Goal: Task Accomplishment & Management: Manage account settings

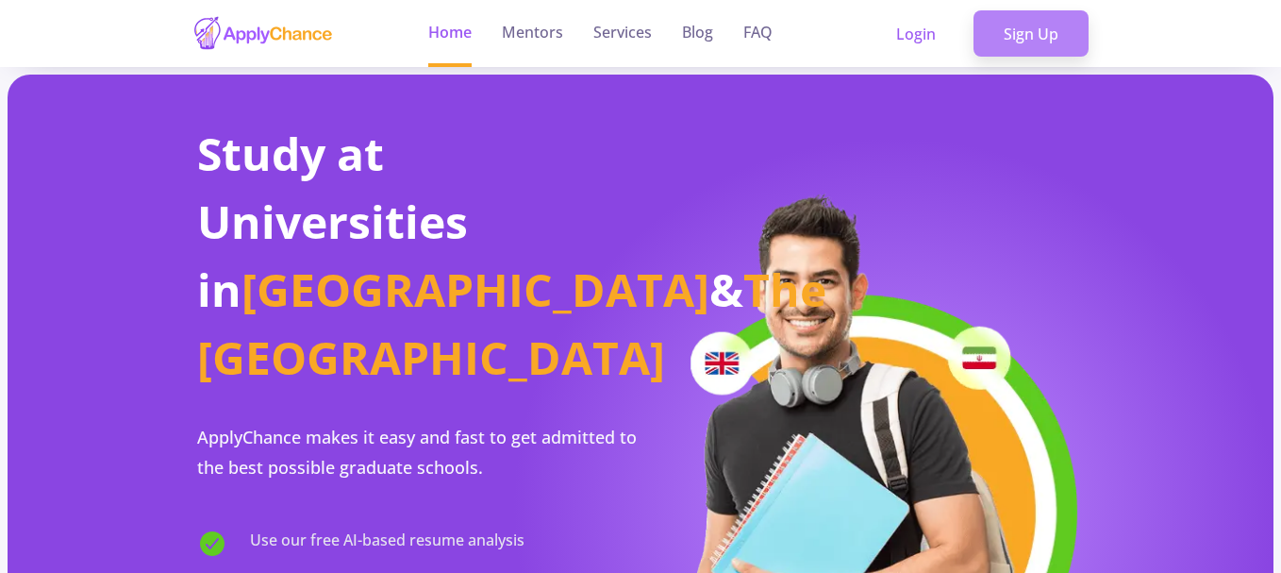
click at [1016, 30] on link "Sign Up" at bounding box center [1031, 33] width 115 height 47
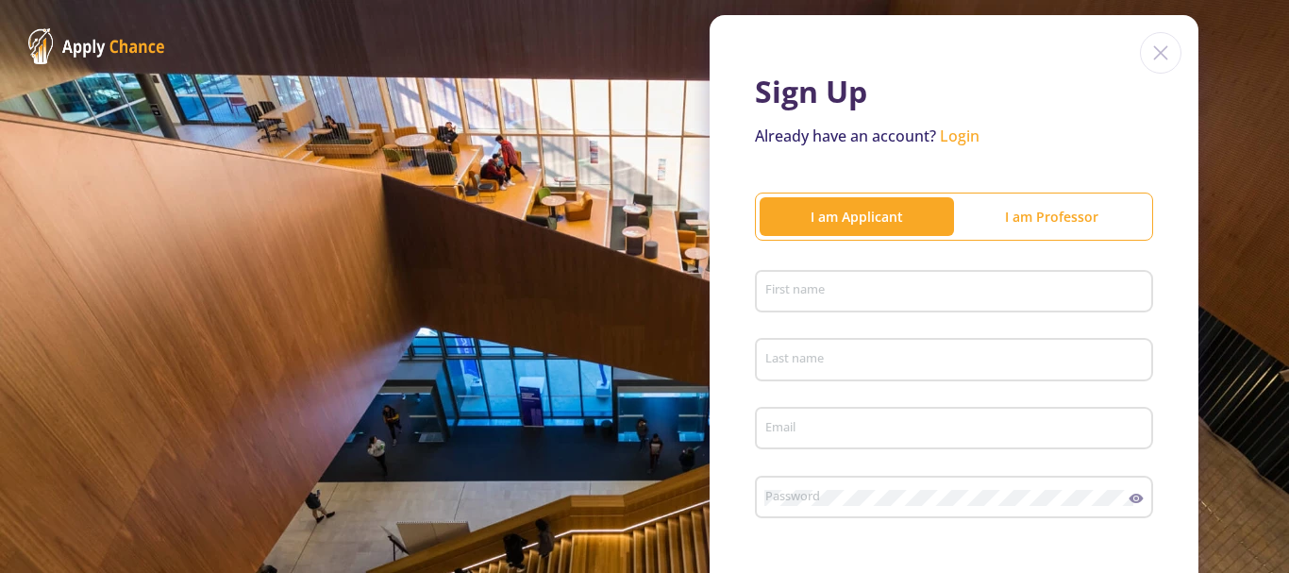
scroll to position [94, 0]
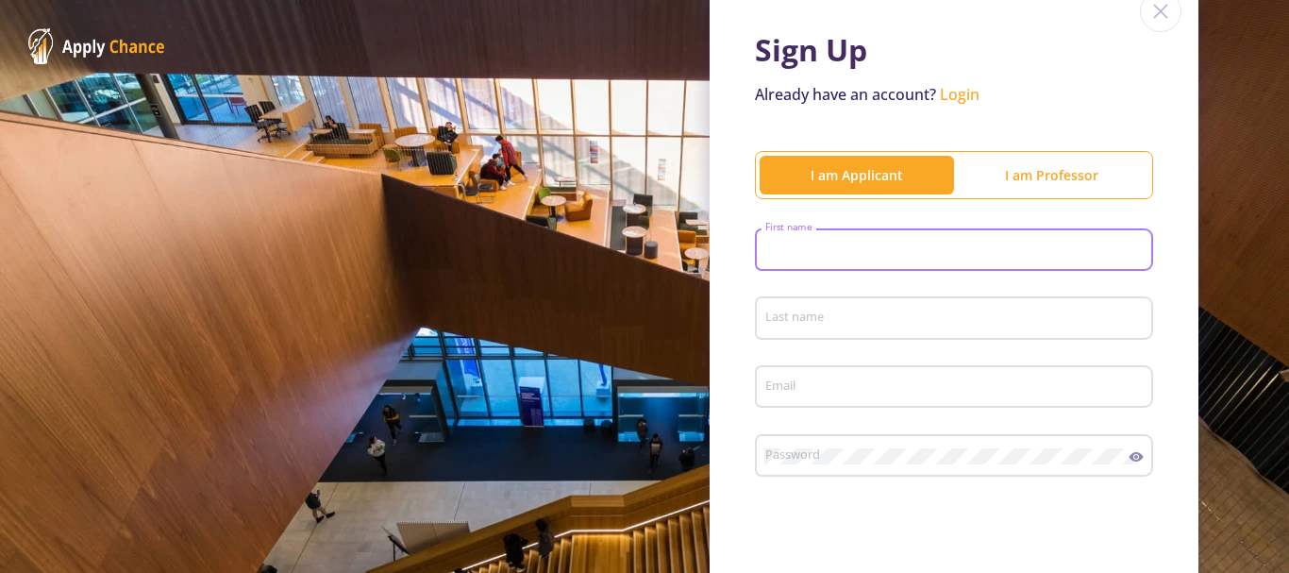
click at [769, 249] on input "First name" at bounding box center [956, 251] width 385 height 17
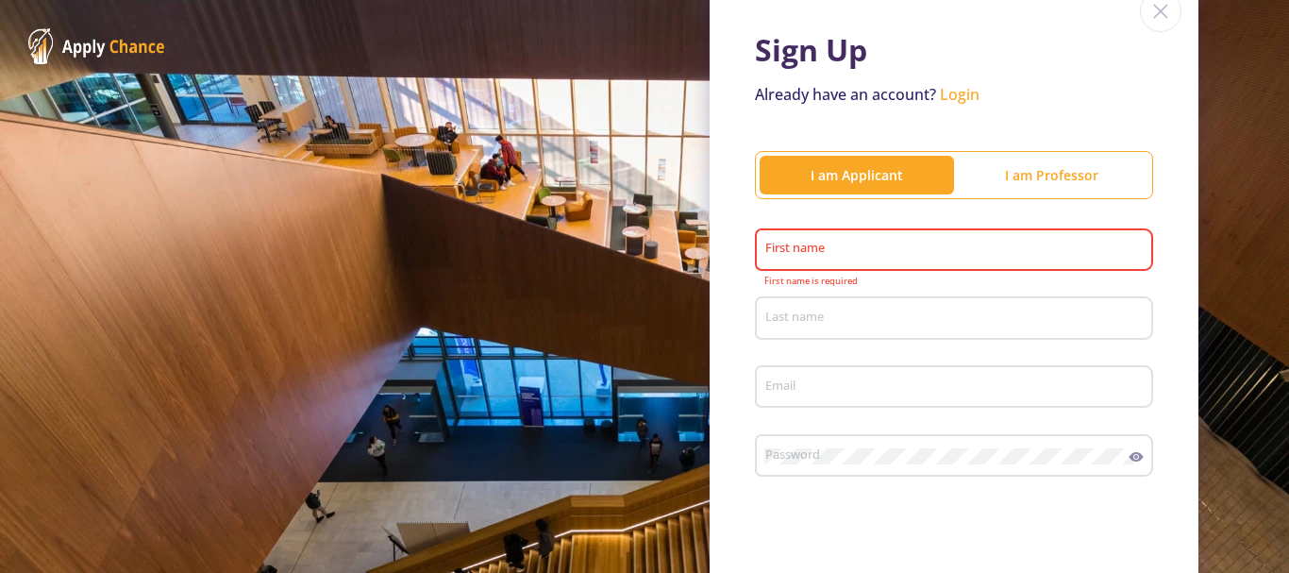
click at [789, 241] on div "First name" at bounding box center [954, 246] width 380 height 49
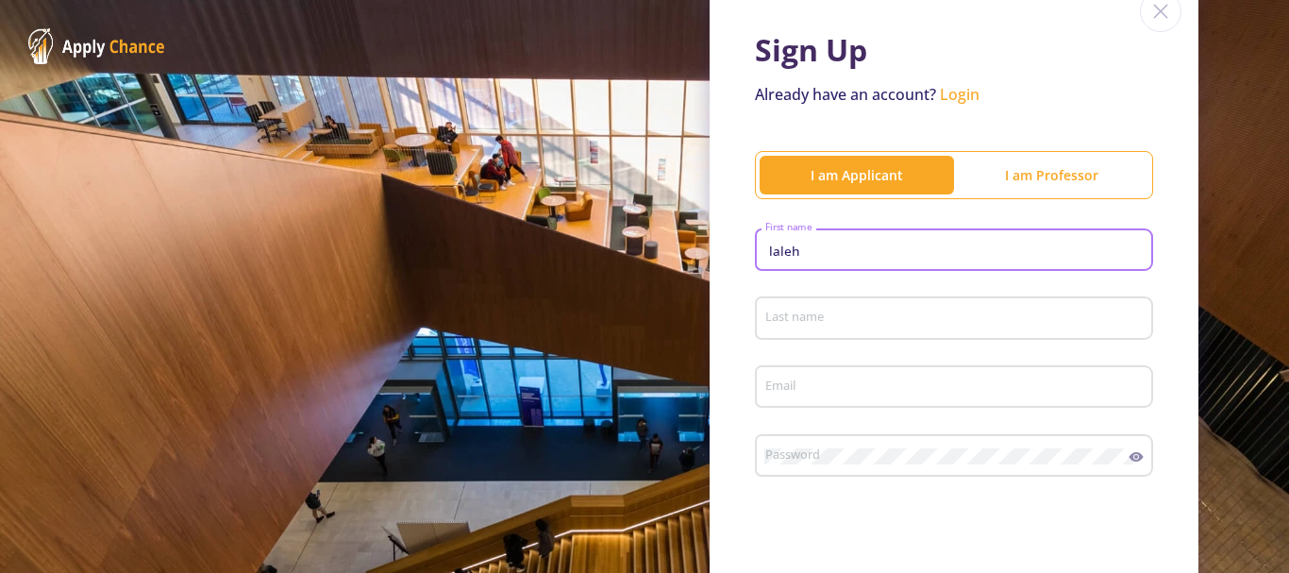
type input "laleh"
click at [783, 304] on div "Last name" at bounding box center [954, 314] width 380 height 49
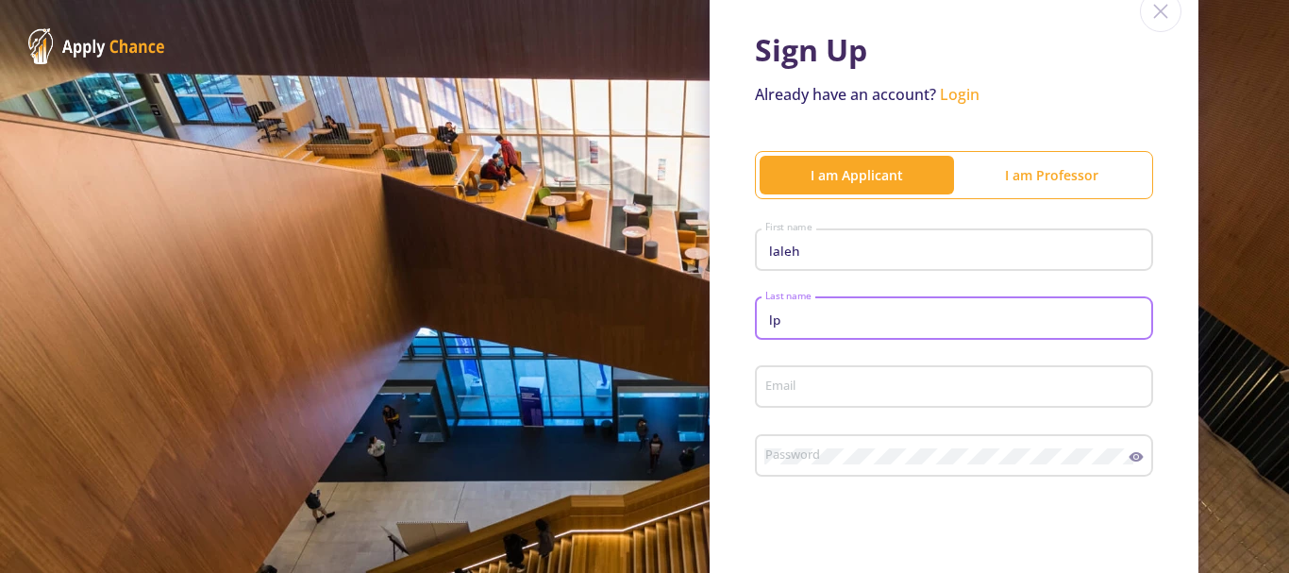
type input "lp"
click at [783, 374] on div "Email" at bounding box center [954, 383] width 380 height 49
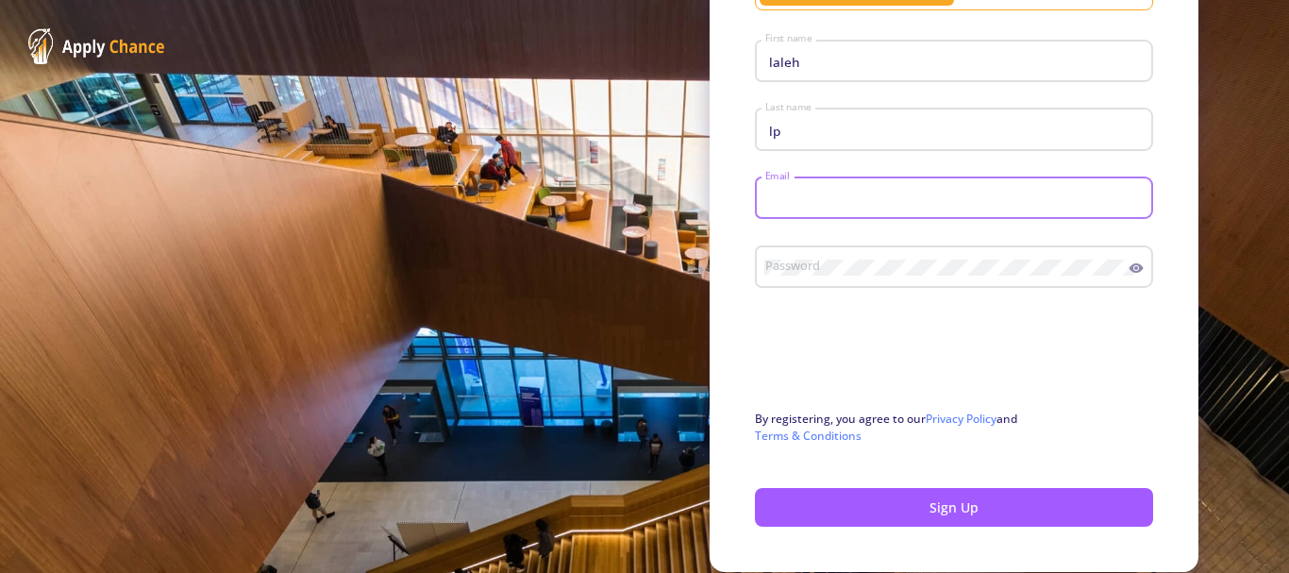
scroll to position [189, 0]
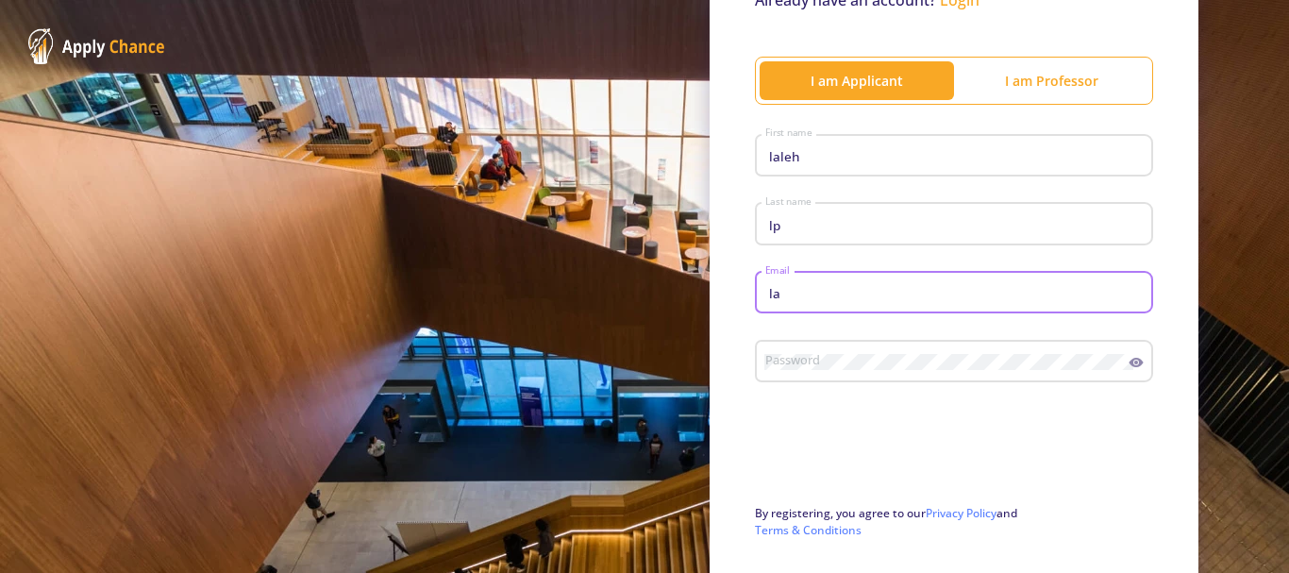
type input "[EMAIL_ADDRESS][DOMAIN_NAME]"
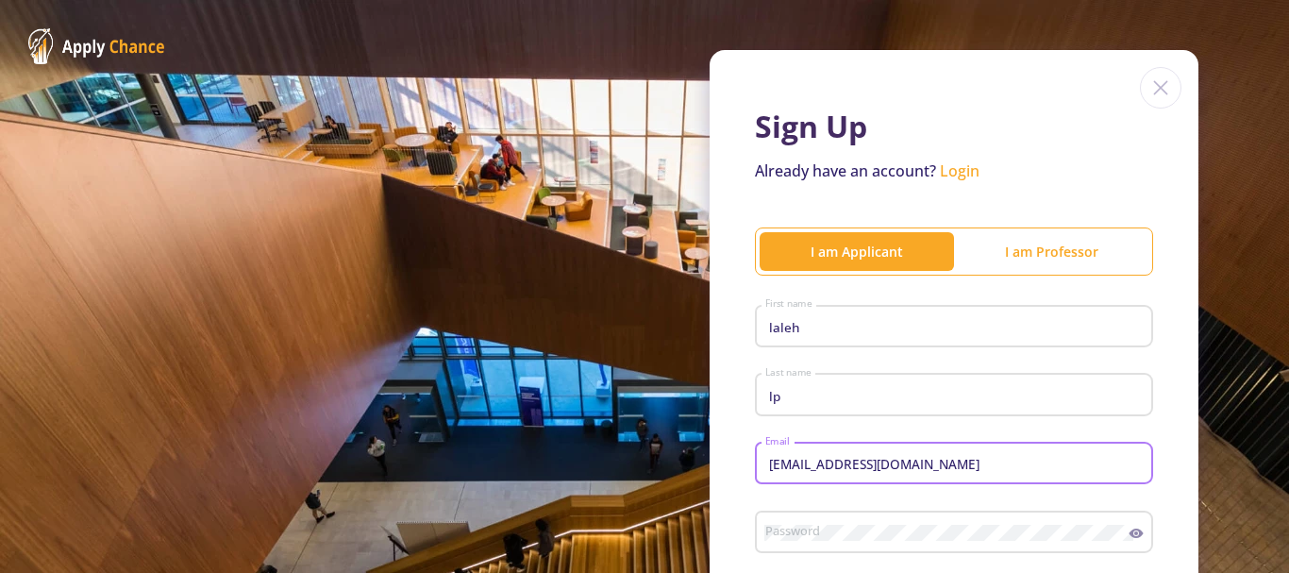
scroll to position [0, 0]
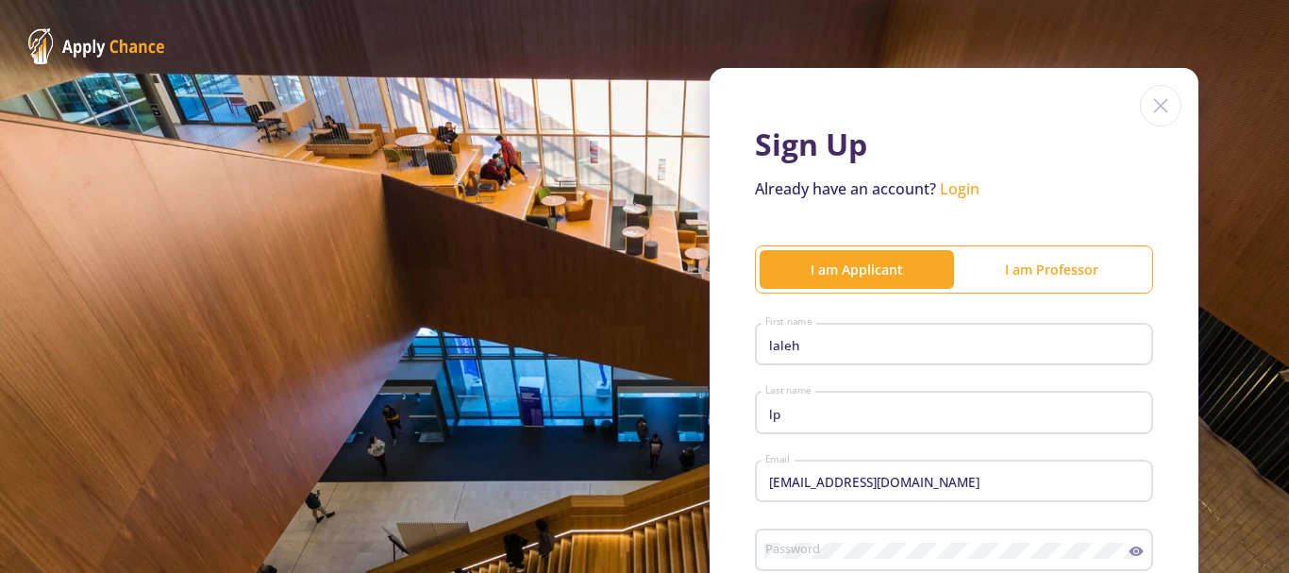
click at [953, 187] on link "Login" at bounding box center [960, 188] width 40 height 21
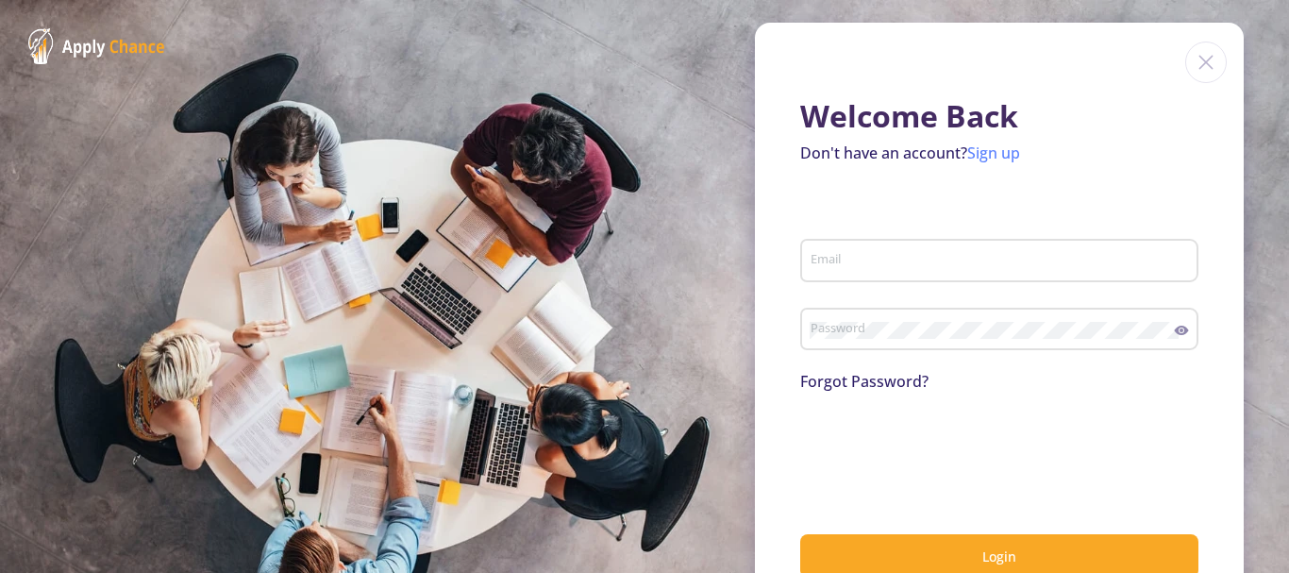
click at [1006, 146] on link "Sign up" at bounding box center [993, 152] width 53 height 21
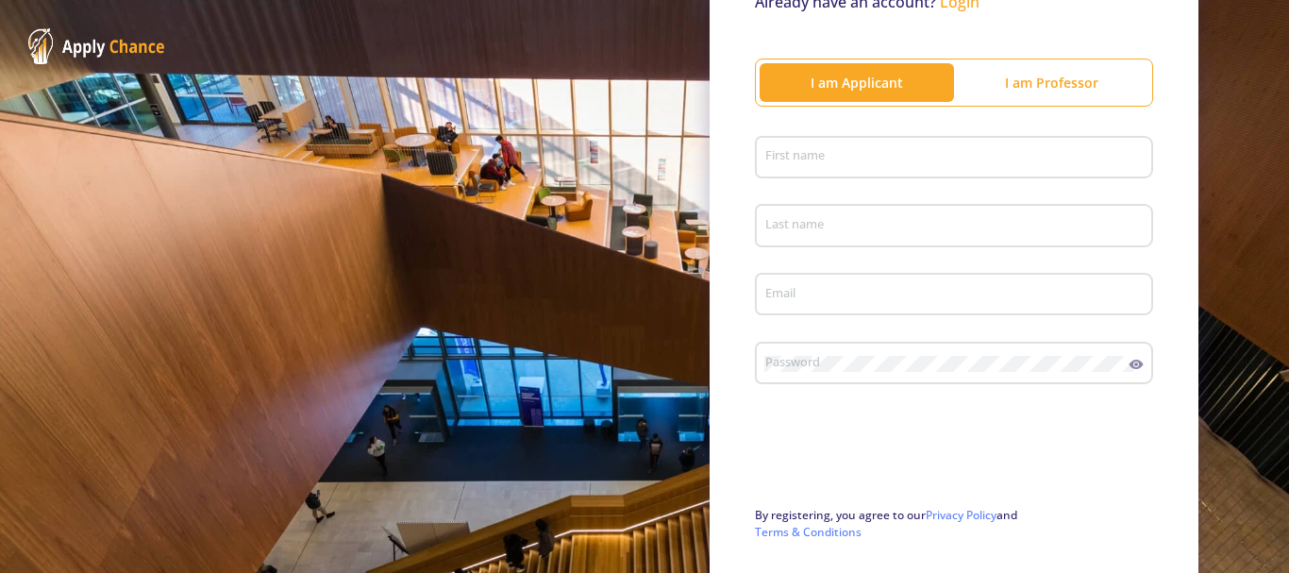
scroll to position [189, 0]
click at [795, 159] on input "First name" at bounding box center [956, 156] width 385 height 17
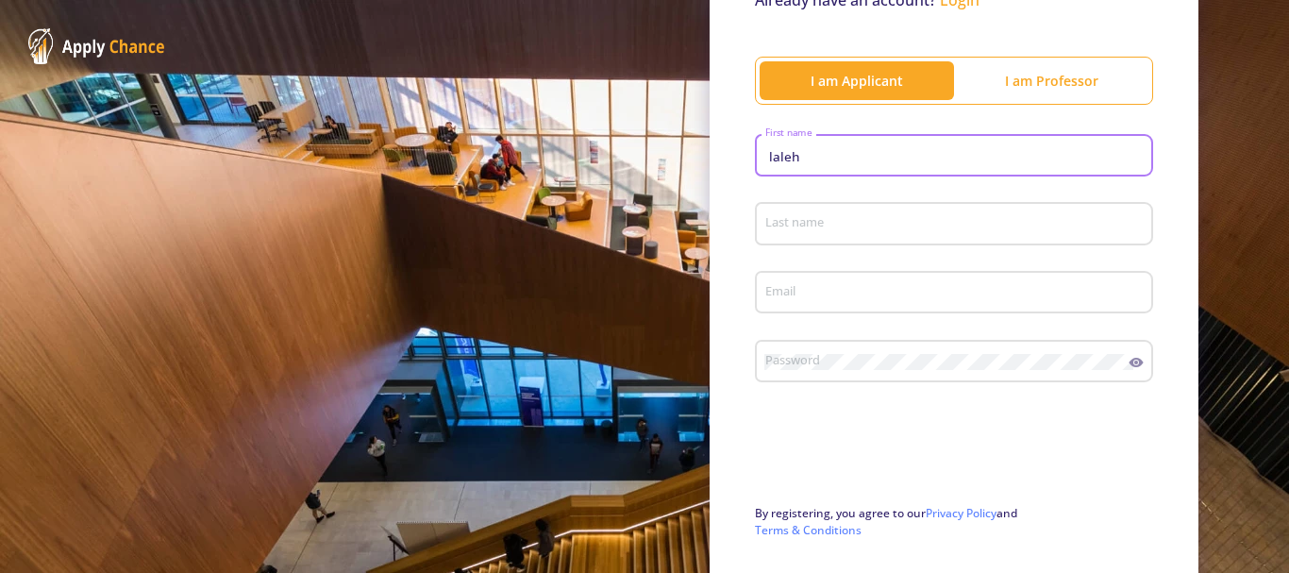
type input "laleh"
click at [794, 214] on div "Last name" at bounding box center [954, 219] width 380 height 49
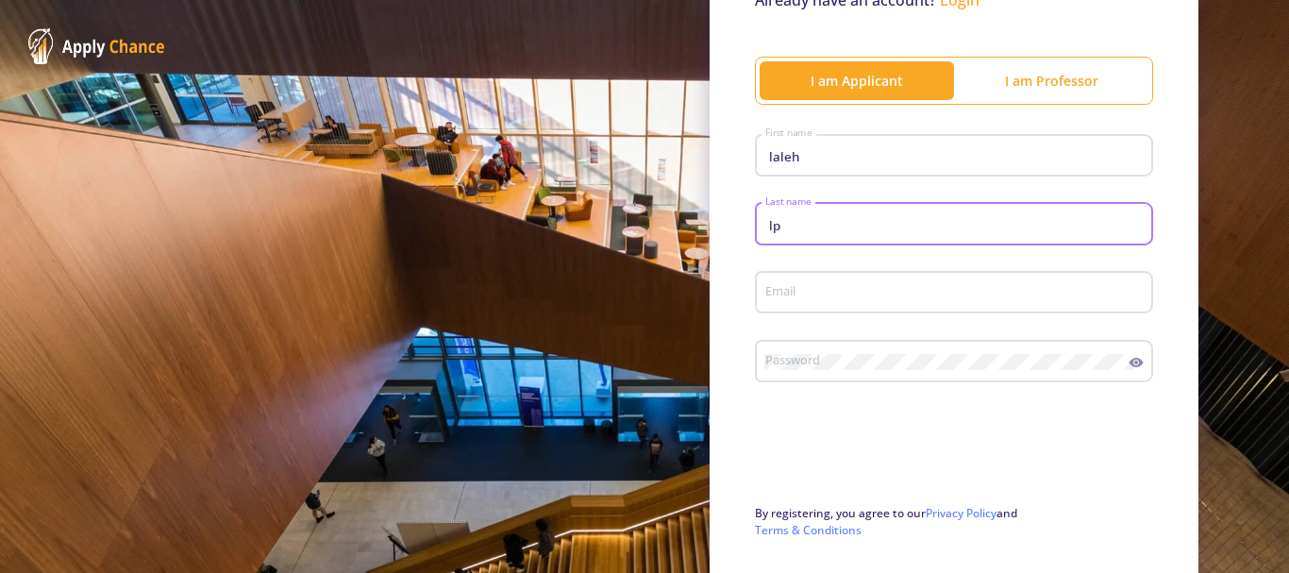
type input "lp"
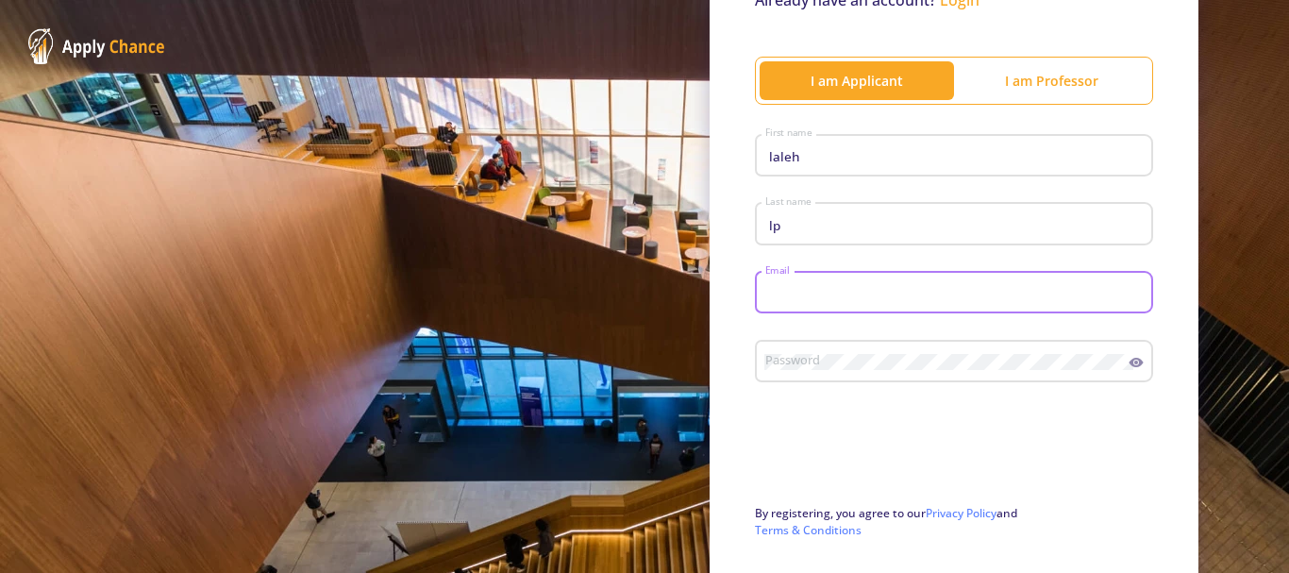
click at [787, 293] on input "Email" at bounding box center [956, 293] width 385 height 17
type input "[EMAIL_ADDRESS][DOMAIN_NAME]"
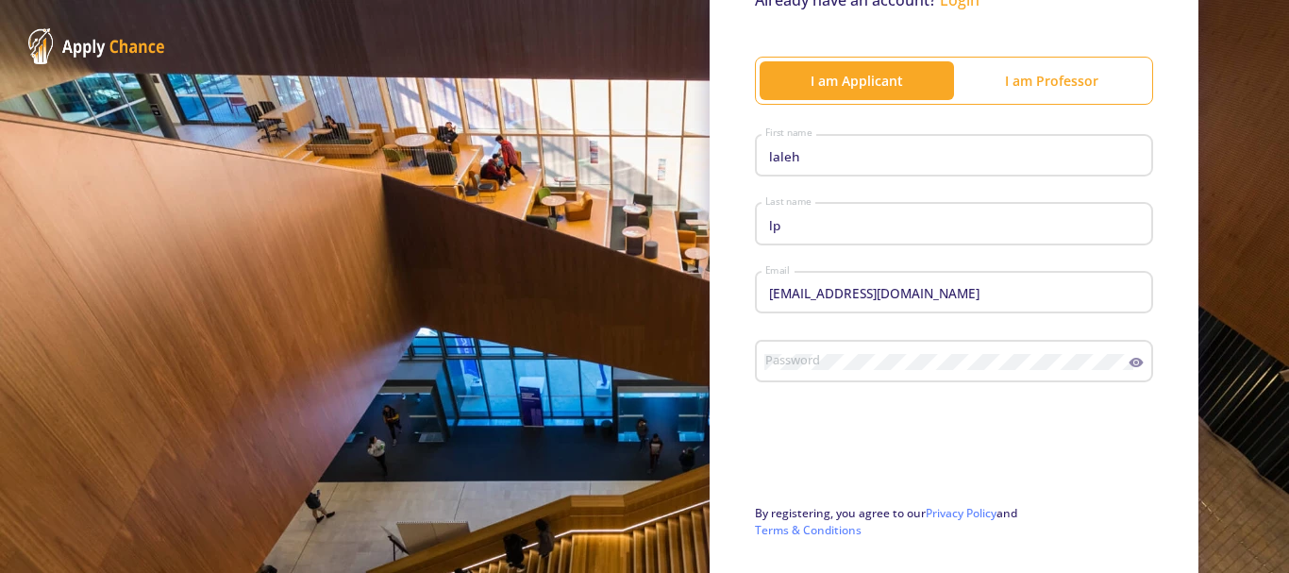
click at [809, 351] on div "Password" at bounding box center [946, 357] width 365 height 49
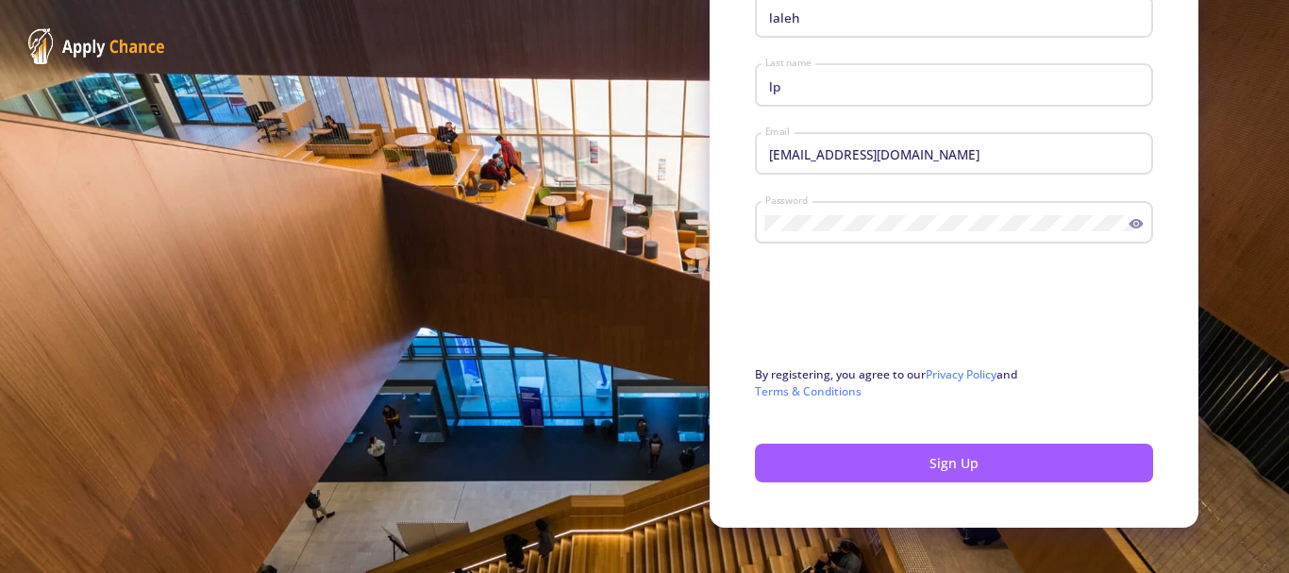
scroll to position [350, 0]
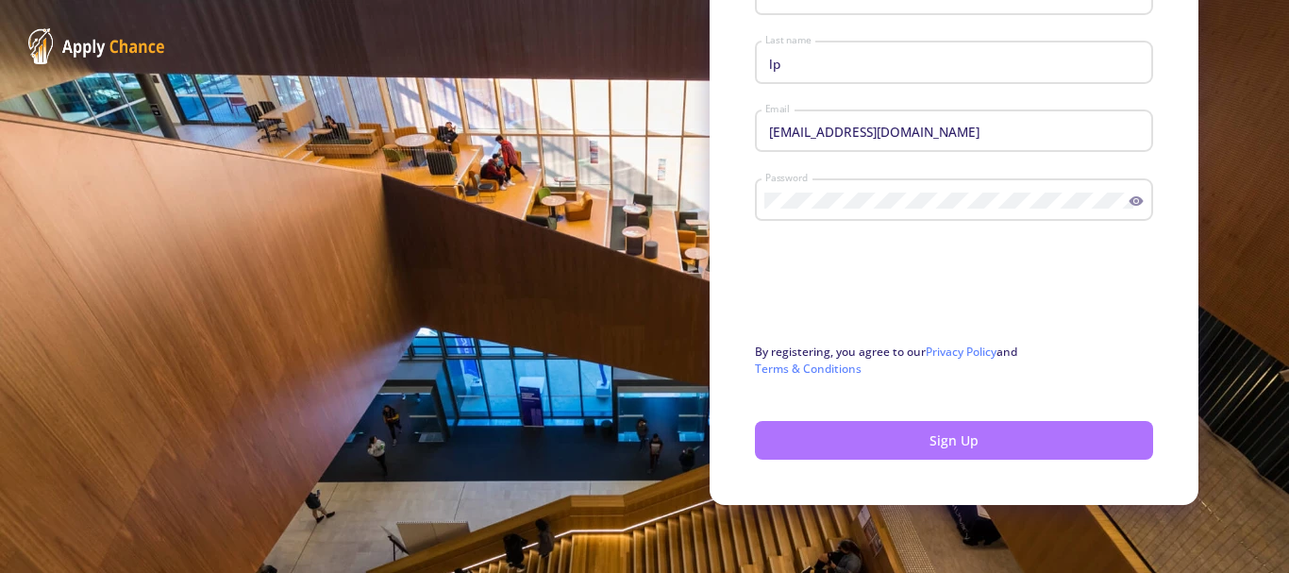
click at [956, 433] on button "Sign Up" at bounding box center [954, 440] width 398 height 39
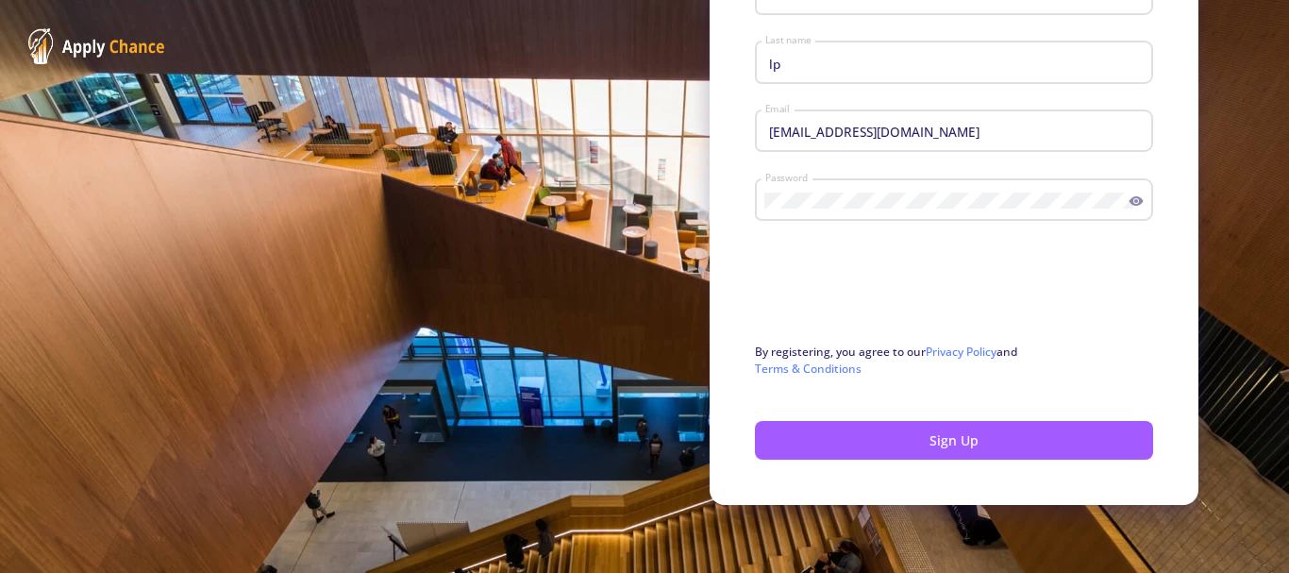
scroll to position [256, 0]
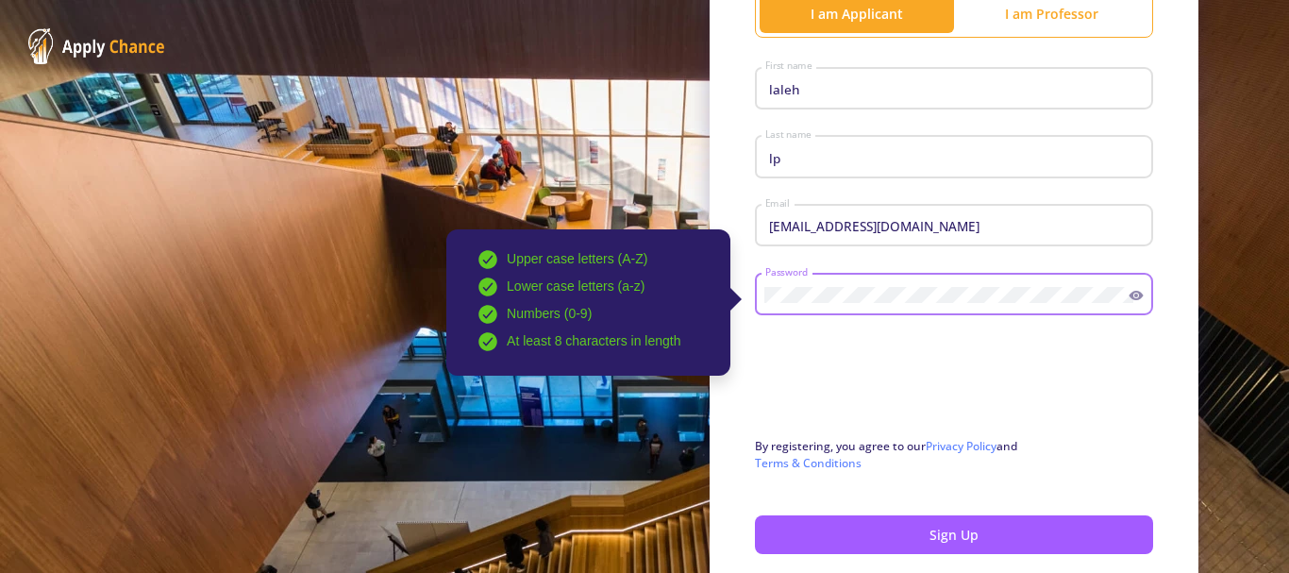
click at [764, 292] on div "Upper case letters (A-Z) Lower case letters (a-z) Numbers (0-9) At least 8 char…" at bounding box center [946, 290] width 365 height 49
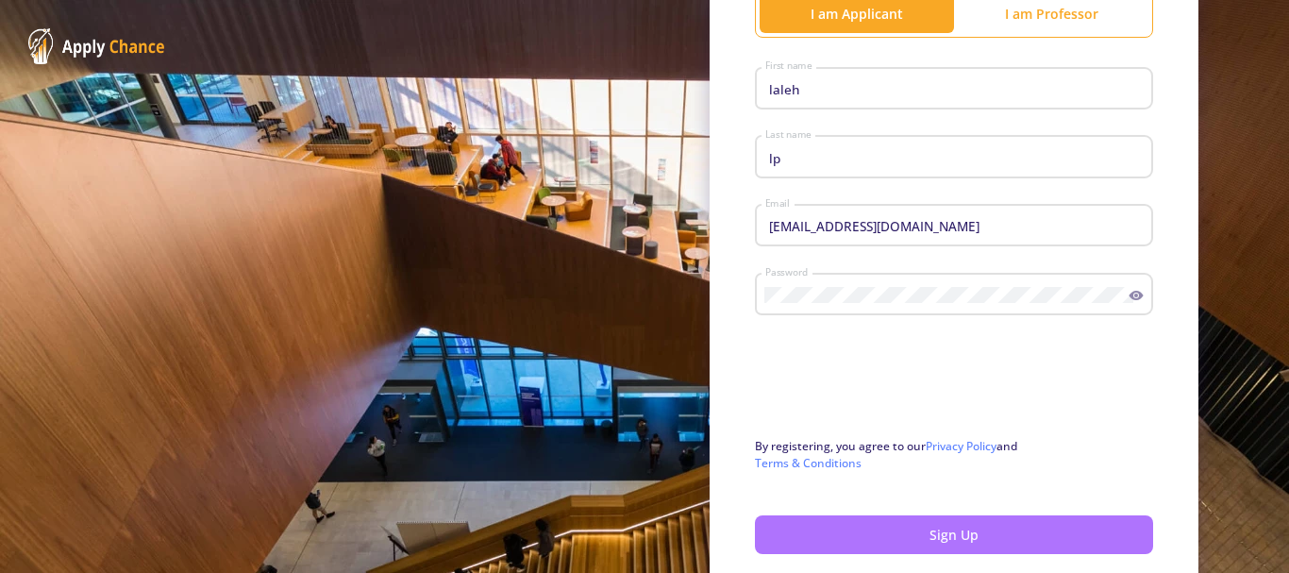
click at [951, 534] on button "Sign Up" at bounding box center [954, 534] width 398 height 39
click at [947, 531] on button "Sign Up" at bounding box center [954, 534] width 398 height 39
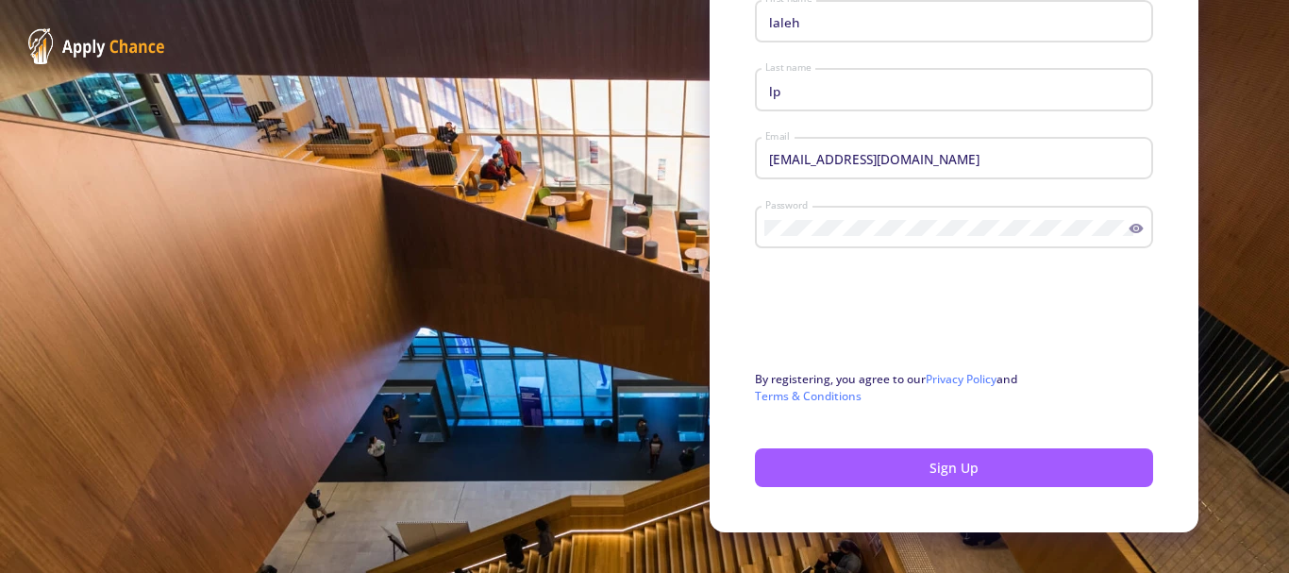
scroll to position [350, 0]
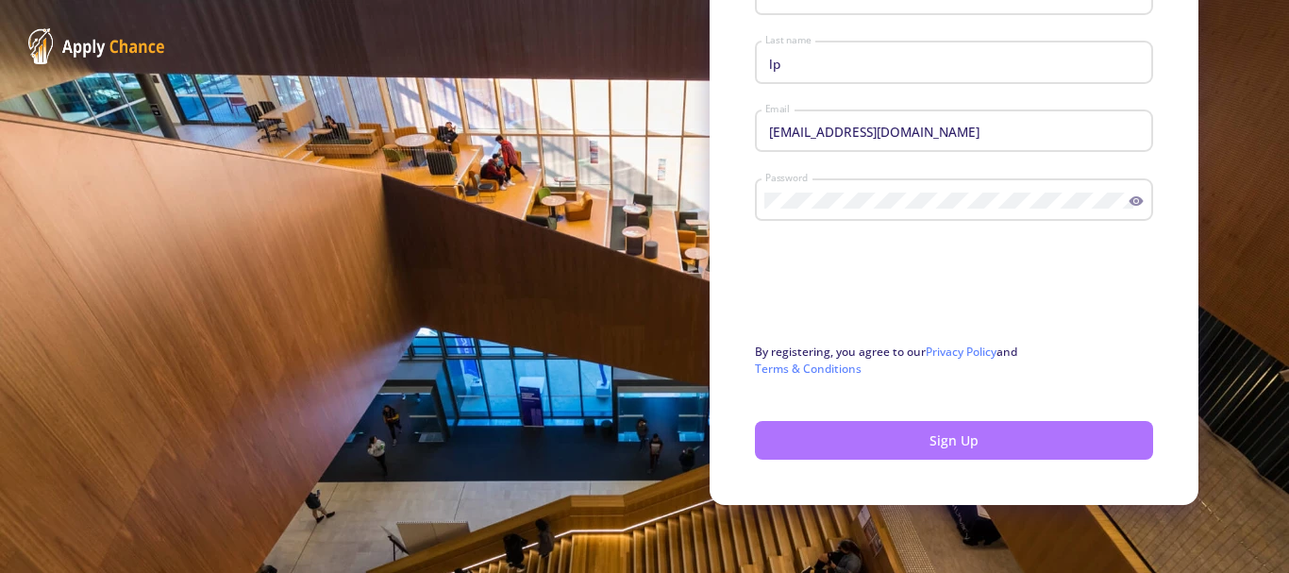
click at [931, 444] on button "Sign Up" at bounding box center [954, 440] width 398 height 39
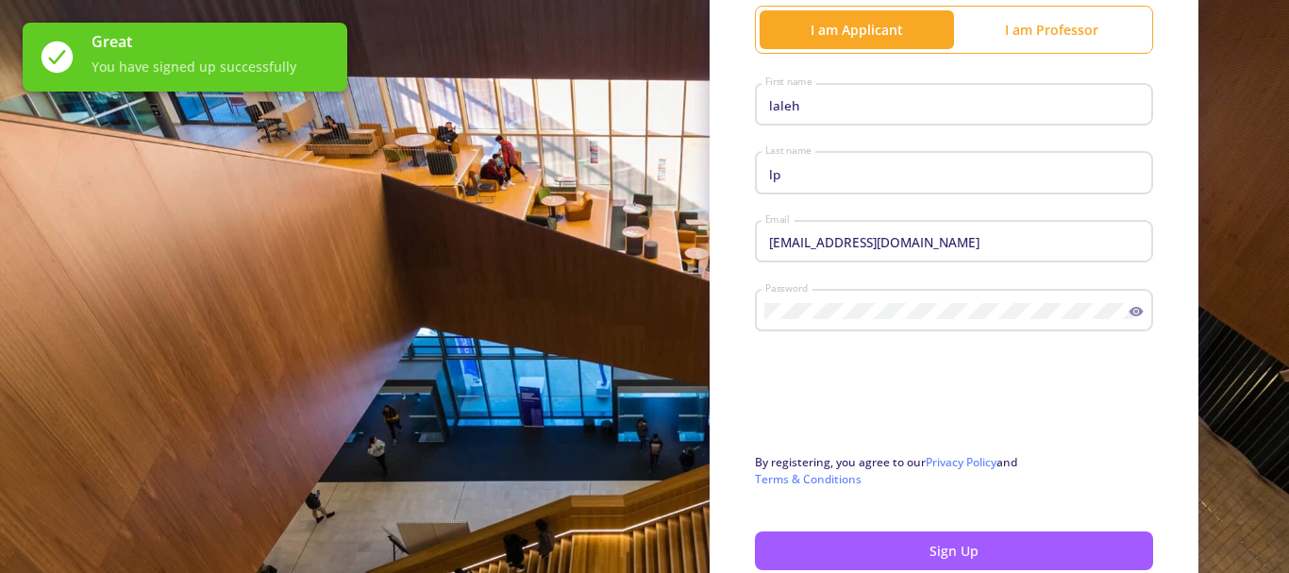
scroll to position [67, 0]
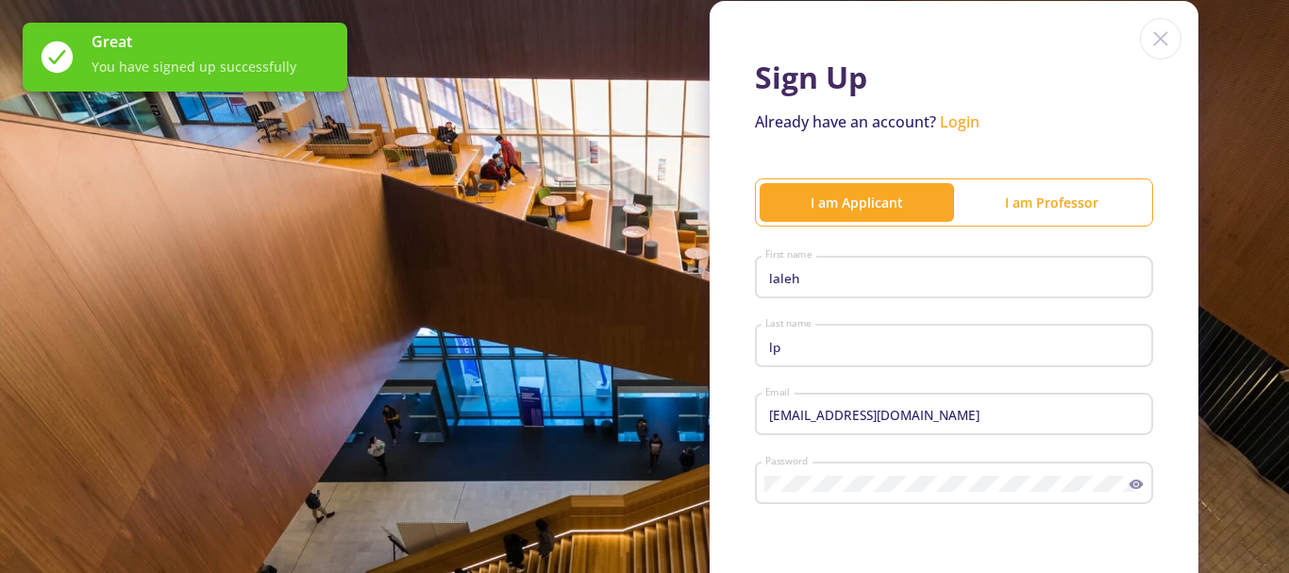
click at [945, 122] on link "Login" at bounding box center [960, 121] width 40 height 21
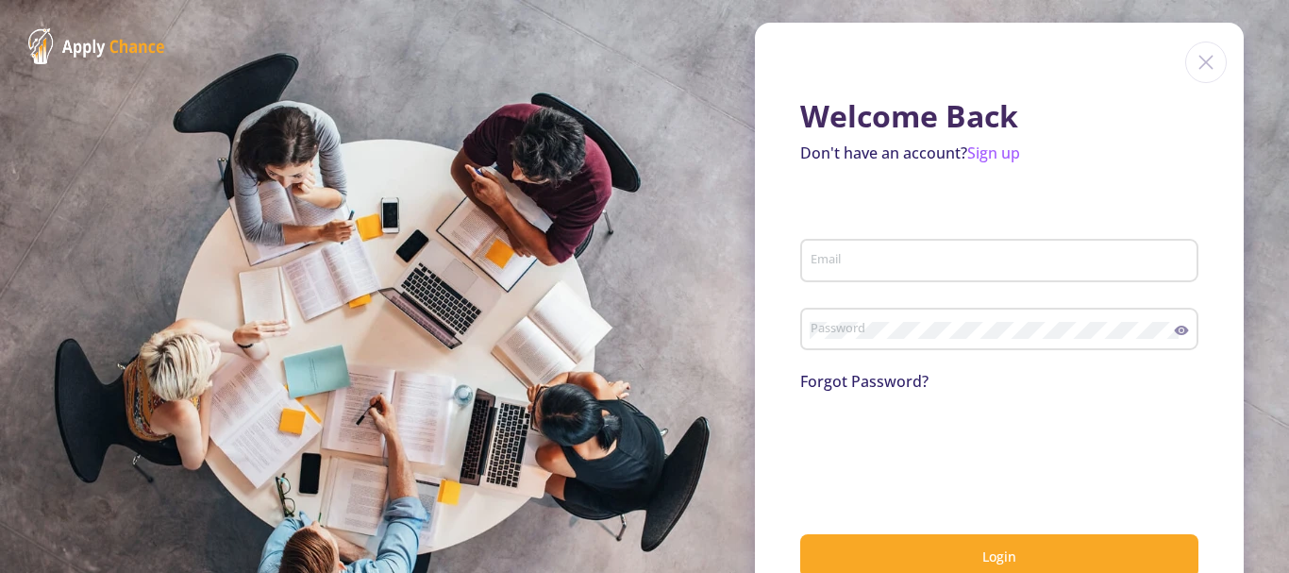
click at [820, 251] on div "Email" at bounding box center [1000, 256] width 380 height 49
click at [831, 259] on input "Email" at bounding box center [1002, 261] width 385 height 17
type input "[EMAIL_ADDRESS][DOMAIN_NAME]"
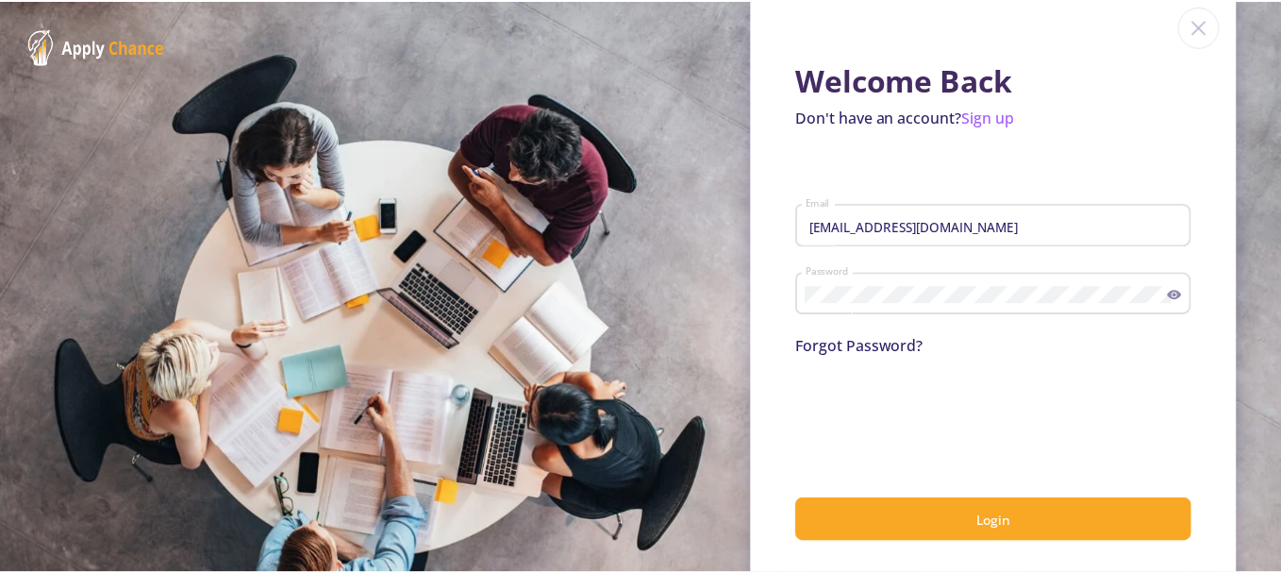
scroll to position [50, 0]
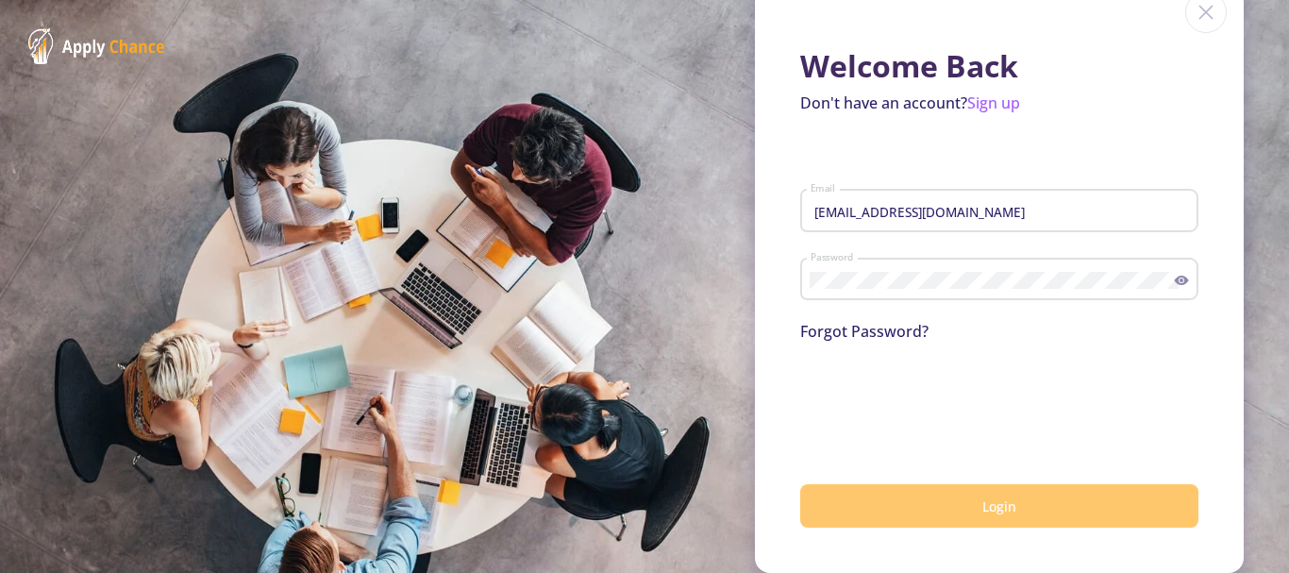
click at [1006, 499] on span "Login" at bounding box center [999, 506] width 34 height 18
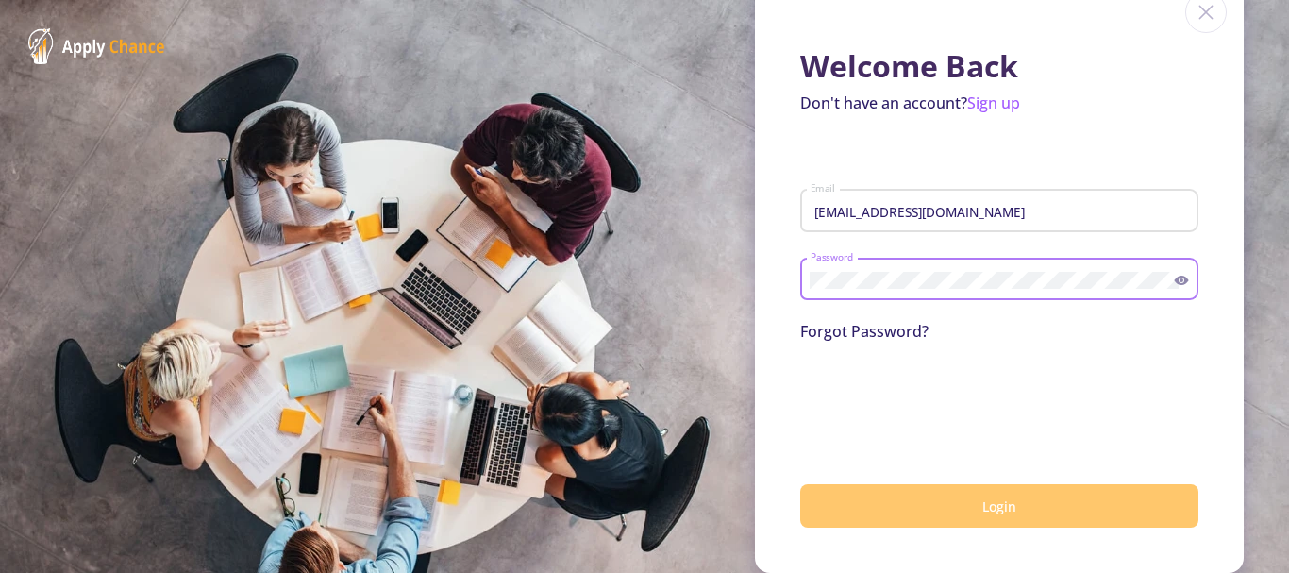
click at [755, 280] on div "Welcome Back Don't have an account? Sign up [EMAIL_ADDRESS][DOMAIN_NAME] Email …" at bounding box center [999, 273] width 489 height 600
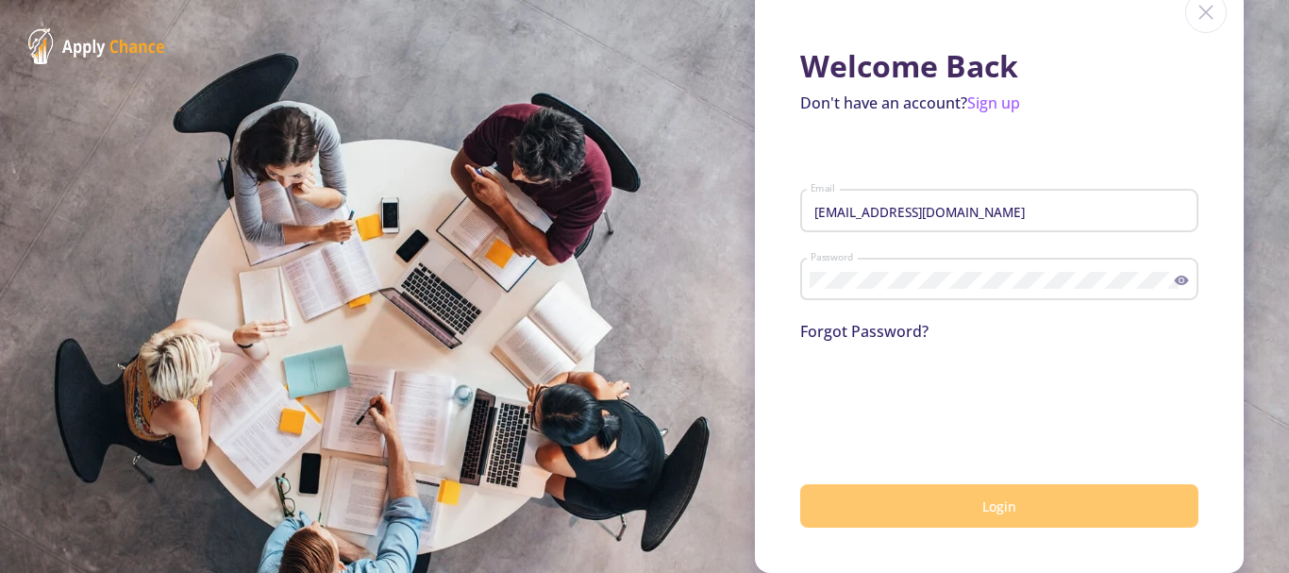
click at [1175, 277] on icon at bounding box center [1182, 280] width 14 height 9
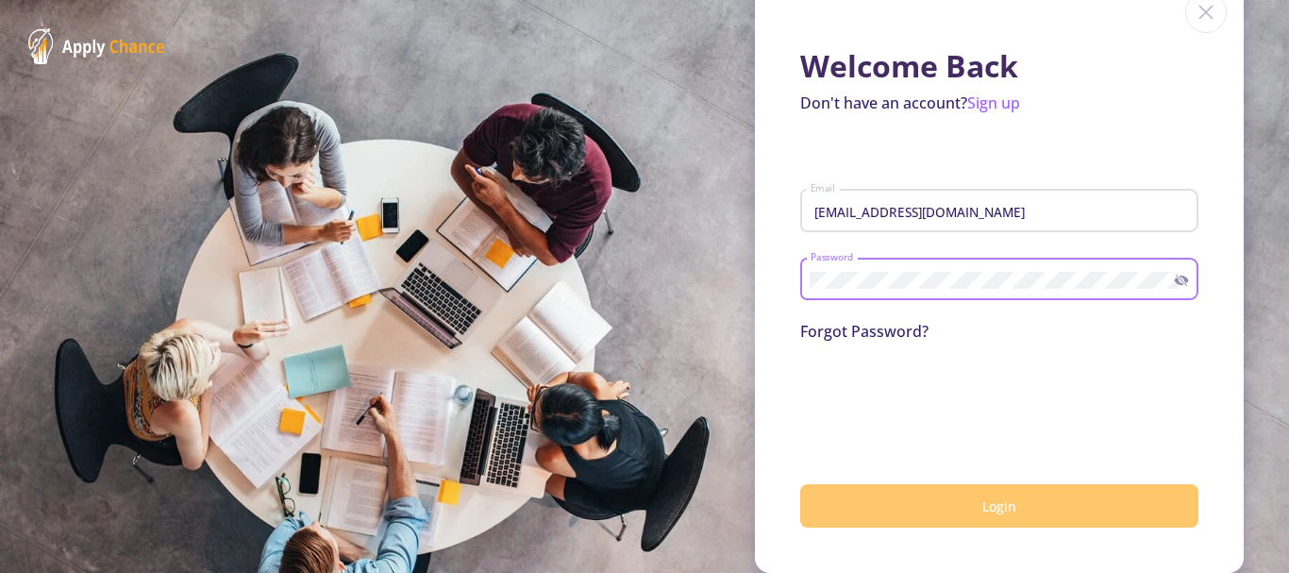
click at [1194, 15] on img at bounding box center [1206, 13] width 42 height 42
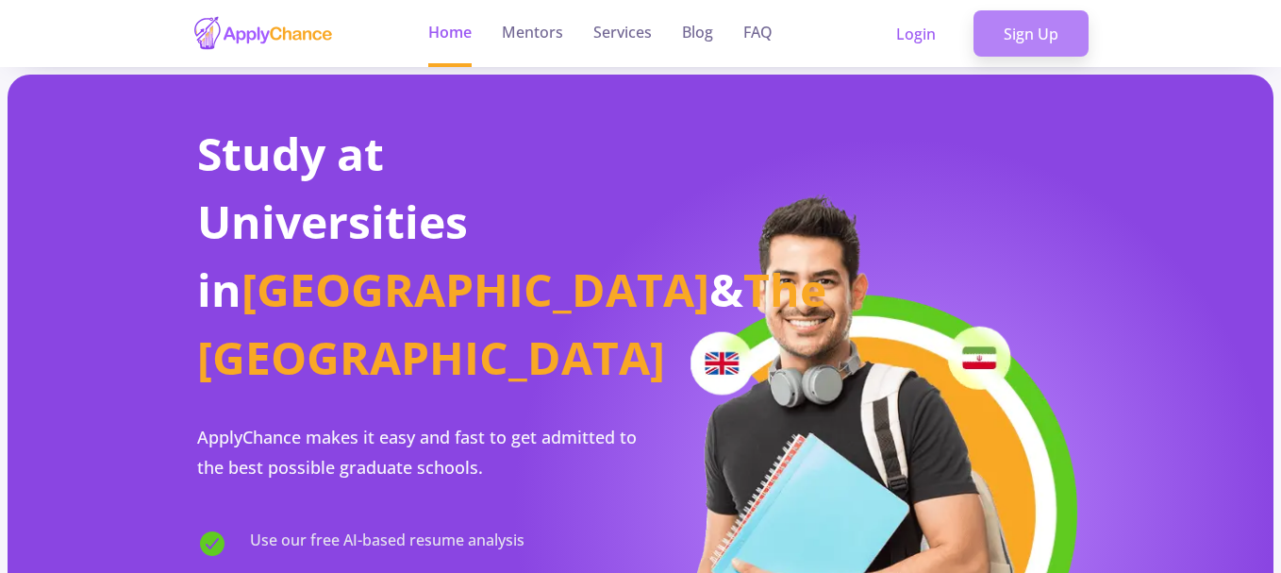
click at [1027, 35] on link "Sign Up" at bounding box center [1031, 33] width 115 height 47
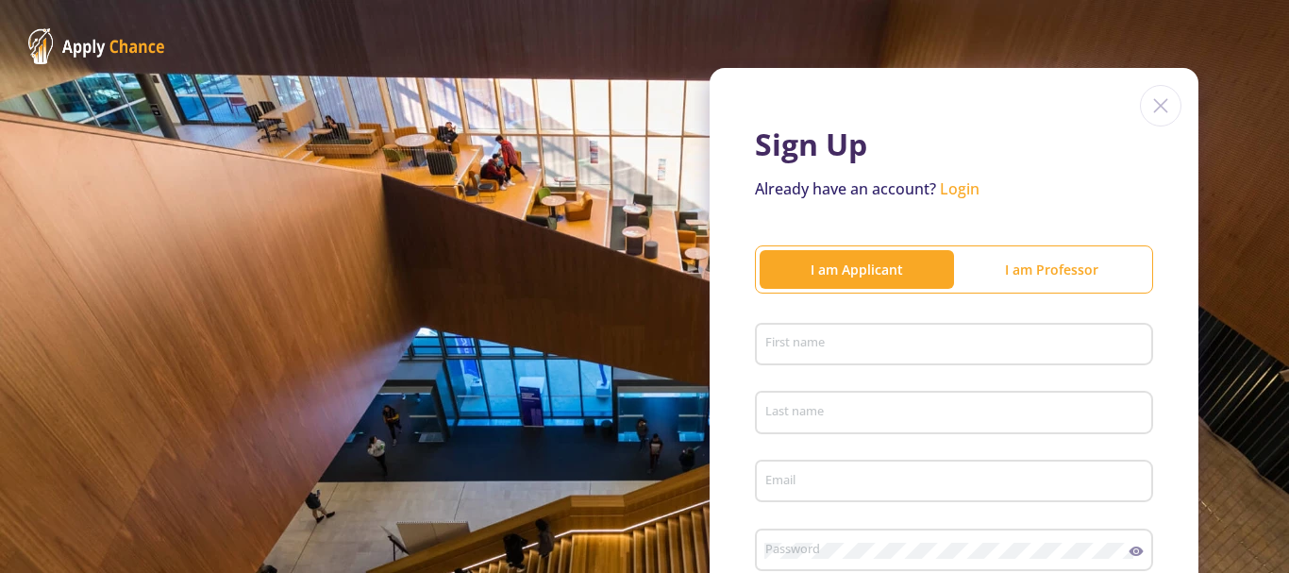
click at [955, 187] on link "Login" at bounding box center [960, 188] width 40 height 21
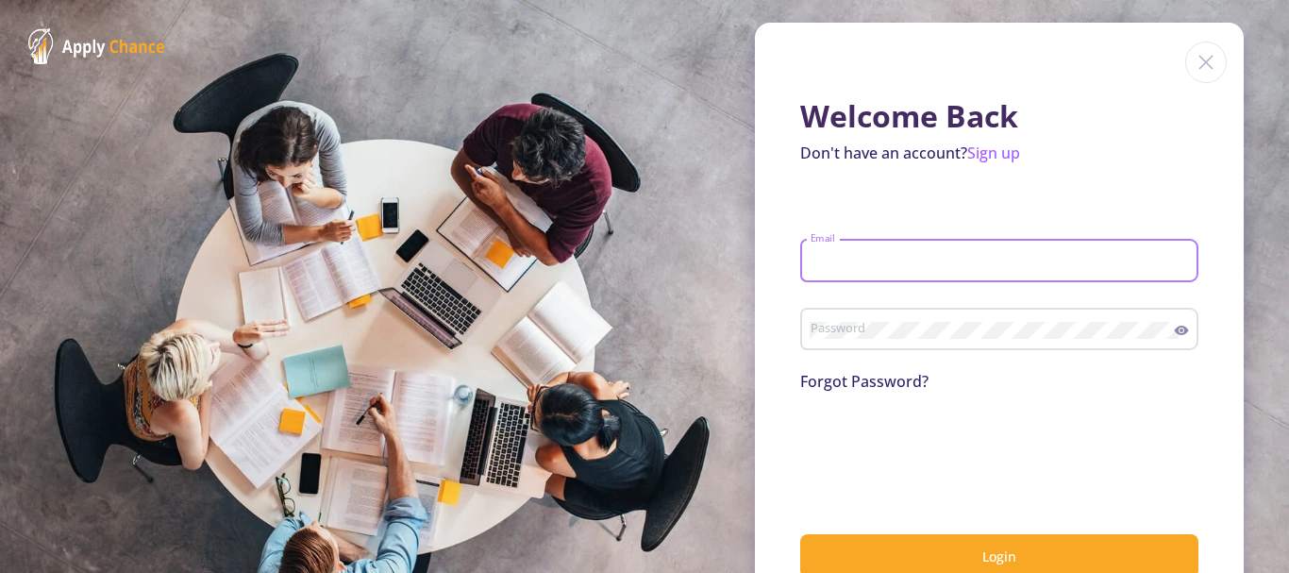
click at [856, 261] on input "Email" at bounding box center [1002, 261] width 385 height 17
type input "[EMAIL_ADDRESS][DOMAIN_NAME]"
click at [876, 377] on link "Forgot Password?" at bounding box center [864, 381] width 128 height 21
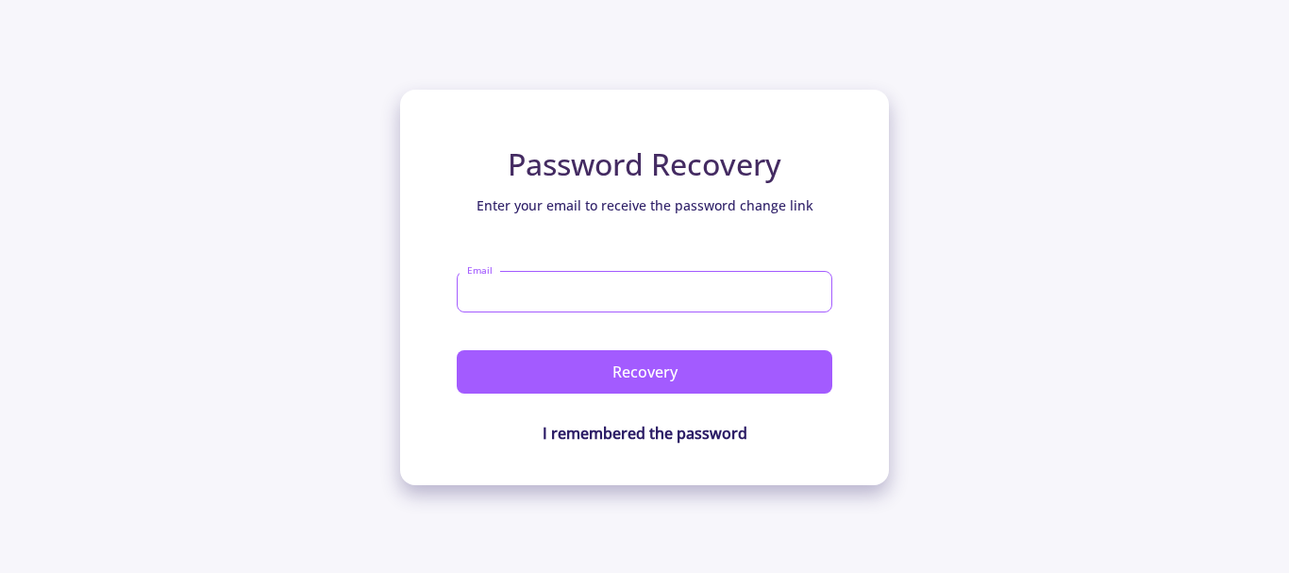
click at [496, 287] on input "Email" at bounding box center [645, 292] width 376 height 42
click at [496, 289] on input "Email" at bounding box center [645, 292] width 376 height 42
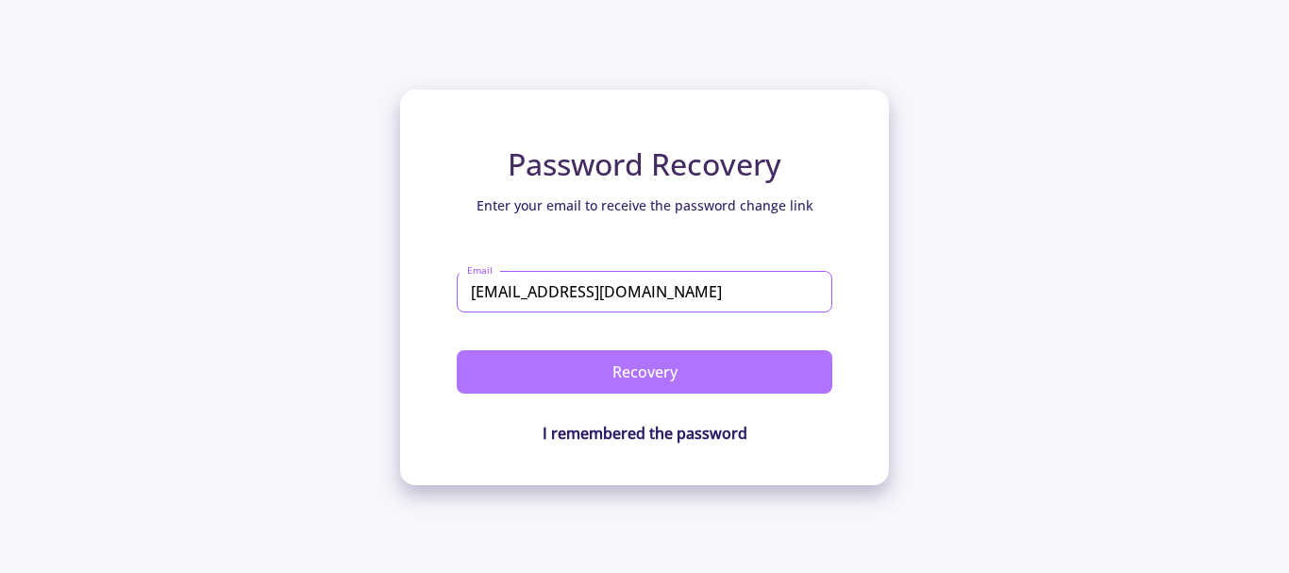
type input "[EMAIL_ADDRESS][DOMAIN_NAME]"
click at [648, 367] on button "Recovery" at bounding box center [645, 371] width 376 height 43
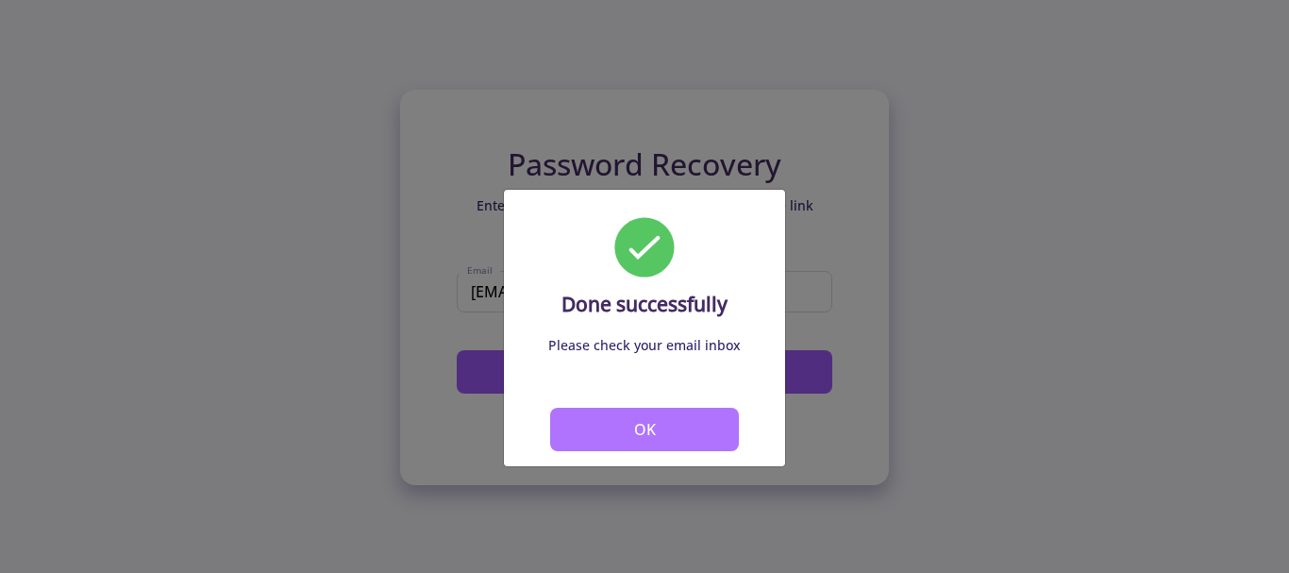
click at [644, 430] on button "OK" at bounding box center [644, 429] width 189 height 43
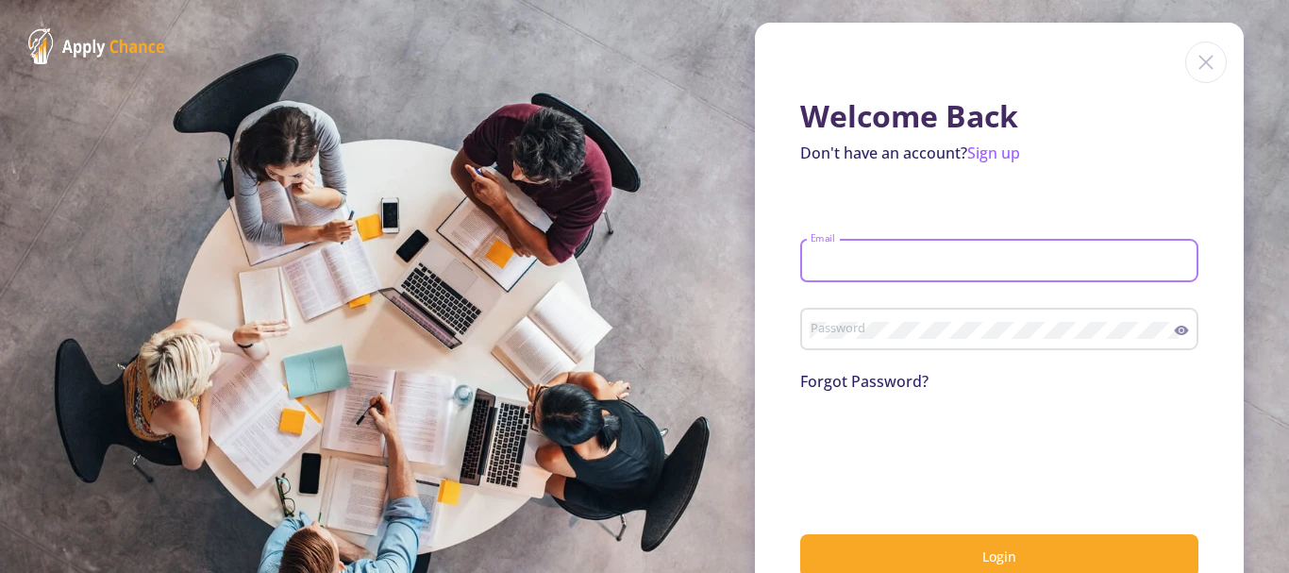
click at [851, 254] on input "Email" at bounding box center [1002, 261] width 385 height 17
type input "[EMAIL_ADDRESS][DOMAIN_NAME]"
click at [1162, 443] on div at bounding box center [999, 452] width 398 height 74
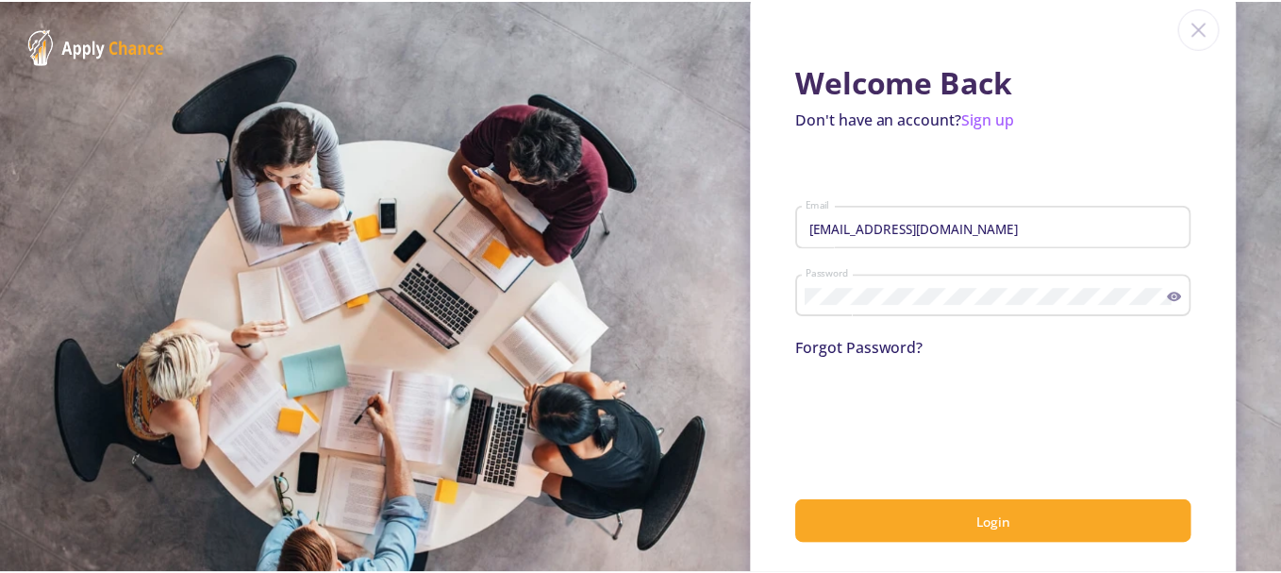
scroll to position [50, 0]
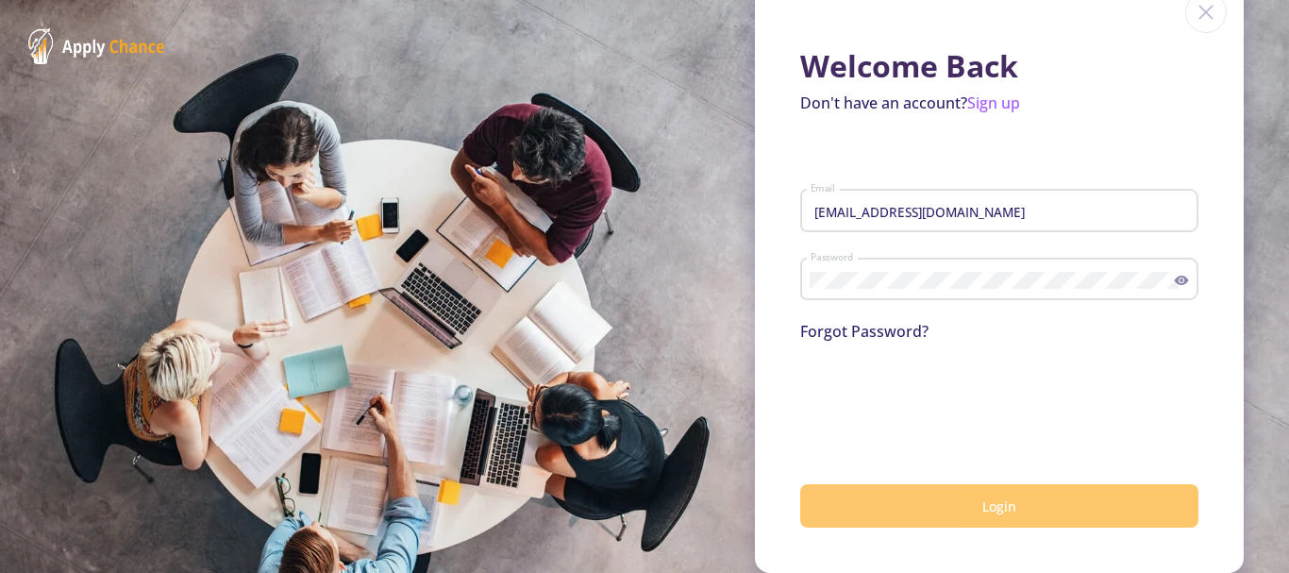
click at [1003, 502] on span "Login" at bounding box center [999, 506] width 34 height 18
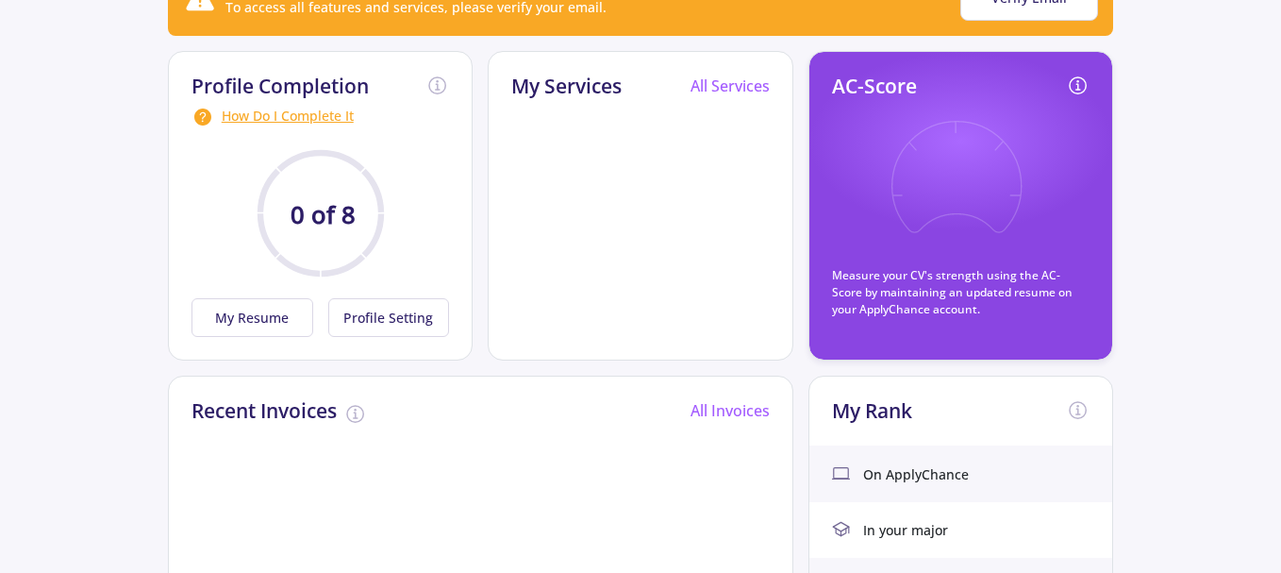
scroll to position [189, 0]
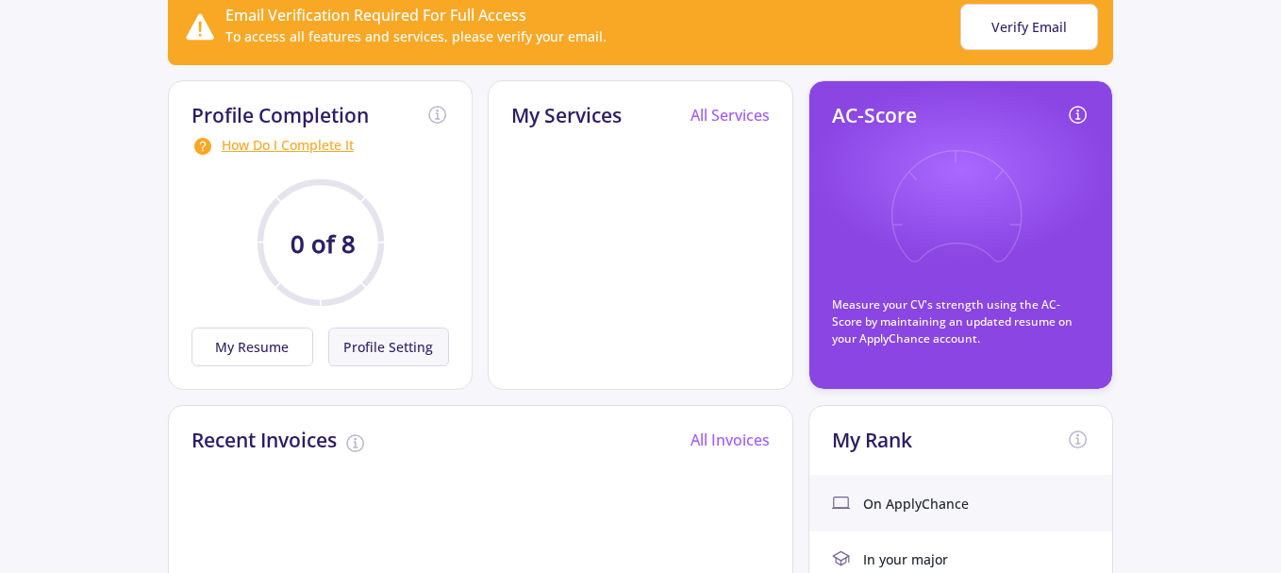
click at [374, 351] on button "Profile Setting" at bounding box center [389, 346] width 122 height 39
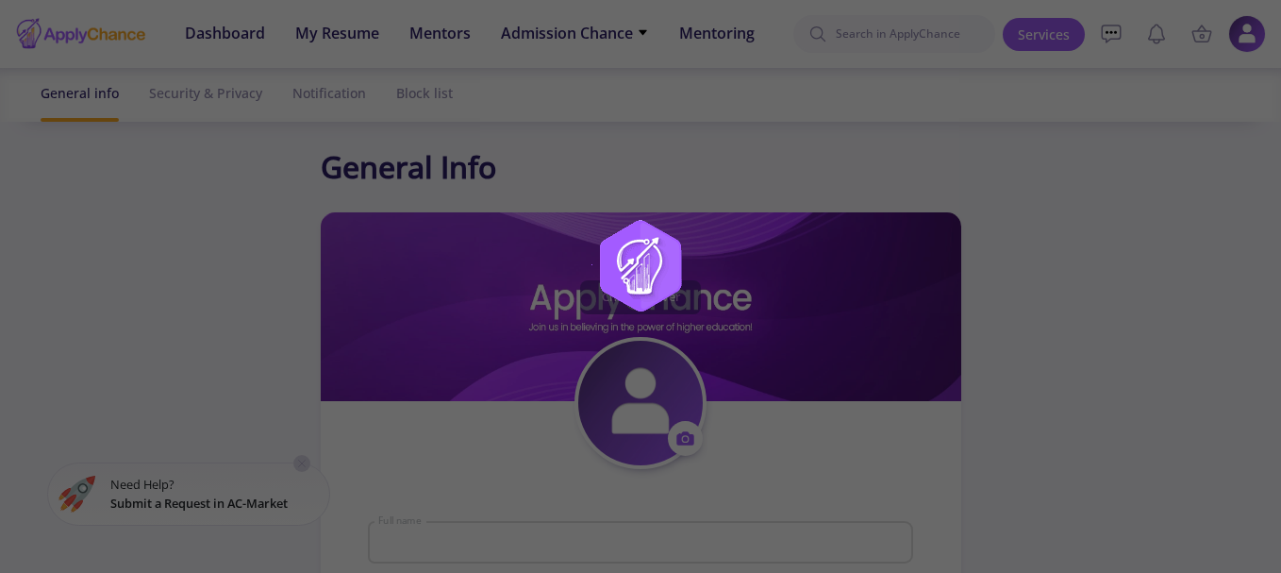
type input "laleh pr"
type input "lalehpr"
type input "[EMAIL_ADDRESS][DOMAIN_NAME]"
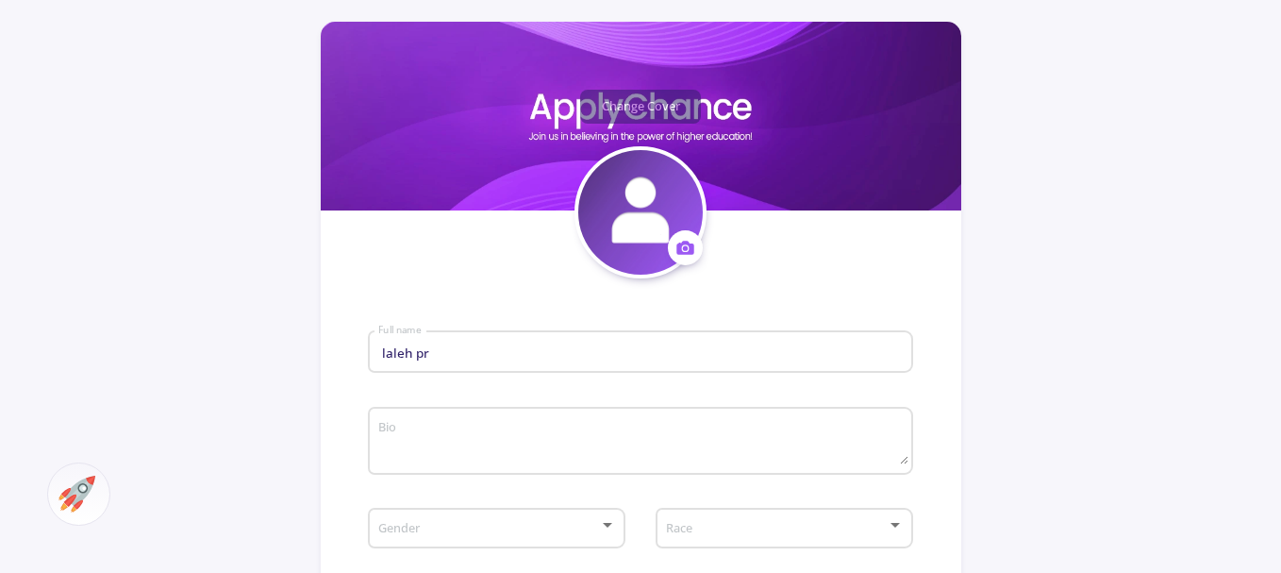
scroll to position [189, 0]
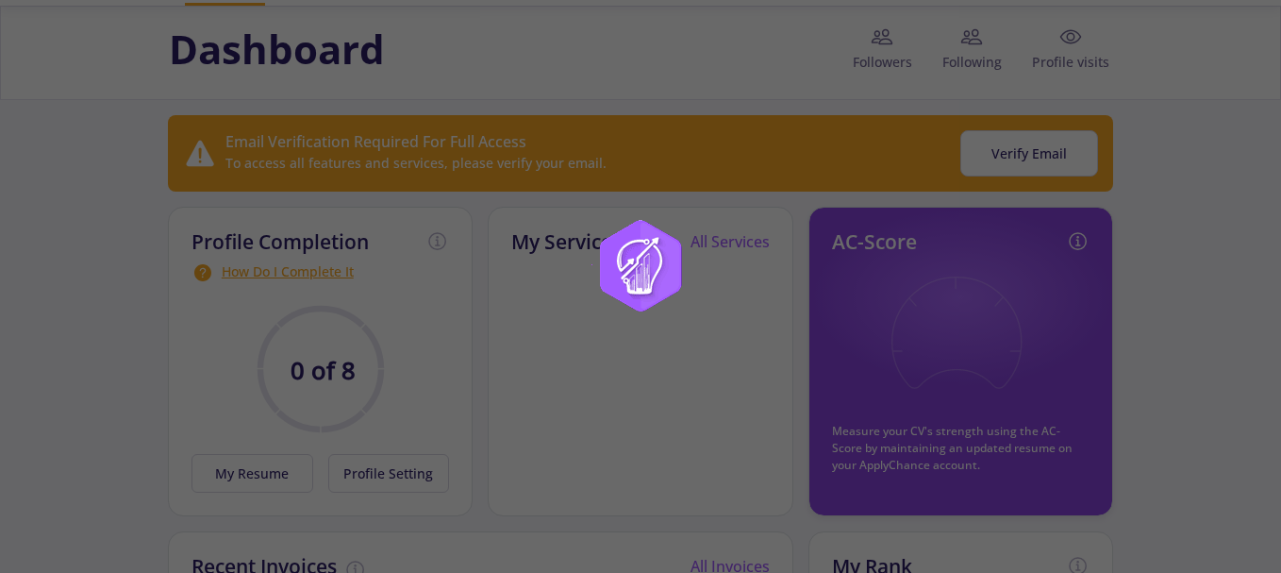
scroll to position [94, 0]
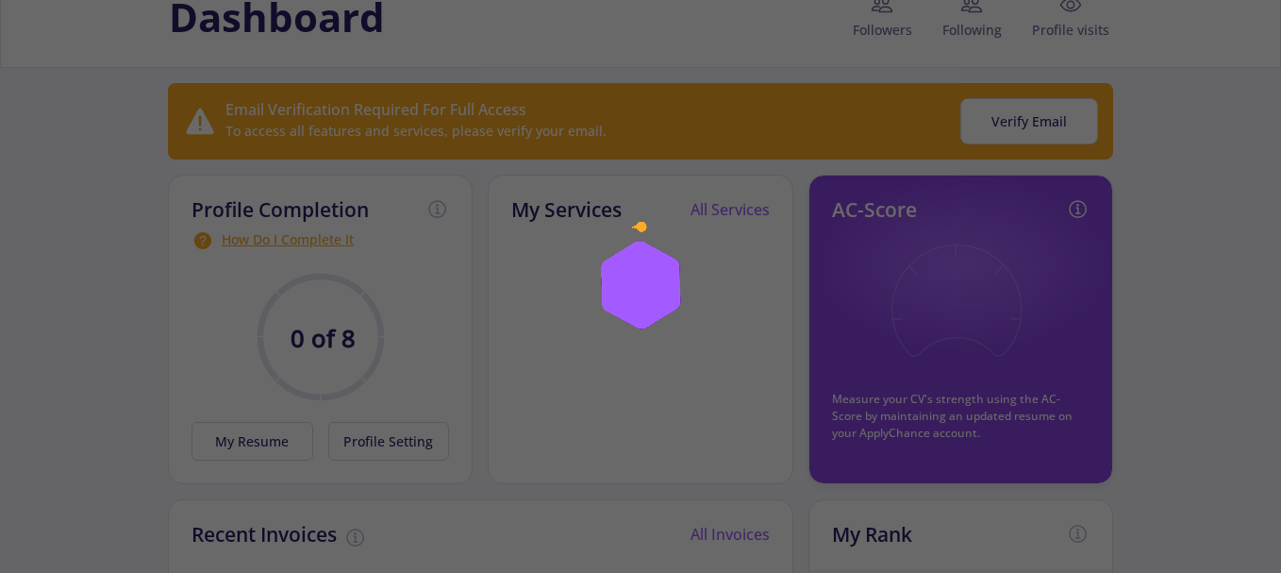
click at [962, 303] on div at bounding box center [640, 286] width 1281 height 573
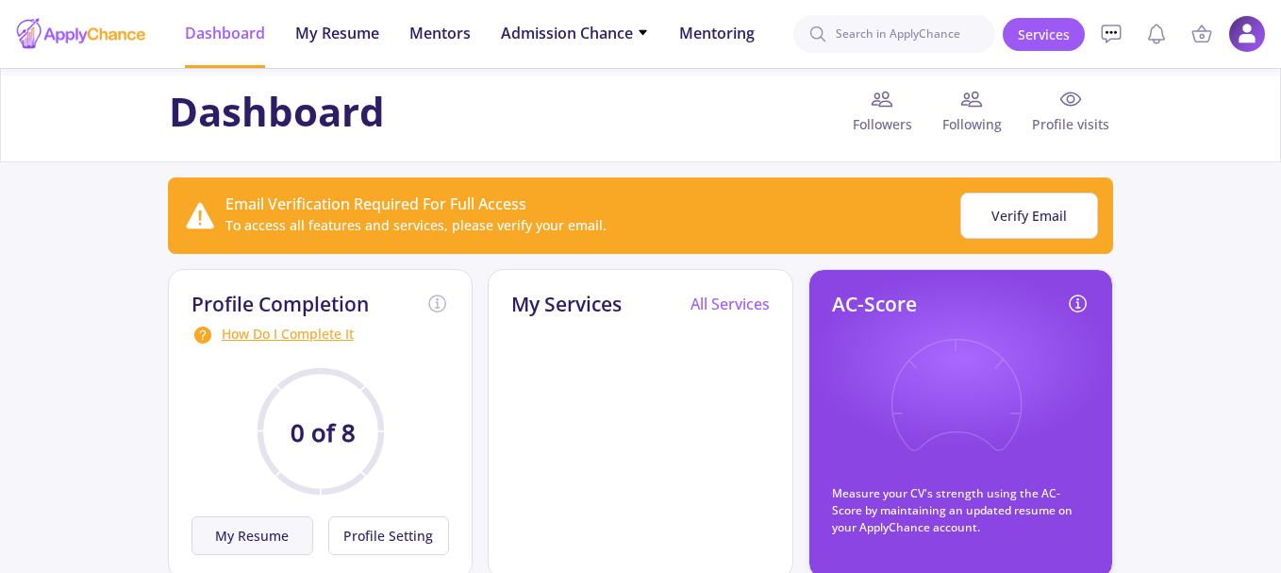
click at [234, 538] on button "My Resume" at bounding box center [253, 535] width 122 height 39
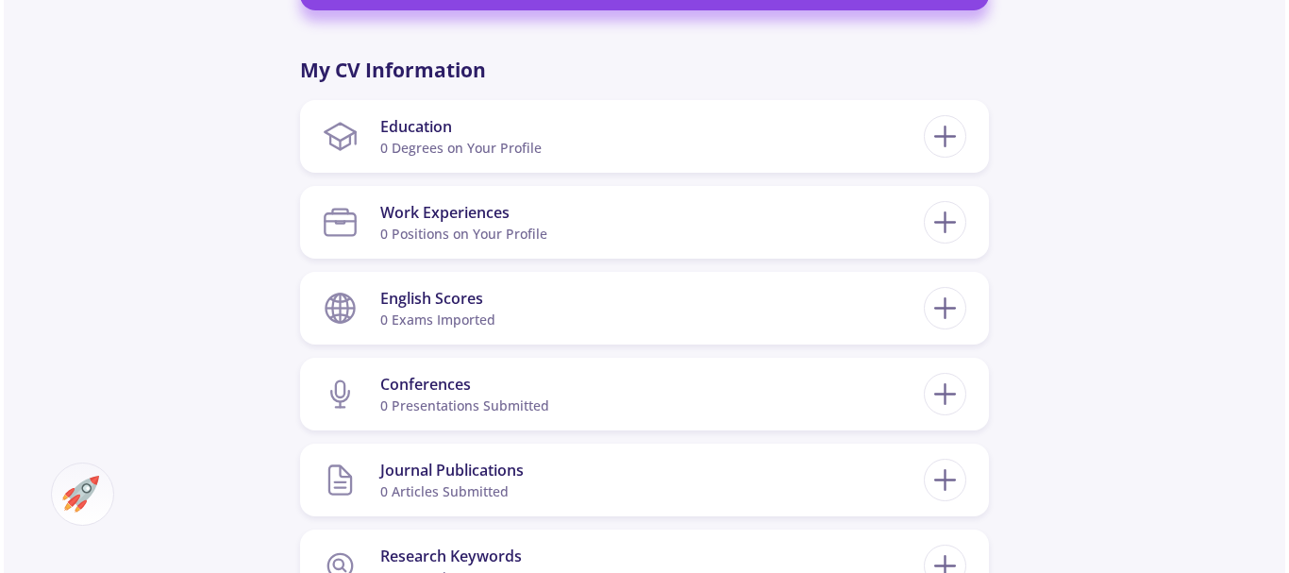
scroll to position [849, 0]
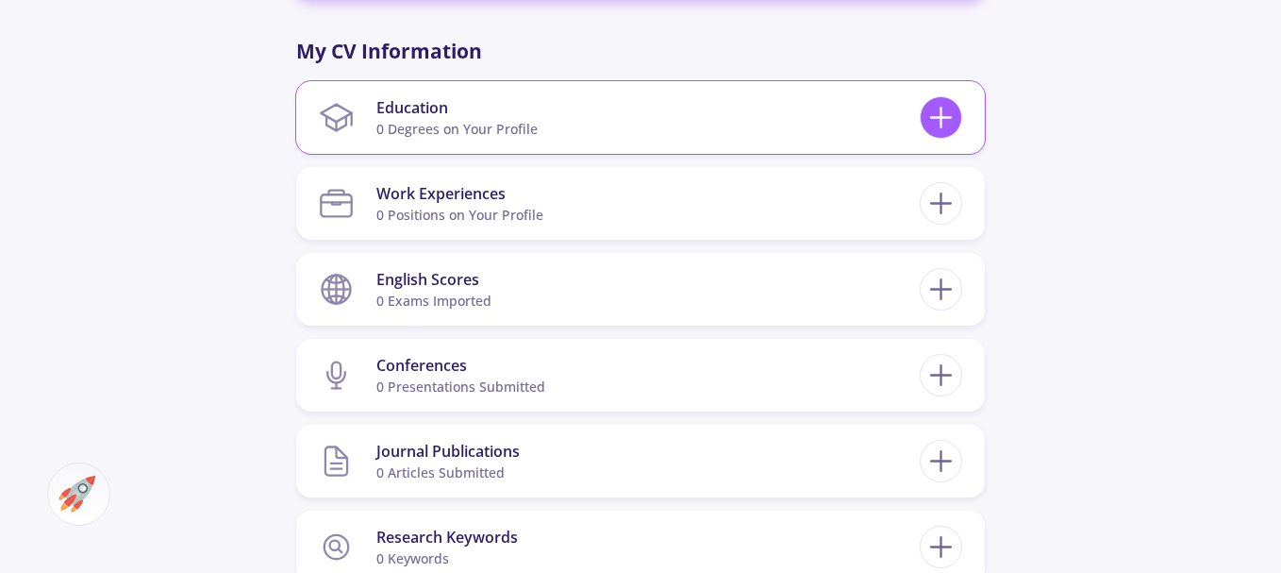
click at [937, 119] on icon at bounding box center [941, 117] width 35 height 35
checkbox input "false"
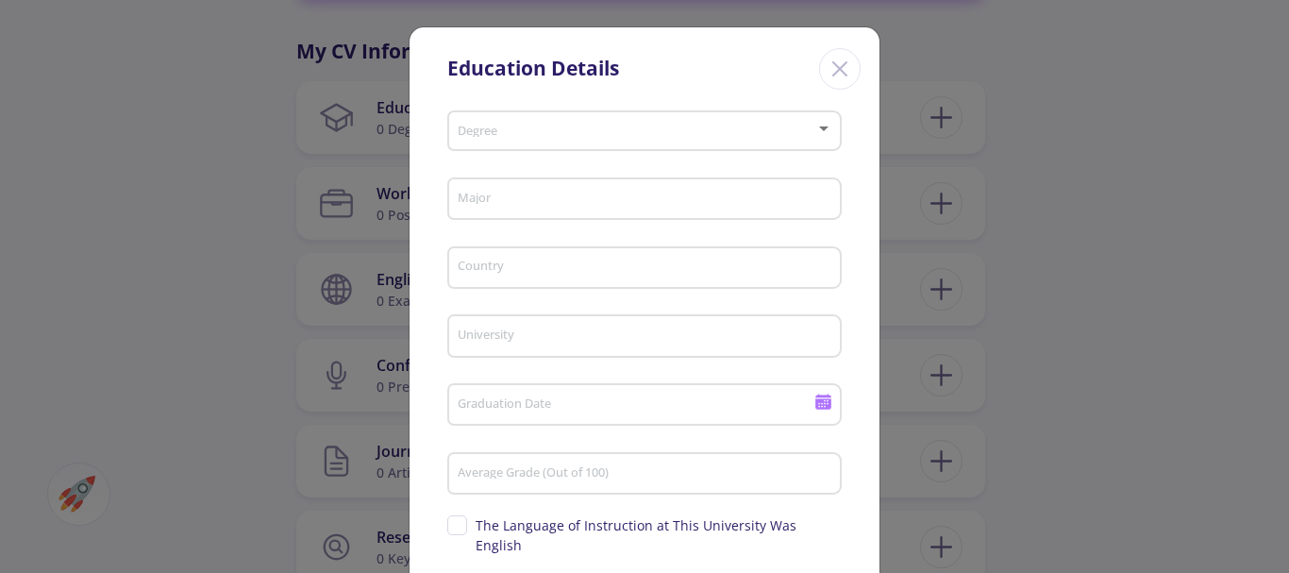
click at [819, 129] on div at bounding box center [823, 128] width 9 height 5
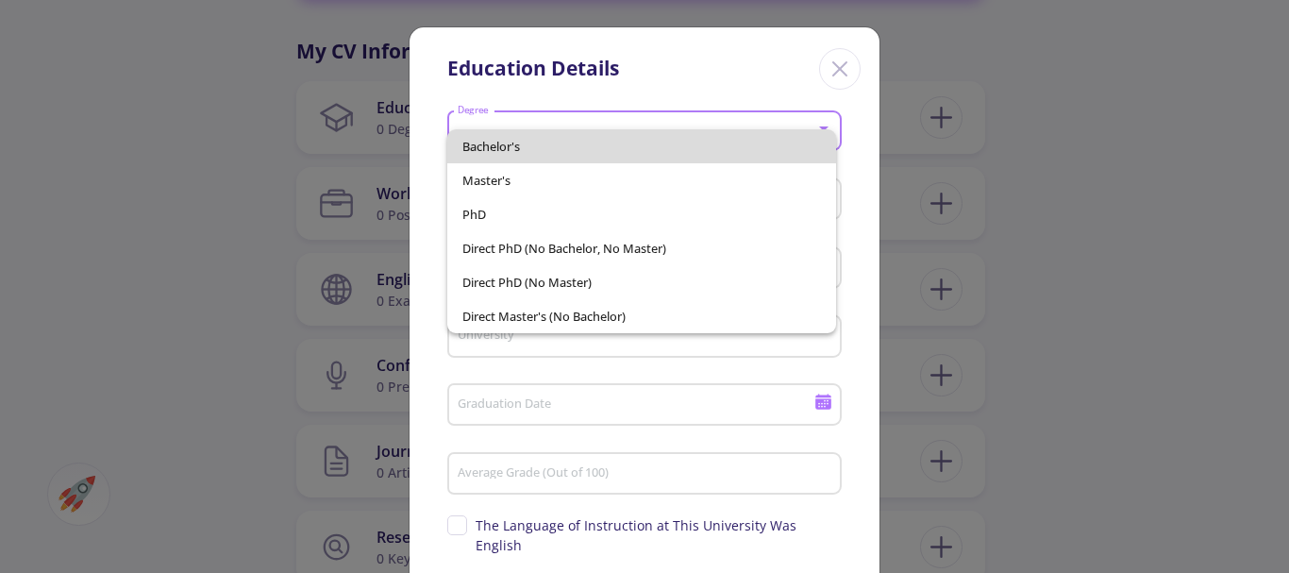
click at [504, 143] on span "Bachelor's" at bounding box center [642, 146] width 360 height 34
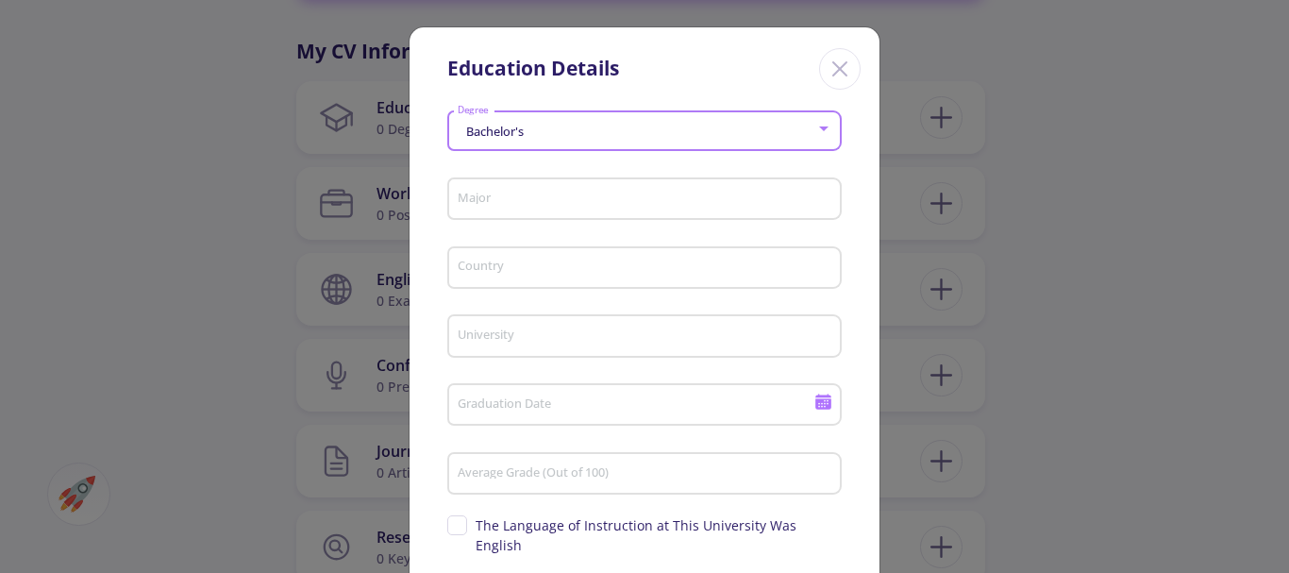
click at [469, 192] on input "Major" at bounding box center [647, 200] width 381 height 17
click at [471, 199] on input "Major" at bounding box center [647, 200] width 381 height 17
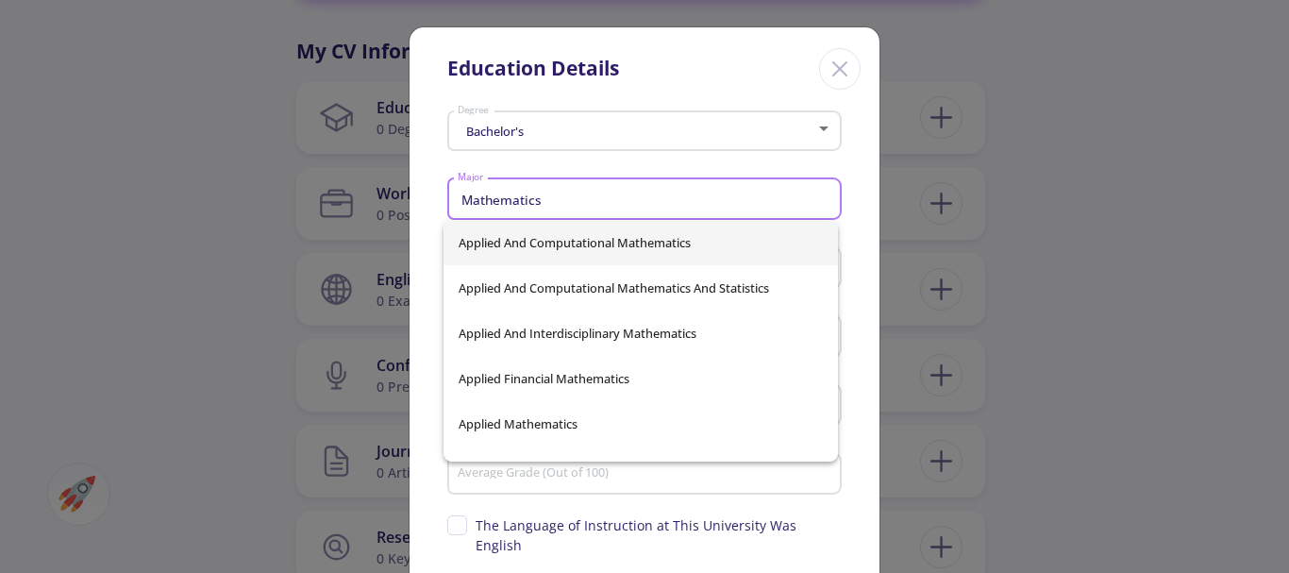
click at [457, 194] on input "Mathematics" at bounding box center [647, 200] width 381 height 17
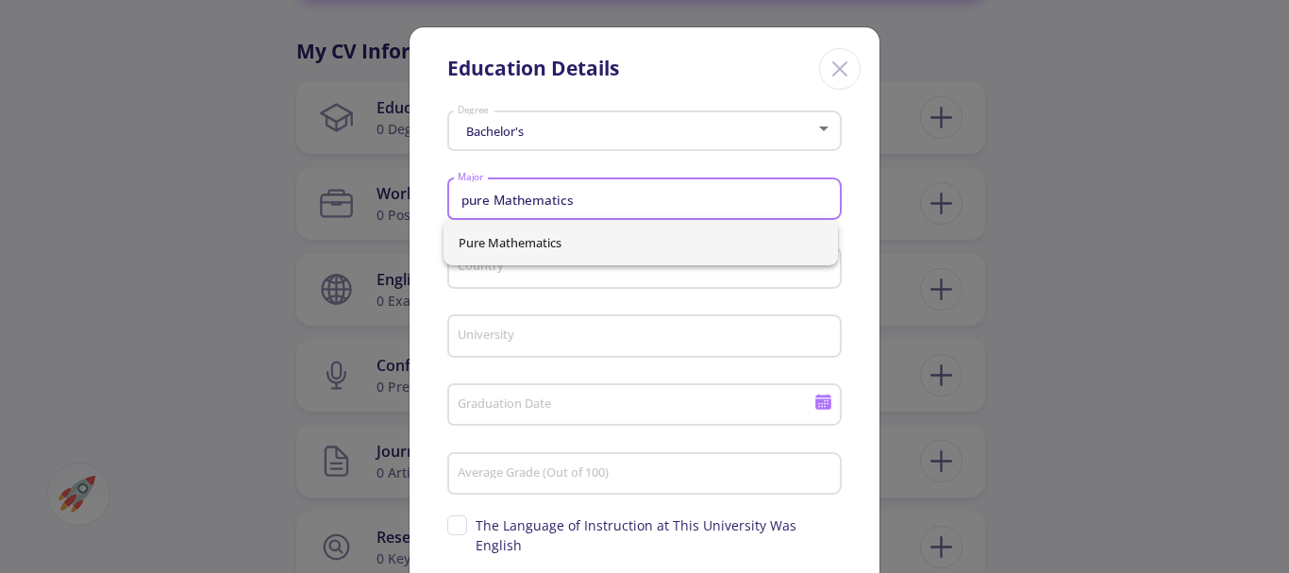
click at [465, 199] on input "pure Mathematics" at bounding box center [647, 200] width 381 height 17
click at [602, 194] on input "Pure Mathematics" at bounding box center [647, 200] width 381 height 17
type input "Pure Mathematics"
click at [594, 276] on input "Country" at bounding box center [647, 268] width 381 height 17
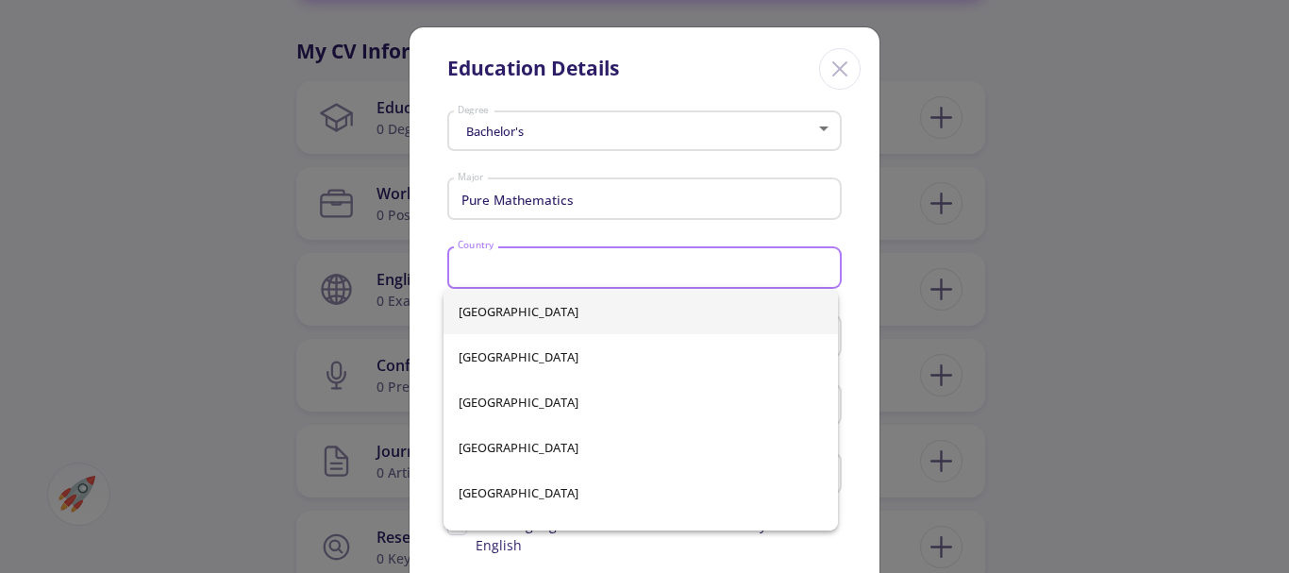
type input "Iran"
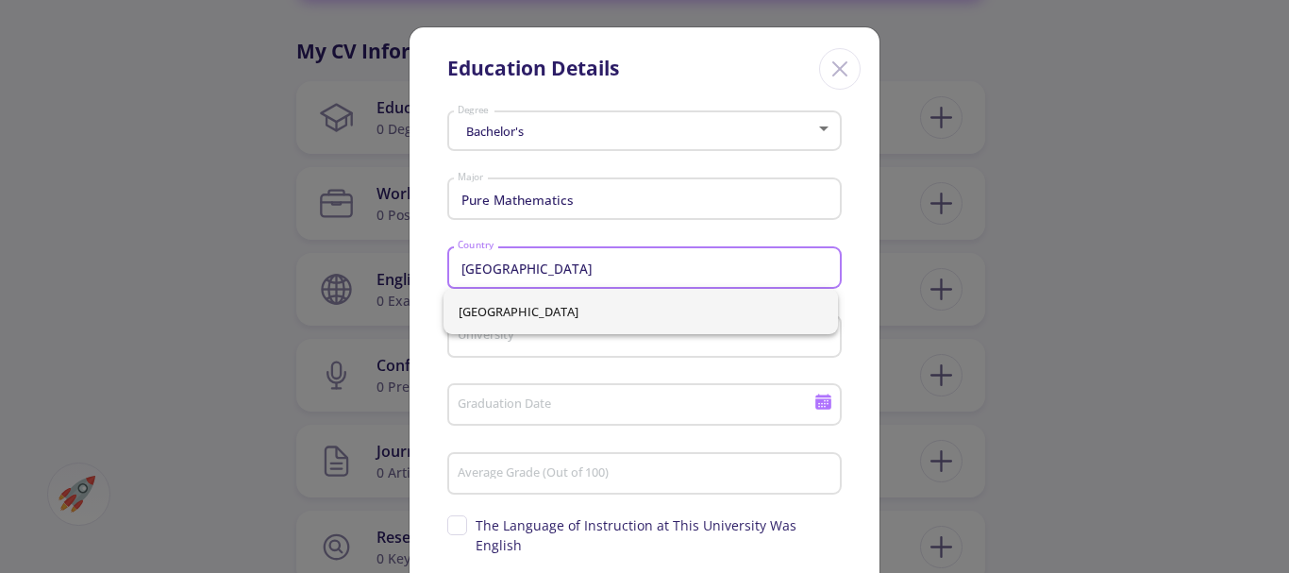
click at [493, 345] on div "University" at bounding box center [645, 332] width 376 height 49
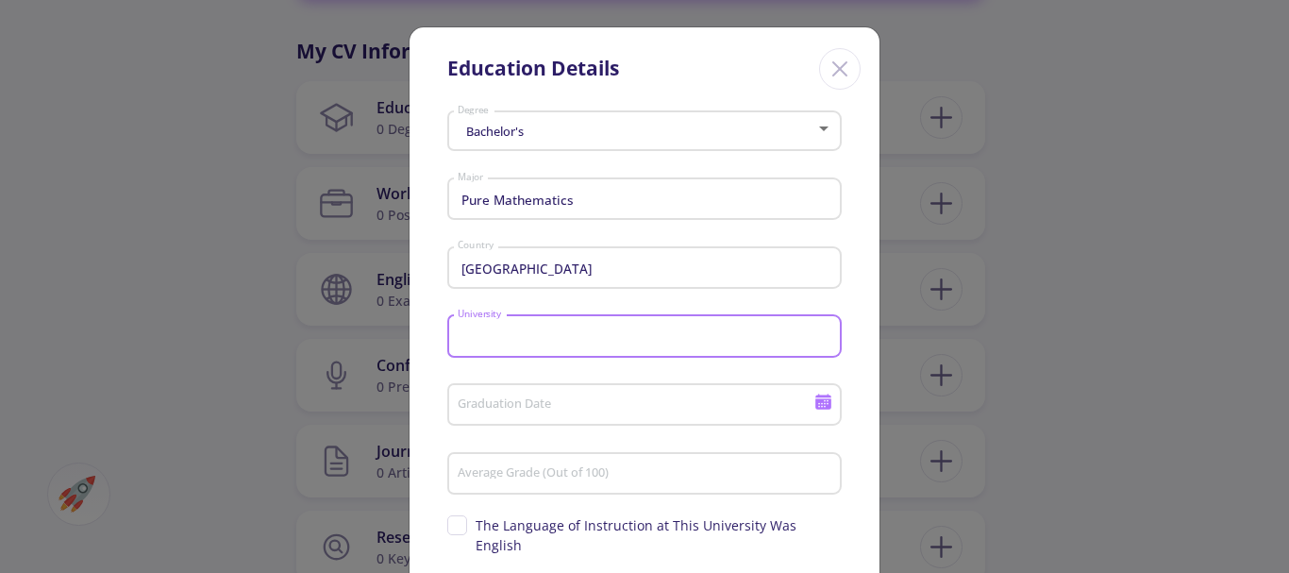
click at [480, 337] on input "University" at bounding box center [647, 336] width 381 height 17
type input "I"
type input "Q"
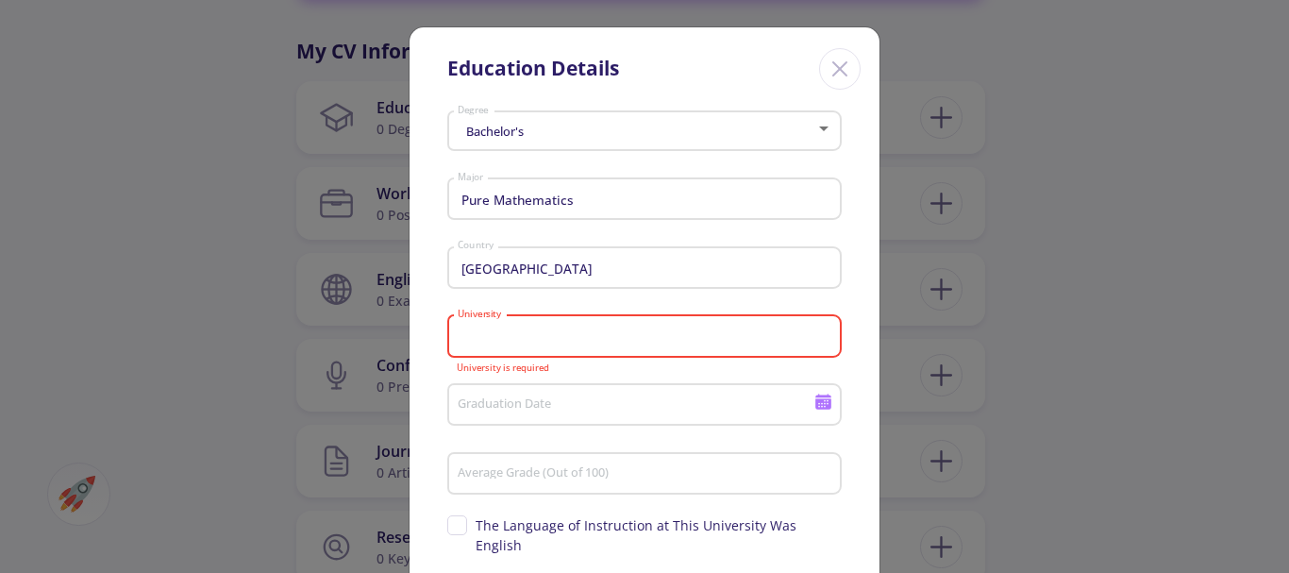
click at [468, 335] on input "University" at bounding box center [647, 336] width 381 height 17
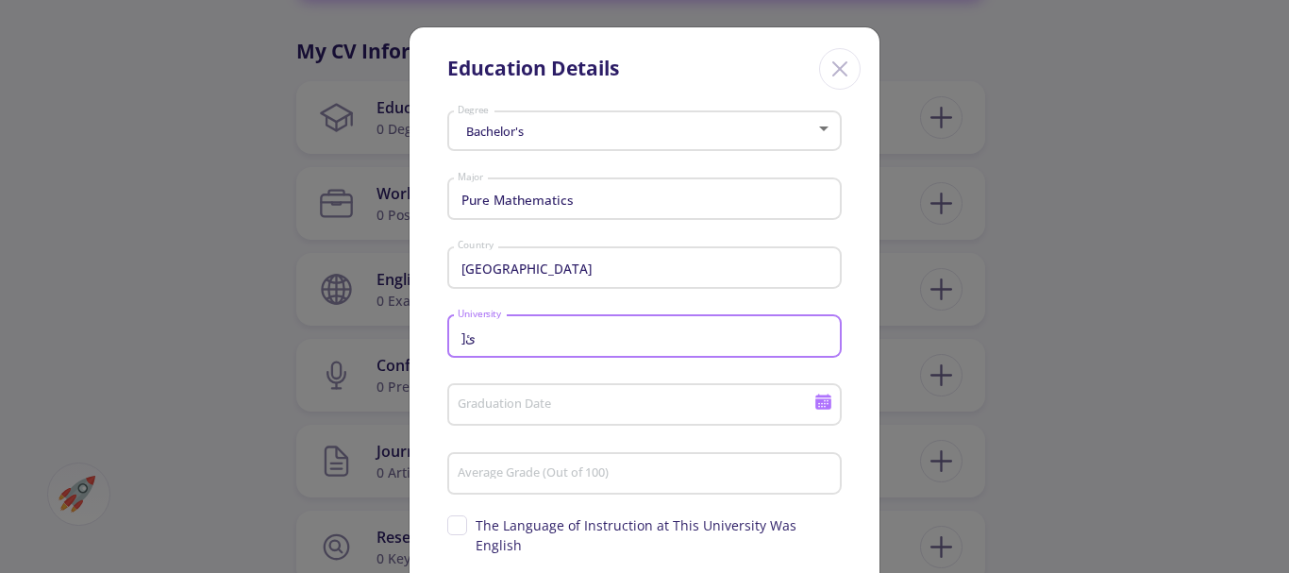
type input "]"
type input "Imam Khomeini International University-Qazvin"
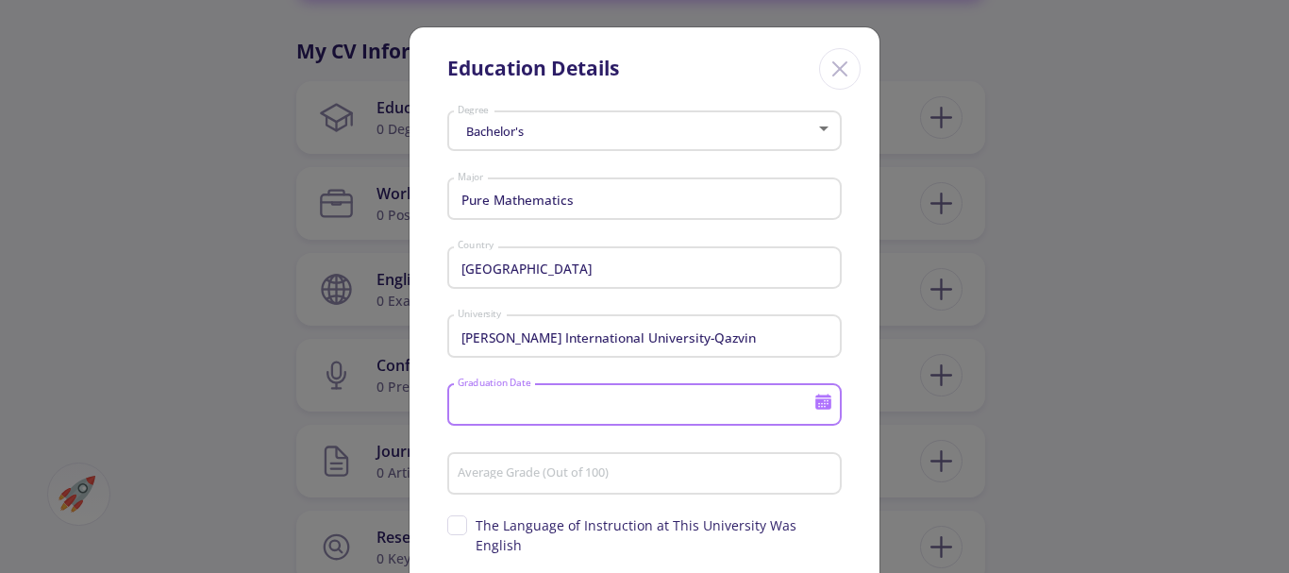
click at [507, 397] on input "Graduation Date" at bounding box center [638, 405] width 363 height 17
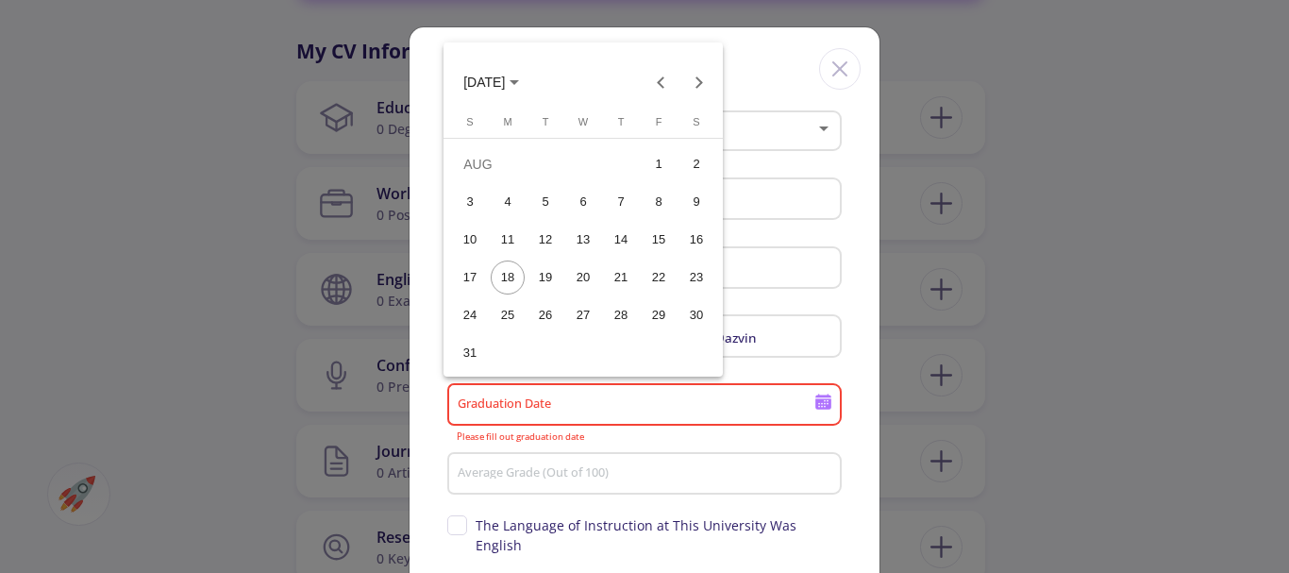
click at [484, 472] on div at bounding box center [644, 286] width 1289 height 573
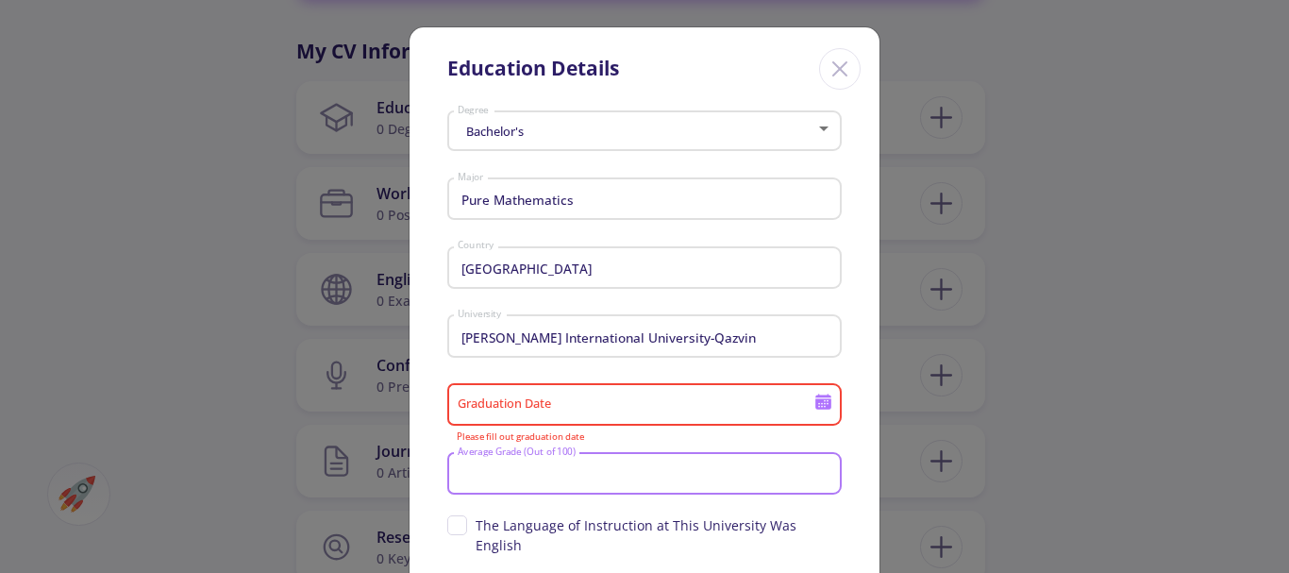
click at [480, 472] on input "Average Grade (Out of 100)" at bounding box center [647, 474] width 381 height 17
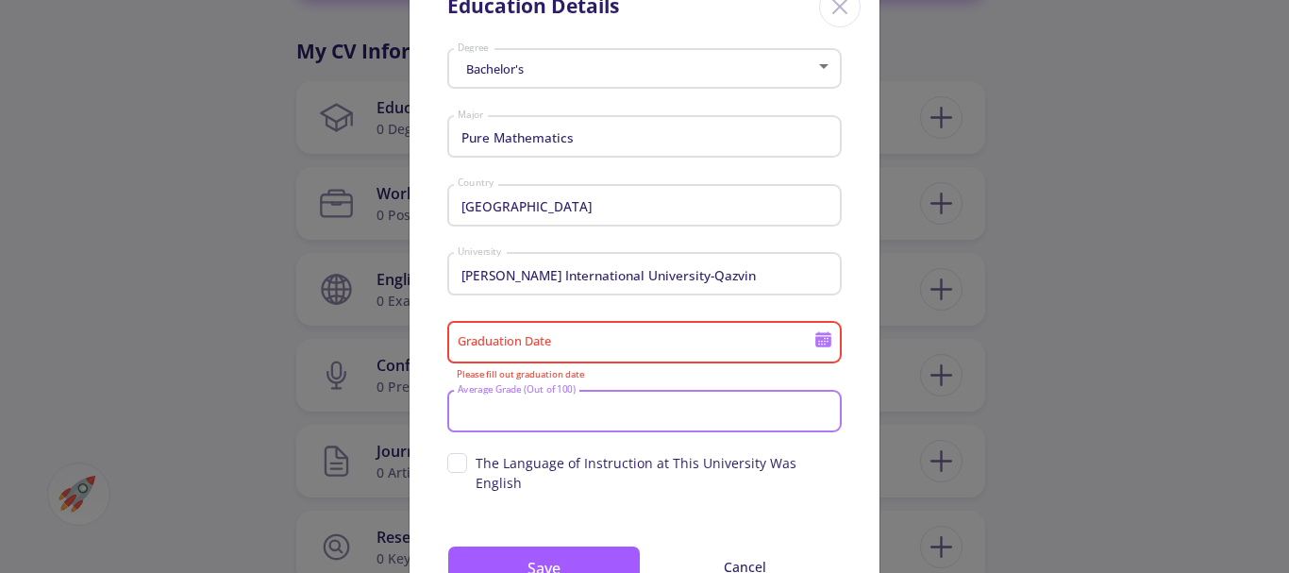
scroll to position [94, 0]
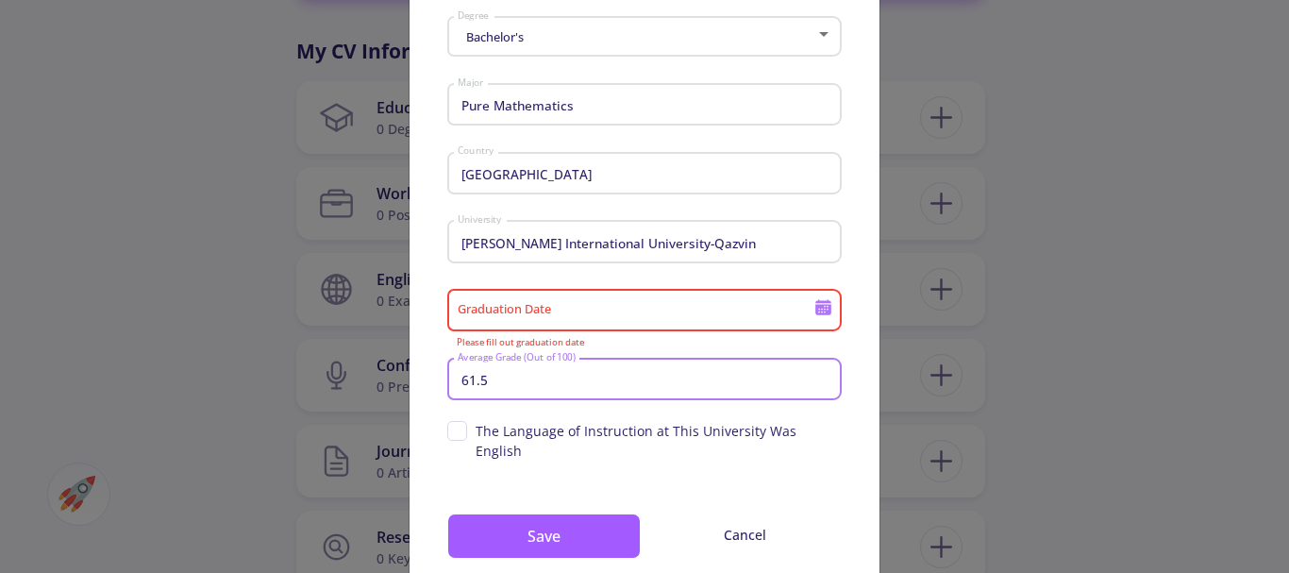
type input "61.5"
click at [516, 315] on input "Graduation Date" at bounding box center [638, 311] width 363 height 17
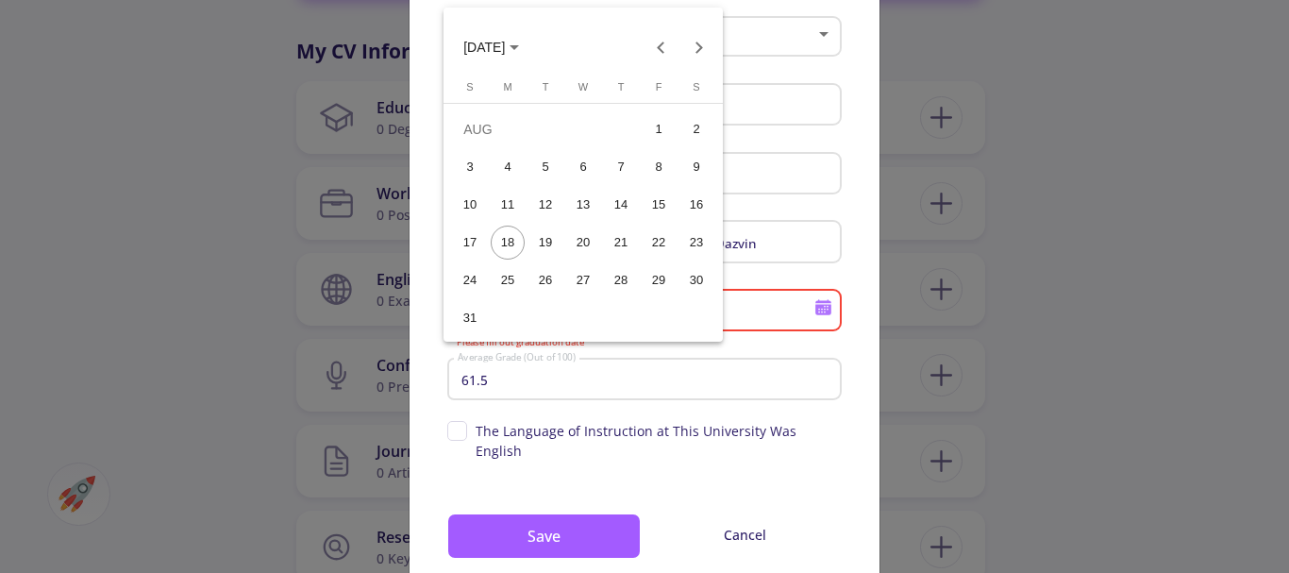
click at [747, 340] on div at bounding box center [644, 286] width 1289 height 573
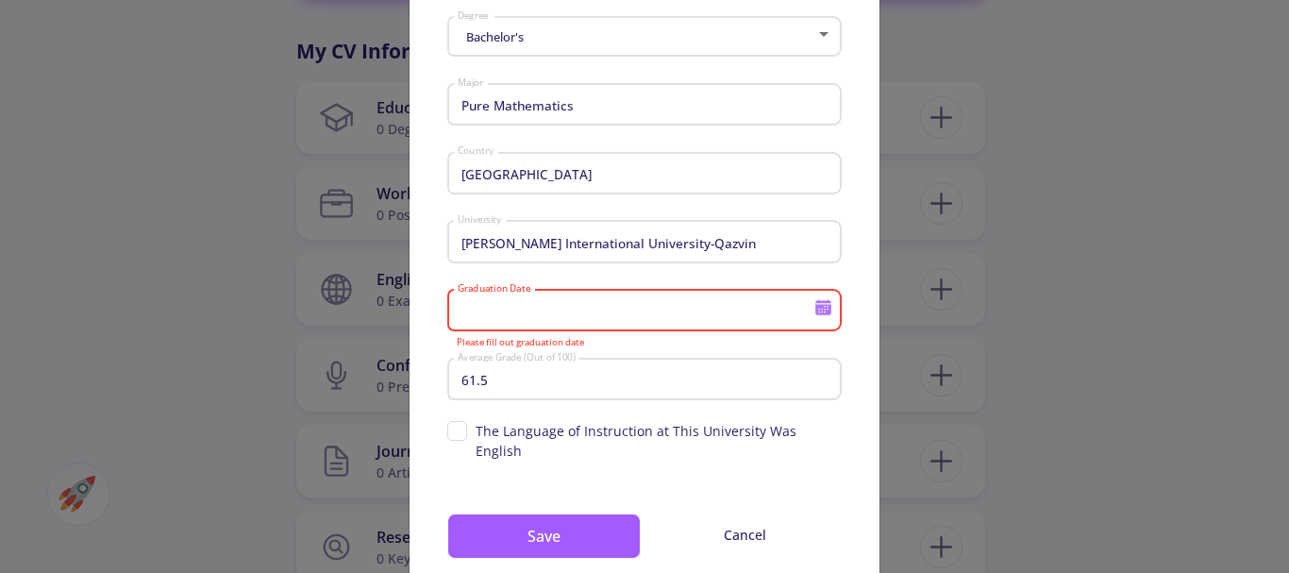
click at [817, 309] on icon at bounding box center [823, 310] width 16 height 10
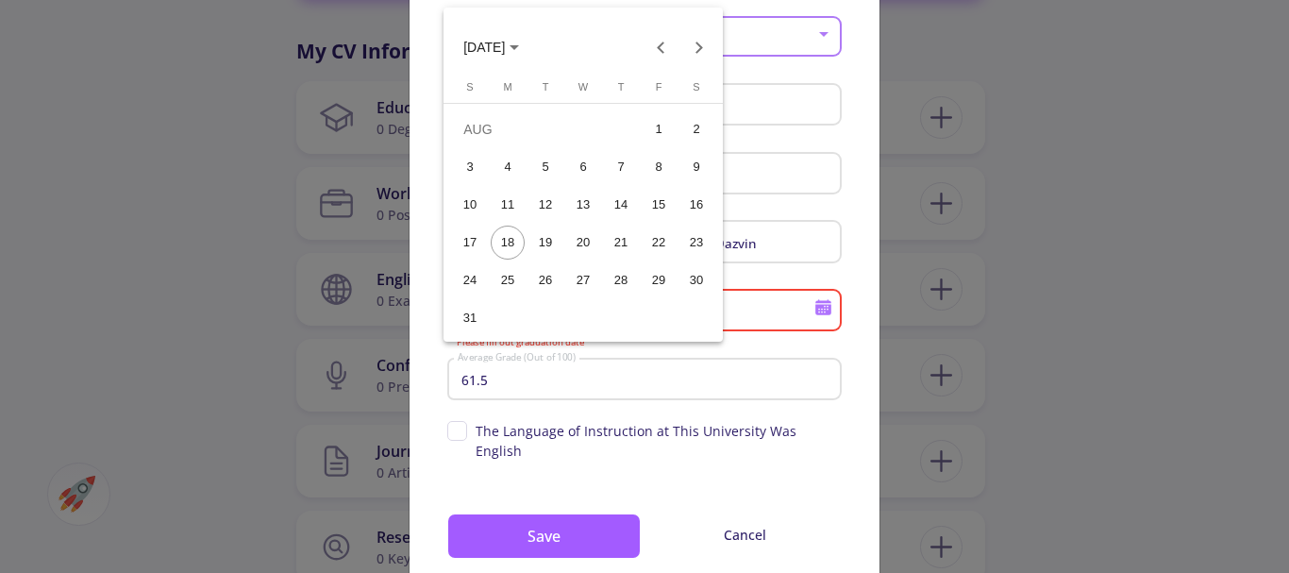
click at [519, 52] on span "AUG 2025" at bounding box center [491, 46] width 56 height 15
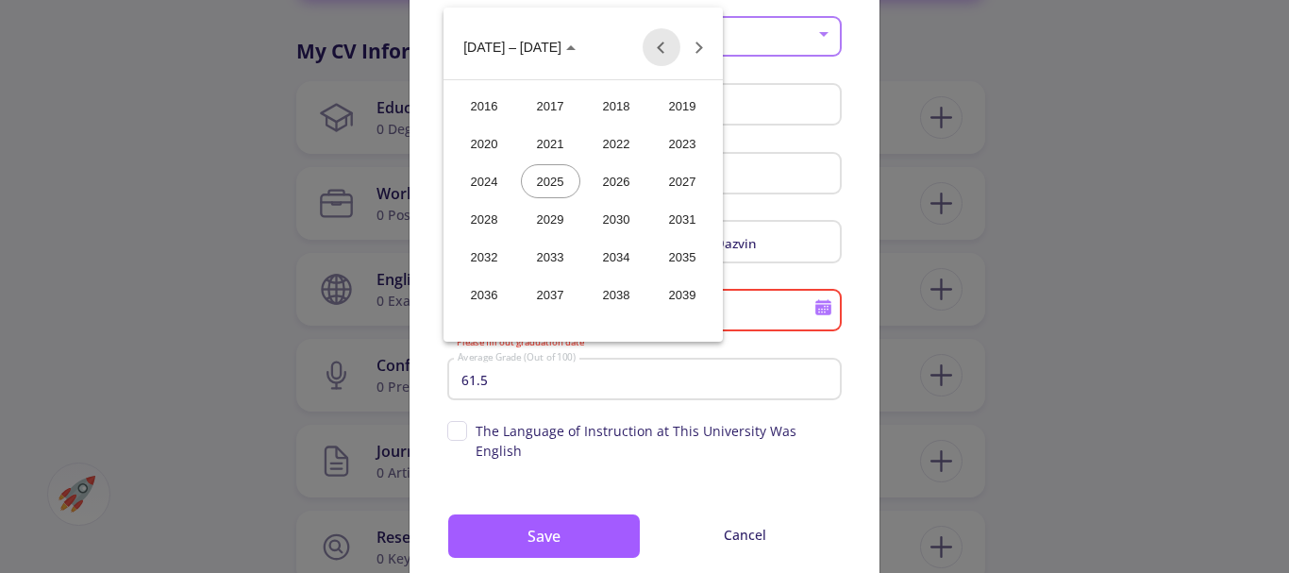
click at [659, 42] on button "Previous 24 years" at bounding box center [662, 47] width 38 height 38
click at [684, 174] on div "2003" at bounding box center [682, 181] width 59 height 34
click at [661, 47] on button "Previous year" at bounding box center [662, 47] width 38 height 38
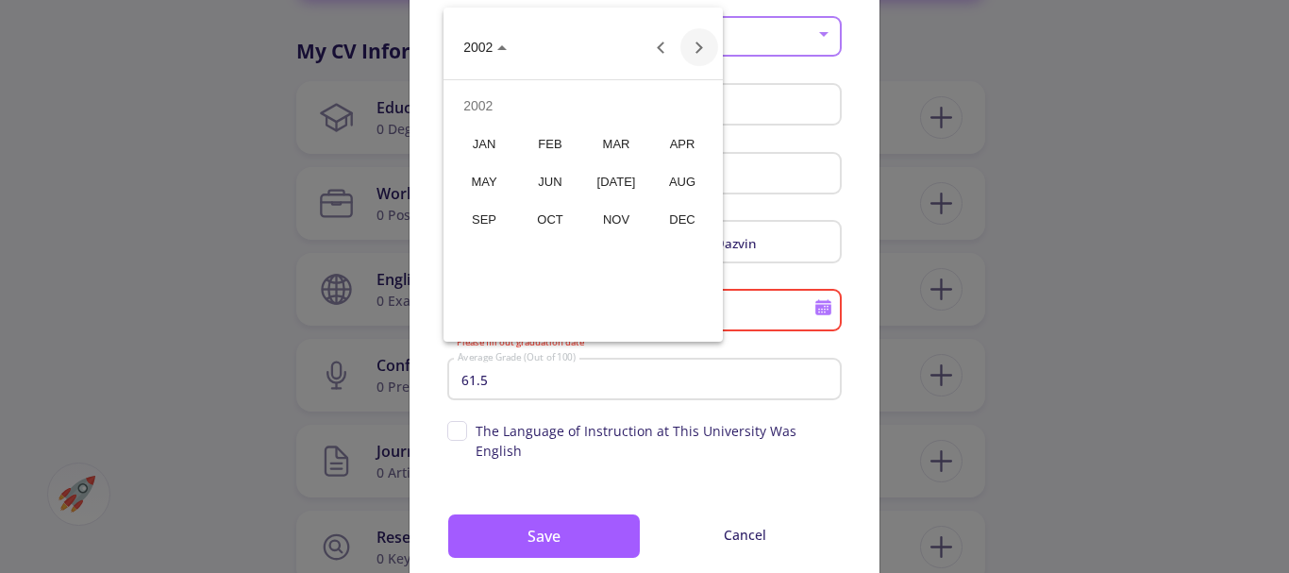
click at [696, 46] on button "Next year" at bounding box center [699, 47] width 38 height 38
click at [693, 42] on button "Next year" at bounding box center [699, 47] width 38 height 38
click at [695, 42] on button "Next year" at bounding box center [699, 47] width 38 height 38
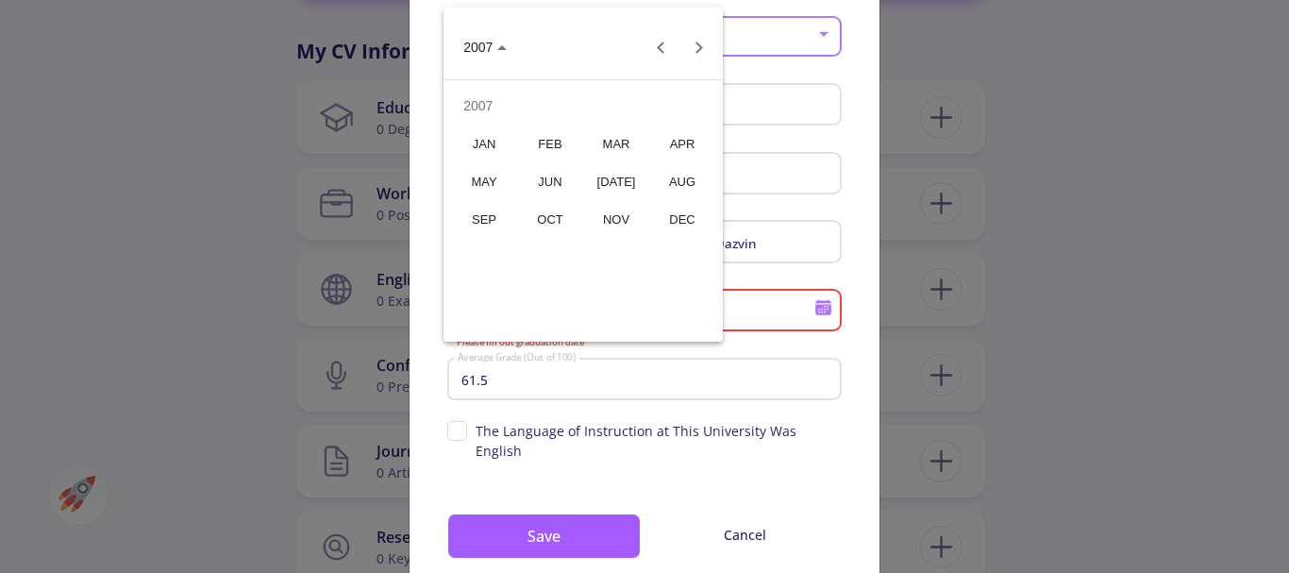
click at [560, 176] on div "JUN" at bounding box center [550, 181] width 59 height 34
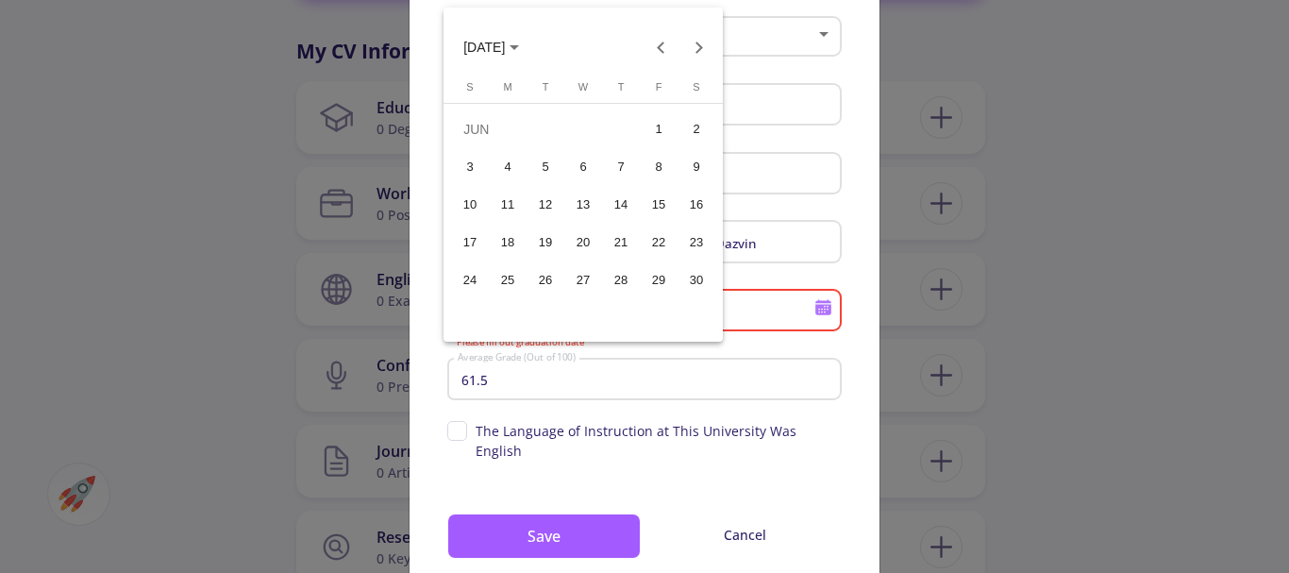
click at [782, 343] on div at bounding box center [644, 286] width 1289 height 573
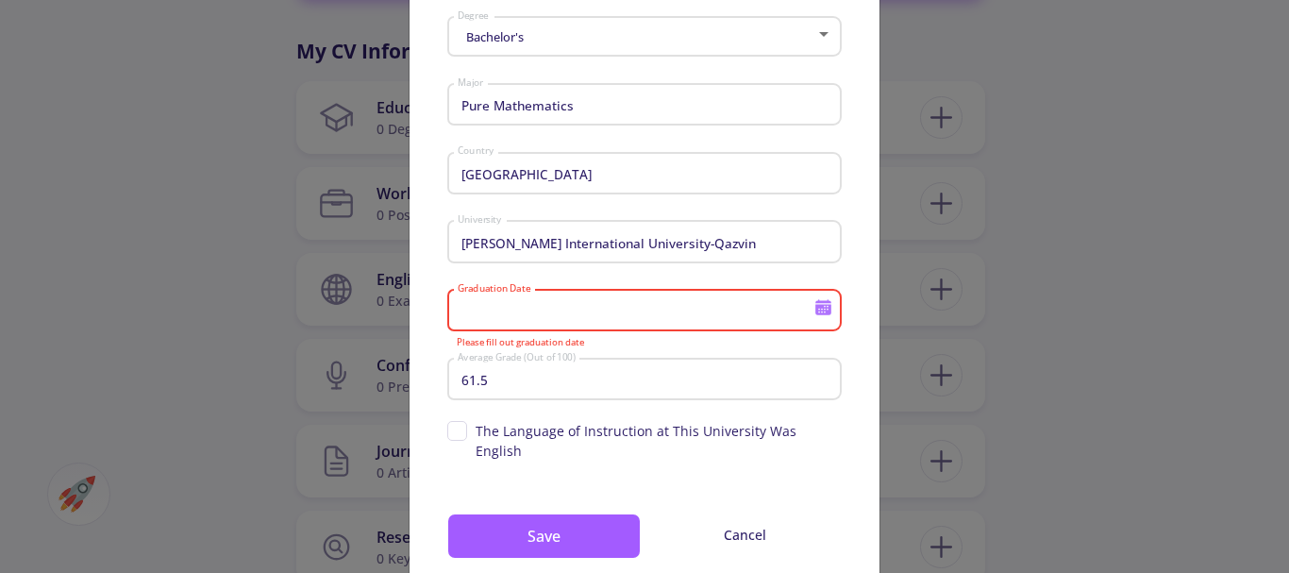
click at [469, 309] on input "Graduation Date" at bounding box center [638, 311] width 363 height 17
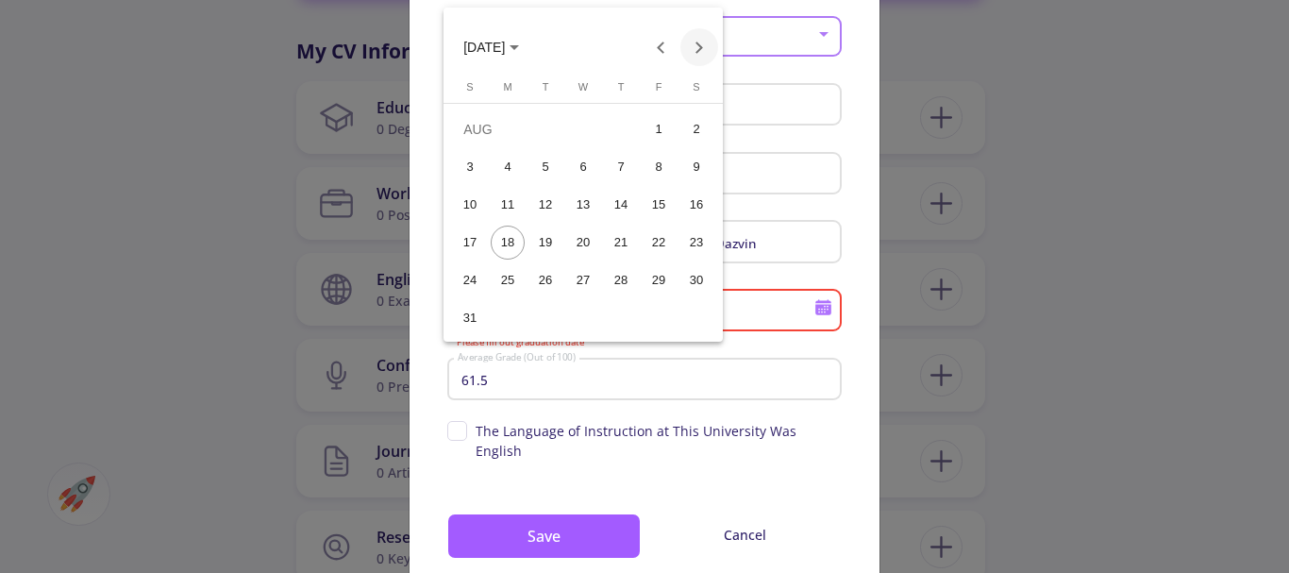
click at [698, 49] on button "Next month" at bounding box center [699, 47] width 38 height 38
click at [698, 48] on button "Next month" at bounding box center [699, 47] width 38 height 38
click at [661, 46] on button "Previous month" at bounding box center [662, 47] width 38 height 38
click at [534, 44] on button "SEP 2025" at bounding box center [491, 47] width 86 height 38
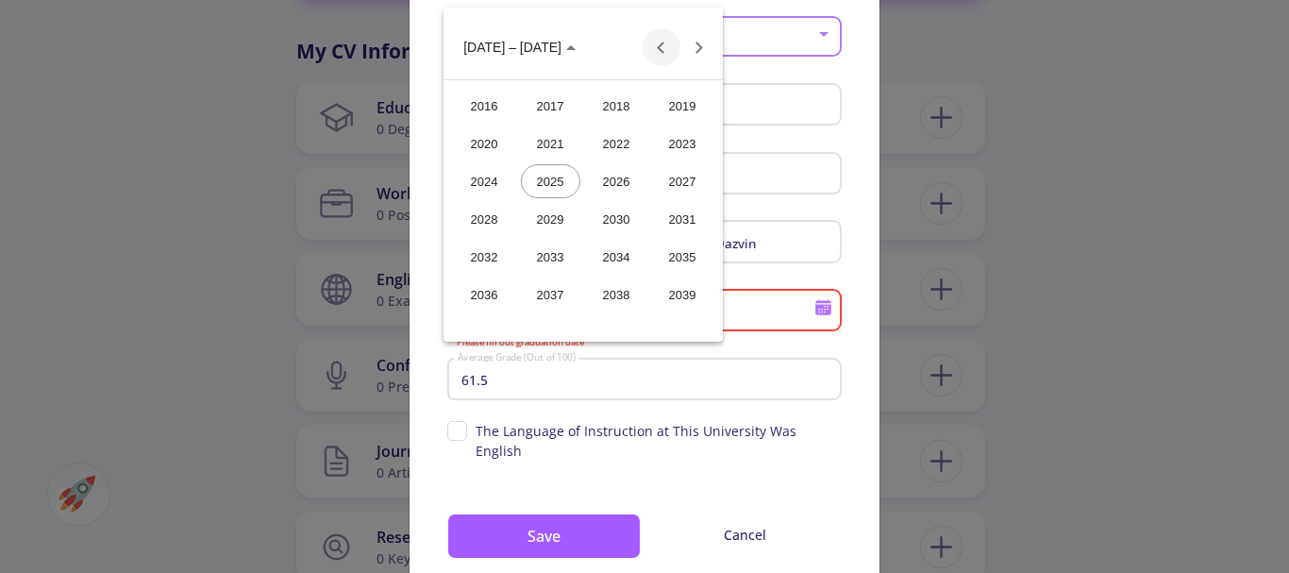
click at [660, 43] on button "Previous 24 years" at bounding box center [662, 47] width 38 height 38
click at [680, 217] on div "2007" at bounding box center [682, 219] width 59 height 34
click at [612, 176] on div "JUL" at bounding box center [616, 181] width 59 height 34
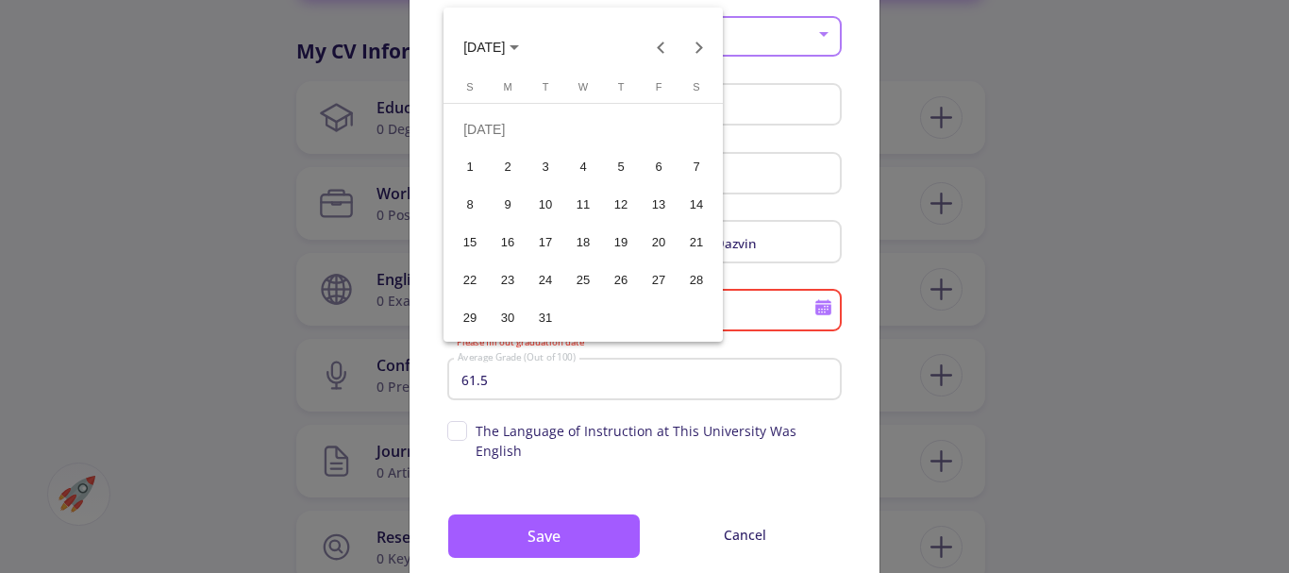
click at [469, 160] on div "1" at bounding box center [470, 167] width 34 height 34
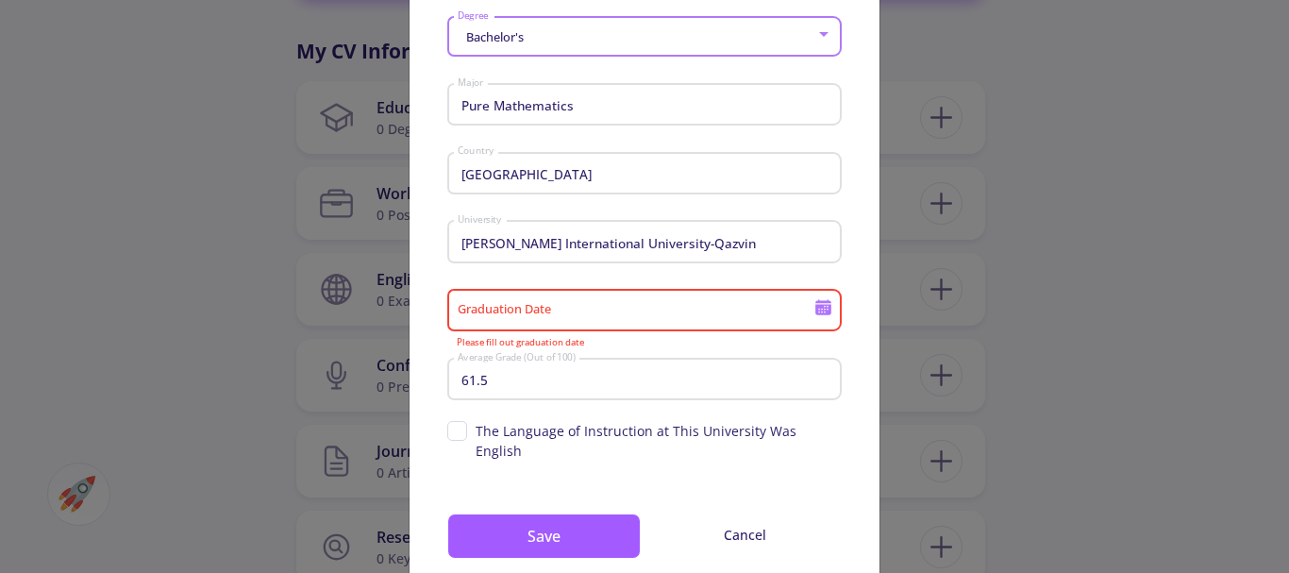
type input "7/1/2007"
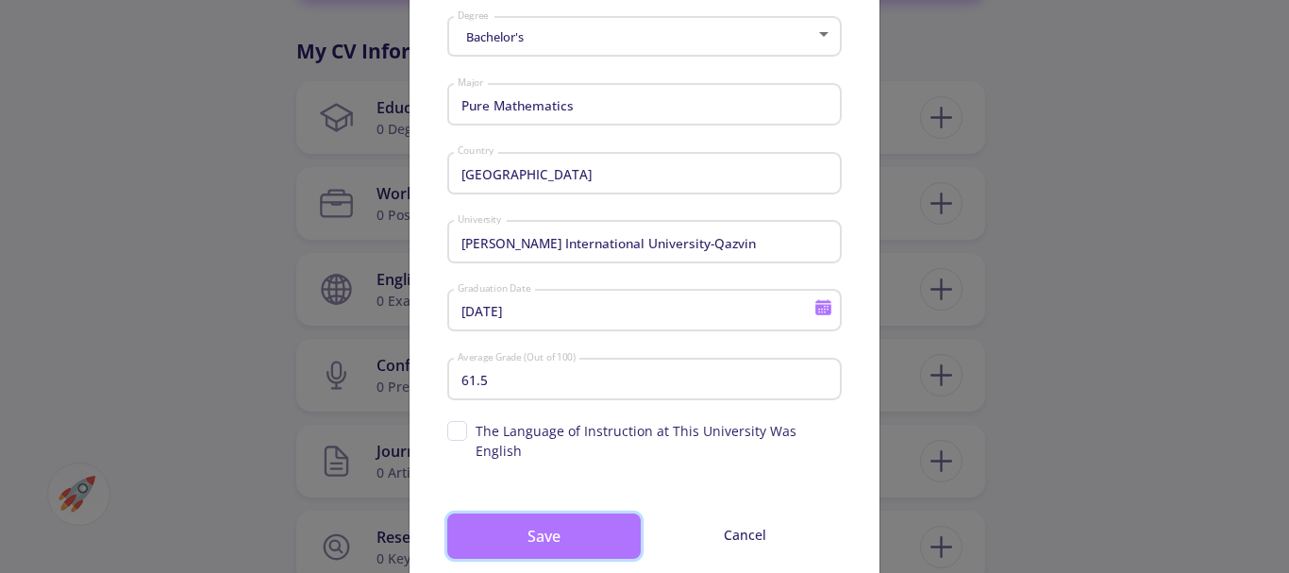
click at [543, 515] on button "Save" at bounding box center [543, 535] width 193 height 45
click at [544, 513] on button "Save" at bounding box center [543, 535] width 193 height 45
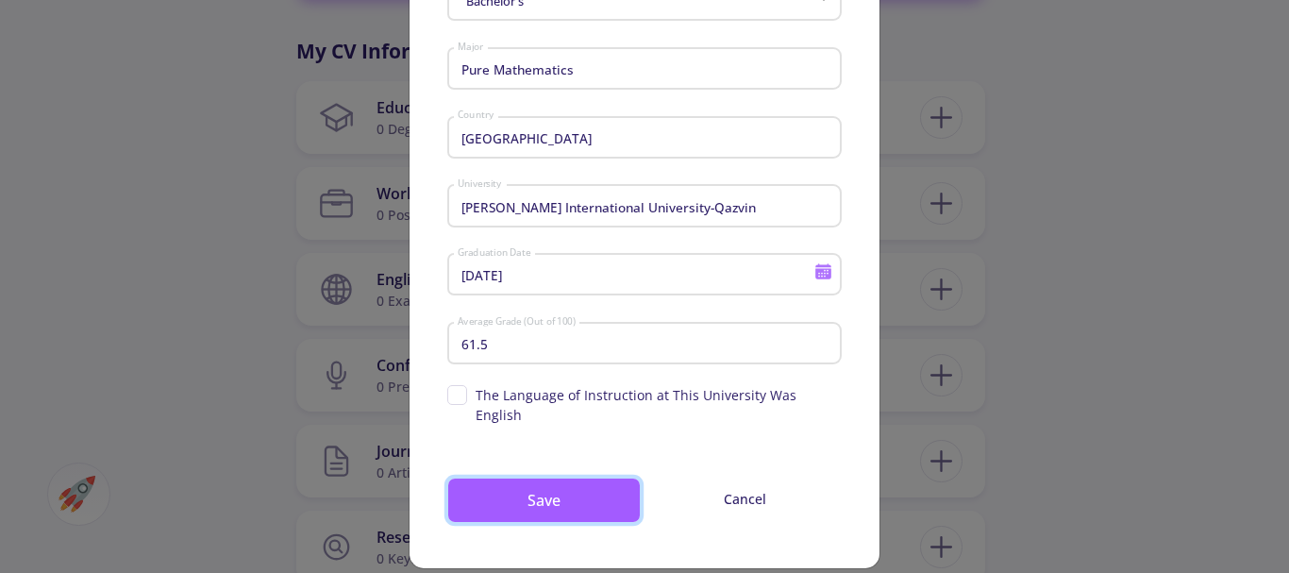
scroll to position [133, 0]
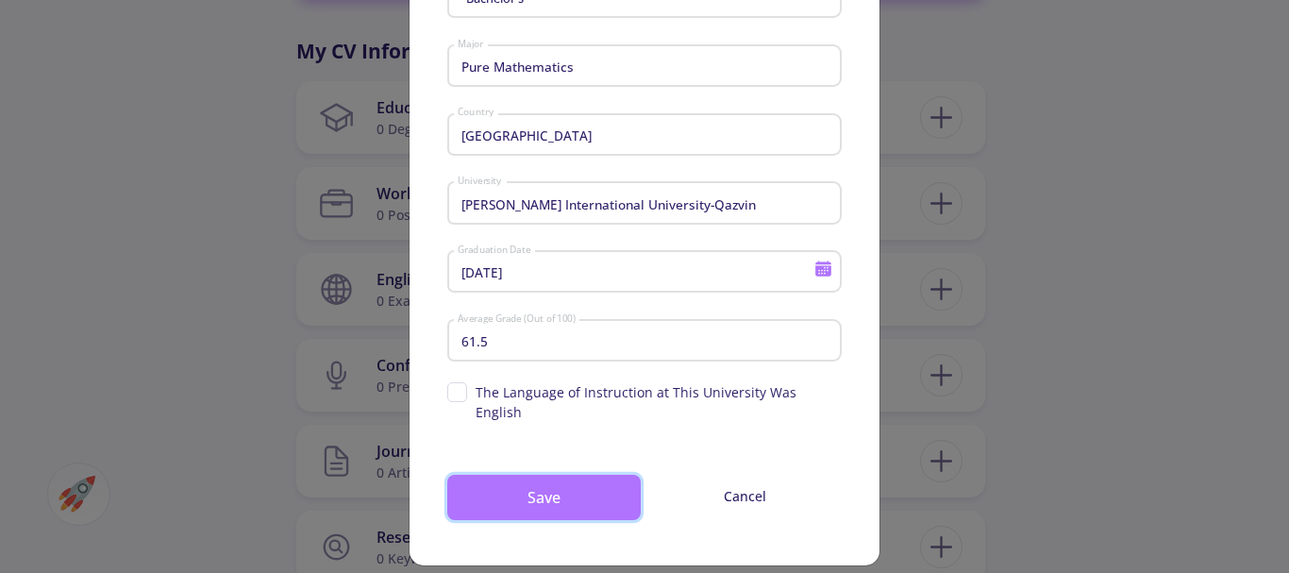
click at [532, 475] on button "Save" at bounding box center [543, 497] width 193 height 45
click at [534, 475] on button "Save" at bounding box center [543, 497] width 193 height 45
click at [530, 479] on button "Save" at bounding box center [543, 497] width 193 height 45
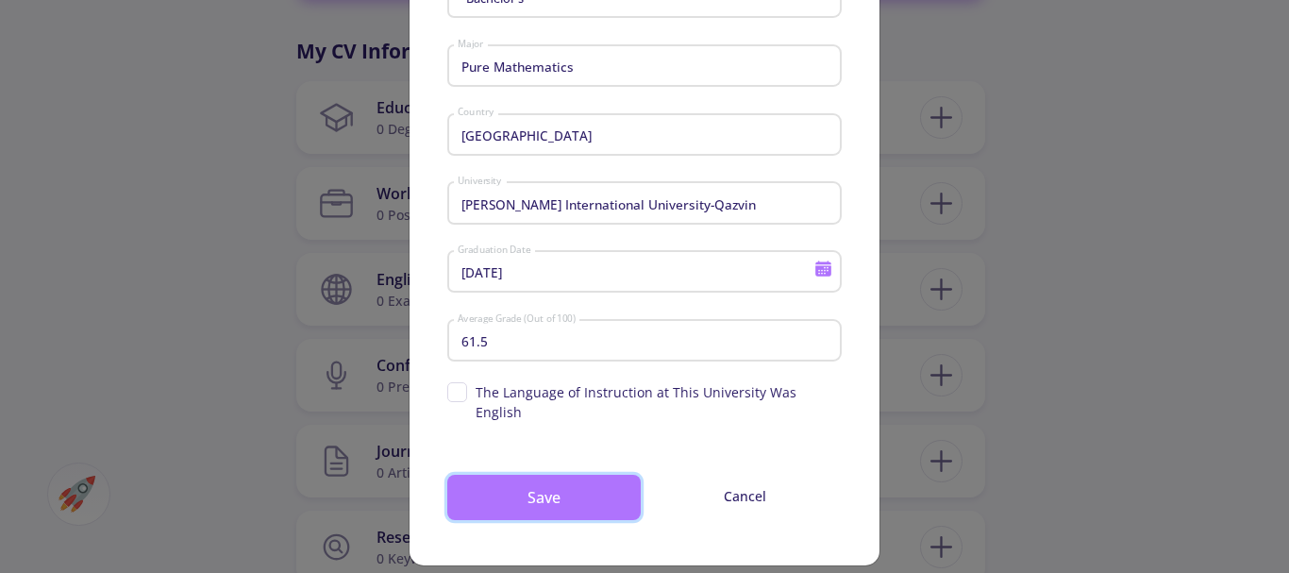
click at [530, 479] on button "Save" at bounding box center [543, 497] width 193 height 45
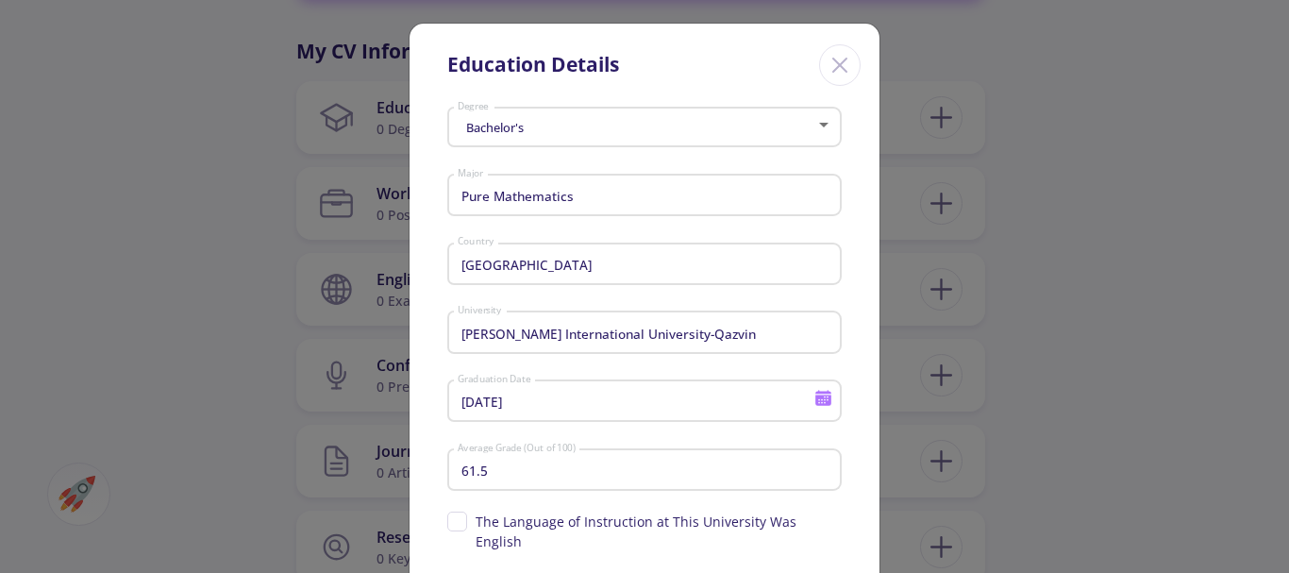
scroll to position [0, 0]
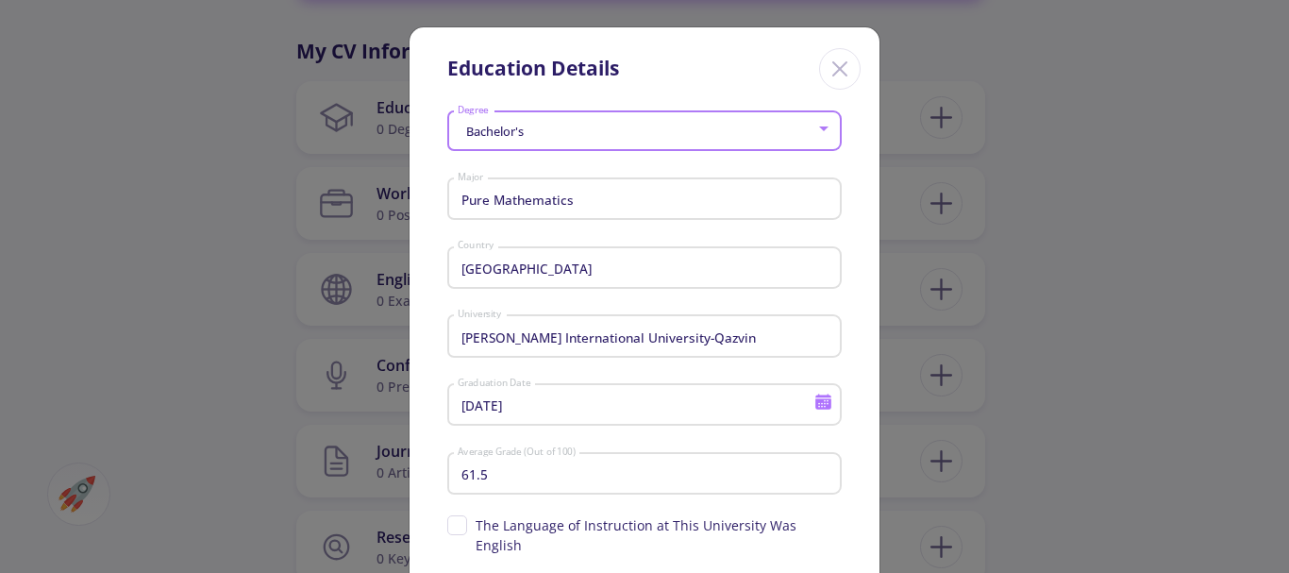
click at [817, 131] on div at bounding box center [823, 128] width 17 height 15
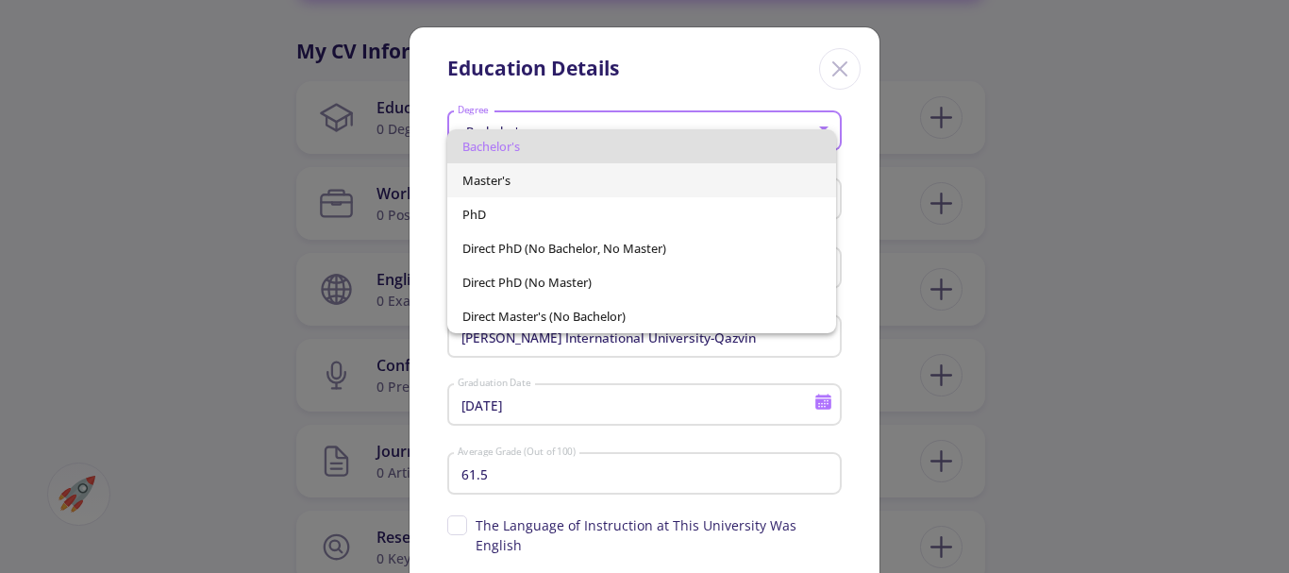
click at [771, 189] on span "Master's" at bounding box center [642, 180] width 360 height 34
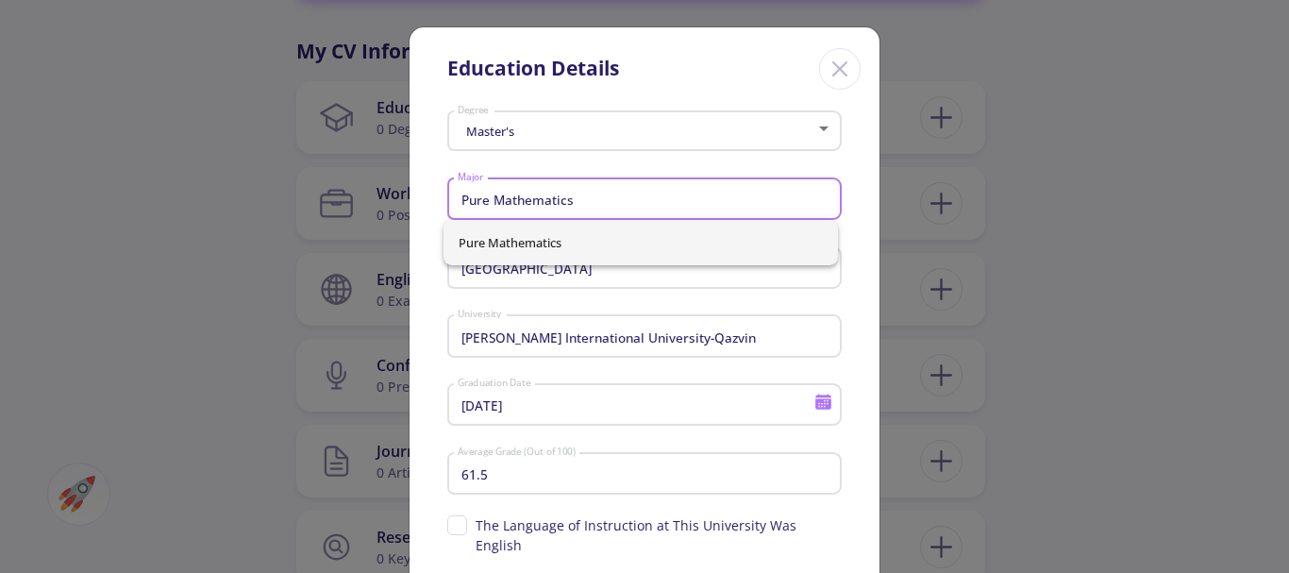
click at [608, 195] on input "Pure Mathematics" at bounding box center [647, 200] width 381 height 17
drag, startPoint x: 467, startPoint y: 195, endPoint x: 443, endPoint y: 195, distance: 23.6
click at [447, 195] on div "Pure Mathematics Major" at bounding box center [644, 195] width 394 height 49
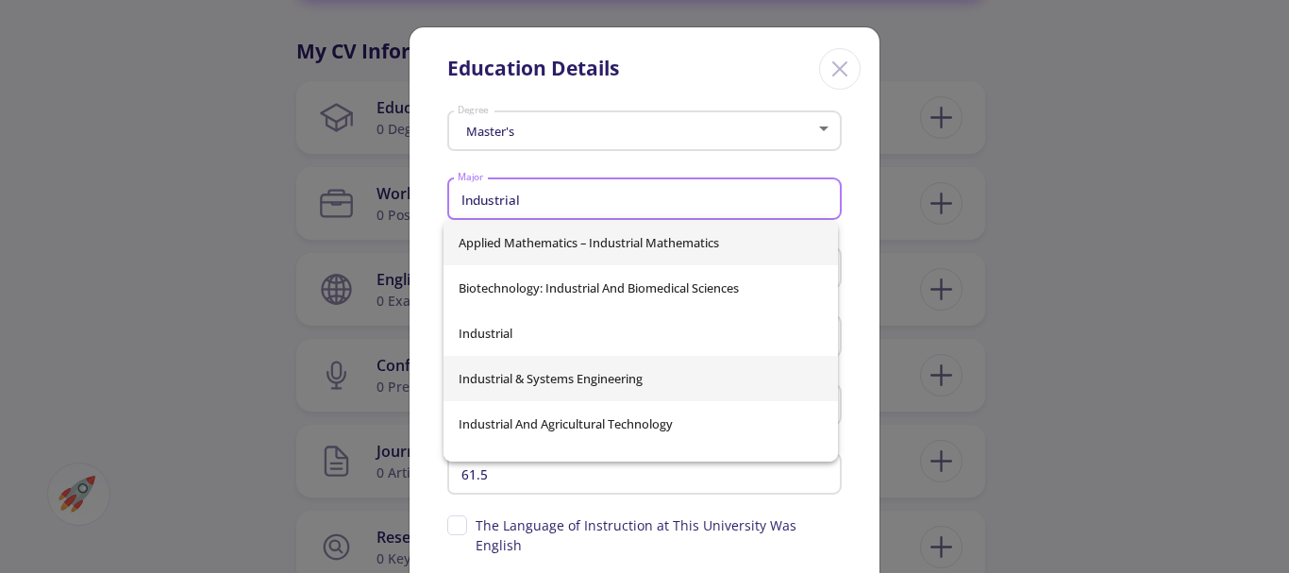
click at [566, 382] on span "Industrial & Systems Engineering" at bounding box center [641, 378] width 364 height 45
type input "Industrial & Systems Engineering"
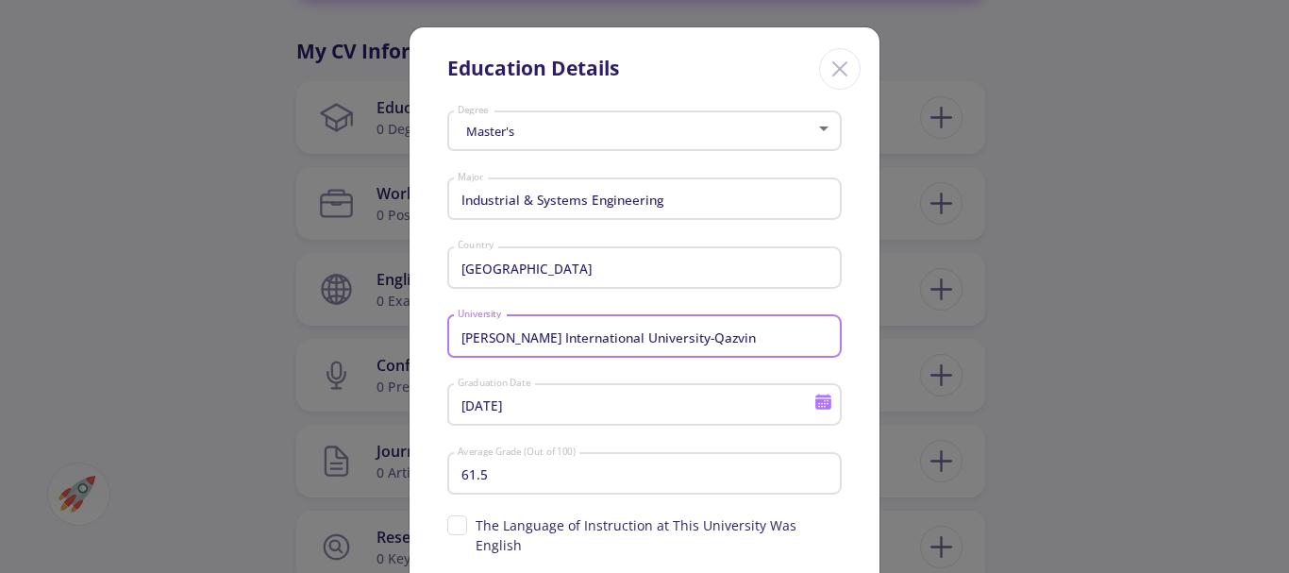
drag, startPoint x: 761, startPoint y: 338, endPoint x: 385, endPoint y: 343, distance: 375.6
click at [385, 343] on div "Education Details Master's Degree Industrial & Systems Engineering Major Iran C…" at bounding box center [644, 286] width 1289 height 573
drag, startPoint x: 664, startPoint y: 336, endPoint x: 399, endPoint y: 340, distance: 265.2
click at [393, 335] on div "Education Details Master's Degree Industrial & Systems Engineering Major Iran C…" at bounding box center [644, 286] width 1289 height 573
type input "]"
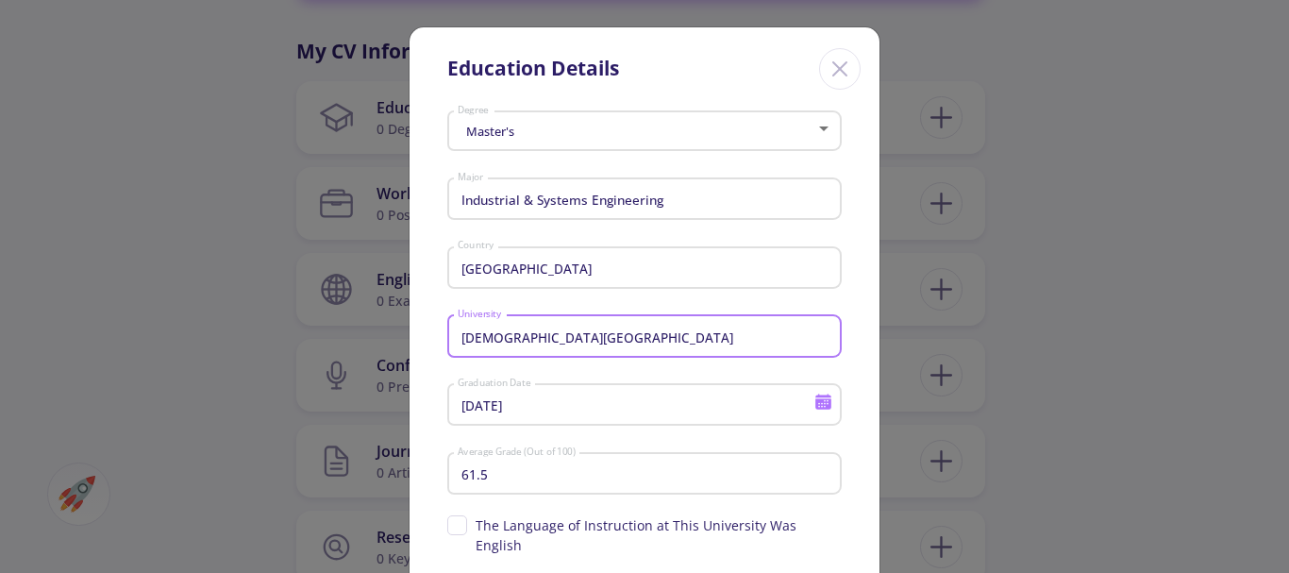
click at [543, 338] on input "Islamic Azad university Science and Research Branch" at bounding box center [647, 336] width 381 height 17
type input "Islamic Azad University Science and Research Branch"
click at [527, 409] on input "7/1/2007" at bounding box center [638, 405] width 363 height 17
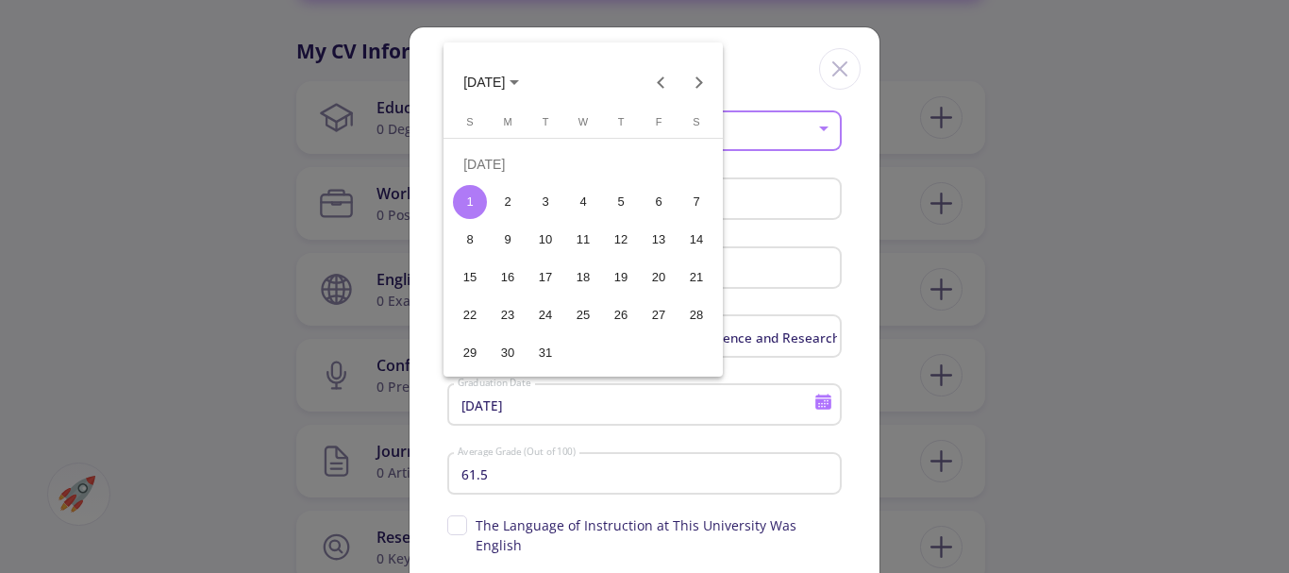
click at [519, 88] on span "JUL 2007" at bounding box center [491, 81] width 56 height 15
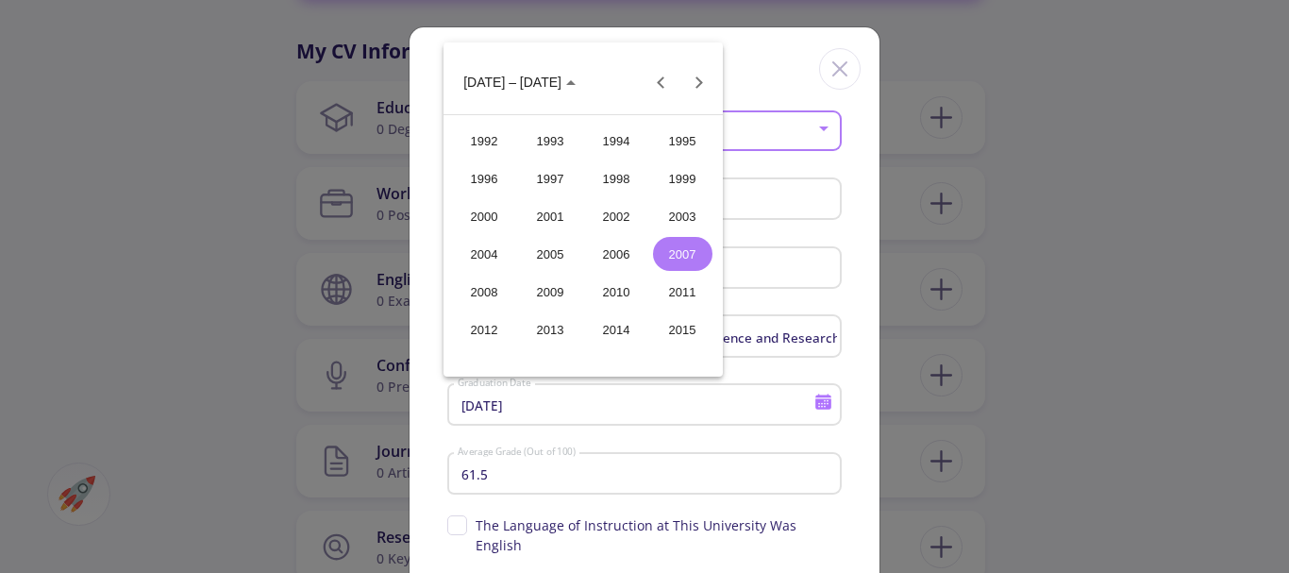
click at [617, 326] on div "2014" at bounding box center [616, 329] width 59 height 34
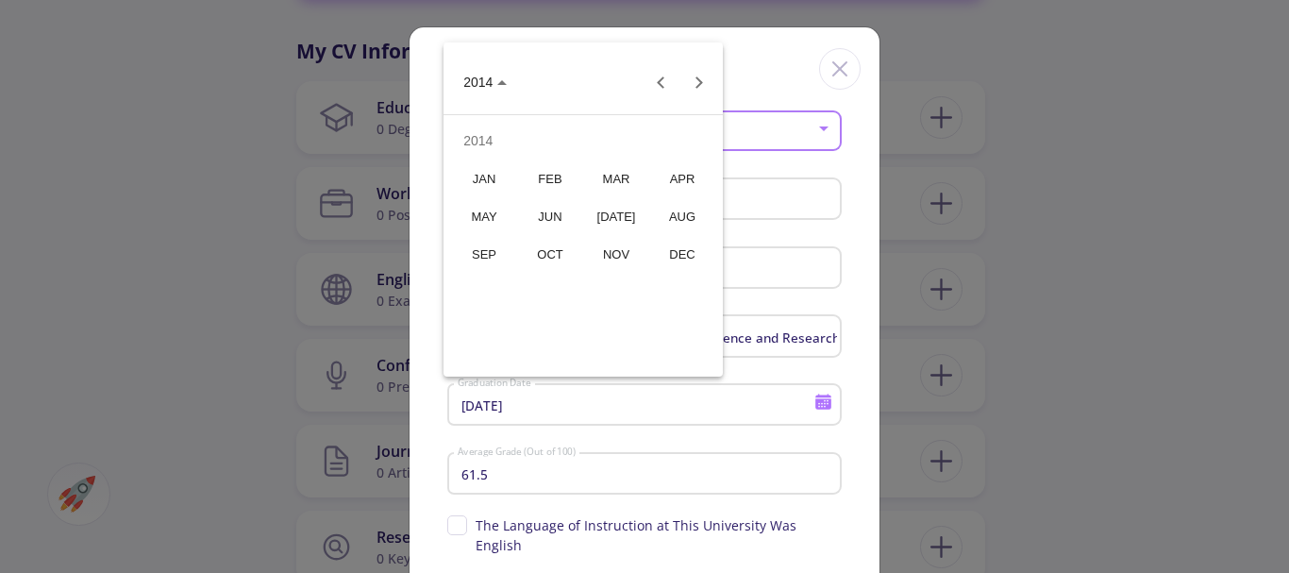
click at [549, 178] on div "FEB" at bounding box center [550, 178] width 59 height 34
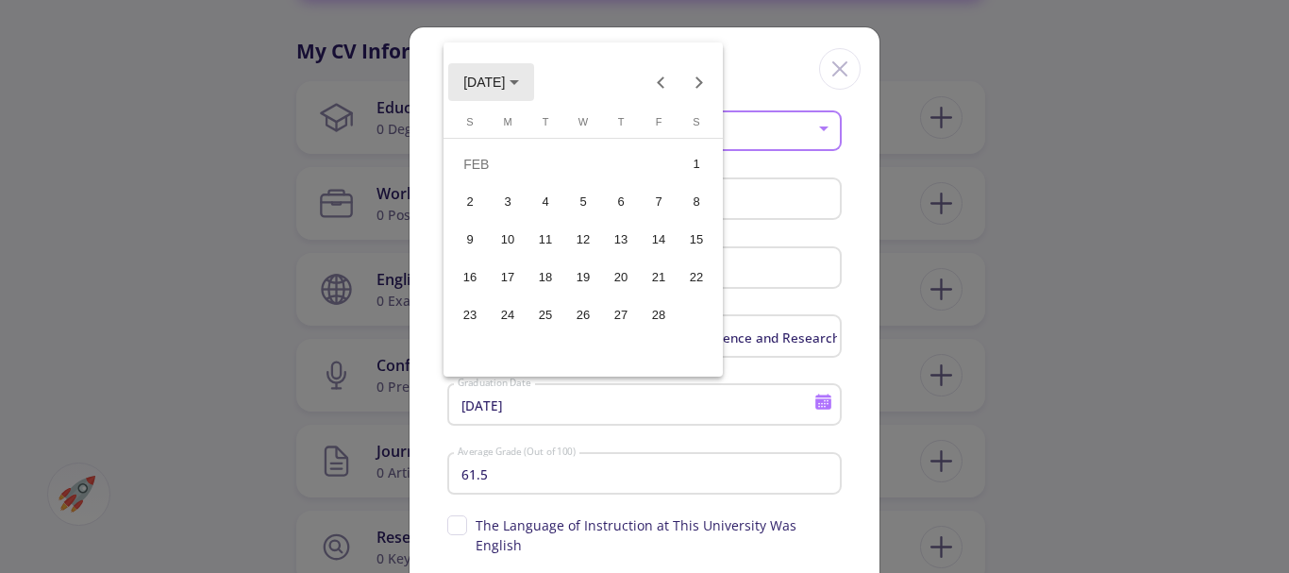
click at [497, 80] on span "FEB 2014" at bounding box center [484, 82] width 42 height 15
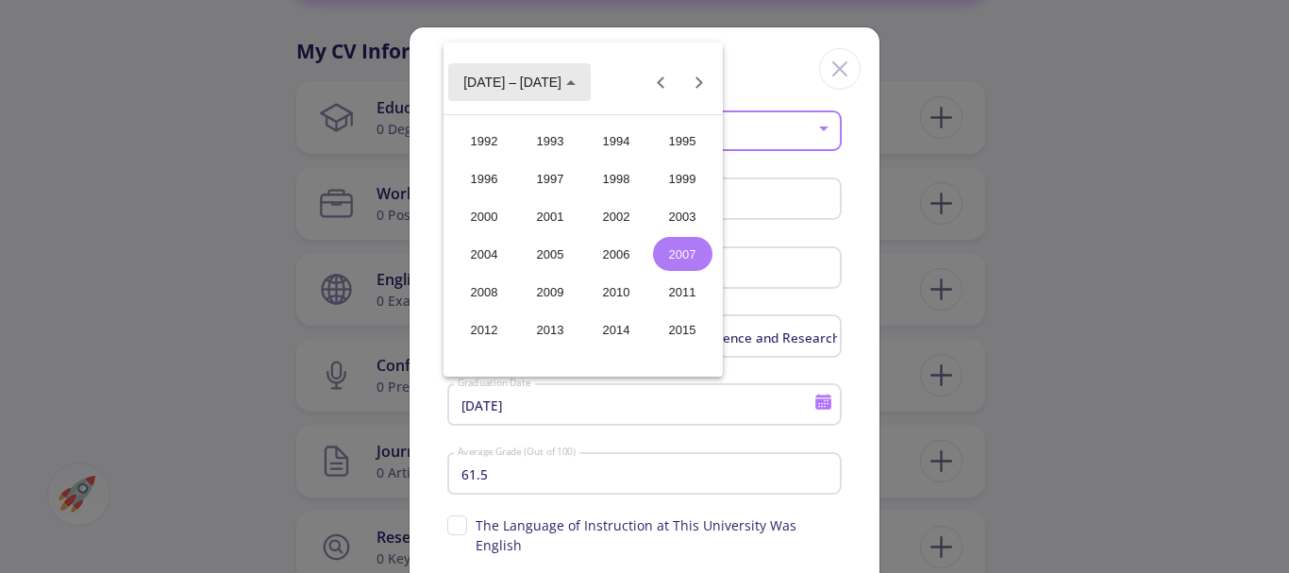
click at [566, 82] on icon "Choose date" at bounding box center [570, 82] width 9 height 5
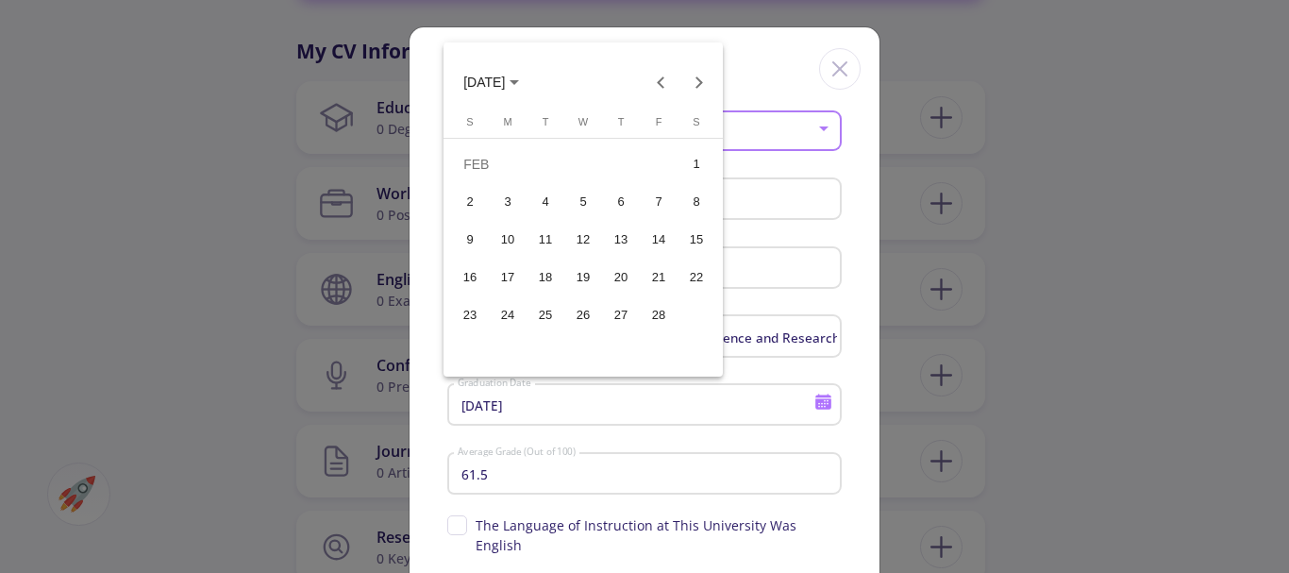
click at [693, 159] on div "1" at bounding box center [696, 164] width 34 height 34
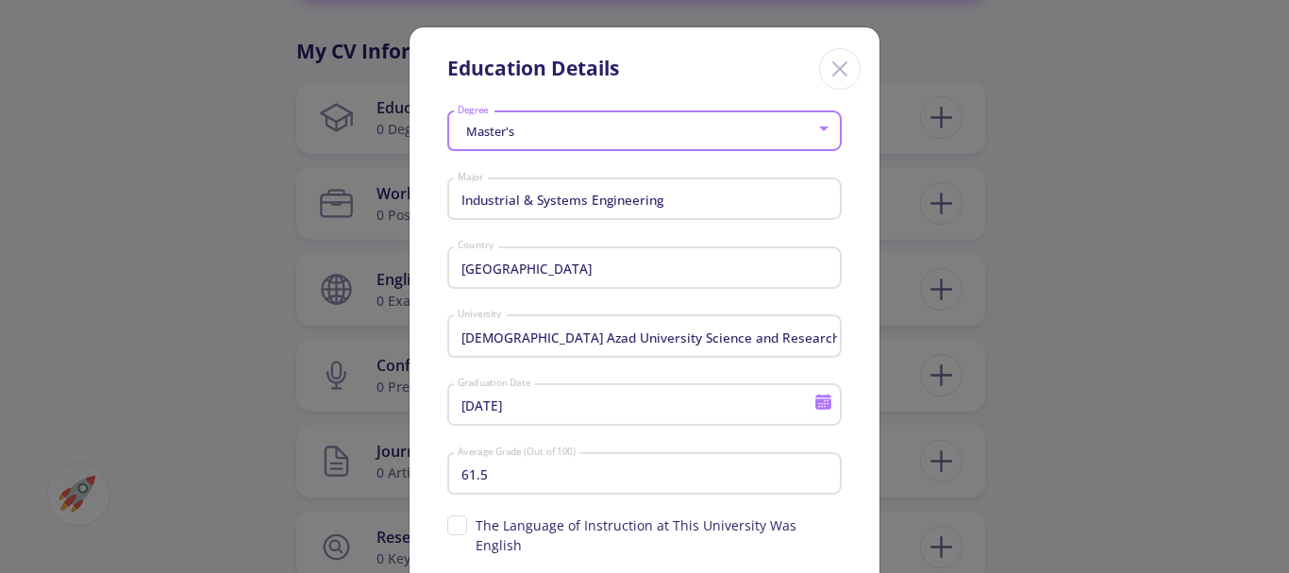
type input "2/1/2014"
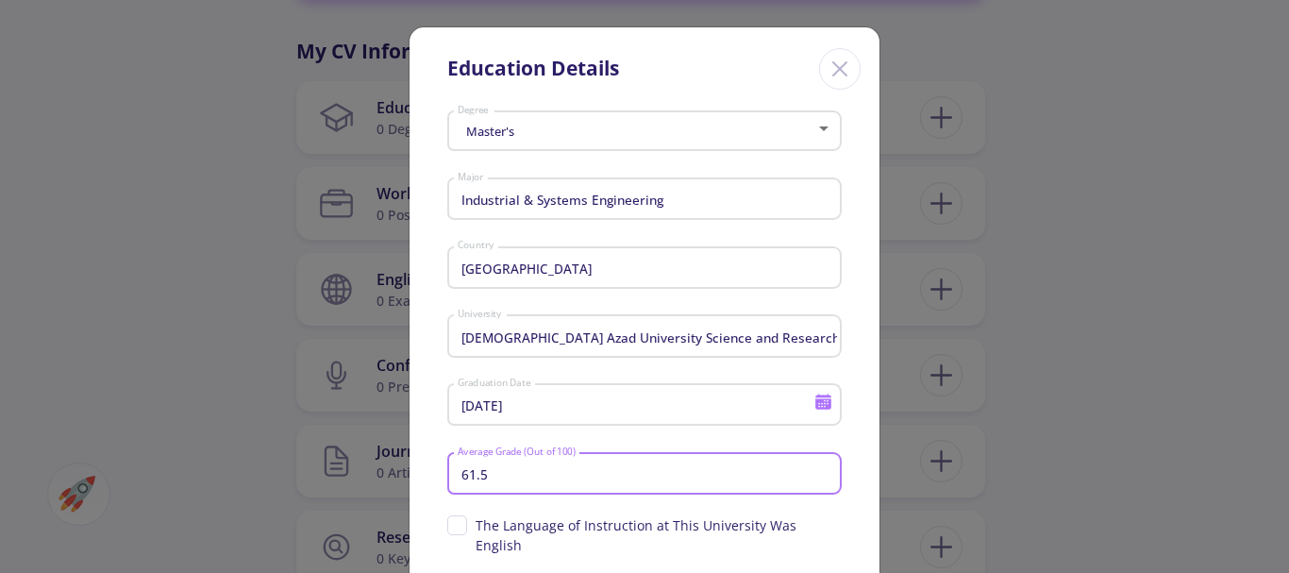
drag, startPoint x: 495, startPoint y: 474, endPoint x: 437, endPoint y: 470, distance: 58.6
click at [437, 470] on div "Master's Degree Industrial & Systems Engineering Major Iran Country Islamic Aza…" at bounding box center [645, 401] width 470 height 594
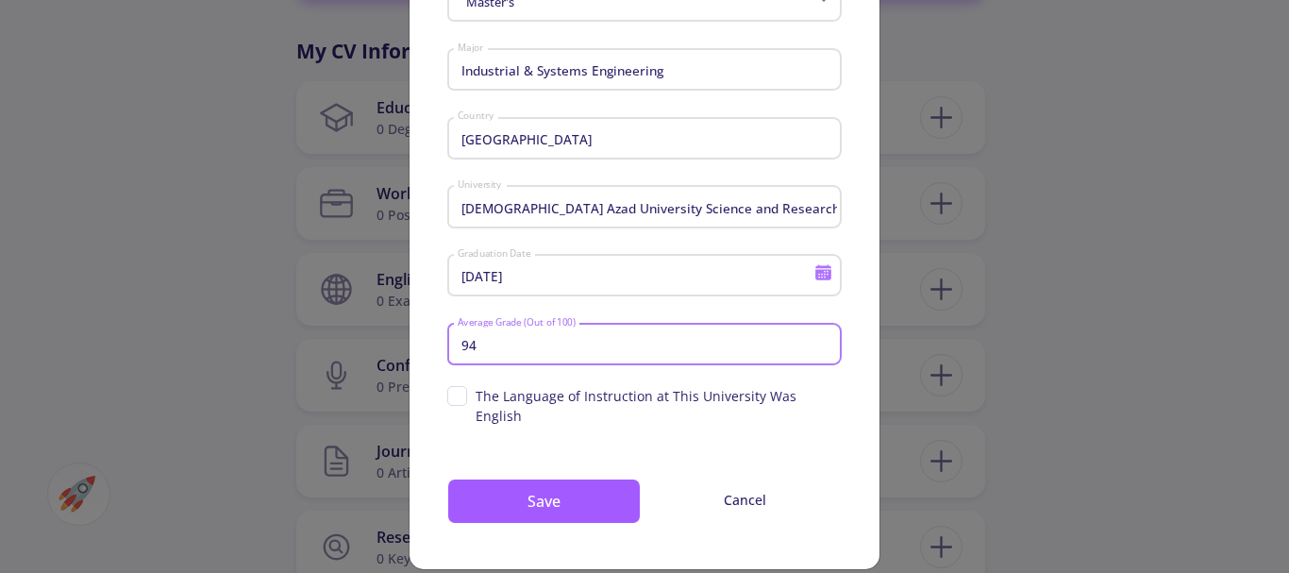
scroll to position [133, 0]
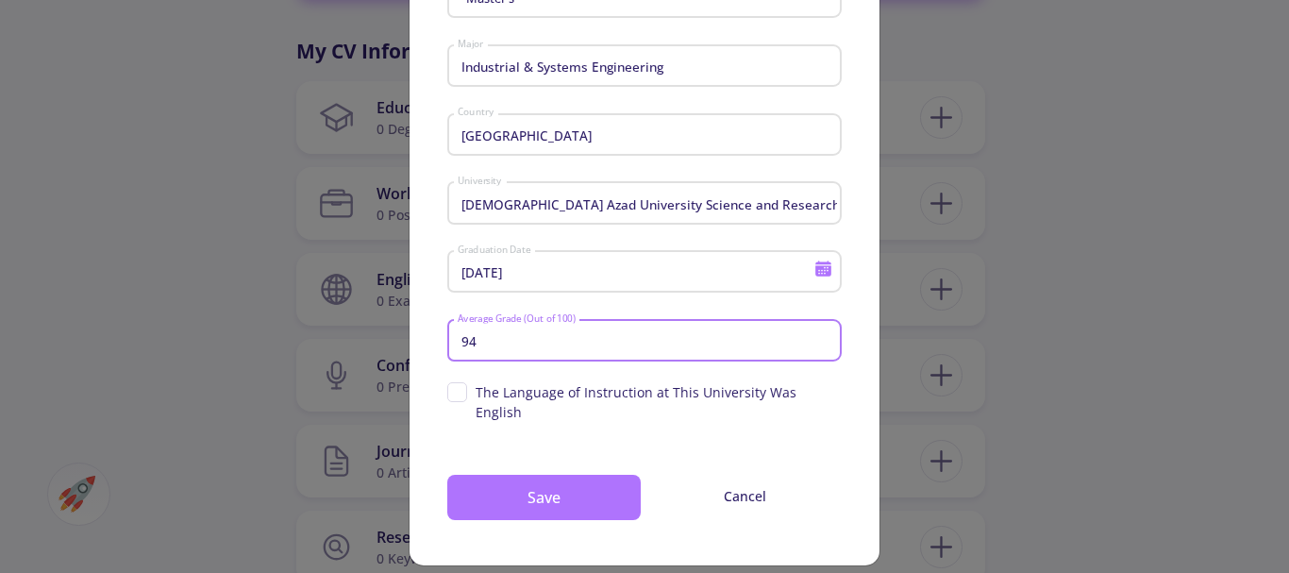
type input "94"
click at [541, 484] on button "Save" at bounding box center [543, 497] width 193 height 45
click at [535, 476] on button "Save" at bounding box center [543, 497] width 193 height 45
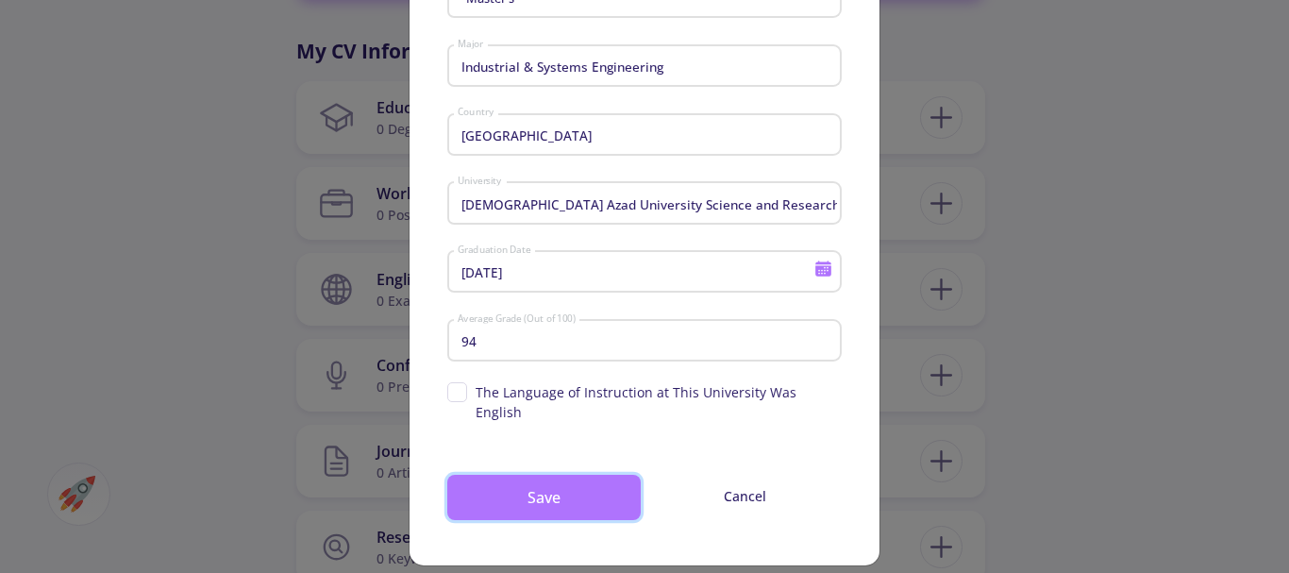
click at [535, 476] on button "Save" at bounding box center [543, 497] width 193 height 45
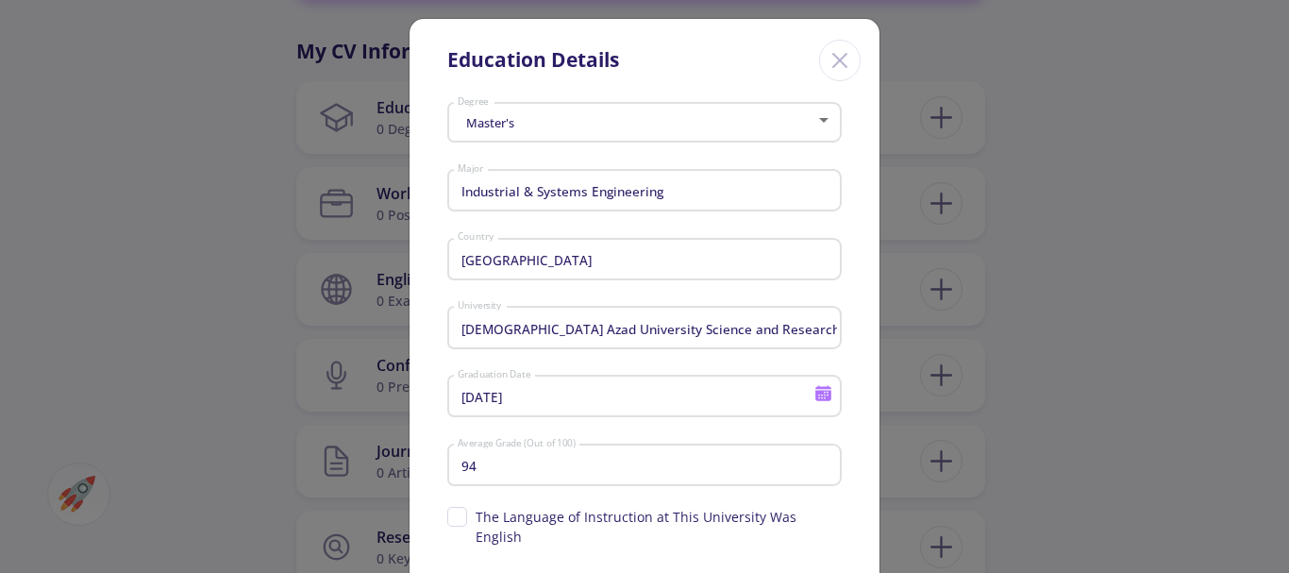
scroll to position [0, 0]
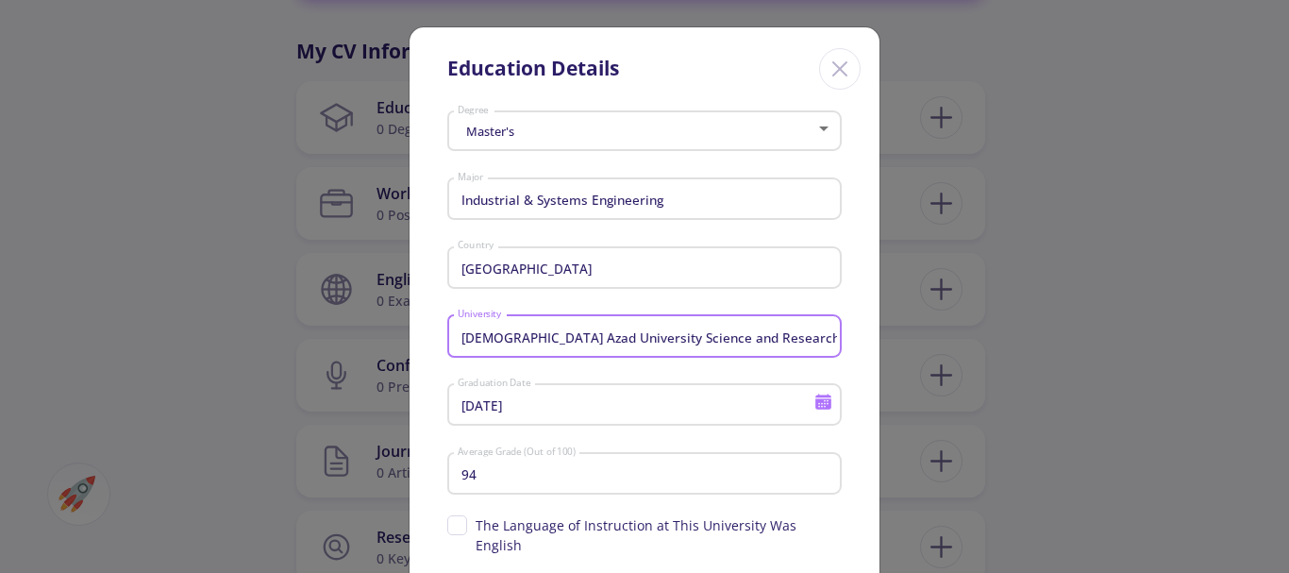
drag, startPoint x: 706, startPoint y: 346, endPoint x: 469, endPoint y: 340, distance: 236.9
click at [428, 342] on div "Master's Degree Industrial & Systems Engineering Major Iran Country Islamic Aza…" at bounding box center [645, 401] width 470 height 594
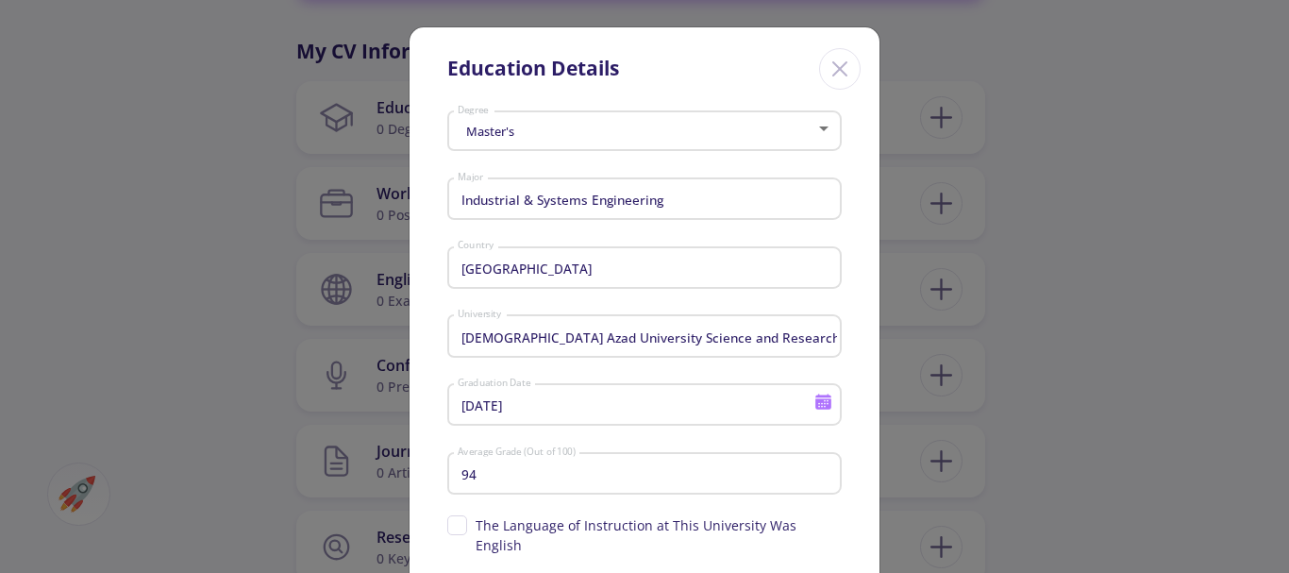
click at [837, 61] on icon "Close" at bounding box center [840, 69] width 30 height 30
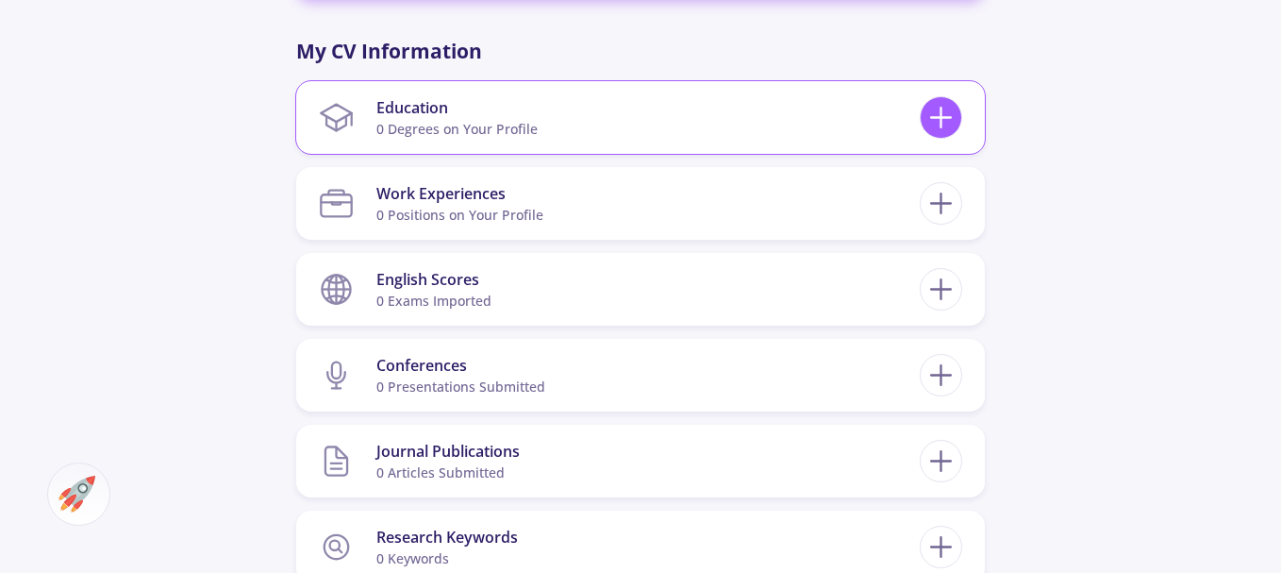
click at [942, 118] on line at bounding box center [941, 118] width 20 height 0
checkbox input "false"
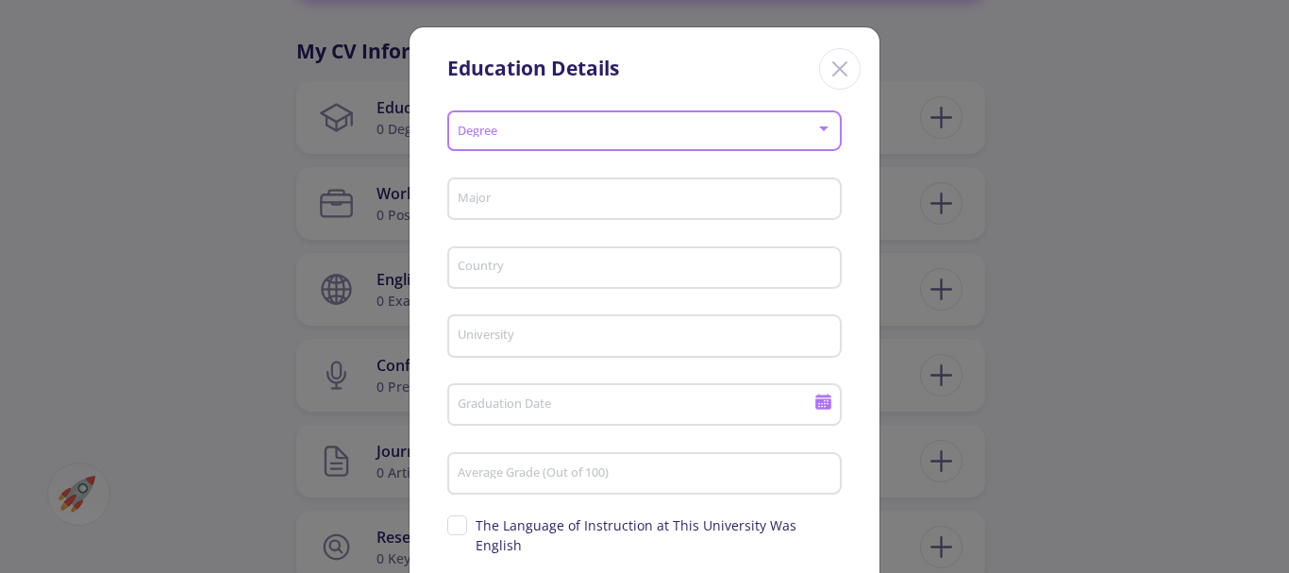
click at [493, 134] on span at bounding box center [638, 131] width 355 height 13
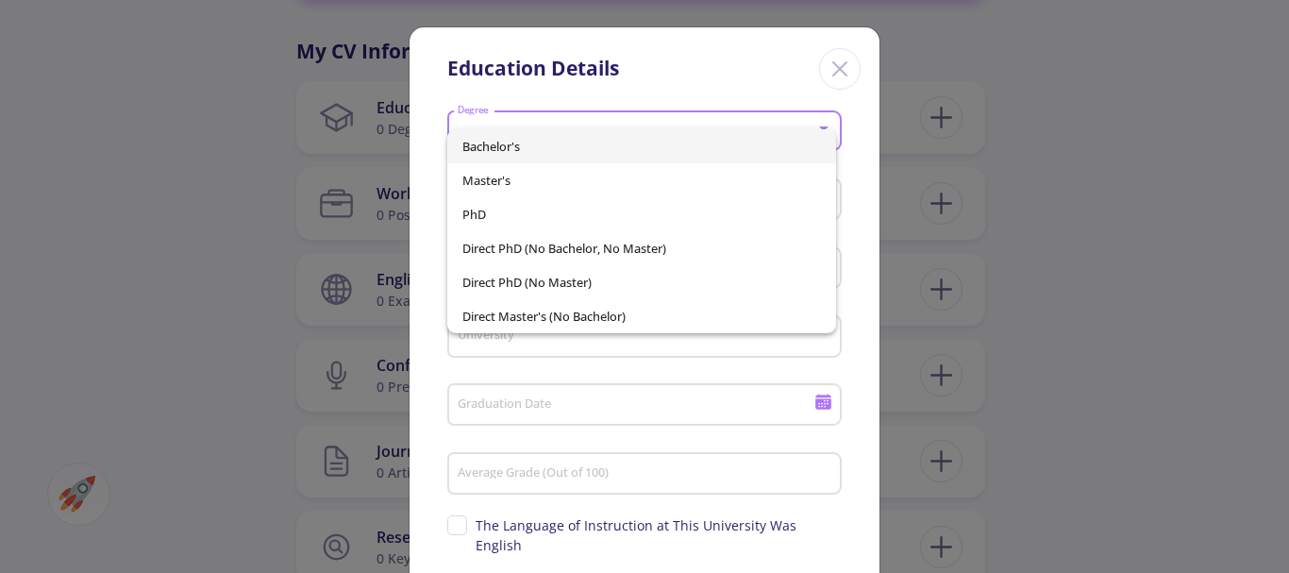
click at [510, 182] on span "Master's" at bounding box center [642, 180] width 360 height 34
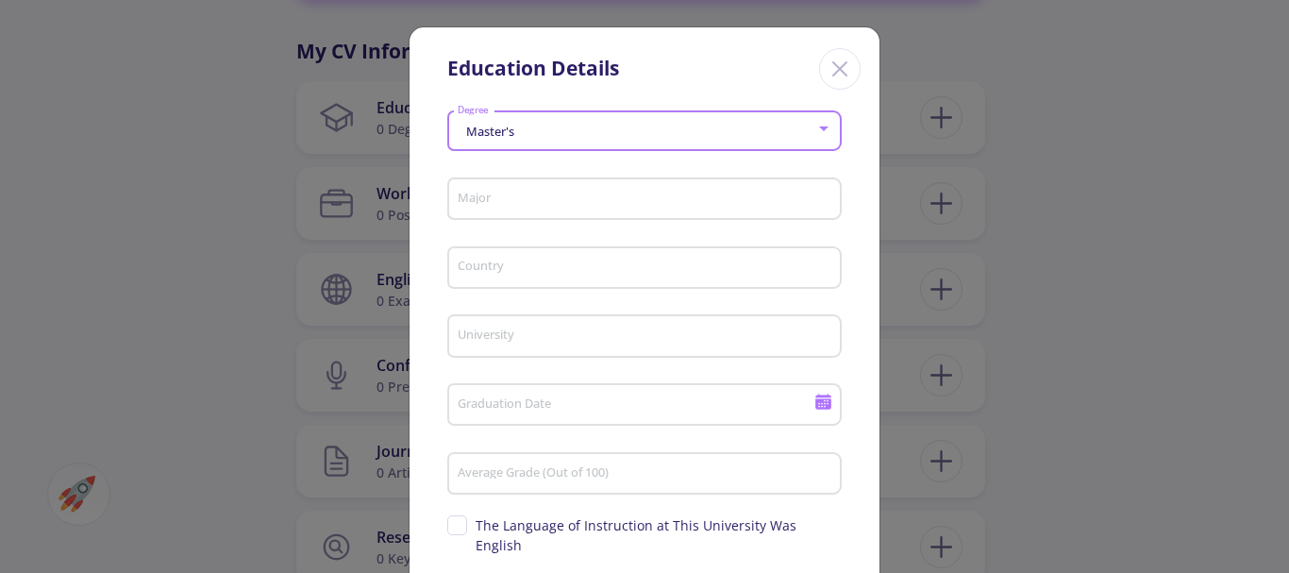
click at [473, 194] on input "Major" at bounding box center [647, 200] width 381 height 17
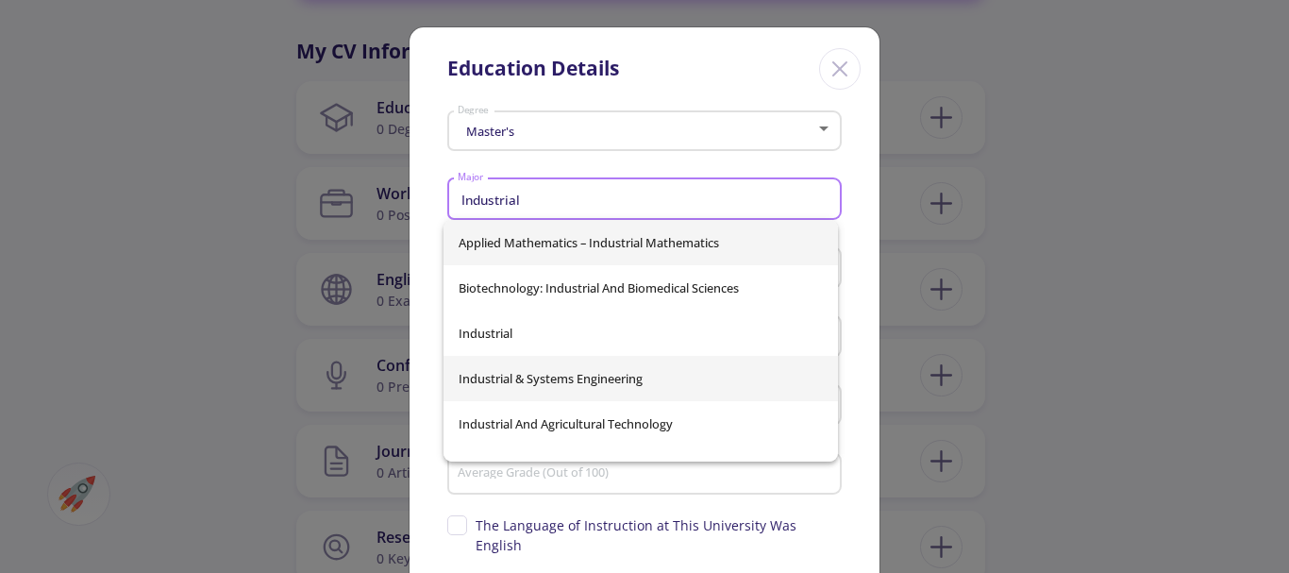
click at [572, 380] on span "Industrial & Systems Engineering" at bounding box center [641, 378] width 364 height 45
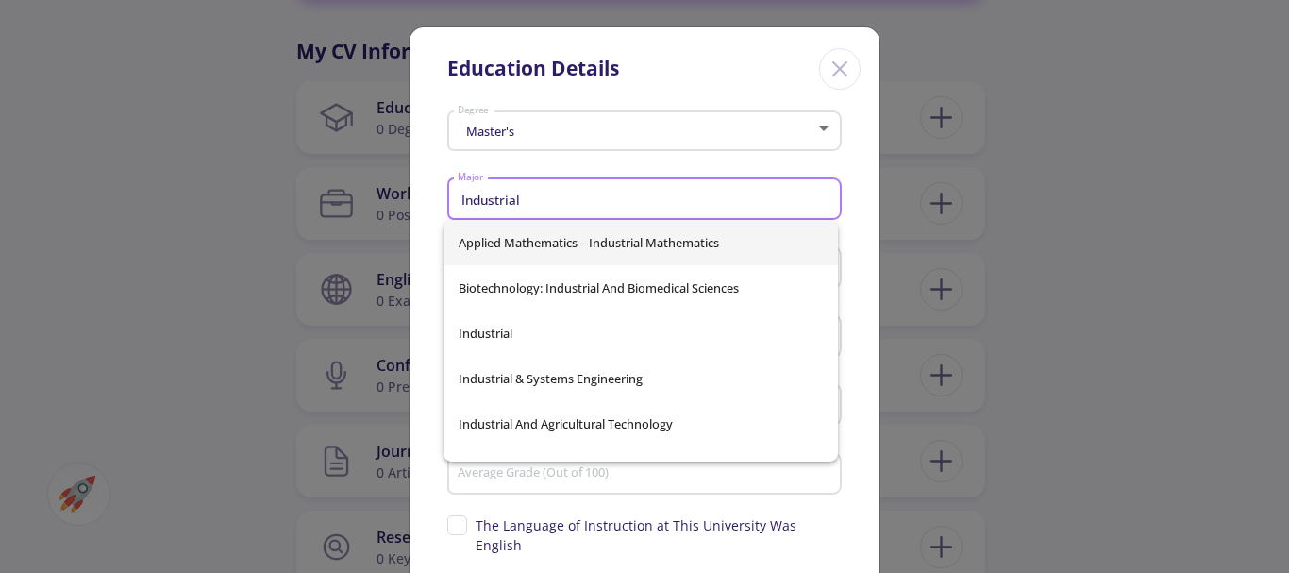
type input "Industrial & Systems Engineering"
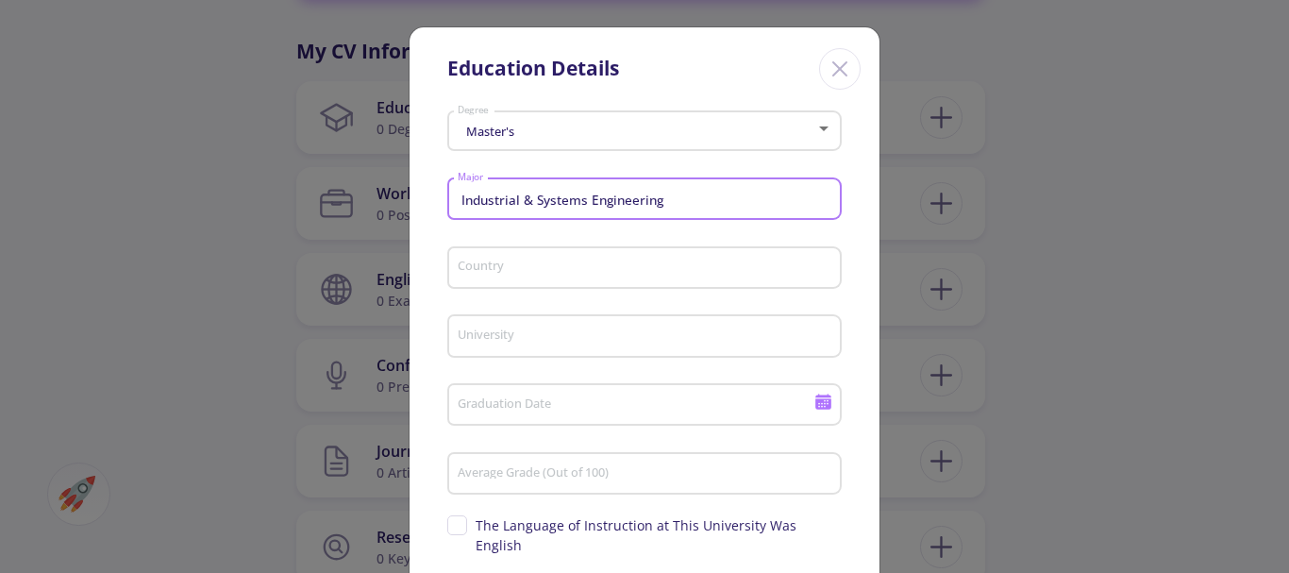
click at [470, 264] on input "Country" at bounding box center [647, 268] width 381 height 17
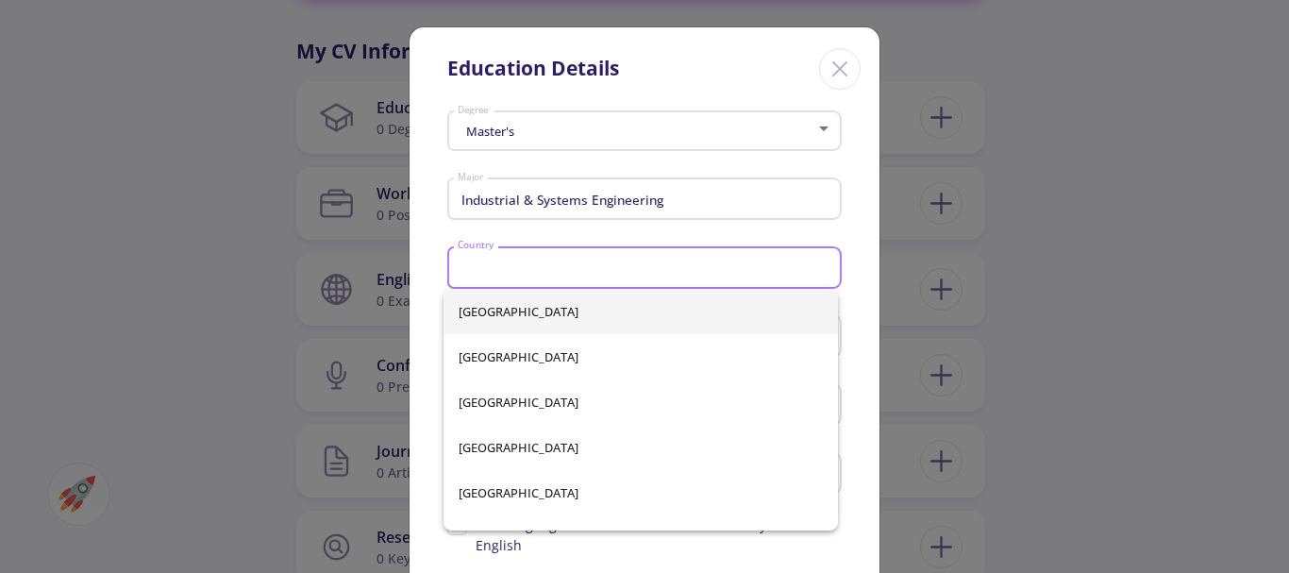
type input "[GEOGRAPHIC_DATA]"
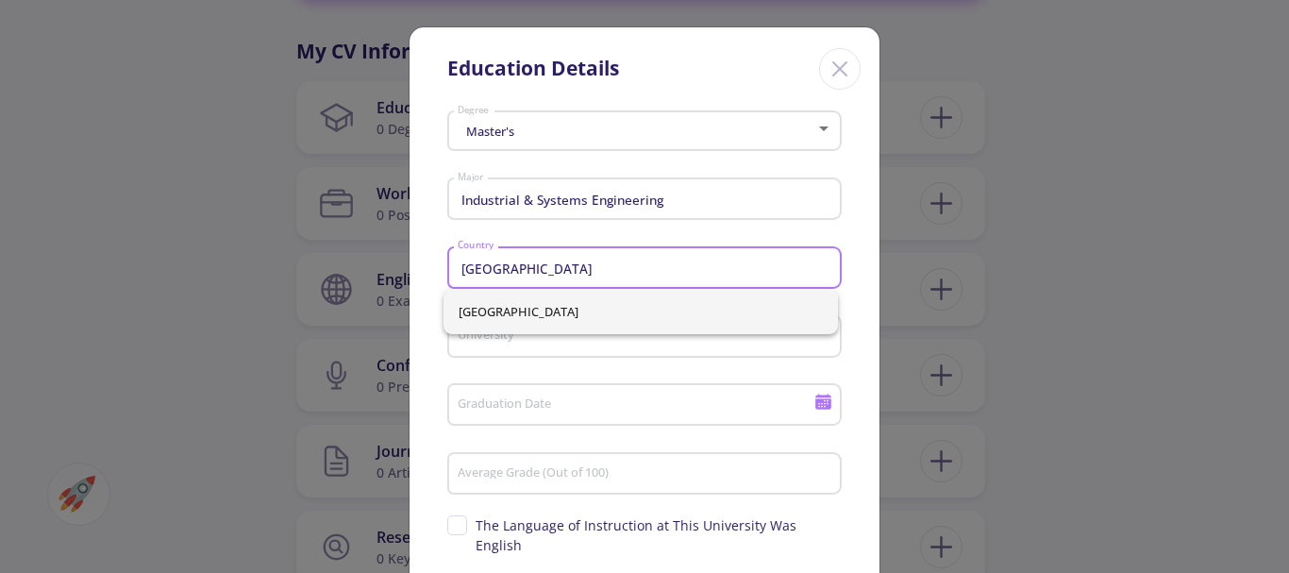
click at [488, 341] on input "University" at bounding box center [647, 336] width 381 height 17
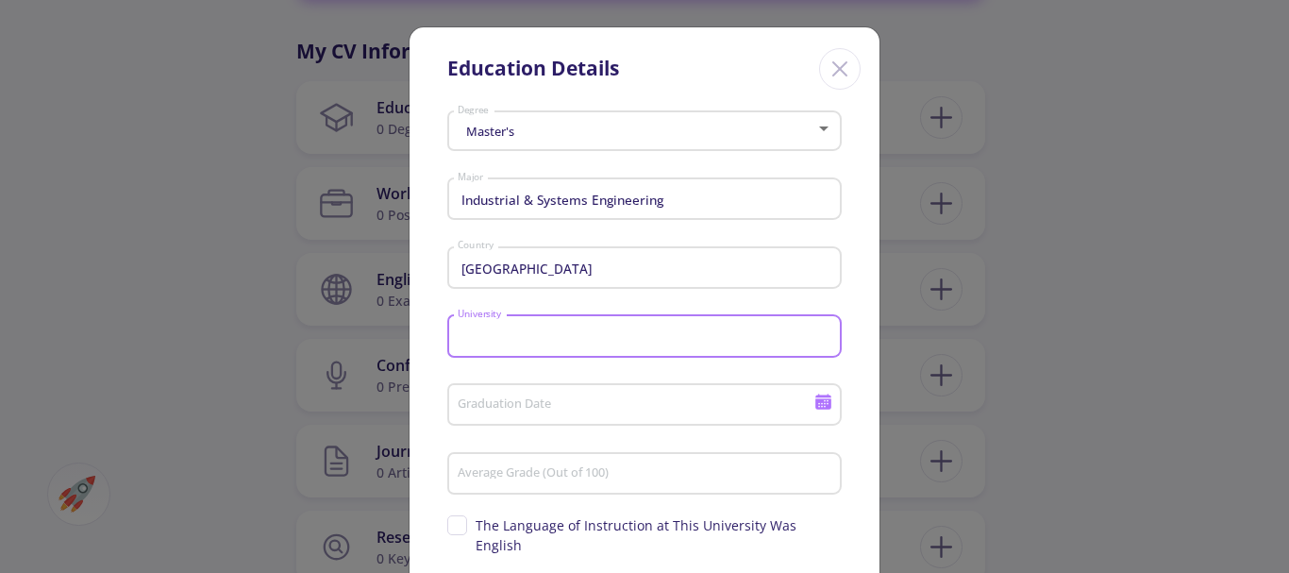
paste input "Islamic Azad University Science and Research Branch"
type input "Islamic Azad University Science and Research Branch"
click at [496, 397] on input "Graduation Date" at bounding box center [638, 405] width 363 height 17
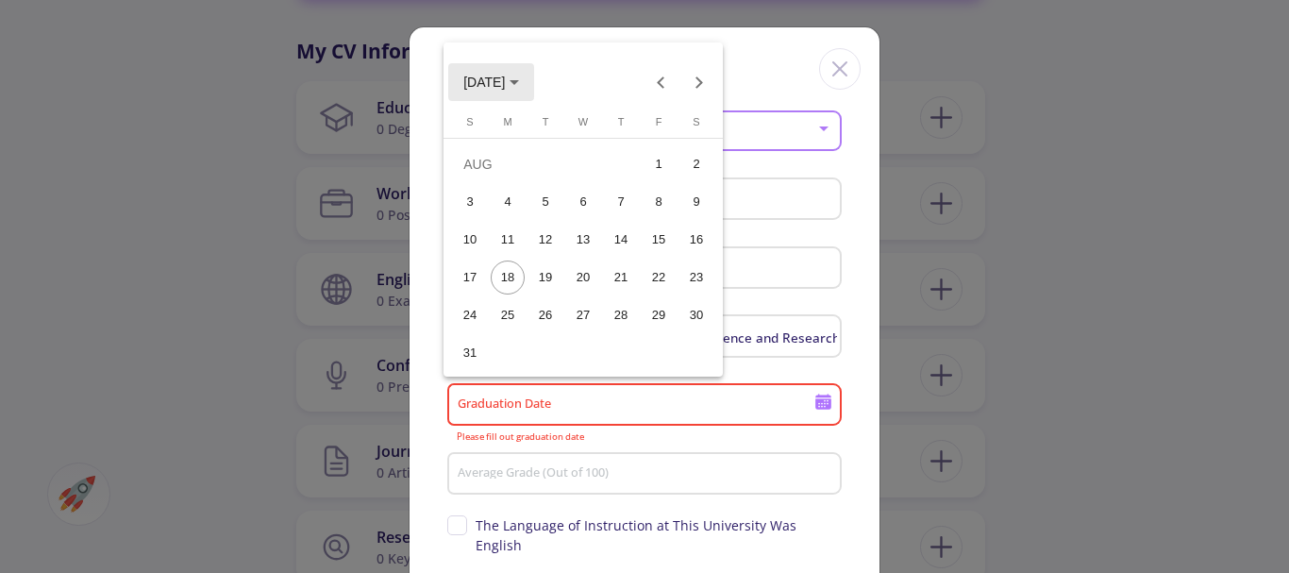
click at [519, 80] on icon "Choose month and year" at bounding box center [514, 82] width 9 height 5
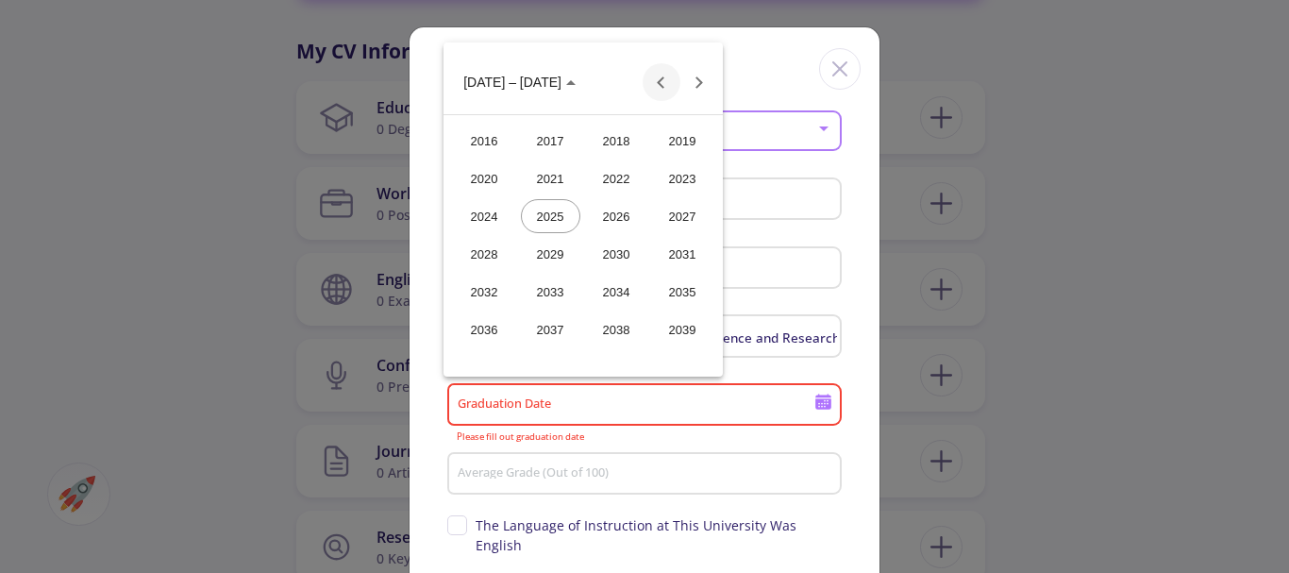
click at [661, 84] on button "Previous 24 years" at bounding box center [662, 82] width 38 height 38
click at [618, 325] on div "2014" at bounding box center [616, 329] width 59 height 34
click at [554, 183] on div "FEB" at bounding box center [550, 178] width 59 height 34
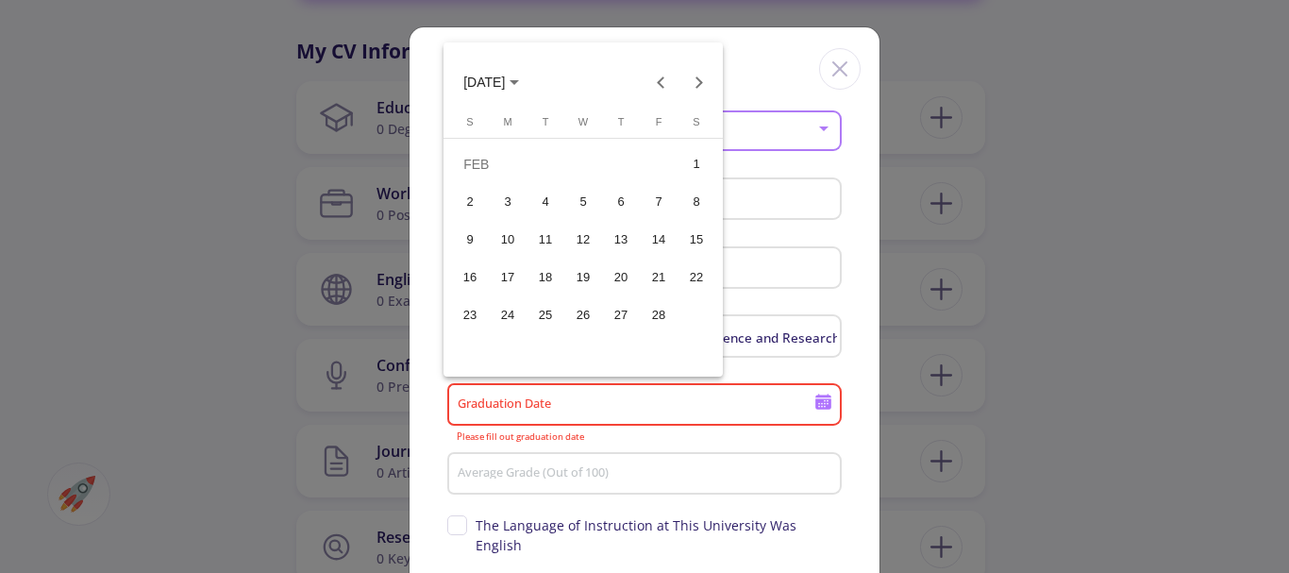
click at [692, 158] on div "1" at bounding box center [696, 164] width 34 height 34
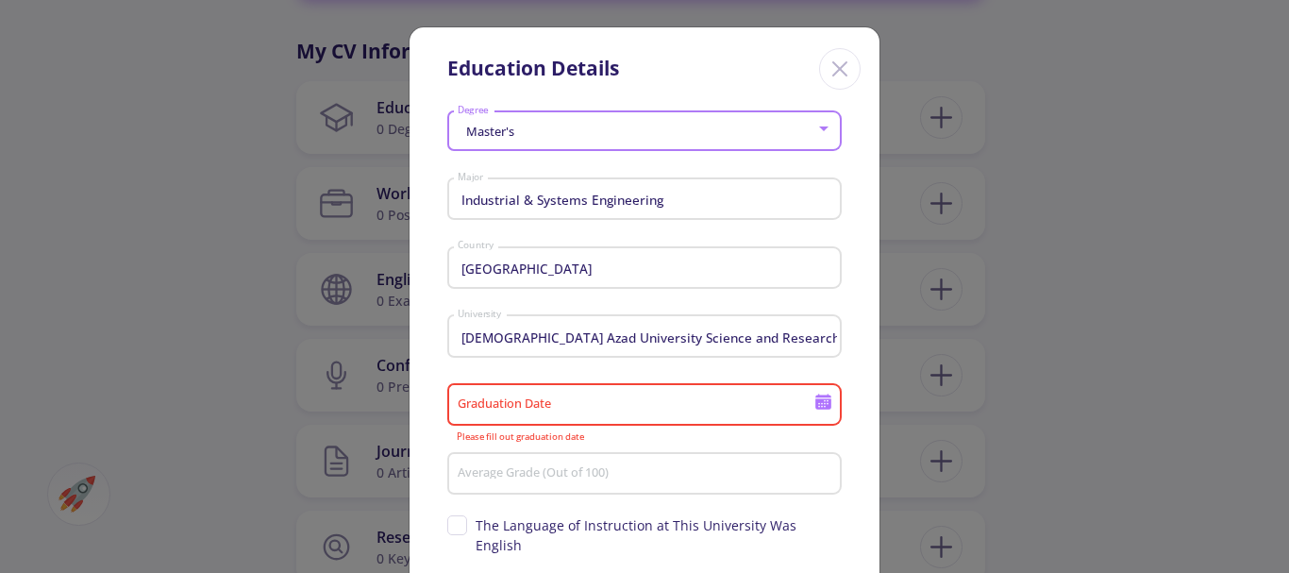
type input "2/1/2014"
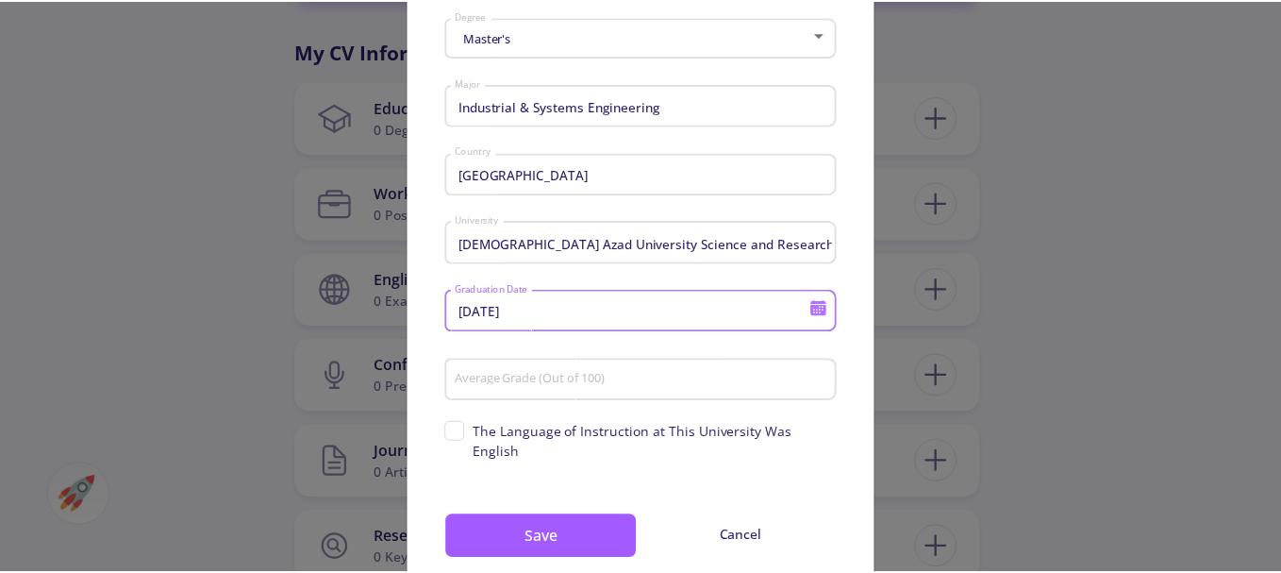
scroll to position [133, 0]
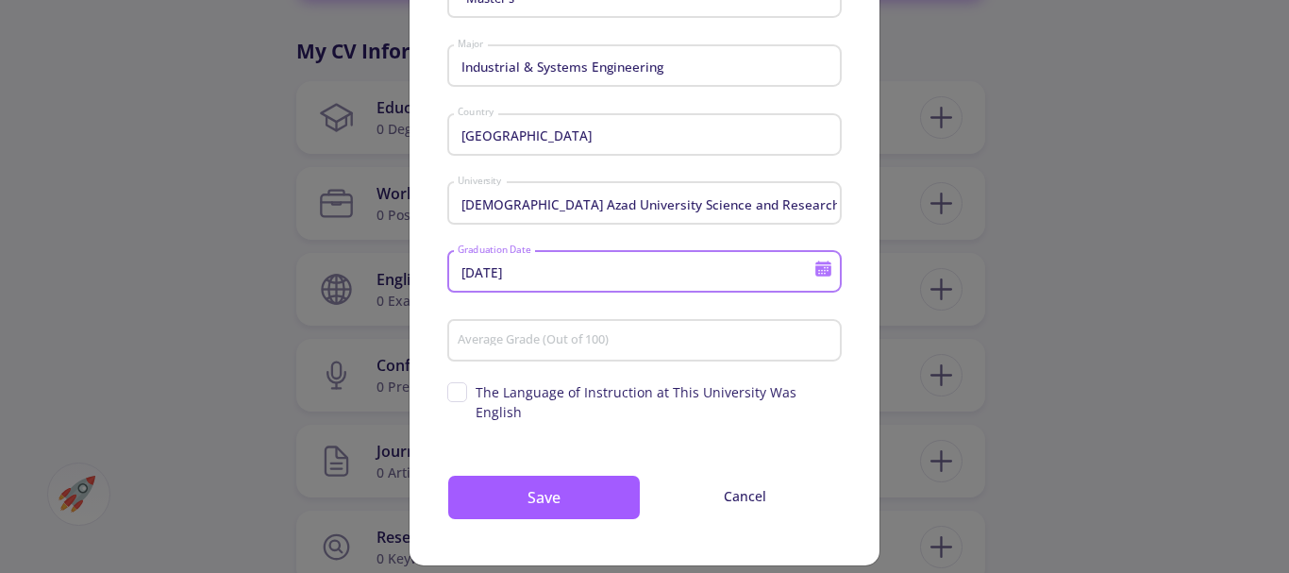
click at [475, 333] on input "Average Grade (Out of 100)" at bounding box center [647, 341] width 381 height 17
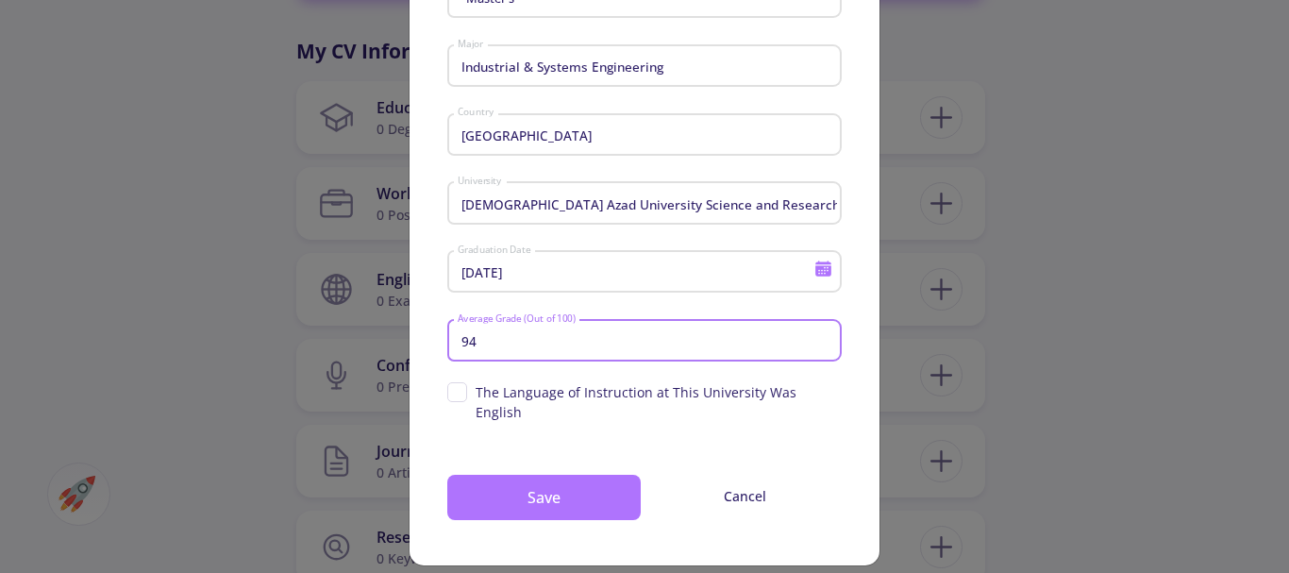
type input "94"
click at [531, 482] on button "Save" at bounding box center [543, 497] width 193 height 45
click at [536, 479] on button "Save" at bounding box center [543, 497] width 193 height 45
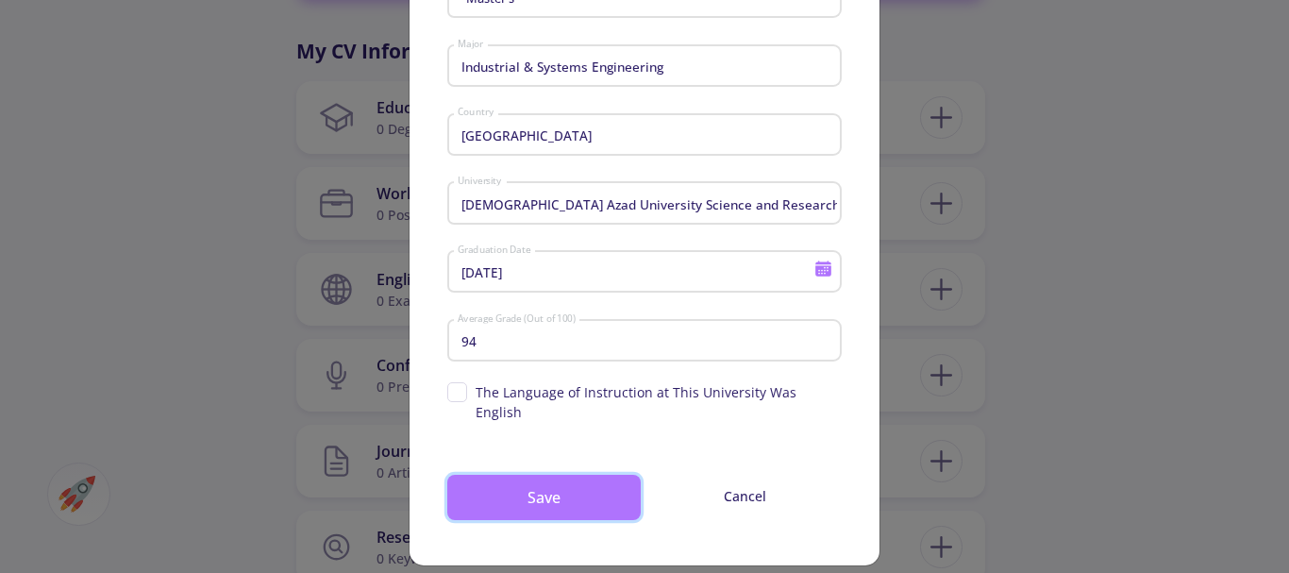
click at [536, 475] on button "Save" at bounding box center [543, 497] width 193 height 45
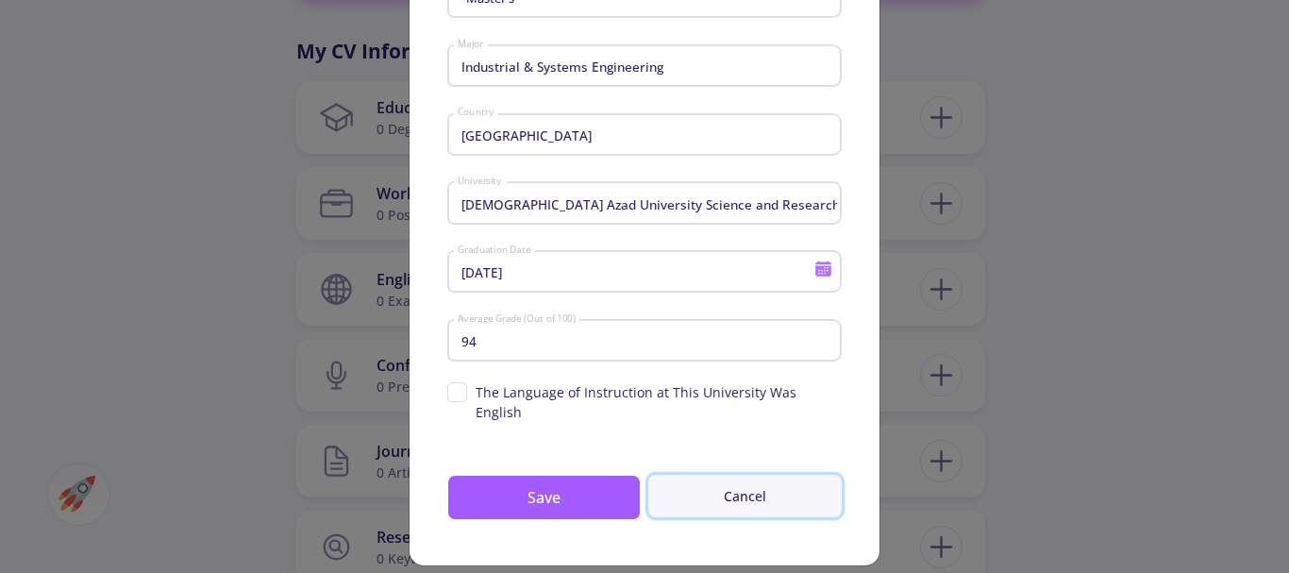
click at [750, 475] on button "Cancel" at bounding box center [744, 496] width 193 height 42
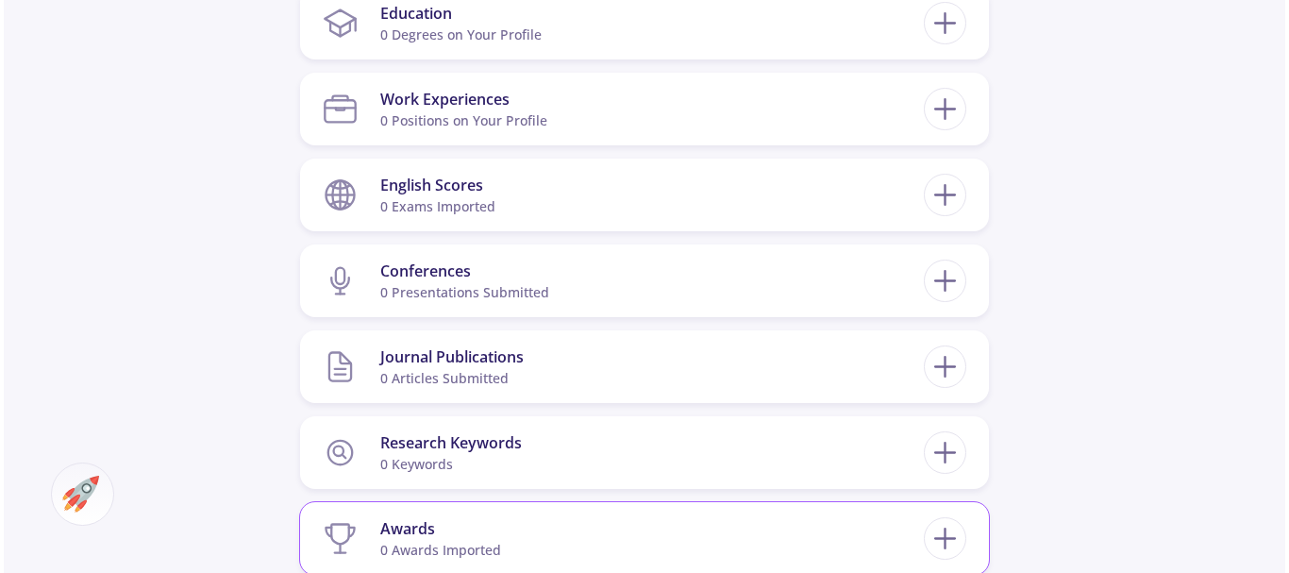
scroll to position [849, 0]
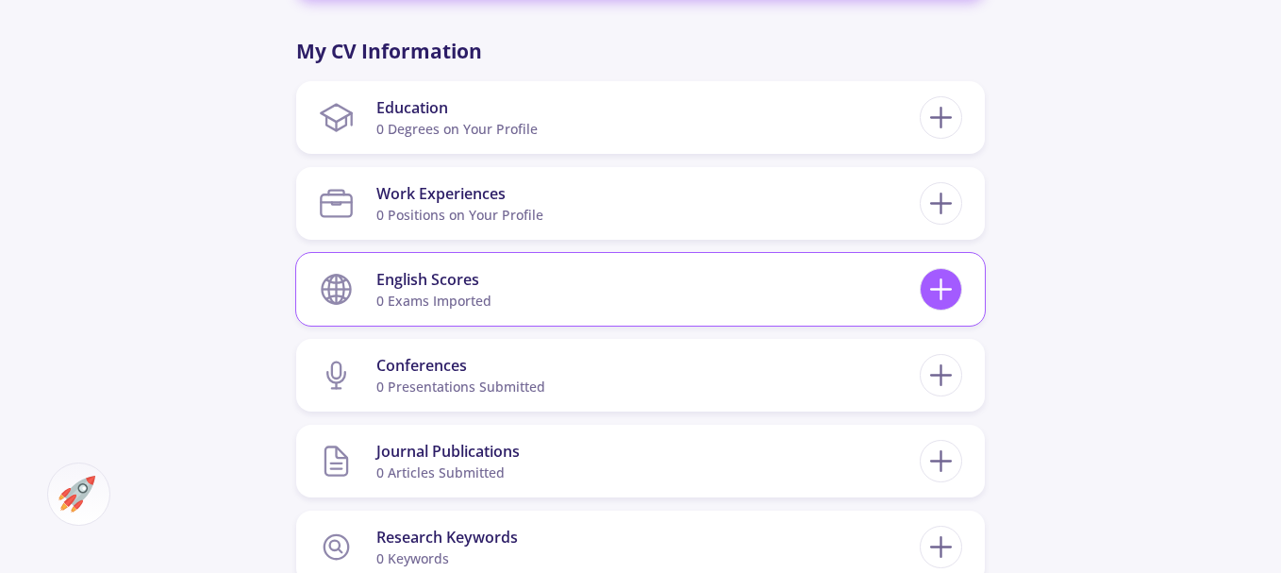
click at [943, 295] on icon at bounding box center [941, 289] width 35 height 35
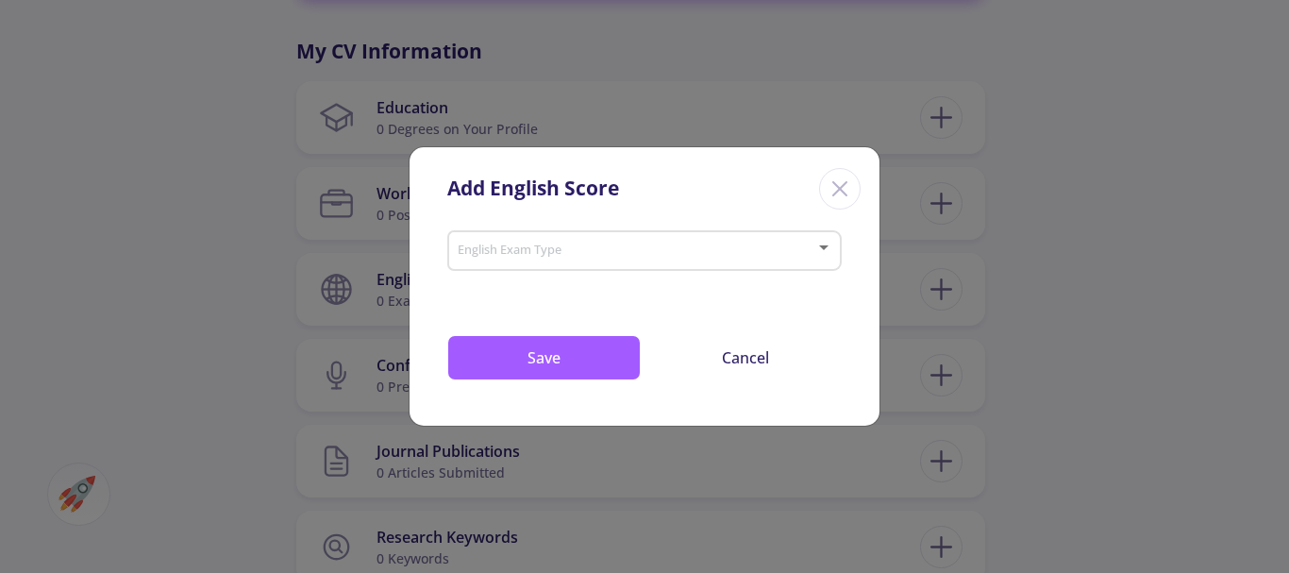
click at [515, 244] on span at bounding box center [638, 250] width 355 height 13
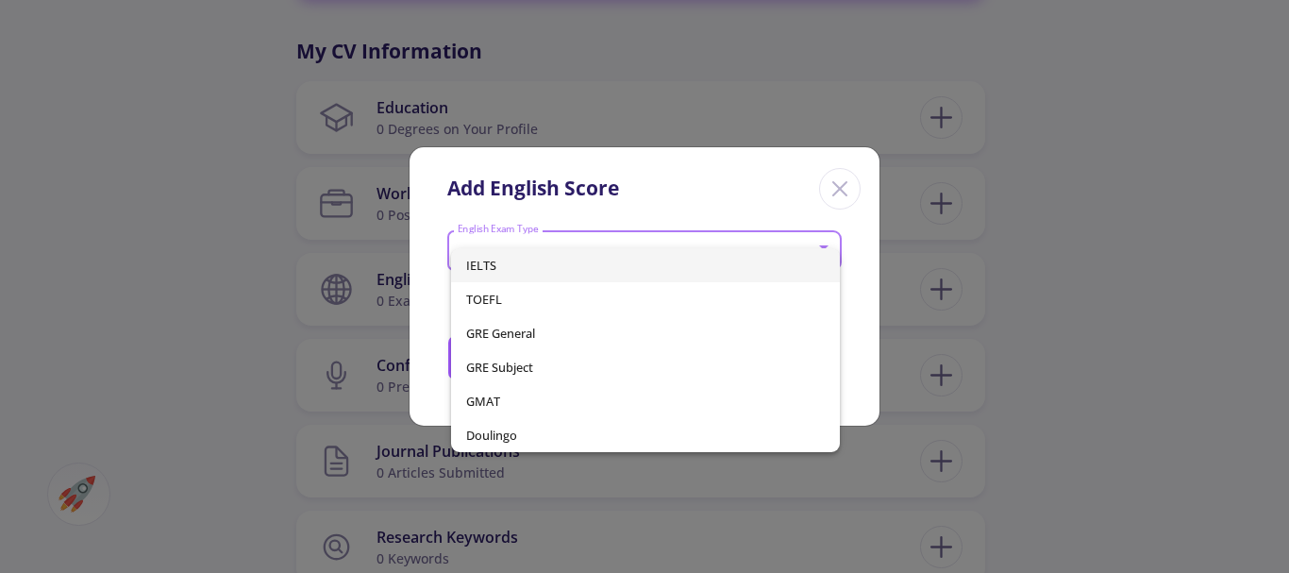
click at [517, 299] on span "TOEFL" at bounding box center [646, 299] width 360 height 34
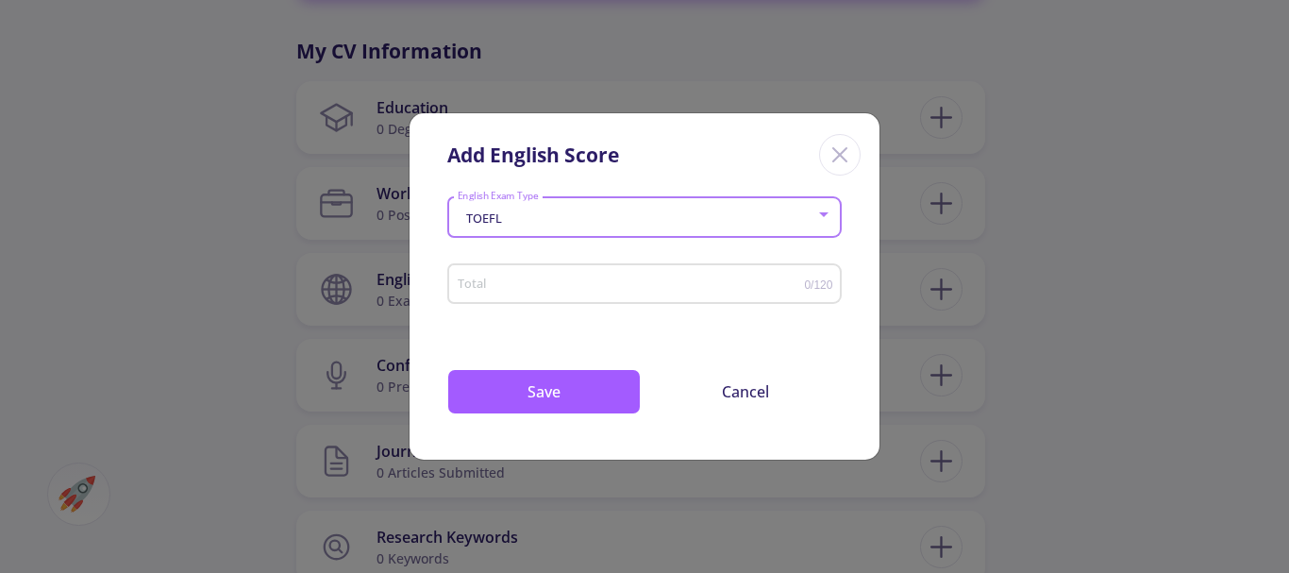
click at [490, 282] on input "Total" at bounding box center [631, 284] width 348 height 14
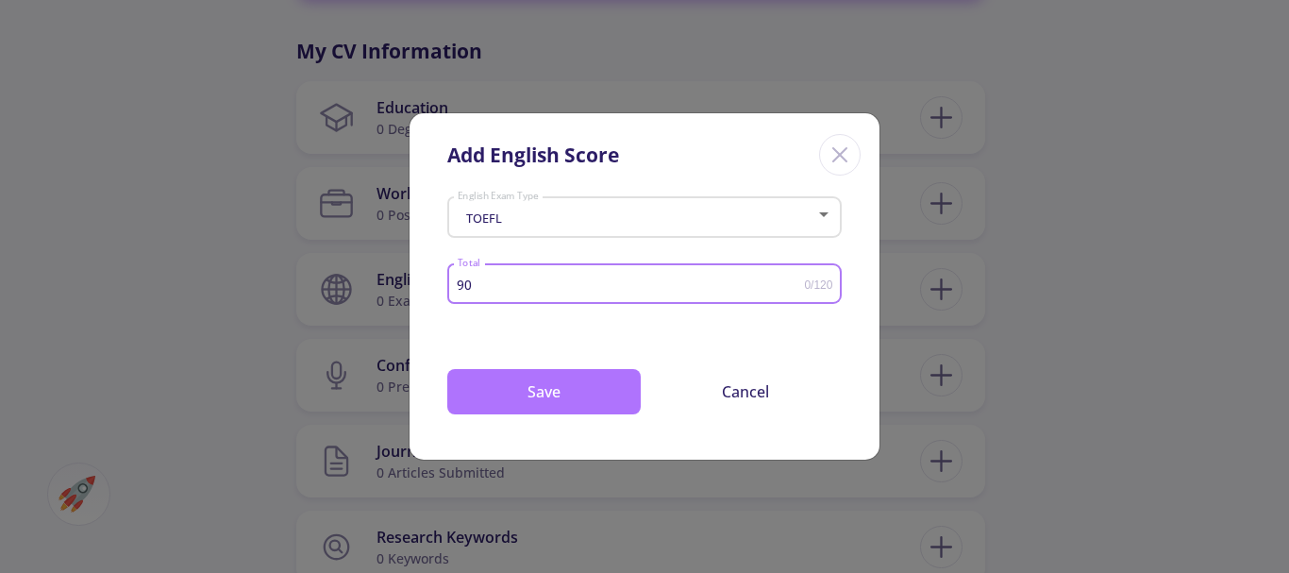
type input "90"
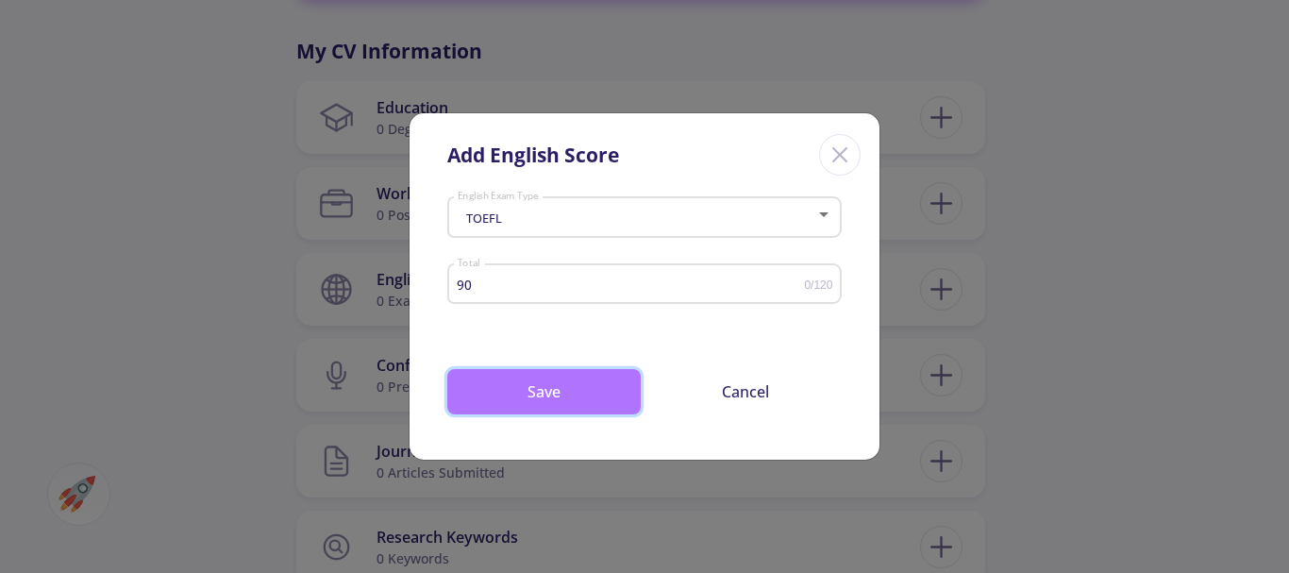
click at [559, 391] on button "Save" at bounding box center [543, 391] width 193 height 45
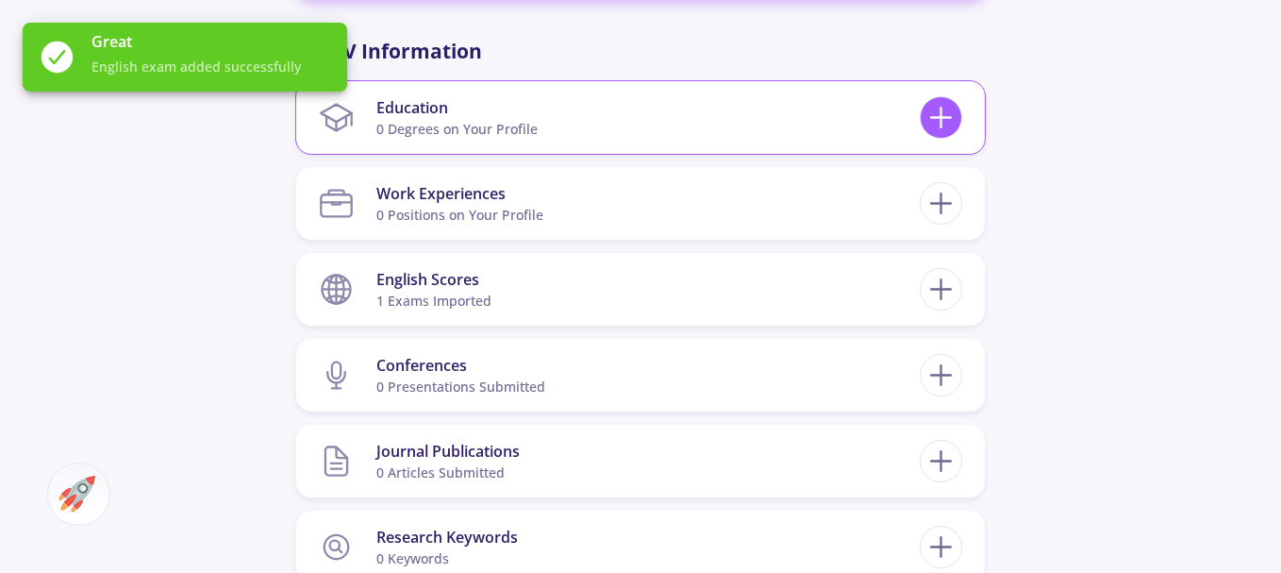
click at [944, 118] on line at bounding box center [941, 118] width 20 height 0
checkbox input "false"
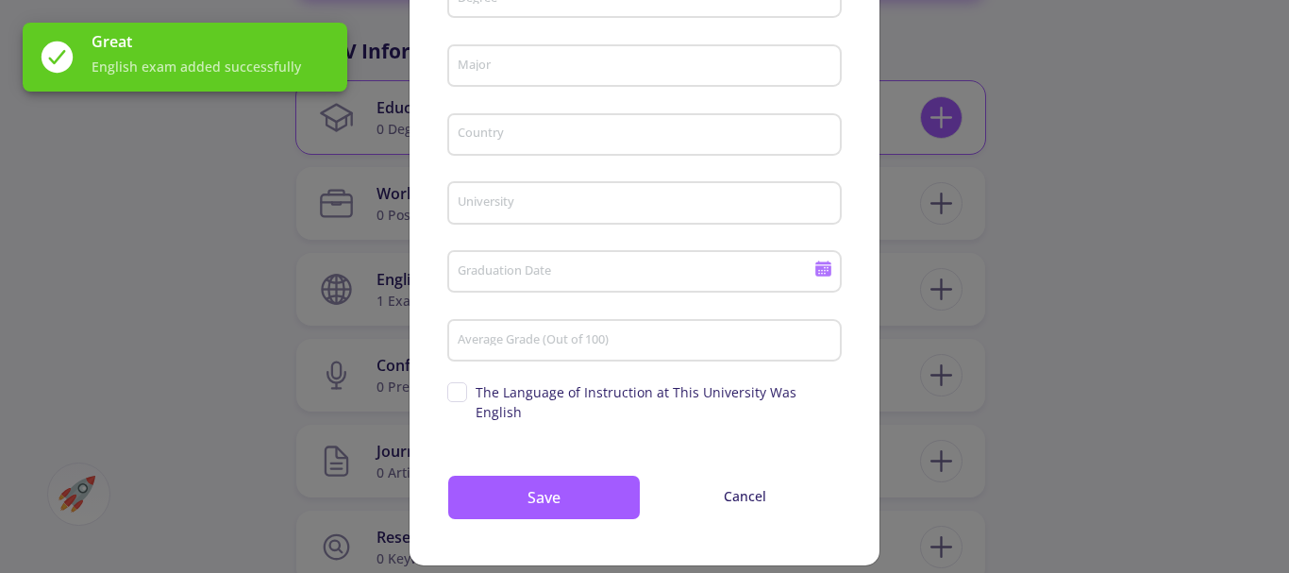
scroll to position [0, 0]
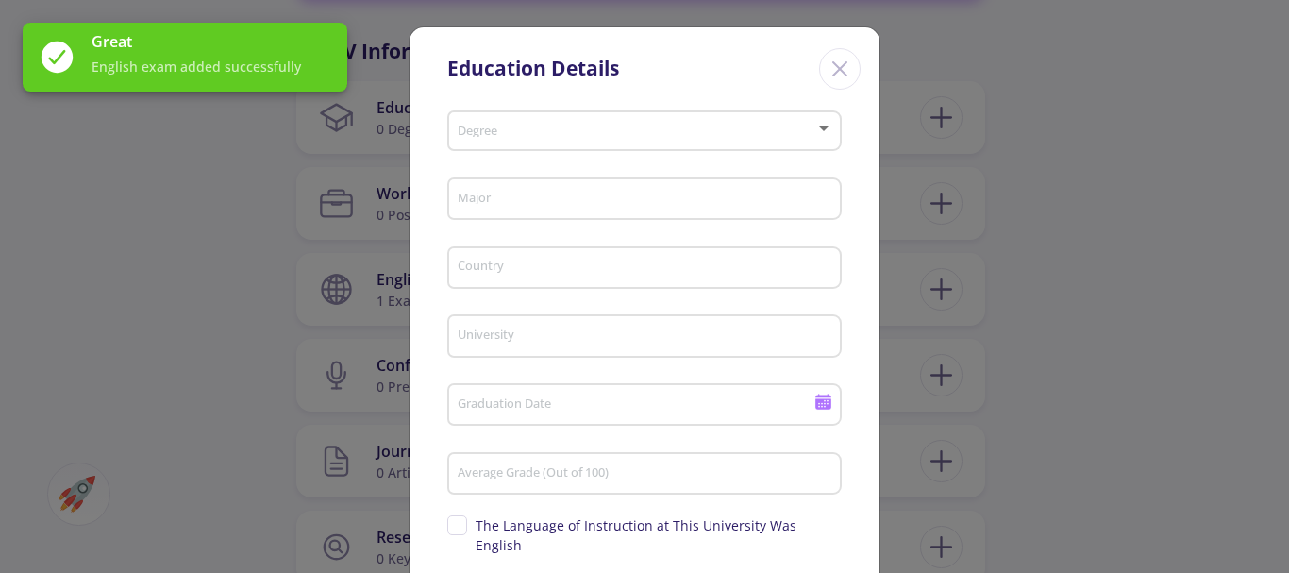
click at [563, 129] on span at bounding box center [638, 131] width 355 height 13
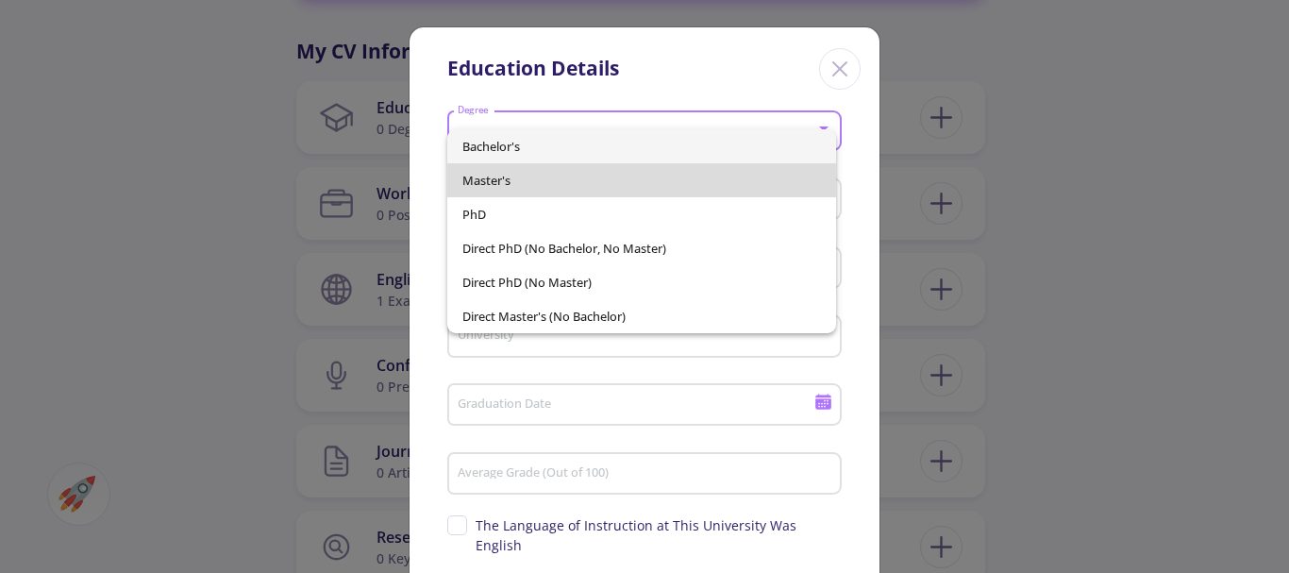
click at [518, 174] on span "Master's" at bounding box center [642, 180] width 360 height 34
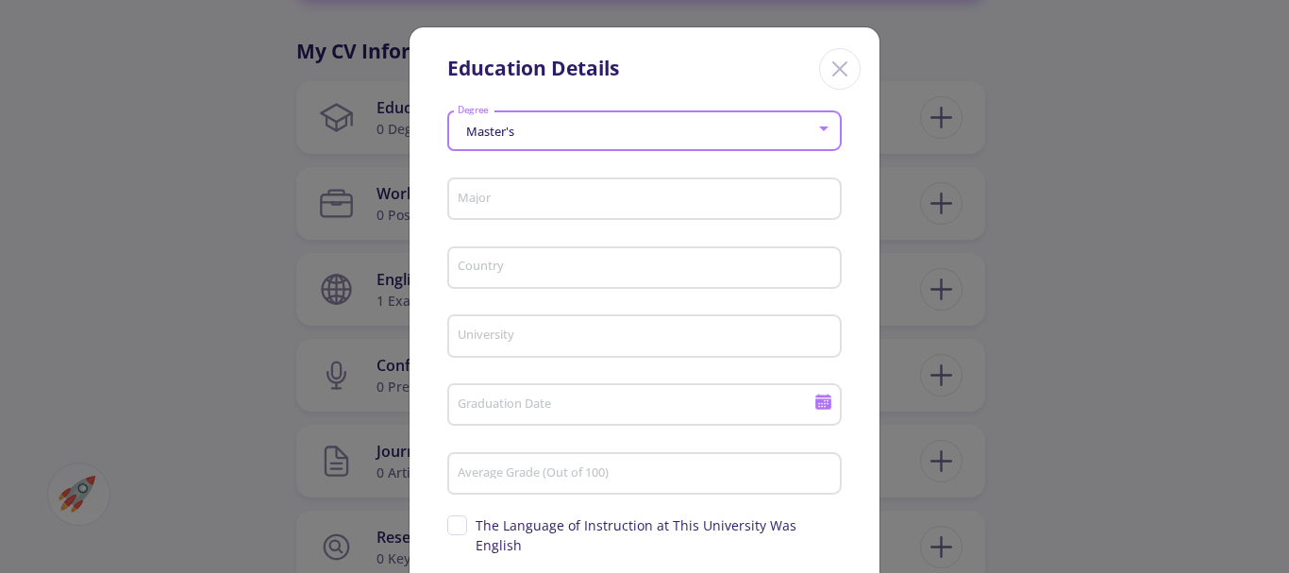
drag, startPoint x: 479, startPoint y: 190, endPoint x: 511, endPoint y: 202, distance: 34.3
click at [480, 190] on div "Major" at bounding box center [645, 195] width 376 height 49
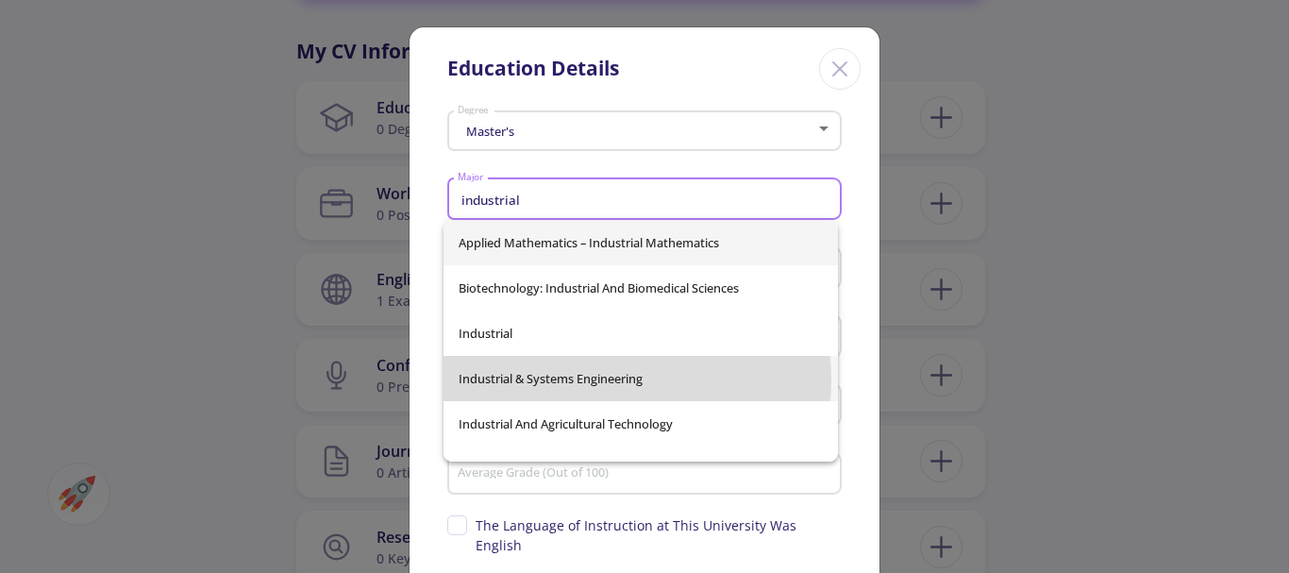
type input "industrial"
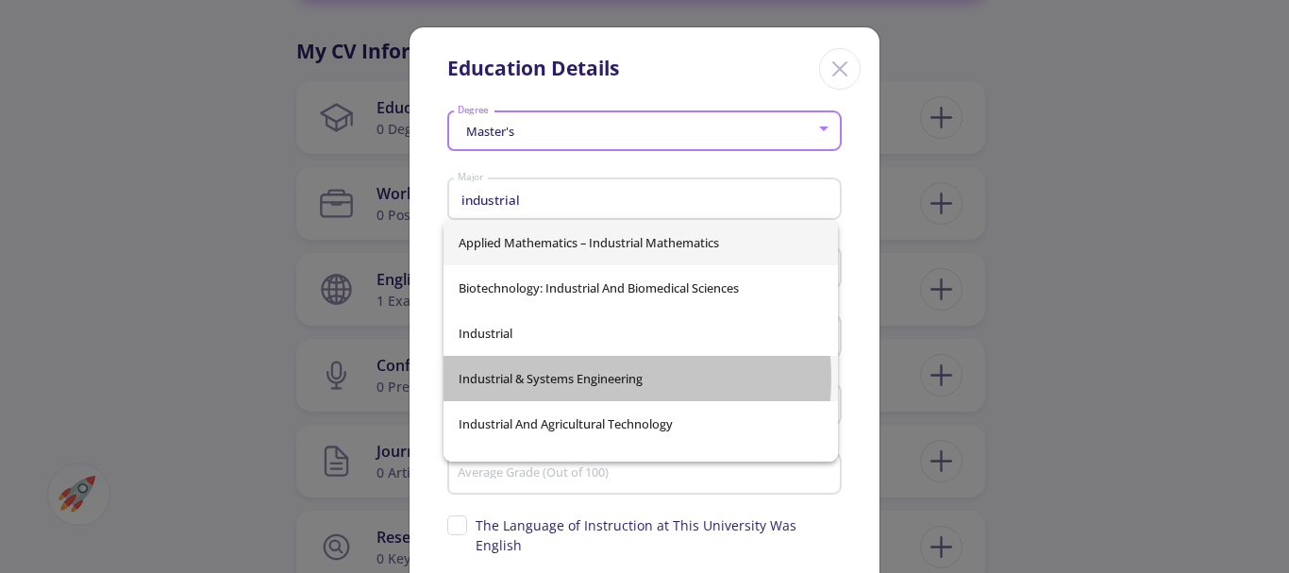
click at [596, 376] on div "Applied Mathematics – Industrial Mathematics Biotechnology: Industrial And Biom…" at bounding box center [640, 341] width 394 height 242
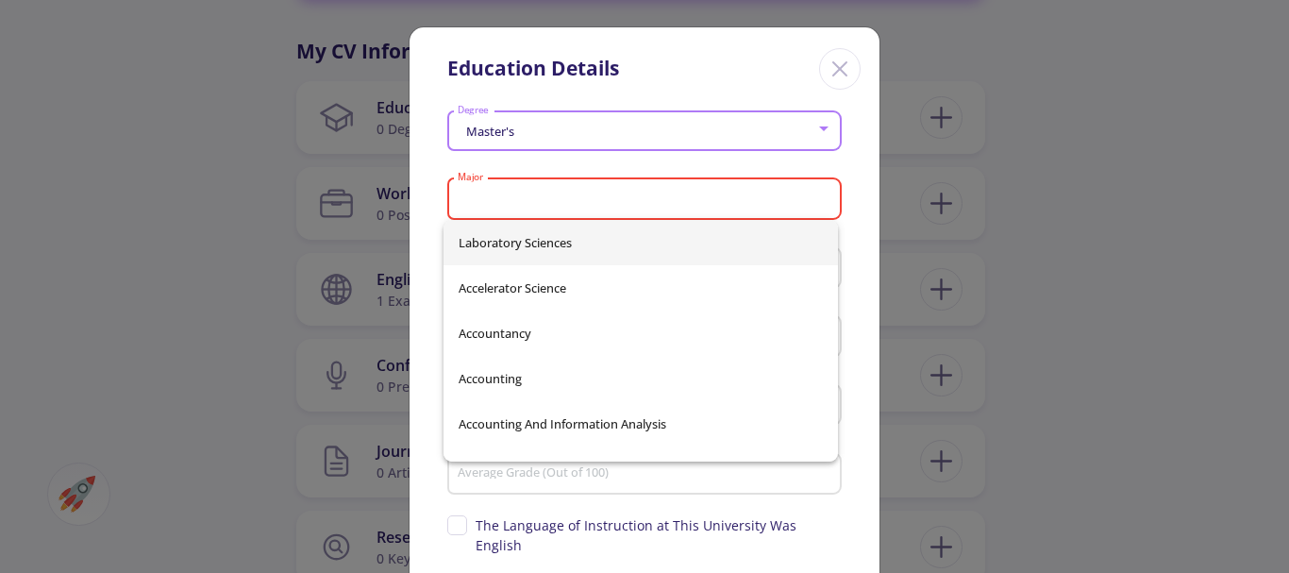
click at [542, 196] on input "Major" at bounding box center [647, 200] width 381 height 17
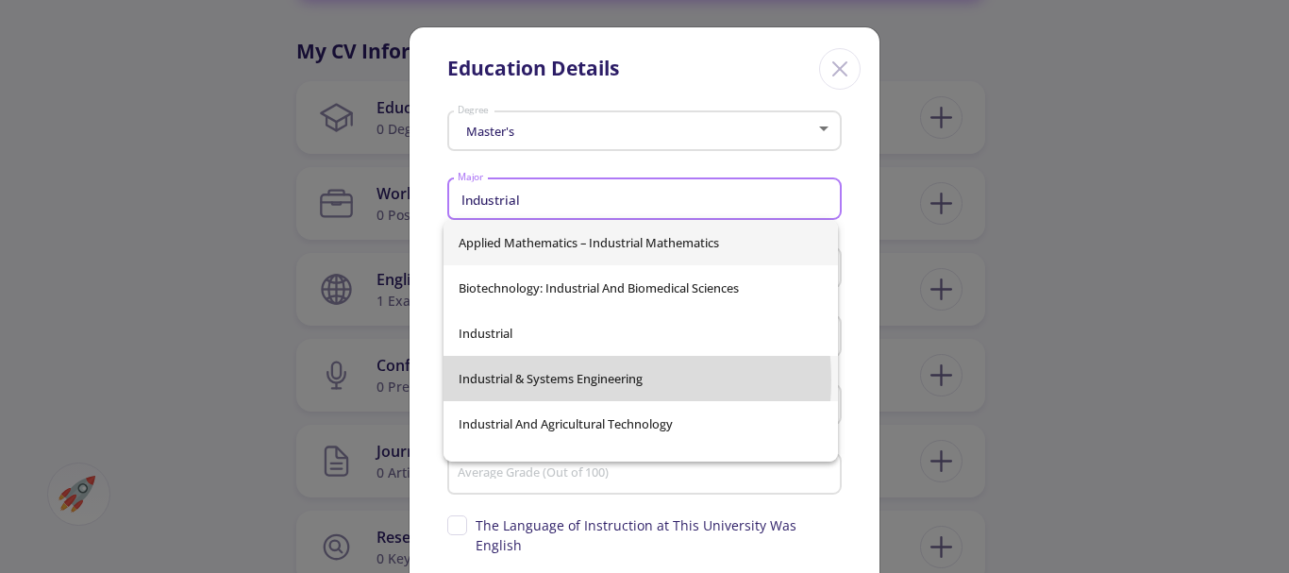
click at [564, 379] on span "Industrial & Systems Engineering" at bounding box center [641, 378] width 364 height 45
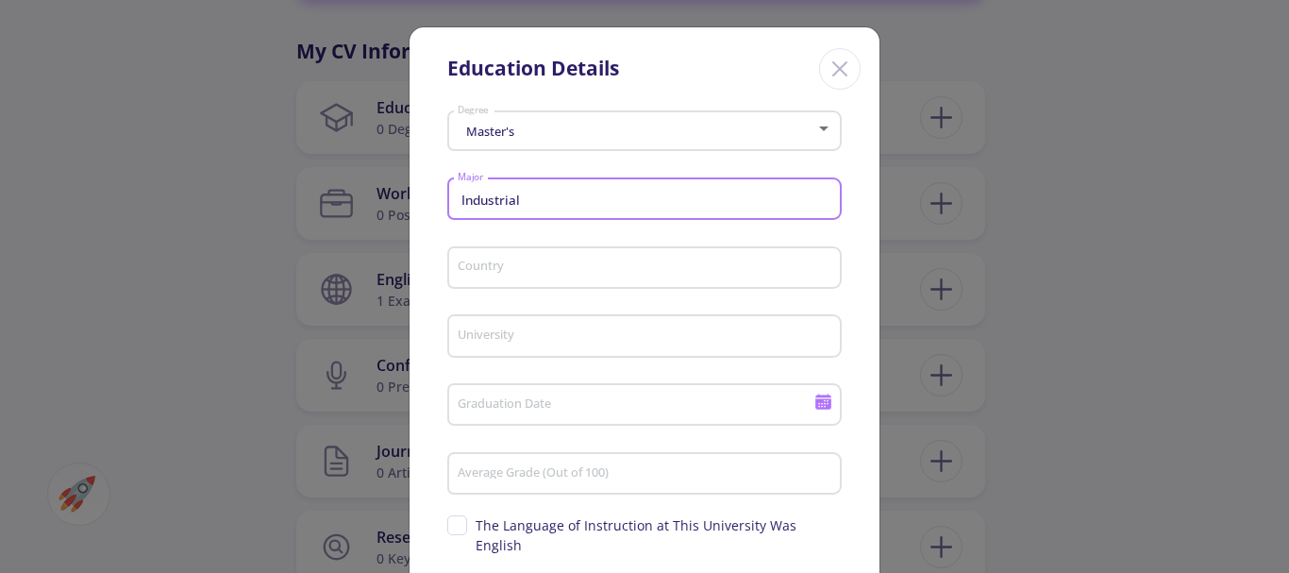
type input "Industrial & Systems Engineering"
click at [474, 260] on input "Country" at bounding box center [647, 268] width 381 height 17
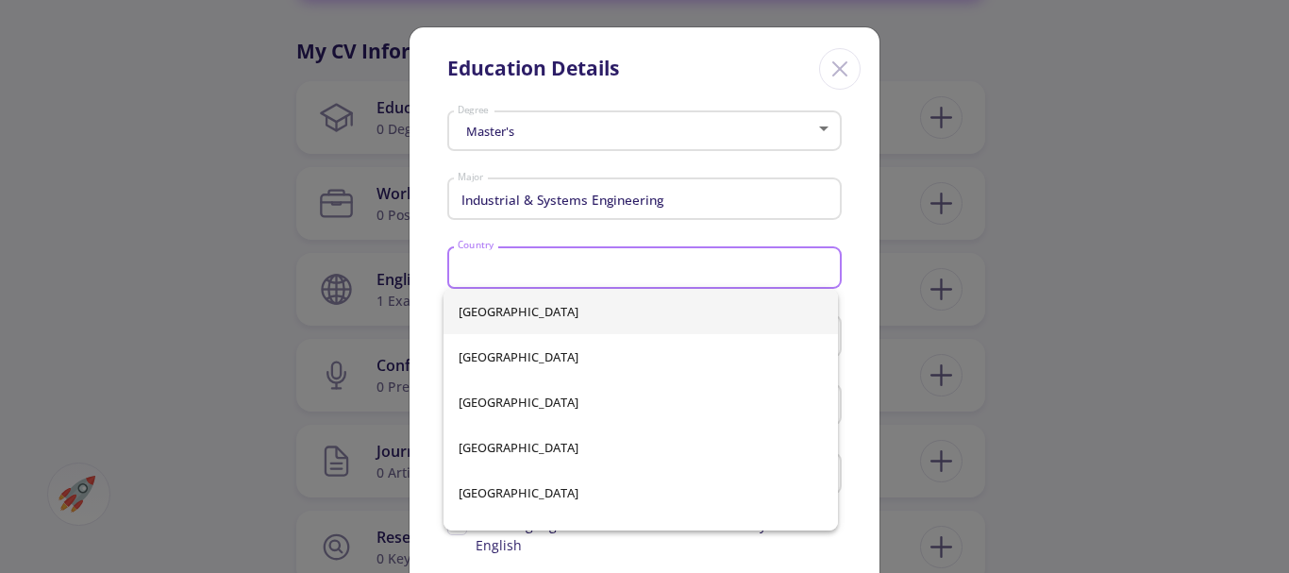
type input "[GEOGRAPHIC_DATA]"
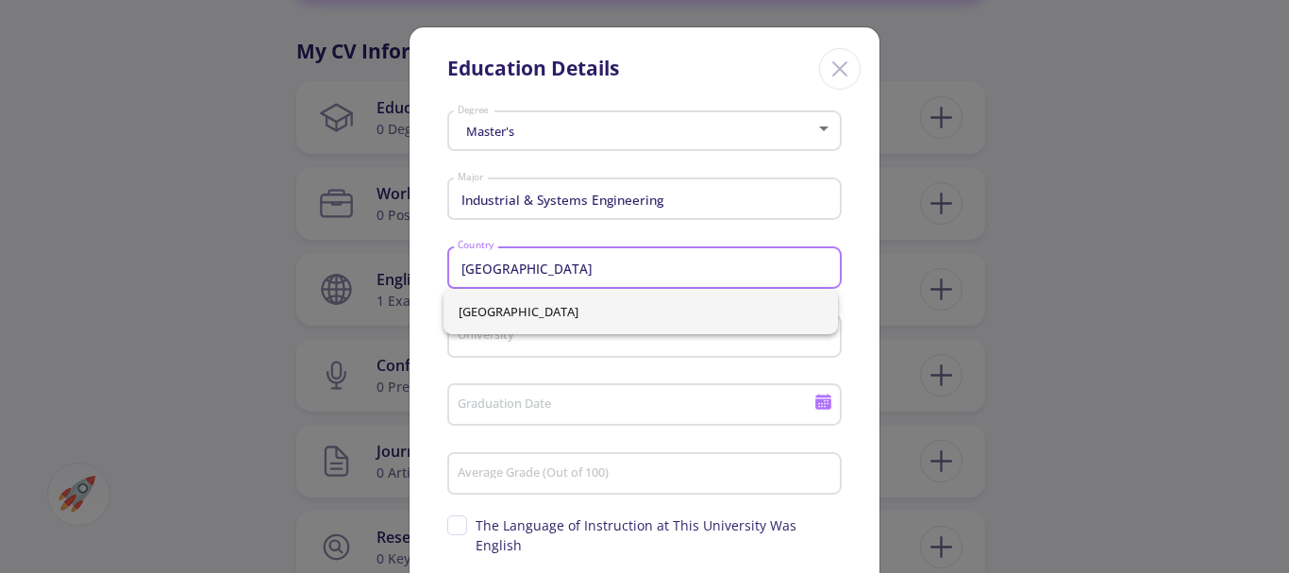
click at [492, 340] on input "University" at bounding box center [647, 336] width 381 height 17
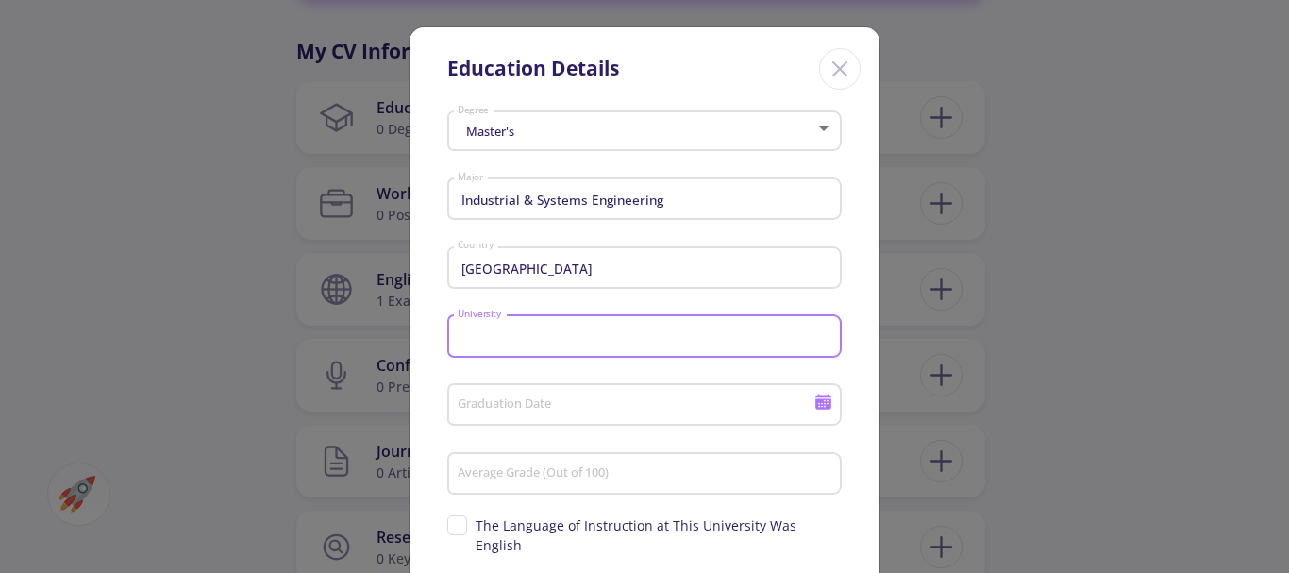
paste input "Islamic Azad University Science and Research Branch"
type input "Islamic Azad University Science and Research Branch"
click at [534, 397] on input "Graduation Date" at bounding box center [638, 405] width 363 height 17
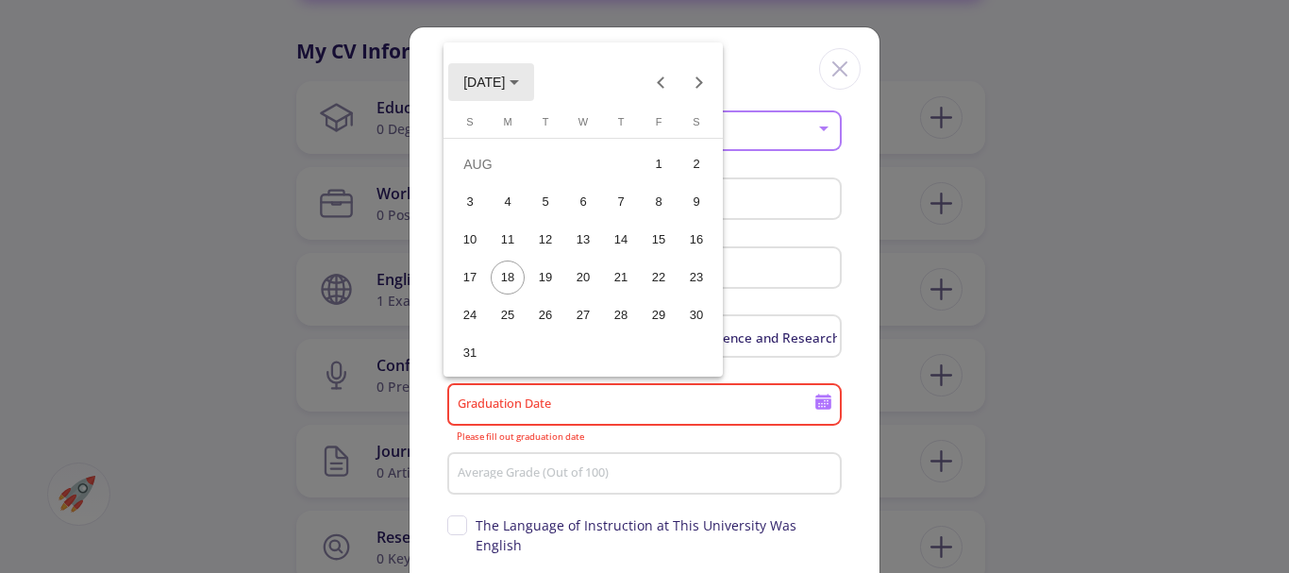
click at [519, 84] on span "AUG 2025" at bounding box center [491, 81] width 56 height 15
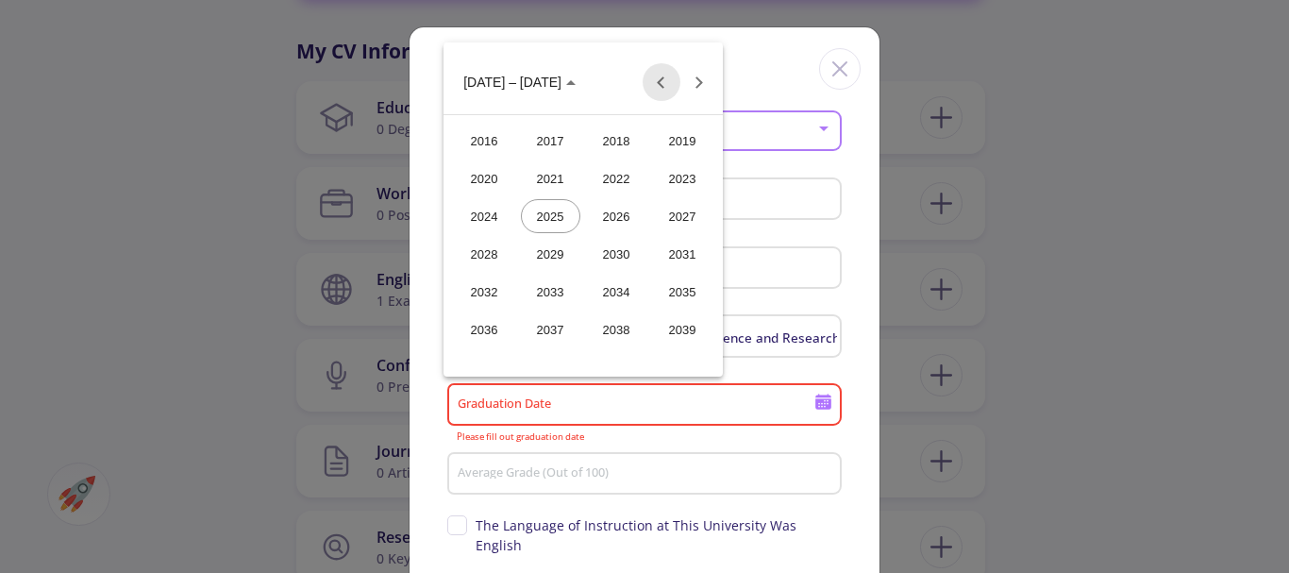
click at [660, 83] on button "Previous 24 years" at bounding box center [662, 82] width 38 height 38
click at [617, 327] on div "2014" at bounding box center [616, 329] width 59 height 34
click at [547, 170] on div "FEB" at bounding box center [550, 178] width 59 height 34
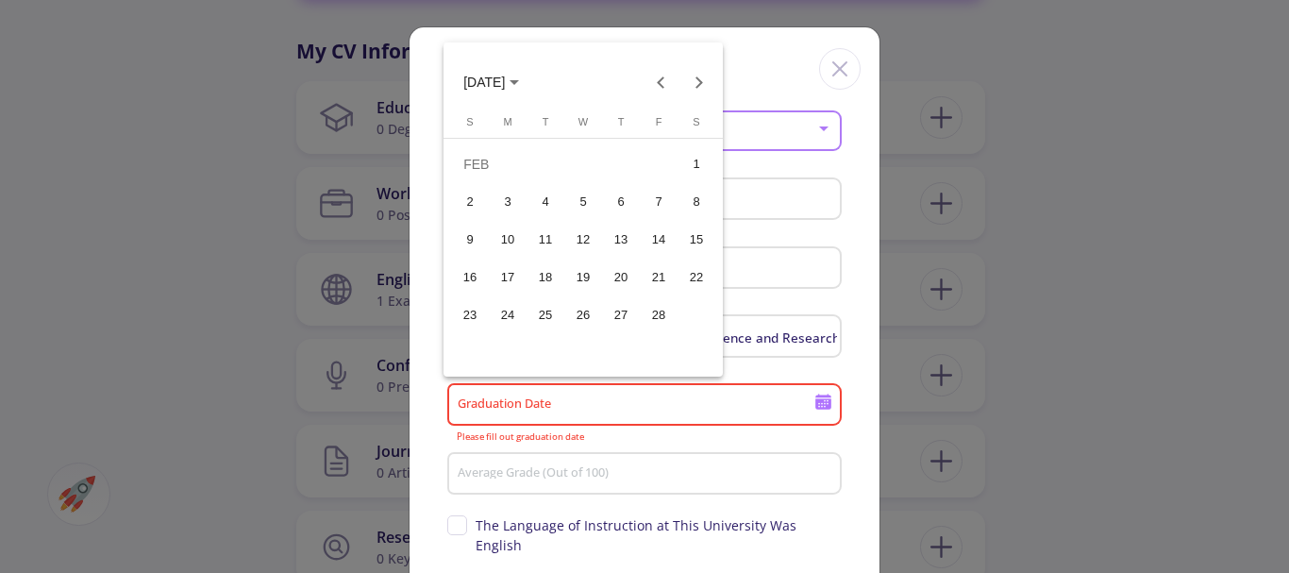
click at [703, 160] on div "1" at bounding box center [696, 164] width 34 height 34
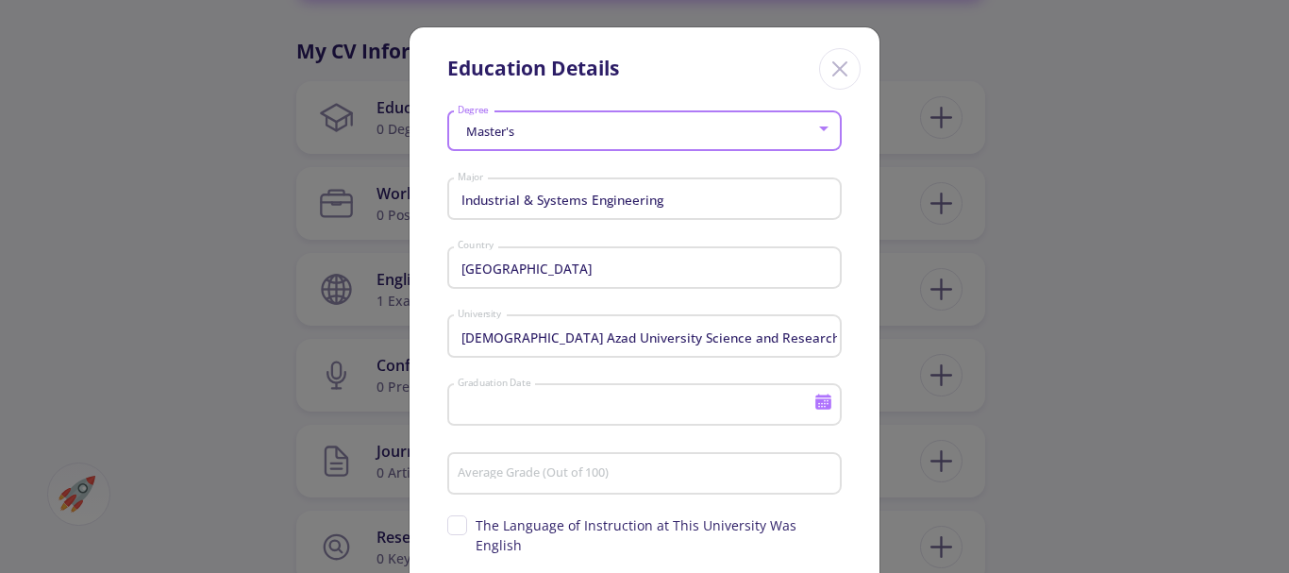
type input "2/1/2014"
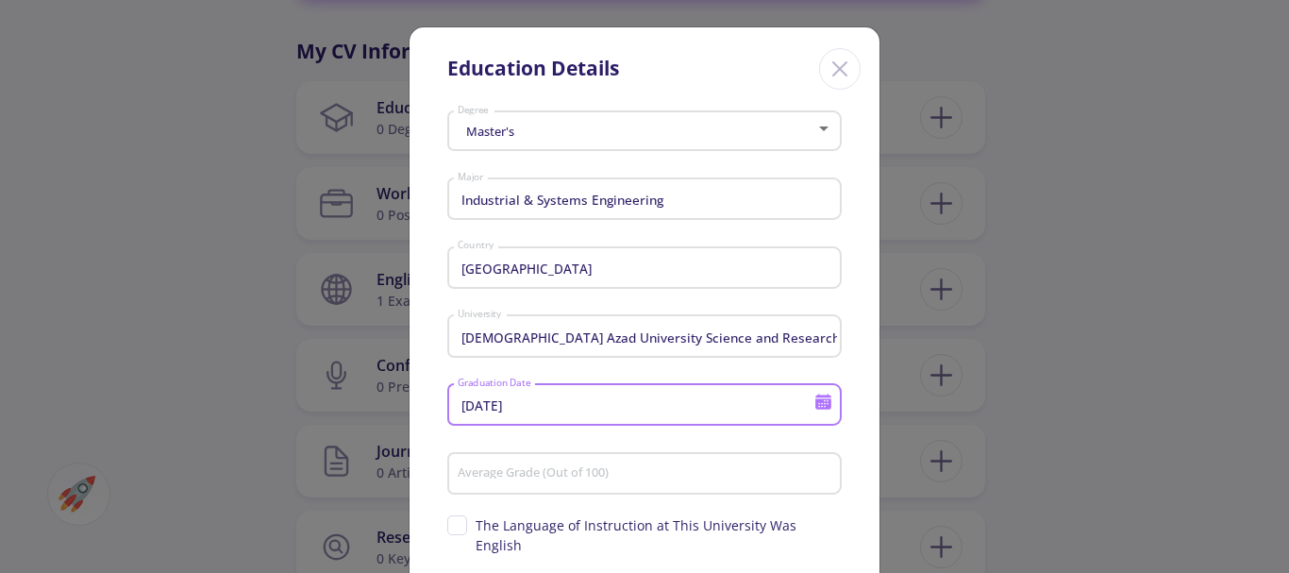
click at [542, 460] on div "Average Grade (Out of 100)" at bounding box center [645, 469] width 376 height 49
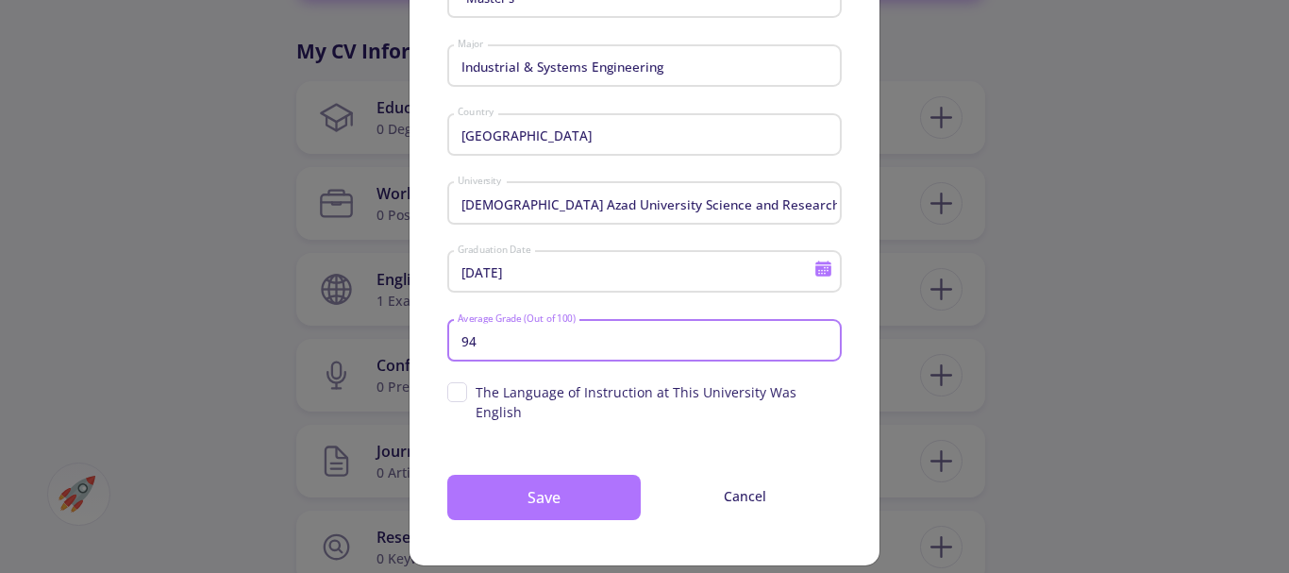
type input "94"
click at [543, 477] on button "Save" at bounding box center [543, 497] width 193 height 45
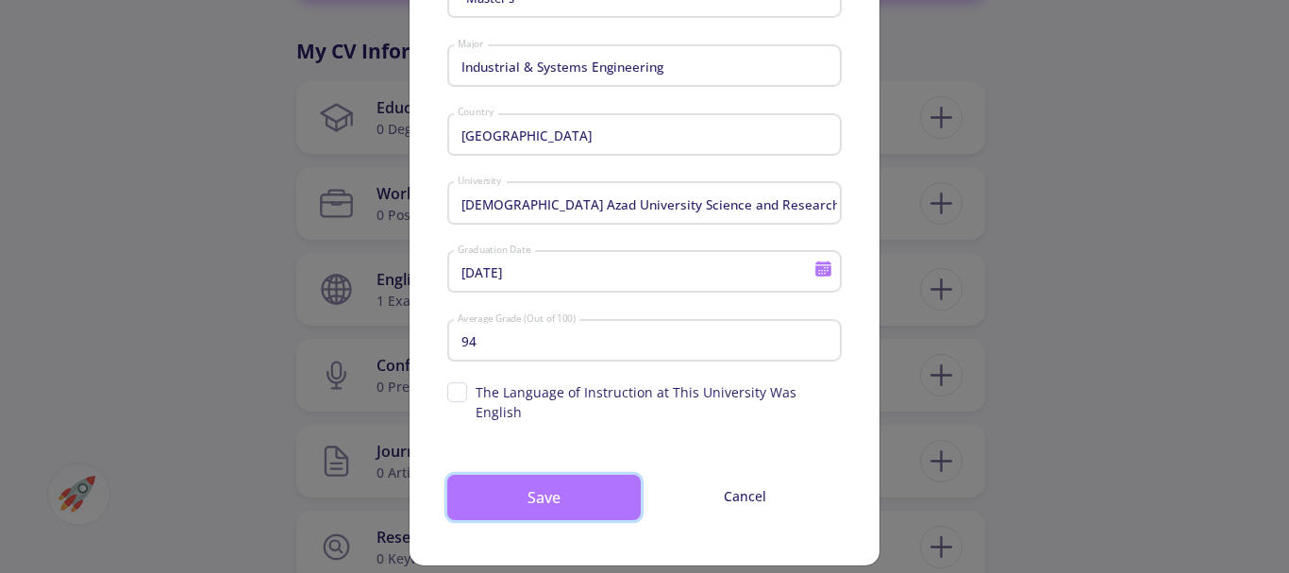
click at [543, 477] on button "Save" at bounding box center [543, 497] width 193 height 45
click at [537, 475] on button "Save" at bounding box center [543, 497] width 193 height 45
click at [539, 475] on button "Save" at bounding box center [543, 497] width 193 height 45
click at [538, 475] on button "Save" at bounding box center [543, 497] width 193 height 45
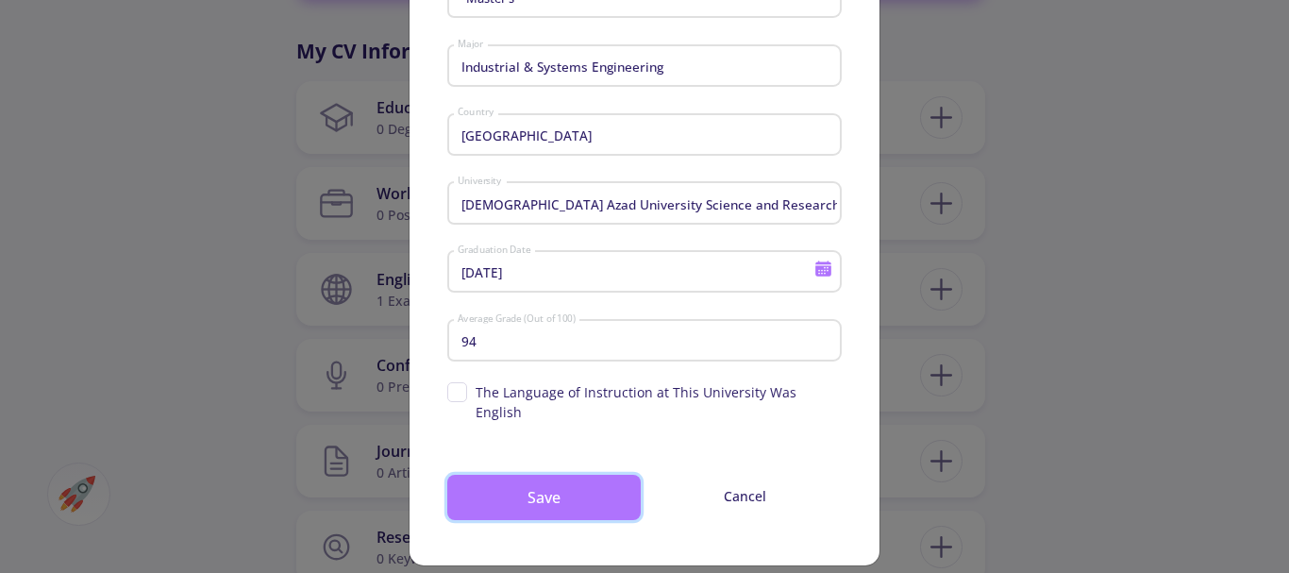
click at [538, 475] on button "Save" at bounding box center [543, 497] width 193 height 45
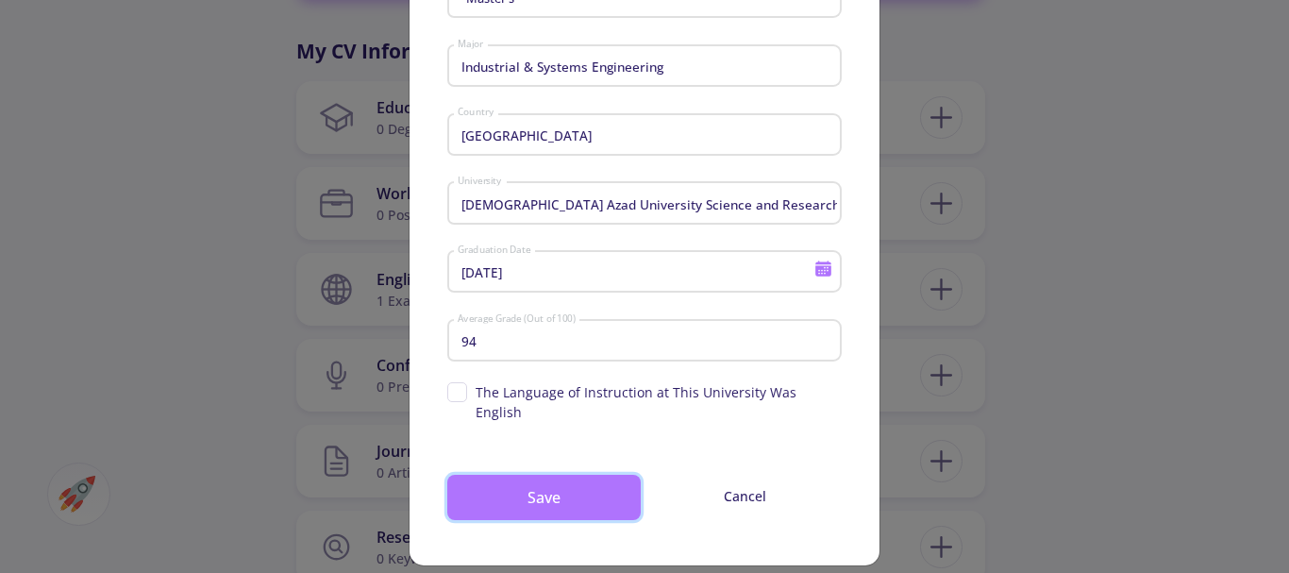
click at [538, 475] on button "Save" at bounding box center [543, 497] width 193 height 45
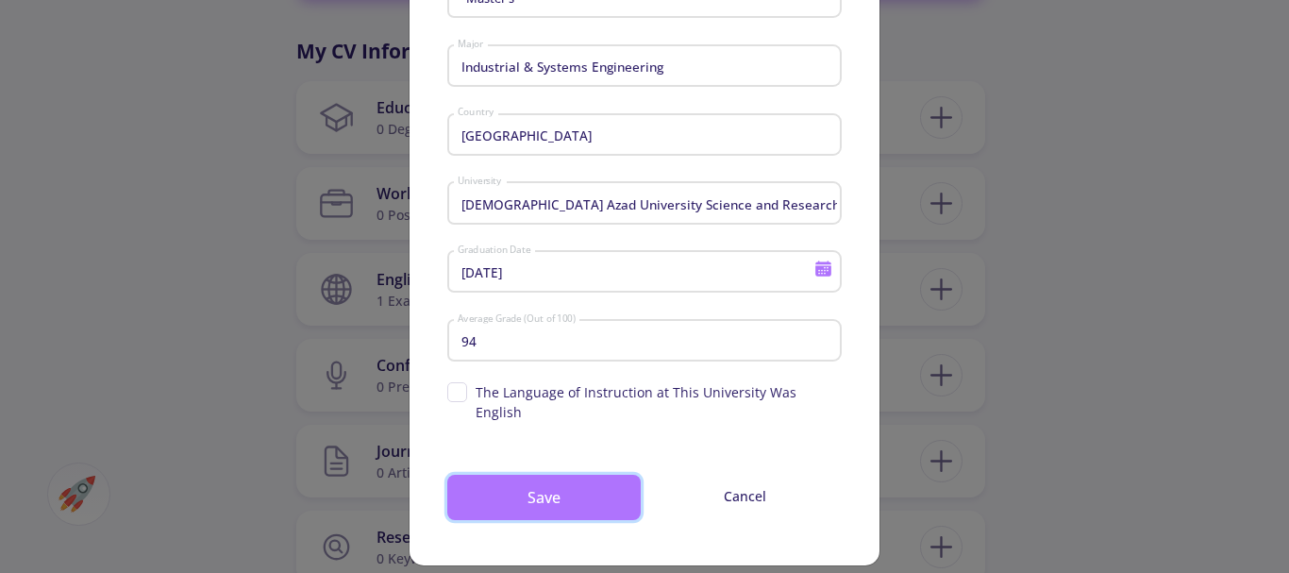
click at [538, 475] on button "Save" at bounding box center [543, 497] width 193 height 45
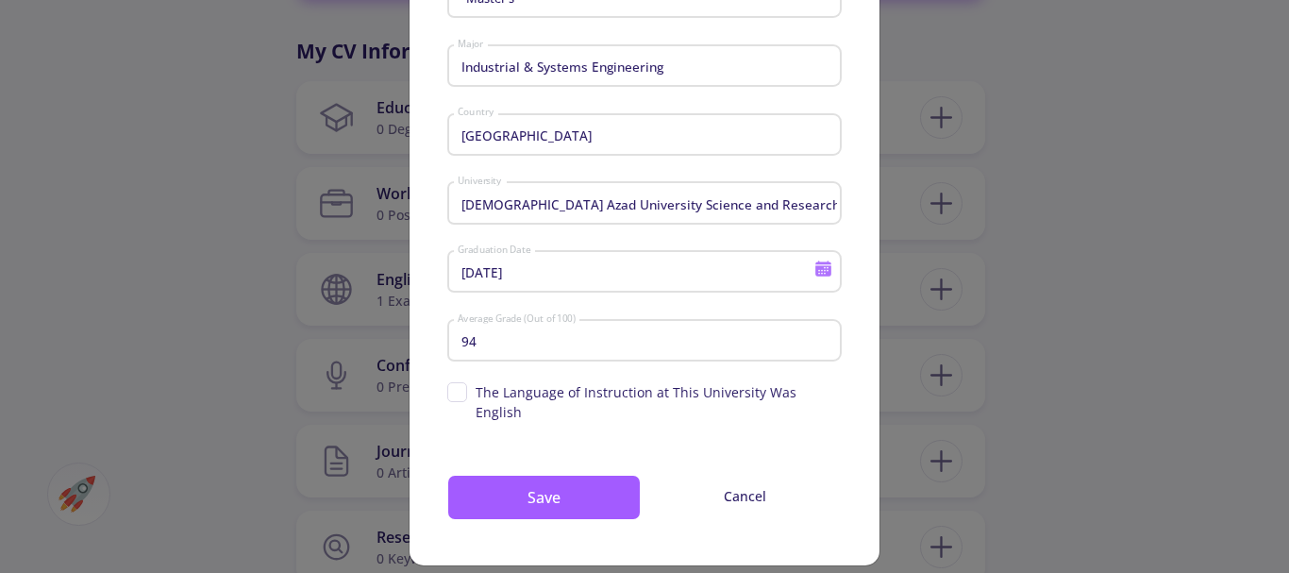
click at [458, 388] on span "The Language of Instruction at This University Was English" at bounding box center [644, 402] width 394 height 40
click at [458, 388] on input "The Language of Instruction at This University Was English" at bounding box center [453, 388] width 12 height 12
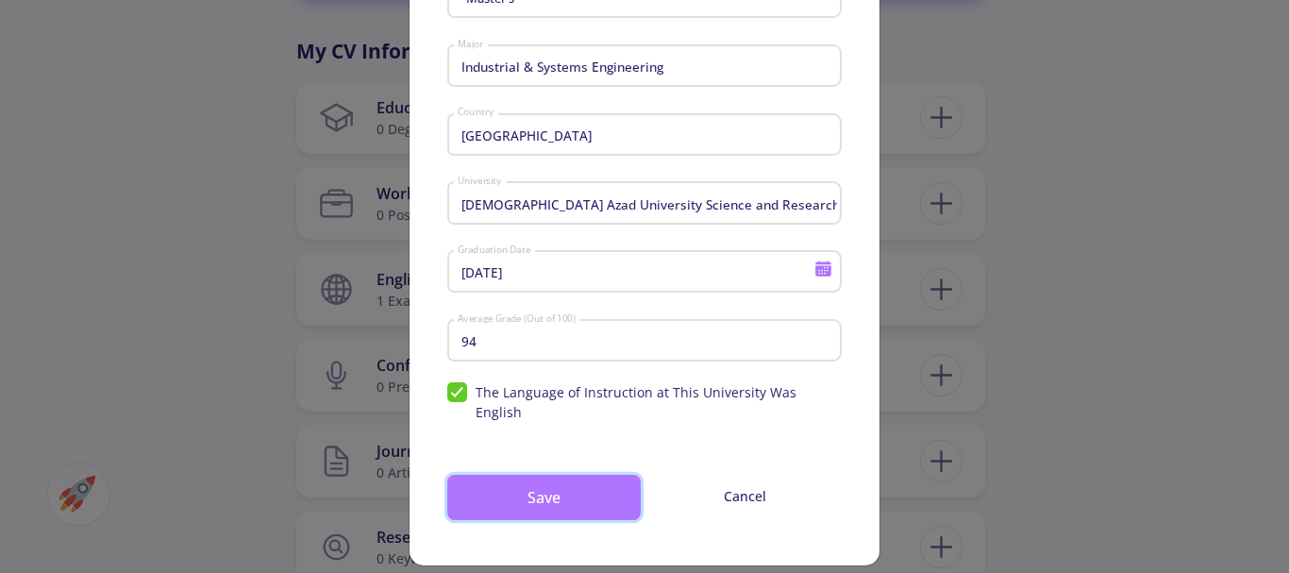
click at [547, 475] on button "Save" at bounding box center [543, 497] width 193 height 45
click at [545, 475] on button "Save" at bounding box center [543, 497] width 193 height 45
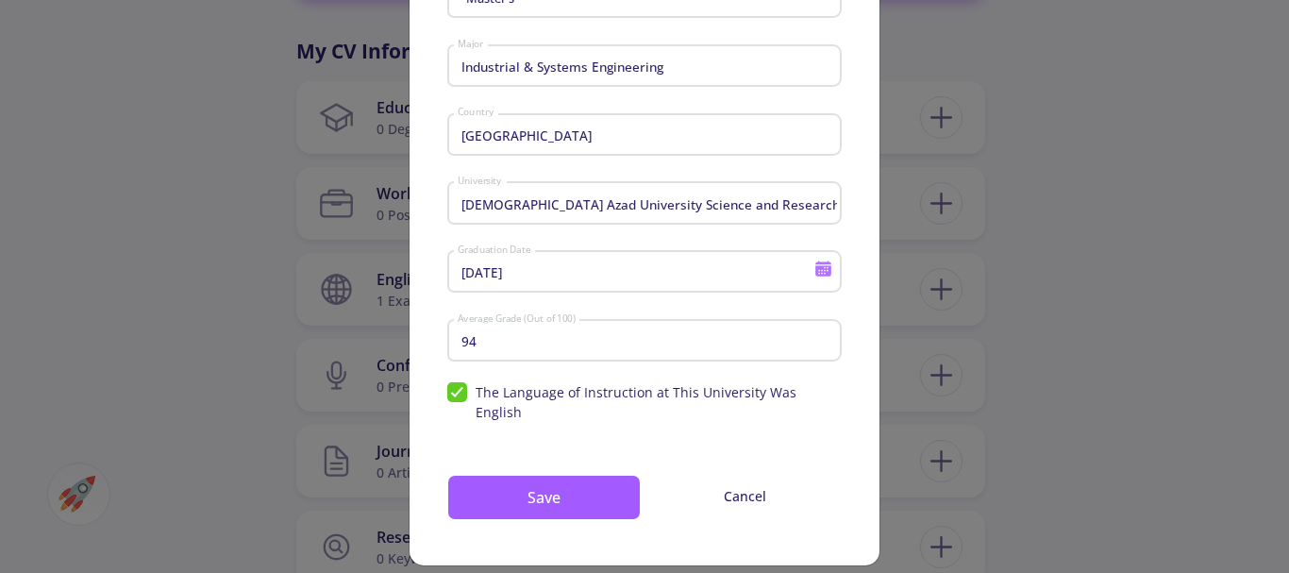
click at [451, 393] on span "The Language of Instruction at This University Was English" at bounding box center [644, 402] width 394 height 40
click at [451, 393] on input "The Language of Instruction at This University Was English" at bounding box center [453, 388] width 12 height 12
checkbox input "false"
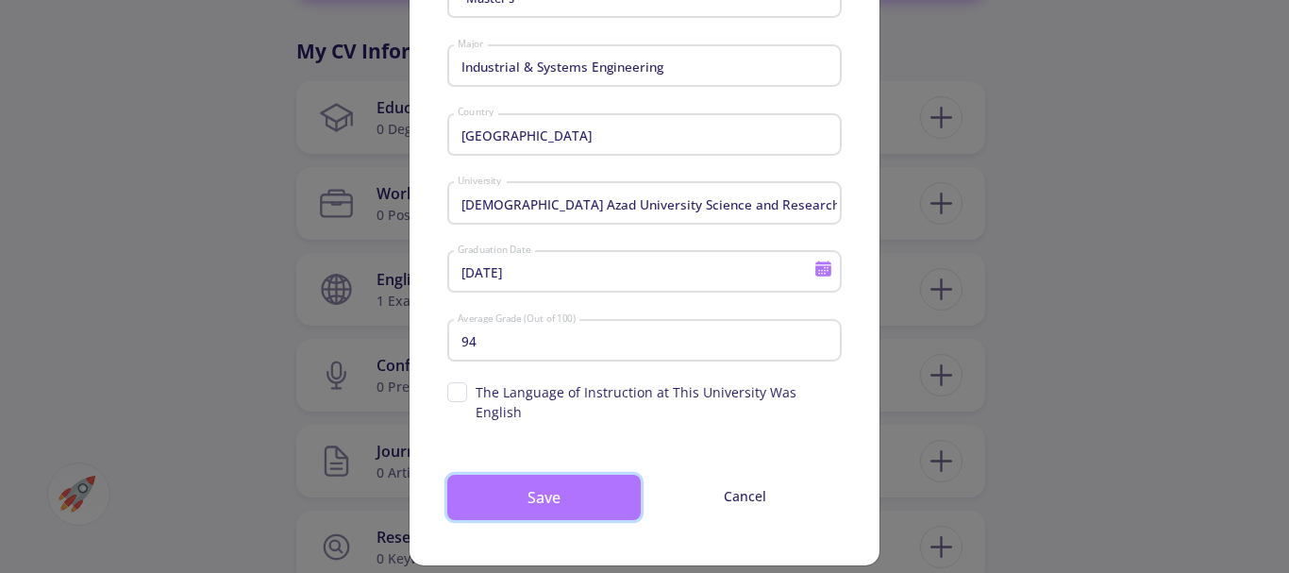
click at [524, 476] on button "Save" at bounding box center [543, 497] width 193 height 45
click at [524, 477] on button "Save" at bounding box center [543, 497] width 193 height 45
click at [523, 476] on button "Save" at bounding box center [543, 497] width 193 height 45
drag, startPoint x: 523, startPoint y: 476, endPoint x: 523, endPoint y: 461, distance: 14.2
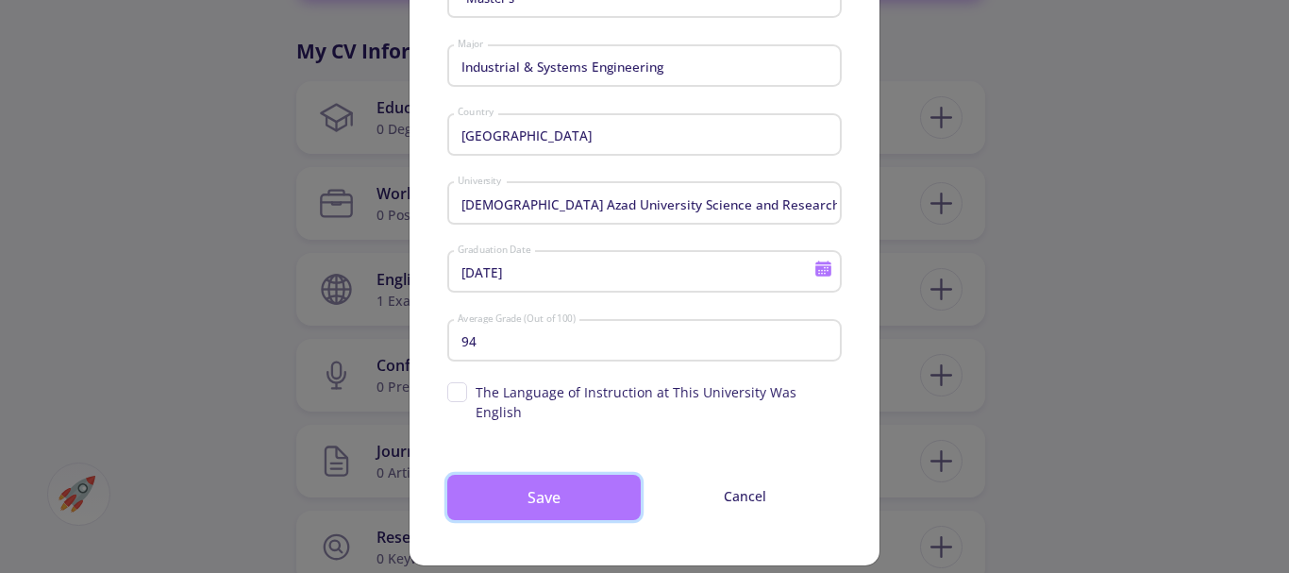
click at [522, 475] on button "Save" at bounding box center [543, 497] width 193 height 45
click at [534, 483] on button "Save" at bounding box center [543, 497] width 193 height 45
click at [540, 477] on button "Save" at bounding box center [543, 497] width 193 height 45
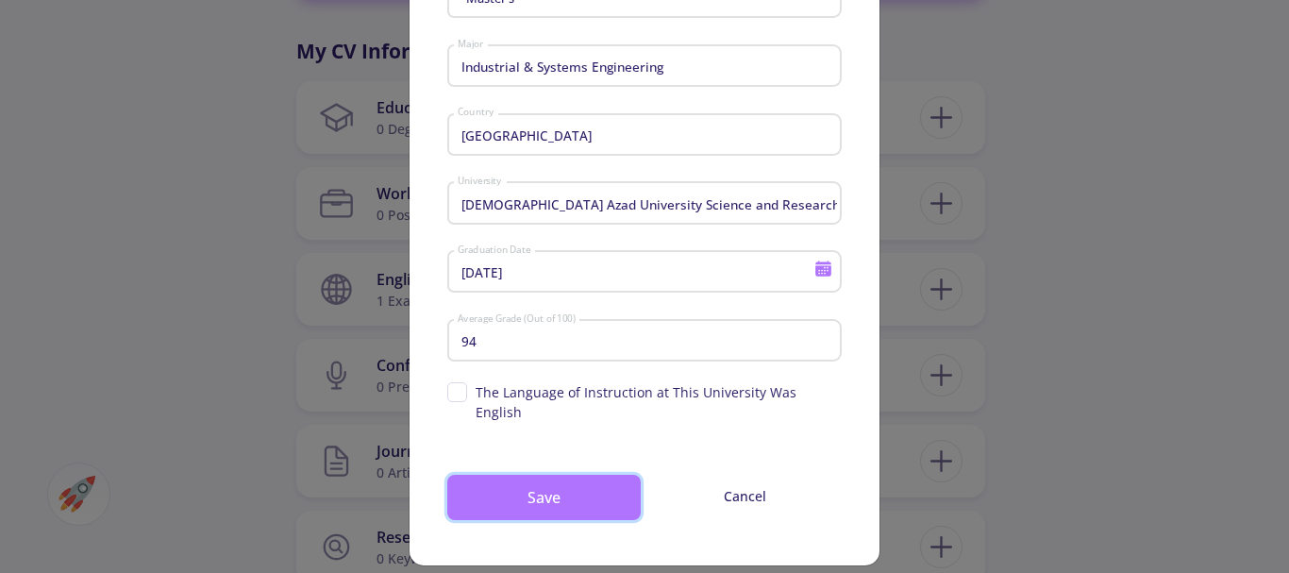
click at [540, 477] on button "Save" at bounding box center [543, 497] width 193 height 45
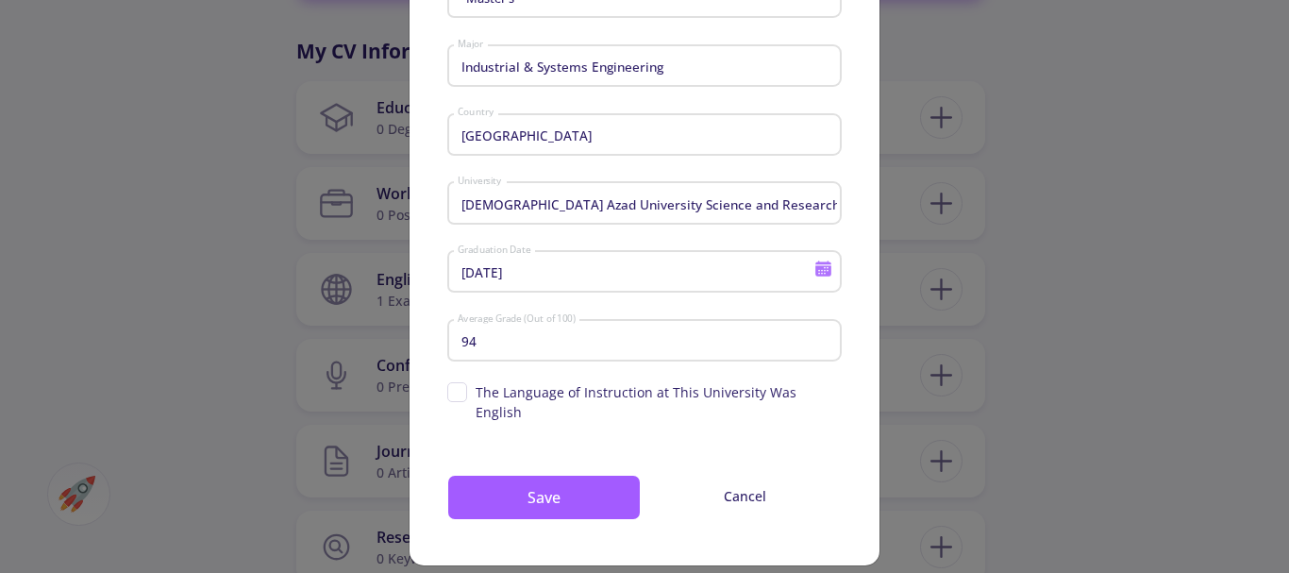
click at [1096, 266] on div "Education Details Master's Degree Industrial & Systems Engineering Major Iran C…" at bounding box center [644, 286] width 1289 height 573
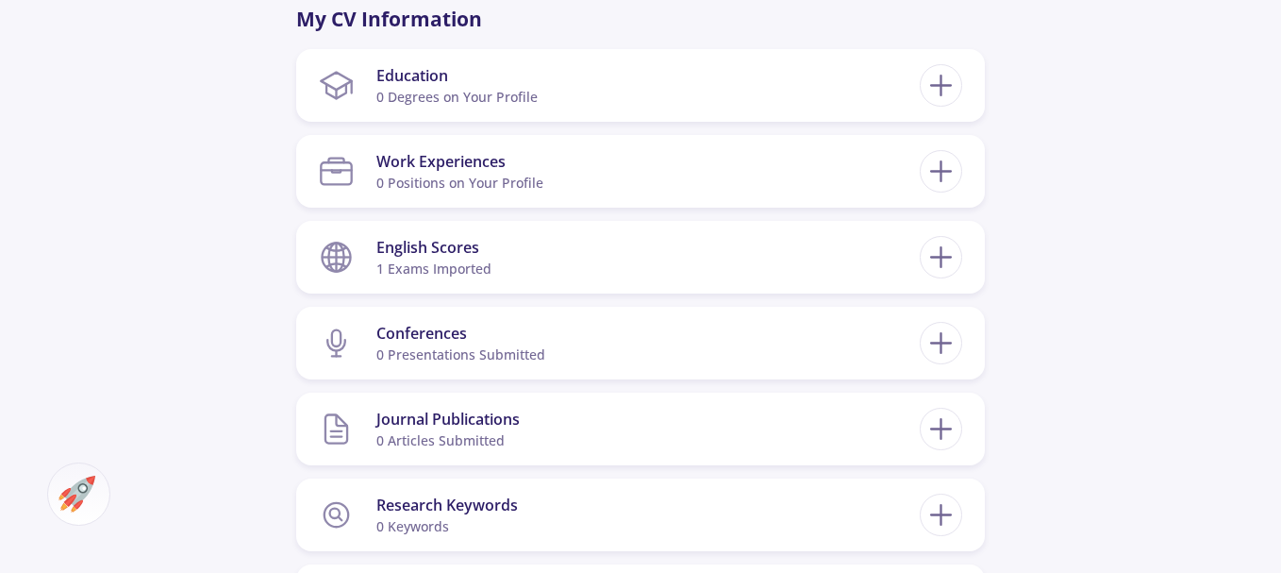
scroll to position [849, 0]
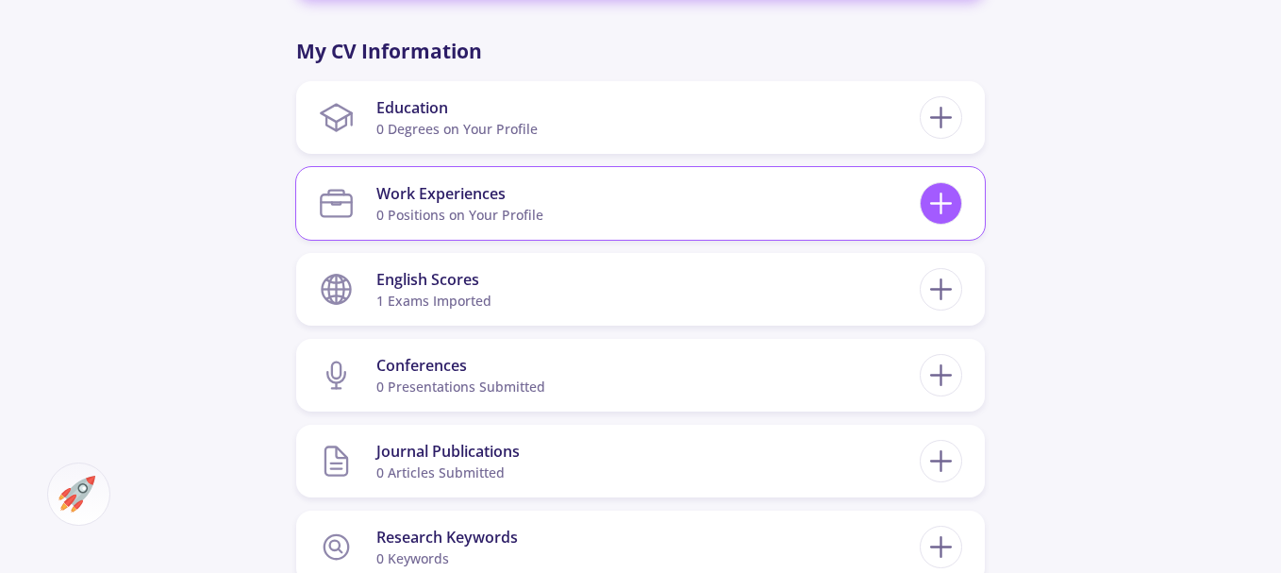
click at [948, 204] on line at bounding box center [941, 204] width 20 height 0
checkbox input "false"
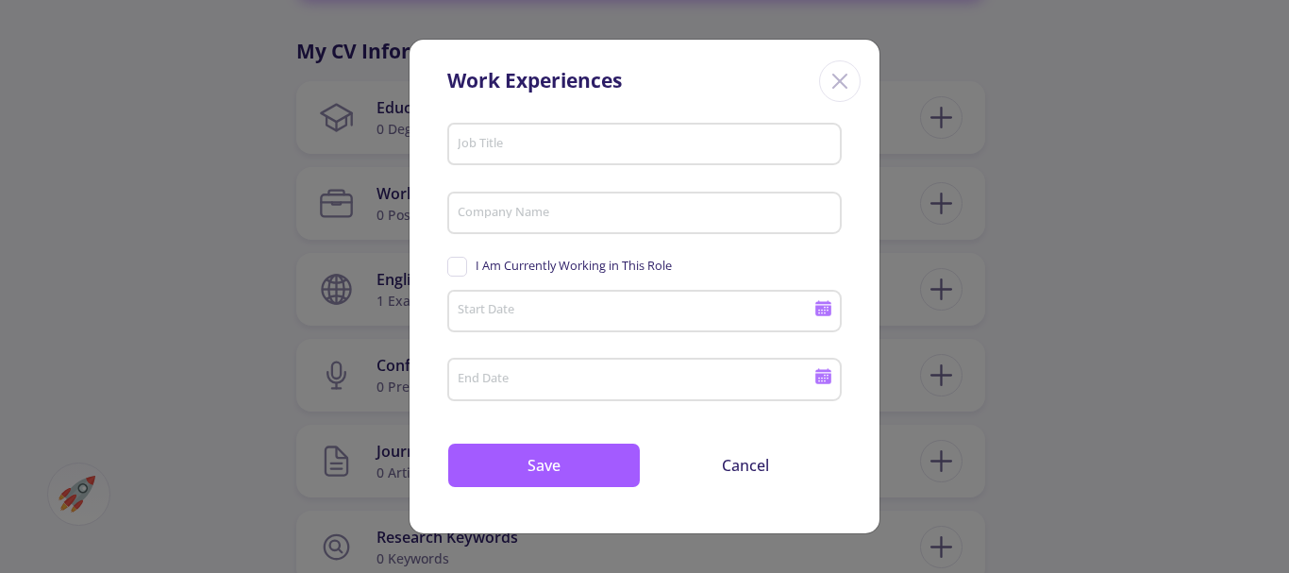
click at [495, 142] on input "Job Title" at bounding box center [647, 145] width 381 height 17
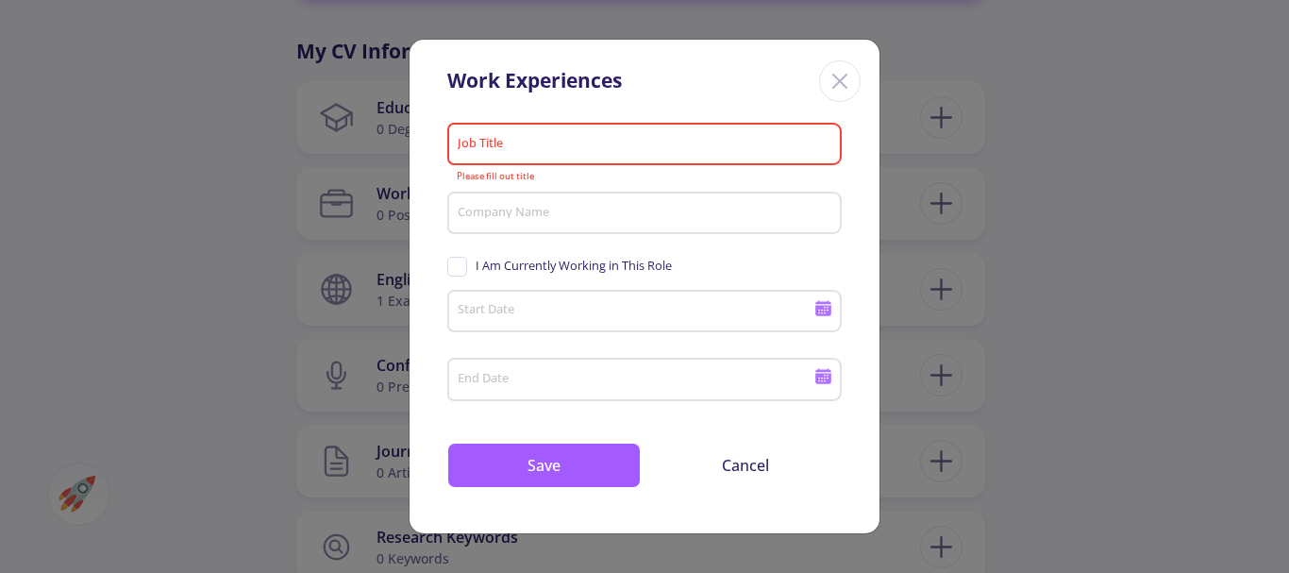
click at [843, 81] on icon "Close" at bounding box center [840, 81] width 30 height 30
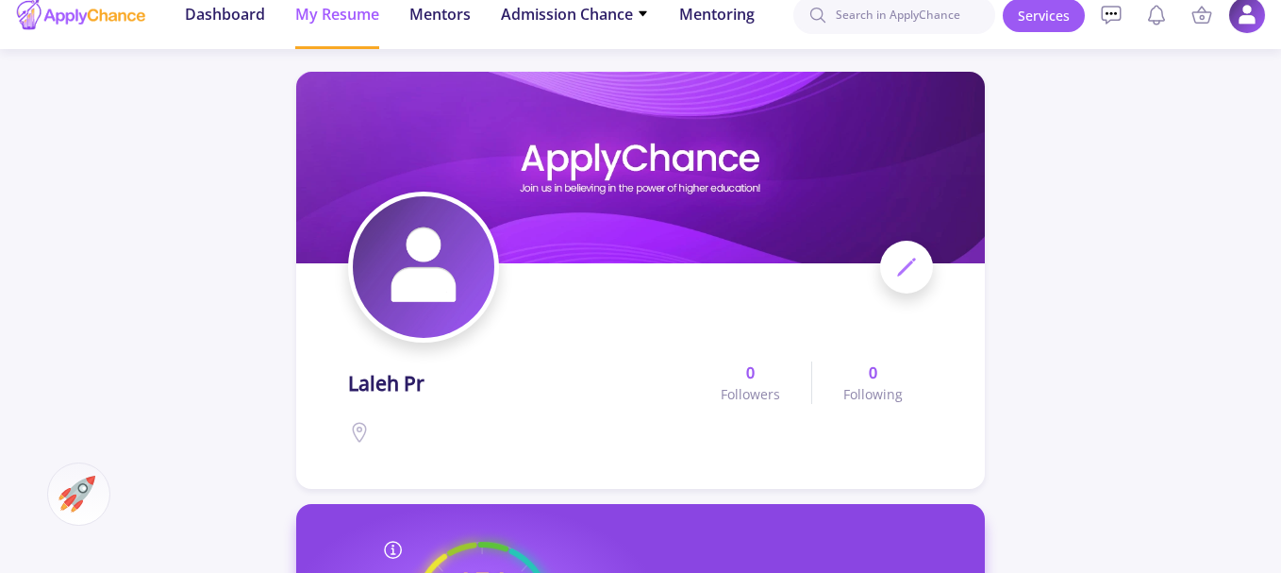
scroll to position [0, 0]
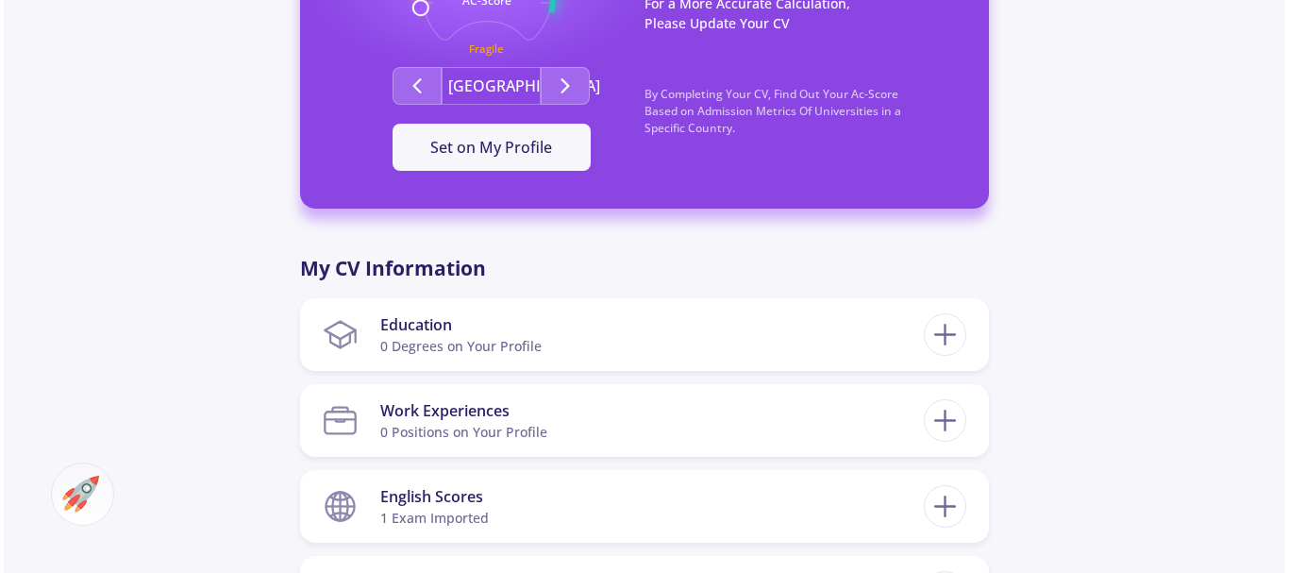
scroll to position [872, 0]
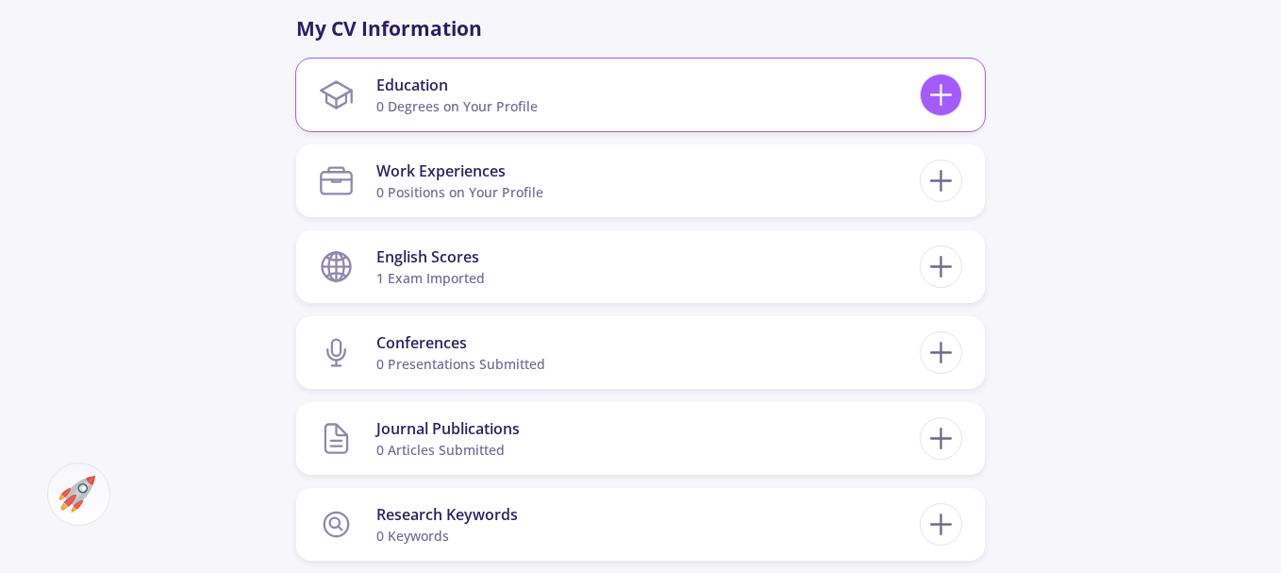
click at [937, 92] on icon at bounding box center [941, 94] width 35 height 35
checkbox input "false"
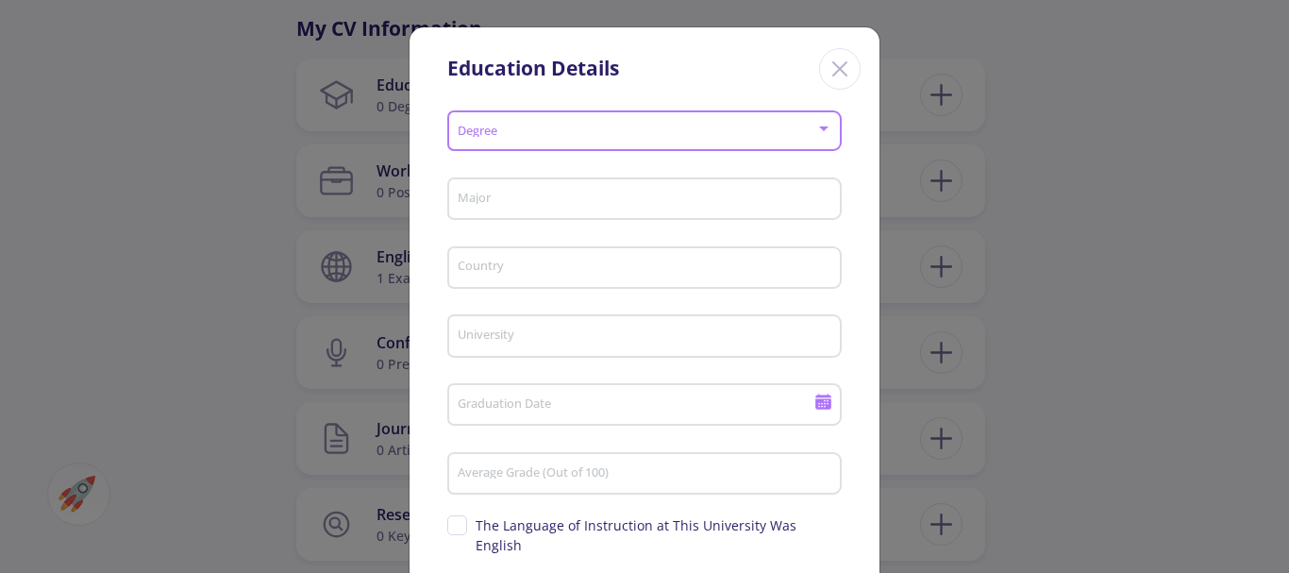
click at [499, 130] on span at bounding box center [638, 131] width 355 height 13
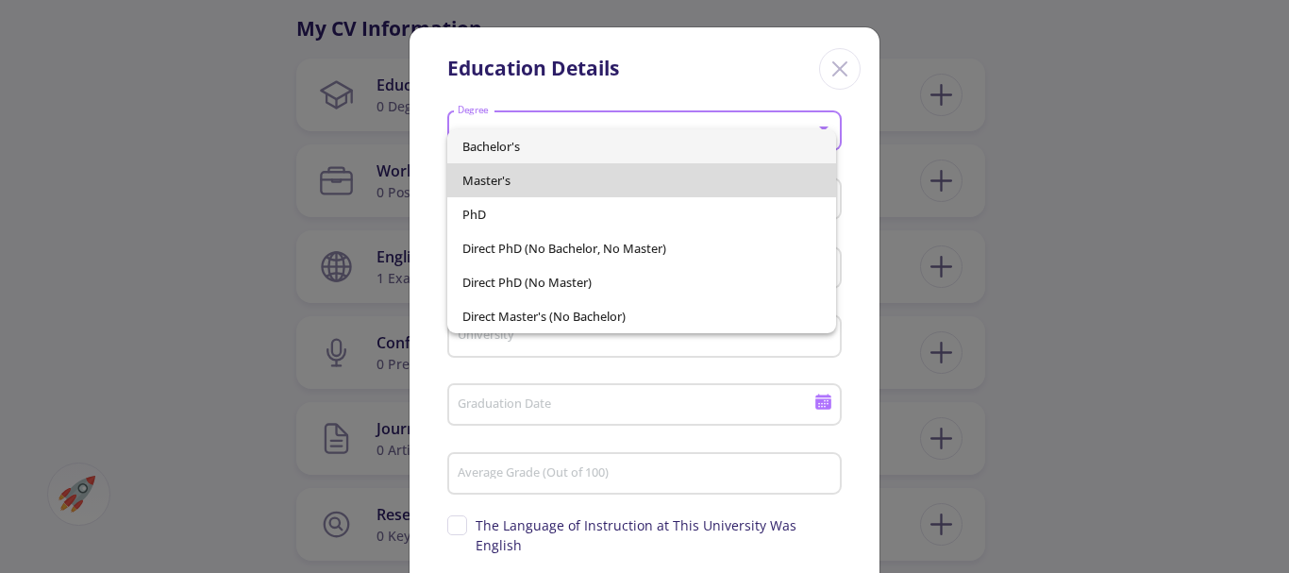
click at [507, 181] on span "Master's" at bounding box center [642, 180] width 360 height 34
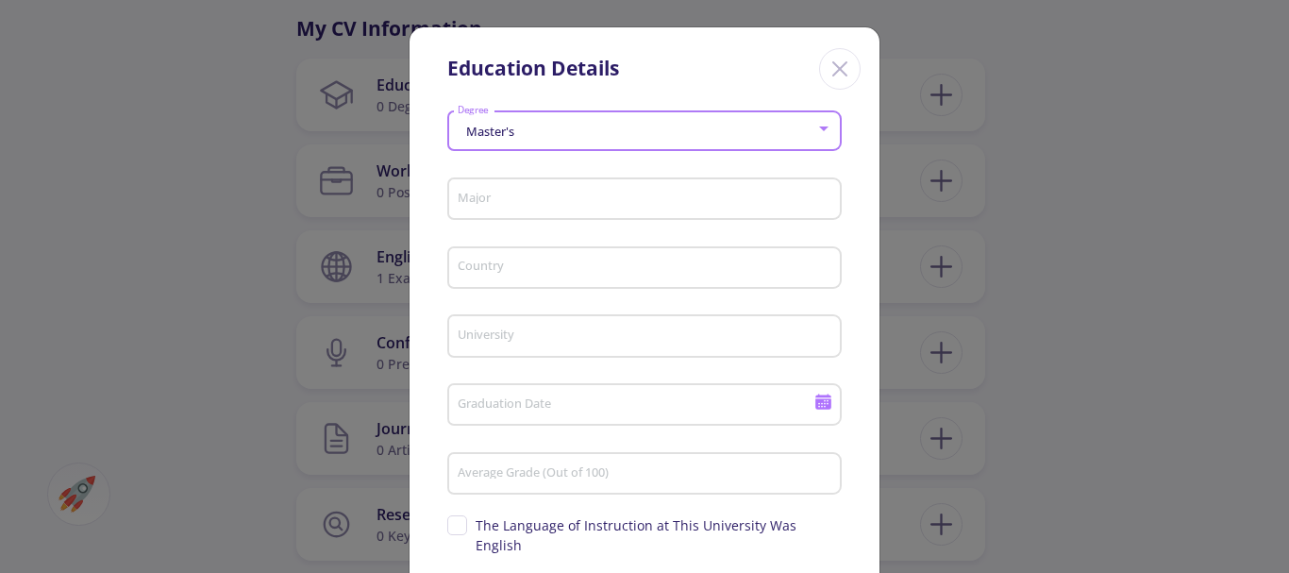
click at [496, 192] on input "Major" at bounding box center [647, 200] width 381 height 17
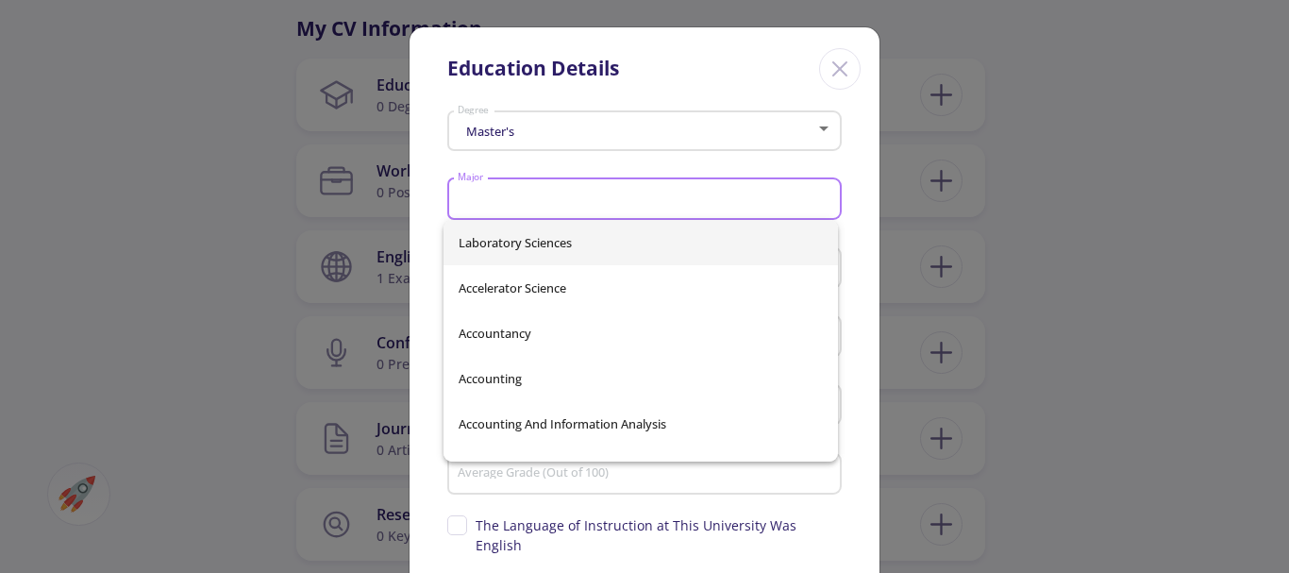
click at [494, 196] on input "Major" at bounding box center [647, 200] width 381 height 17
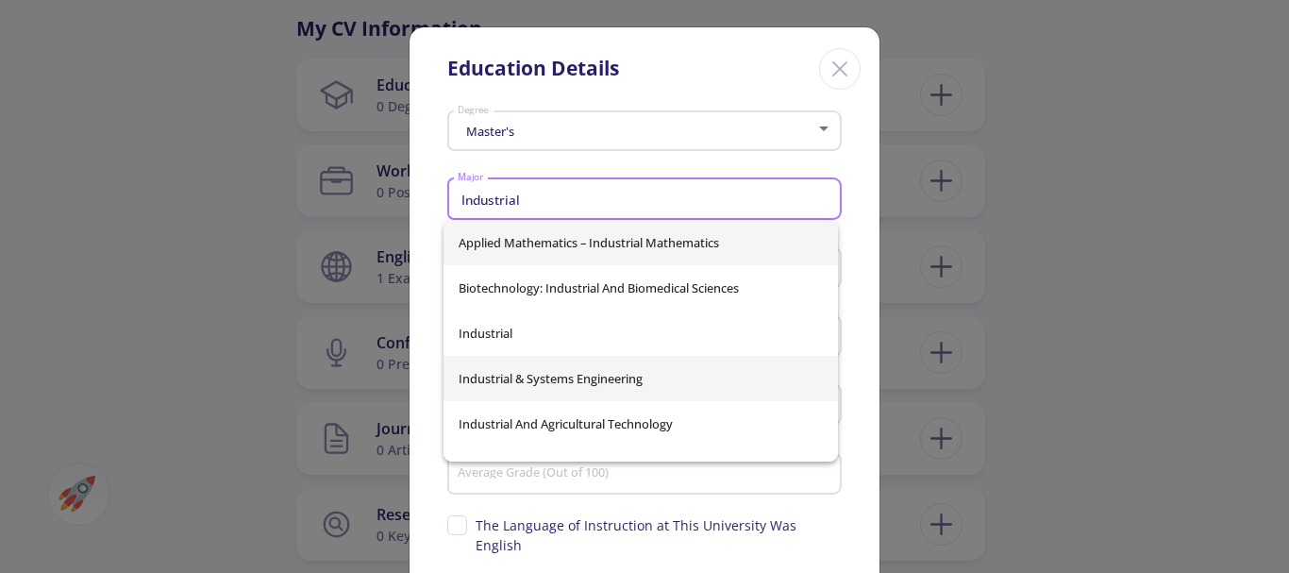
click at [548, 377] on span "Industrial & Systems Engineering" at bounding box center [641, 378] width 364 height 45
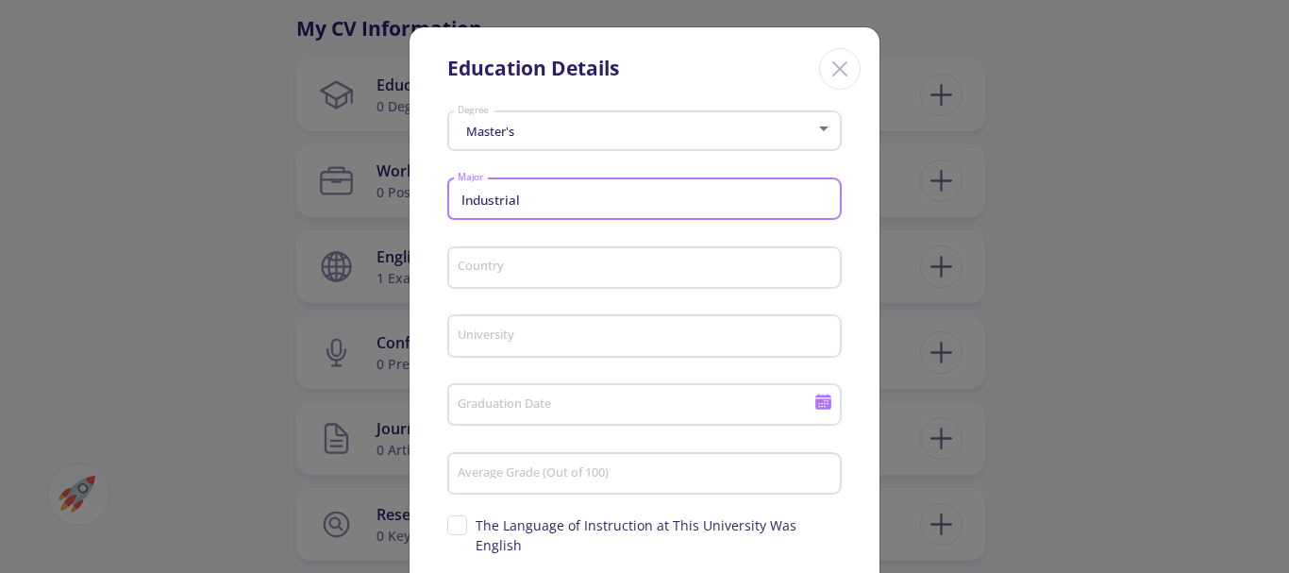
type input "Industrial & Systems Engineering"
click at [478, 274] on input "Country" at bounding box center [647, 268] width 381 height 17
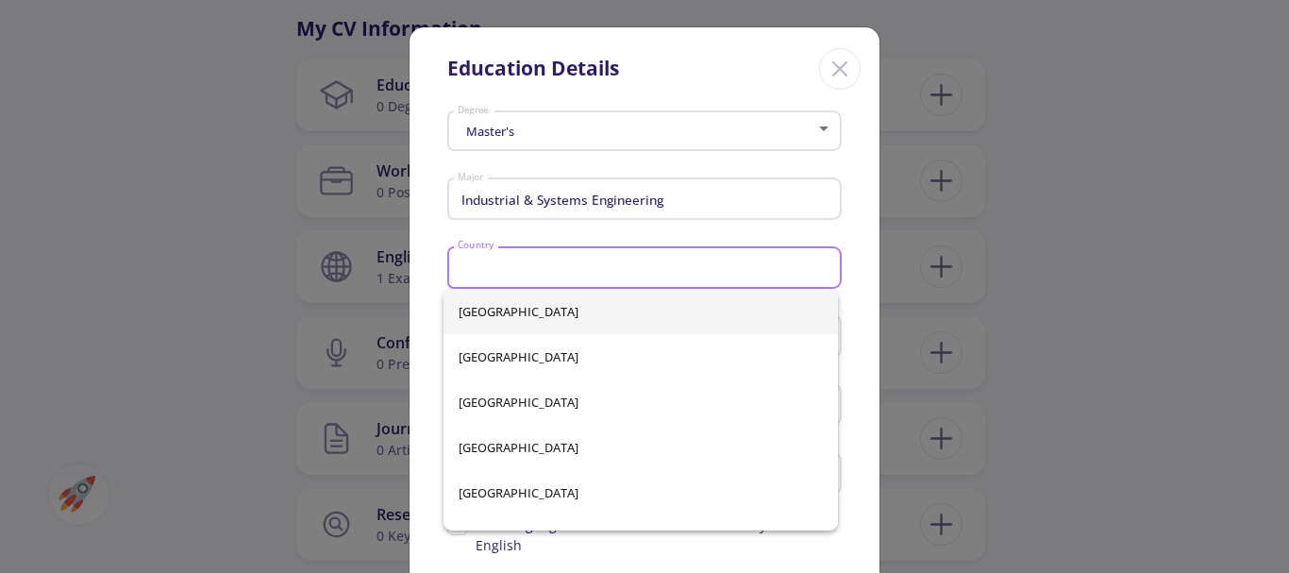
type input "Iran"
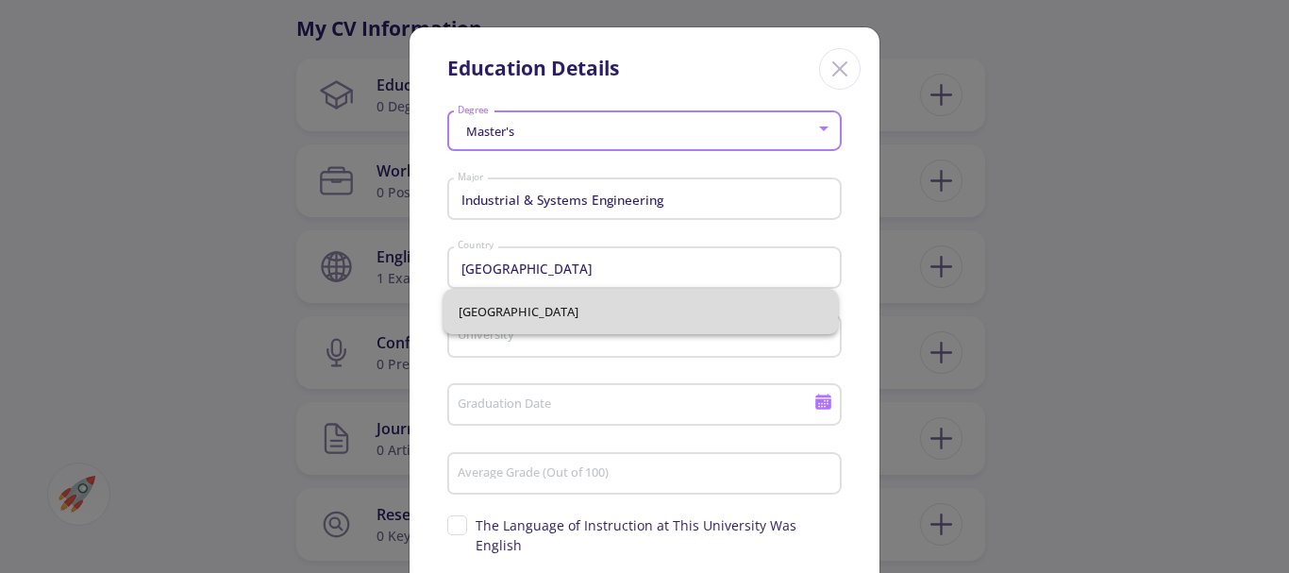
click at [493, 308] on span "Iran" at bounding box center [641, 311] width 364 height 45
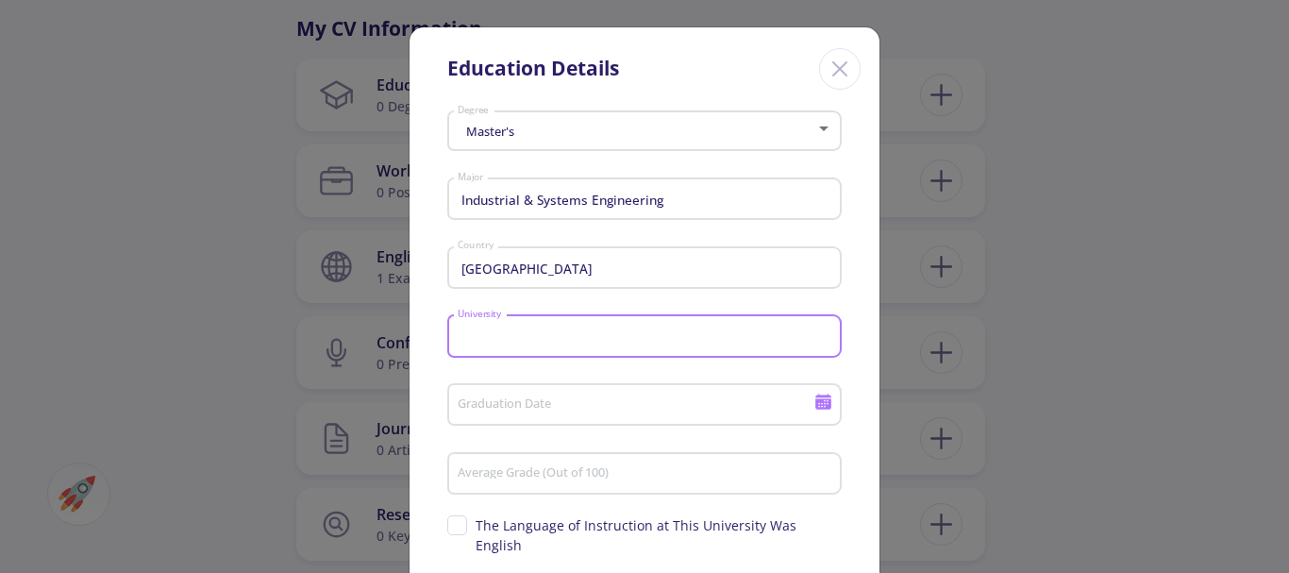
click at [494, 334] on input "University" at bounding box center [647, 336] width 381 height 17
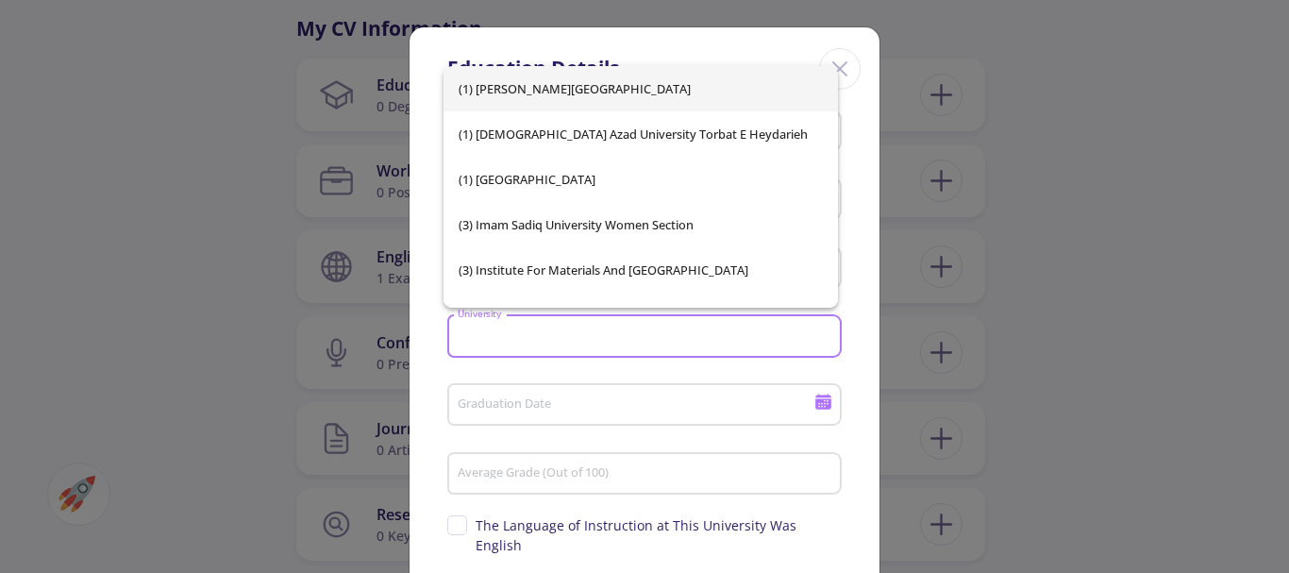
click at [479, 331] on input "University" at bounding box center [647, 336] width 381 height 17
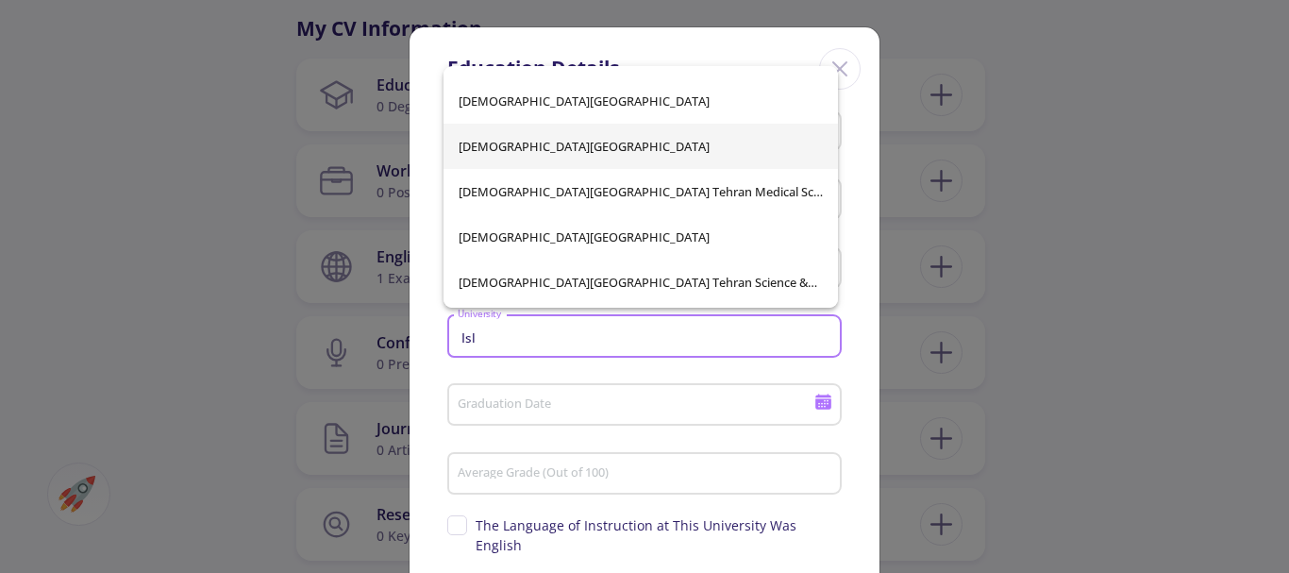
scroll to position [10568, 0]
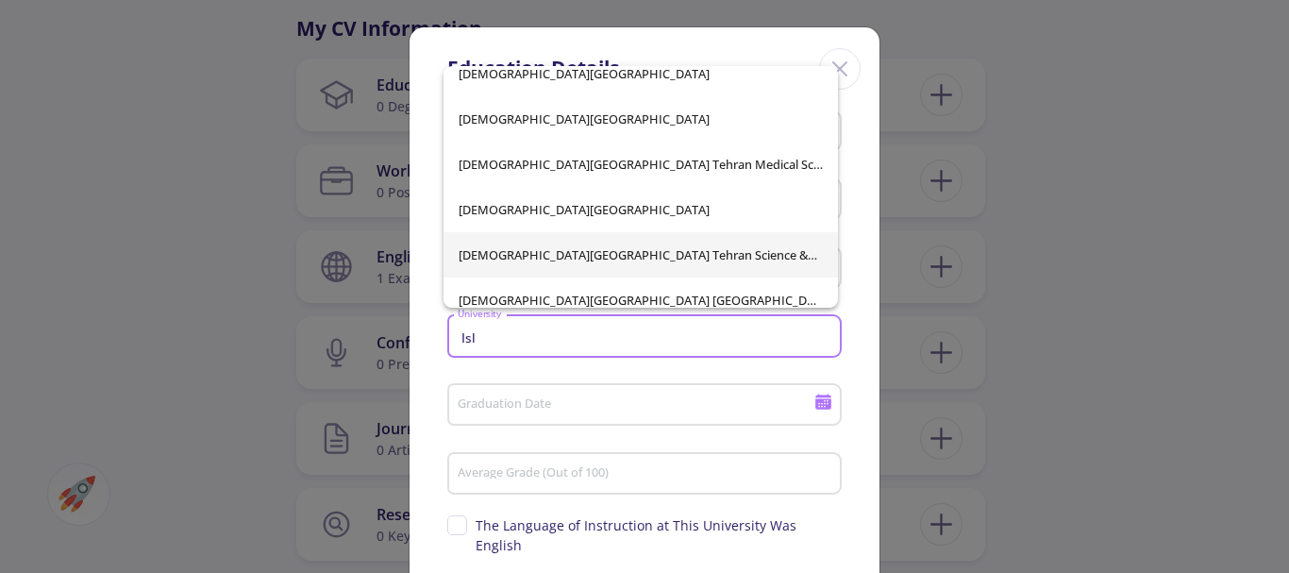
click at [700, 252] on span "Islamic Azad University Tehran Science &amp; Research Branch" at bounding box center [641, 254] width 364 height 45
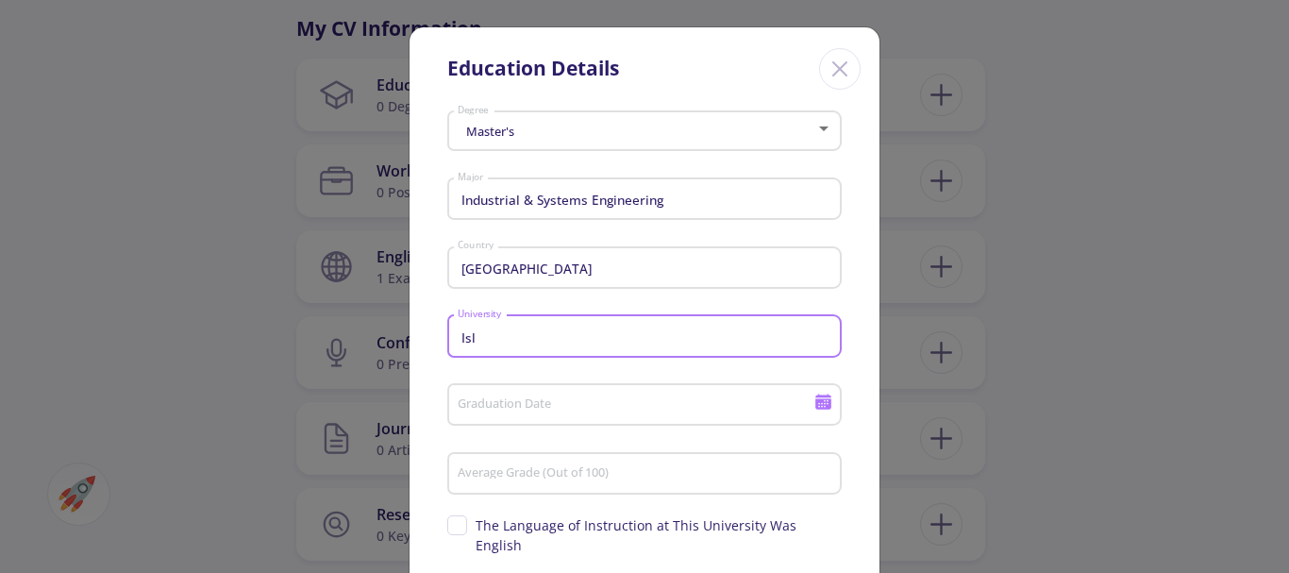
type input "Islamic Azad University Tehran Science &amp; Research Branch"
click at [469, 400] on input "Graduation Date" at bounding box center [638, 405] width 363 height 17
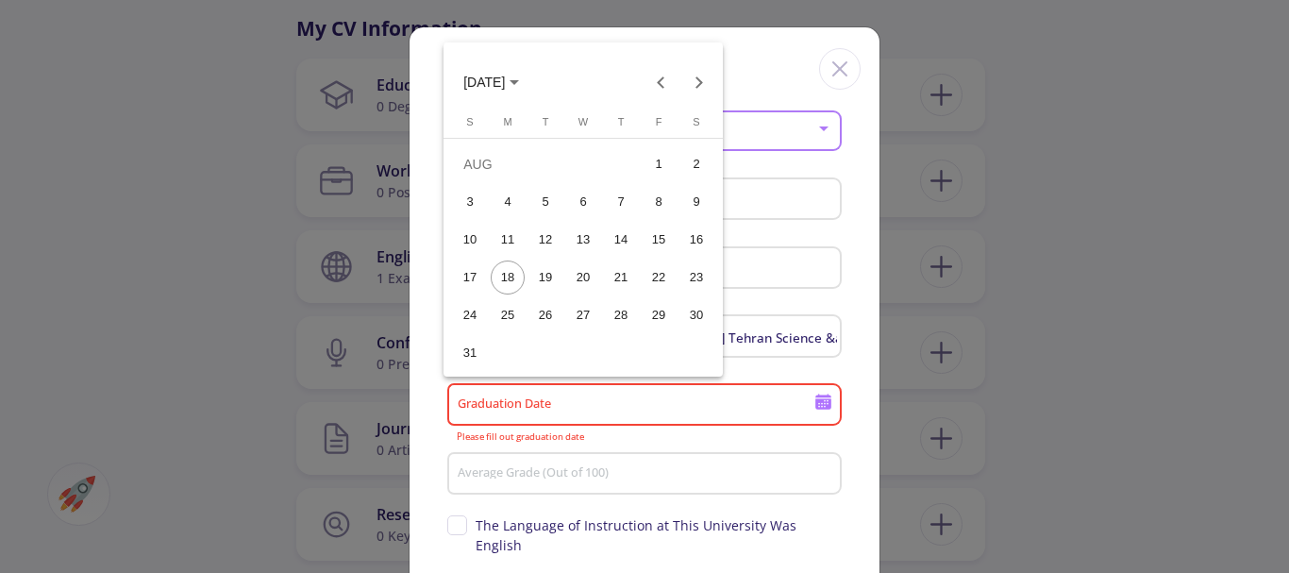
scroll to position [0, 0]
click at [519, 81] on icon "Choose month and year" at bounding box center [514, 82] width 9 height 5
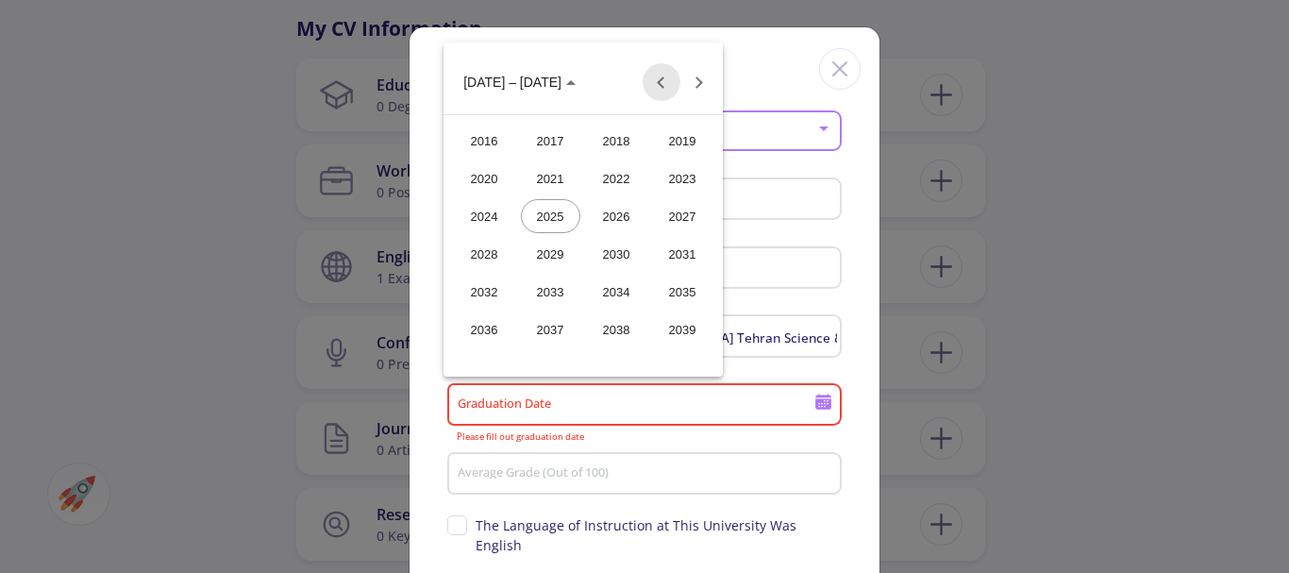
click at [660, 82] on button "Previous 24 years" at bounding box center [662, 82] width 38 height 38
click at [615, 327] on div "2014" at bounding box center [616, 329] width 59 height 34
click at [539, 174] on div "FEB" at bounding box center [550, 178] width 59 height 34
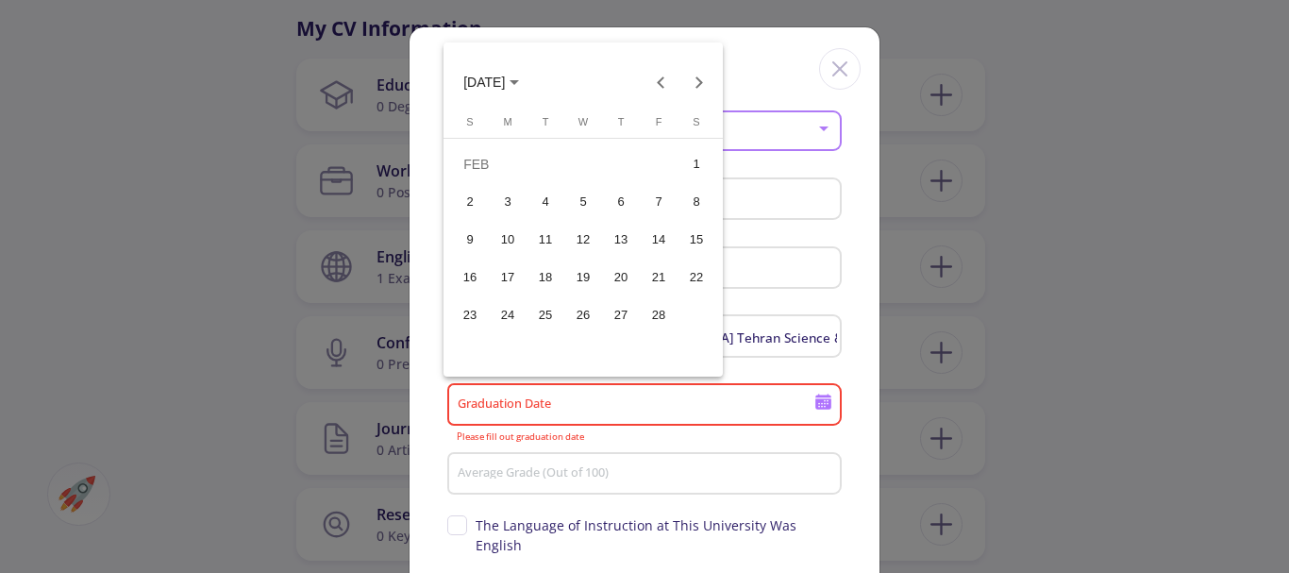
click at [696, 157] on div "1" at bounding box center [696, 164] width 34 height 34
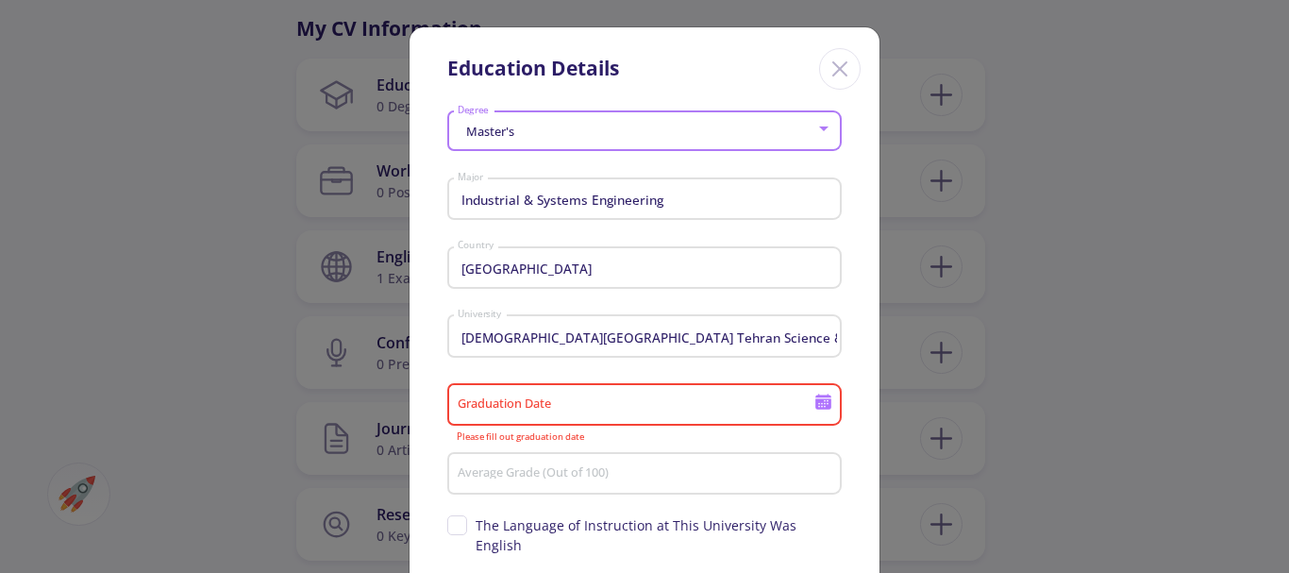
type input "2/1/2014"
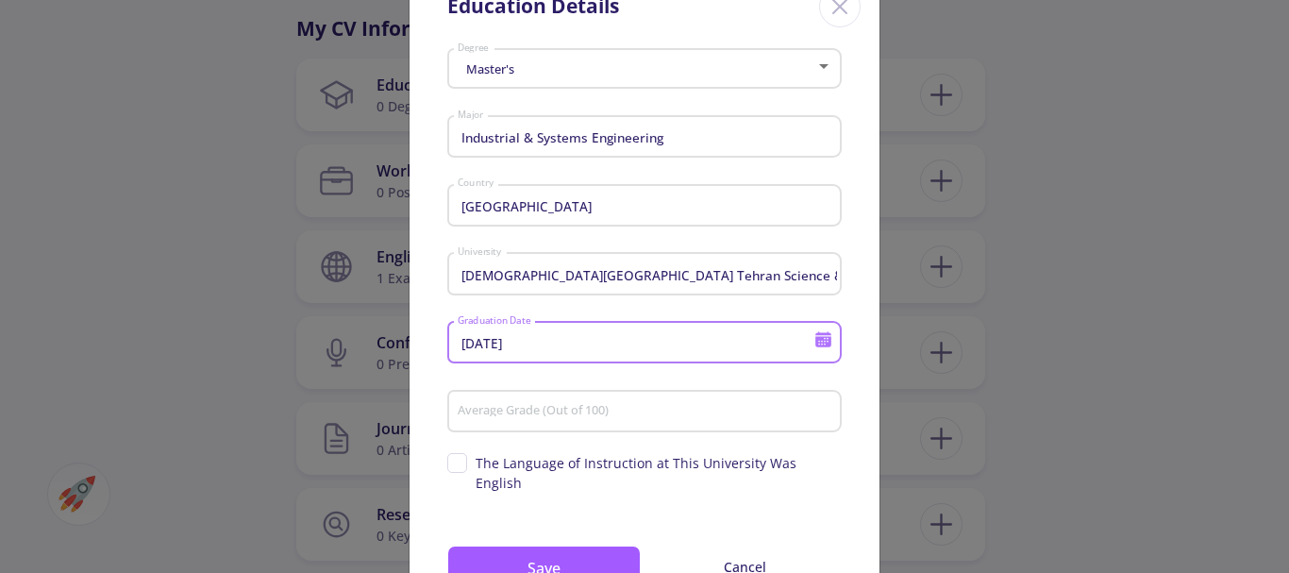
scroll to position [94, 0]
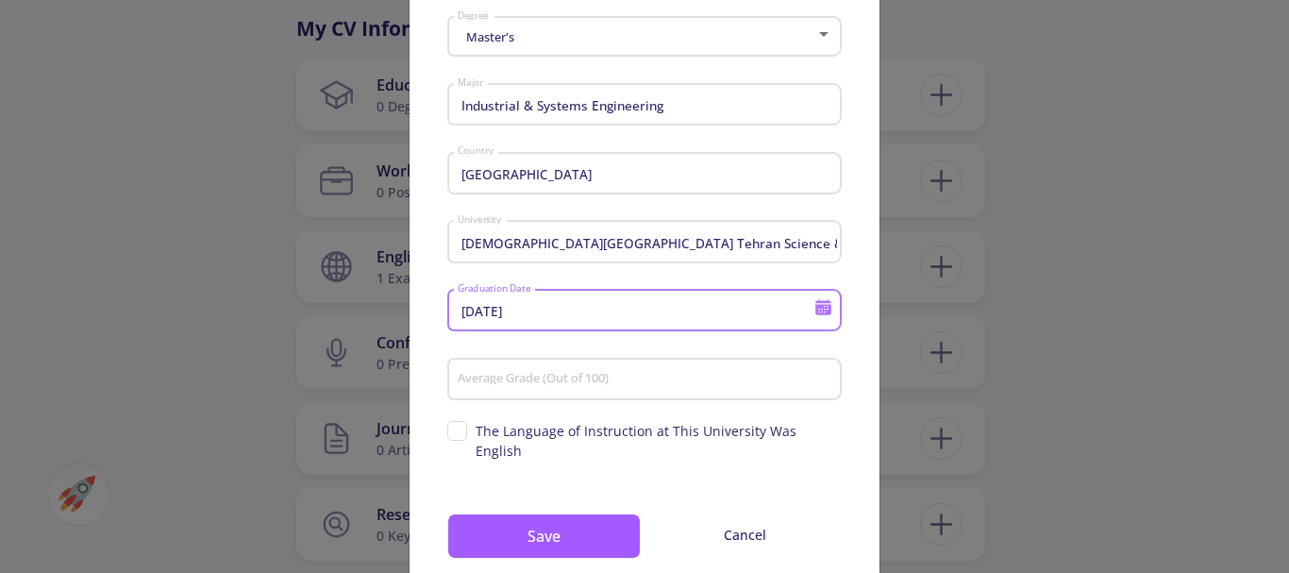
click at [486, 378] on input "Average Grade (Out of 100)" at bounding box center [647, 380] width 381 height 17
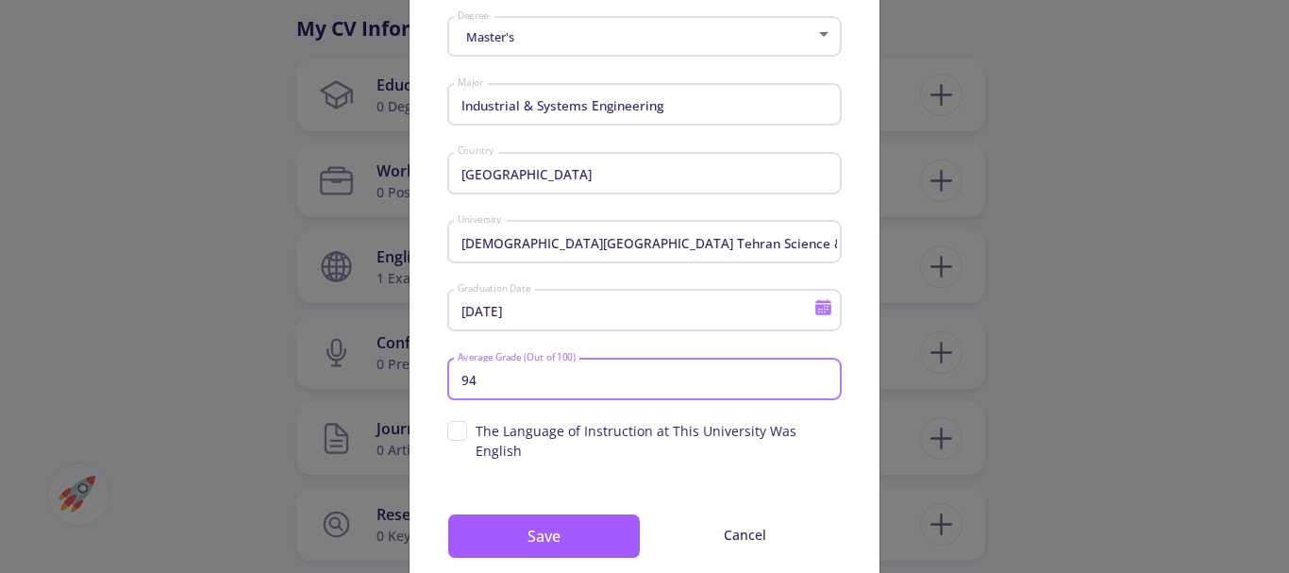
type input "9"
type input "94"
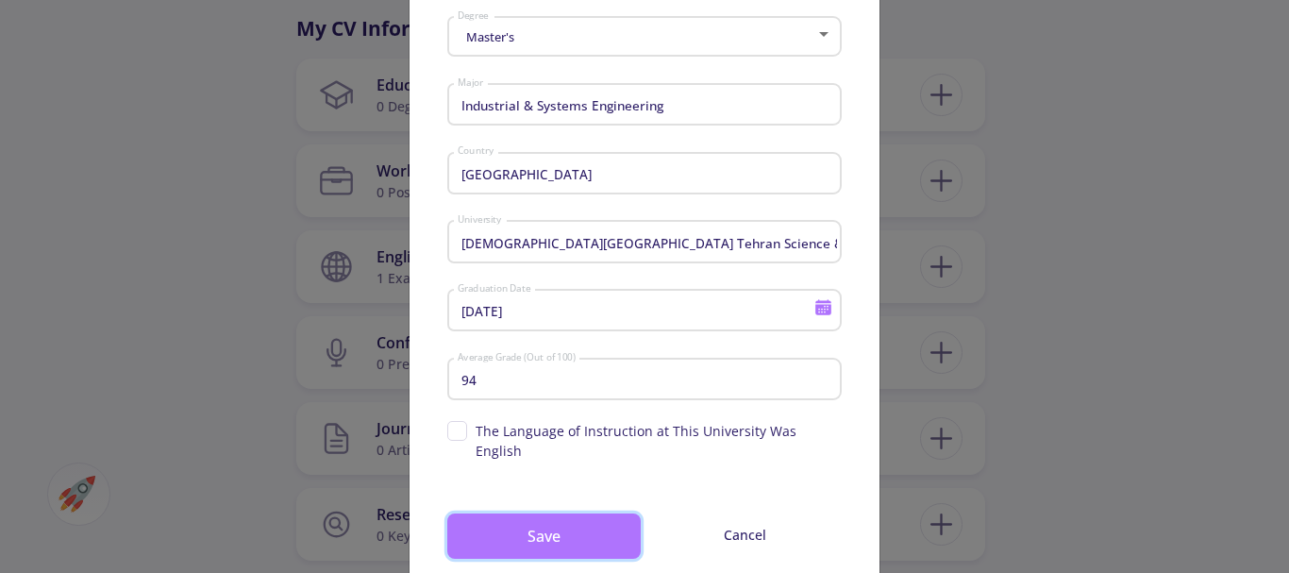
click at [530, 513] on button "Save" at bounding box center [543, 535] width 193 height 45
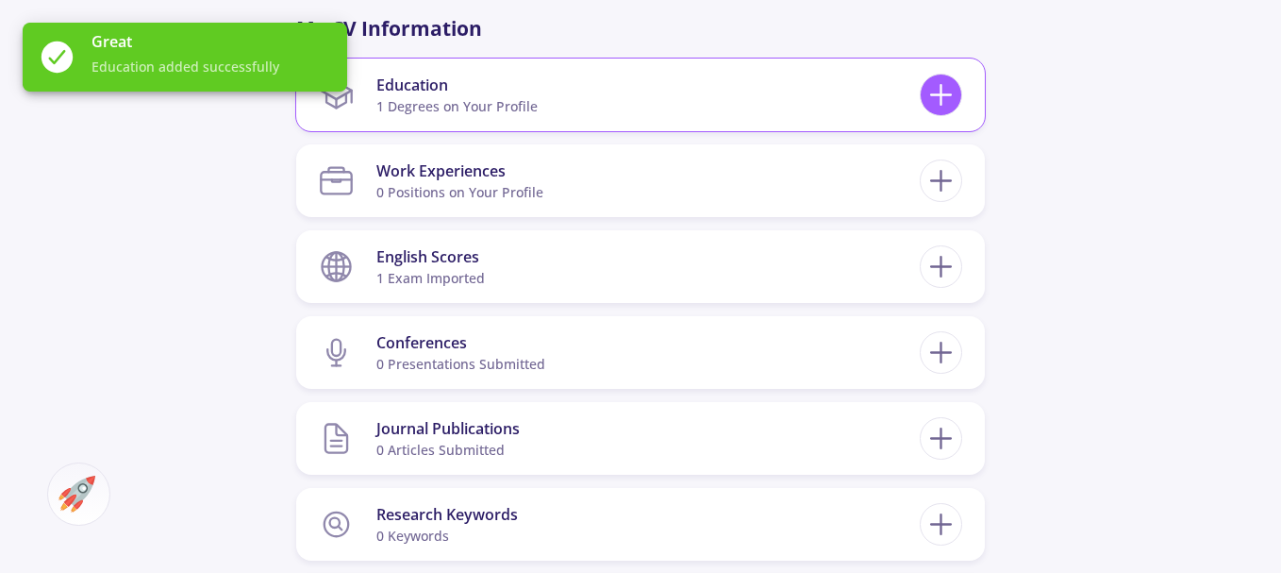
click at [947, 87] on icon at bounding box center [941, 94] width 35 height 35
checkbox input "false"
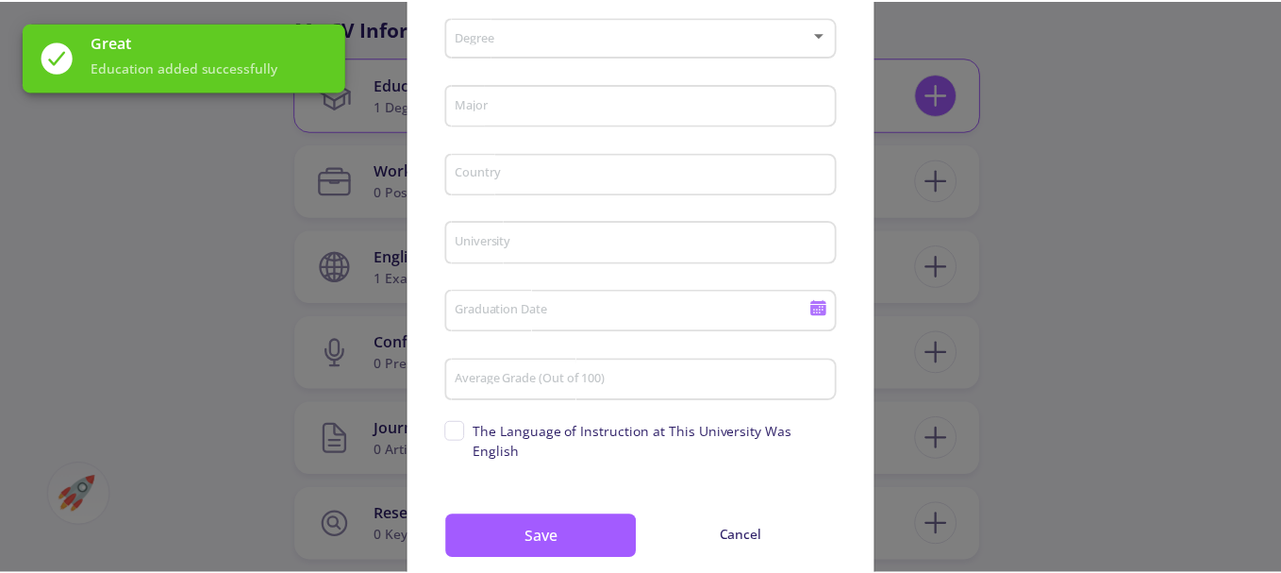
scroll to position [0, 0]
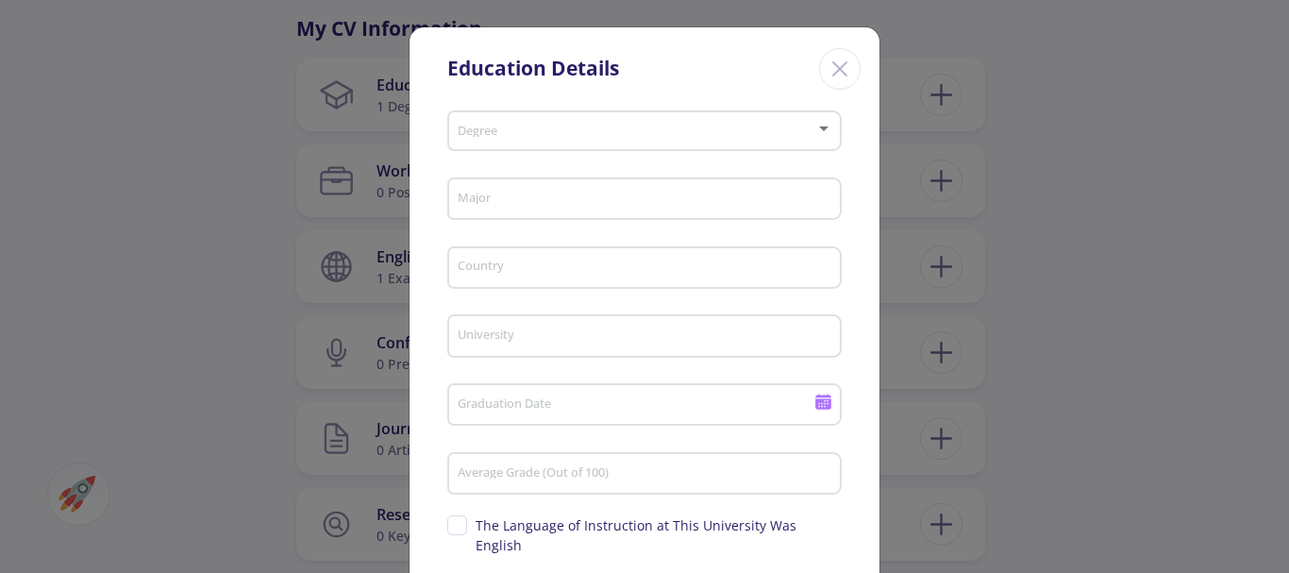
click at [849, 63] on icon "Close" at bounding box center [840, 69] width 30 height 30
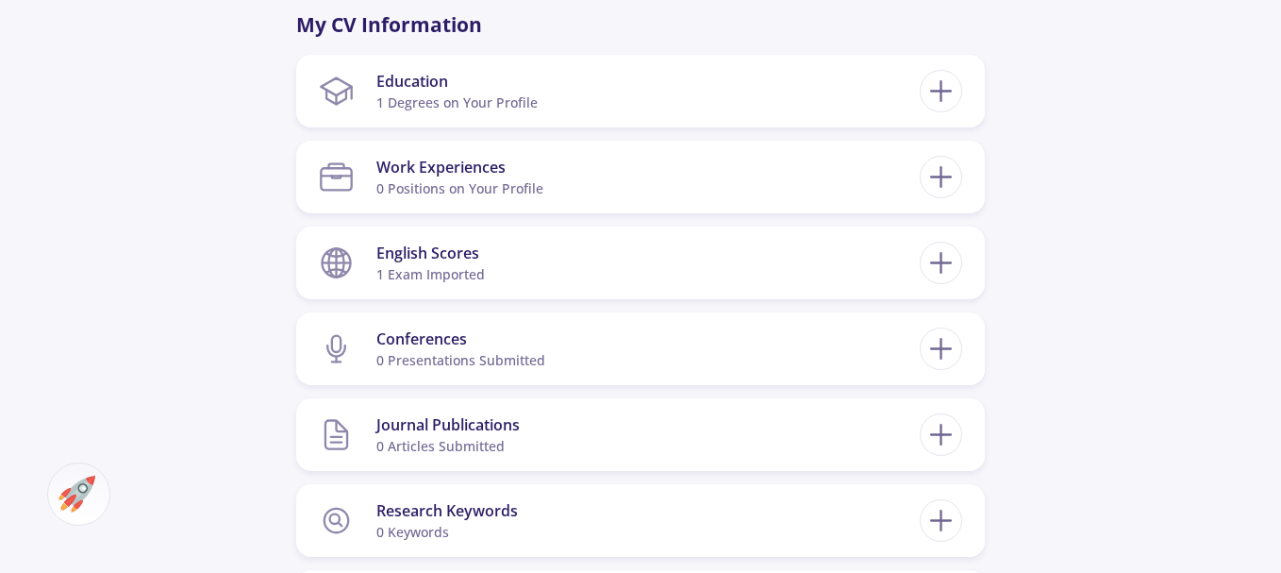
scroll to position [872, 0]
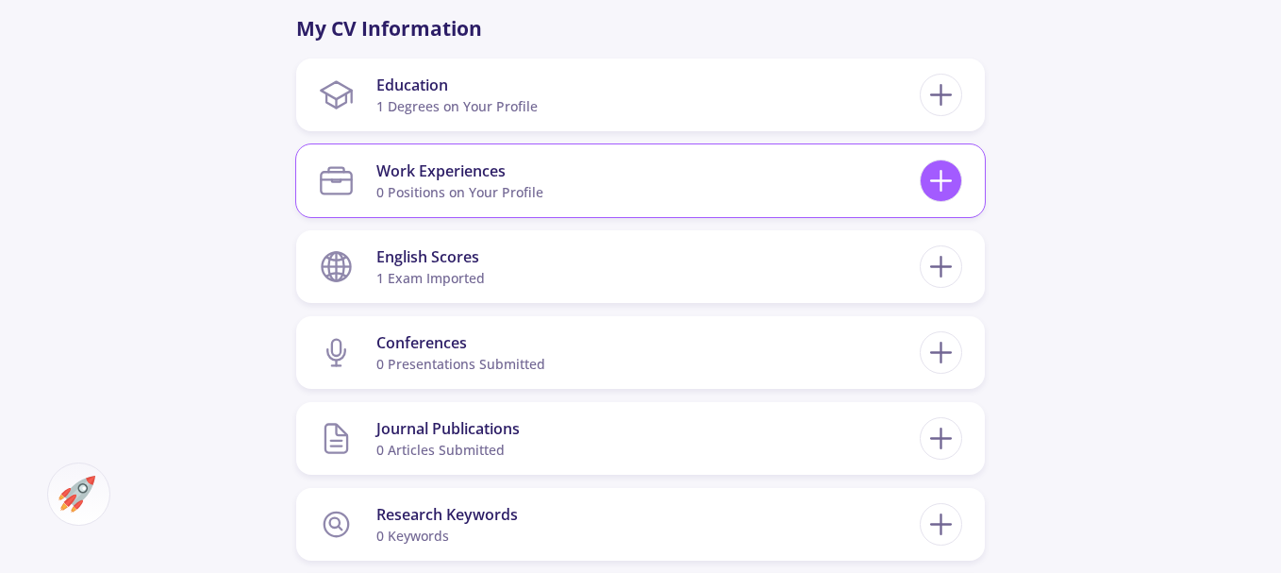
click at [941, 181] on line at bounding box center [941, 181] width 20 height 0
checkbox input "false"
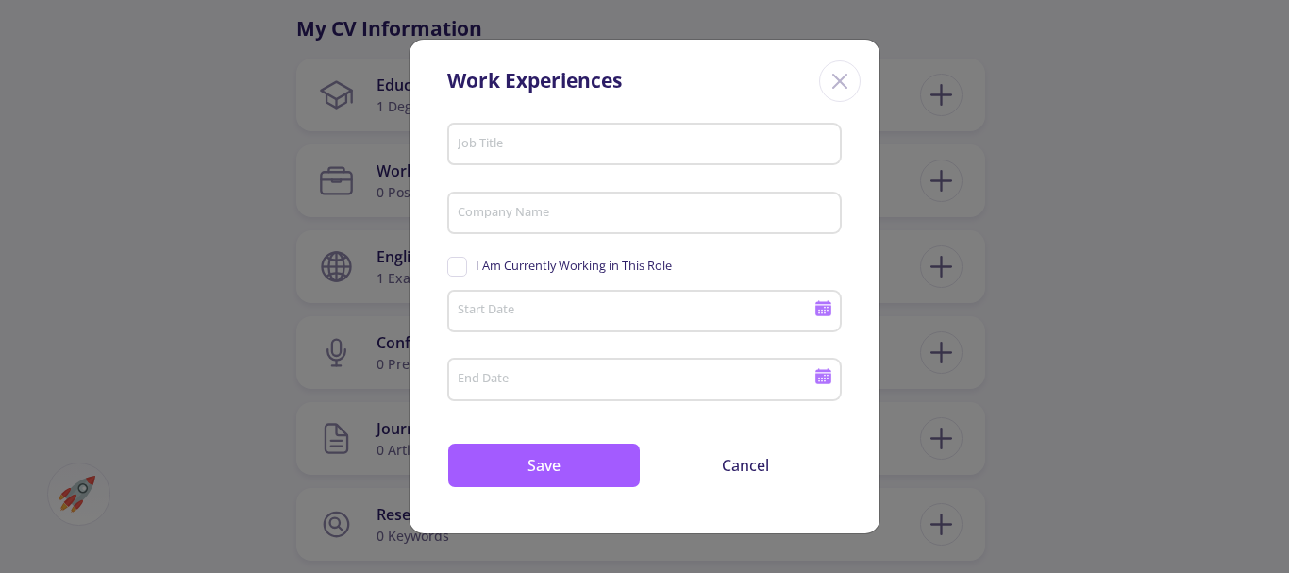
click at [510, 142] on input "Job Title" at bounding box center [647, 145] width 381 height 17
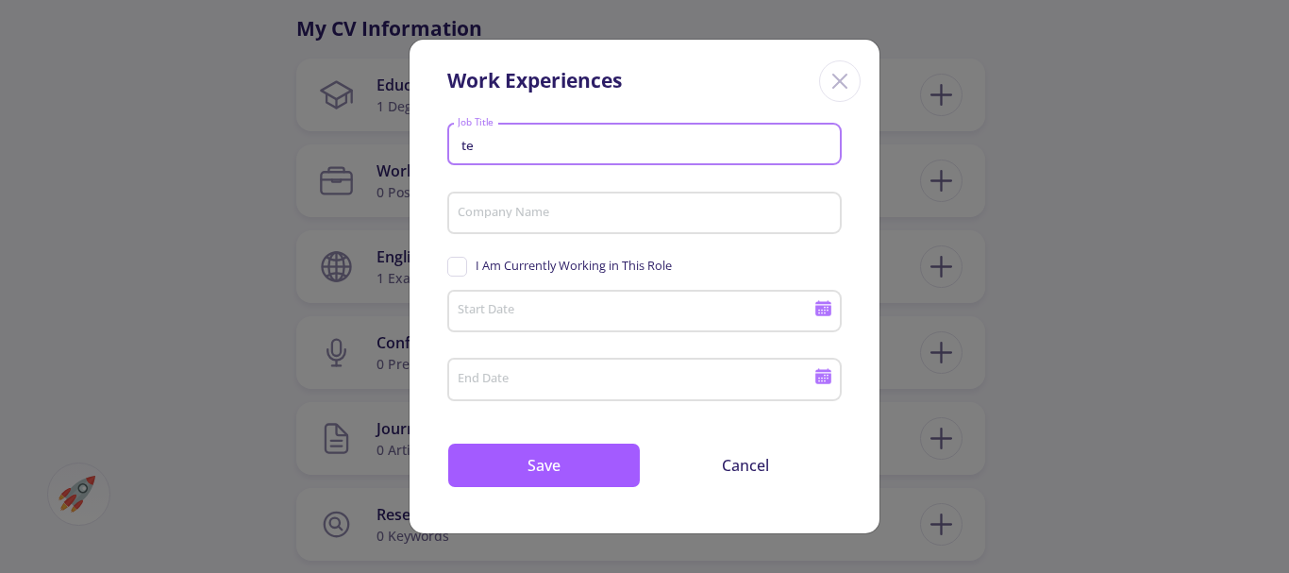
type input "t"
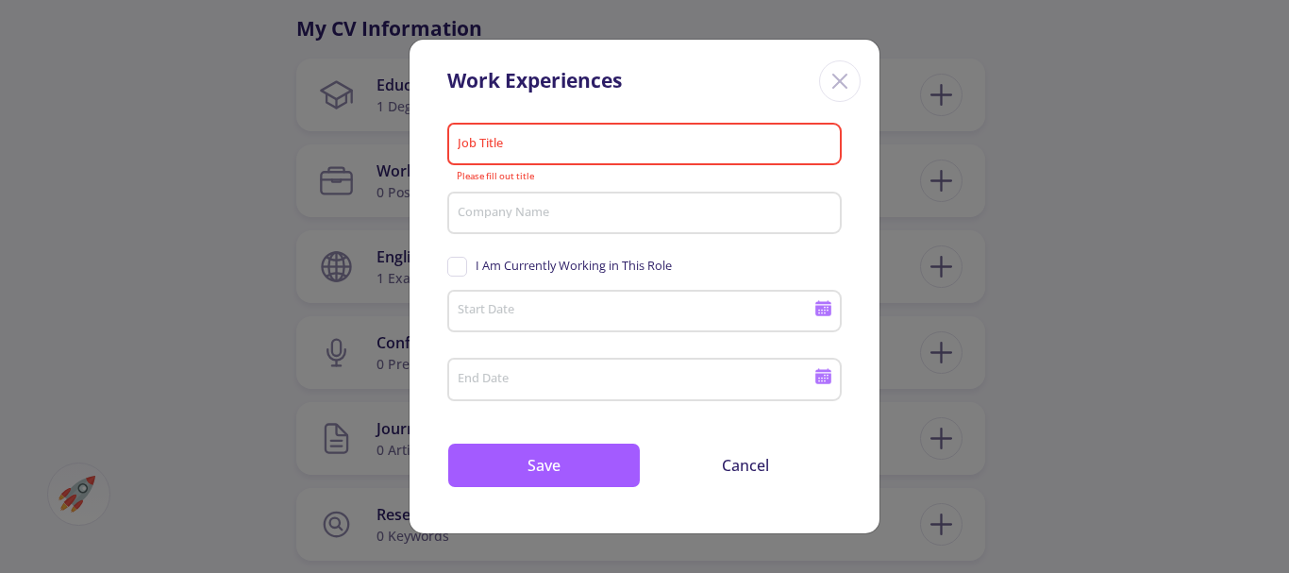
click at [848, 78] on icon "Close" at bounding box center [840, 81] width 30 height 30
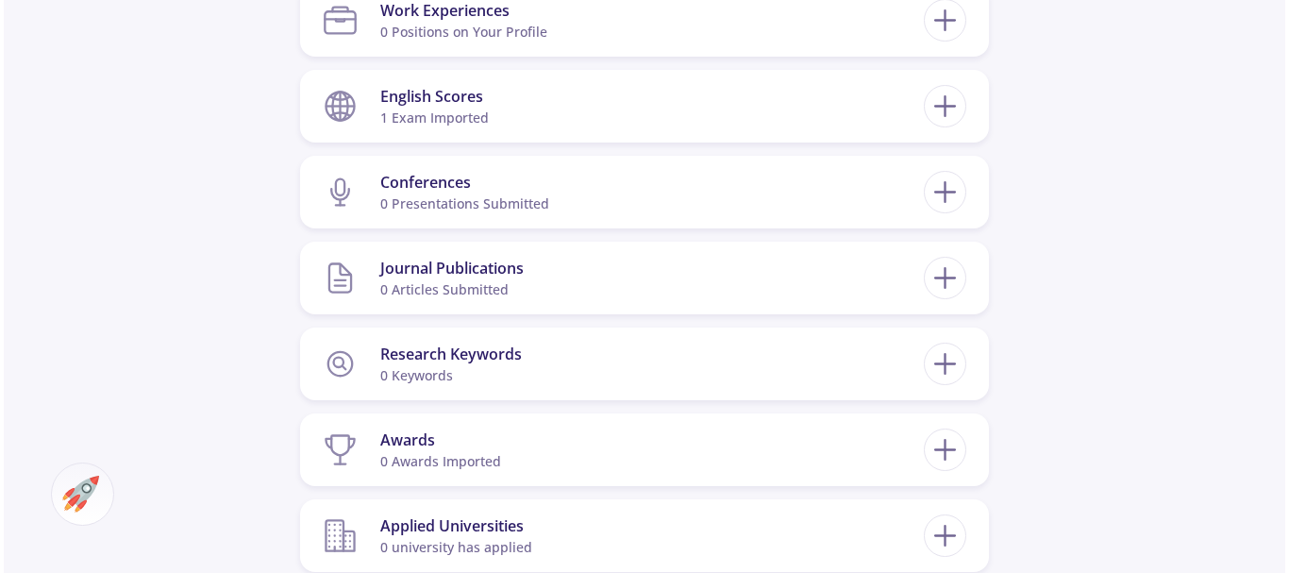
scroll to position [1061, 0]
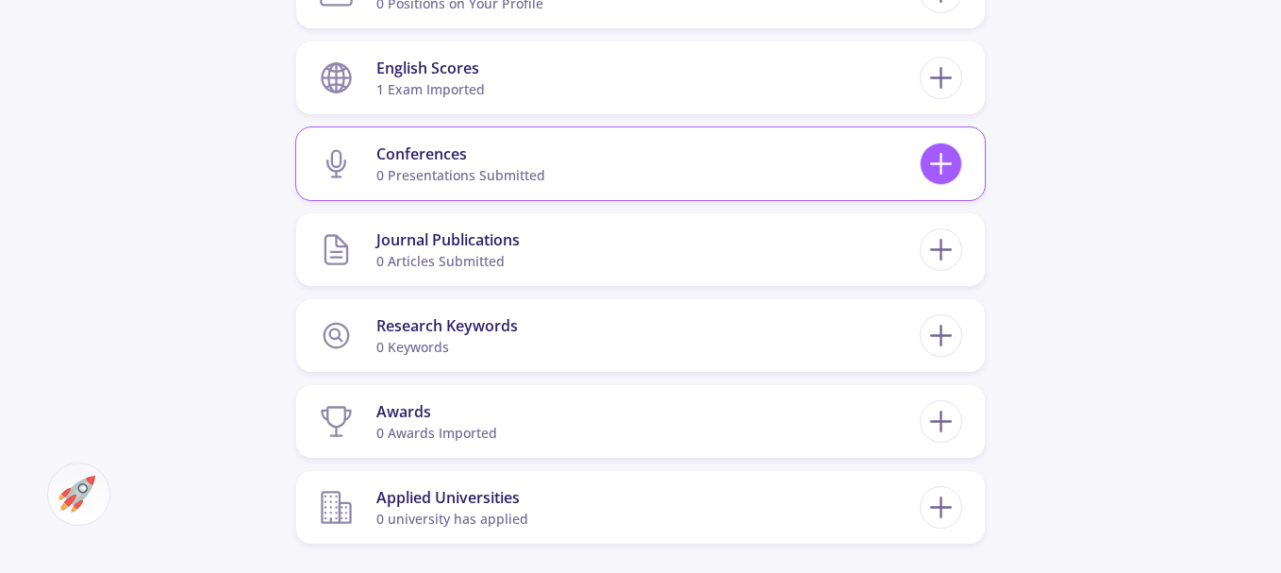
click at [940, 161] on icon at bounding box center [941, 163] width 35 height 35
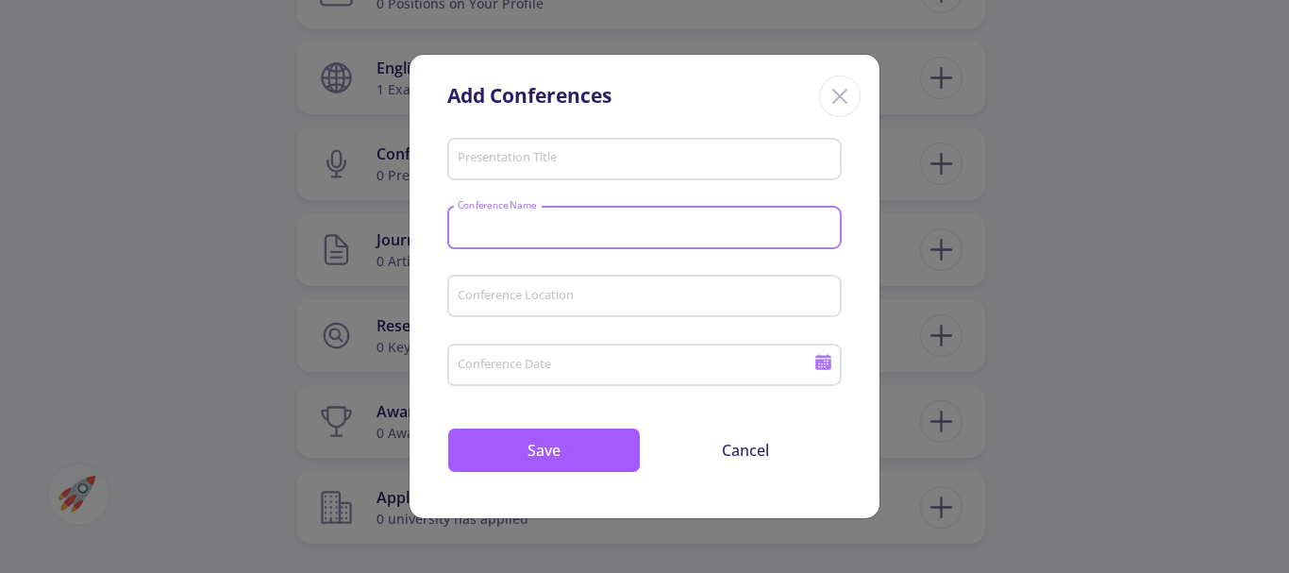
click at [466, 226] on input "Conference Name" at bounding box center [647, 228] width 381 height 17
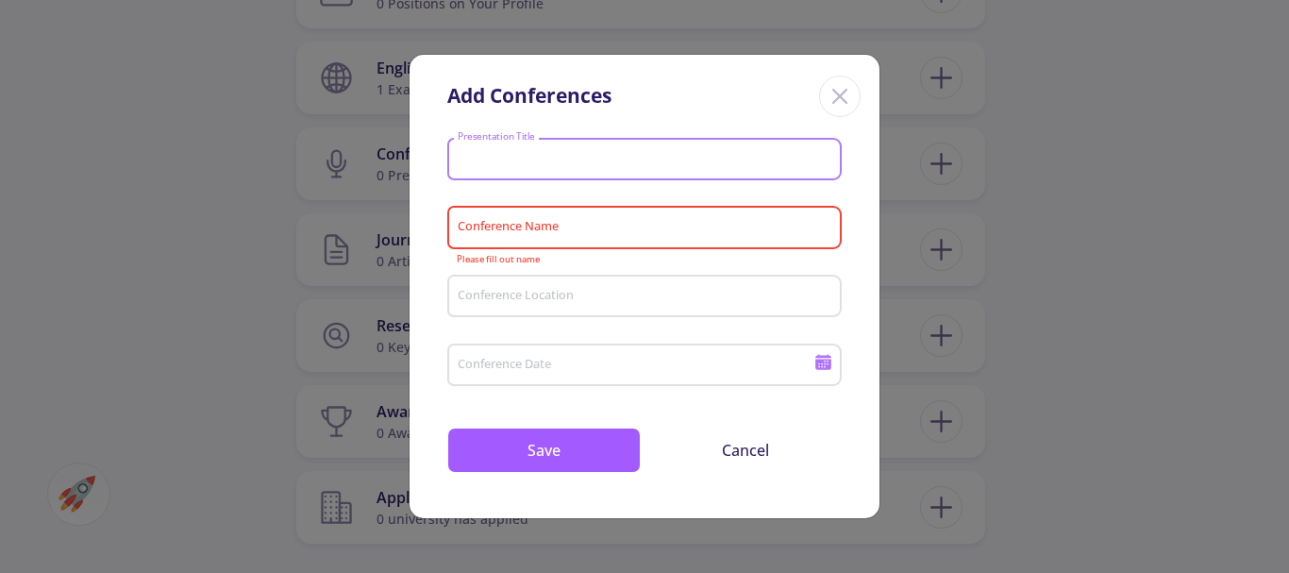
click at [487, 156] on input "Presentation Title" at bounding box center [647, 160] width 381 height 17
click at [843, 90] on icon "Close" at bounding box center [840, 96] width 30 height 30
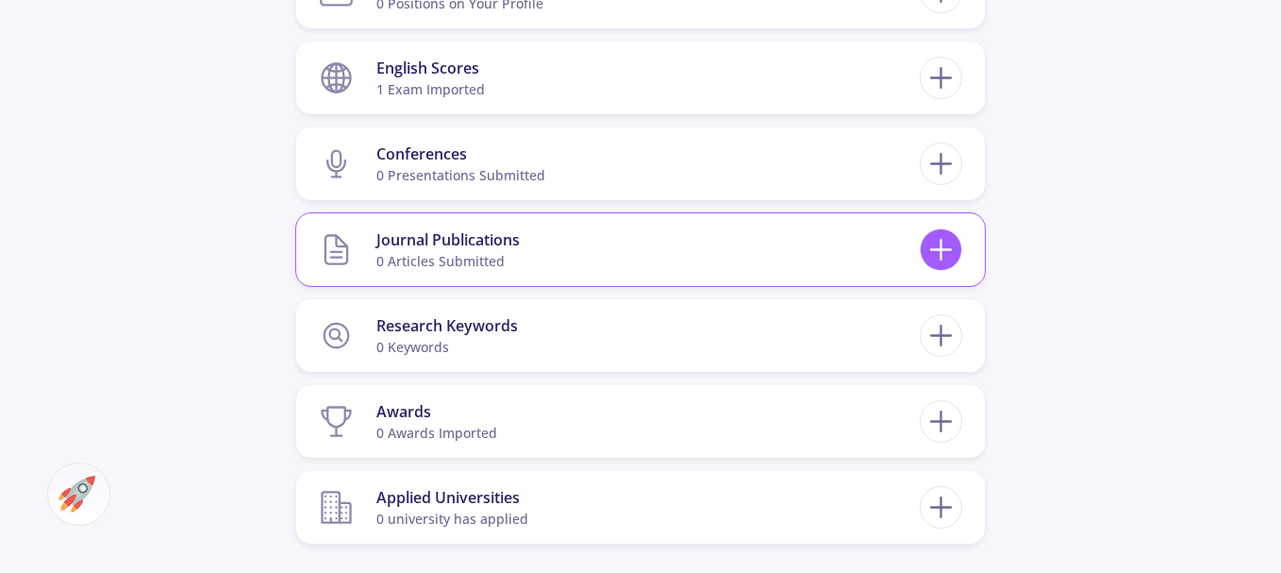
click at [943, 247] on icon at bounding box center [941, 249] width 35 height 35
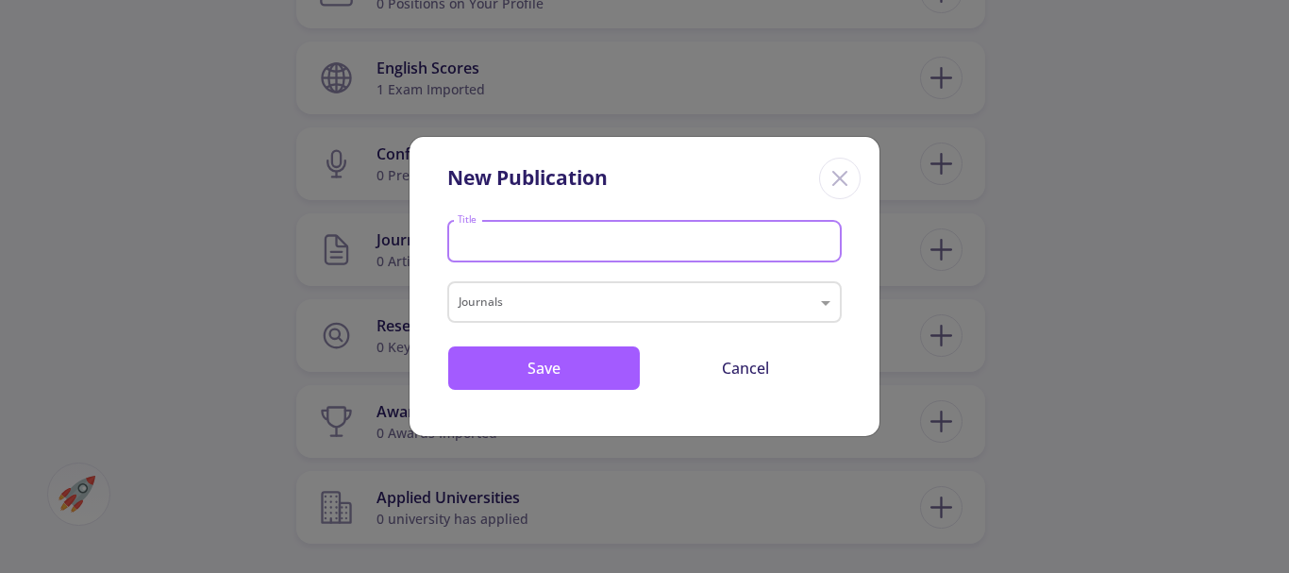
click at [505, 240] on input "Title" at bounding box center [647, 242] width 381 height 17
click at [830, 303] on span at bounding box center [828, 302] width 24 height 23
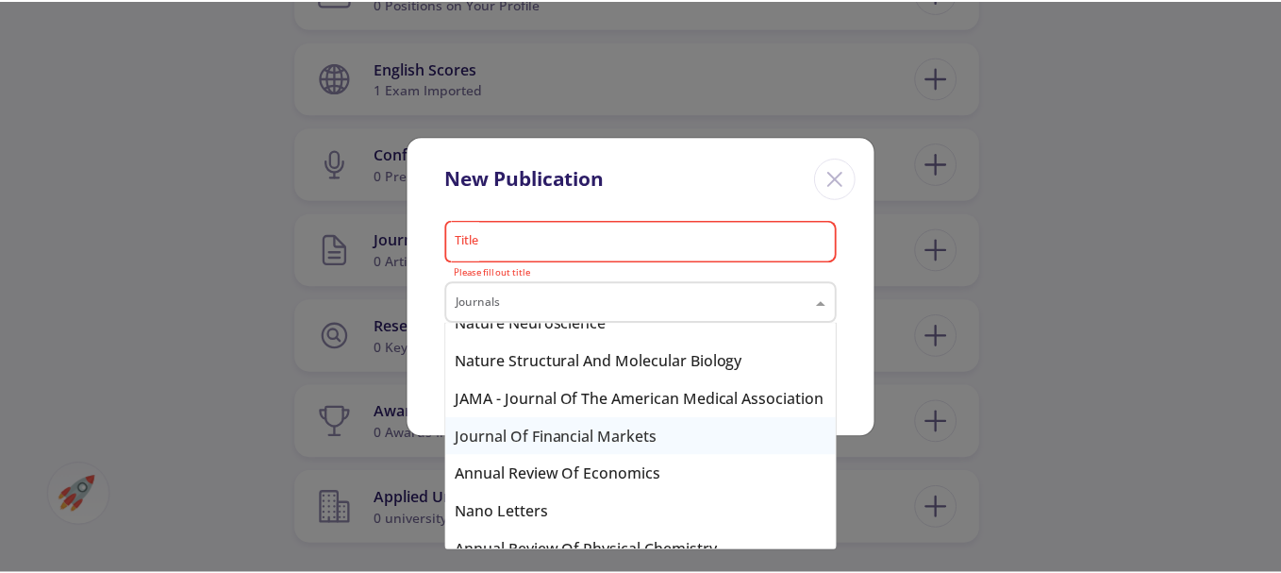
scroll to position [1661, 0]
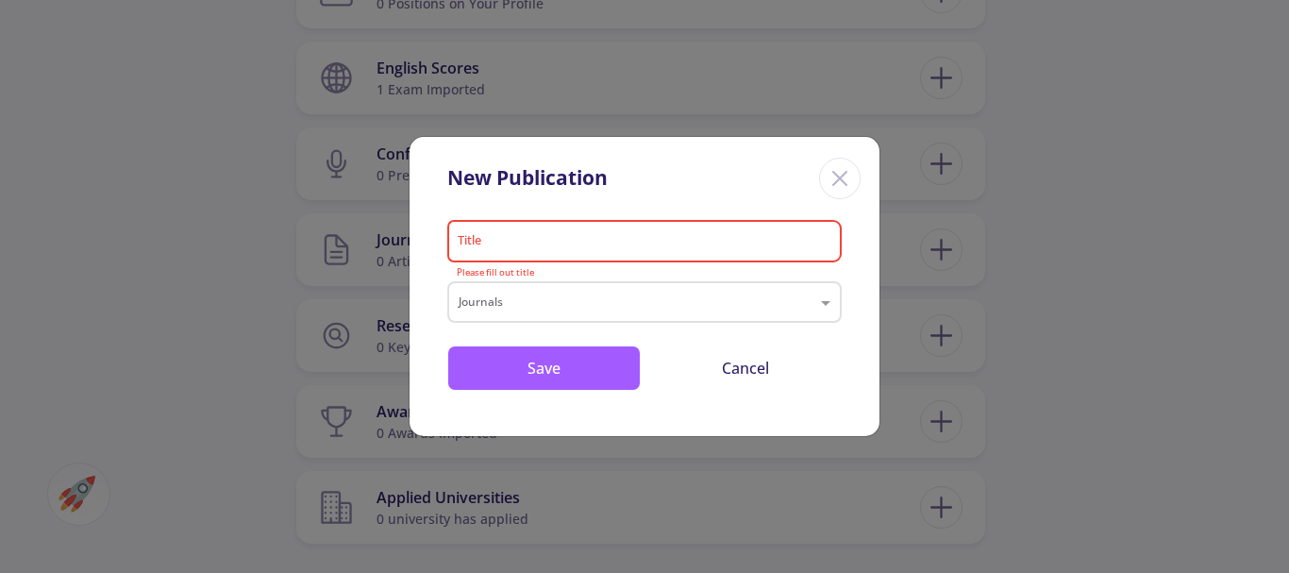
click at [850, 183] on icon "Close" at bounding box center [840, 178] width 30 height 30
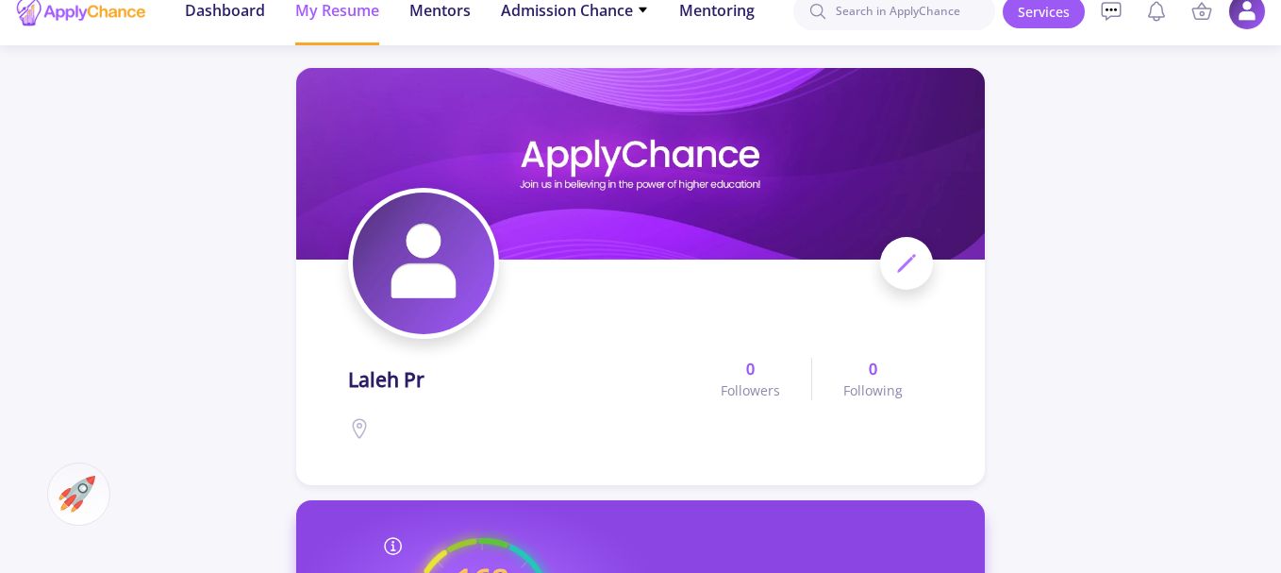
scroll to position [0, 0]
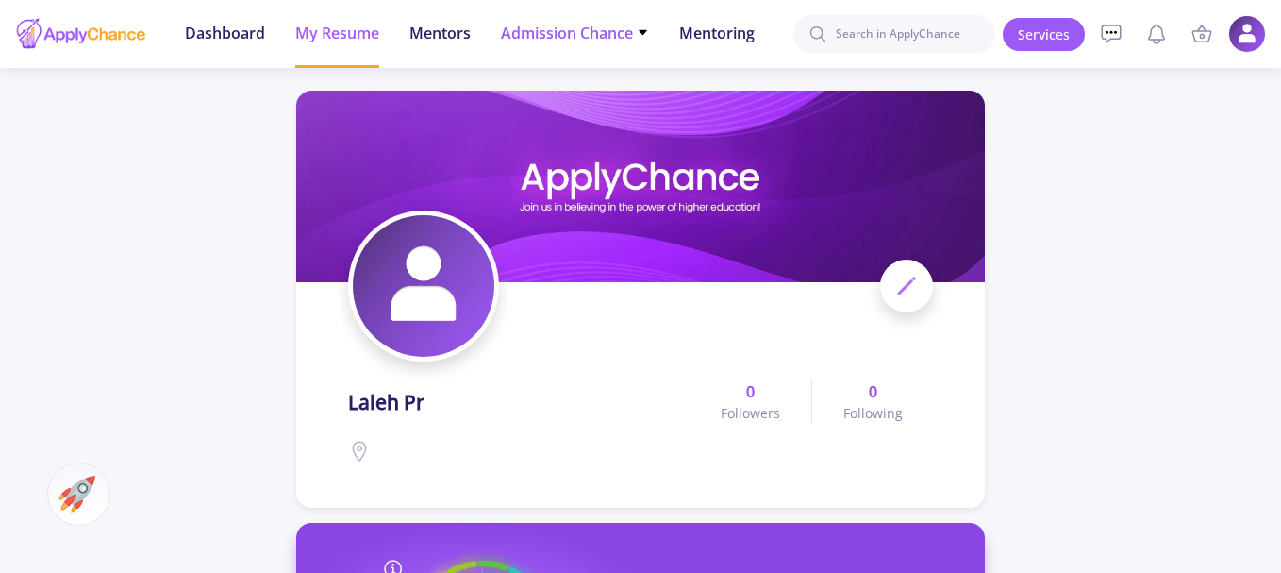
click at [637, 29] on span "Admission Chance" at bounding box center [575, 33] width 148 height 23
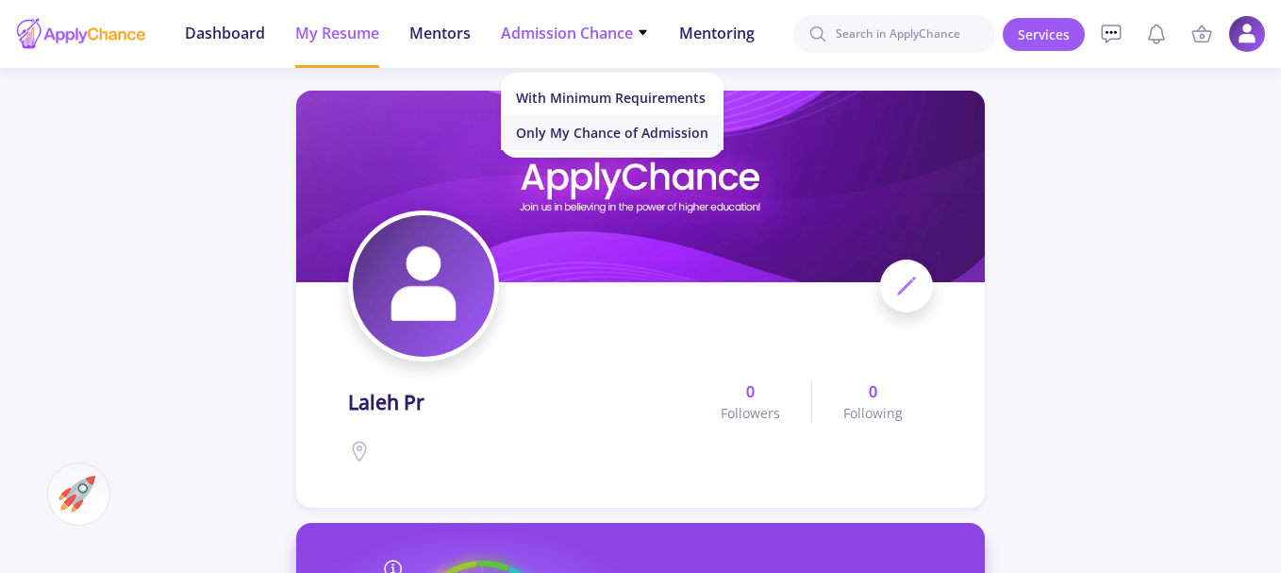
click at [673, 129] on link "Only My Chance of Admission" at bounding box center [612, 132] width 223 height 35
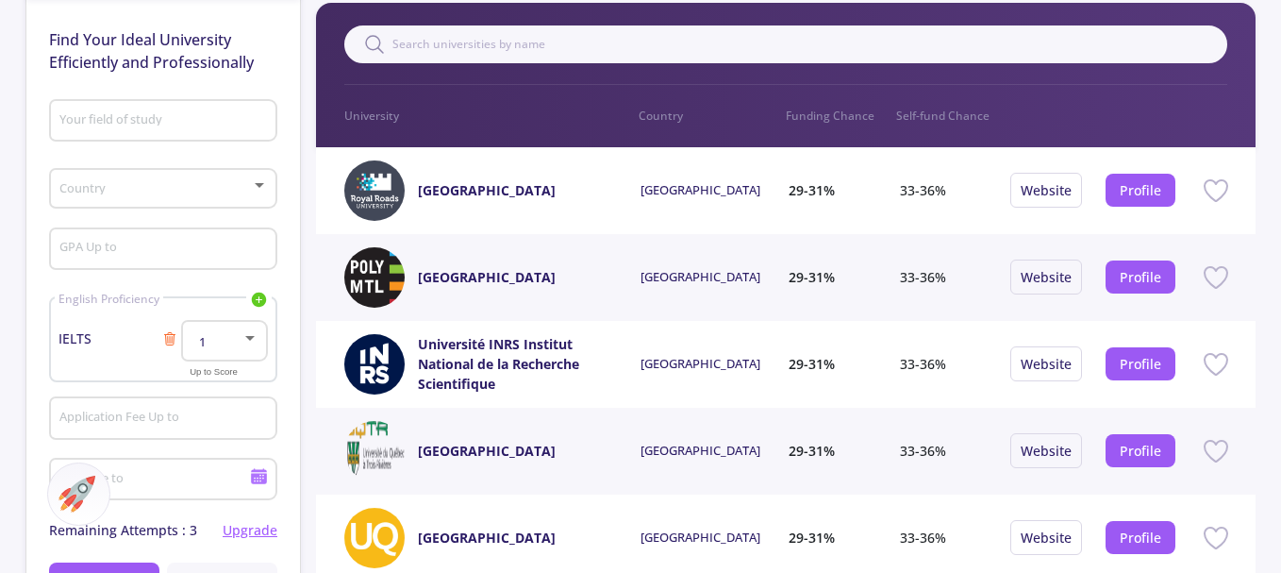
scroll to position [283, 0]
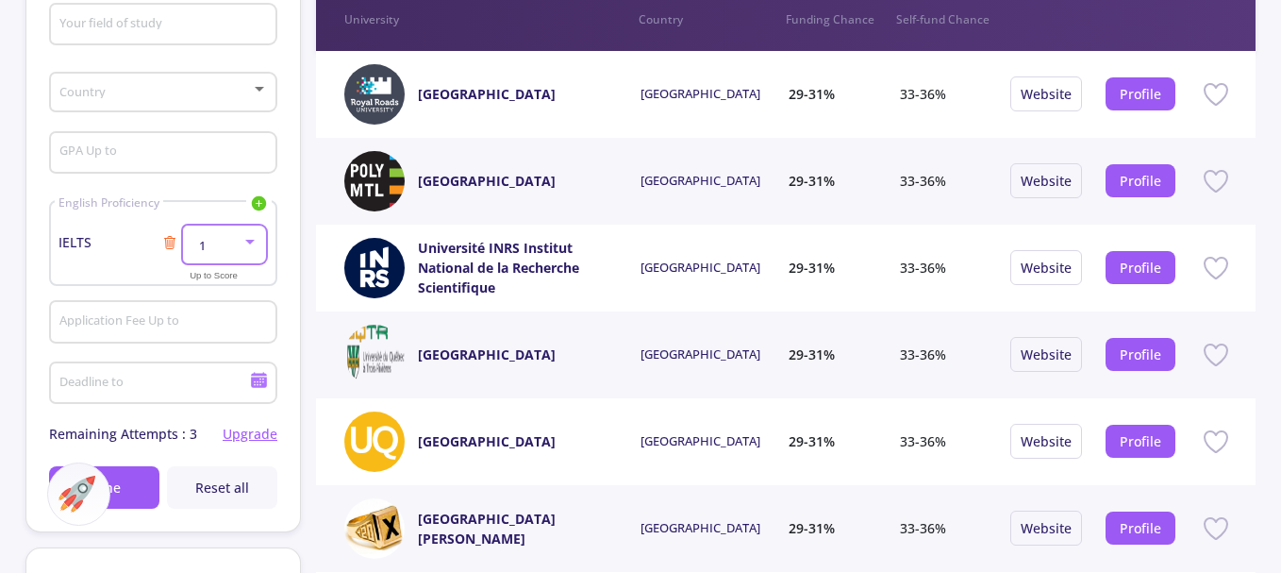
click at [249, 242] on div at bounding box center [249, 242] width 9 height 5
click at [249, 242] on div at bounding box center [640, 286] width 1281 height 573
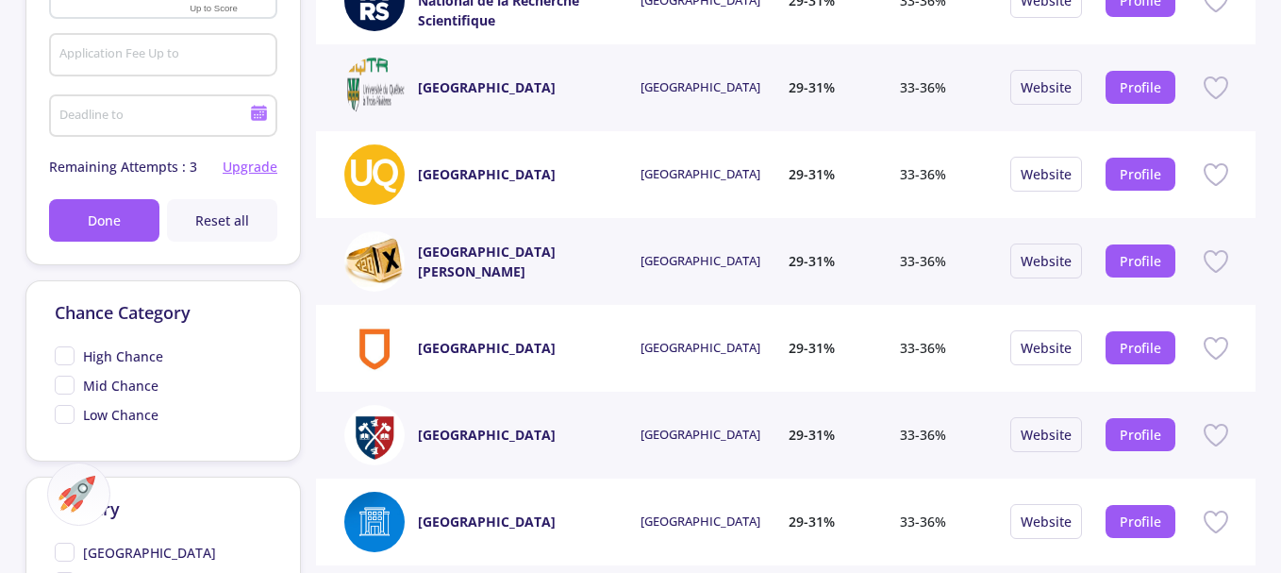
scroll to position [566, 0]
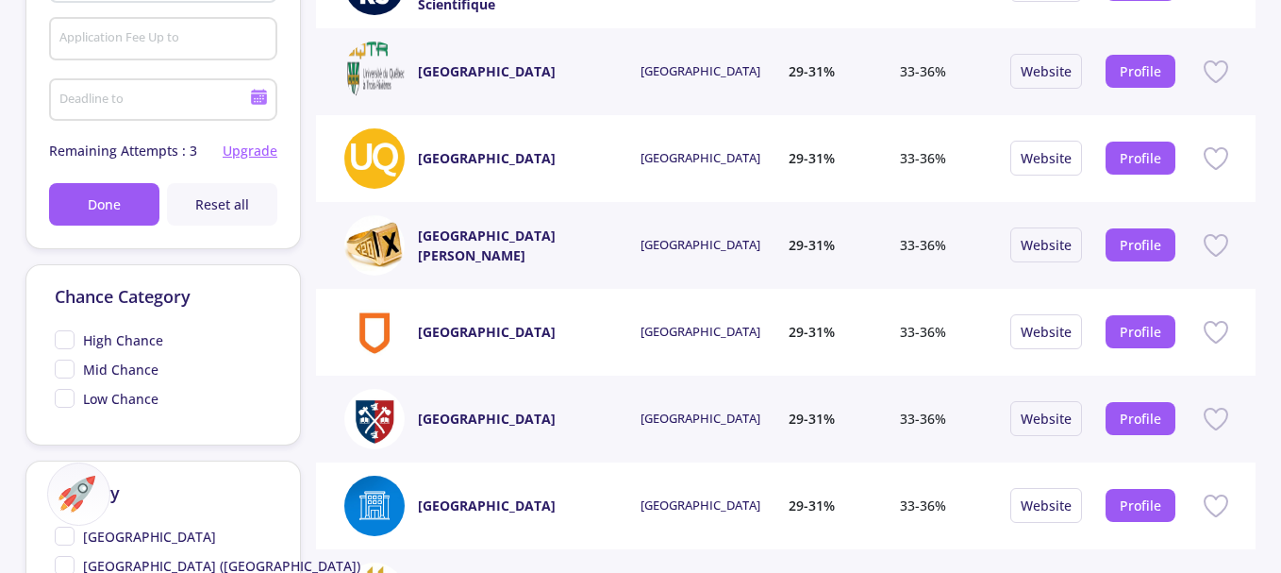
click at [61, 342] on span "High Chance" at bounding box center [109, 340] width 109 height 20
click at [61, 342] on input "High Chance" at bounding box center [61, 336] width 12 height 12
checkbox input "true"
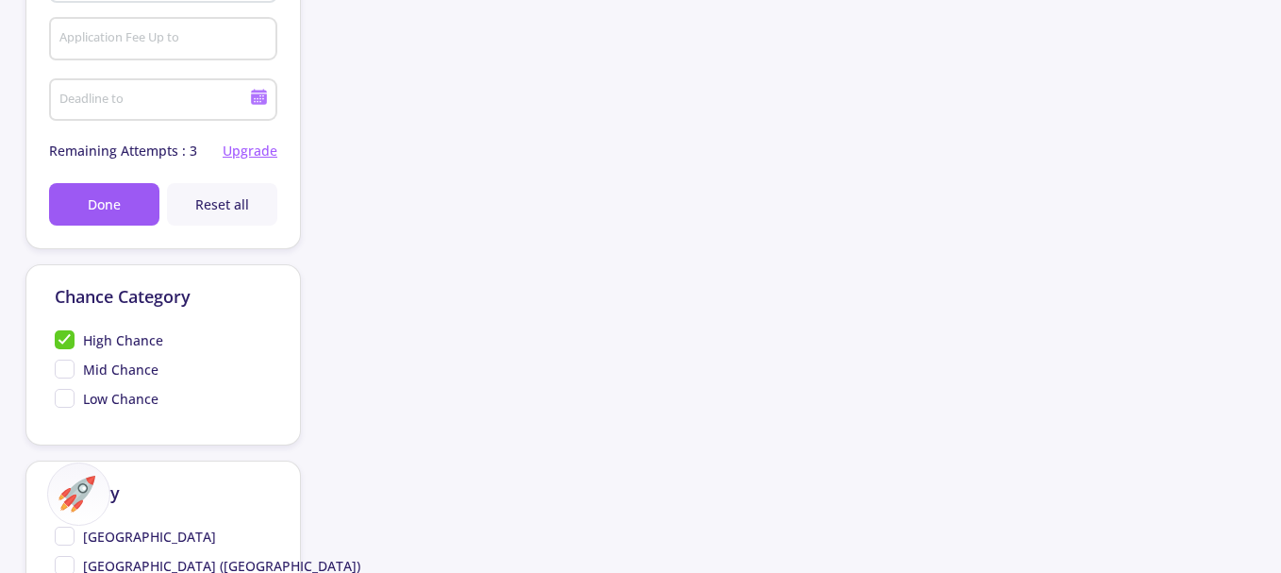
scroll to position [661, 0]
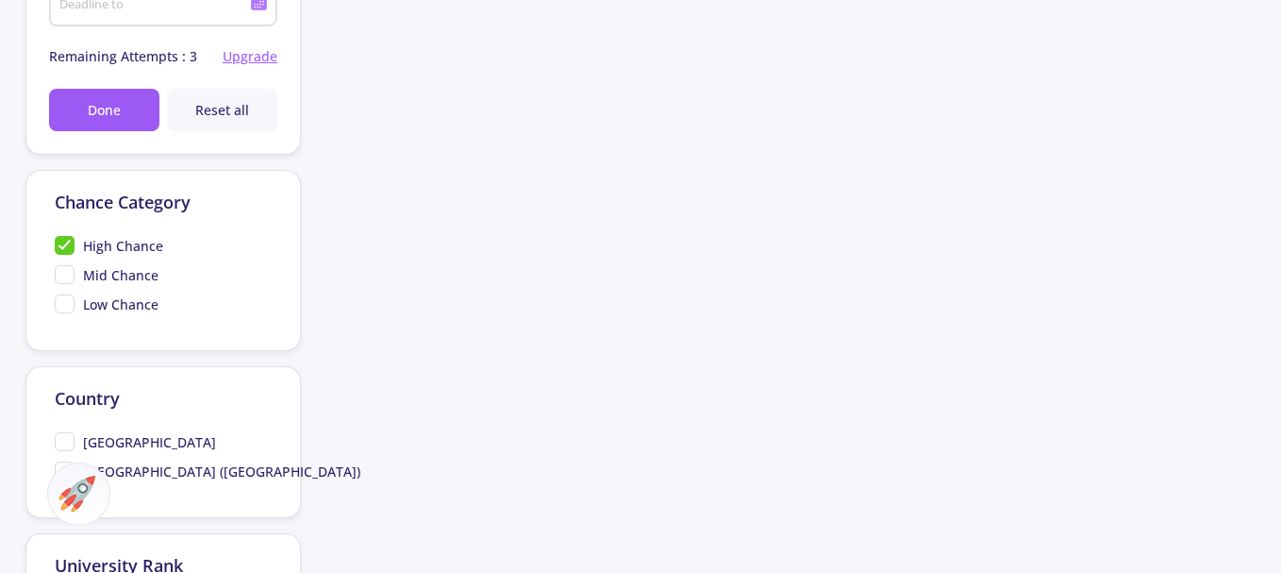
click at [61, 276] on span "Mid Chance" at bounding box center [107, 275] width 104 height 20
click at [61, 276] on input "Mid Chance" at bounding box center [61, 271] width 12 height 12
checkbox input "true"
click at [61, 241] on span "High Chance" at bounding box center [109, 246] width 109 height 20
click at [61, 241] on input "High Chance" at bounding box center [61, 242] width 12 height 12
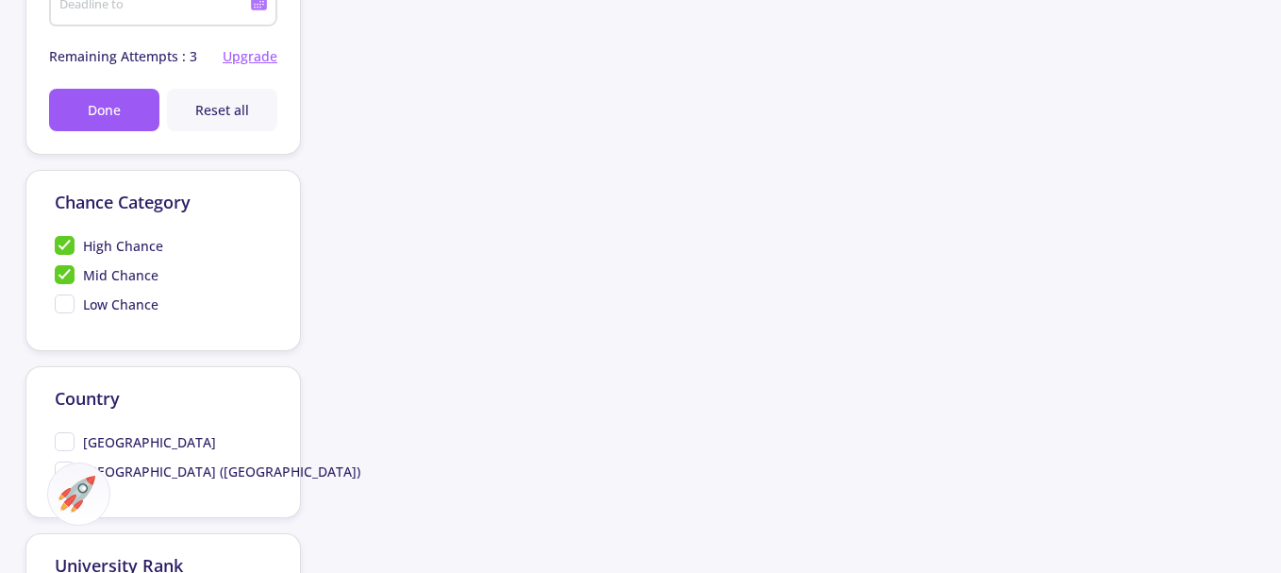
checkbox input "false"
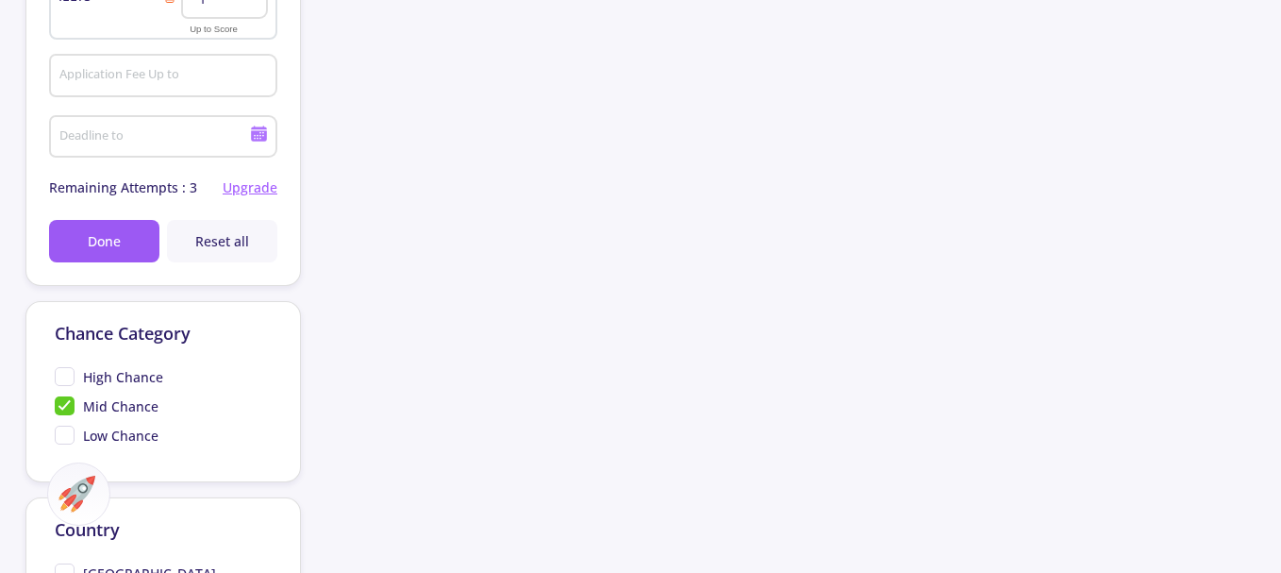
scroll to position [566, 0]
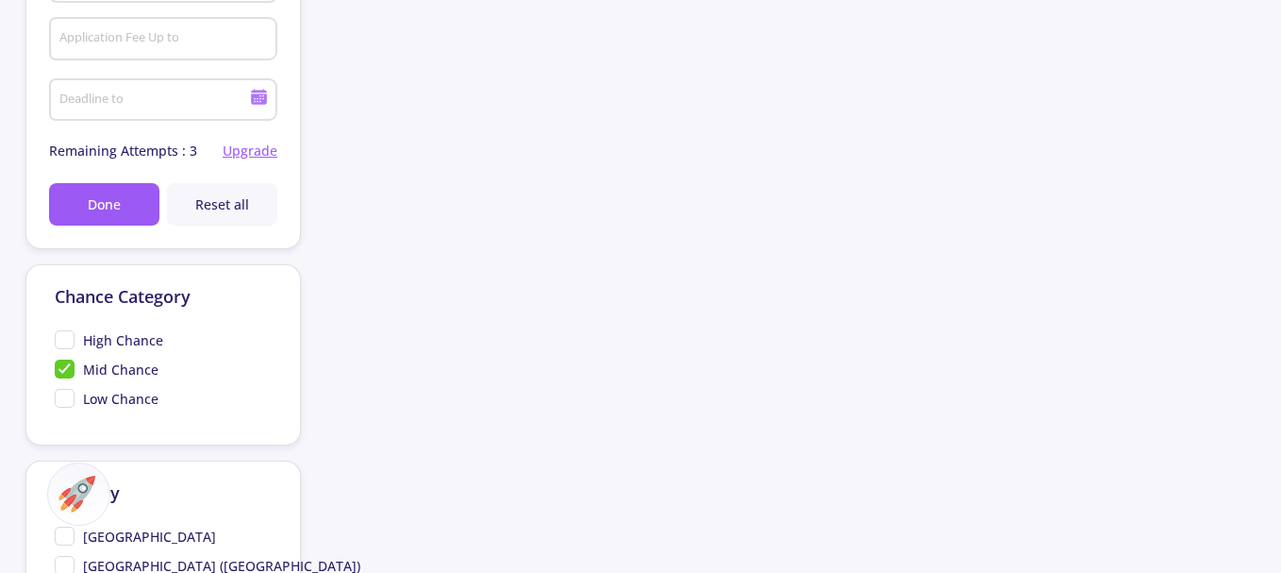
click at [63, 391] on span "Low Chance" at bounding box center [107, 399] width 104 height 20
click at [63, 391] on input "Low Chance" at bounding box center [61, 395] width 12 height 12
checkbox input "true"
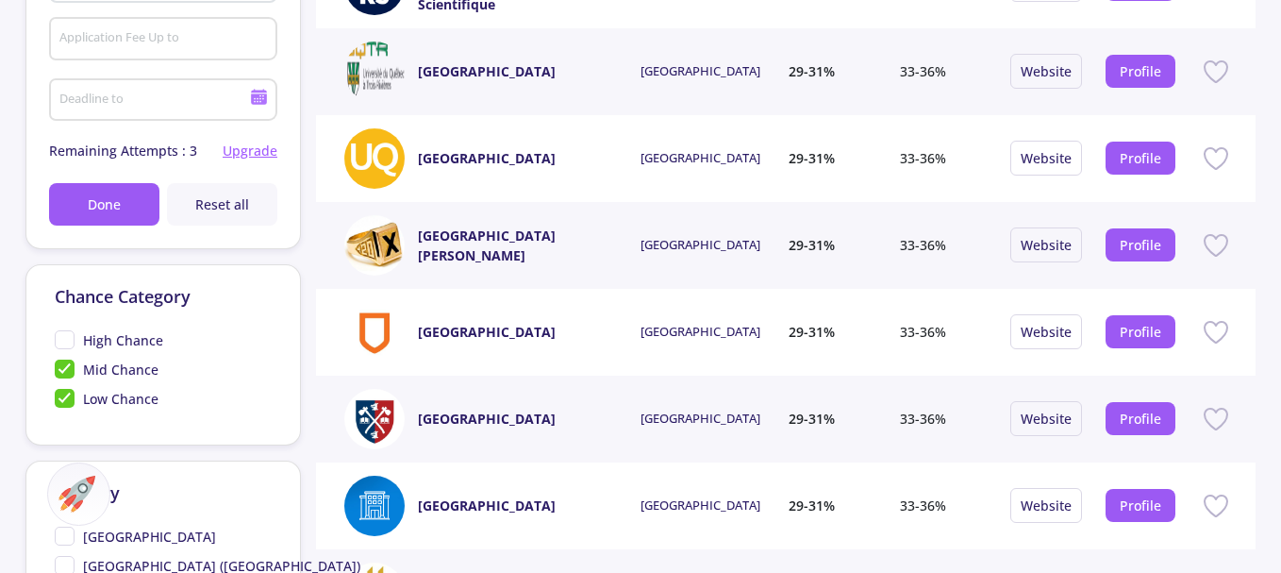
click at [62, 366] on div at bounding box center [640, 286] width 1281 height 573
click at [66, 370] on span "Mid Chance" at bounding box center [107, 370] width 104 height 20
click at [66, 370] on input "Mid Chance" at bounding box center [61, 366] width 12 height 12
checkbox input "false"
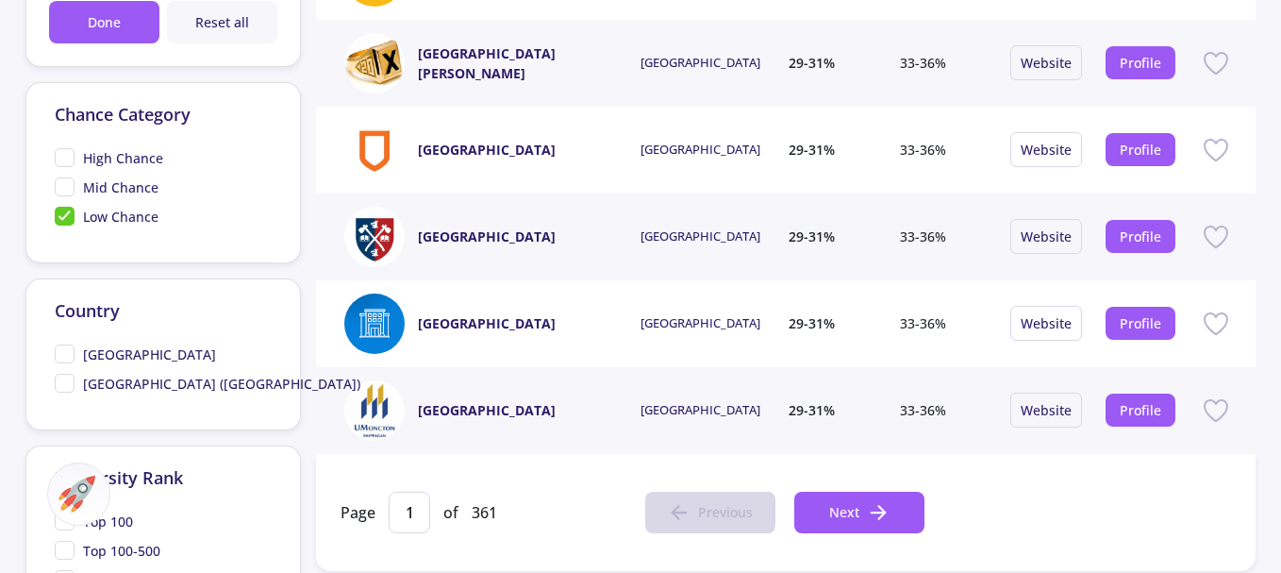
scroll to position [755, 0]
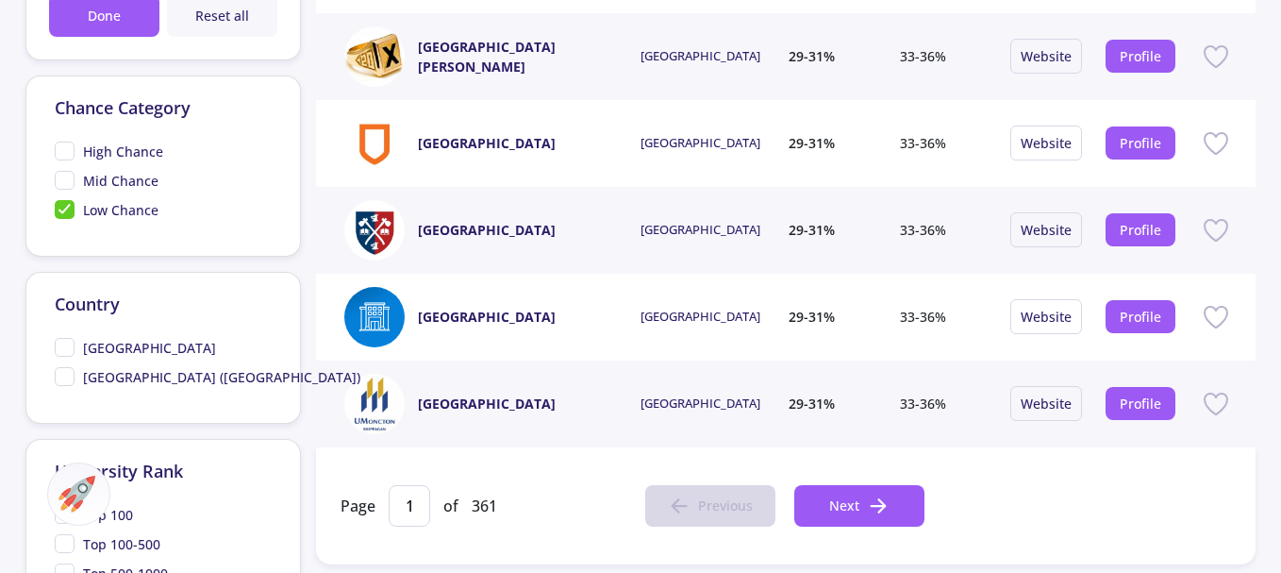
click at [68, 350] on span "[GEOGRAPHIC_DATA]" at bounding box center [135, 348] width 161 height 20
click at [67, 350] on input "[GEOGRAPHIC_DATA]" at bounding box center [61, 344] width 12 height 12
checkbox input "true"
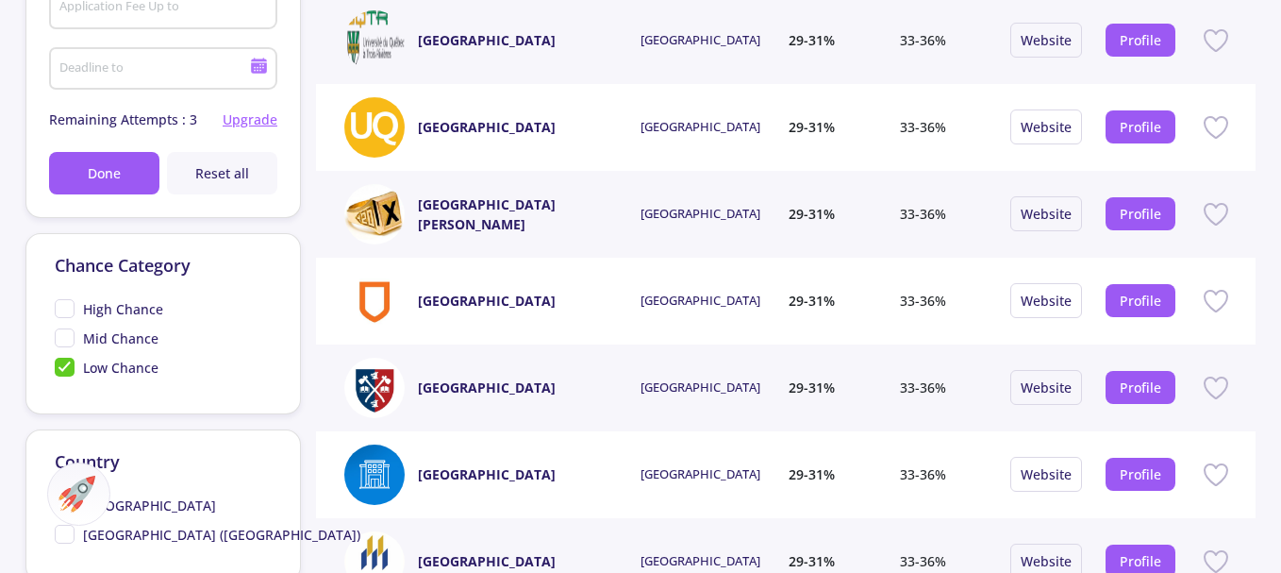
scroll to position [566, 0]
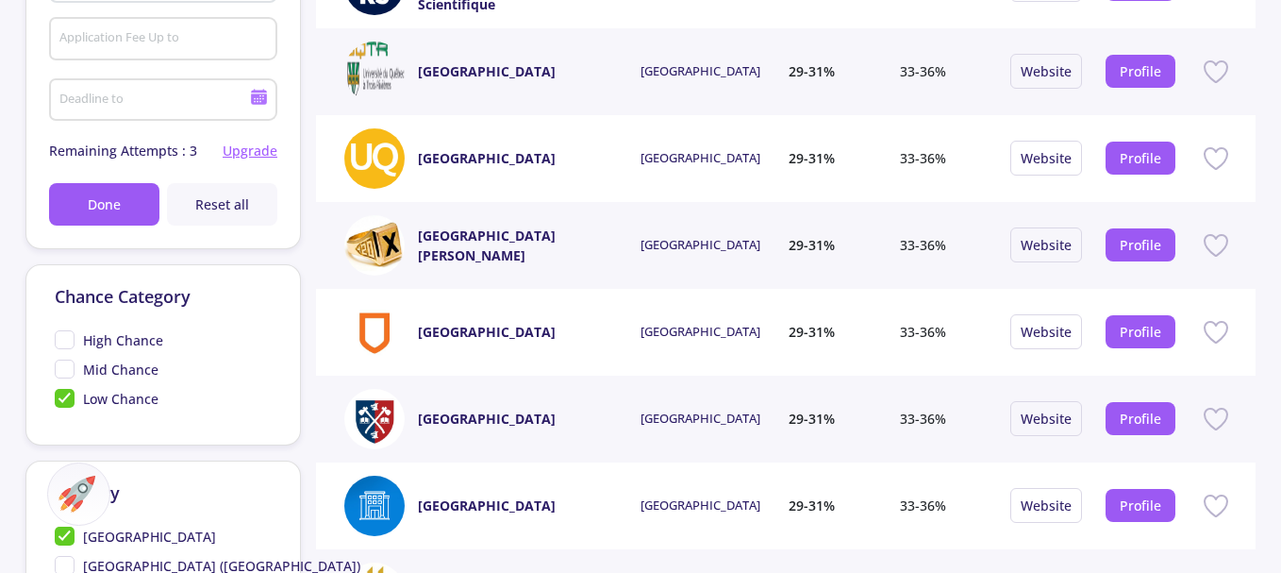
click at [60, 397] on span "Low Chance" at bounding box center [107, 399] width 104 height 20
click at [60, 397] on input "Low Chance" at bounding box center [61, 395] width 12 height 12
checkbox input "false"
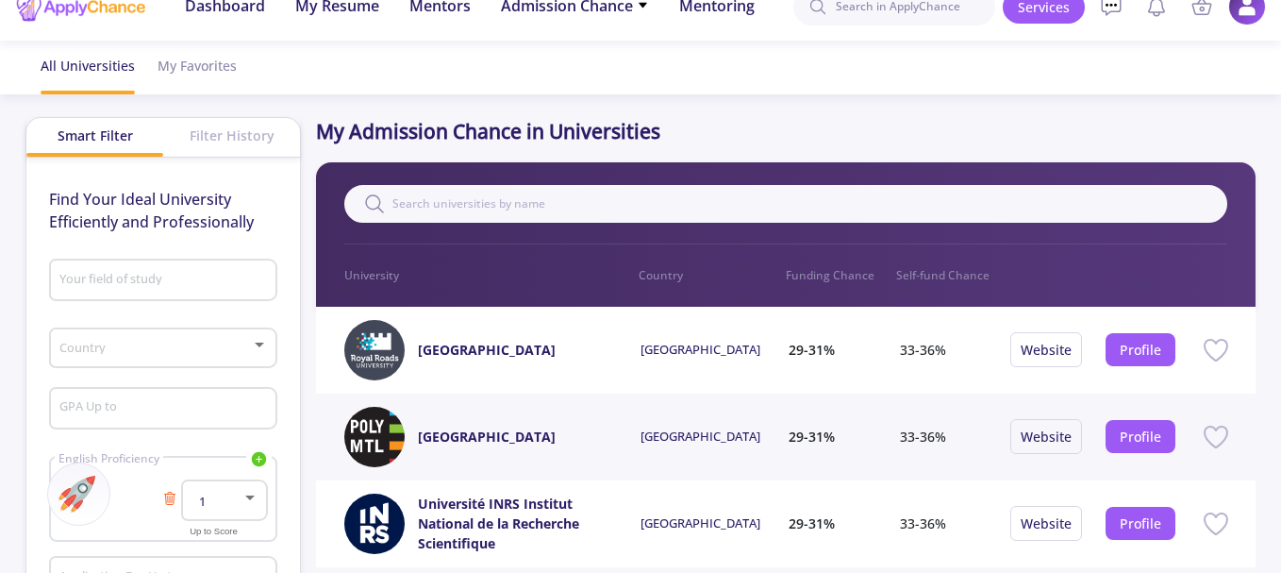
scroll to position [0, 0]
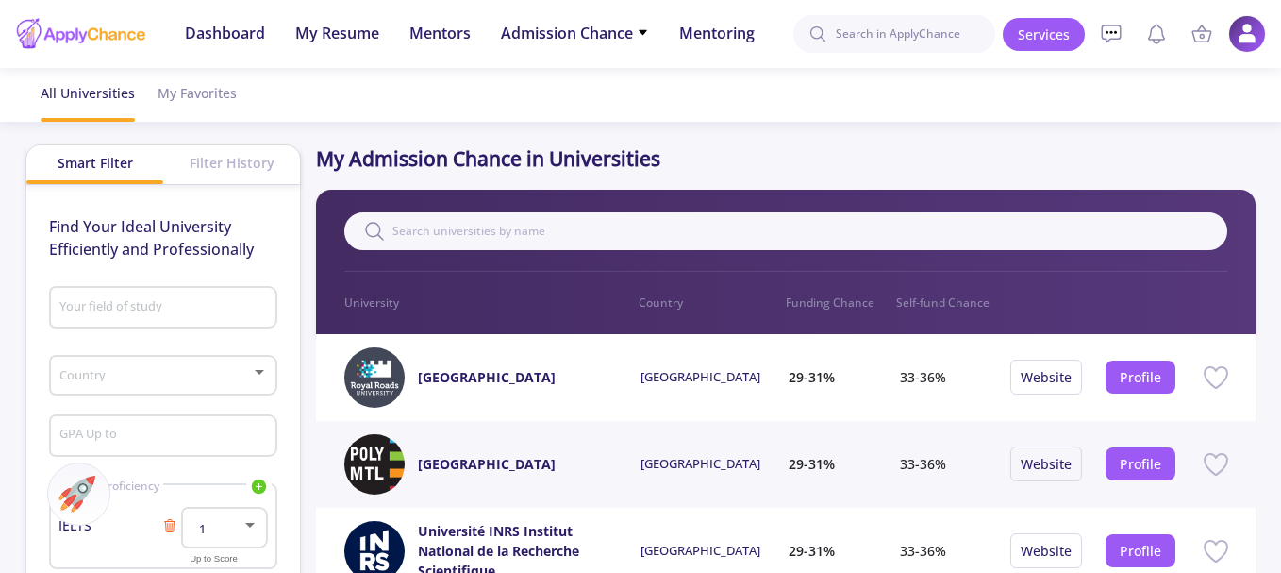
click at [70, 304] on input "Your field of study" at bounding box center [166, 308] width 215 height 17
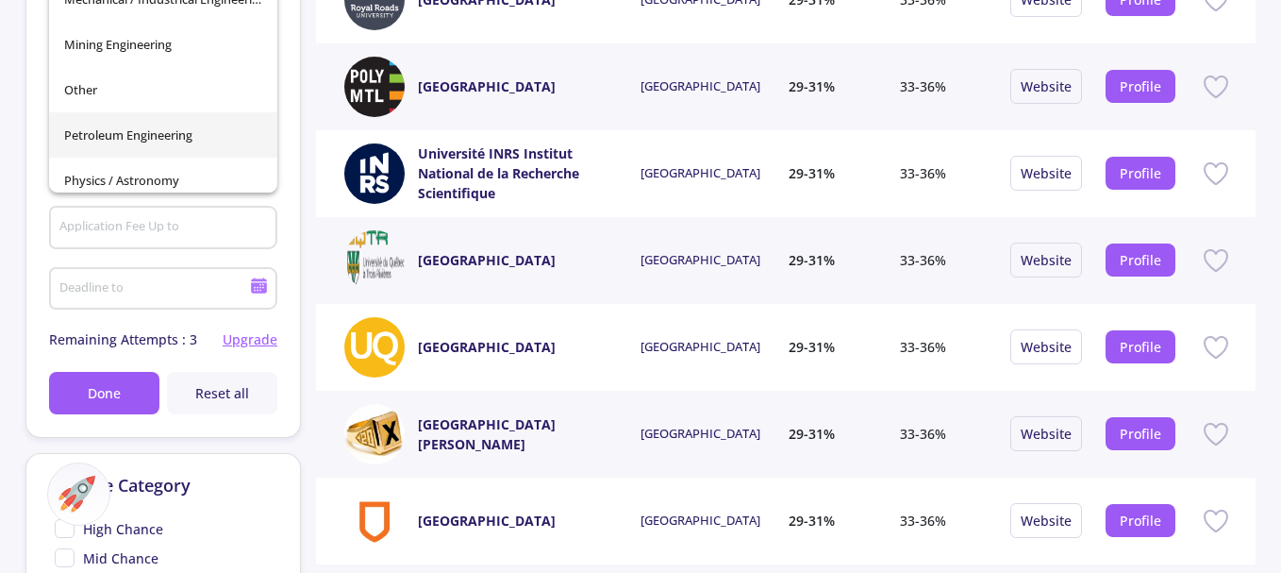
scroll to position [664, 0]
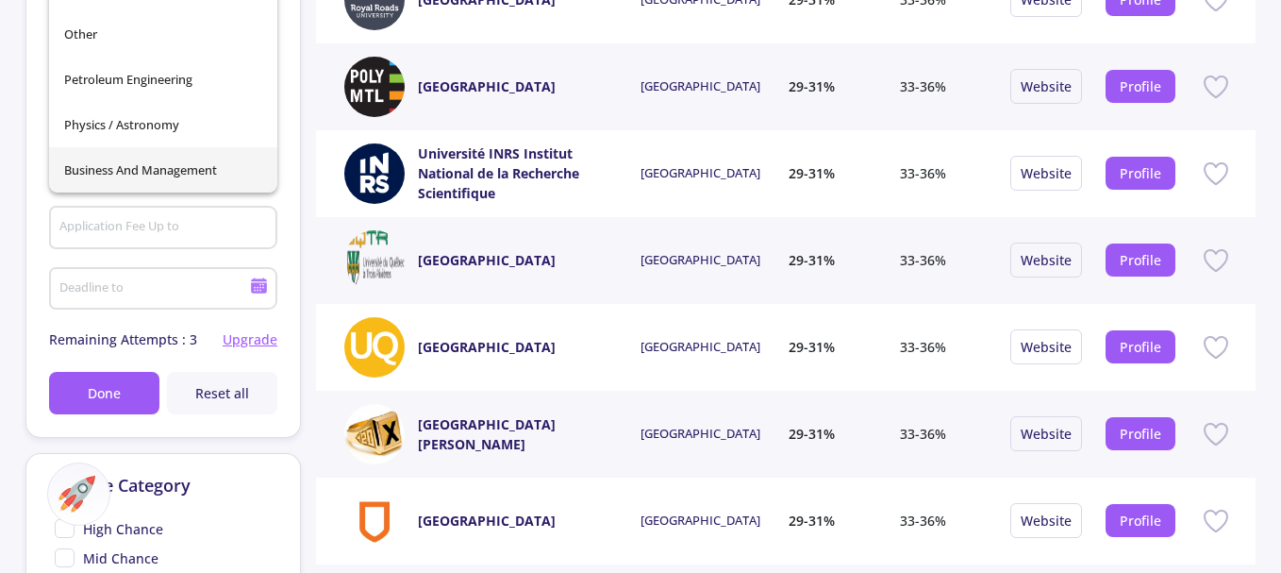
click at [208, 158] on span "Business and Management" at bounding box center [163, 169] width 198 height 45
type input "Business and Management"
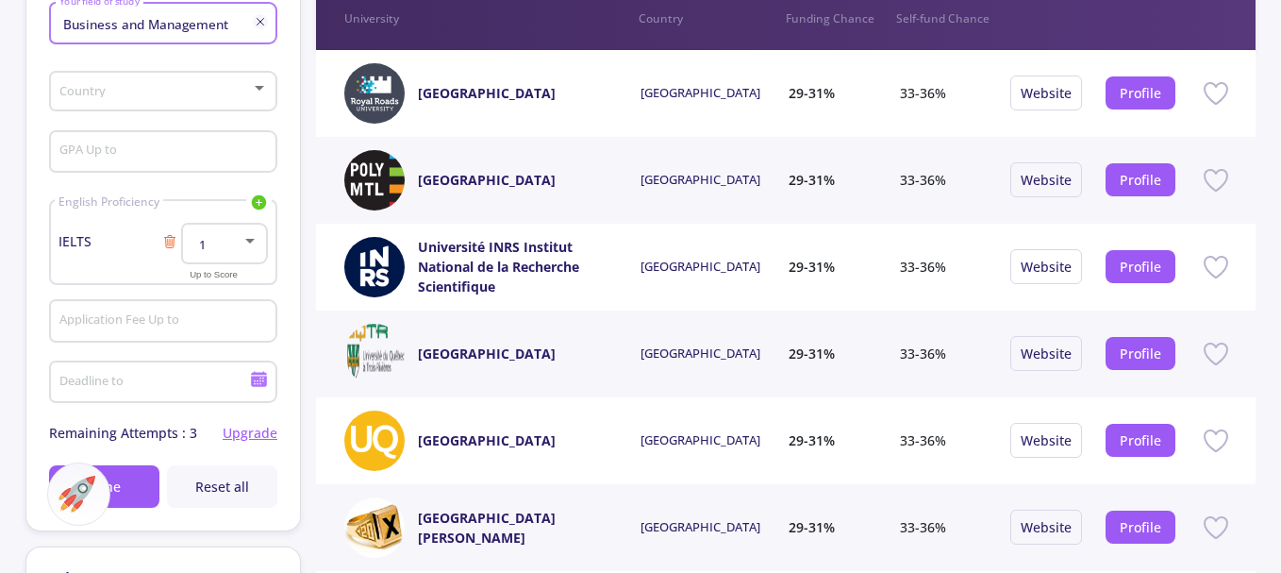
scroll to position [305, 0]
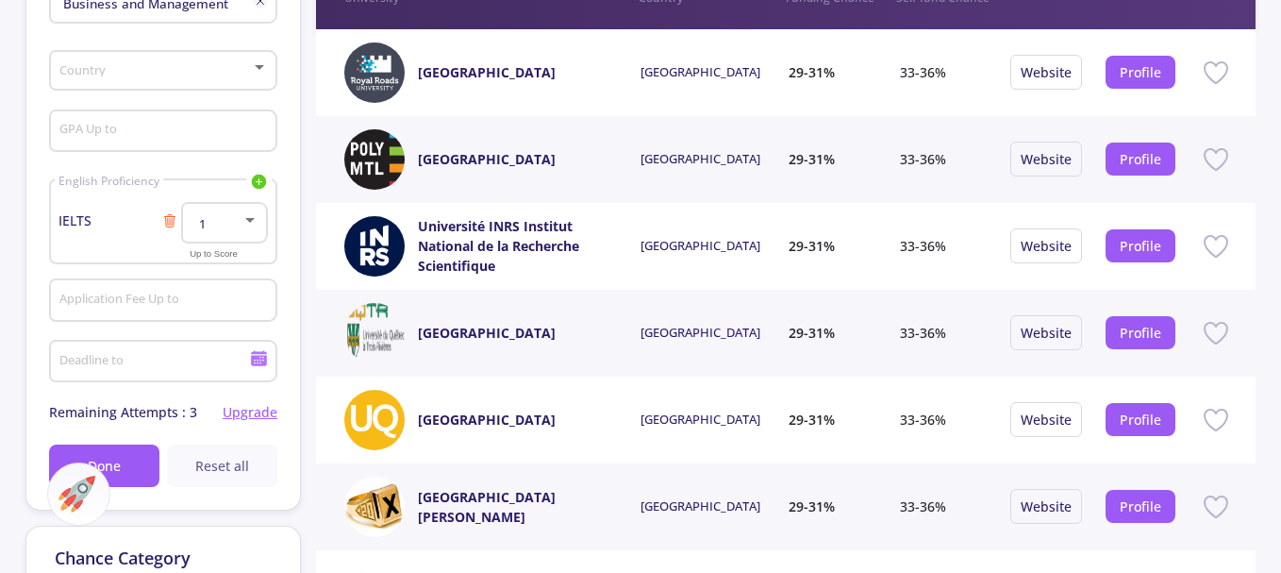
click at [223, 465] on span "Reset all" at bounding box center [222, 466] width 54 height 20
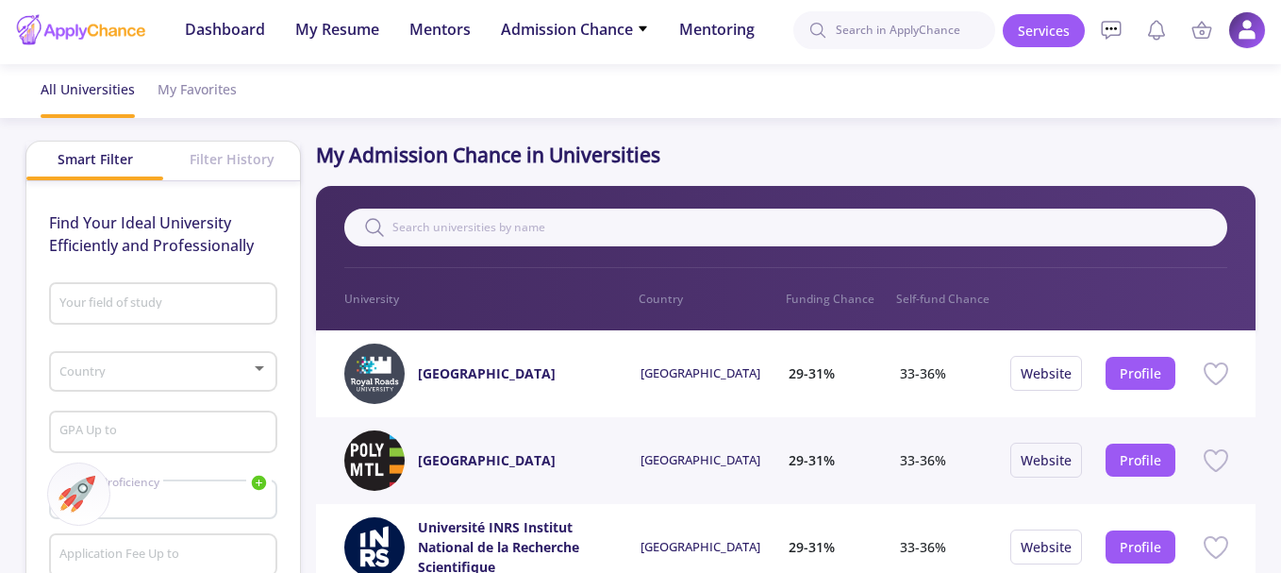
scroll to position [0, 0]
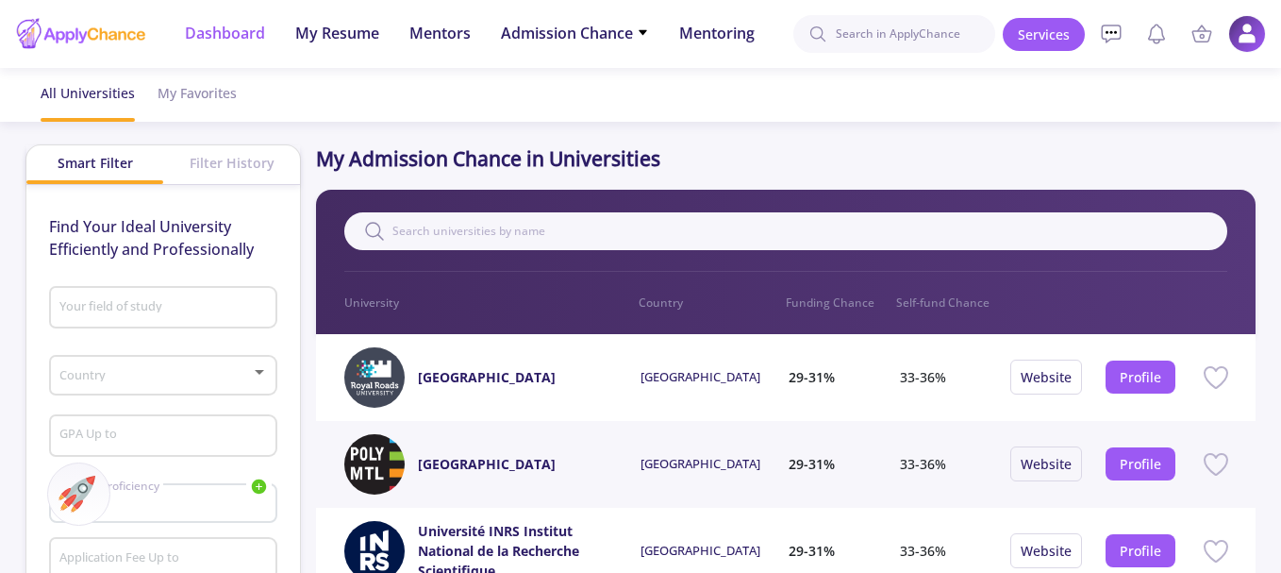
click at [204, 25] on span "Dashboard" at bounding box center [225, 33] width 80 height 23
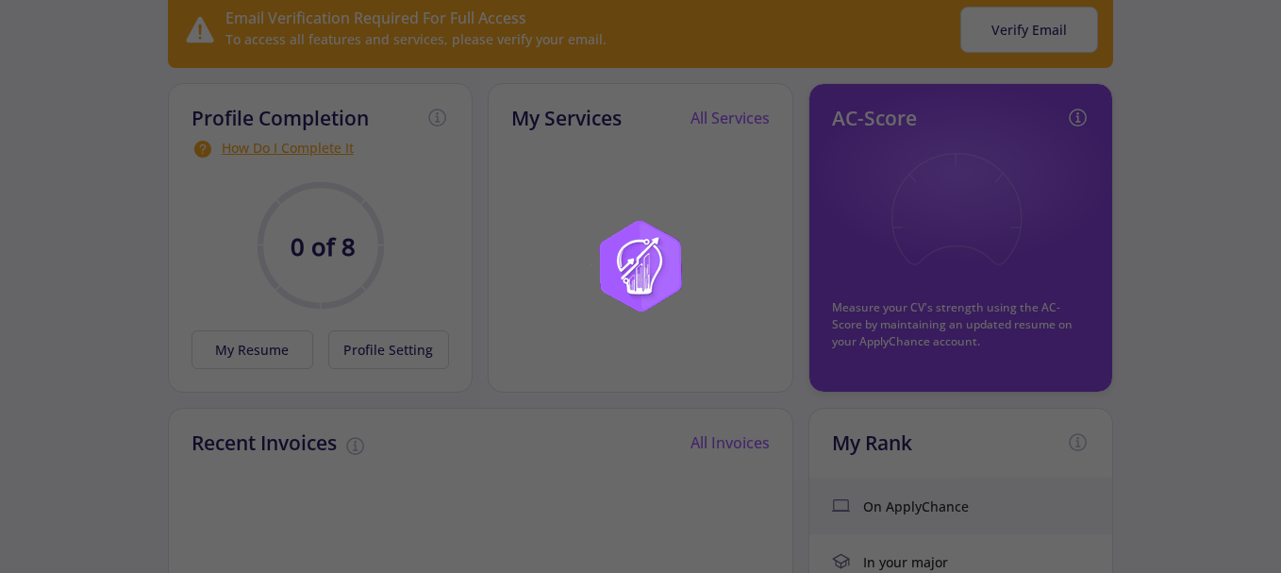
scroll to position [189, 0]
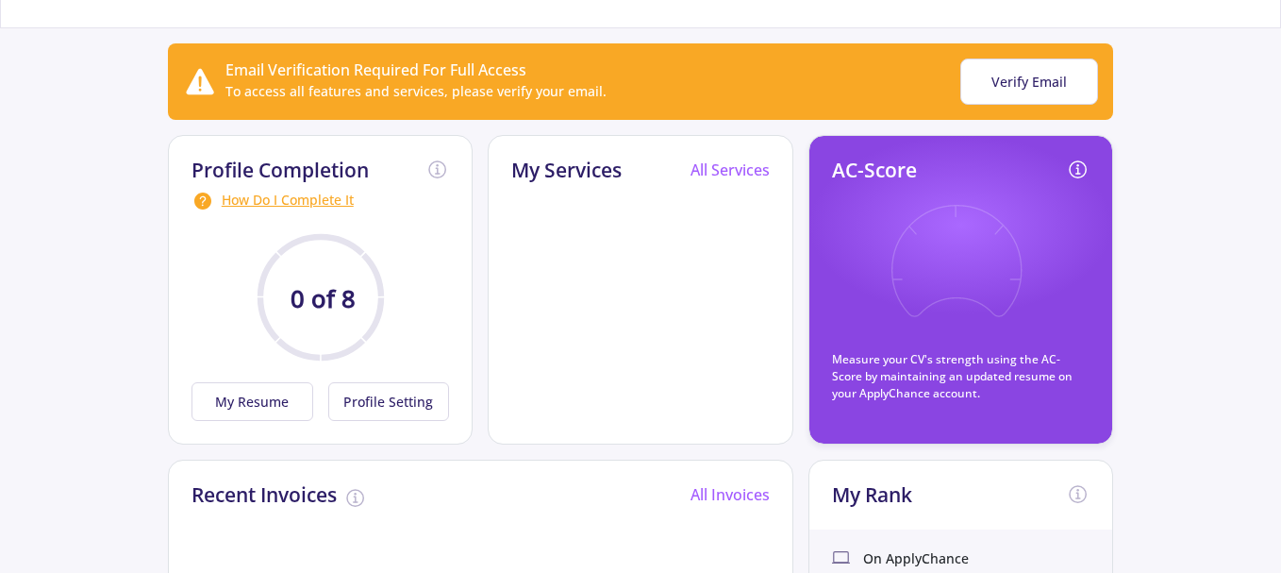
scroll to position [189, 0]
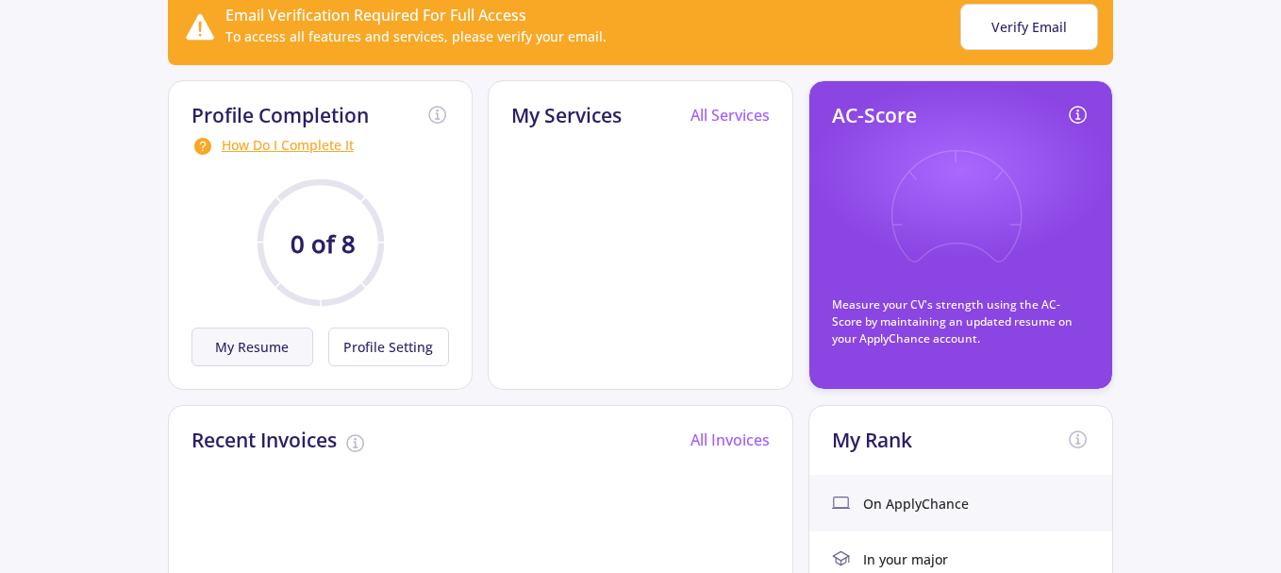
click at [247, 346] on button "My Resume" at bounding box center [253, 346] width 122 height 39
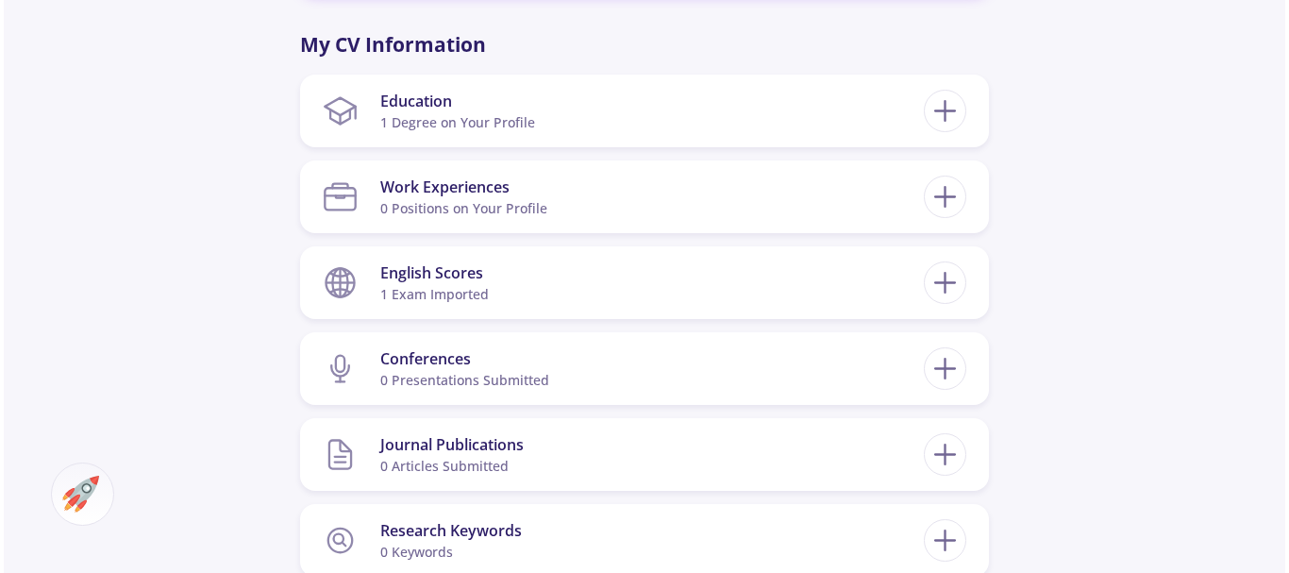
scroll to position [889, 0]
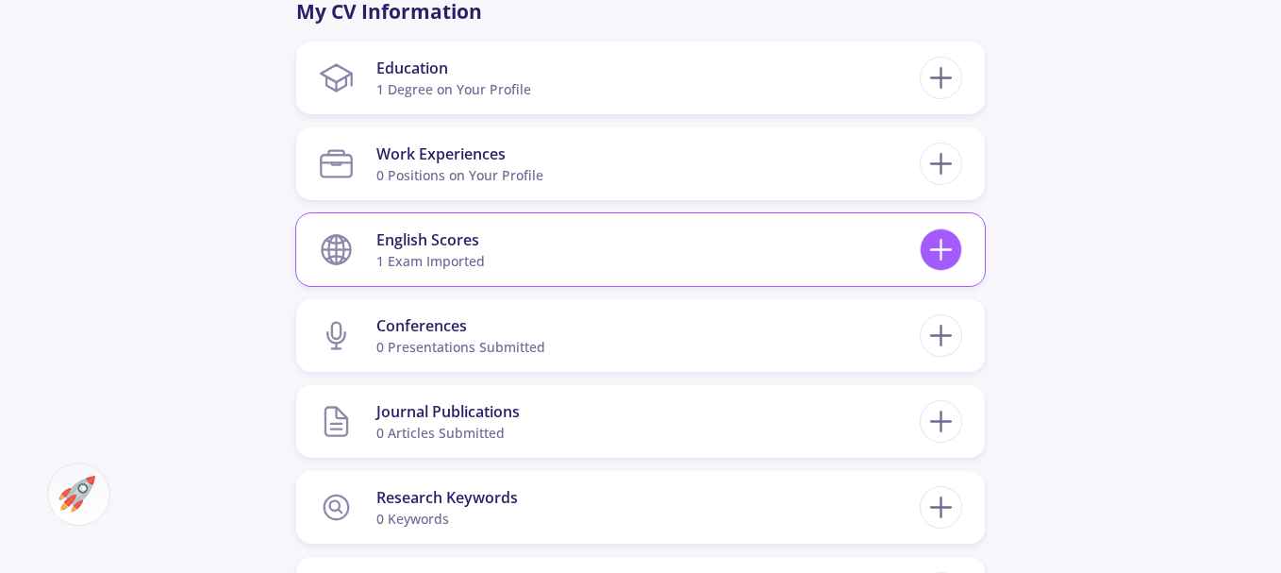
click at [933, 244] on icon at bounding box center [941, 249] width 35 height 35
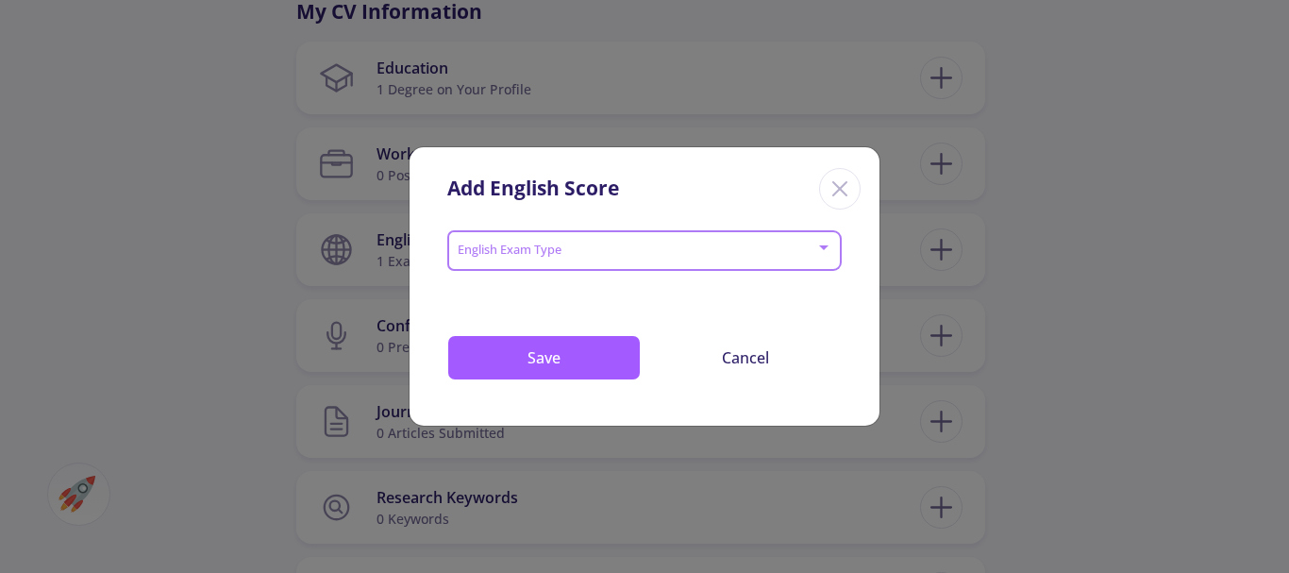
click at [482, 247] on span at bounding box center [638, 250] width 355 height 13
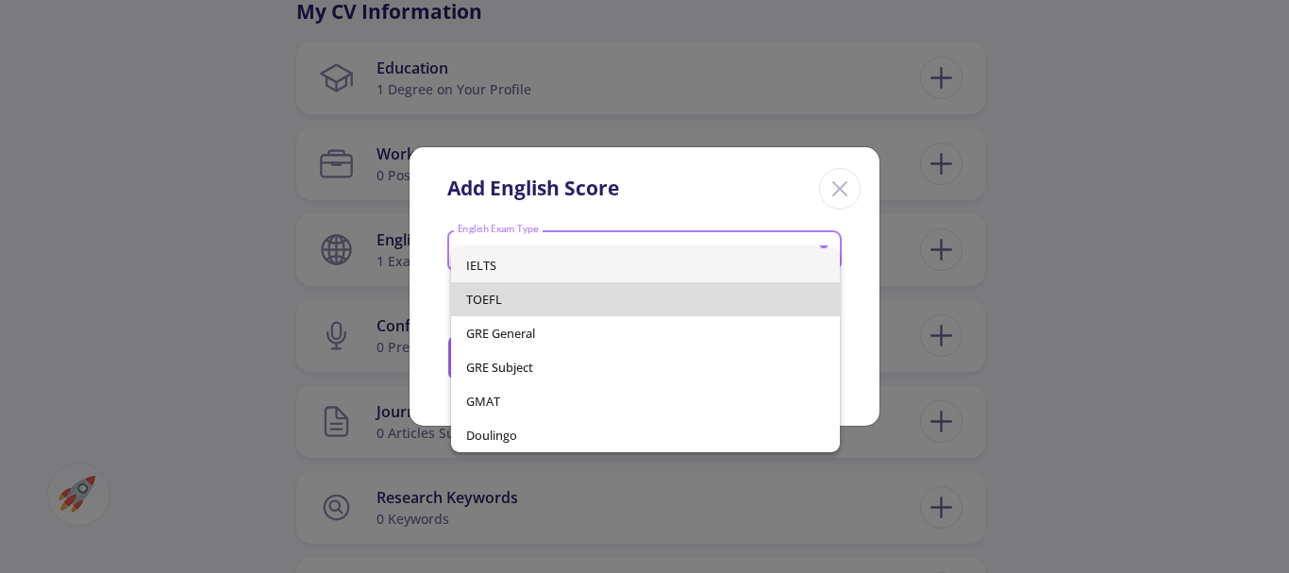
click at [497, 301] on span "TOEFL" at bounding box center [646, 299] width 360 height 34
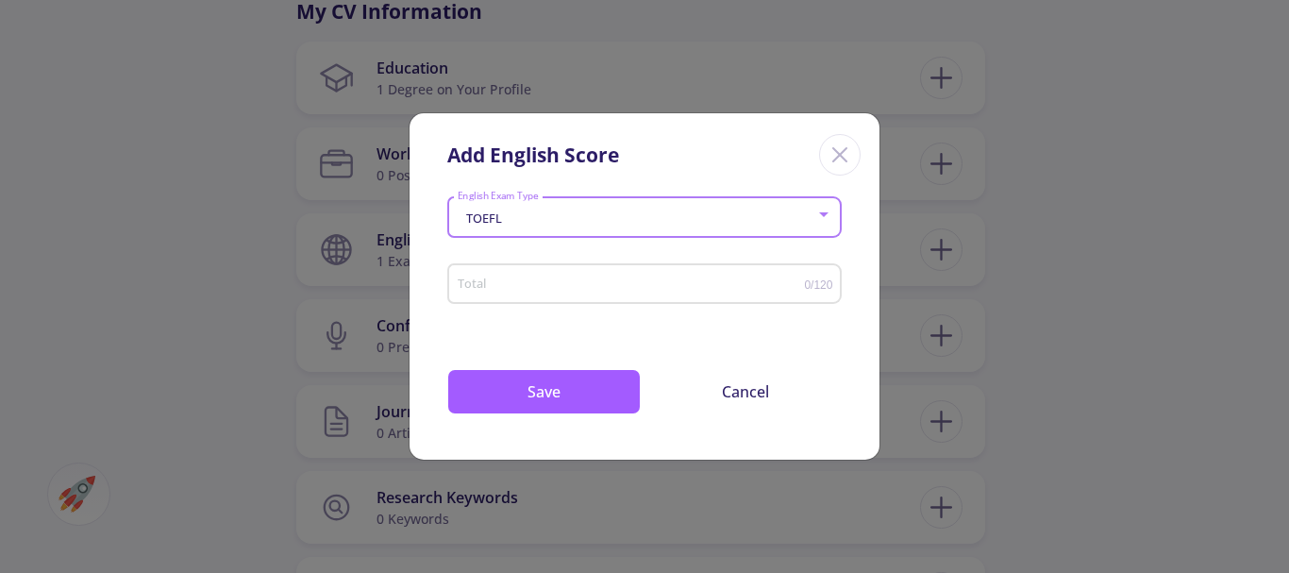
click at [487, 285] on input "Total" at bounding box center [631, 284] width 348 height 14
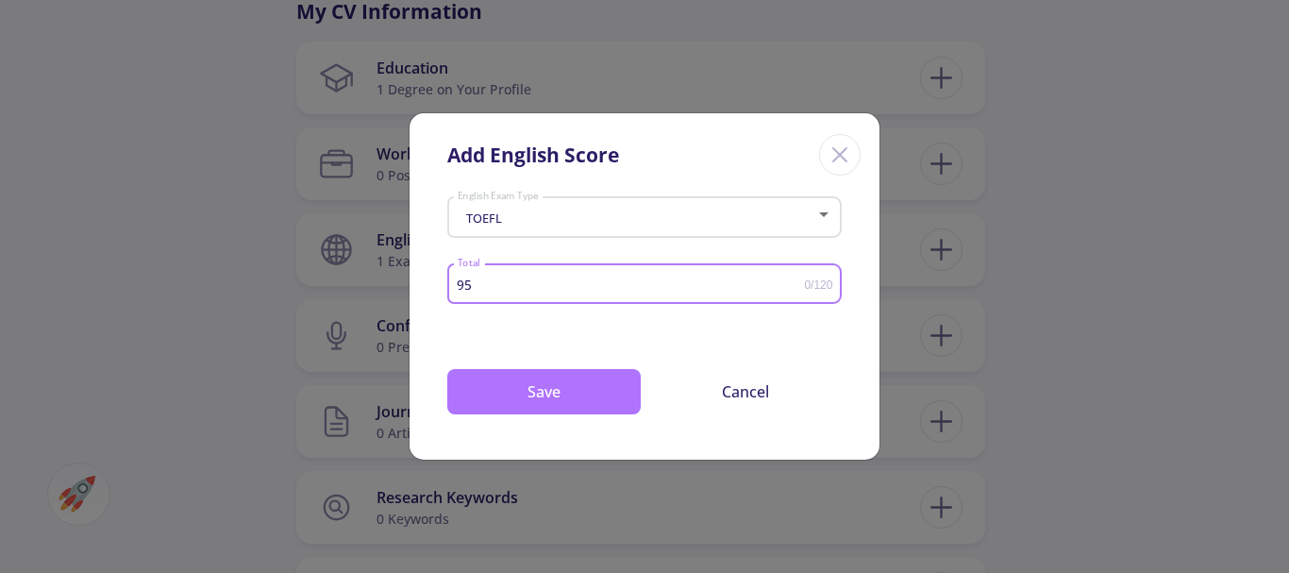
type input "95"
click at [543, 386] on button "Save" at bounding box center [543, 391] width 193 height 45
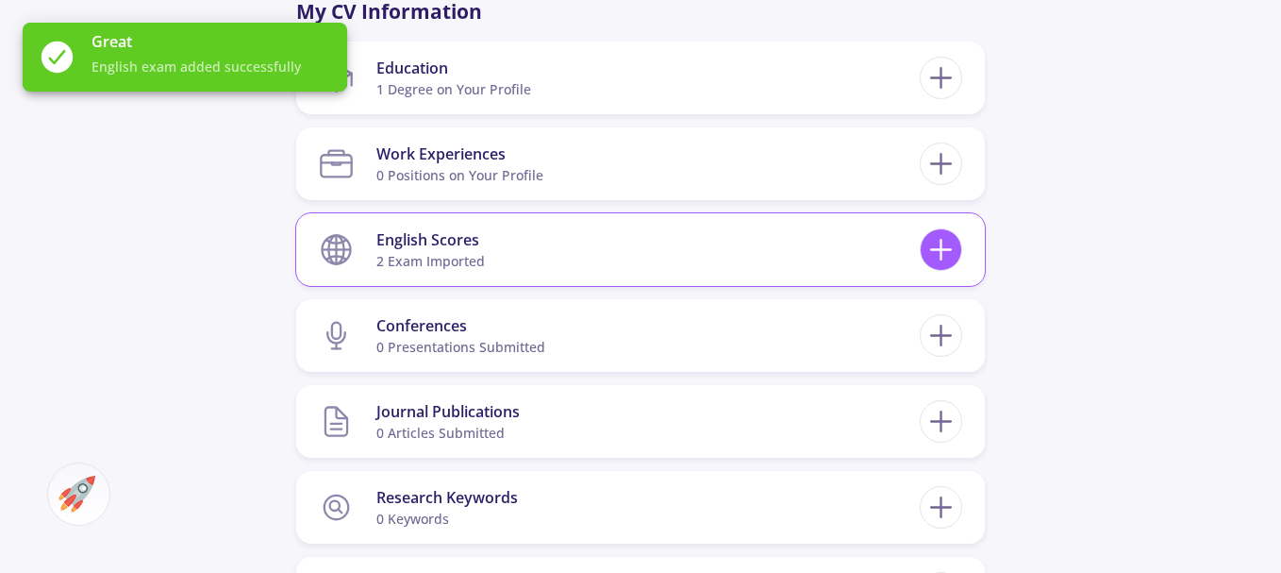
click at [938, 250] on line at bounding box center [941, 250] width 20 height 0
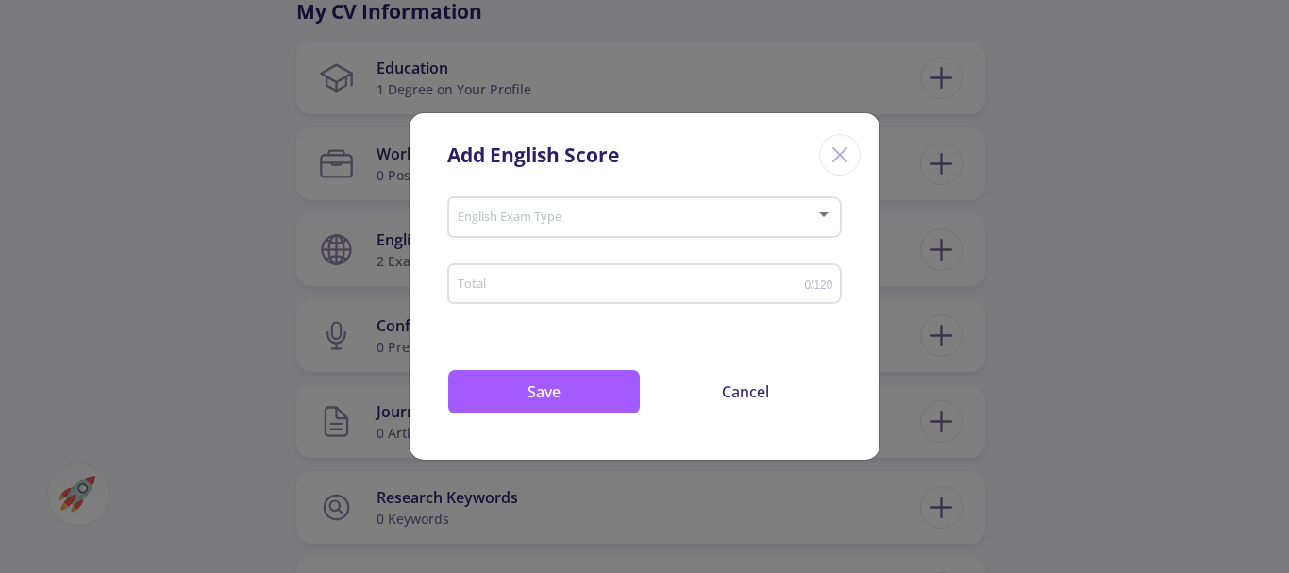
click at [845, 149] on line "Close" at bounding box center [839, 154] width 13 height 13
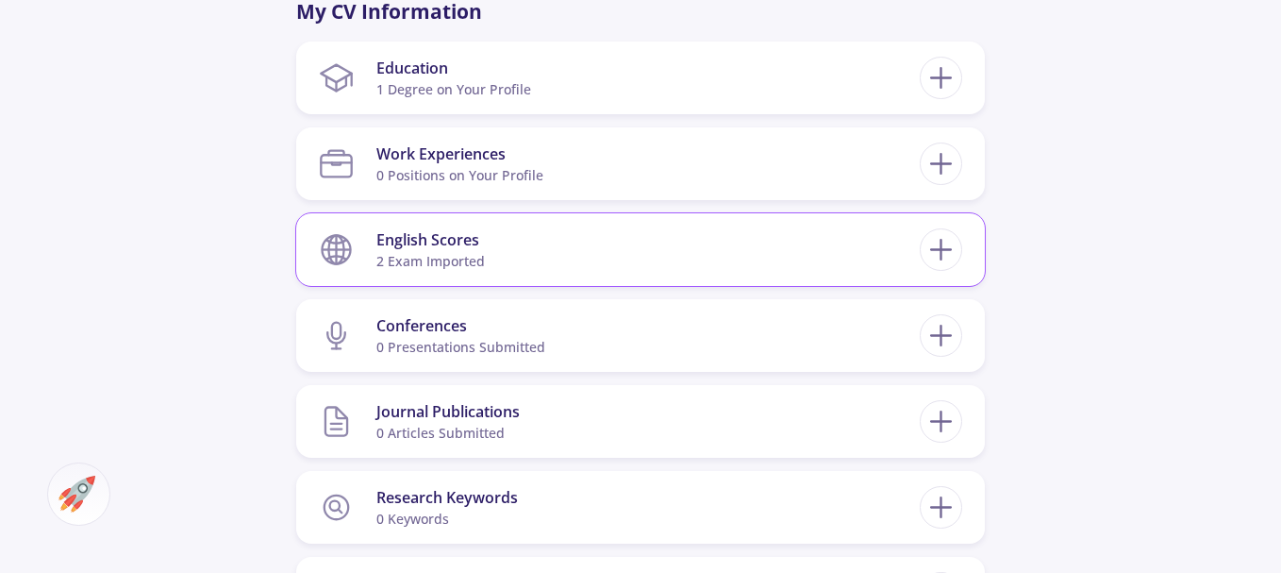
click at [418, 253] on div "2 exam imported" at bounding box center [430, 261] width 109 height 20
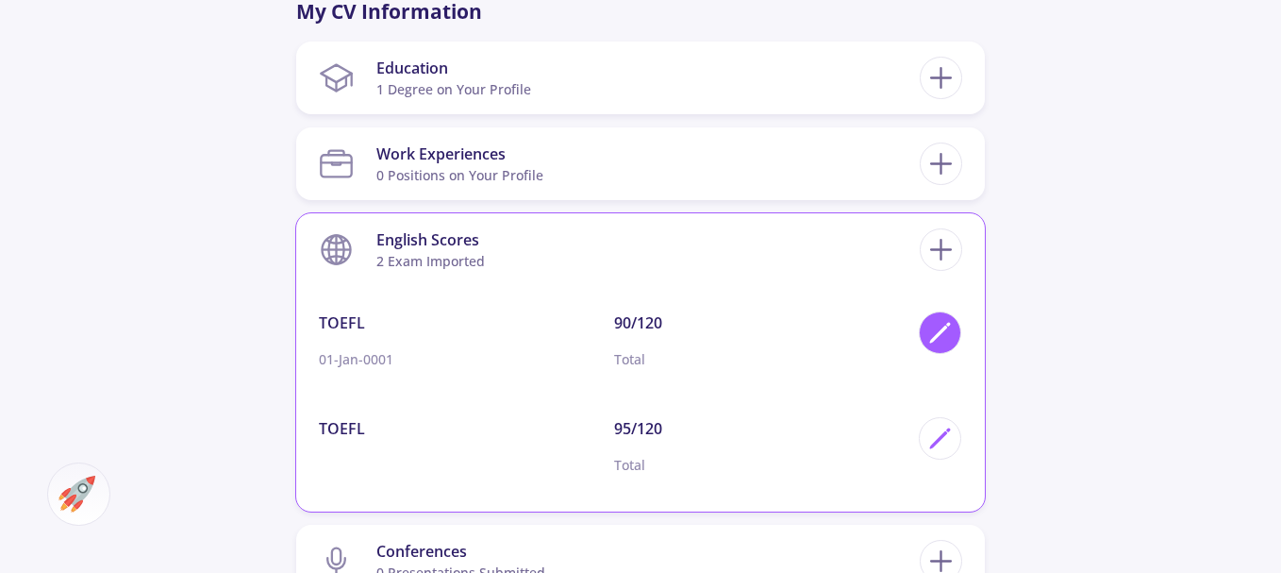
click at [945, 332] on icon at bounding box center [940, 332] width 25 height 25
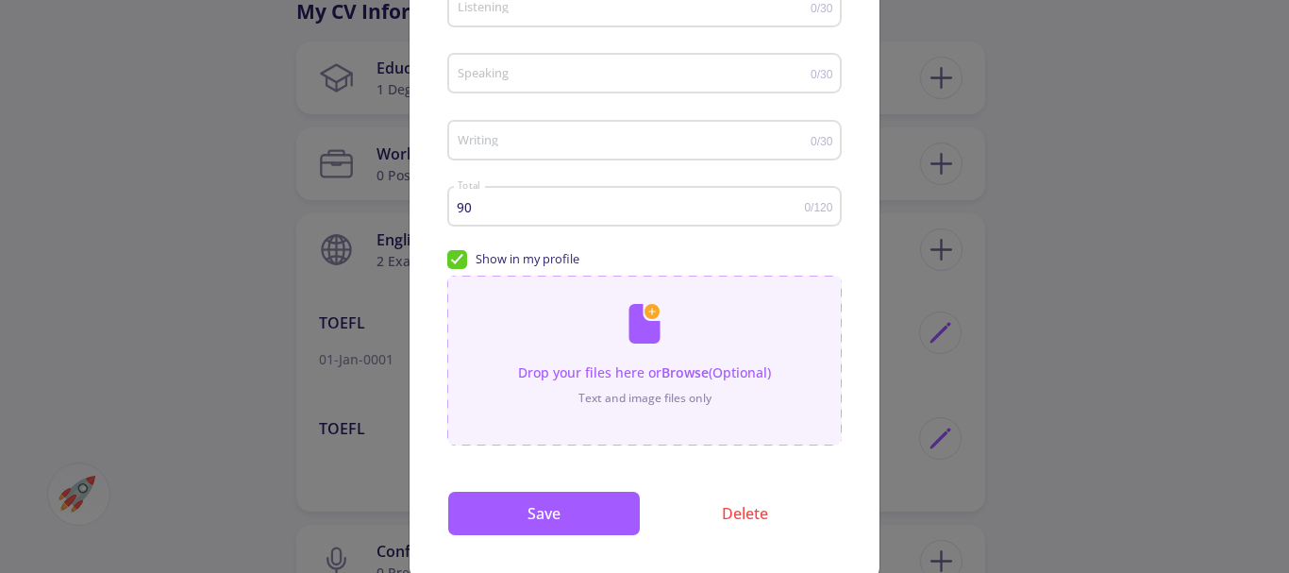
scroll to position [361, 0]
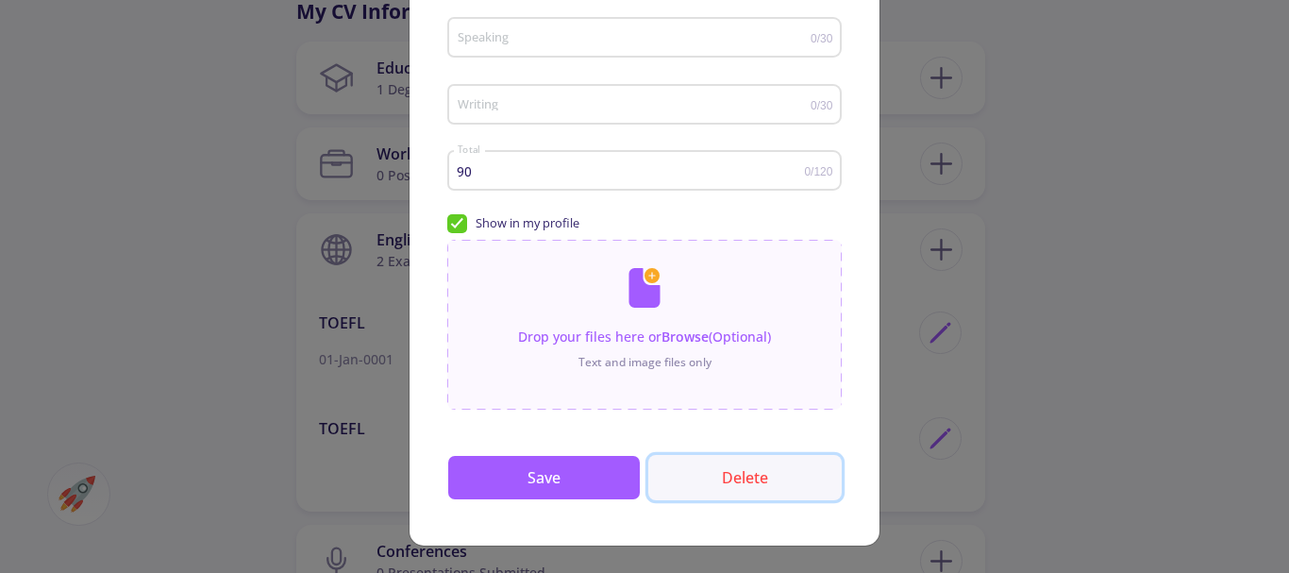
click at [737, 475] on button "Delete" at bounding box center [744, 477] width 193 height 45
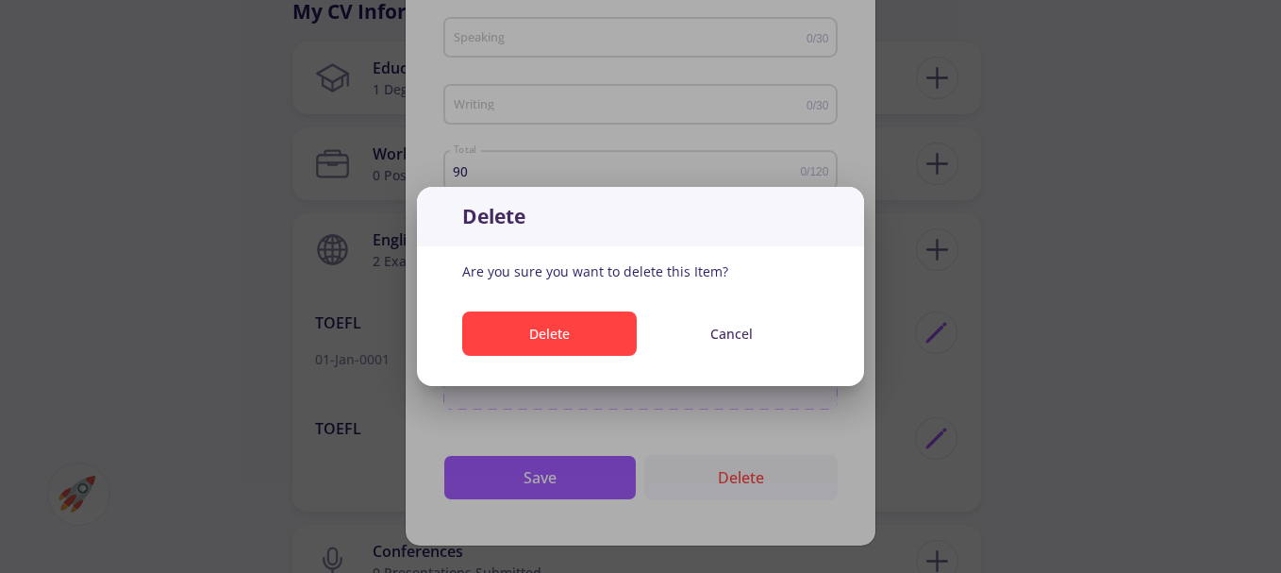
scroll to position [0, 0]
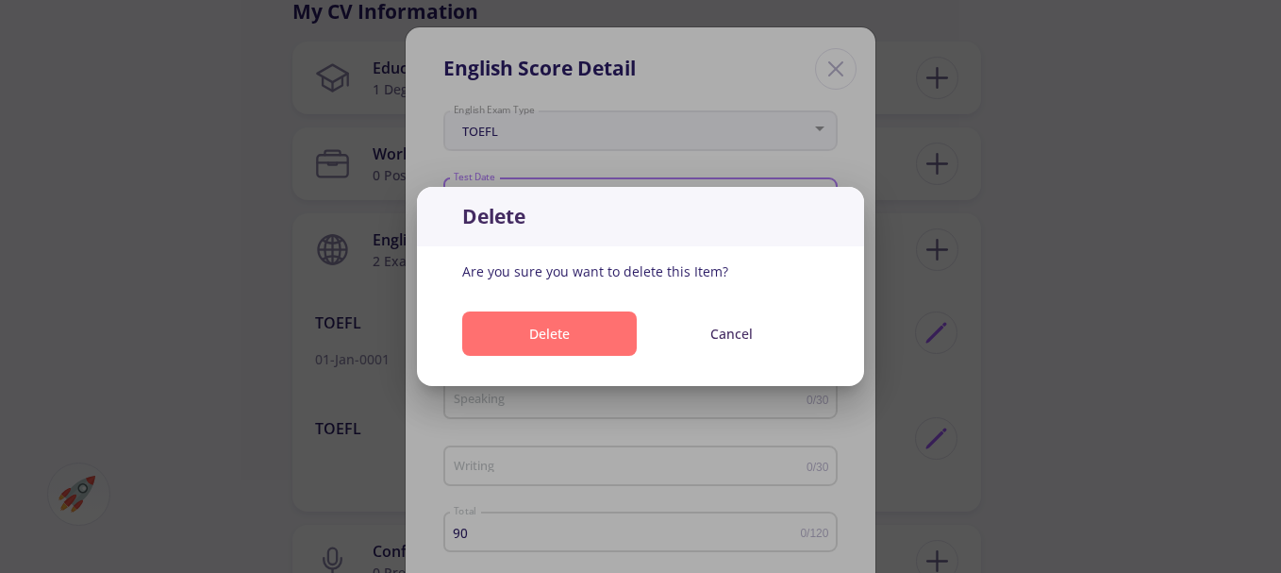
click at [560, 329] on button "Delete" at bounding box center [549, 333] width 175 height 44
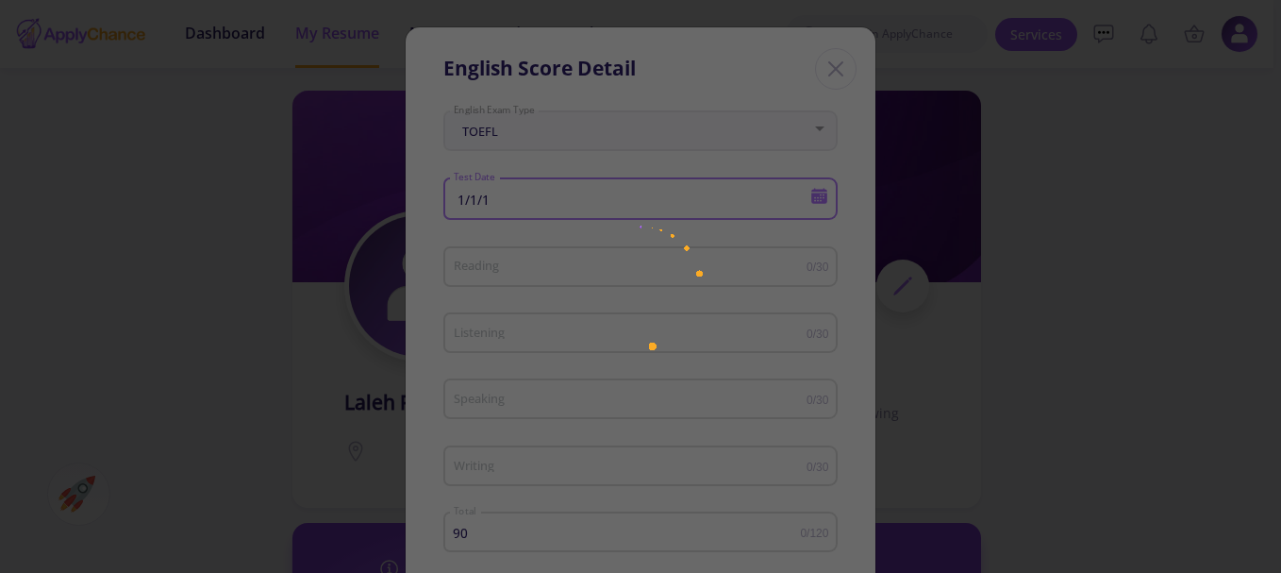
scroll to position [889, 0]
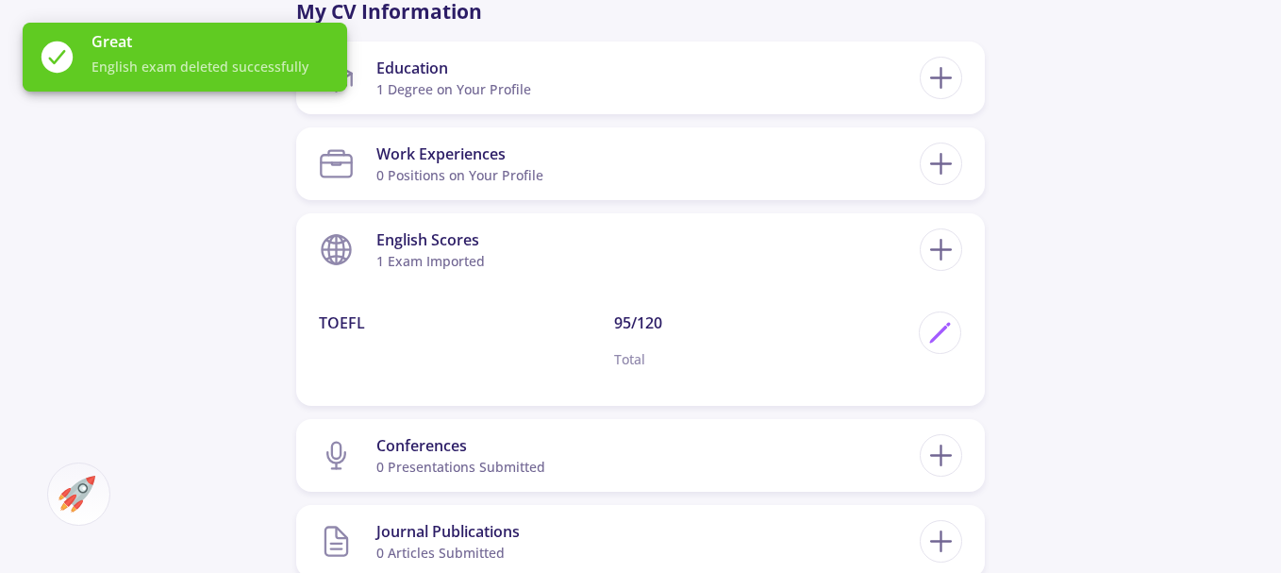
click at [1076, 266] on div "laleh pr 0 Followers 0 Following 175 AC-Score Fragile By Completing Your CV, Fi…" at bounding box center [640, 149] width 1281 height 1941
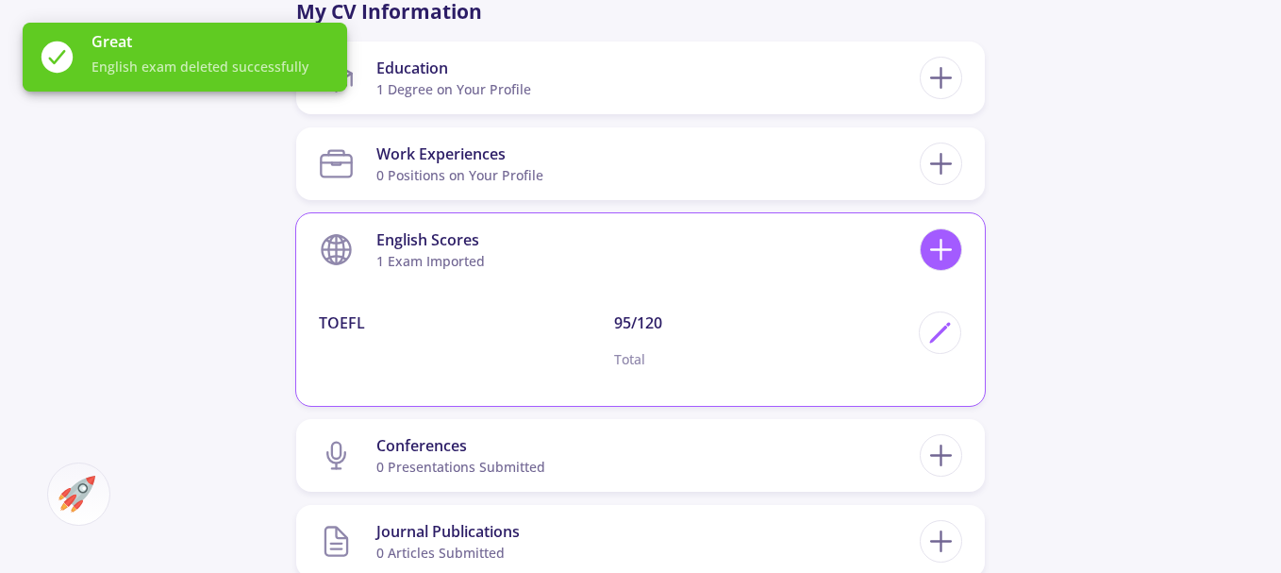
click at [945, 239] on icon at bounding box center [941, 249] width 35 height 35
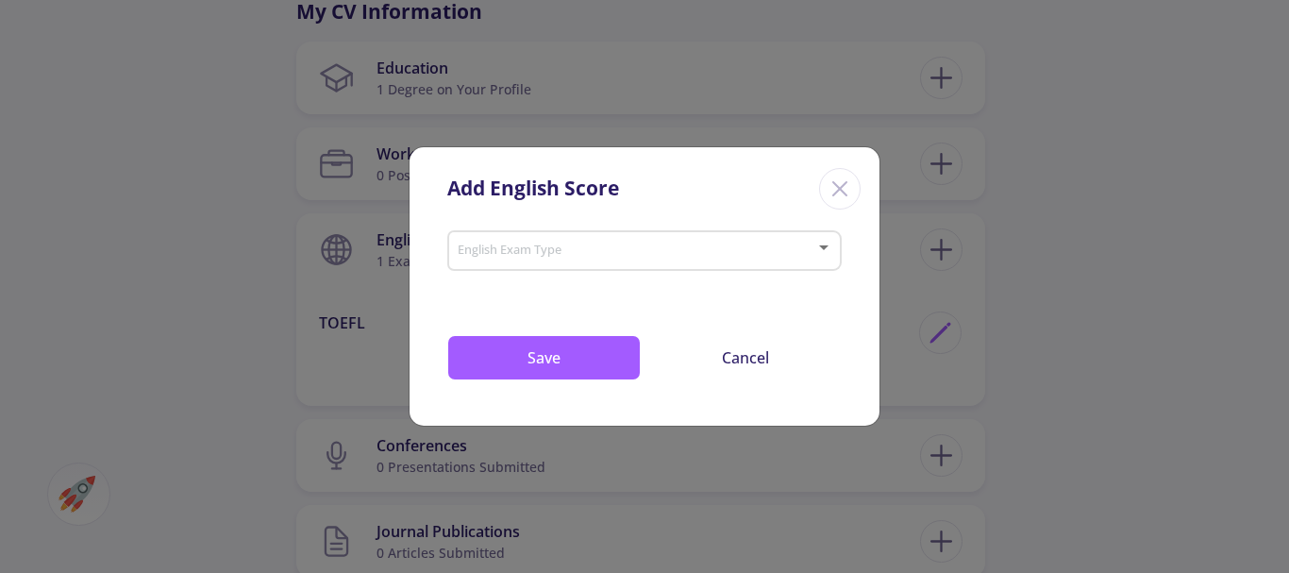
click at [844, 188] on icon "Close" at bounding box center [840, 189] width 30 height 30
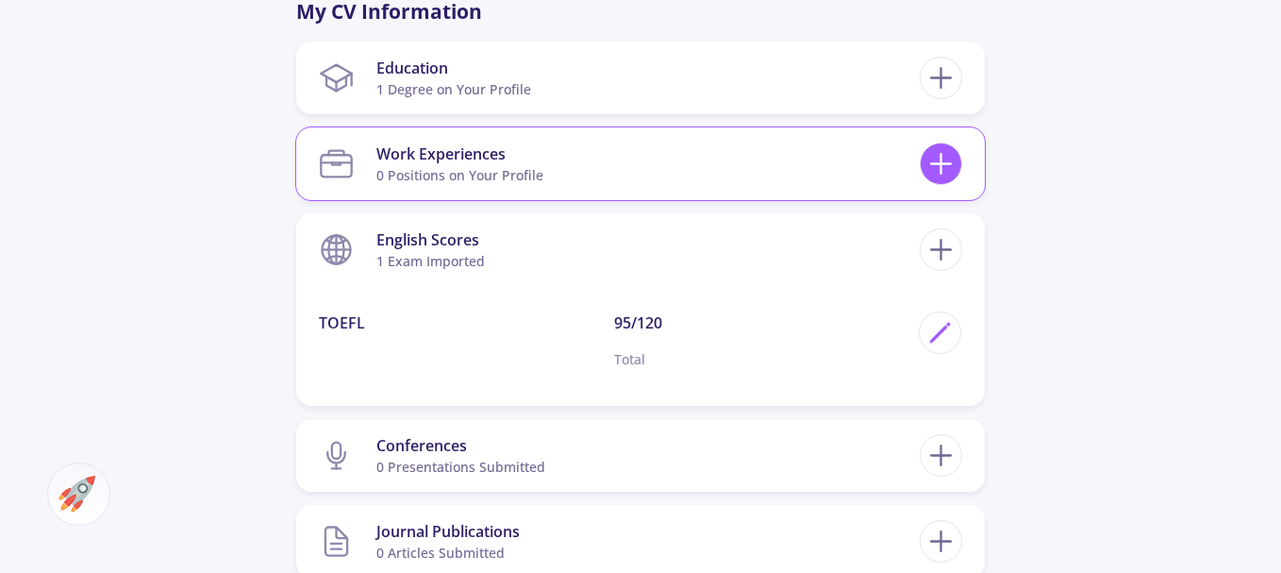
click at [929, 162] on icon at bounding box center [941, 163] width 35 height 35
checkbox input "false"
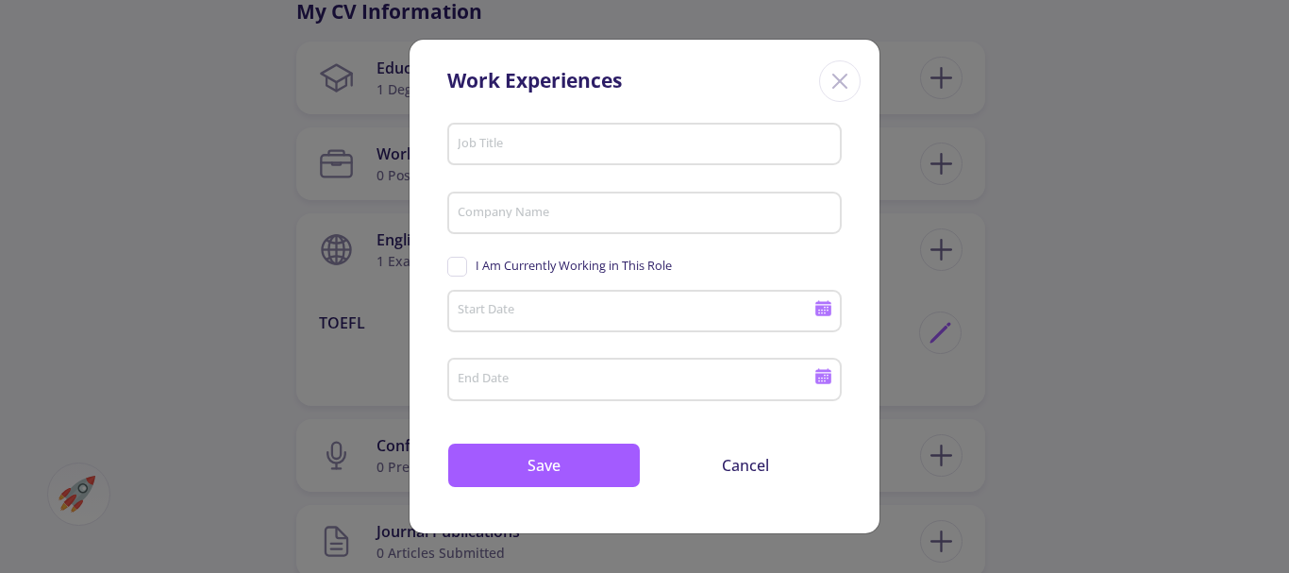
click at [510, 138] on input "Job Title" at bounding box center [647, 145] width 381 height 17
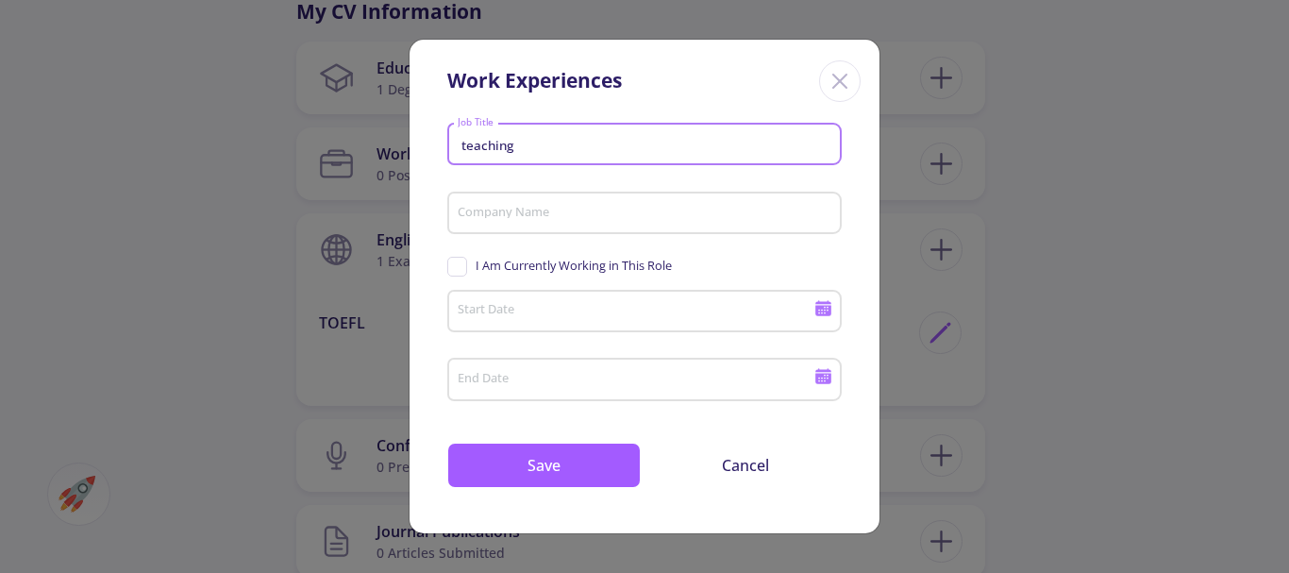
type input "teaching"
click at [465, 268] on span "I Am Currently Working in This Role" at bounding box center [559, 266] width 225 height 18
click at [460, 268] on input "I Am Currently Working in This Role" at bounding box center [453, 263] width 12 height 12
checkbox input "true"
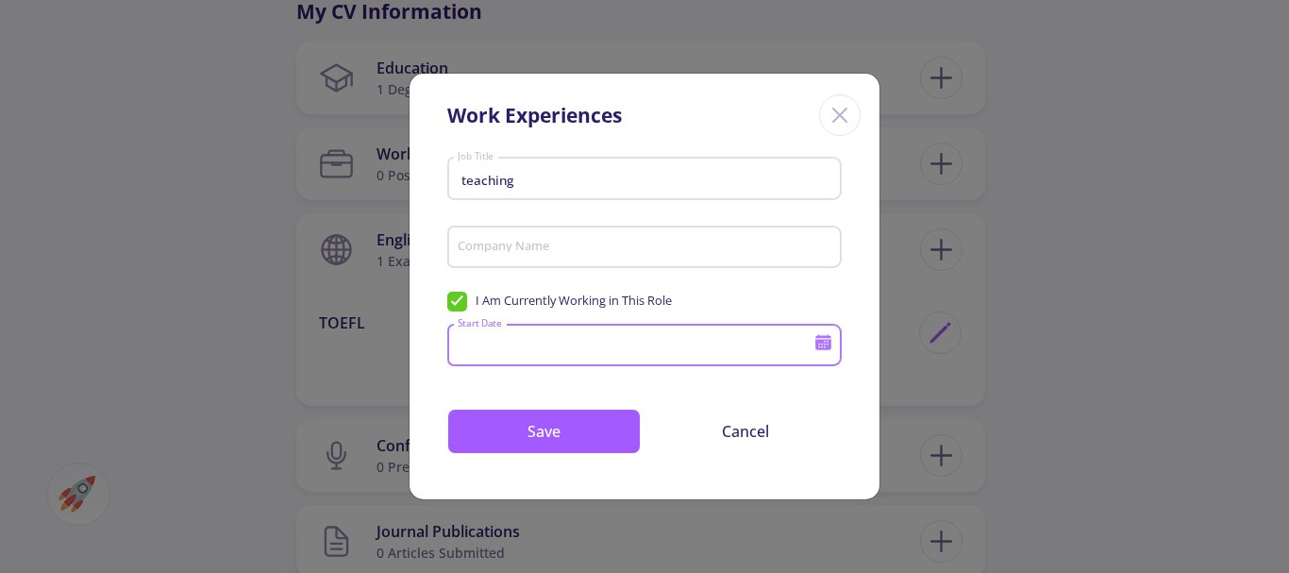
click at [476, 343] on input "Start Date" at bounding box center [638, 346] width 363 height 17
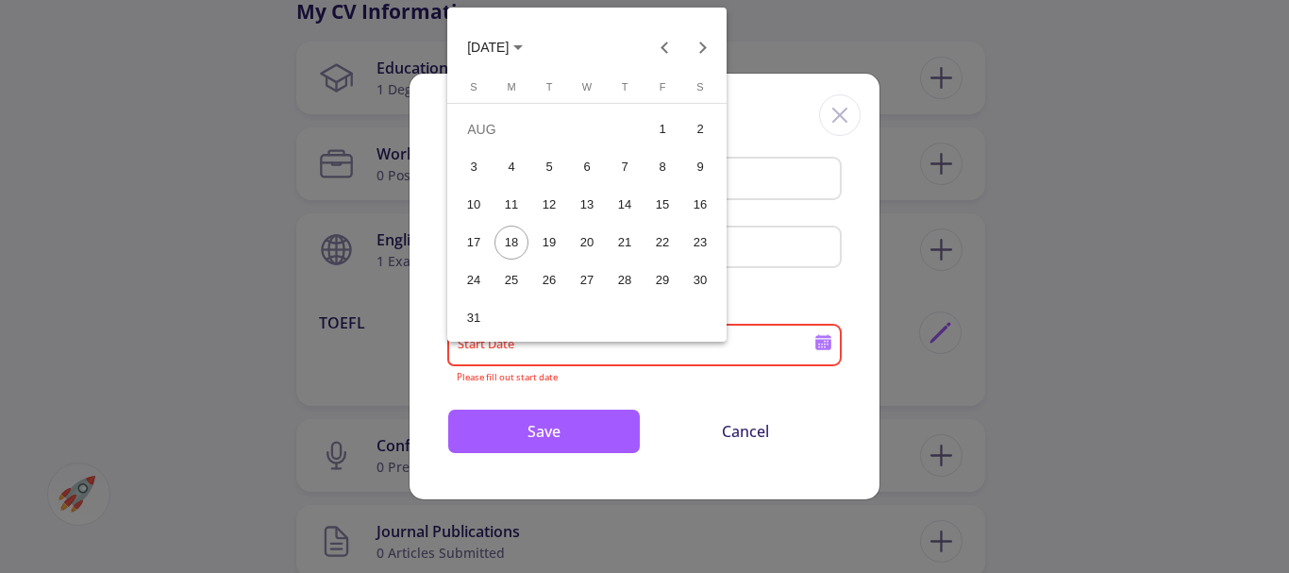
click at [523, 44] on span "AUG 2025" at bounding box center [495, 46] width 56 height 15
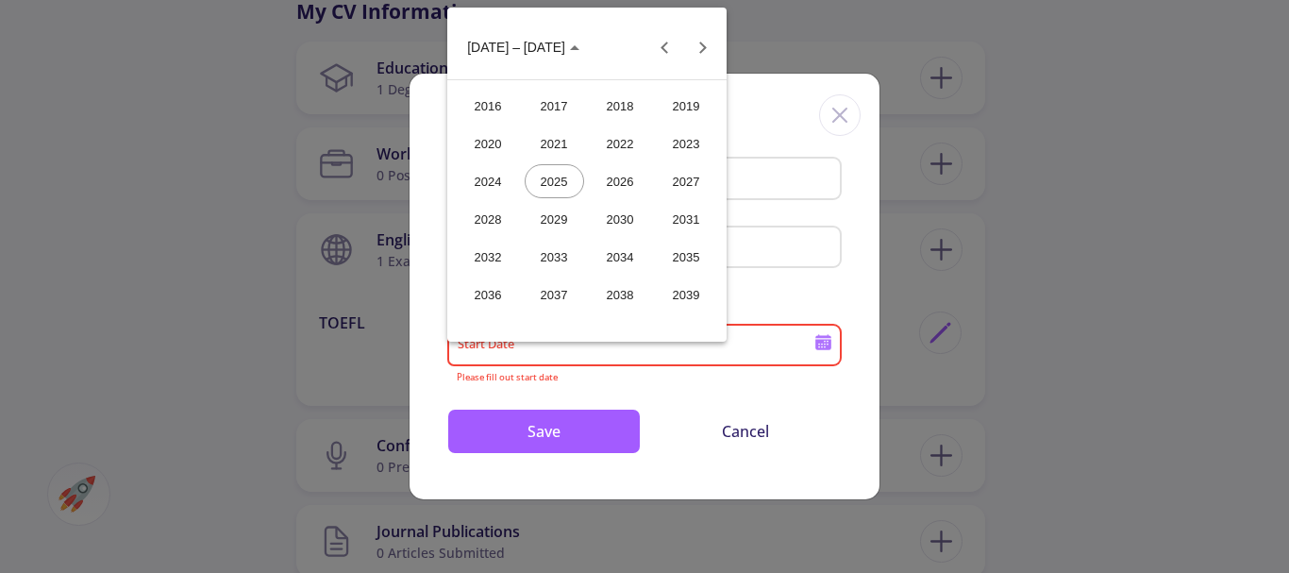
click at [616, 104] on div "2018" at bounding box center [620, 106] width 59 height 34
click at [616, 136] on div "MAR" at bounding box center [620, 143] width 59 height 34
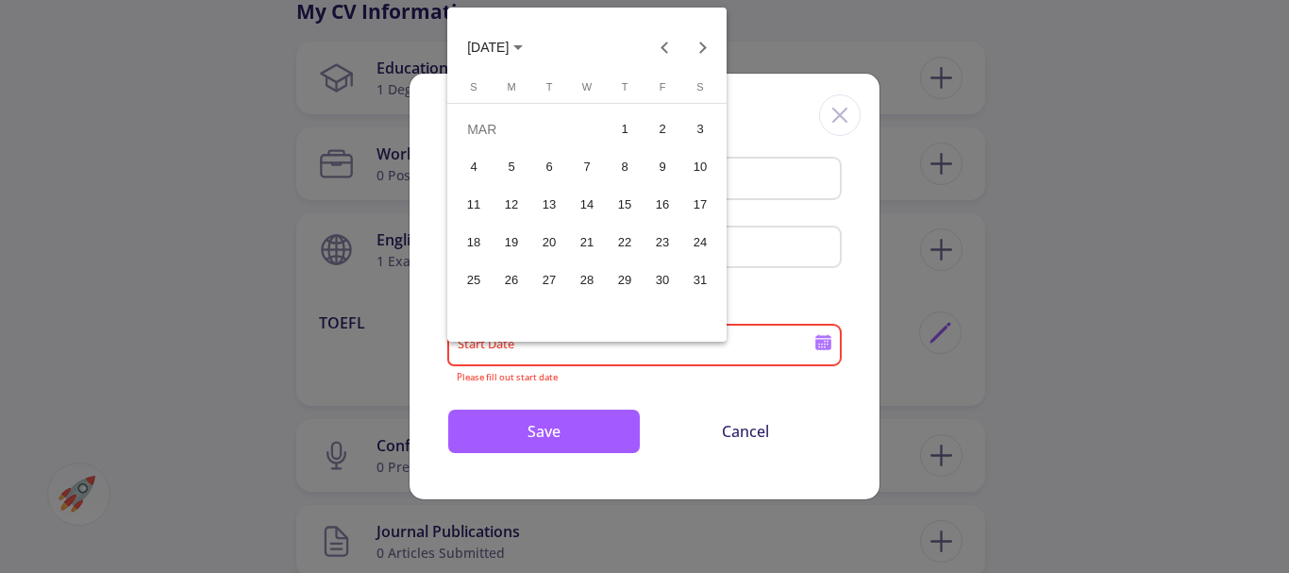
click at [616, 125] on div "1" at bounding box center [625, 129] width 34 height 34
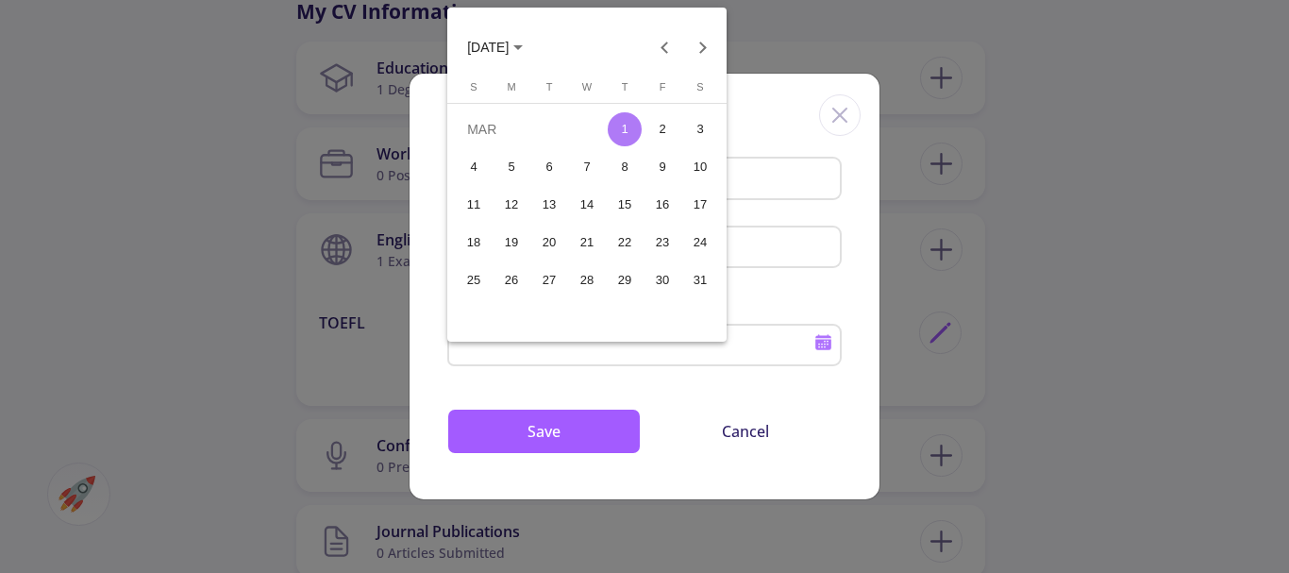
type input "3/1/2018"
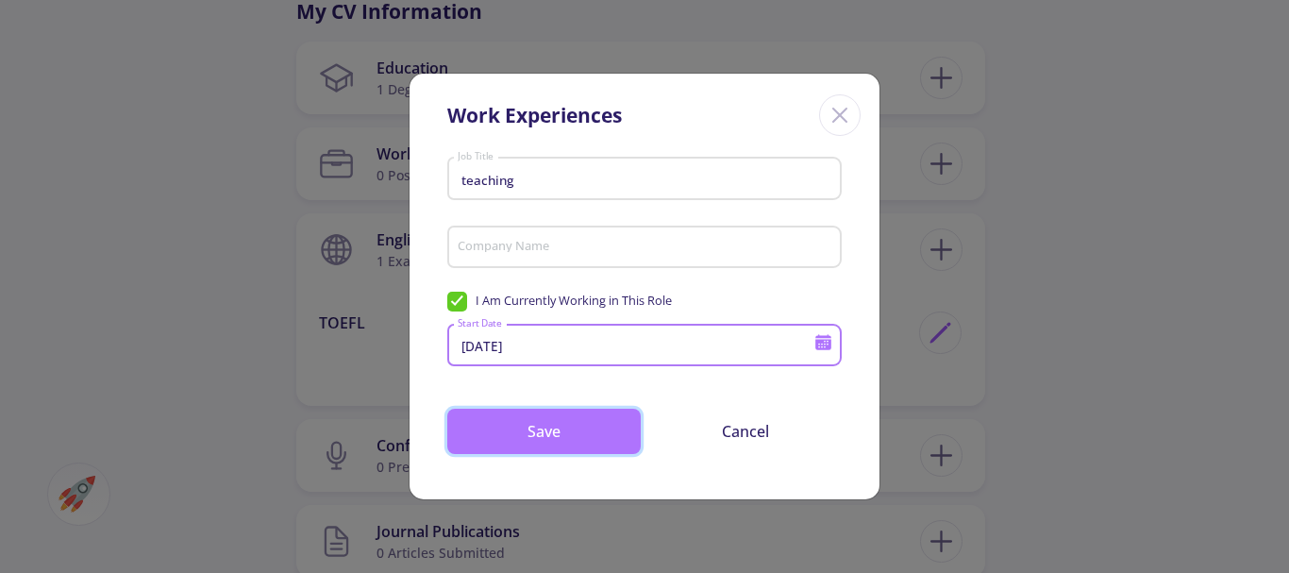
click at [535, 429] on button "Save" at bounding box center [543, 431] width 193 height 45
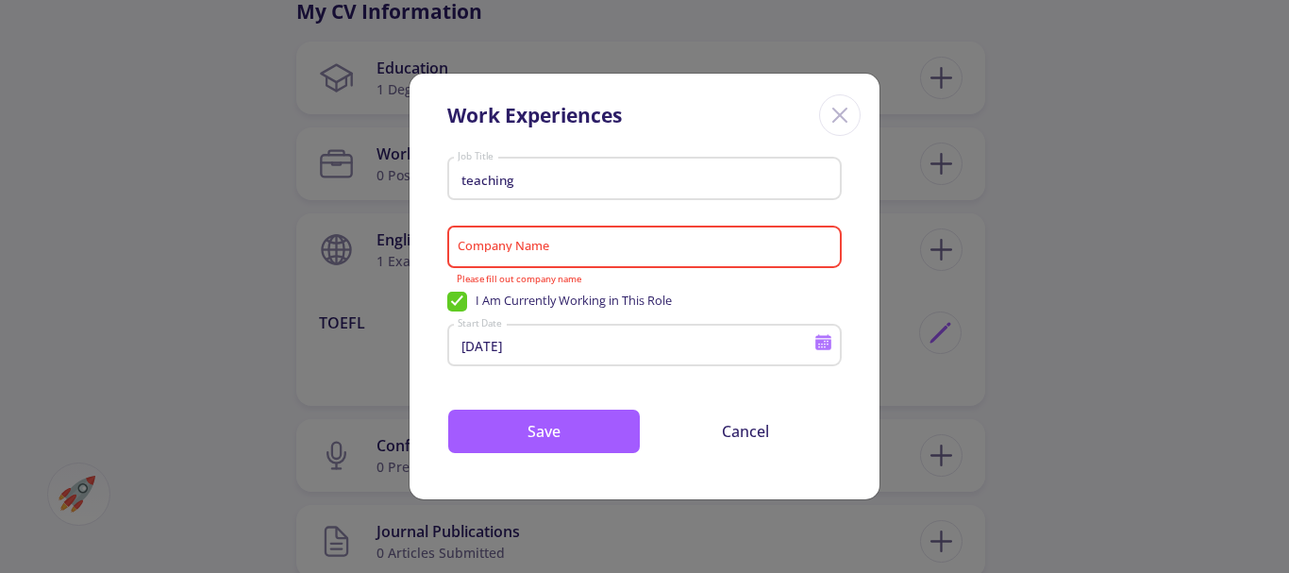
click at [478, 243] on input "Company Name" at bounding box center [647, 248] width 381 height 17
click at [462, 178] on input "teaching" at bounding box center [647, 179] width 381 height 17
click at [466, 179] on input "teaching" at bounding box center [647, 179] width 381 height 17
click at [465, 249] on input "Company Name" at bounding box center [647, 248] width 381 height 17
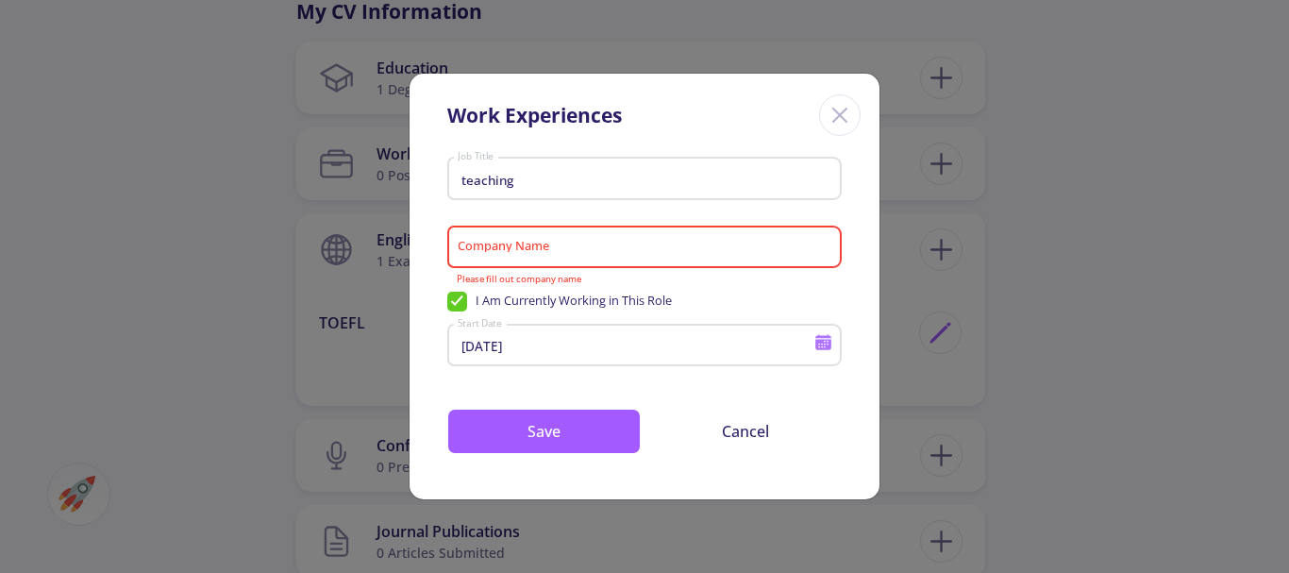
drag, startPoint x: 527, startPoint y: 170, endPoint x: 477, endPoint y: 179, distance: 51.8
click at [460, 180] on div "teaching Job Title" at bounding box center [645, 174] width 376 height 49
drag, startPoint x: 502, startPoint y: 177, endPoint x: 450, endPoint y: 176, distance: 51.9
click at [450, 176] on div "teaching Job Title" at bounding box center [644, 174] width 394 height 49
type input "tutor"
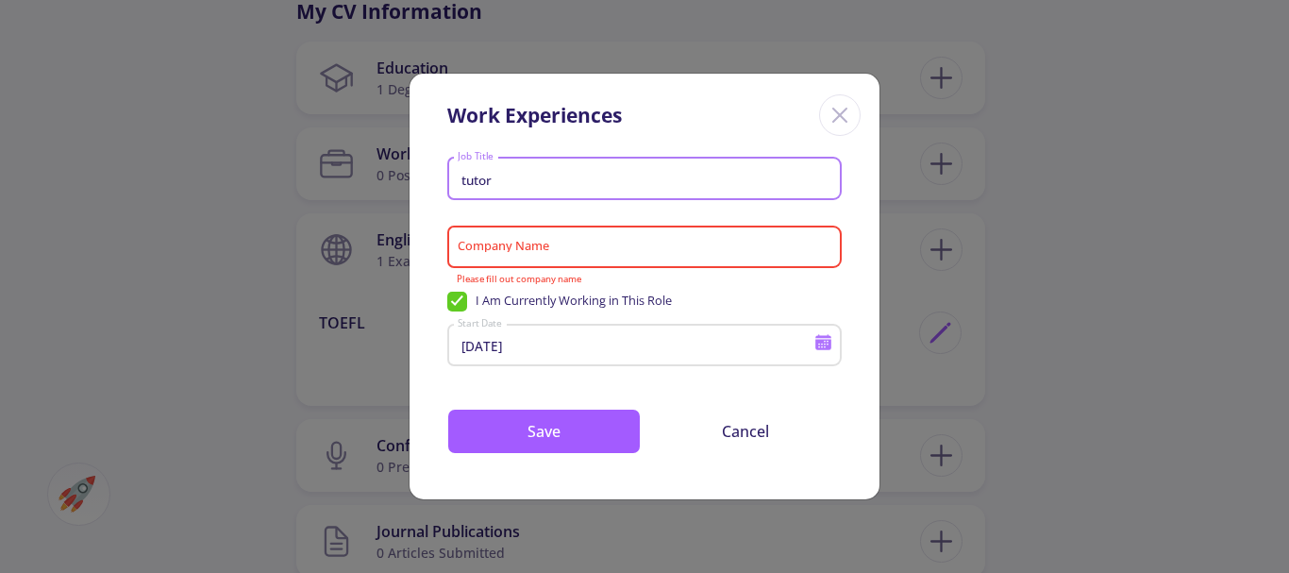
click at [476, 243] on input "Company Name" at bounding box center [647, 248] width 381 height 17
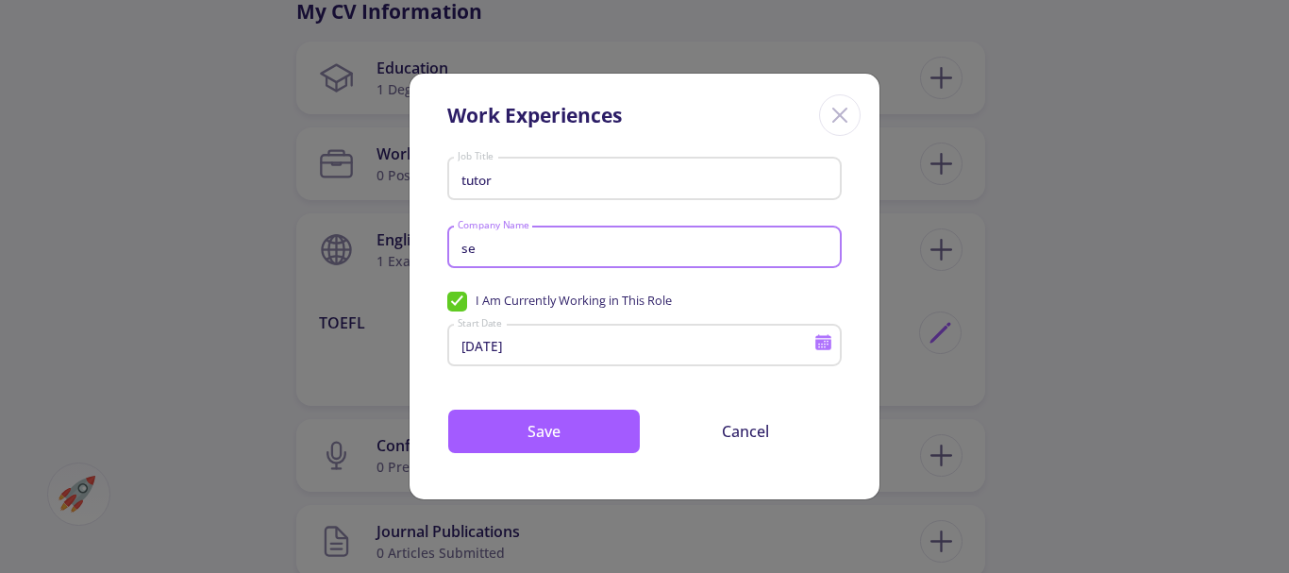
type input "s"
type input "f"
type input "daneshvaran"
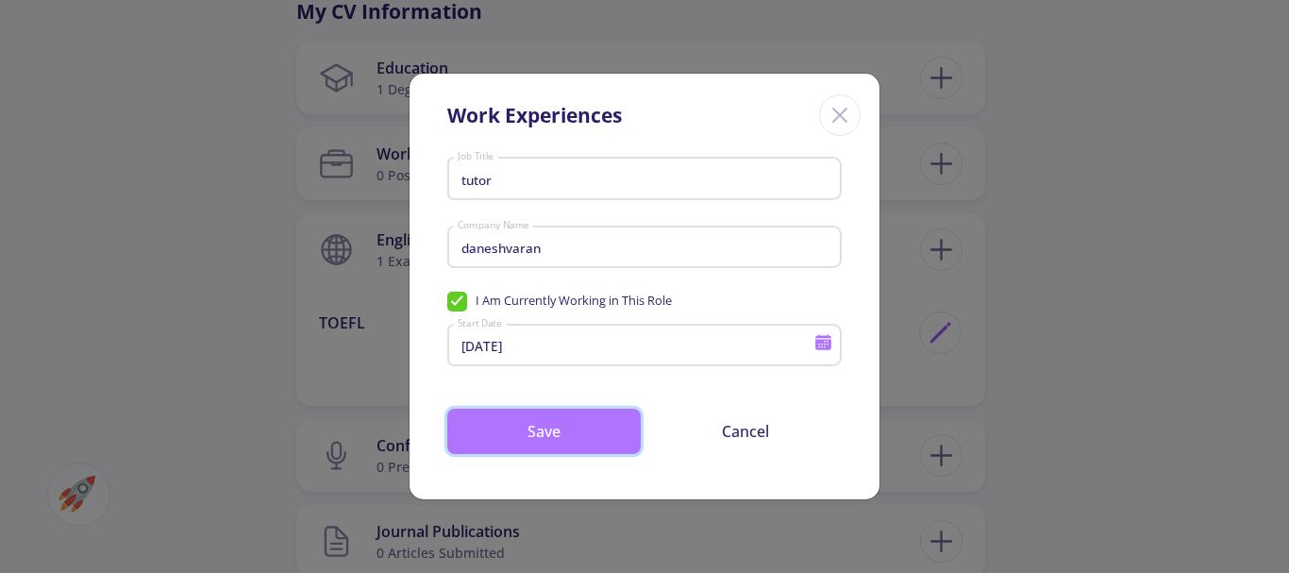
click at [539, 441] on button "Save" at bounding box center [543, 431] width 193 height 45
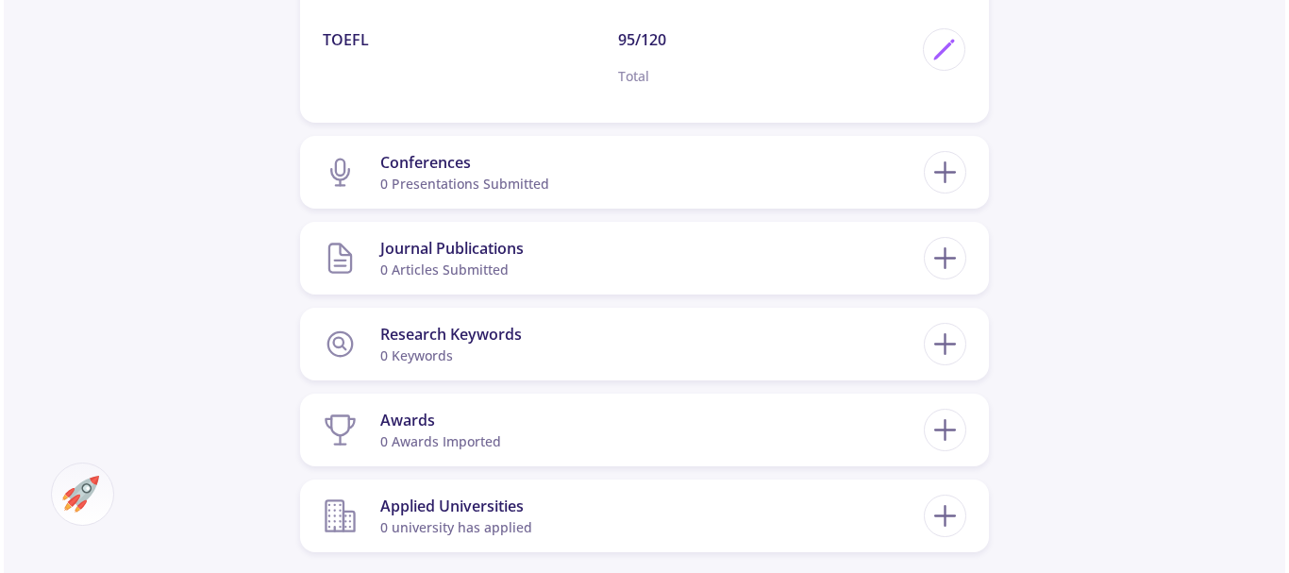
scroll to position [1266, 0]
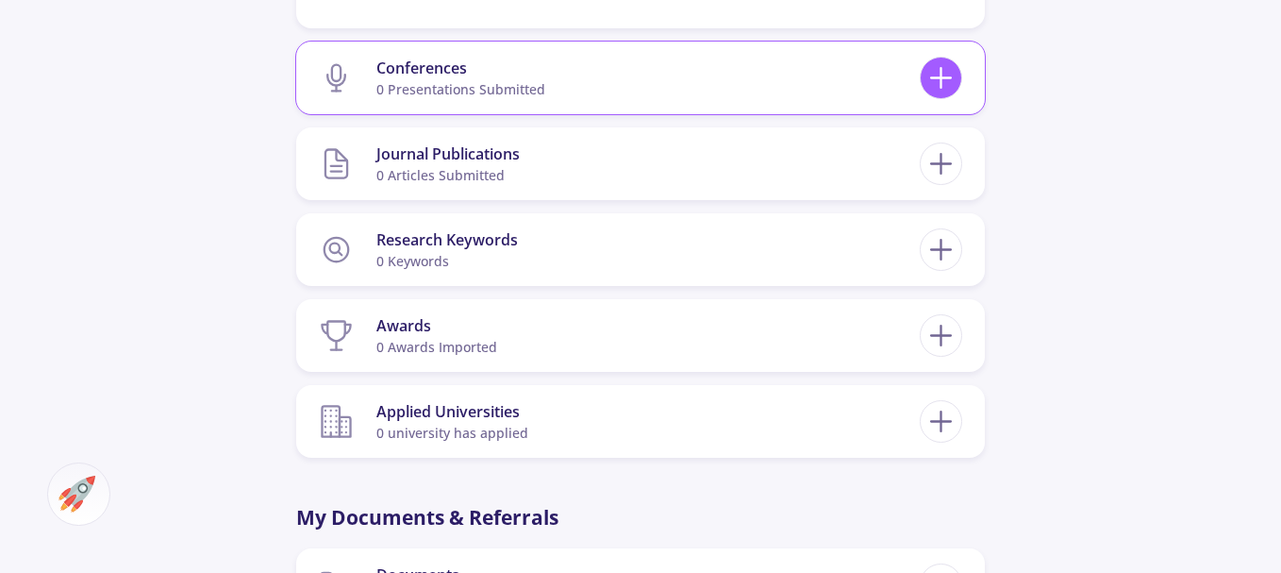
click at [949, 85] on icon at bounding box center [941, 77] width 35 height 35
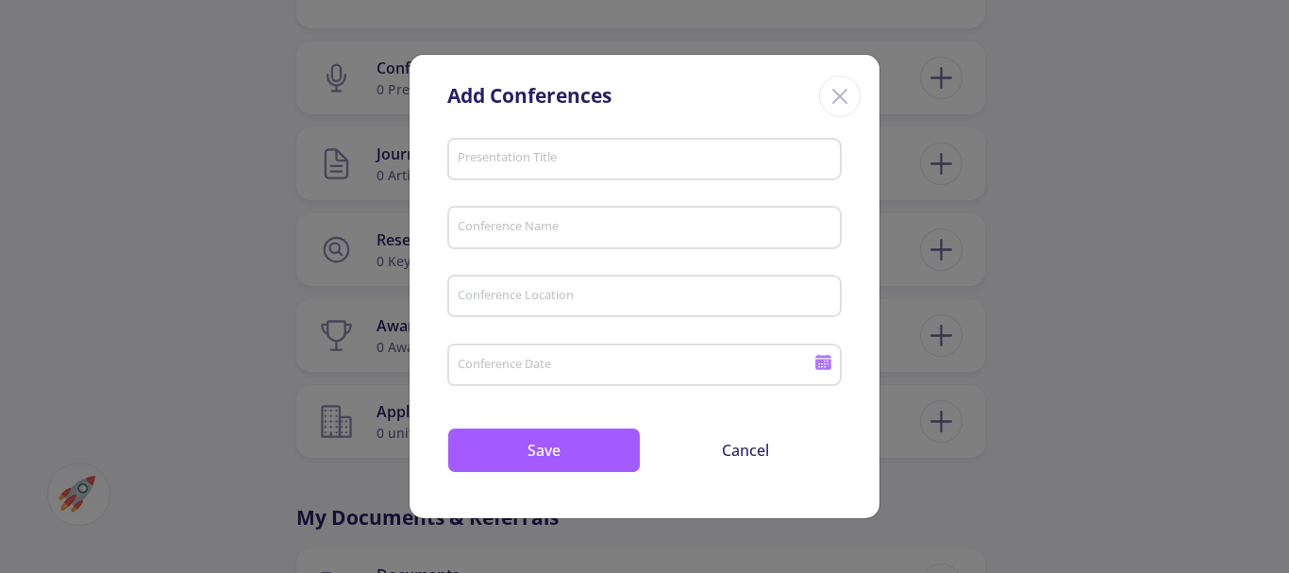
click at [468, 167] on input "Presentation Title" at bounding box center [647, 160] width 381 height 17
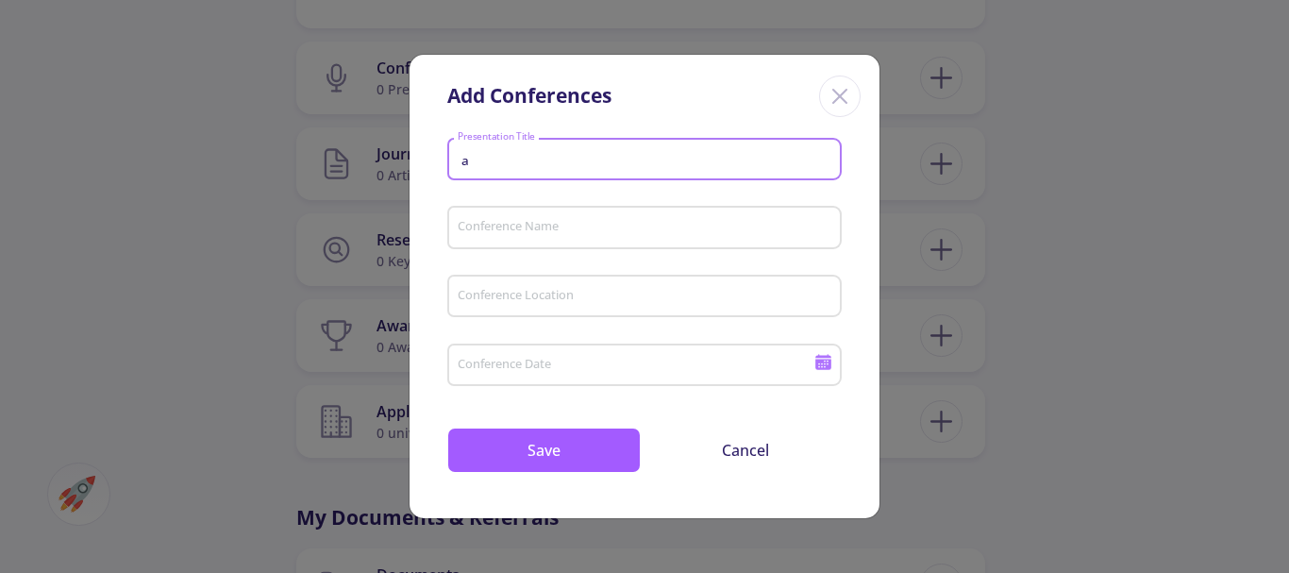
type input "a"
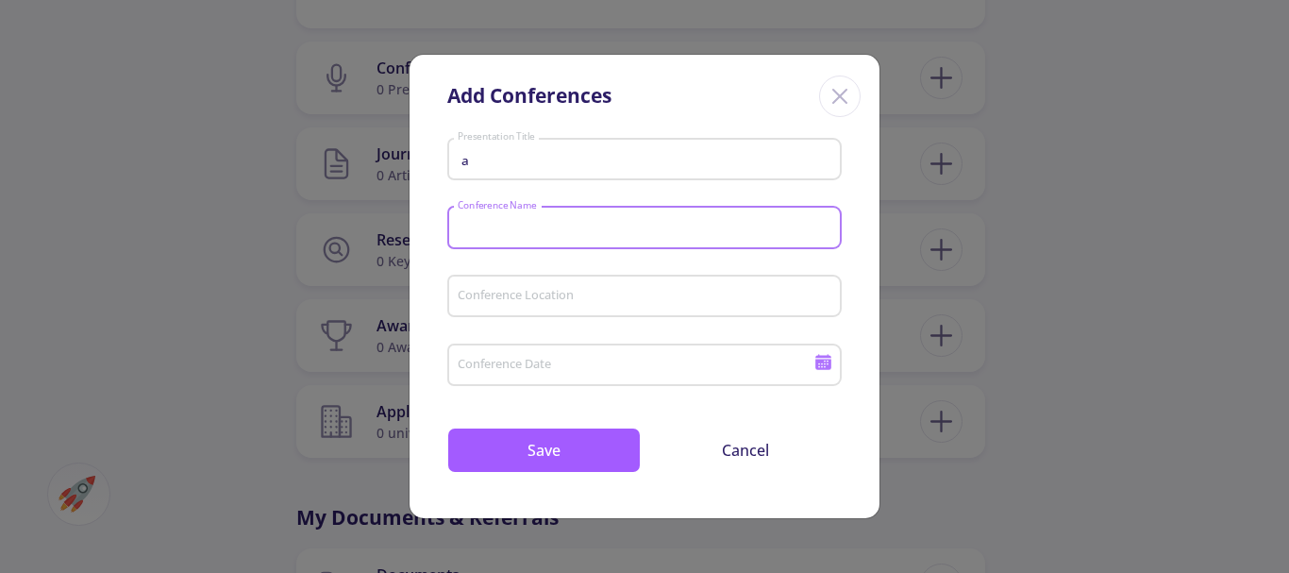
click at [477, 235] on input "Conference Name" at bounding box center [647, 228] width 381 height 17
click at [468, 298] on input "Conference Location" at bounding box center [647, 297] width 381 height 17
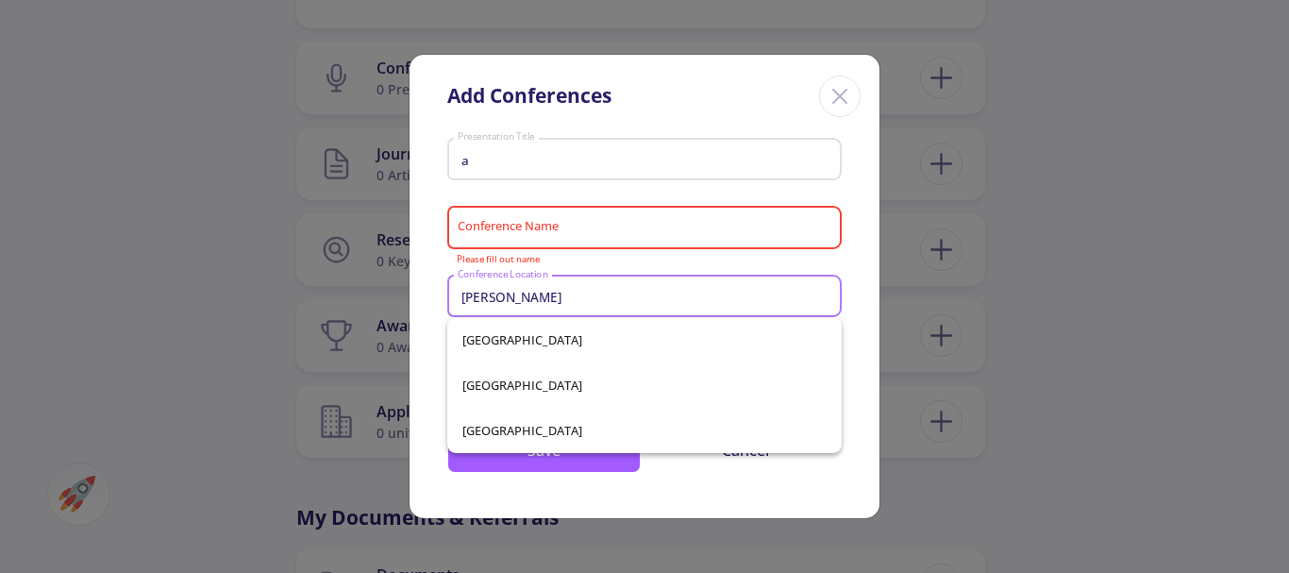
scroll to position [0, 0]
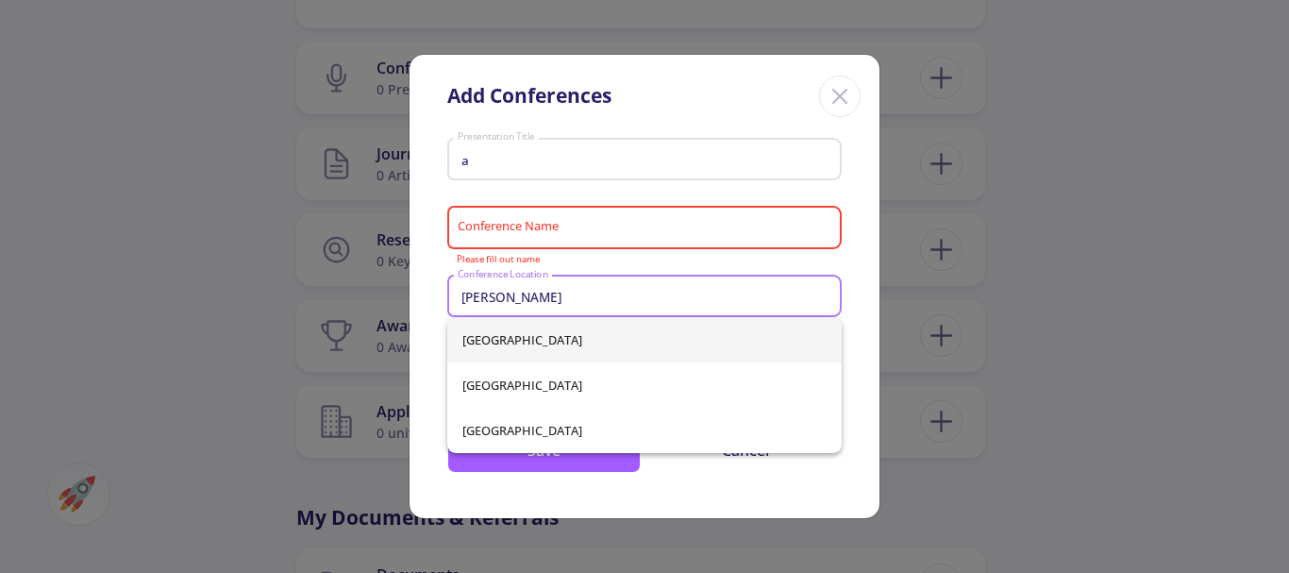
type input "Ira"
click at [490, 340] on div "Iran Iraq United Arab Emirates" at bounding box center [644, 385] width 394 height 136
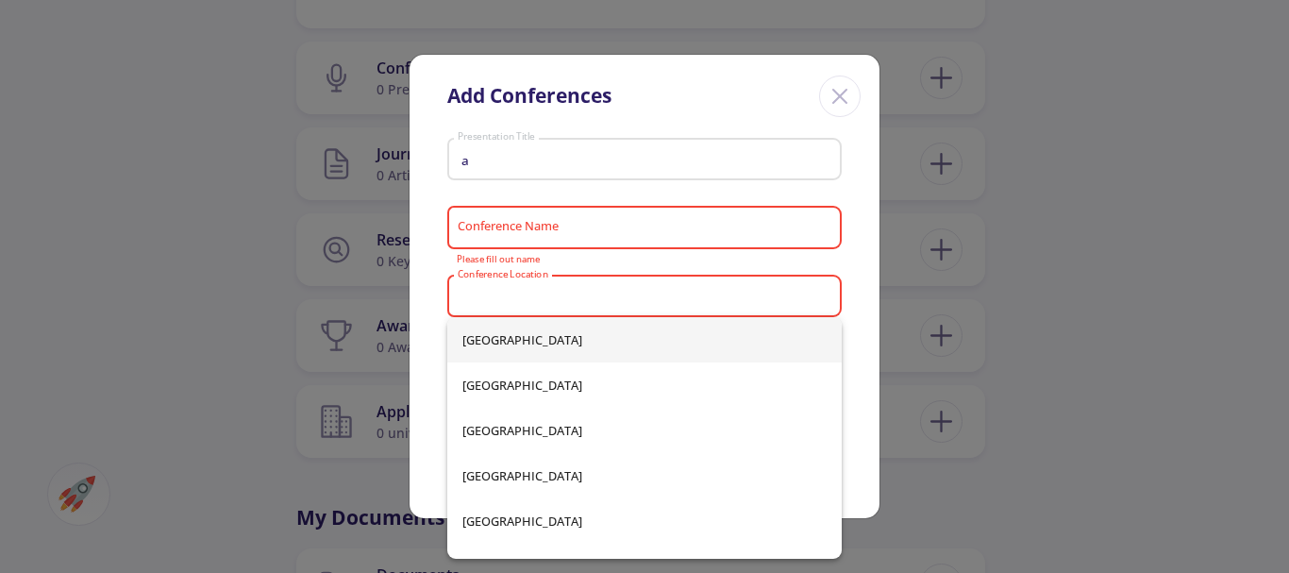
click at [489, 224] on input "Conference Name" at bounding box center [647, 228] width 381 height 17
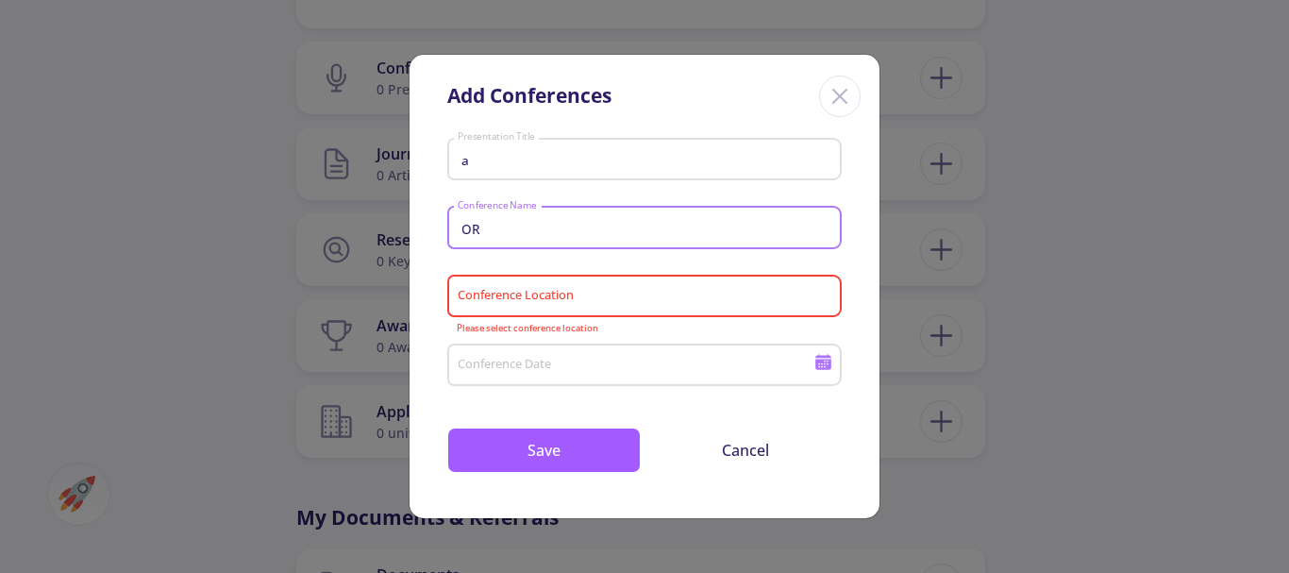
type input "OR"
click at [486, 293] on input "Conference Location" at bounding box center [647, 297] width 381 height 17
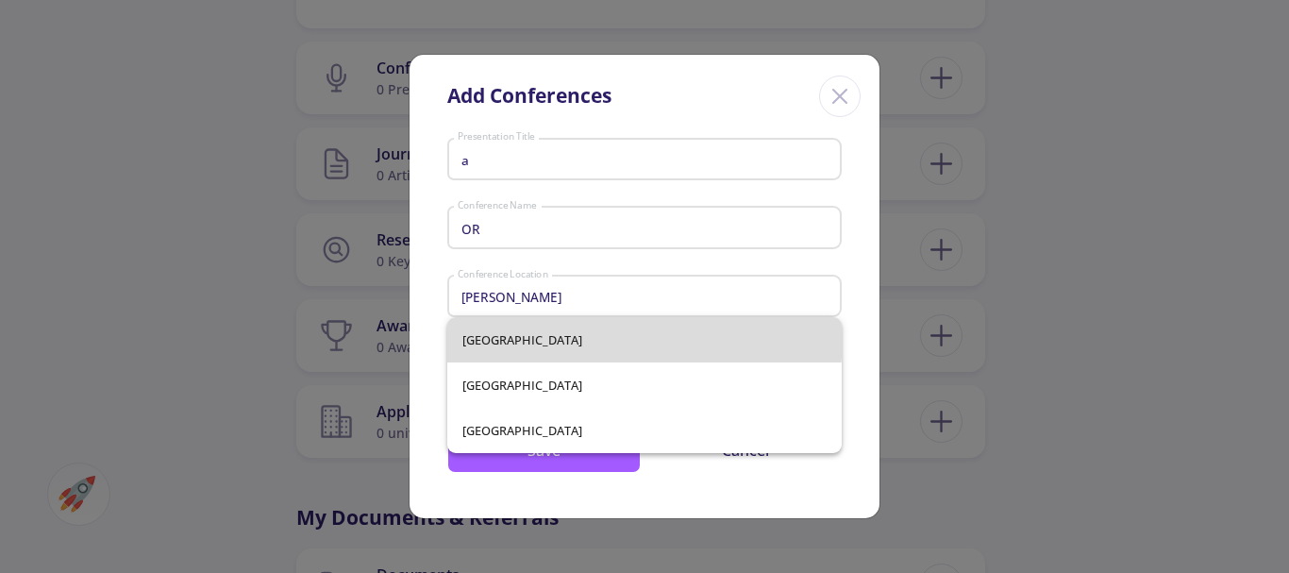
click at [480, 333] on span "Iran" at bounding box center [644, 339] width 364 height 45
type input "Iran"
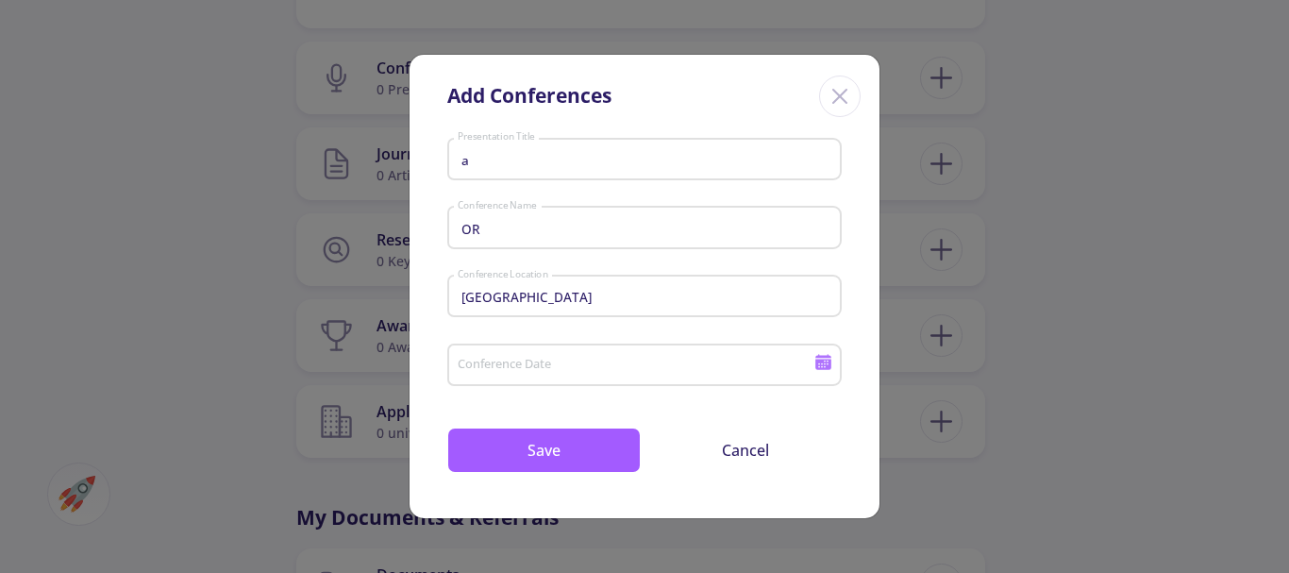
click at [820, 361] on icon at bounding box center [823, 364] width 16 height 10
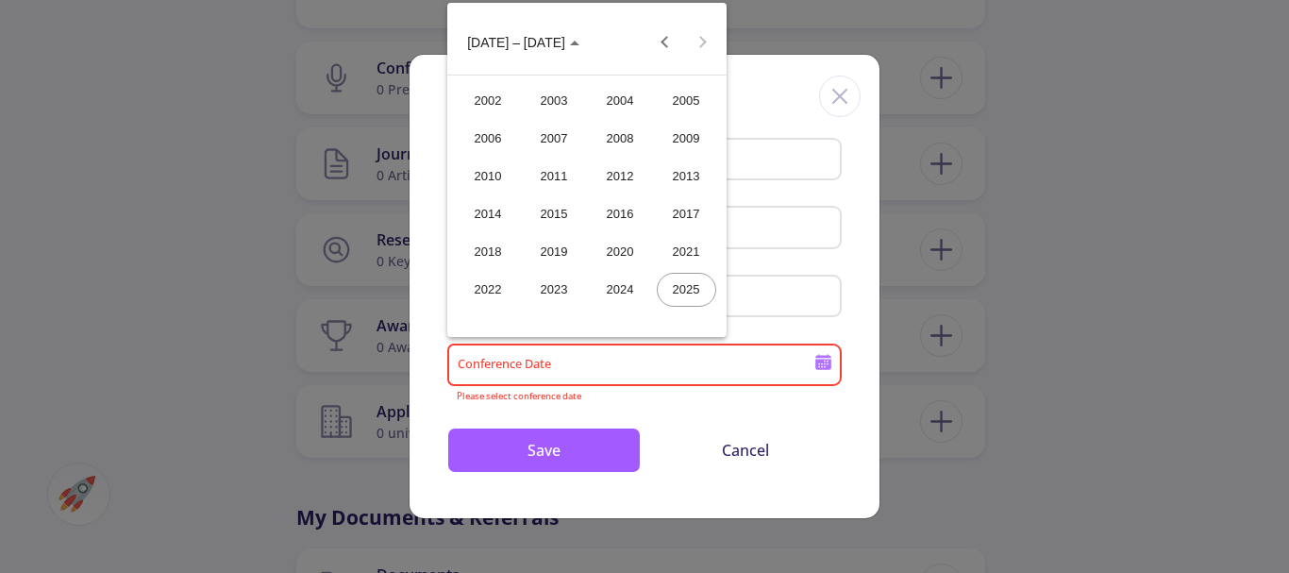
click at [570, 42] on polygon "Choose date" at bounding box center [574, 43] width 9 height 5
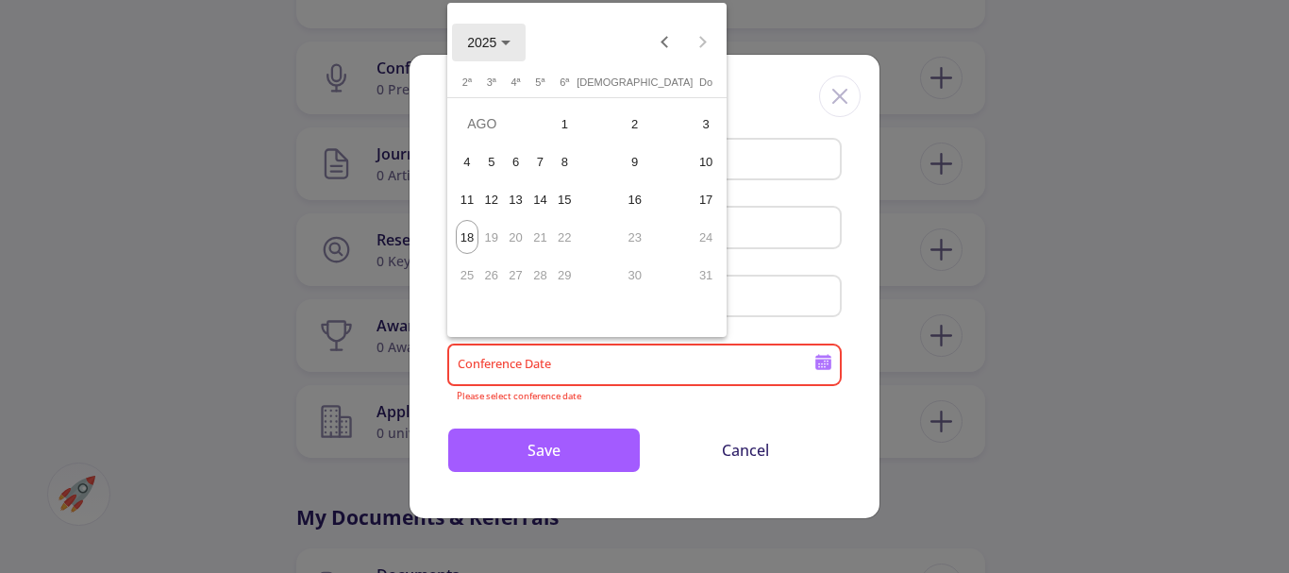
click at [510, 42] on icon "Choose month and year" at bounding box center [505, 43] width 9 height 5
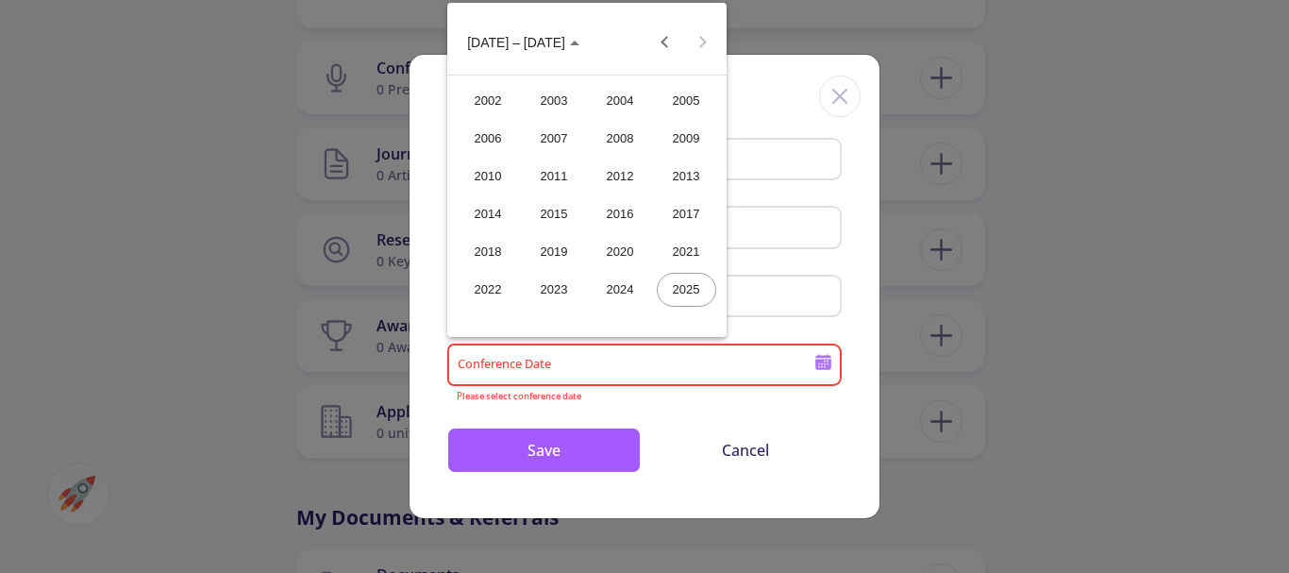
click at [626, 174] on div "2012" at bounding box center [620, 176] width 59 height 34
type input "2012"
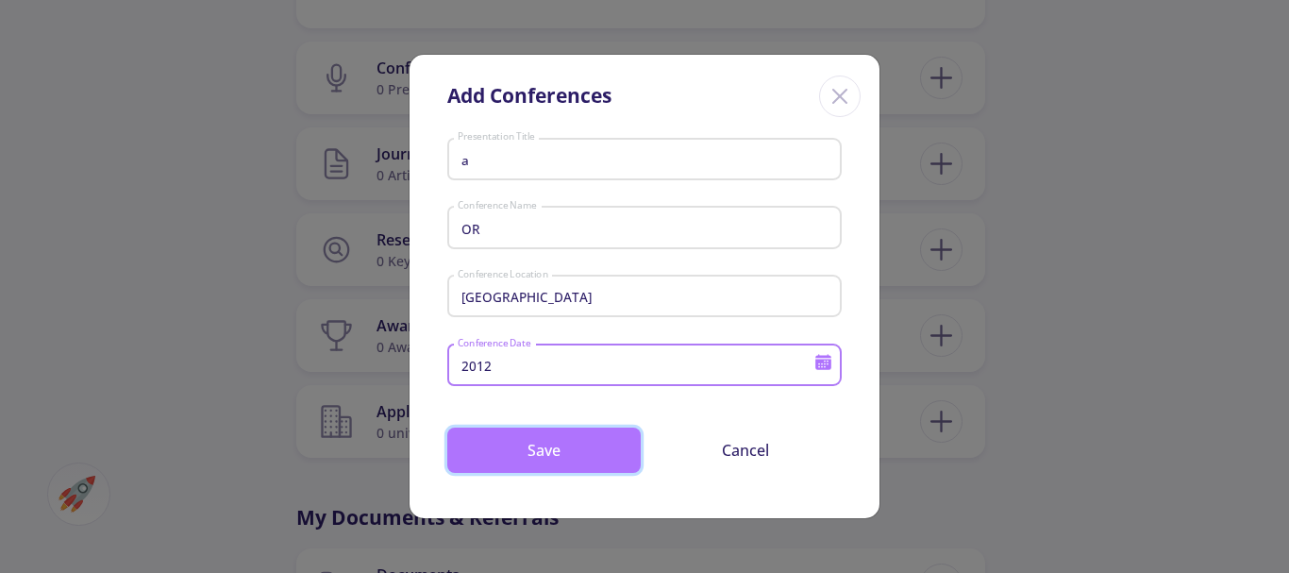
click at [567, 448] on button "Save" at bounding box center [543, 449] width 193 height 45
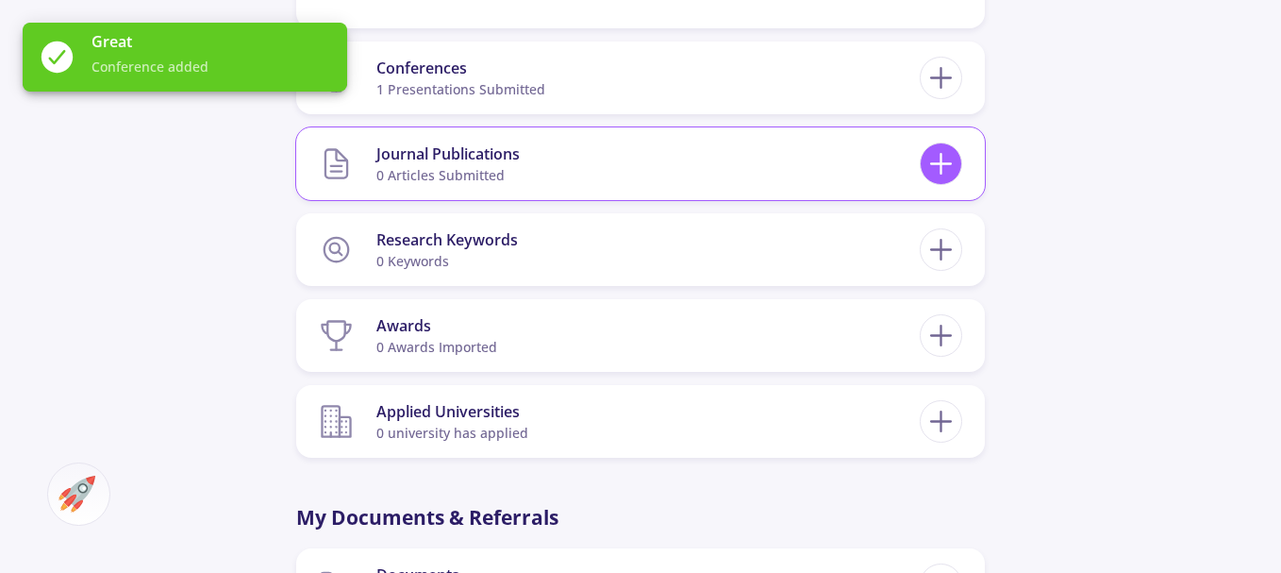
click at [945, 161] on icon at bounding box center [941, 163] width 35 height 35
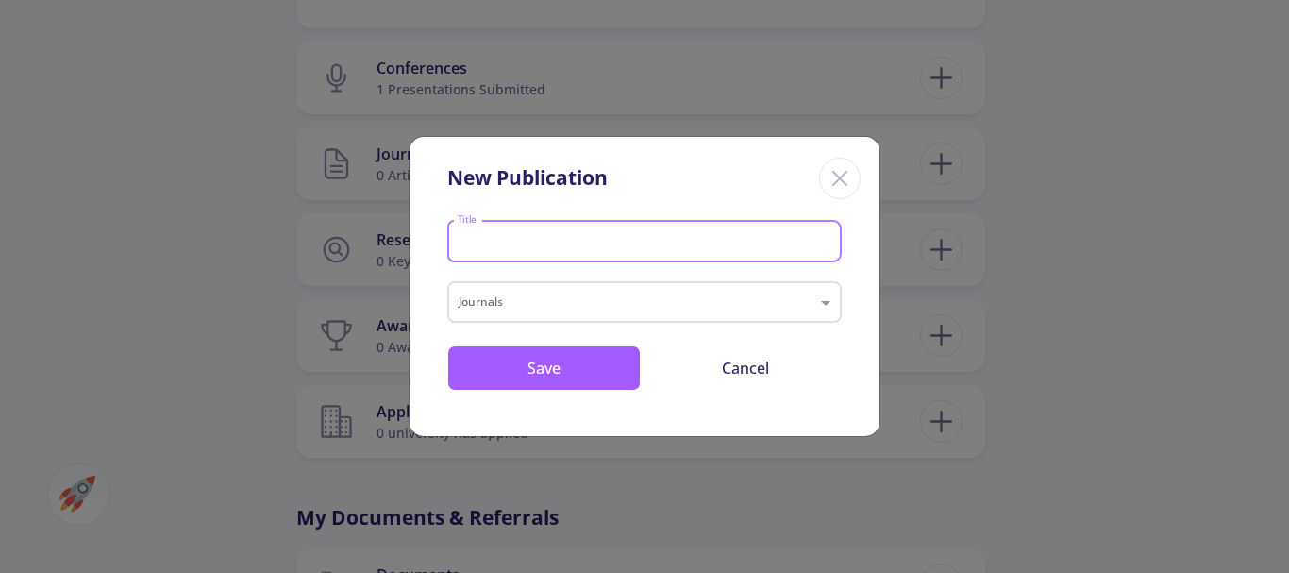
click at [484, 243] on input "Title" at bounding box center [647, 242] width 381 height 17
type input "OR"
click at [511, 296] on input "text" at bounding box center [626, 304] width 334 height 23
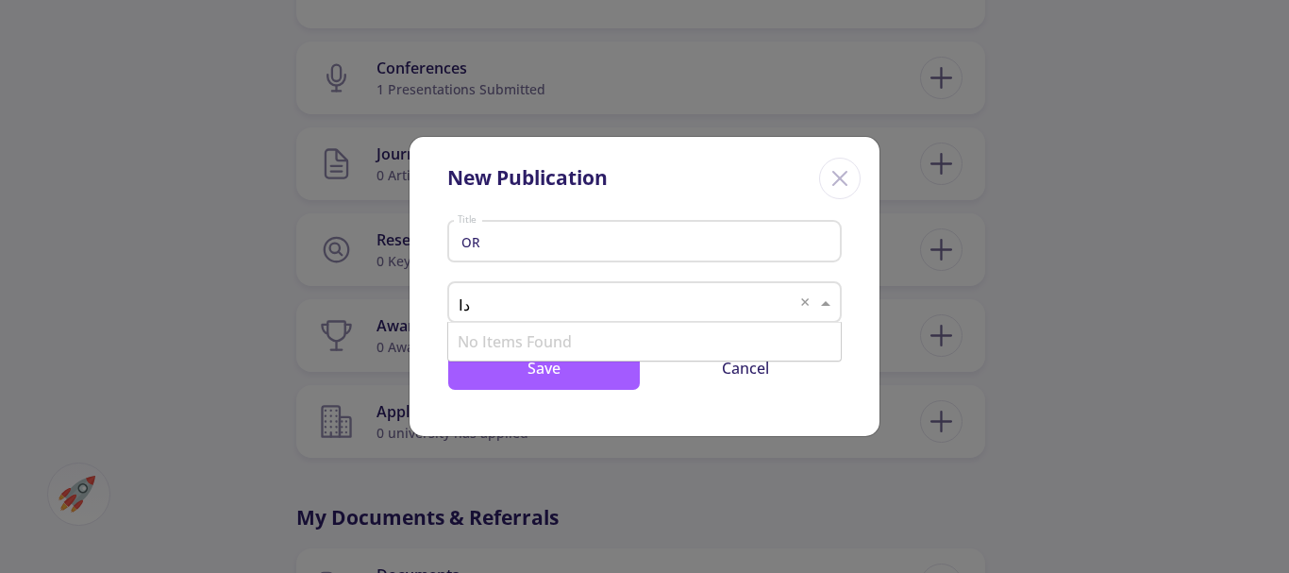
type input "I"
type input "Iran"
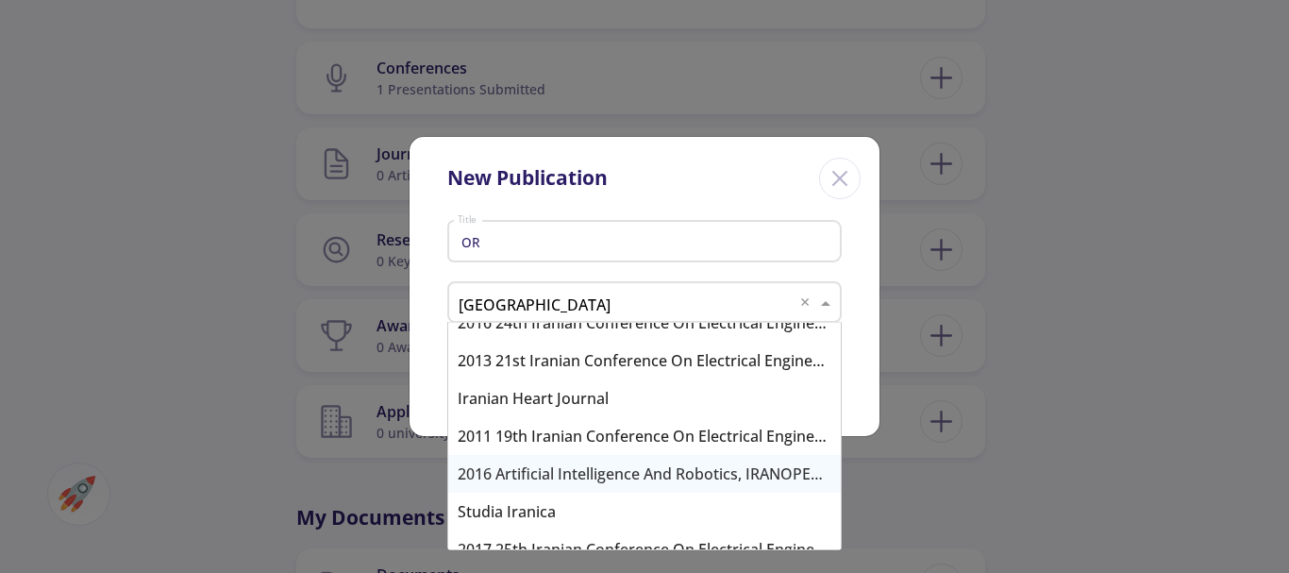
scroll to position [4303, 0]
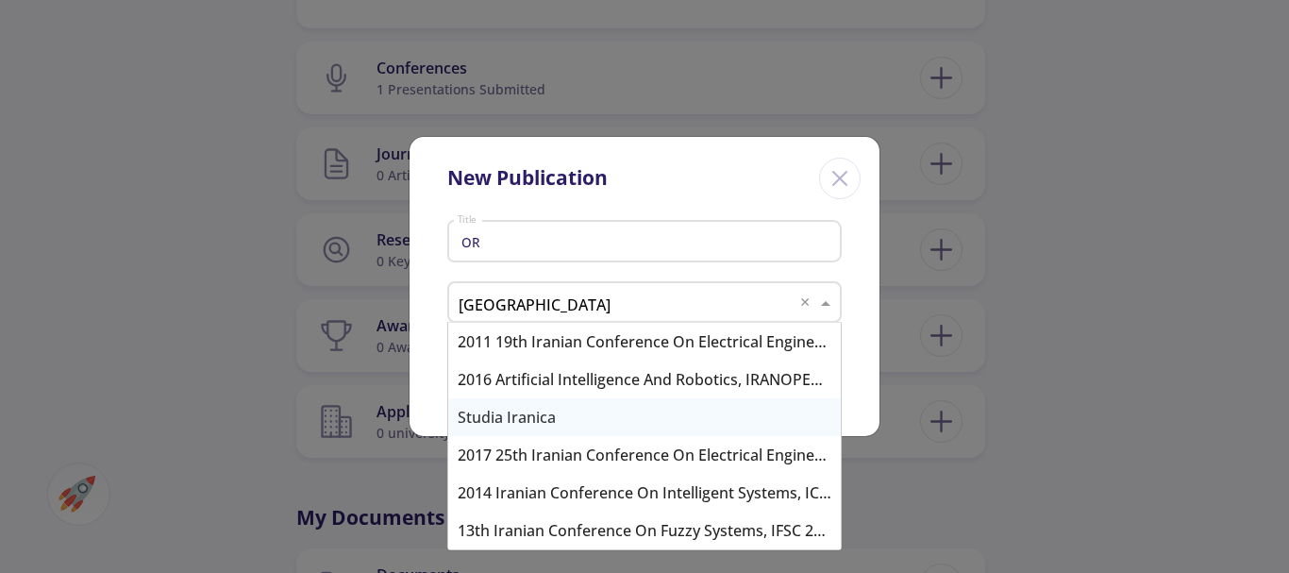
click at [510, 404] on div "Studia Iranica" at bounding box center [644, 417] width 393 height 38
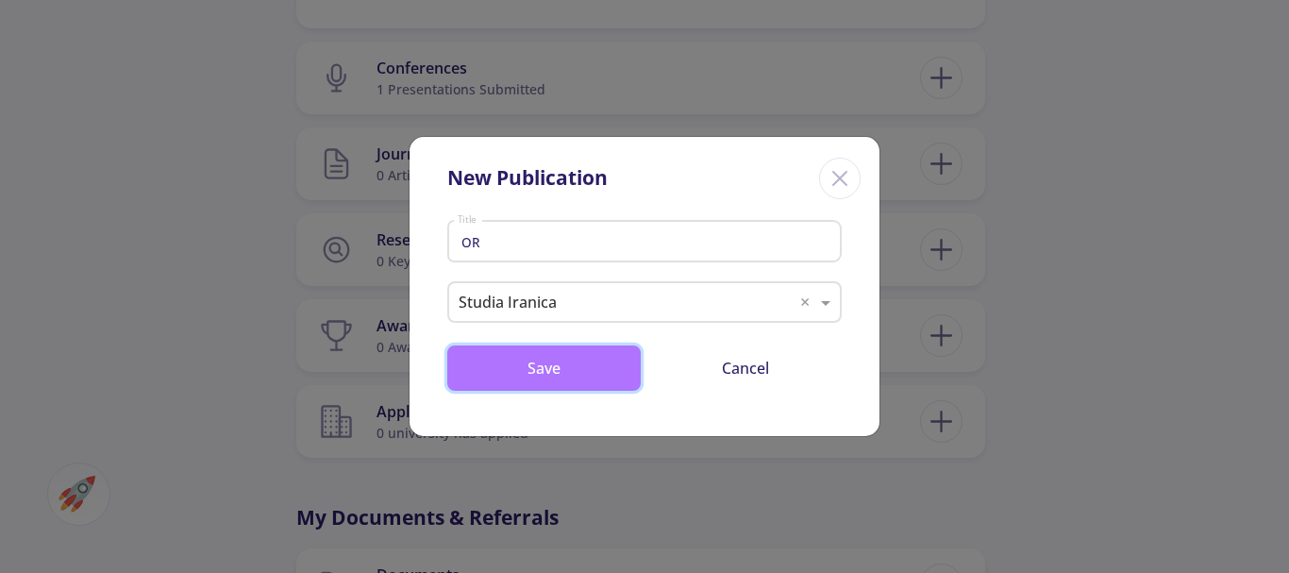
click at [551, 366] on button "Save" at bounding box center [543, 367] width 193 height 45
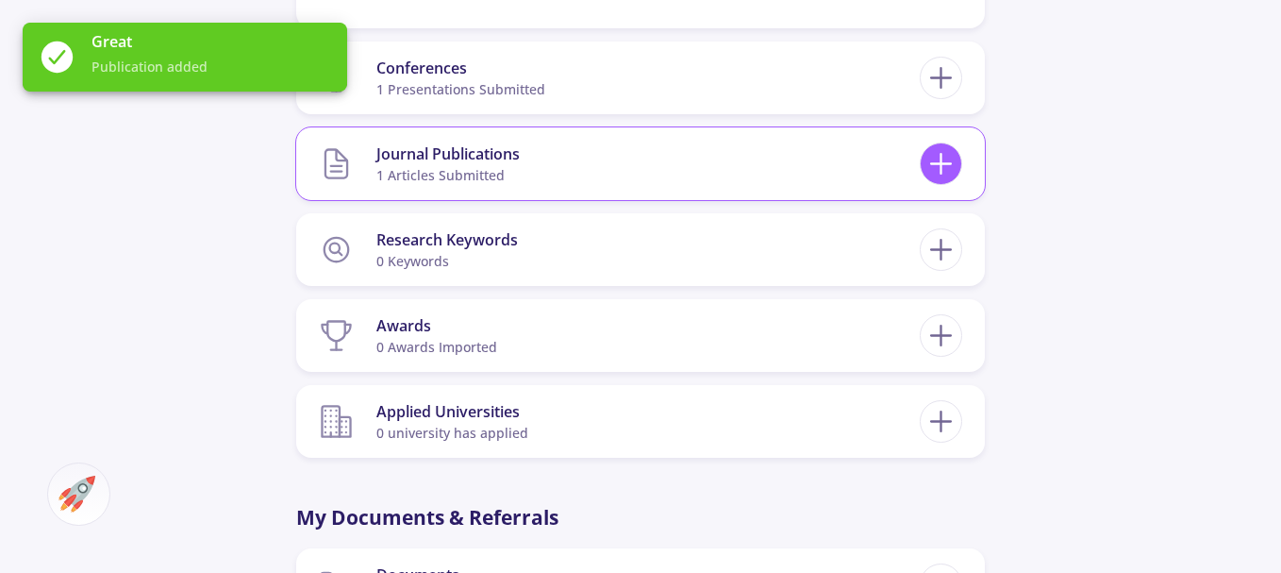
click at [942, 165] on line at bounding box center [942, 164] width 0 height 20
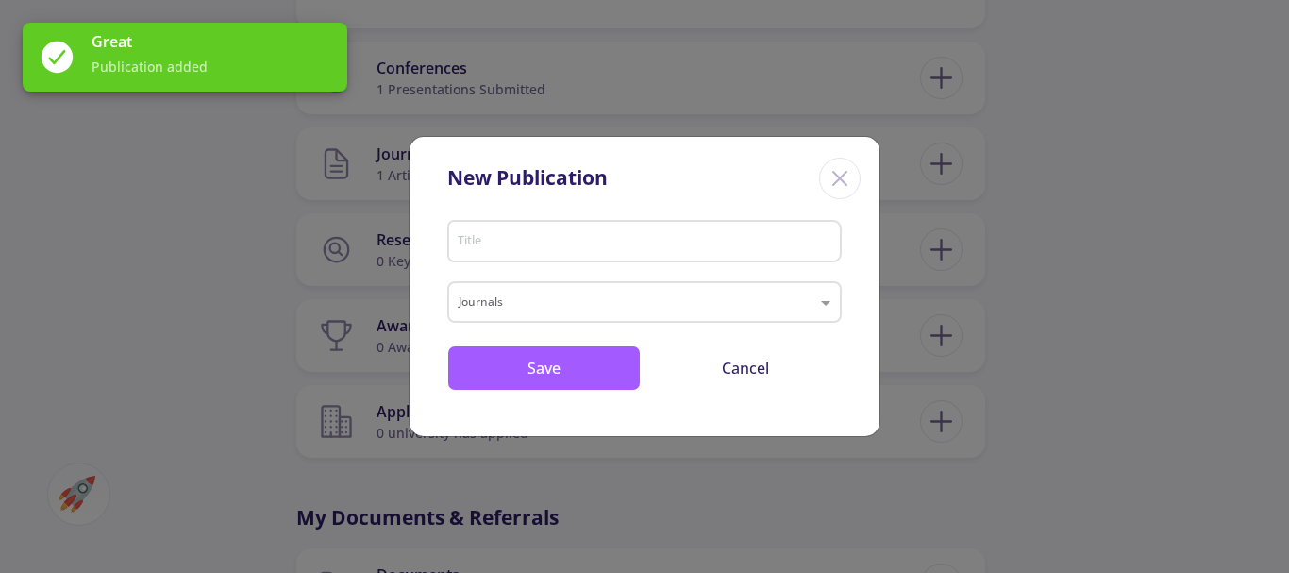
click at [826, 176] on icon "Close" at bounding box center [840, 178] width 30 height 30
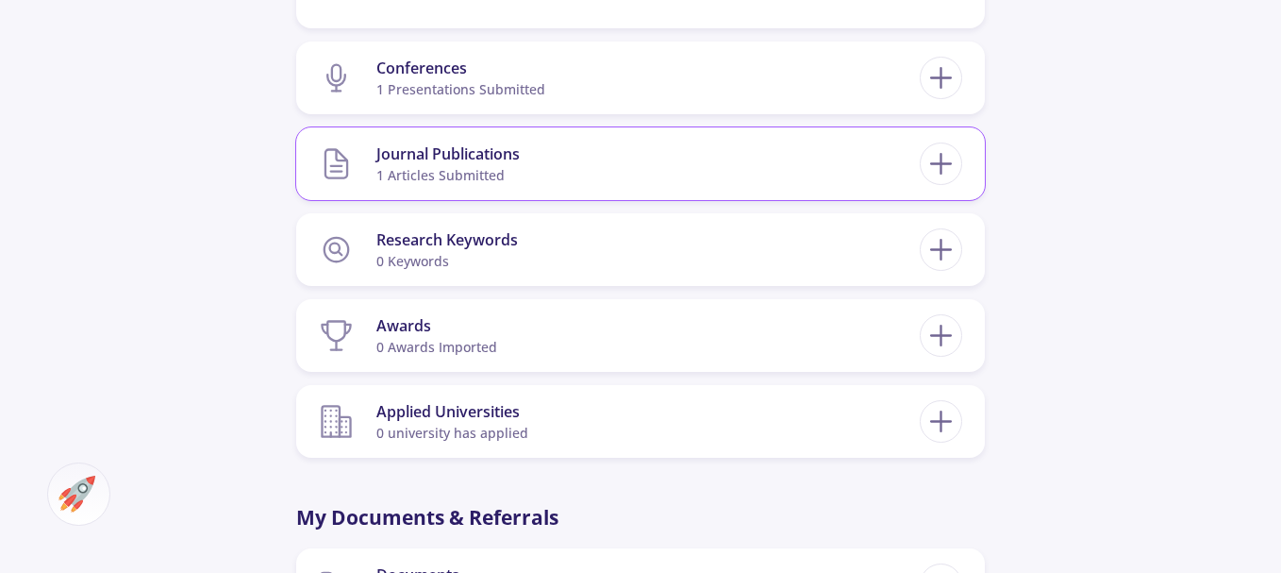
click at [409, 158] on div "Journal Publications" at bounding box center [447, 153] width 143 height 23
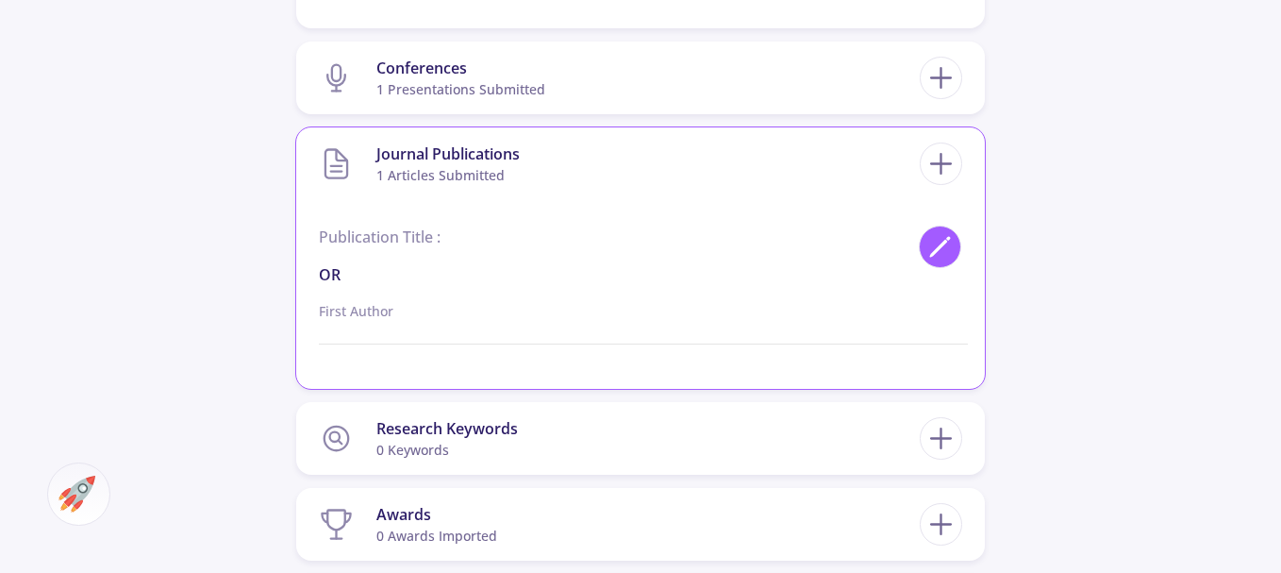
click at [947, 243] on icon at bounding box center [940, 246] width 25 height 25
type input "OR"
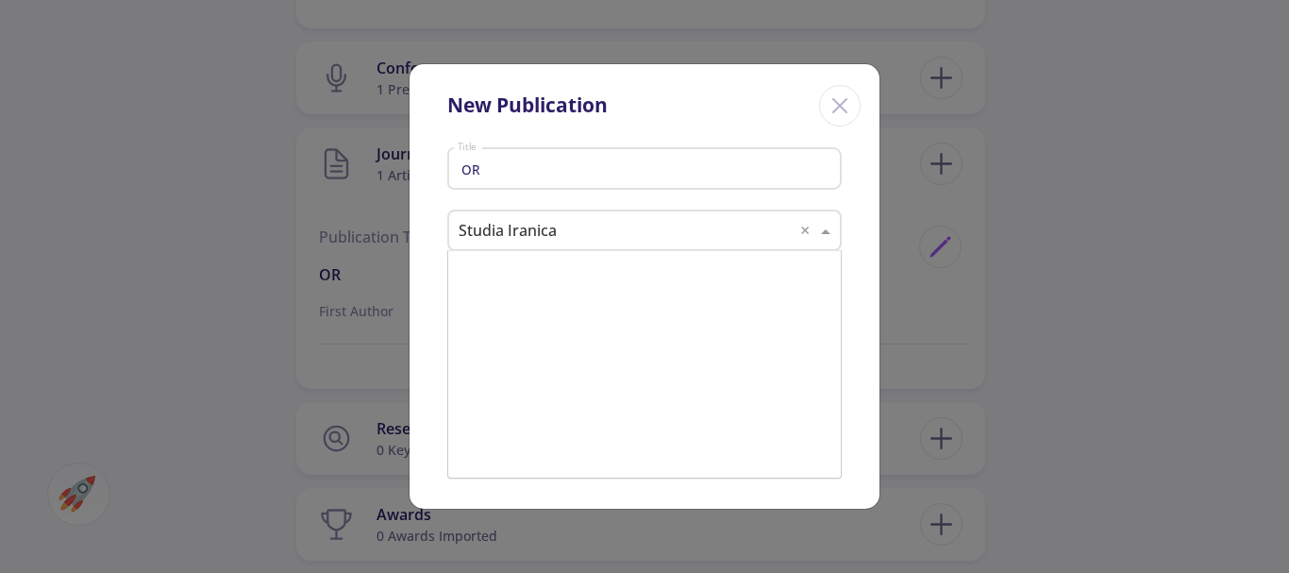
click at [559, 227] on input "text" at bounding box center [626, 232] width 334 height 23
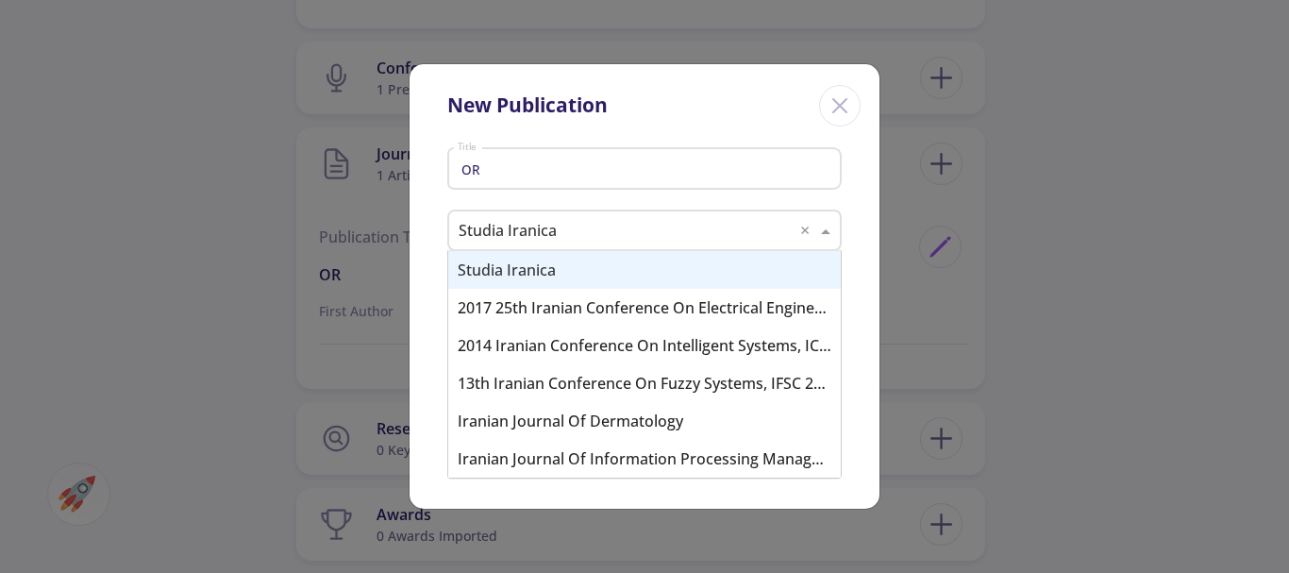
drag, startPoint x: 560, startPoint y: 226, endPoint x: 491, endPoint y: 225, distance: 68.9
click at [492, 223] on input "text" at bounding box center [626, 232] width 334 height 23
click at [563, 230] on input "text" at bounding box center [626, 232] width 334 height 23
click at [560, 227] on input "text" at bounding box center [626, 232] width 334 height 23
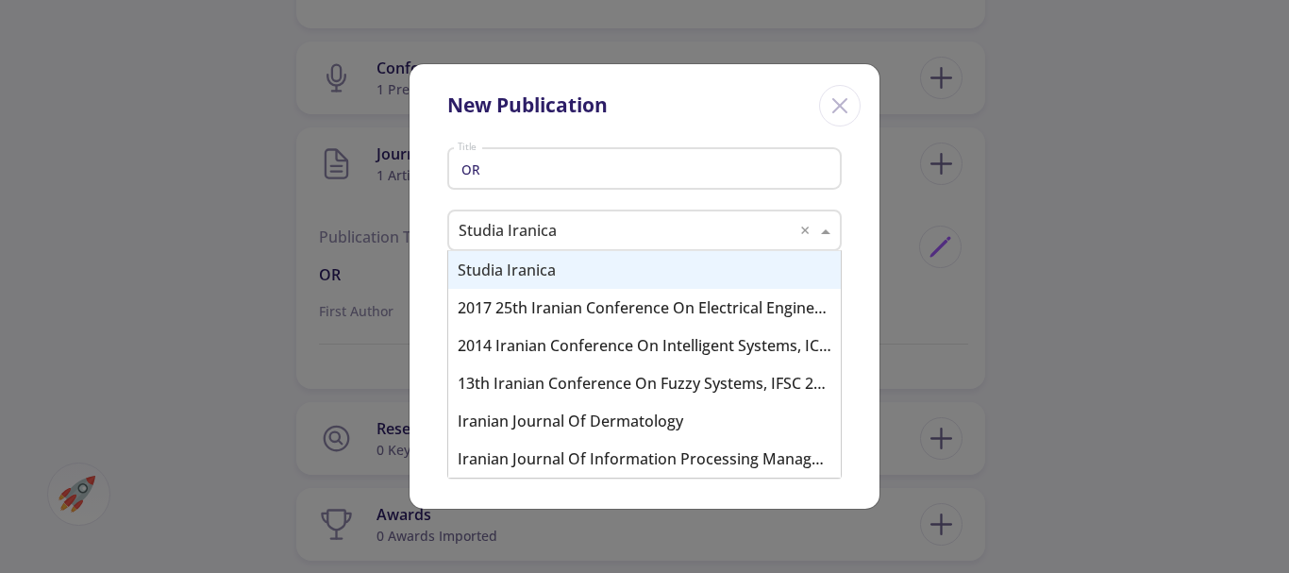
click at [562, 228] on input "text" at bounding box center [626, 232] width 334 height 23
click at [797, 228] on div at bounding box center [644, 232] width 391 height 23
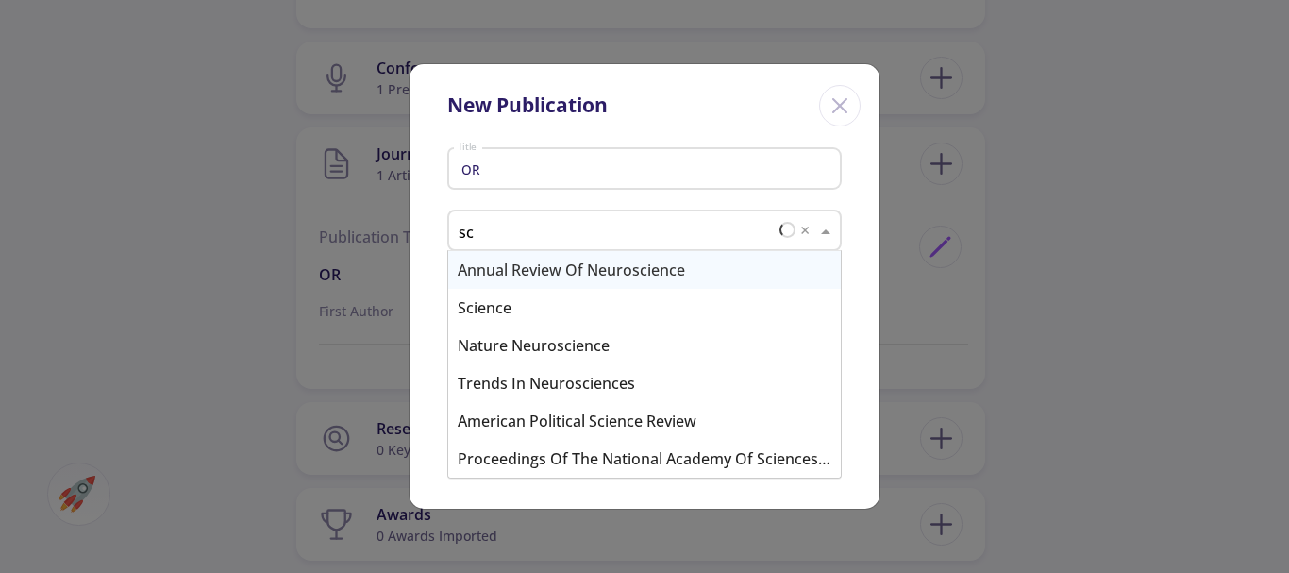
scroll to position [0, 0]
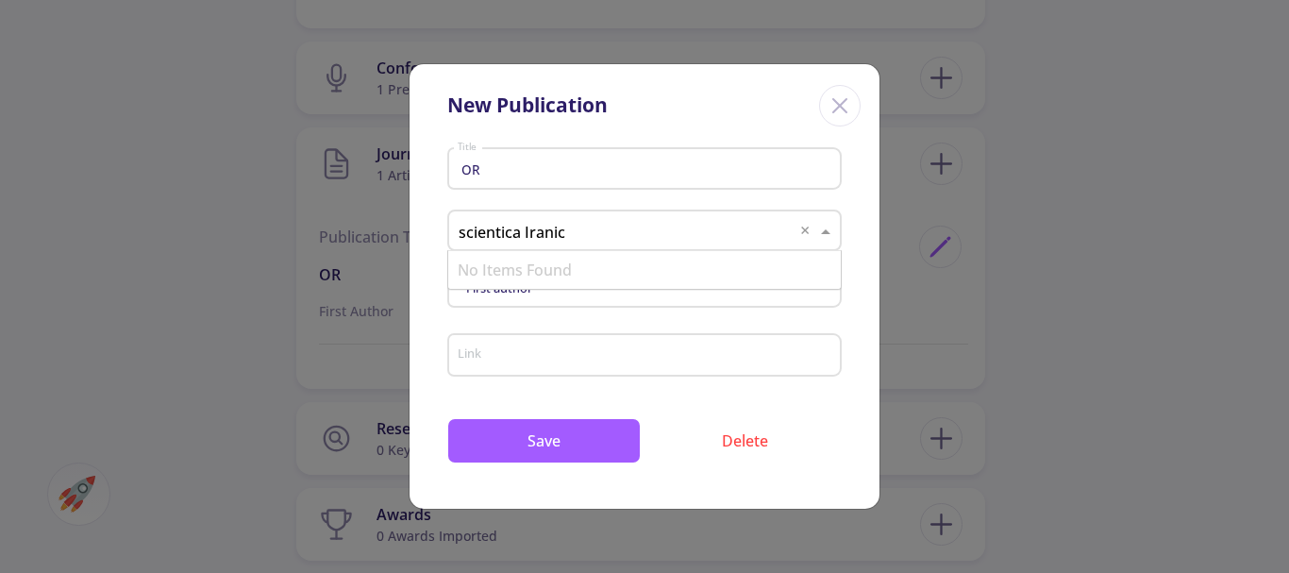
type input "scientica Iranica"
drag, startPoint x: 587, startPoint y: 230, endPoint x: 407, endPoint y: 217, distance: 180.7
click at [407, 217] on div "New Publication OR Title Journals scientica Iranica × First author Author Link …" at bounding box center [644, 286] width 1289 height 573
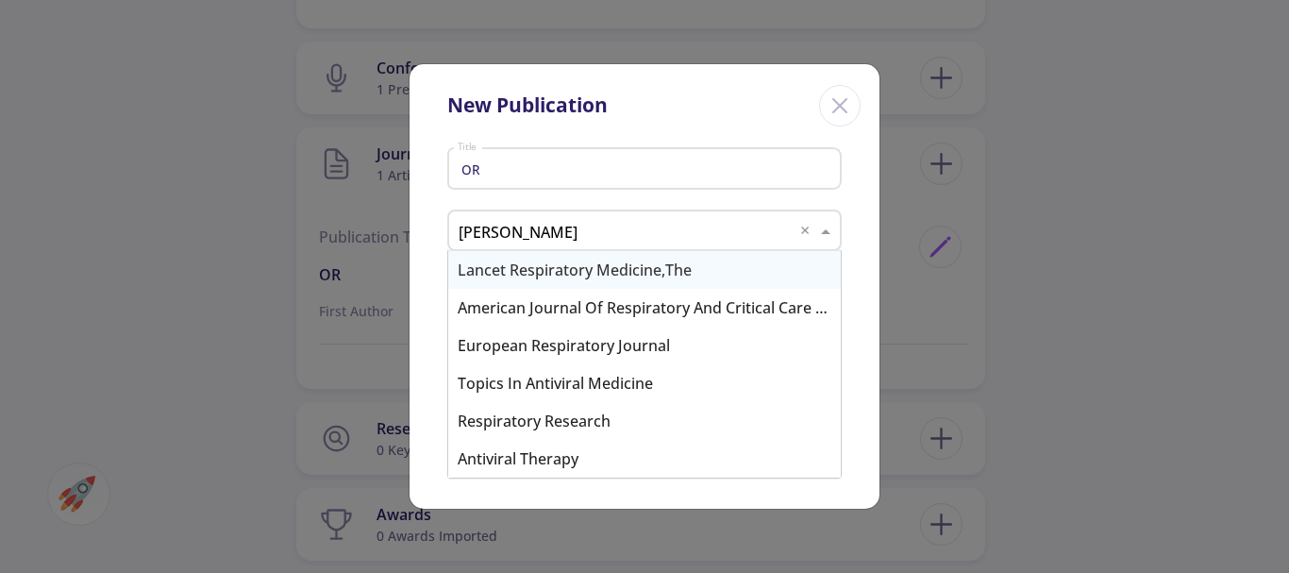
type input "Iran"
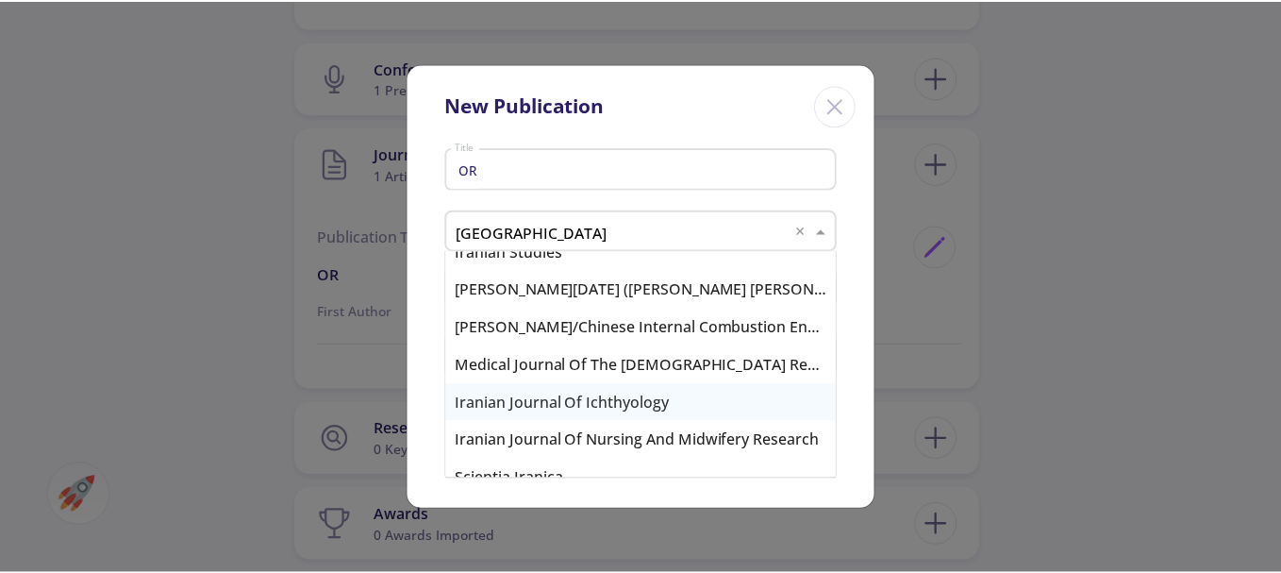
scroll to position [1510, 0]
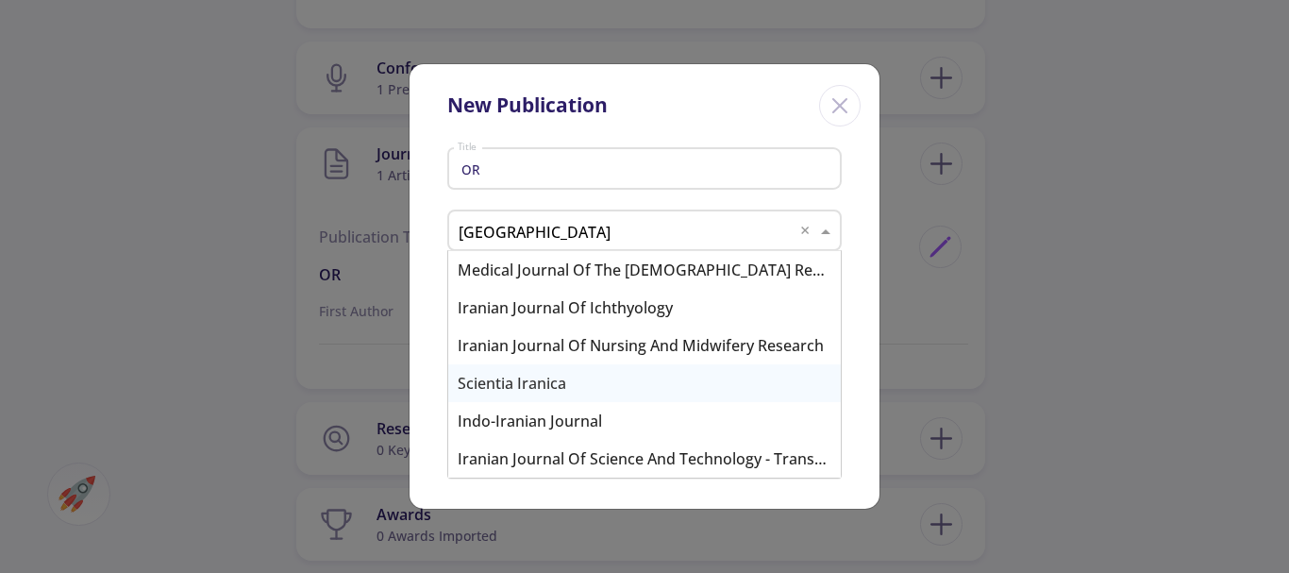
click at [508, 382] on div "Scientia Iranica" at bounding box center [644, 383] width 393 height 38
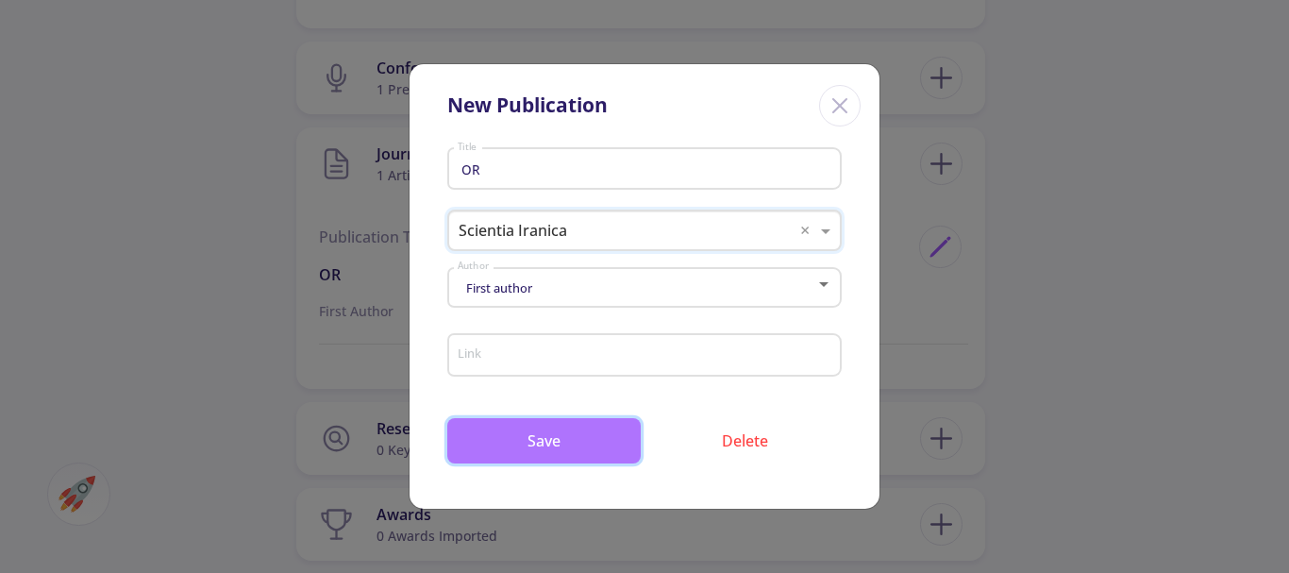
click at [547, 444] on button "Save" at bounding box center [543, 440] width 193 height 45
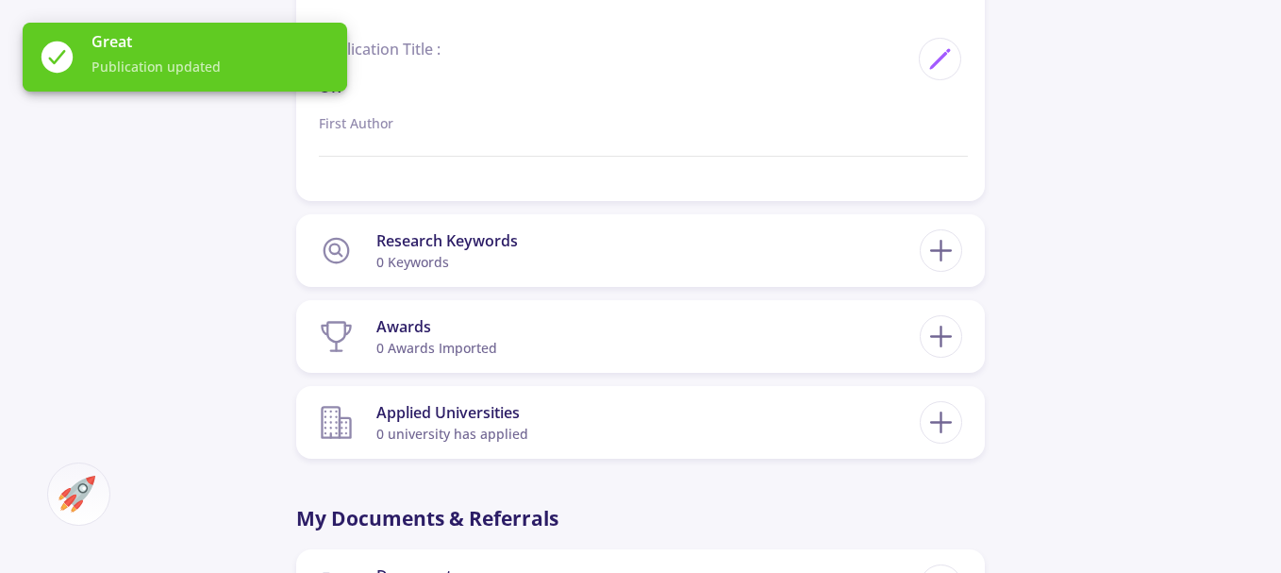
scroll to position [1455, 0]
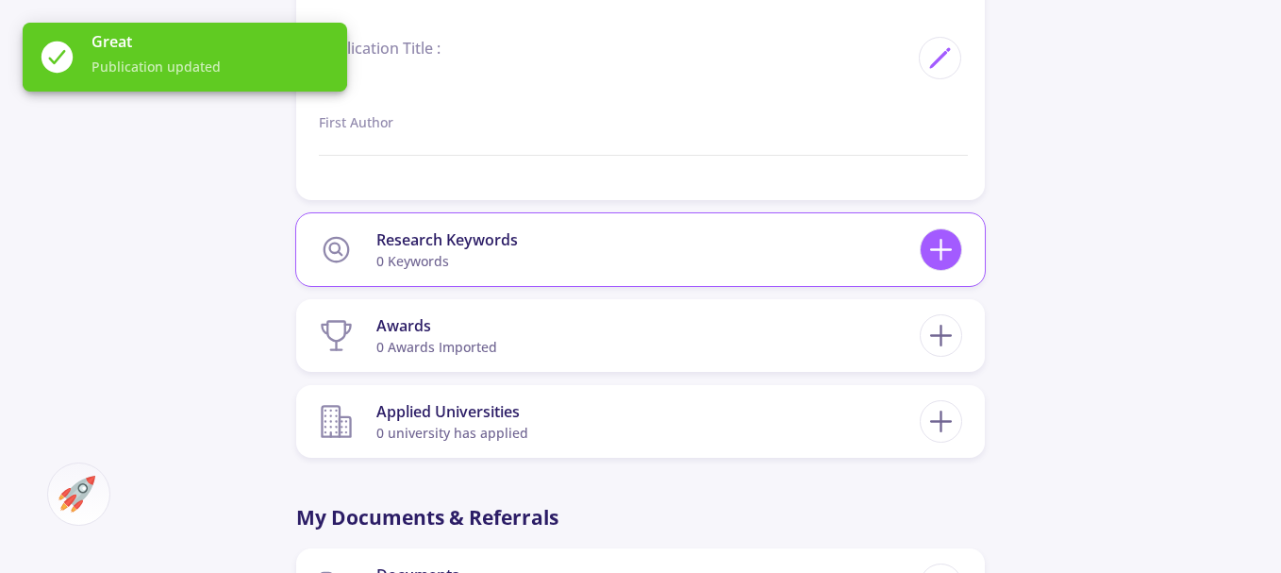
click at [947, 250] on line at bounding box center [941, 250] width 20 height 0
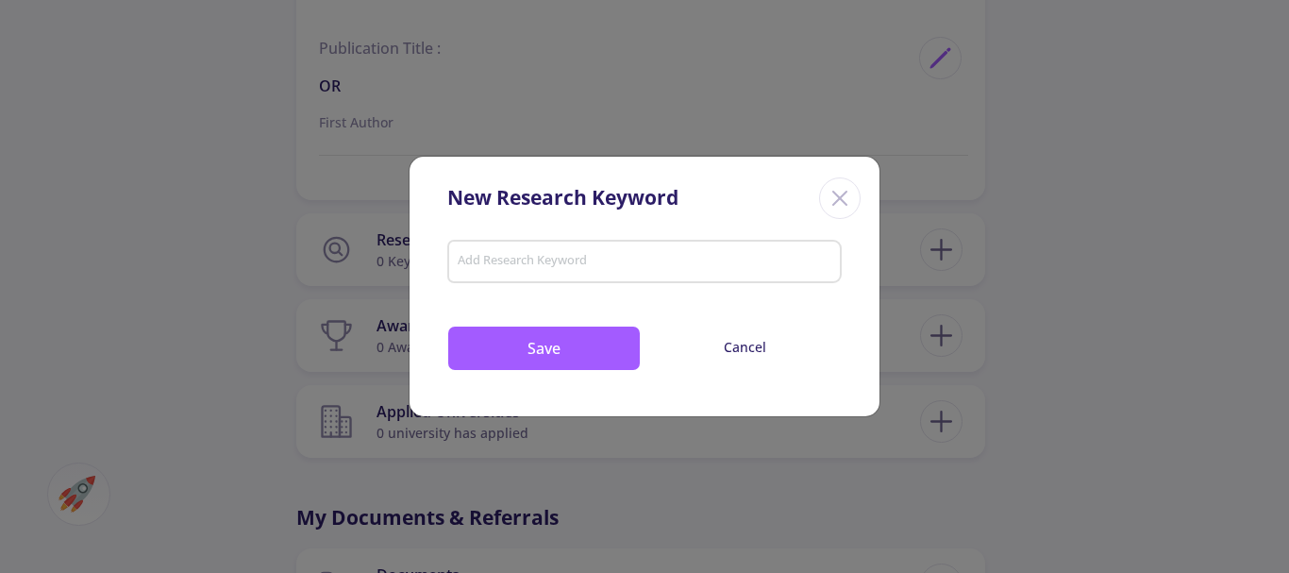
click at [845, 192] on icon "Close" at bounding box center [840, 198] width 30 height 30
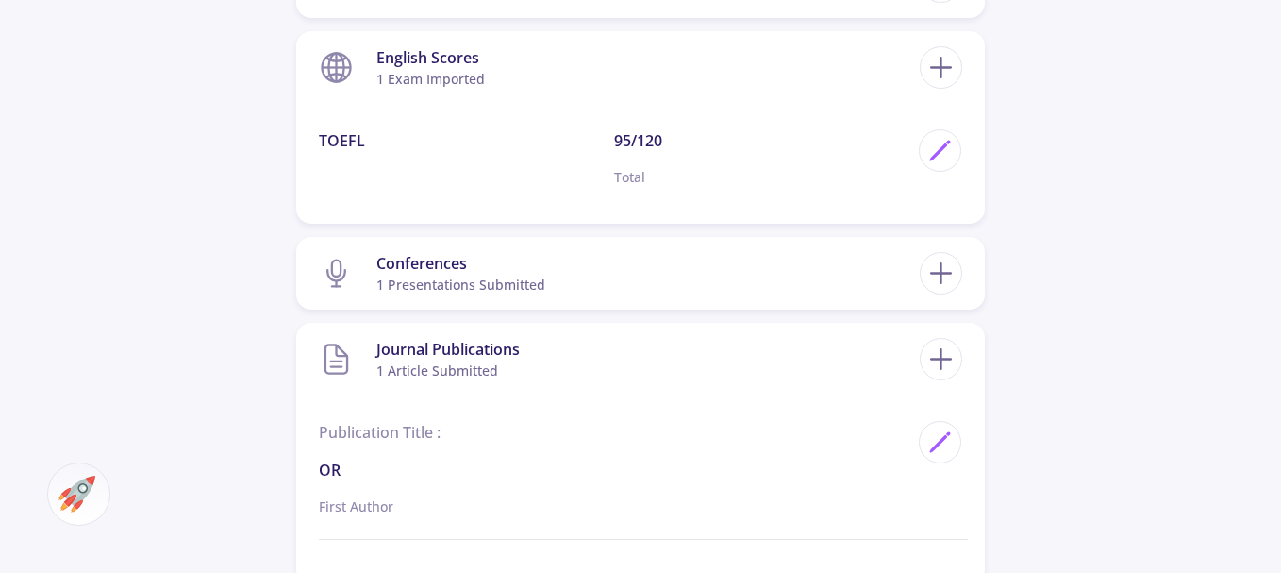
scroll to position [1078, 0]
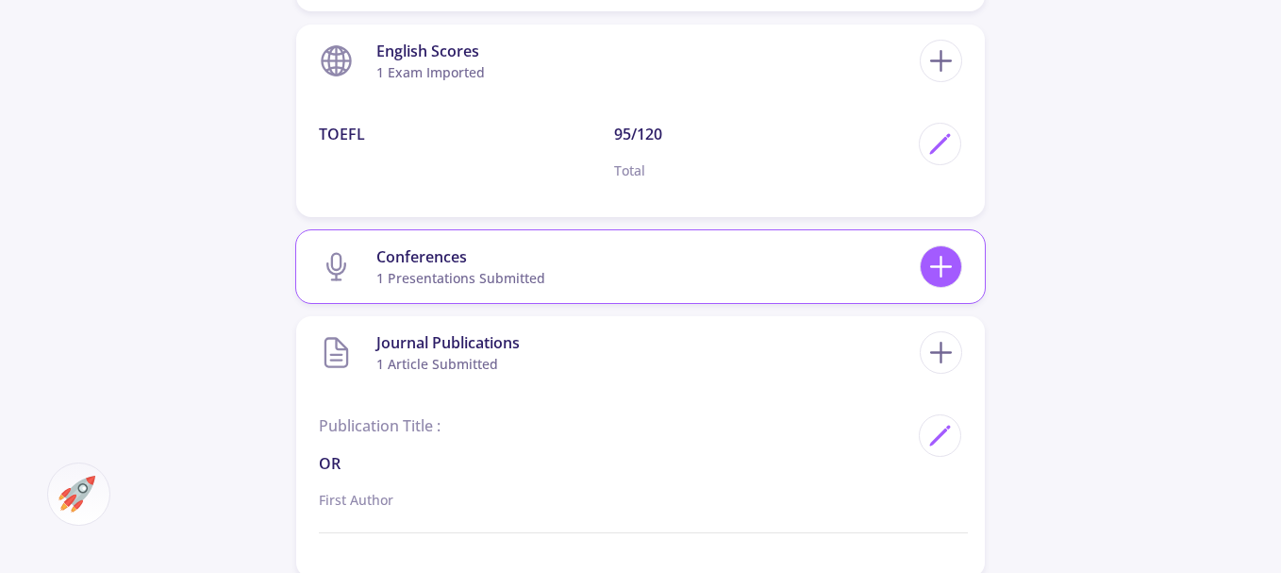
click at [942, 264] on line at bounding box center [942, 267] width 0 height 20
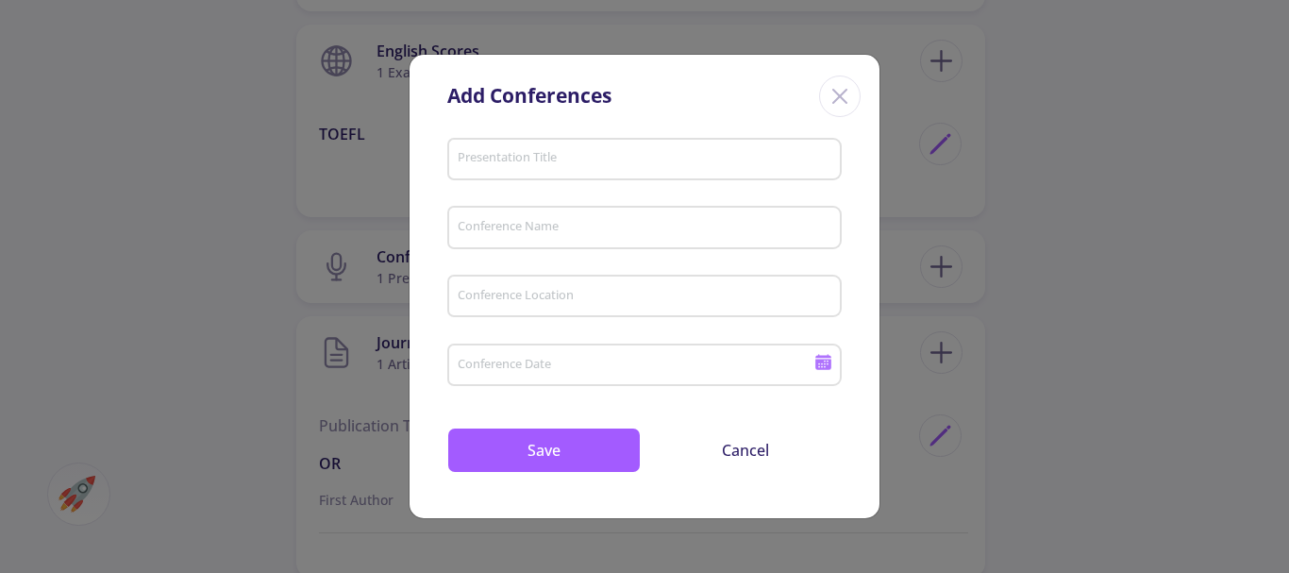
click at [474, 156] on input "Presentation Title" at bounding box center [647, 160] width 381 height 17
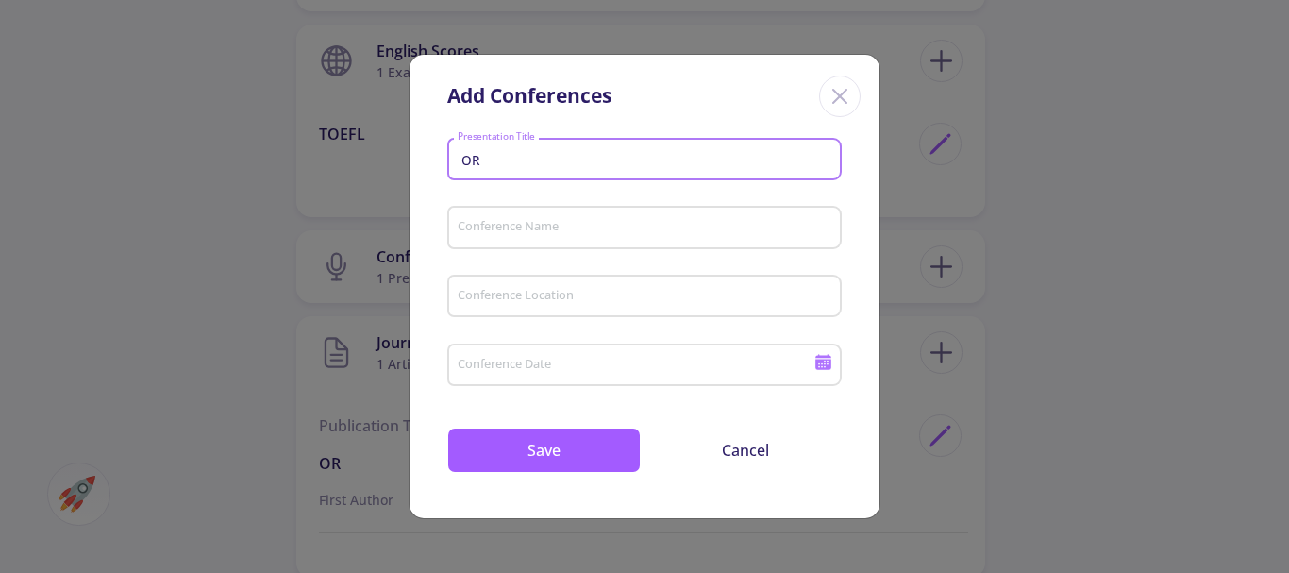
type input "OR"
click at [463, 218] on div "Conference Name" at bounding box center [645, 223] width 376 height 49
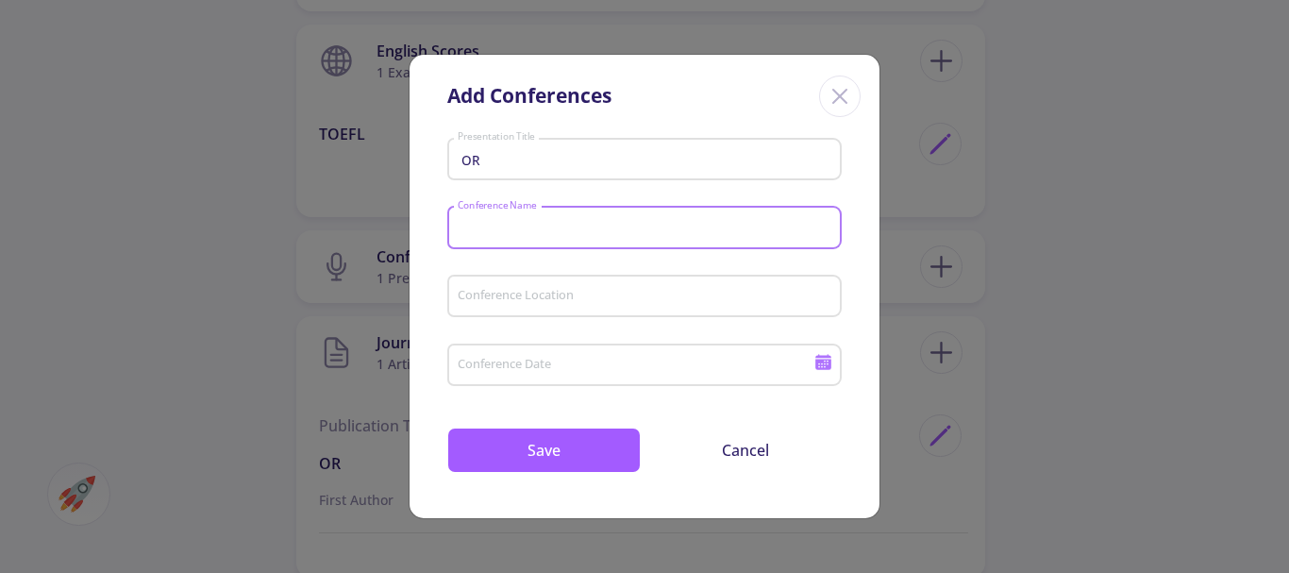
click at [486, 227] on input "Conference Name" at bounding box center [647, 228] width 381 height 17
type input "i"
type input "IEEM"
click at [490, 294] on input "Conference Location" at bounding box center [647, 297] width 381 height 17
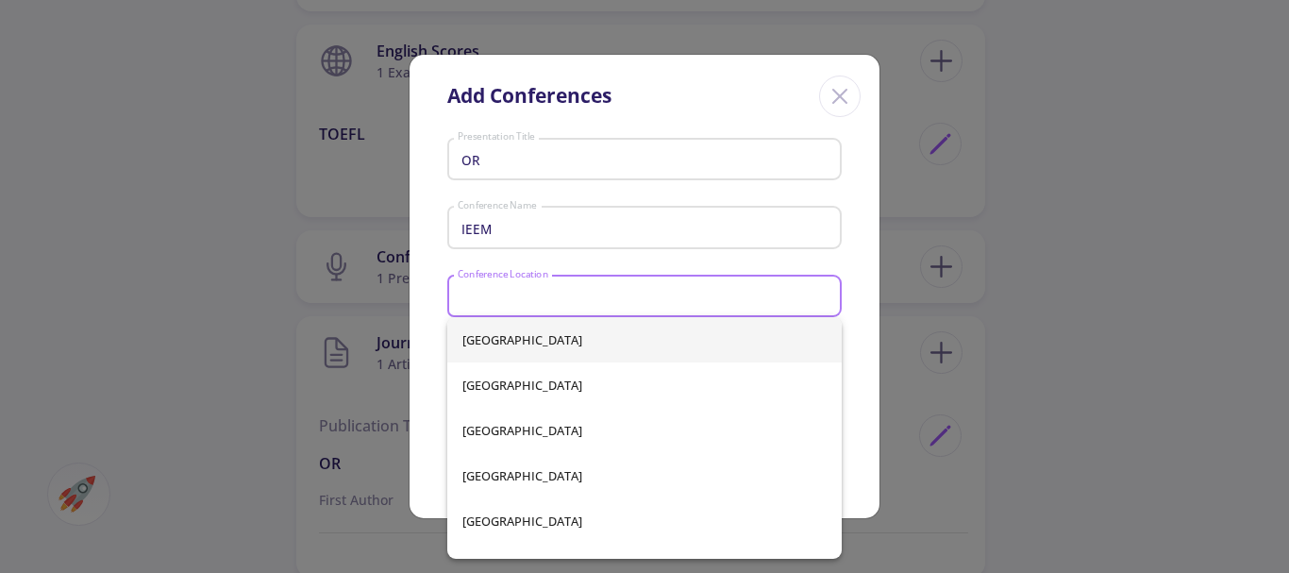
type input "c"
type input "C"
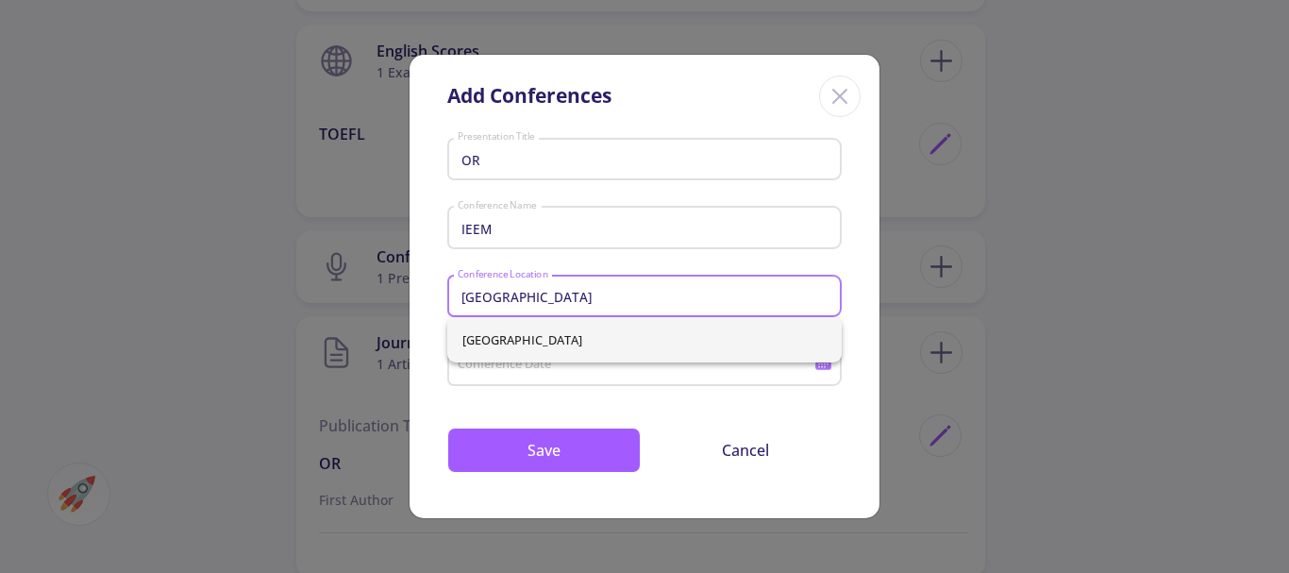
type input "China"
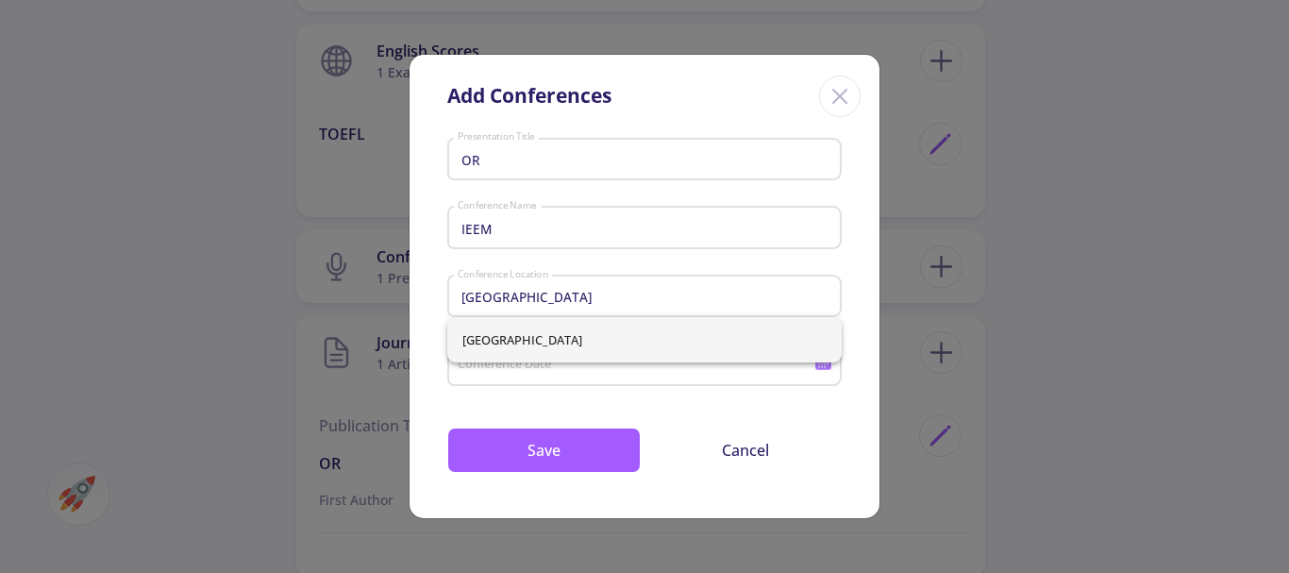
click at [541, 375] on div "Conference Date" at bounding box center [636, 361] width 359 height 49
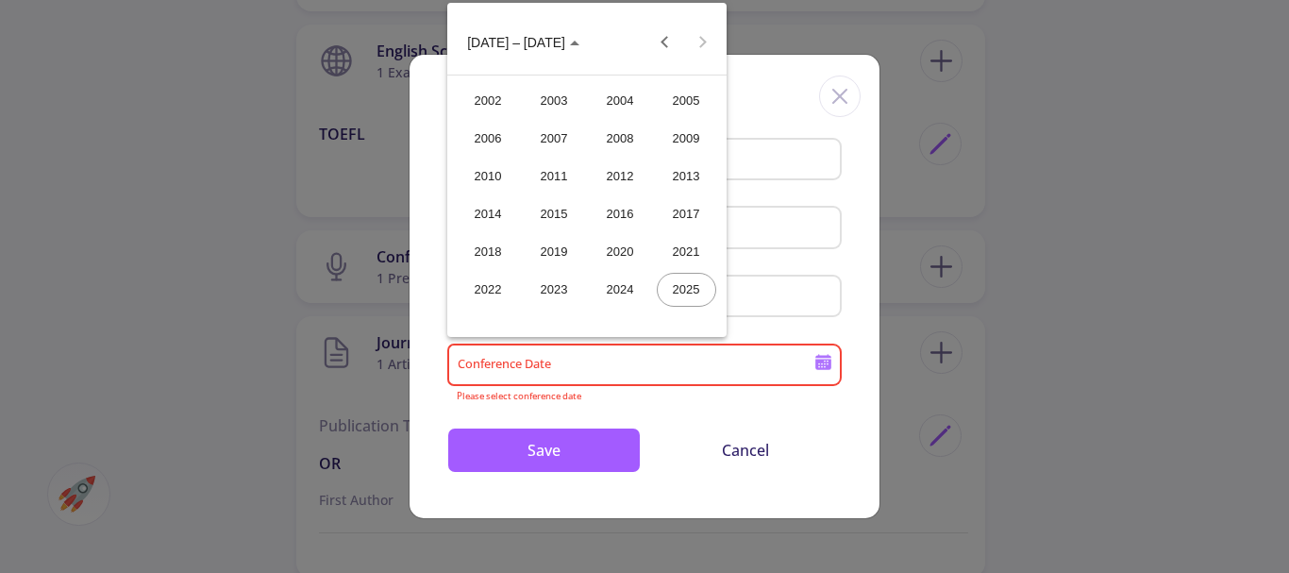
click at [511, 365] on div at bounding box center [644, 286] width 1289 height 573
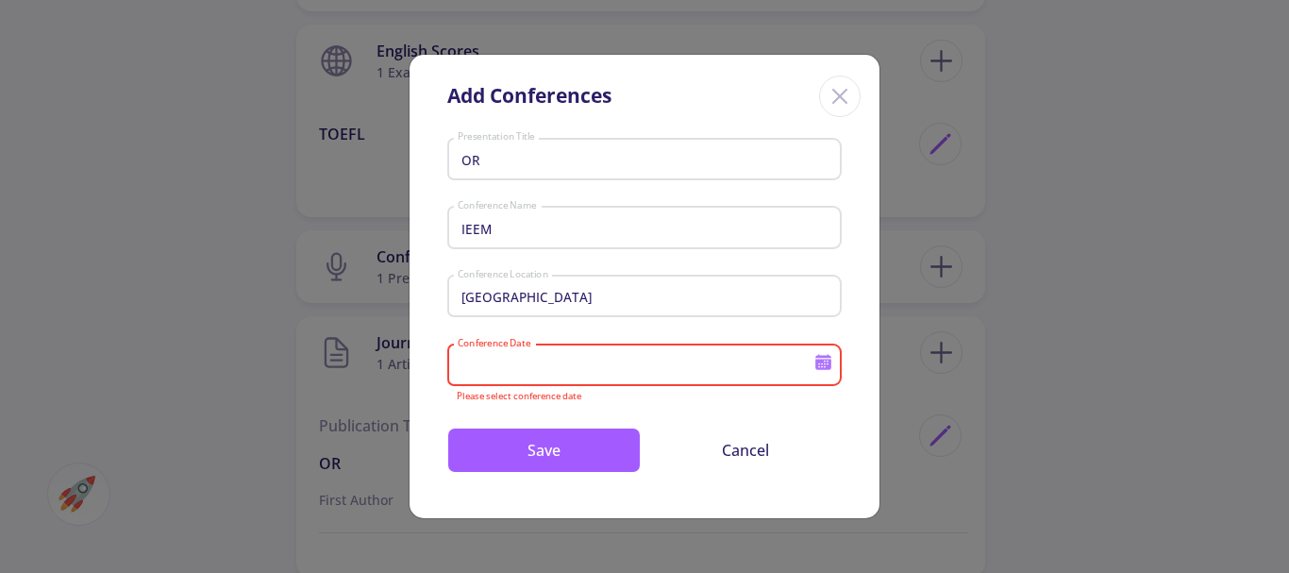
click at [510, 365] on input "Conference Date" at bounding box center [638, 366] width 363 height 17
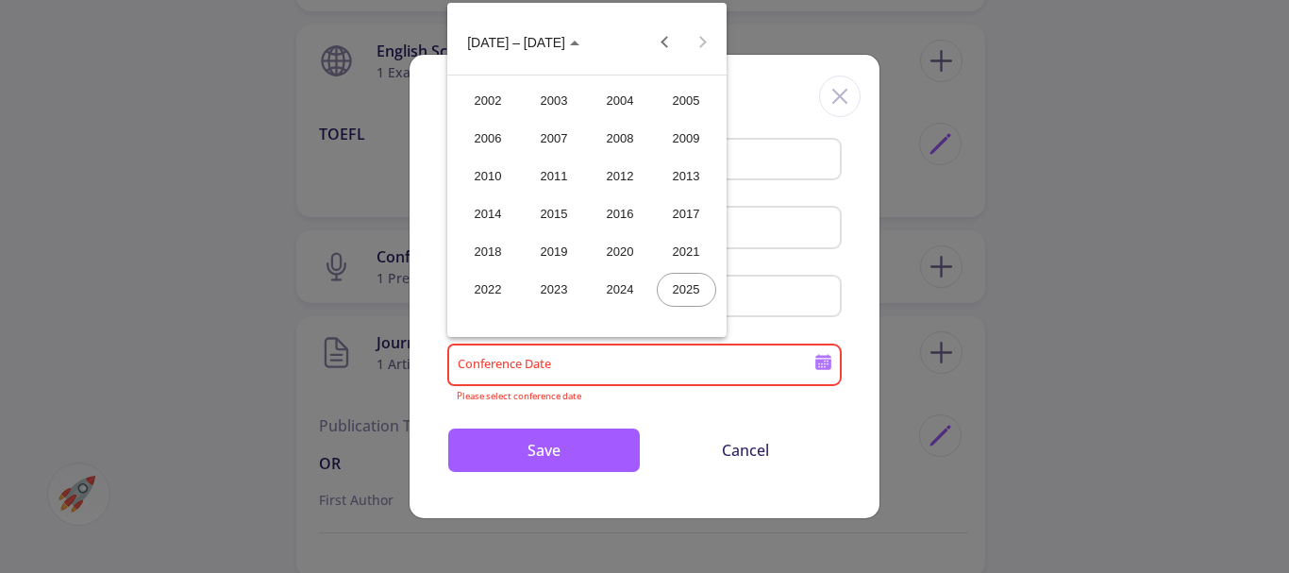
click at [546, 40] on span "2002 – 2025" at bounding box center [523, 41] width 112 height 15
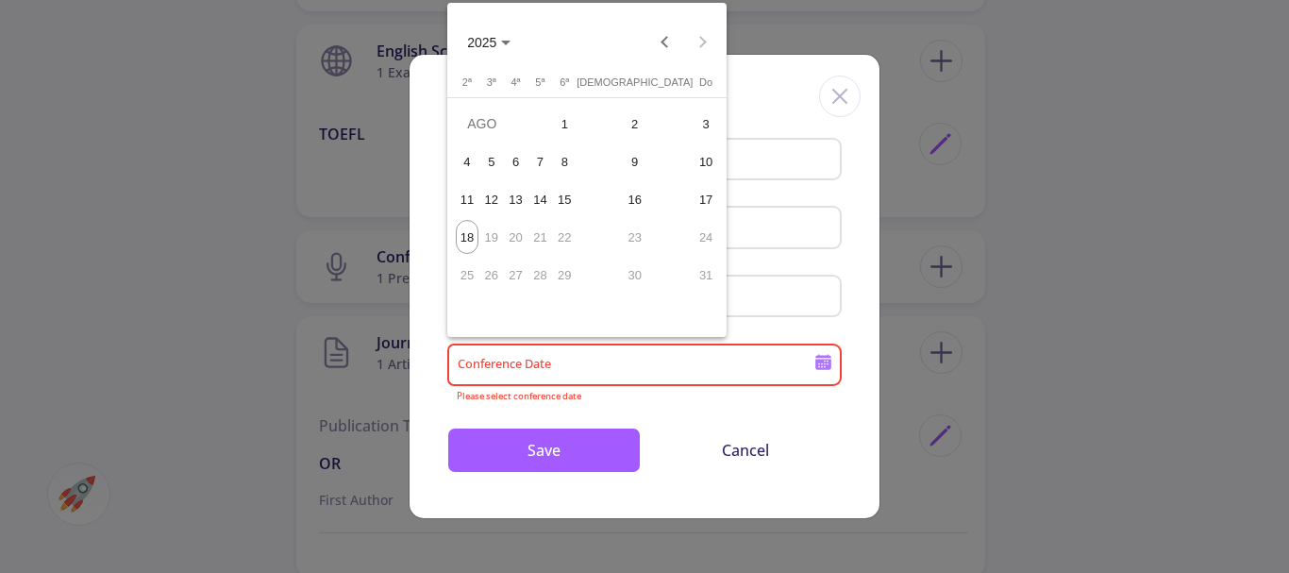
click at [507, 43] on polygon "Choose month and year" at bounding box center [505, 43] width 9 height 5
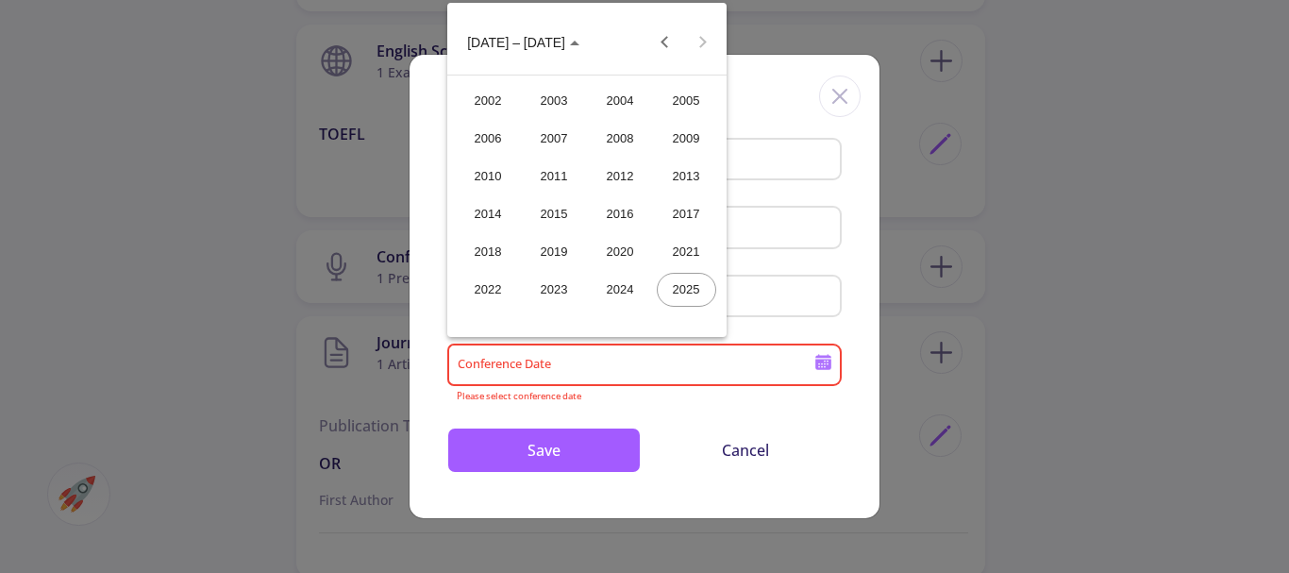
click at [613, 169] on div "2012" at bounding box center [620, 176] width 59 height 34
type input "2012"
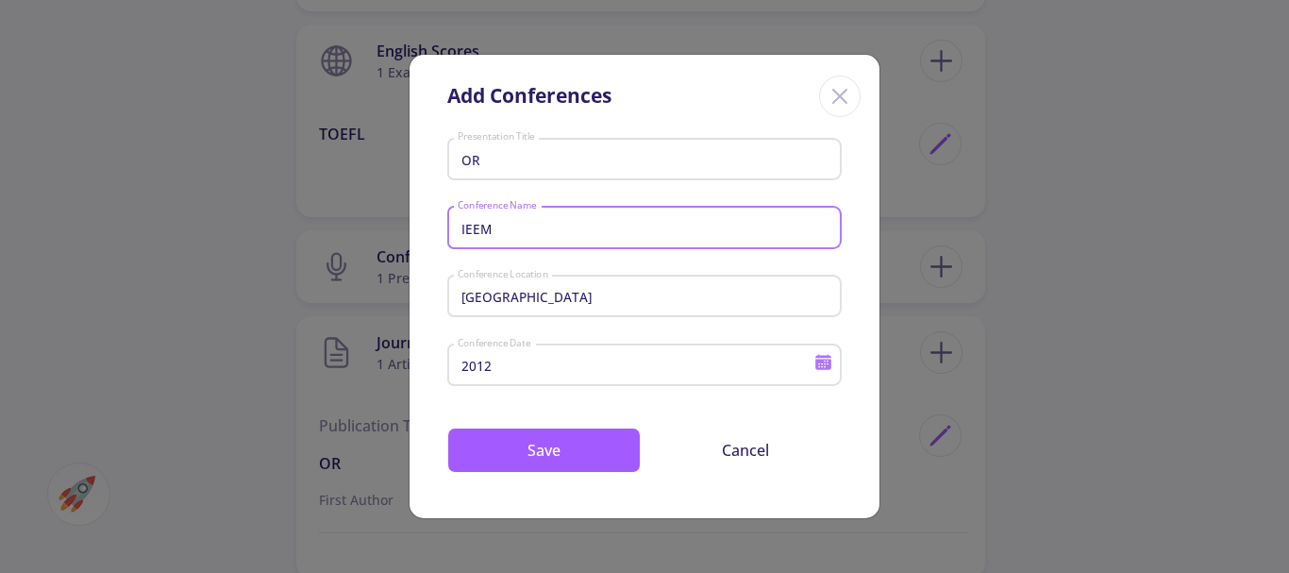
click at [496, 234] on input "IEEM" at bounding box center [647, 228] width 381 height 17
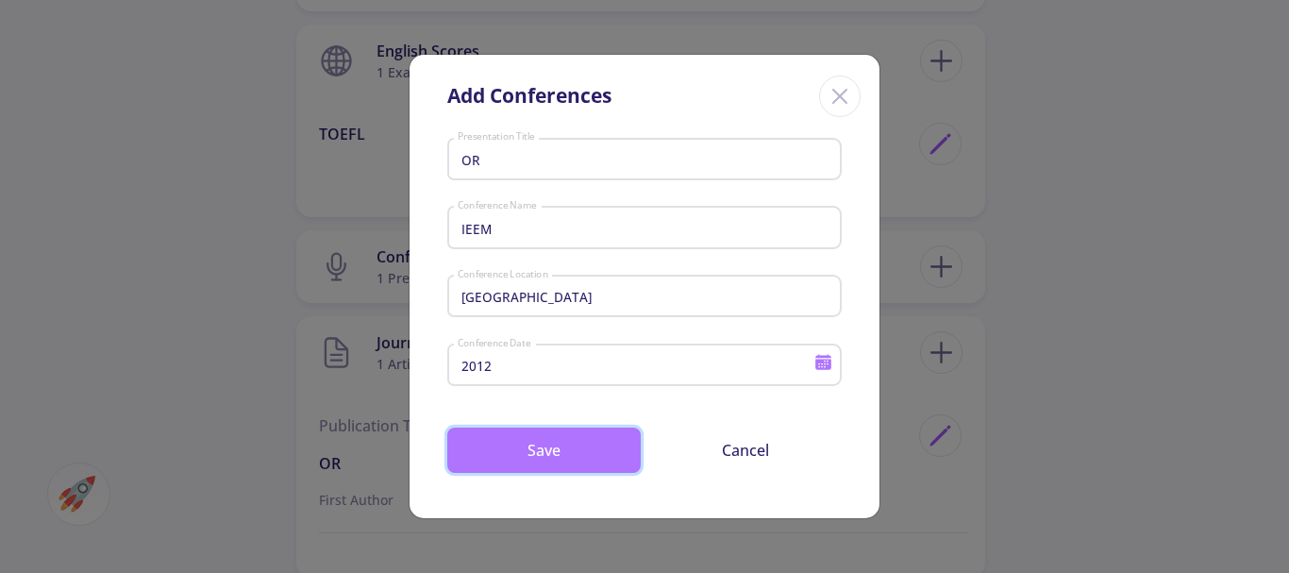
click at [558, 451] on button "Save" at bounding box center [543, 449] width 193 height 45
click at [537, 452] on button "Save" at bounding box center [543, 449] width 193 height 45
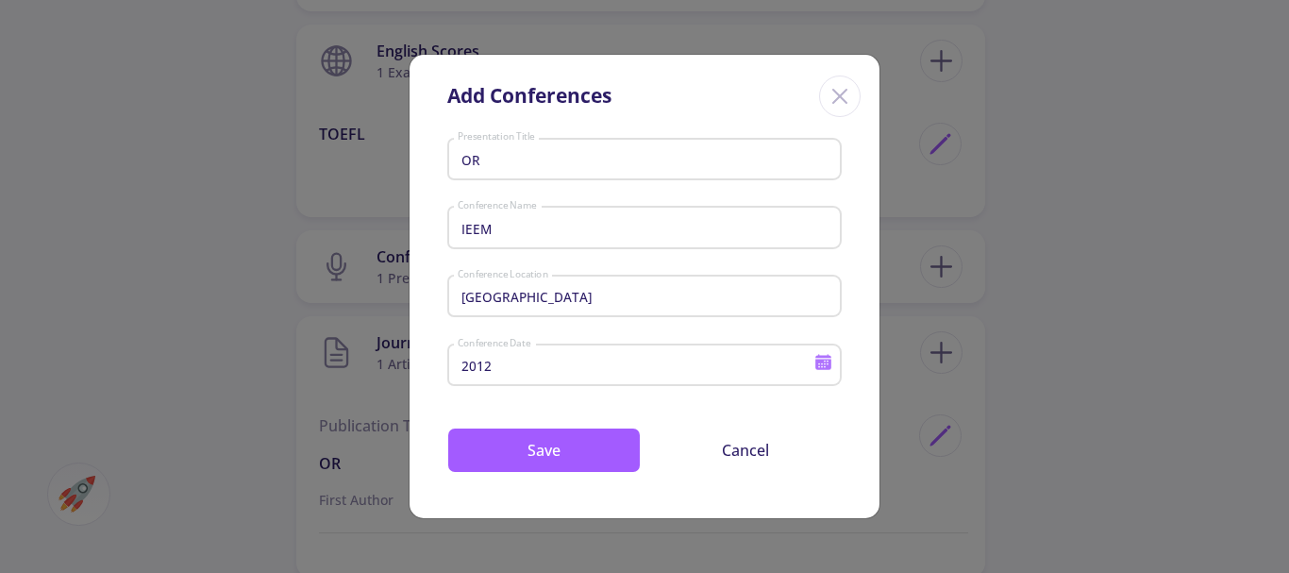
click at [503, 293] on input "China" at bounding box center [647, 297] width 381 height 17
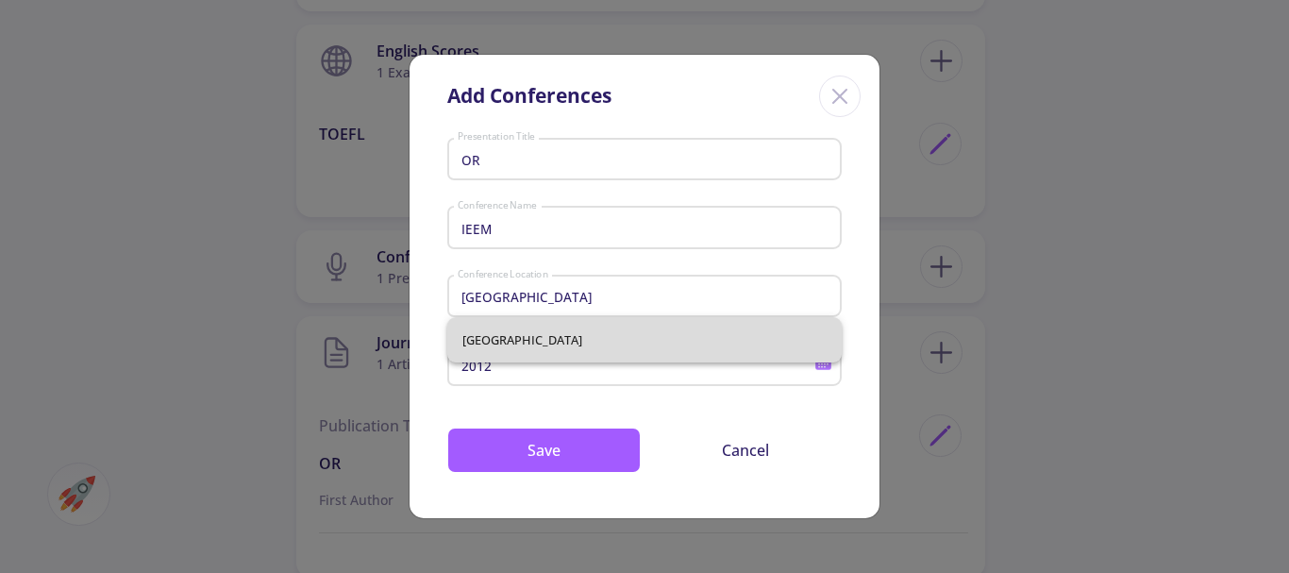
click at [491, 334] on span "China" at bounding box center [644, 339] width 364 height 45
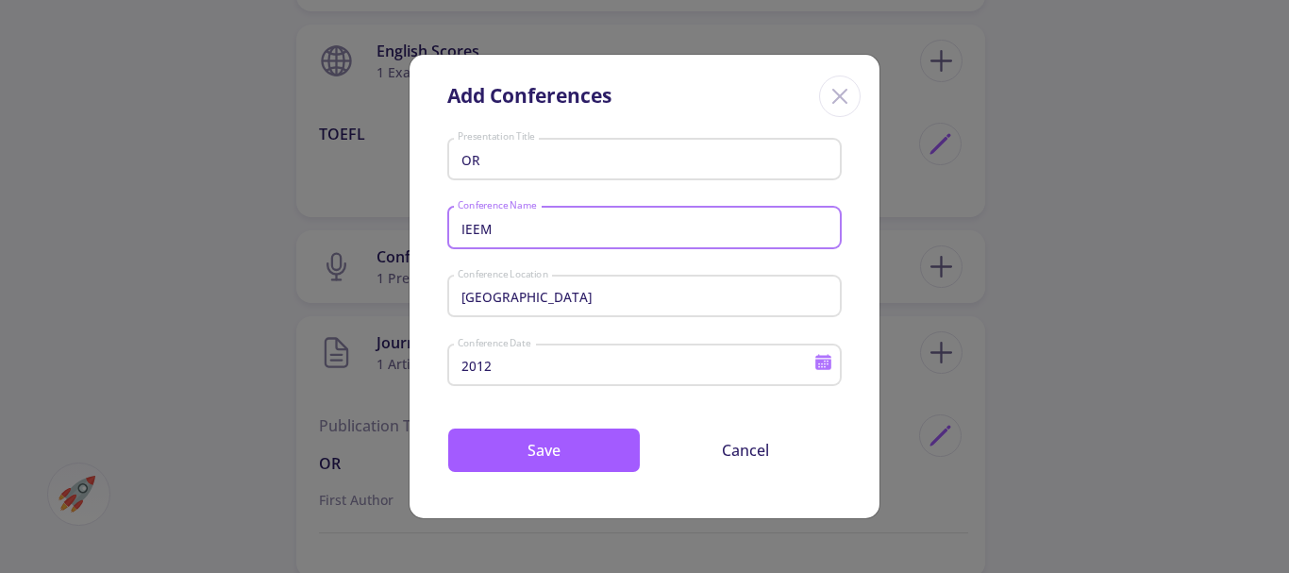
click at [478, 226] on input "IEEM" at bounding box center [647, 228] width 381 height 17
click at [494, 225] on input "IEEM" at bounding box center [647, 228] width 381 height 17
drag, startPoint x: 494, startPoint y: 225, endPoint x: 453, endPoint y: 226, distance: 41.5
click at [453, 226] on div "IEEM Conference Name" at bounding box center [644, 223] width 394 height 49
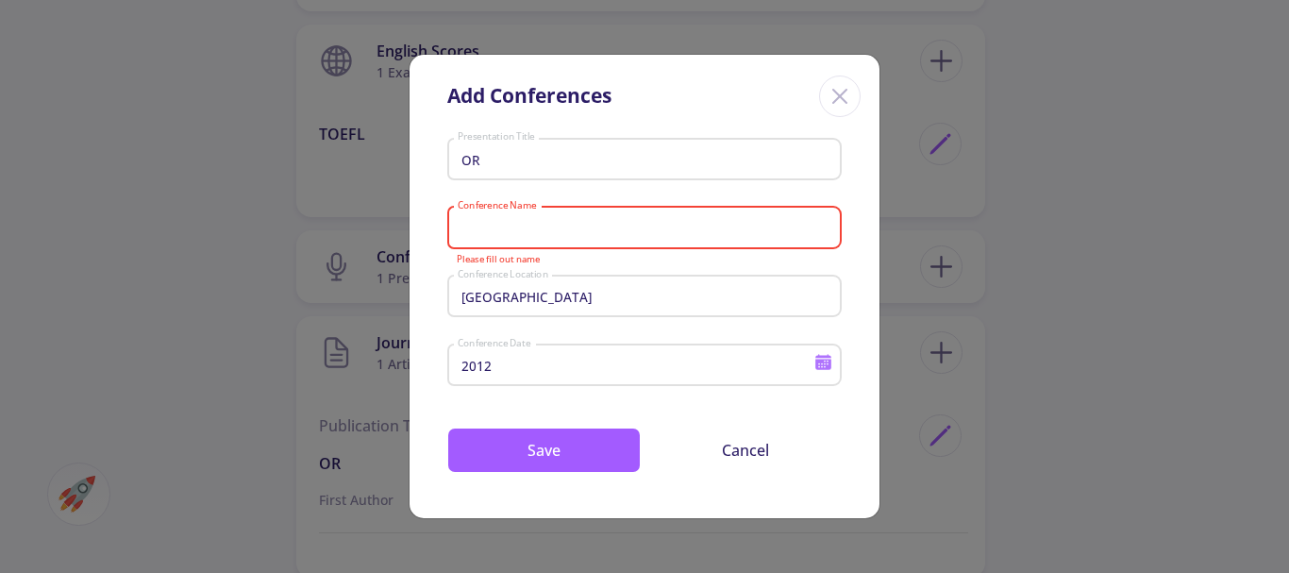
click at [459, 231] on input "Conference Name" at bounding box center [647, 228] width 381 height 17
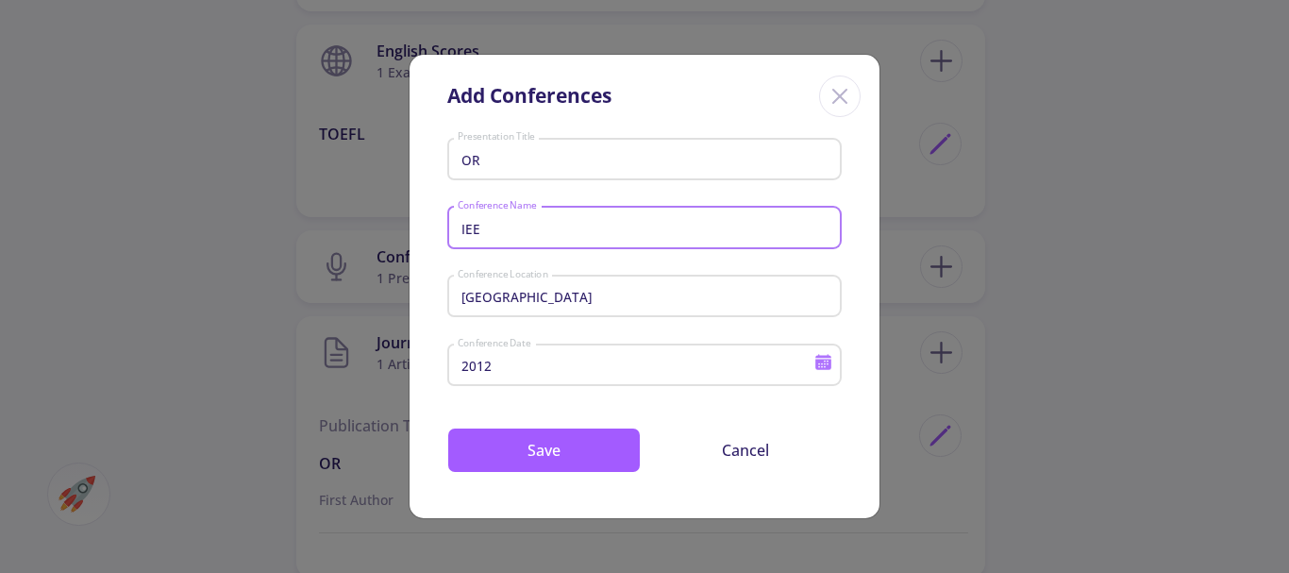
type input "IEEM"
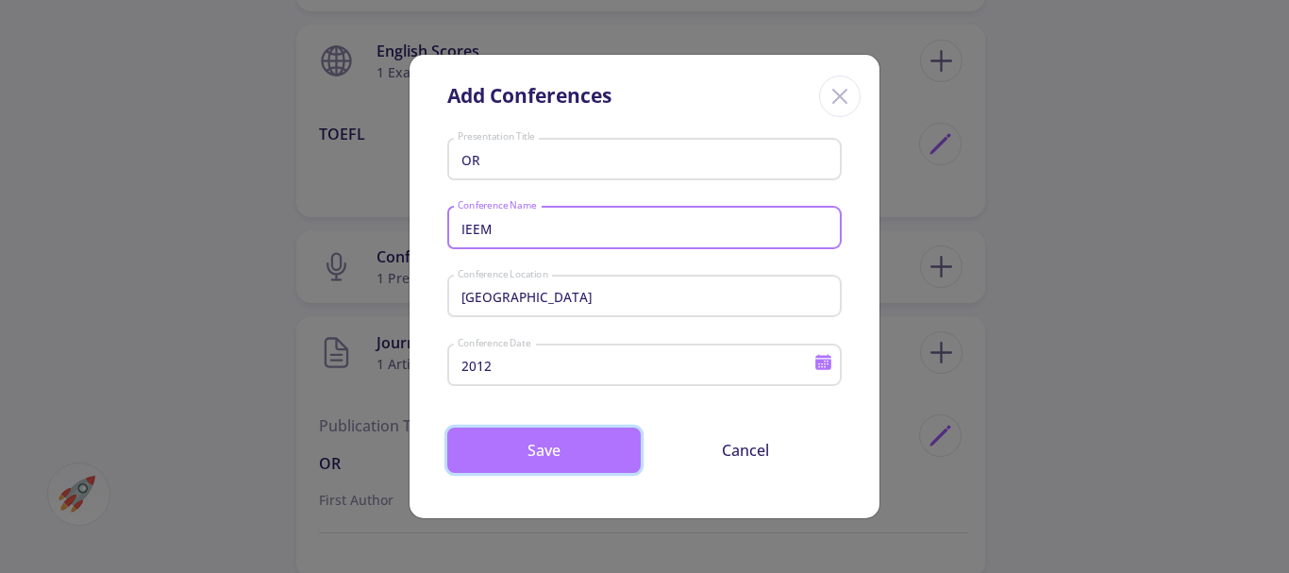
click at [545, 445] on button "Save" at bounding box center [543, 449] width 193 height 45
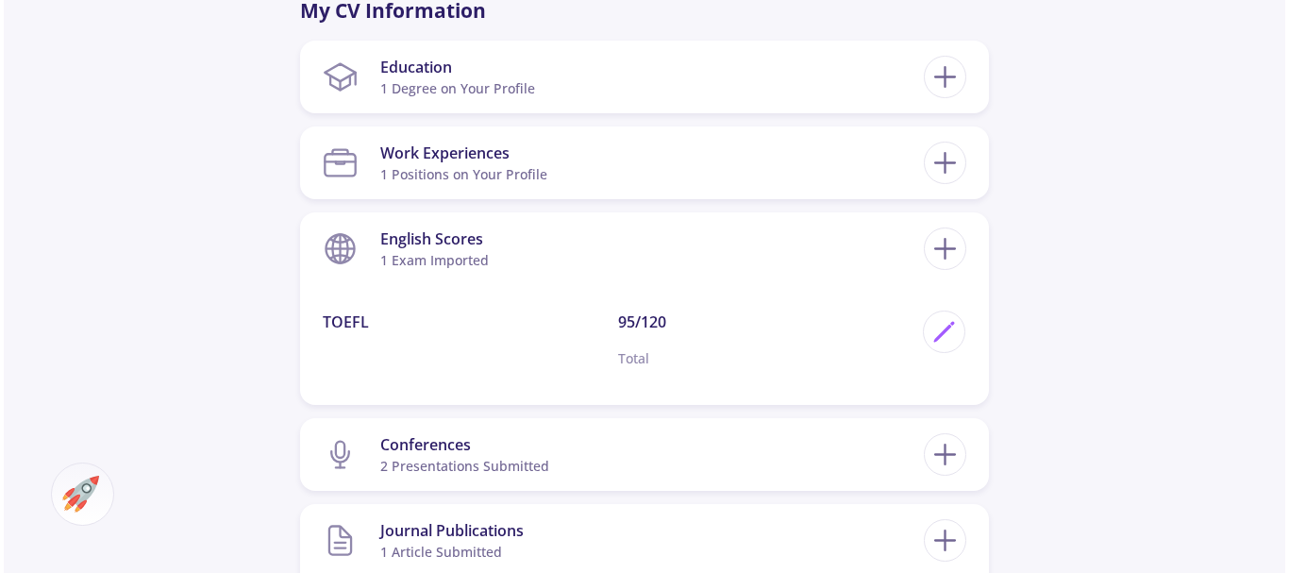
scroll to position [795, 0]
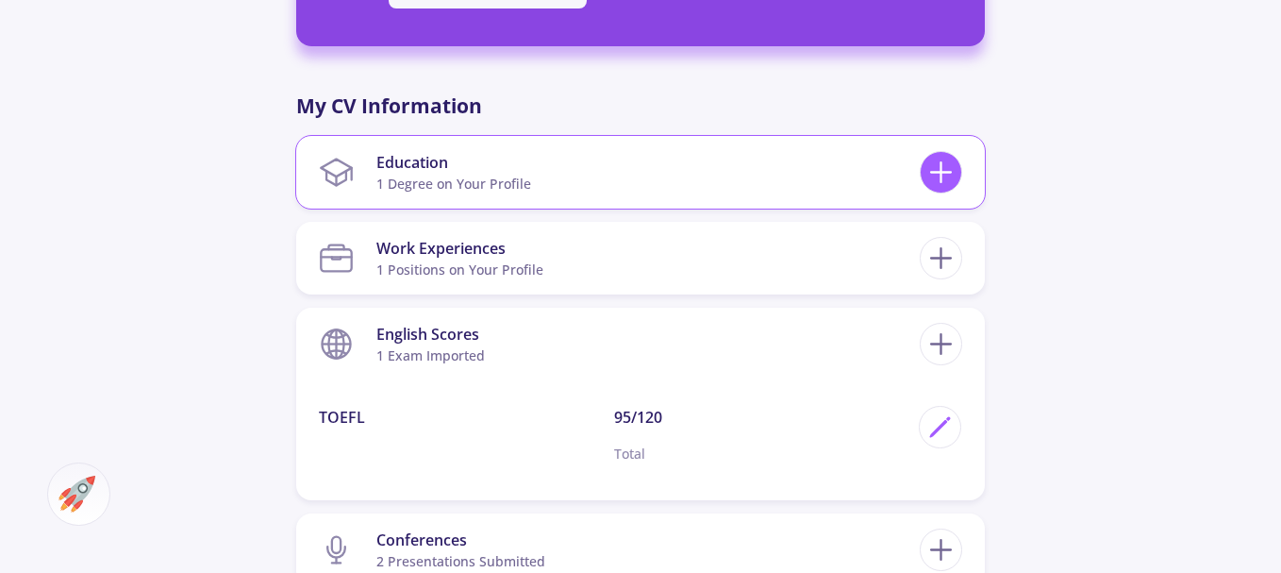
click at [944, 175] on icon at bounding box center [941, 172] width 35 height 35
checkbox input "false"
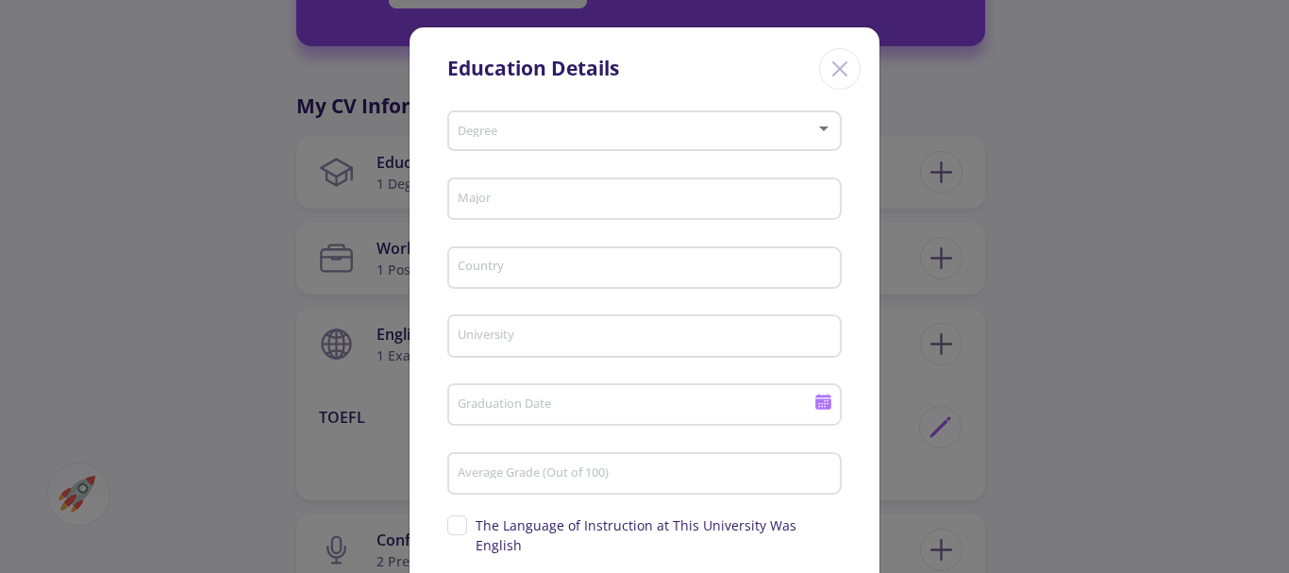
click at [824, 127] on div at bounding box center [823, 128] width 9 height 5
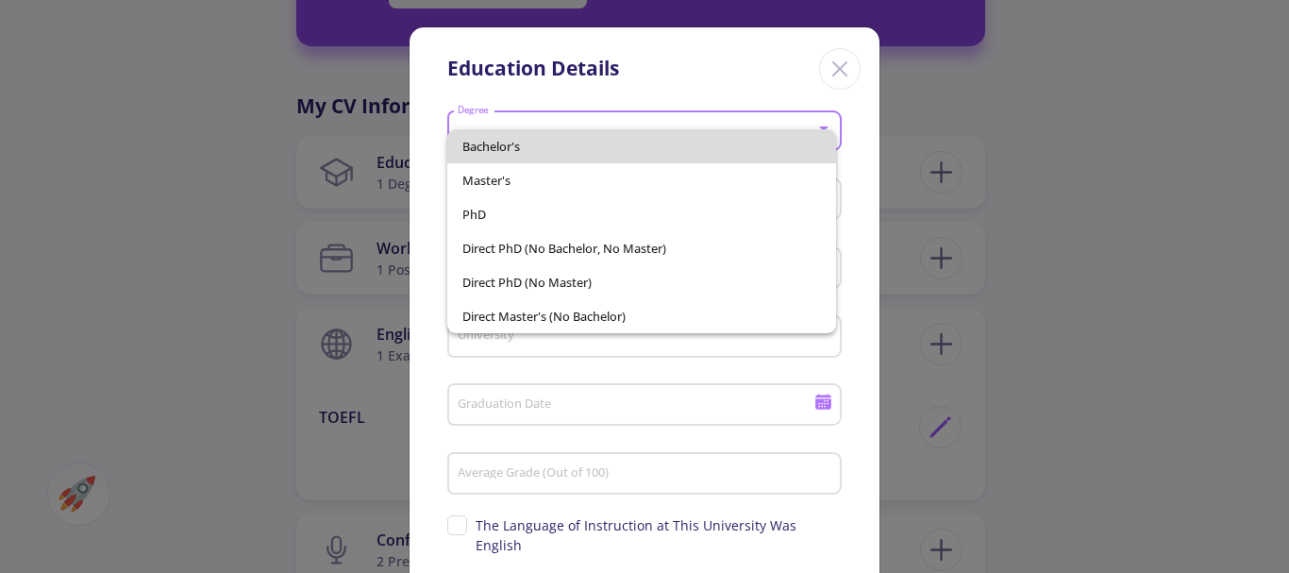
click at [504, 144] on span "Bachelor's" at bounding box center [642, 146] width 360 height 34
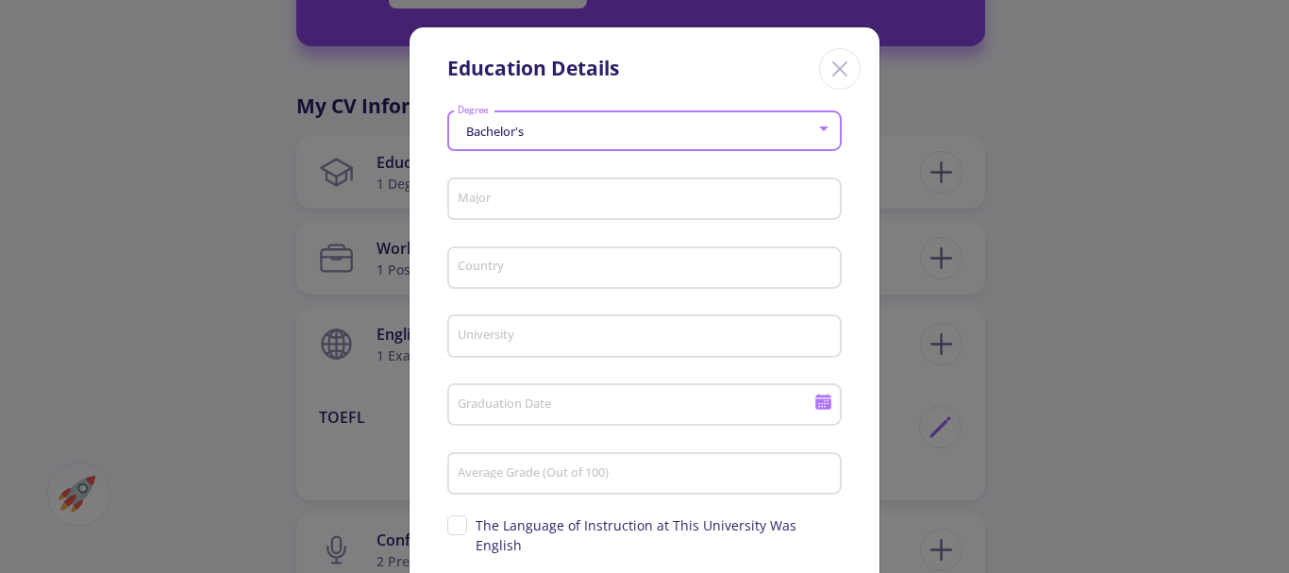
click at [468, 198] on input "Major" at bounding box center [647, 200] width 381 height 17
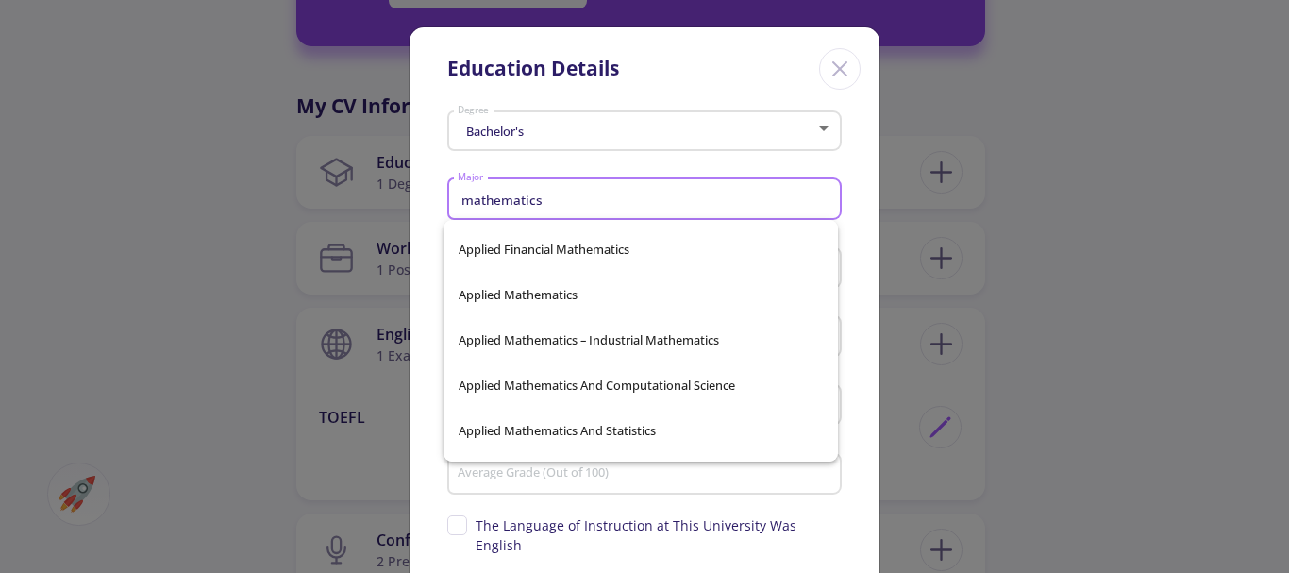
scroll to position [94, 0]
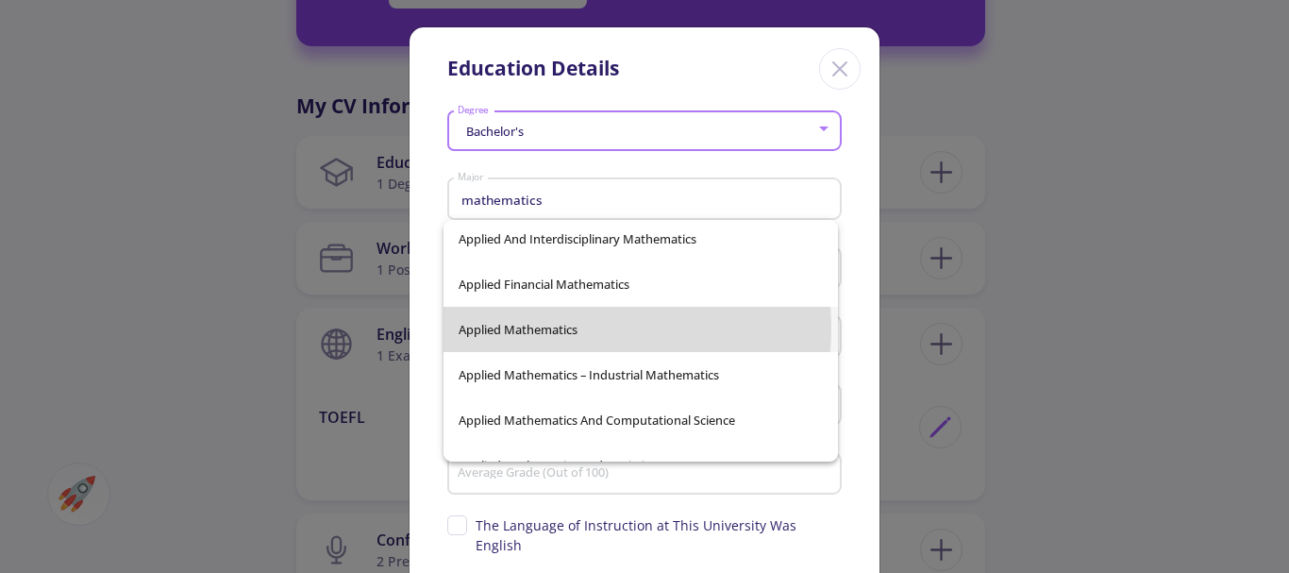
click at [567, 328] on div "Applied And Computational Mathematics Applied And Computational Mathematics And…" at bounding box center [640, 341] width 394 height 242
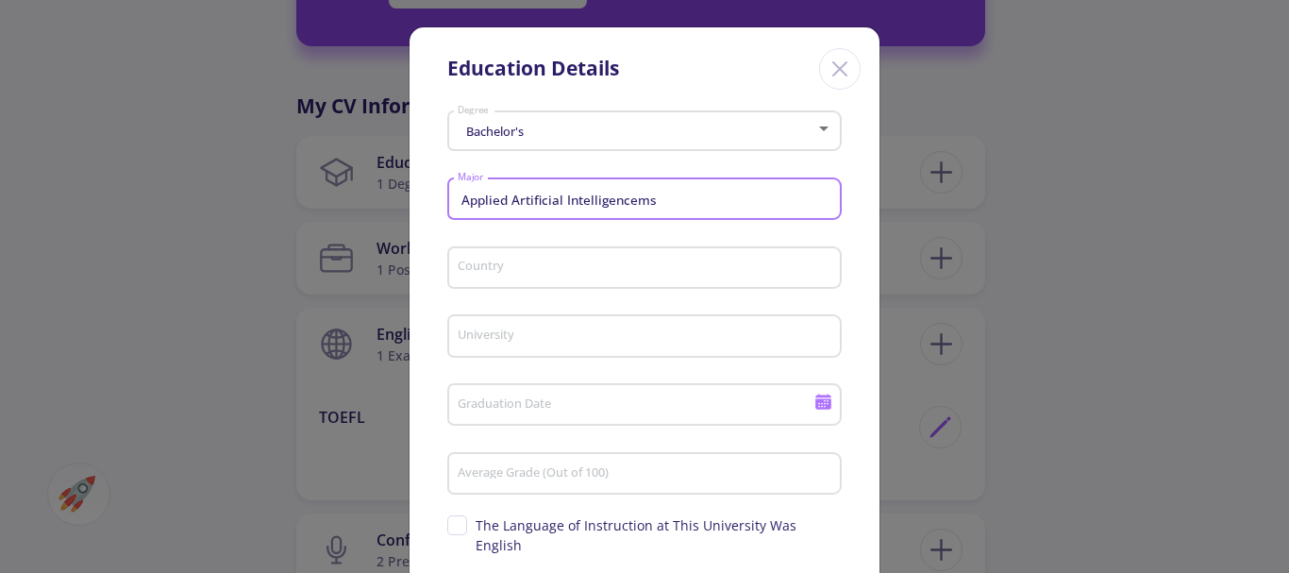
drag, startPoint x: 653, startPoint y: 192, endPoint x: 506, endPoint y: 191, distance: 147.2
click at [506, 192] on input "Applied Artificial Intelligencems" at bounding box center [647, 200] width 381 height 17
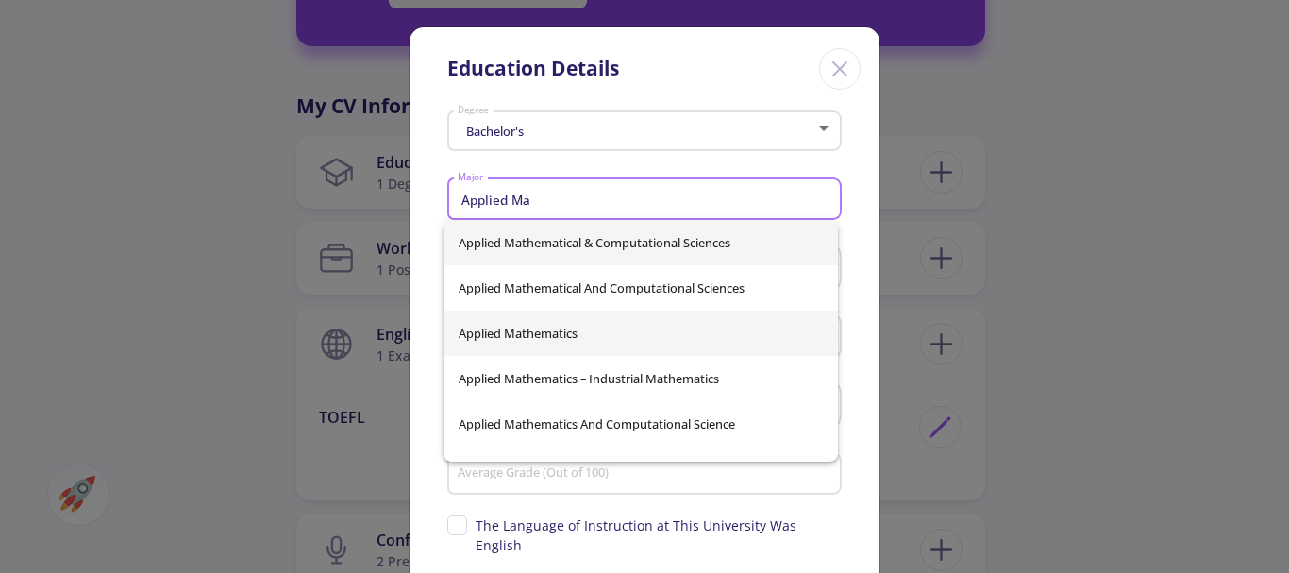
click at [528, 329] on div "Applied Mathematical & Computational Sciences Applied Mathematical And Computat…" at bounding box center [640, 341] width 394 height 242
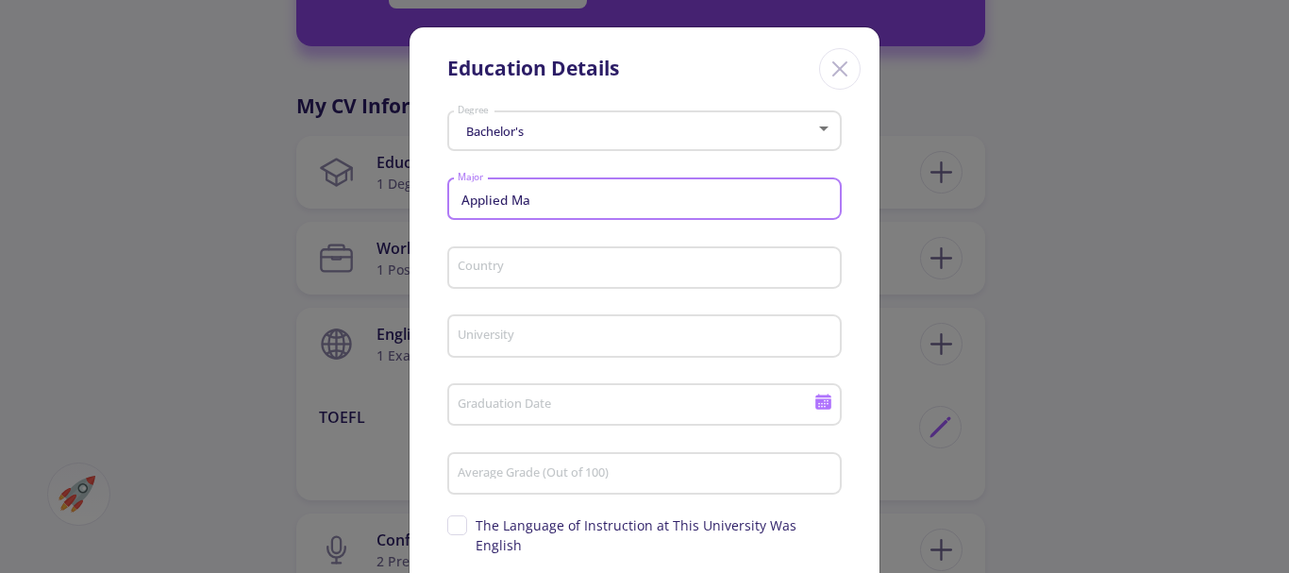
type input "Accountancy"
drag, startPoint x: 543, startPoint y: 196, endPoint x: 430, endPoint y: 207, distance: 112.8
click at [399, 195] on div "Education Details Bachelor's Degree Accountancy Major Country University Gradua…" at bounding box center [644, 286] width 1289 height 573
type input "Applied Mathematics"
click at [462, 260] on input "Country" at bounding box center [647, 268] width 381 height 17
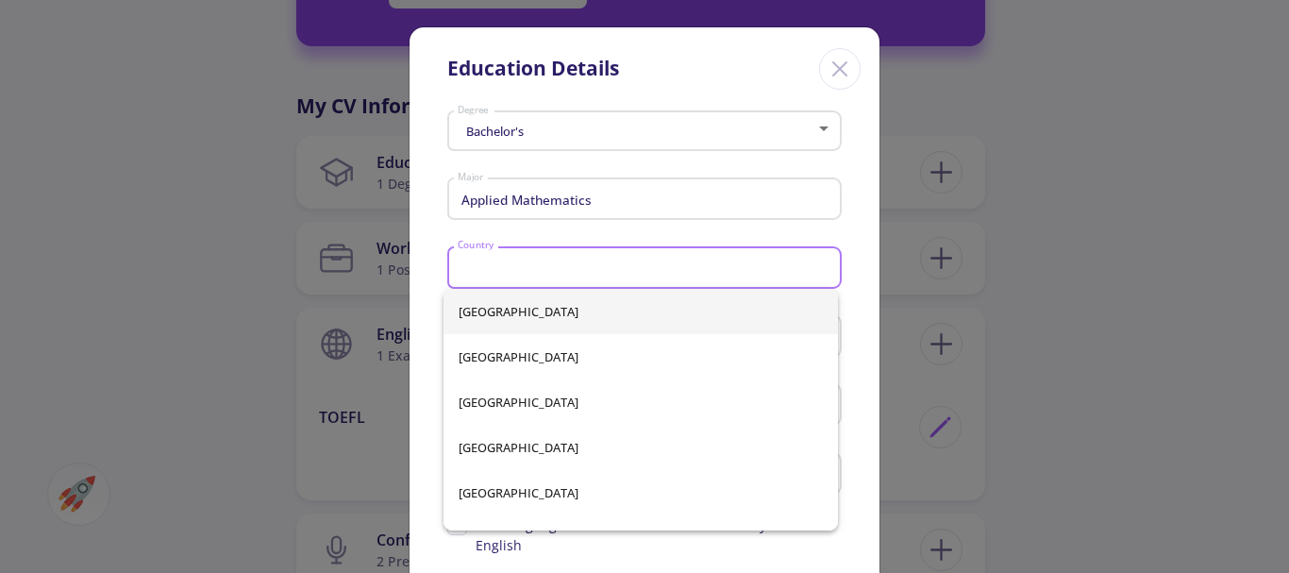
type input "Iran"
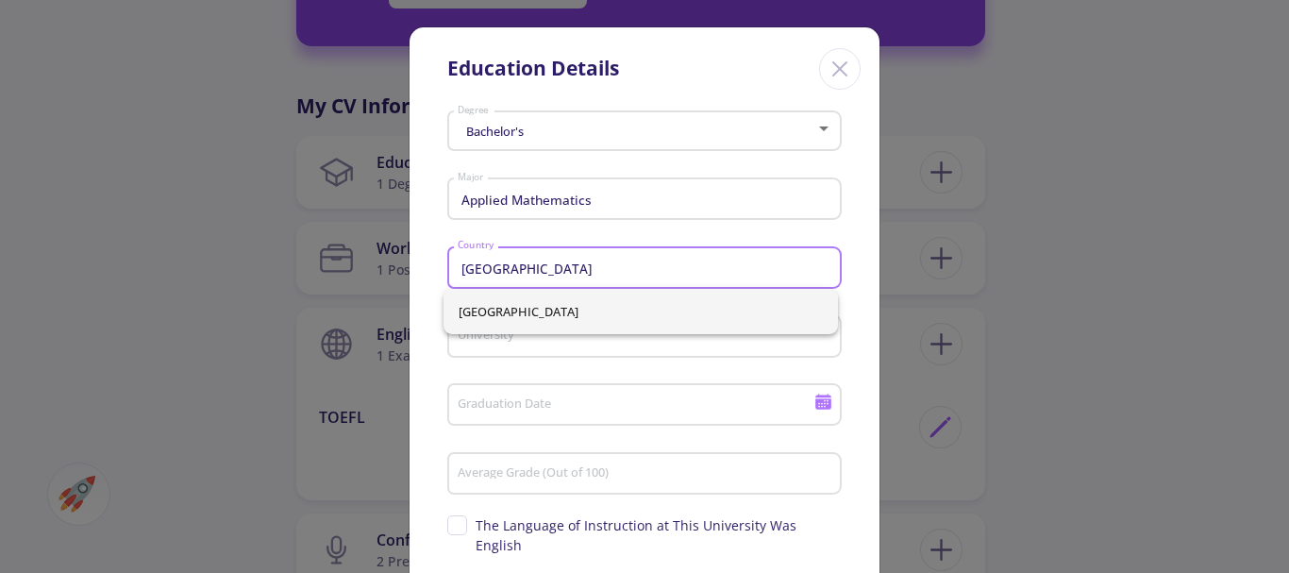
click at [476, 347] on div "University" at bounding box center [645, 332] width 376 height 49
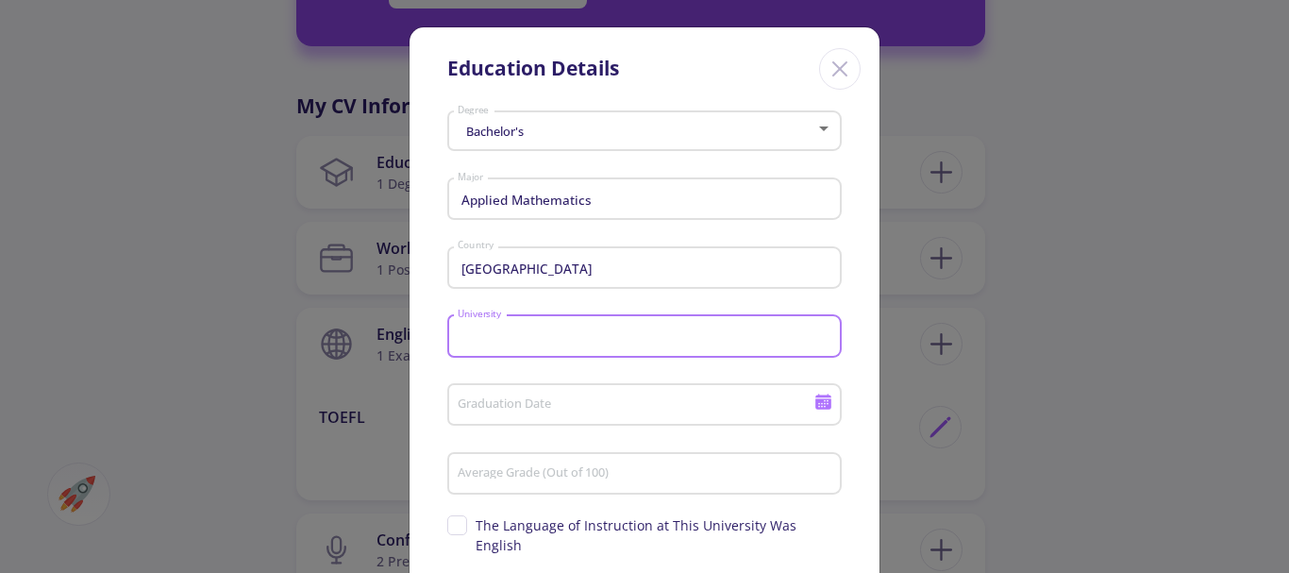
click at [473, 341] on input "University" at bounding box center [647, 336] width 381 height 17
type input "Q"
click at [482, 337] on input "Intenational" at bounding box center [647, 336] width 381 height 17
type input "International"
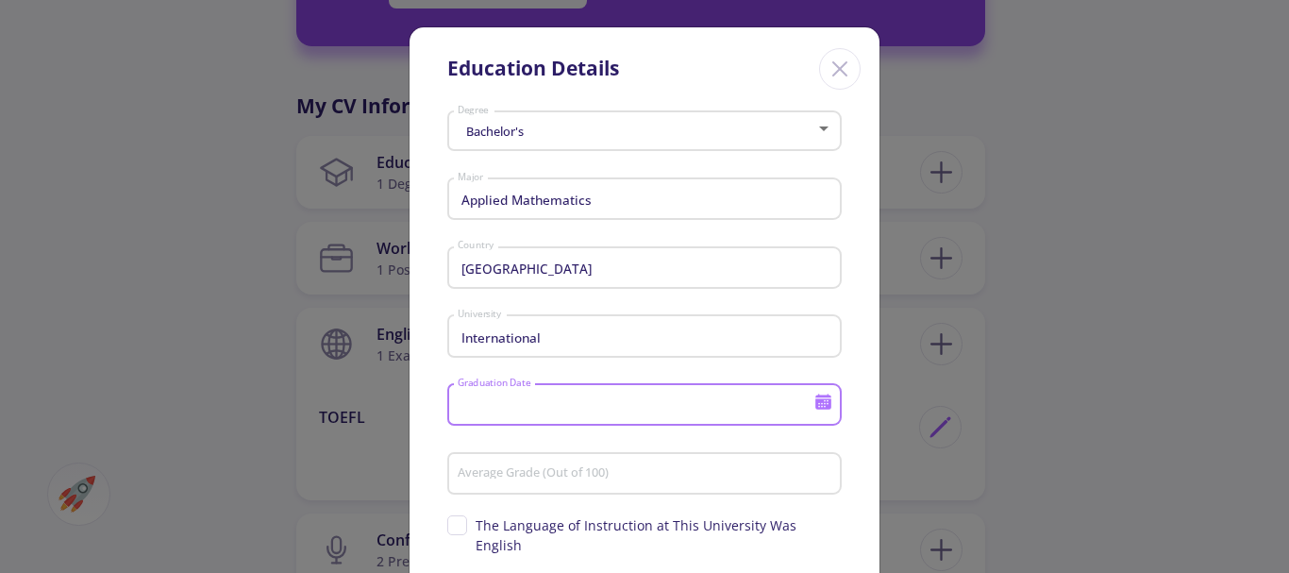
click at [468, 405] on input "Graduation Date" at bounding box center [638, 405] width 363 height 17
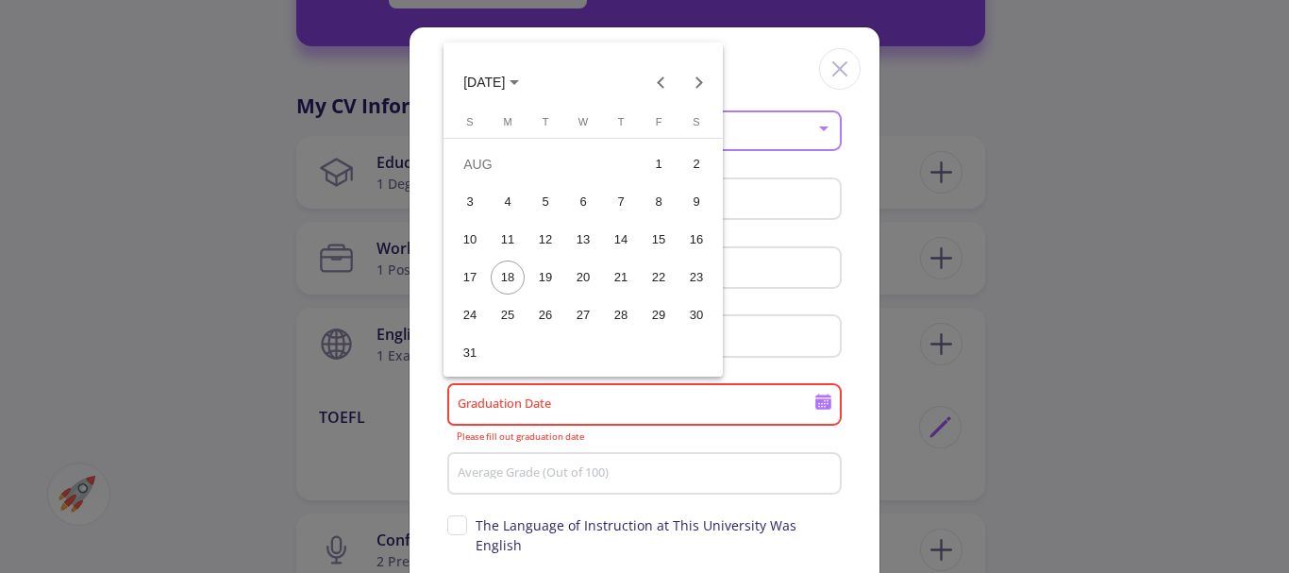
click at [519, 84] on span "AUG 2025" at bounding box center [491, 81] width 56 height 15
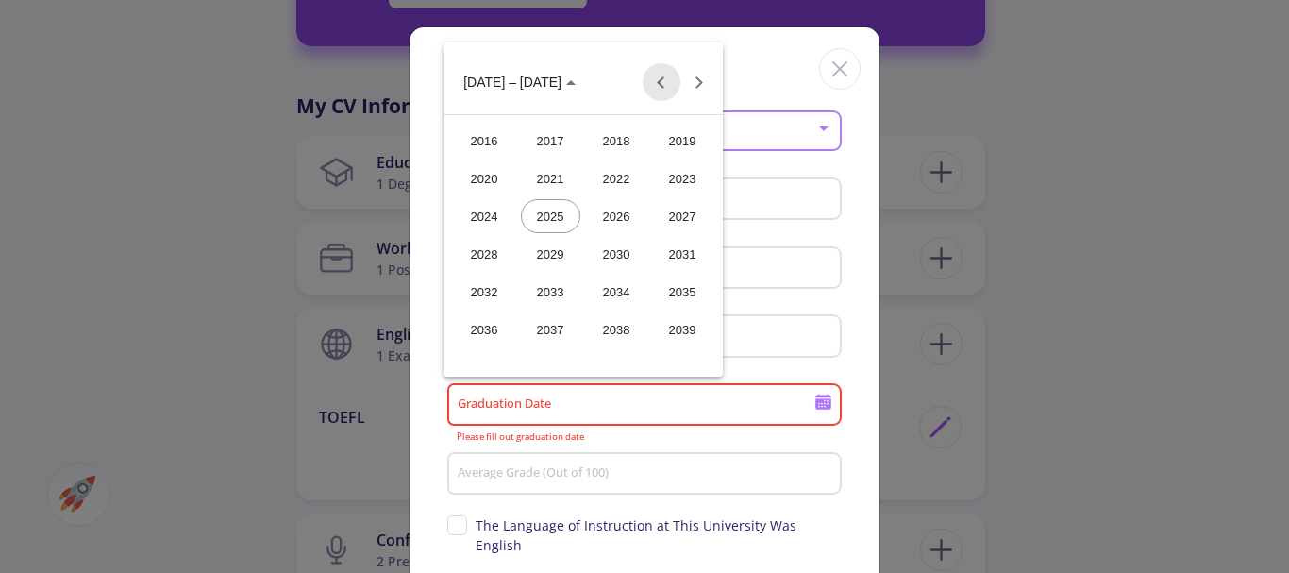
click at [659, 80] on button "Previous 24 years" at bounding box center [662, 82] width 38 height 38
click at [473, 293] on div "2008" at bounding box center [484, 292] width 59 height 34
click at [613, 213] on div "JUL" at bounding box center [616, 216] width 59 height 34
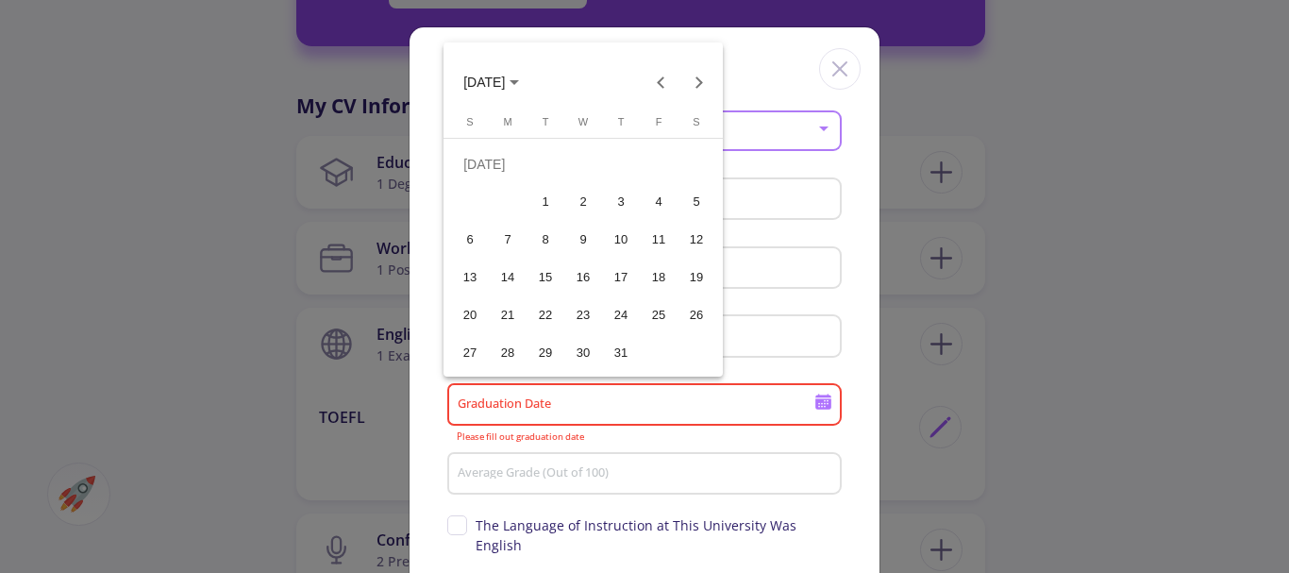
click at [544, 196] on div "1" at bounding box center [545, 202] width 34 height 34
type input "7/1/2008"
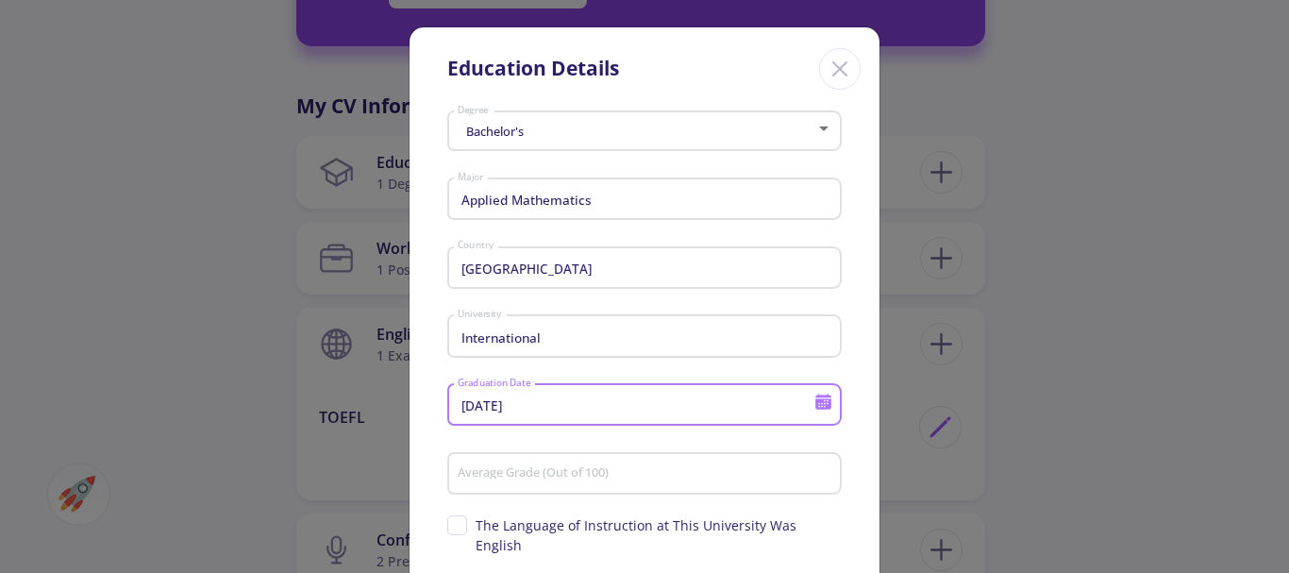
click at [493, 472] on input "Average Grade (Out of 100)" at bounding box center [647, 474] width 381 height 17
type input "64"
click at [540, 337] on input "International" at bounding box center [647, 336] width 381 height 17
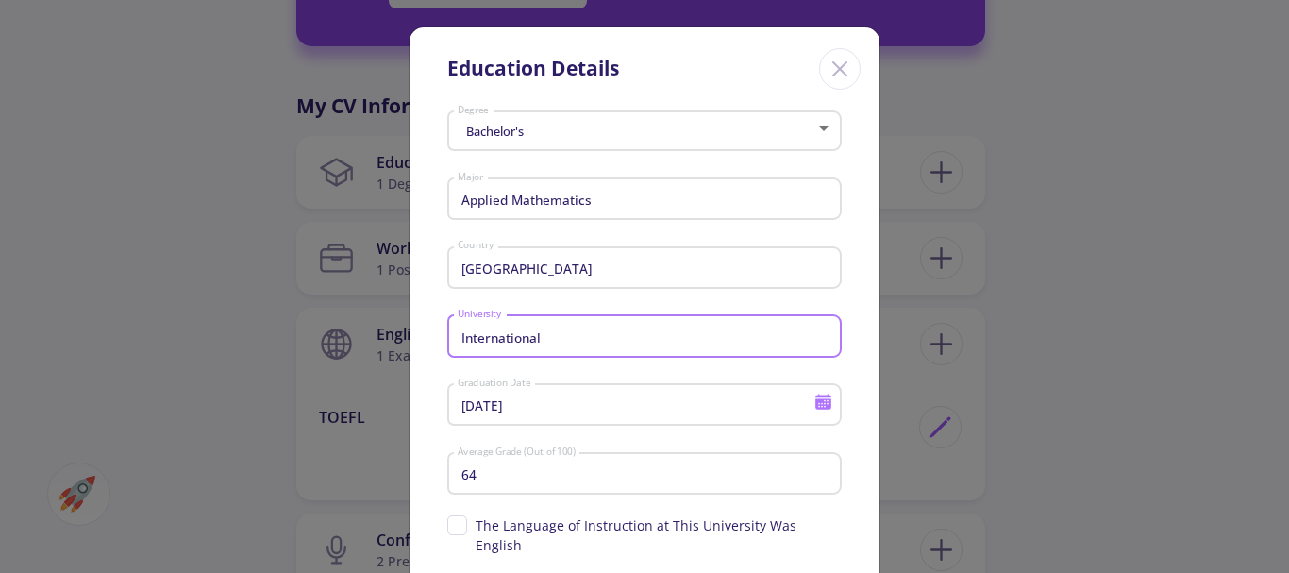
drag, startPoint x: 540, startPoint y: 337, endPoint x: 421, endPoint y: 327, distance: 119.3
click at [421, 327] on div "Bachelor's Degree Applied Mathematics Major Iran Country International Universi…" at bounding box center [645, 401] width 470 height 594
type input "I"
type input "A"
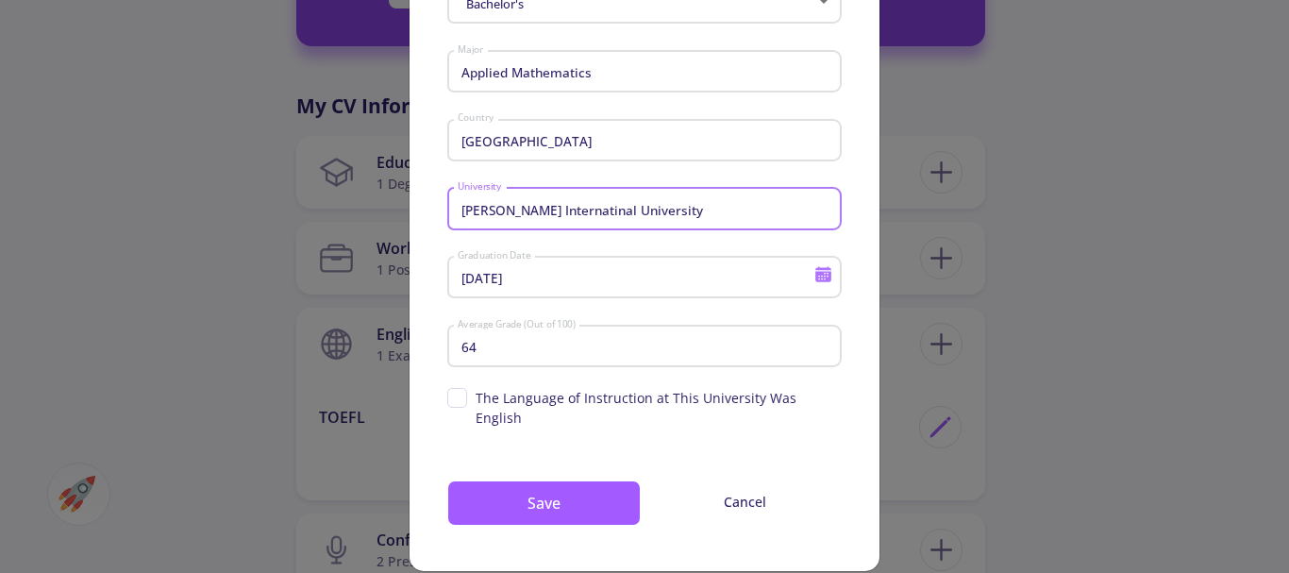
scroll to position [133, 0]
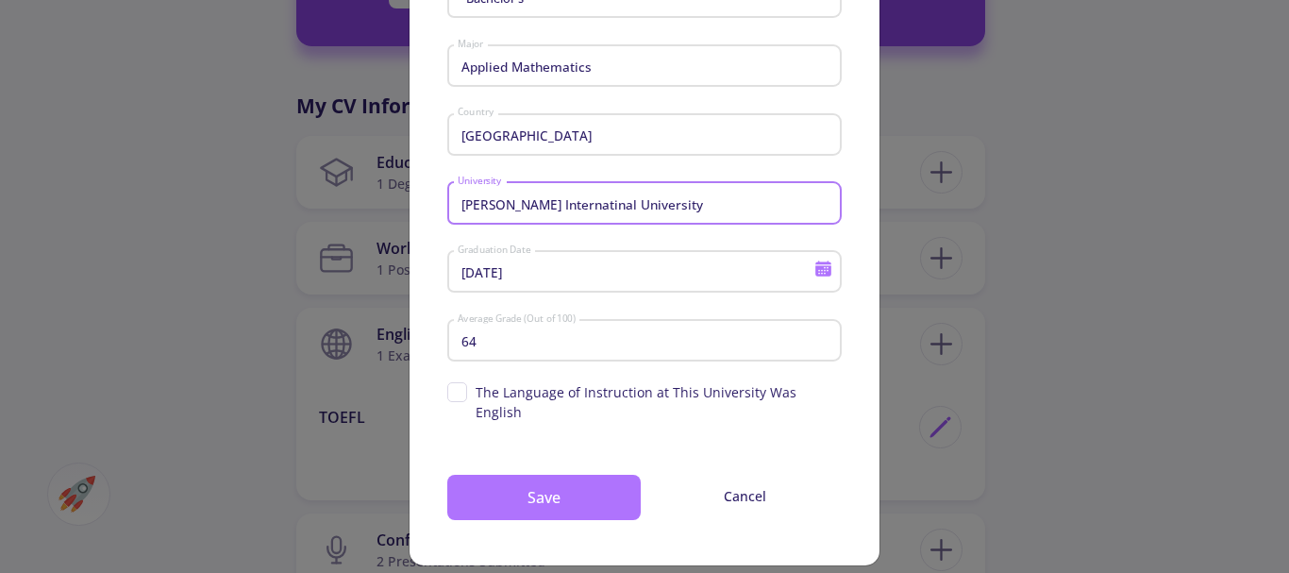
type input "Imam Khomeini Internatinal University"
click at [526, 475] on button "Save" at bounding box center [543, 497] width 193 height 45
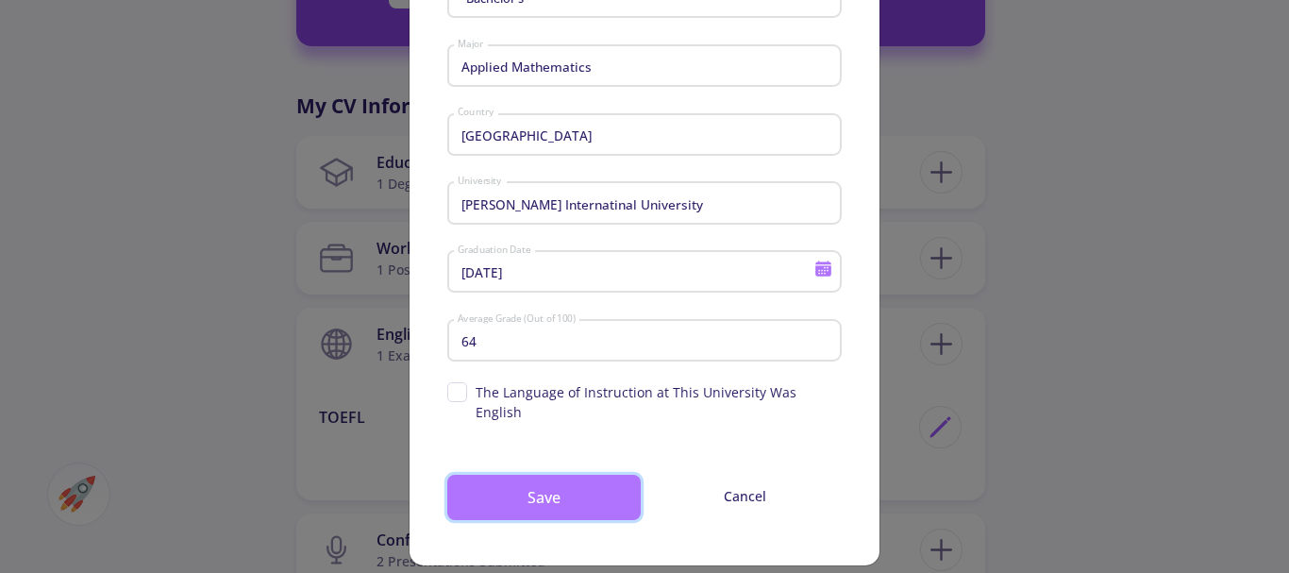
click at [544, 475] on button "Save" at bounding box center [543, 497] width 193 height 45
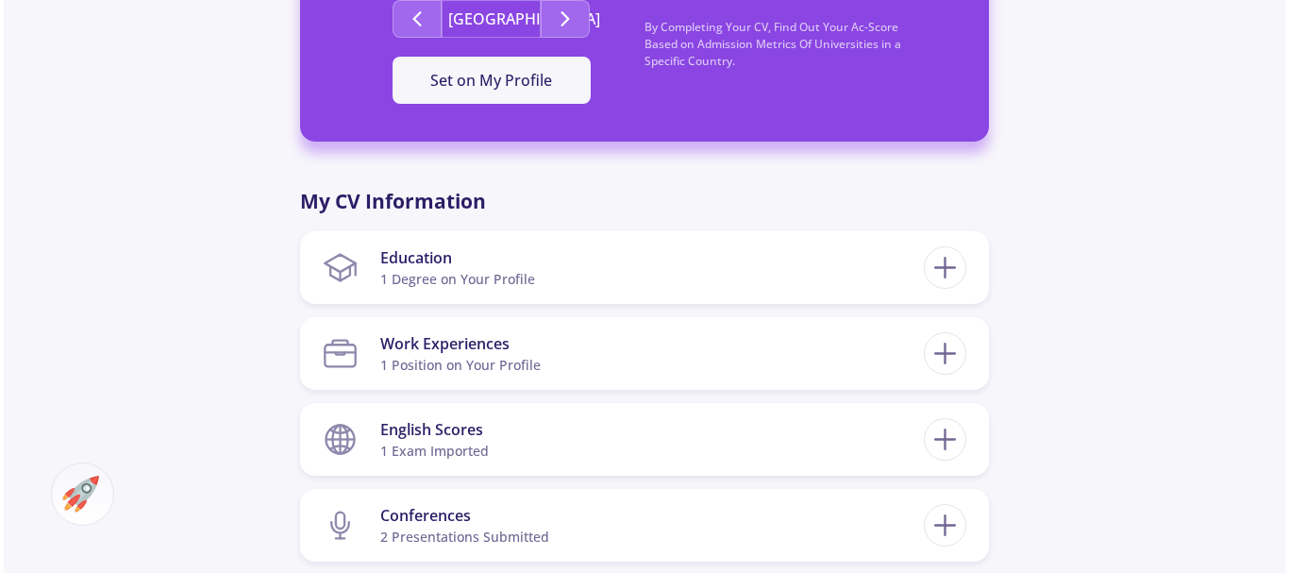
scroll to position [849, 0]
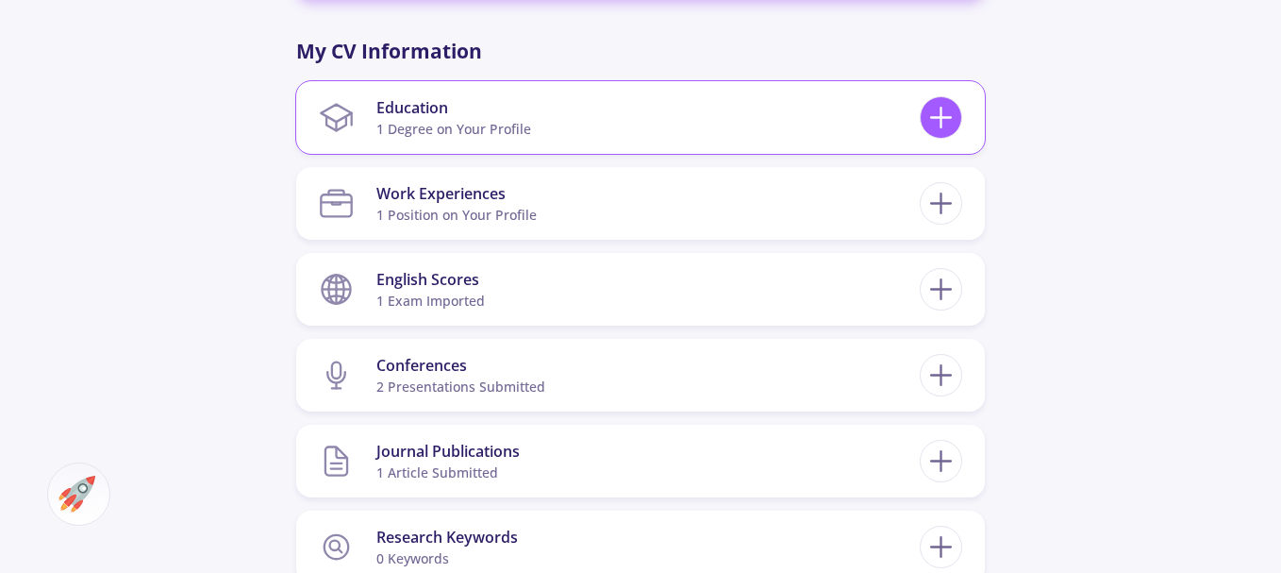
click at [946, 111] on icon at bounding box center [941, 117] width 35 height 35
checkbox input "false"
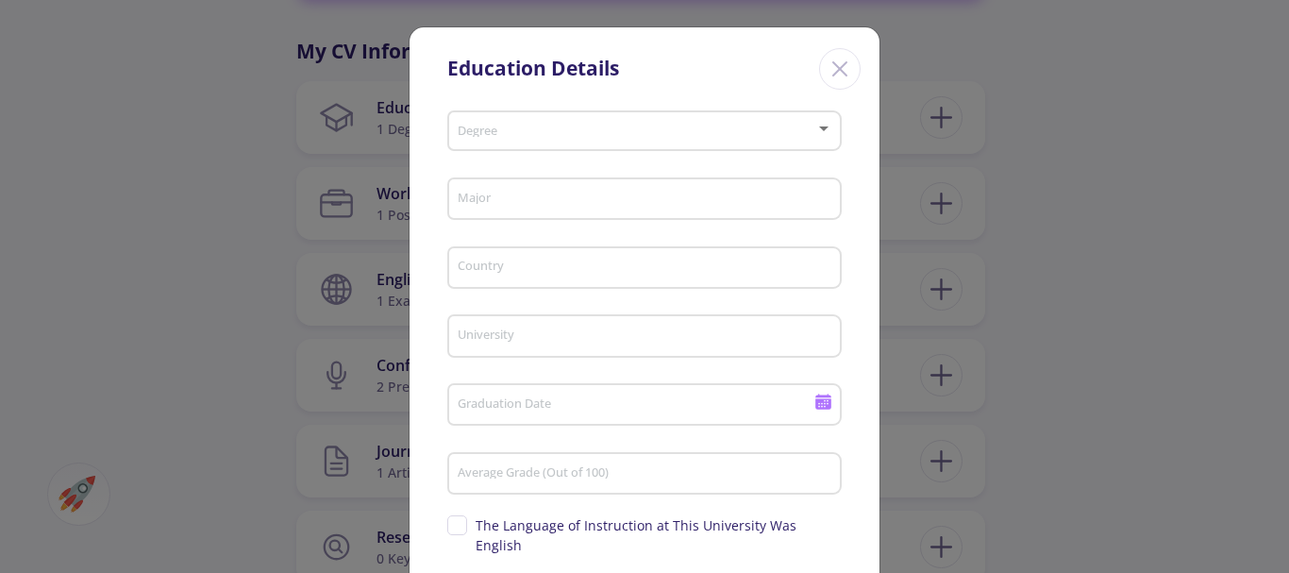
click at [578, 124] on div "Degree" at bounding box center [645, 127] width 376 height 47
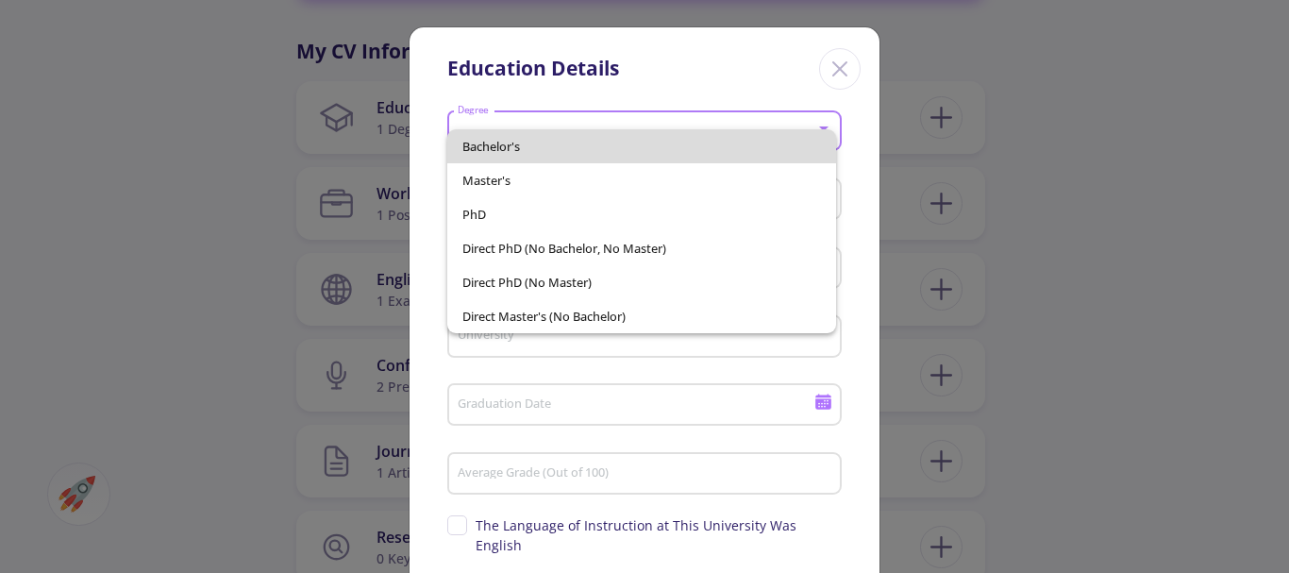
click at [575, 137] on span "Bachelor's" at bounding box center [642, 146] width 360 height 34
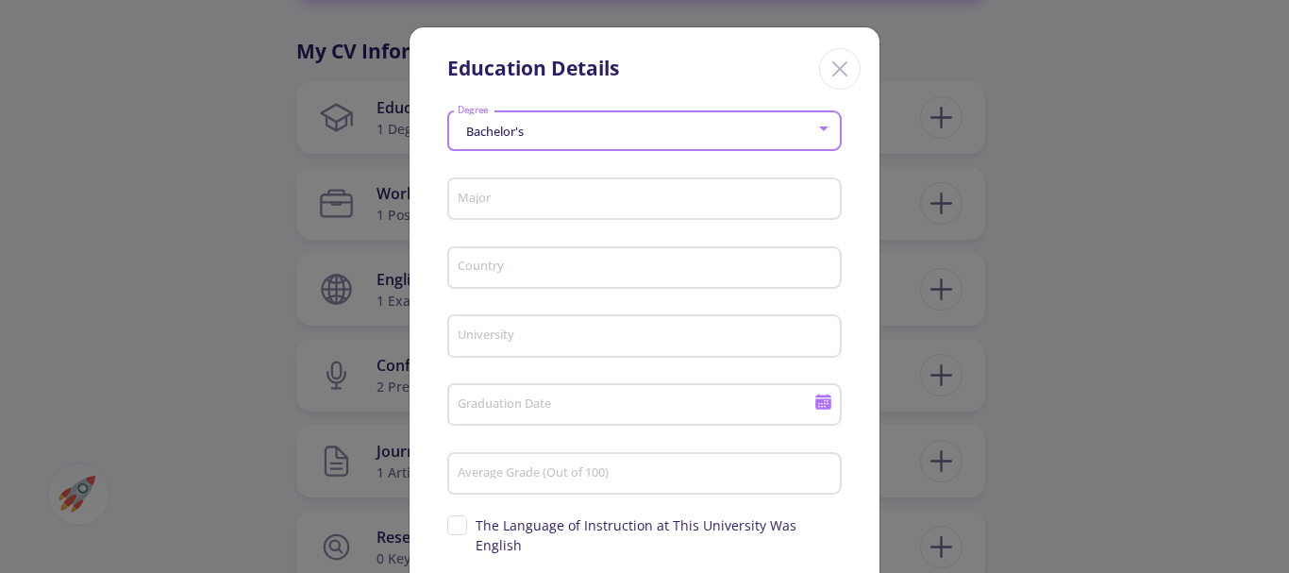
click at [495, 193] on input "Major" at bounding box center [647, 200] width 381 height 17
click at [460, 198] on input "Major" at bounding box center [647, 200] width 381 height 17
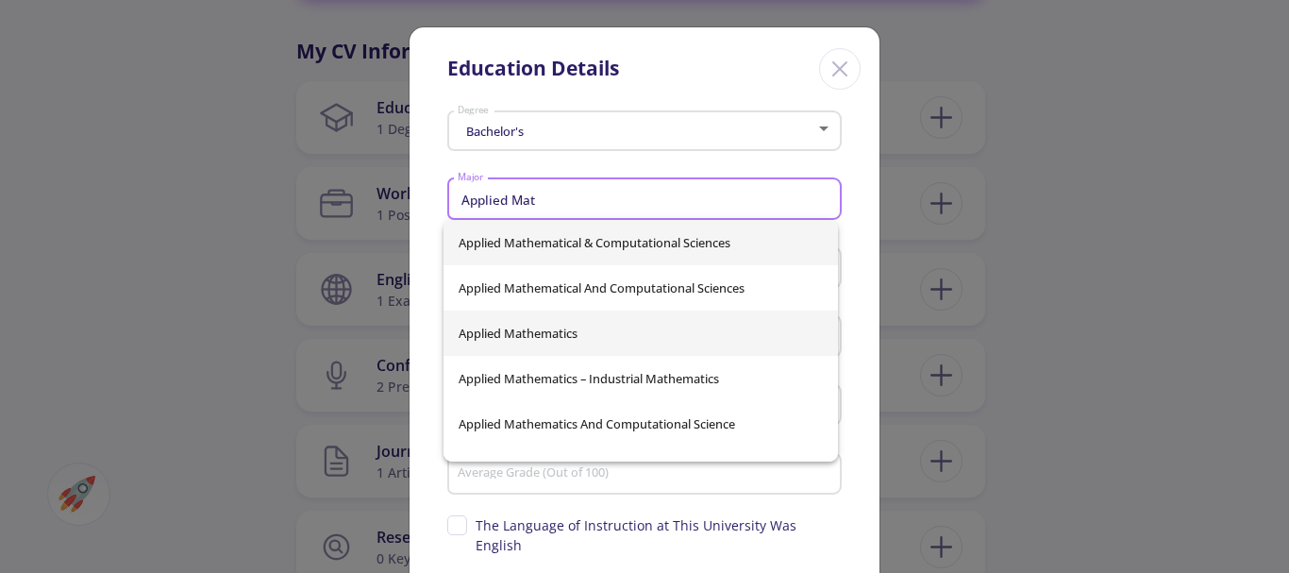
type input "Applied Mat"
click at [539, 327] on div "Applied Mathematical & Computational Sciences Applied Mathematical And Computat…" at bounding box center [640, 341] width 394 height 242
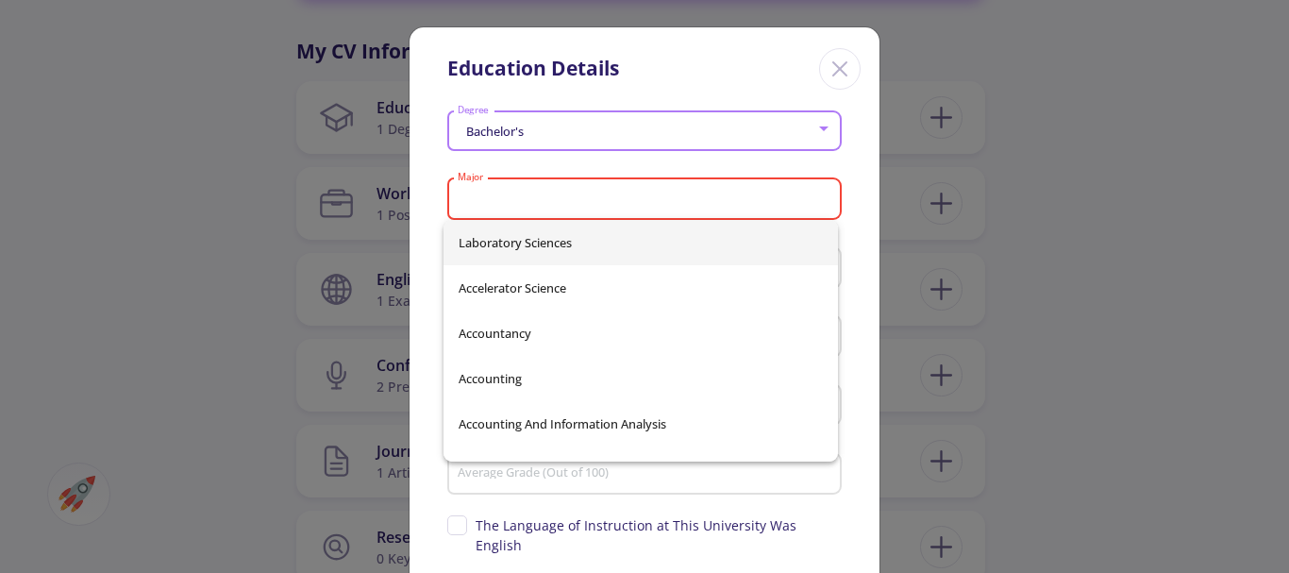
click at [495, 193] on input "Major" at bounding box center [647, 200] width 381 height 17
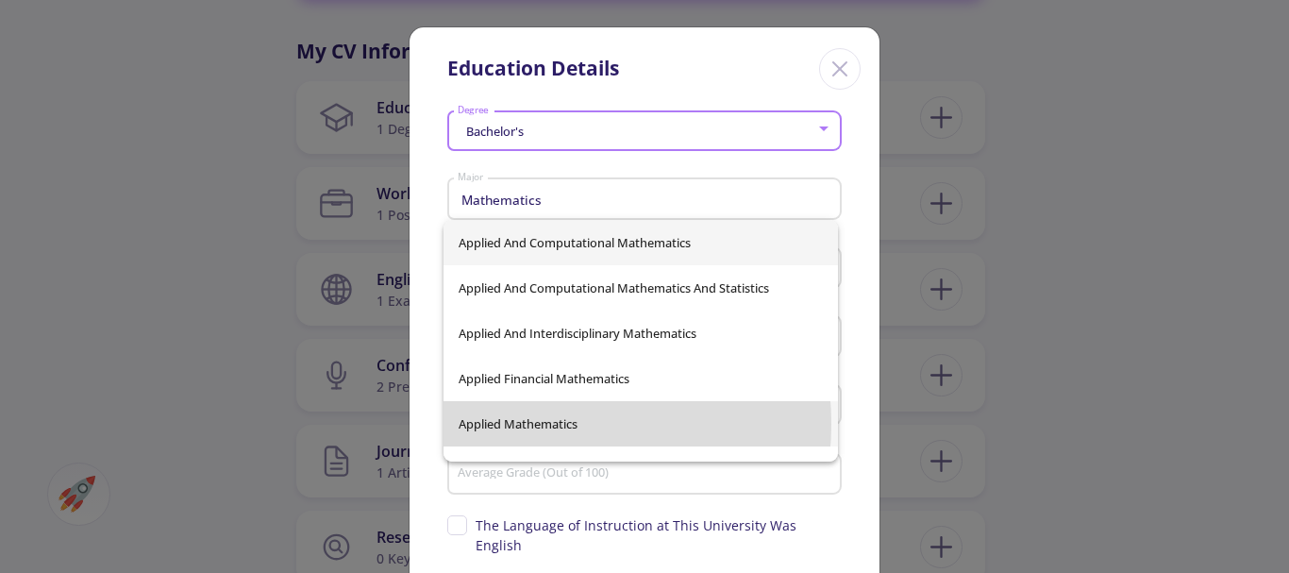
click at [527, 424] on span "Applied Mathematics" at bounding box center [641, 423] width 364 height 45
type input "Applied Mathematics"
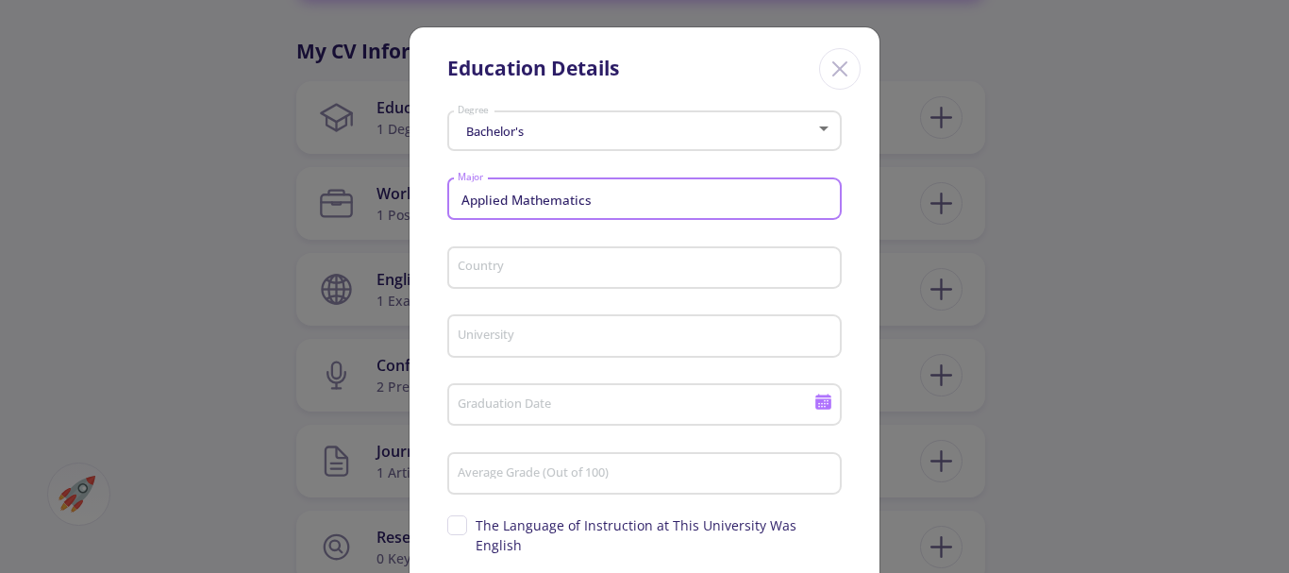
click at [496, 265] on input "Country" at bounding box center [647, 268] width 381 height 17
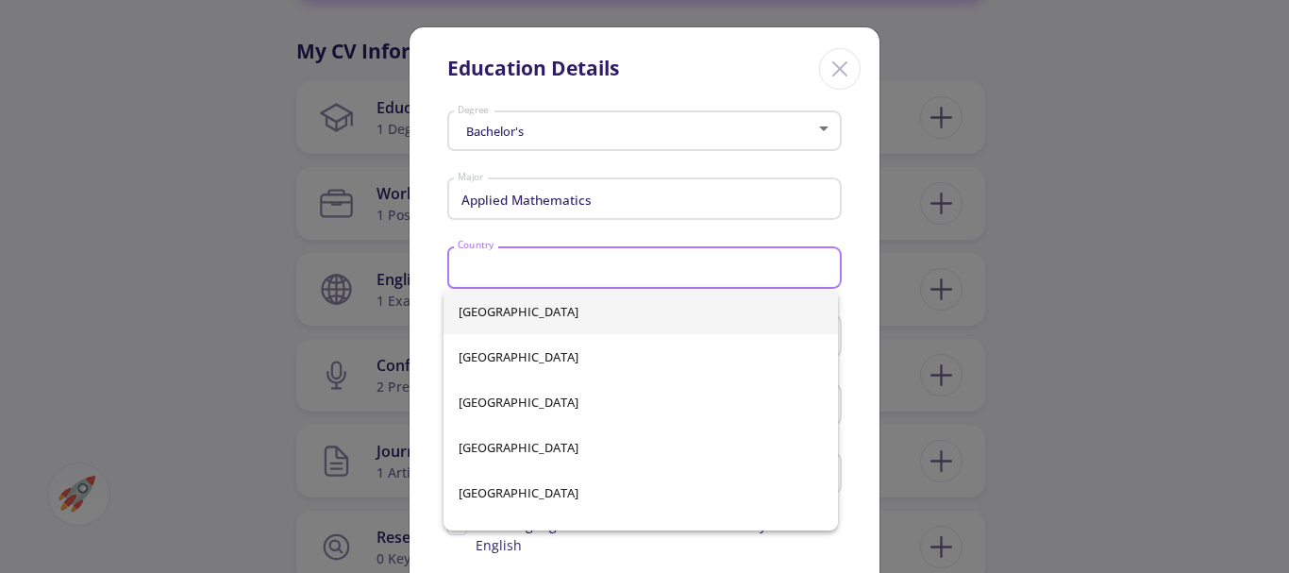
type input "[GEOGRAPHIC_DATA]"
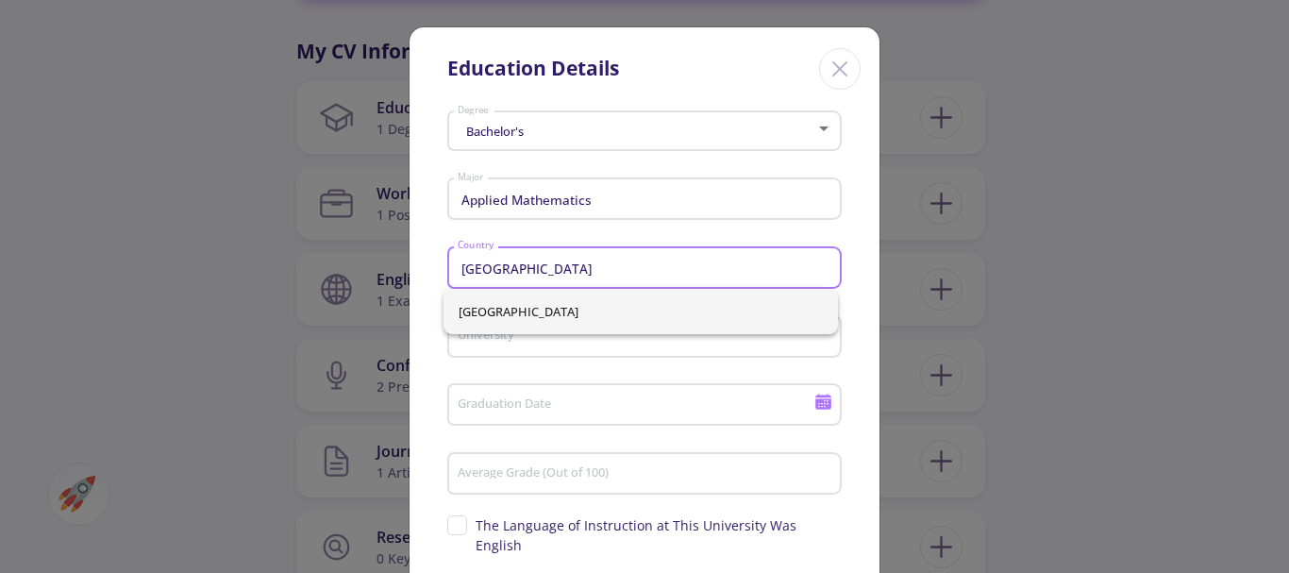
click at [463, 341] on input "University" at bounding box center [647, 336] width 381 height 17
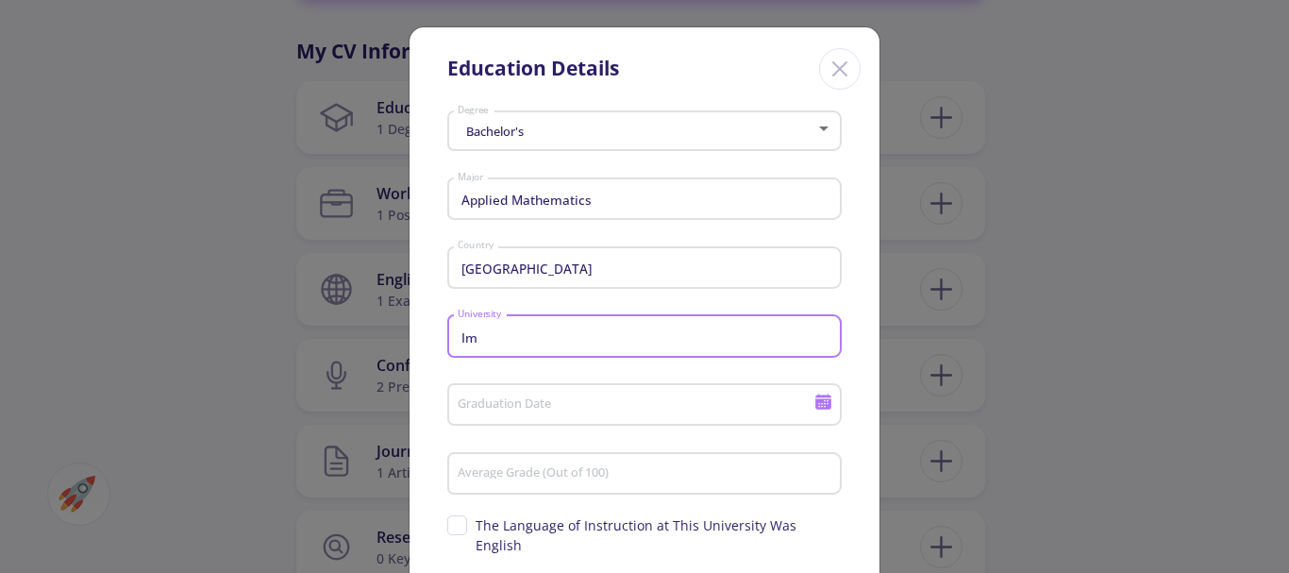
type input "I"
type input "Imam Khomeini International university"
click at [480, 406] on input "Graduation Date" at bounding box center [638, 405] width 363 height 17
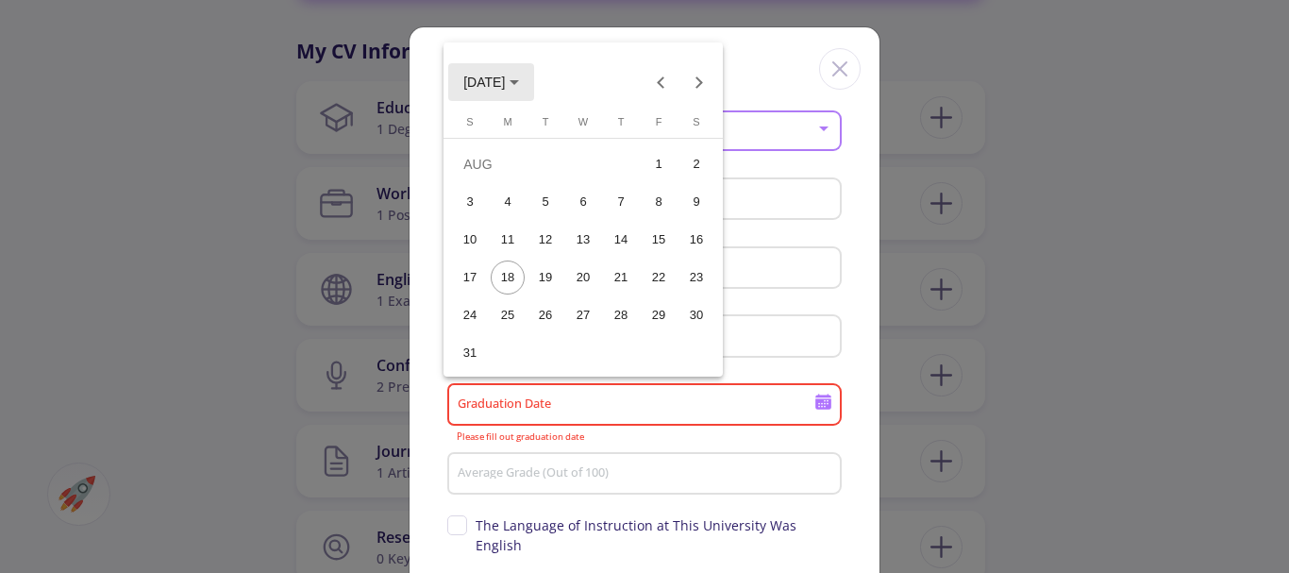
click at [519, 83] on icon "Choose month and year" at bounding box center [514, 82] width 9 height 5
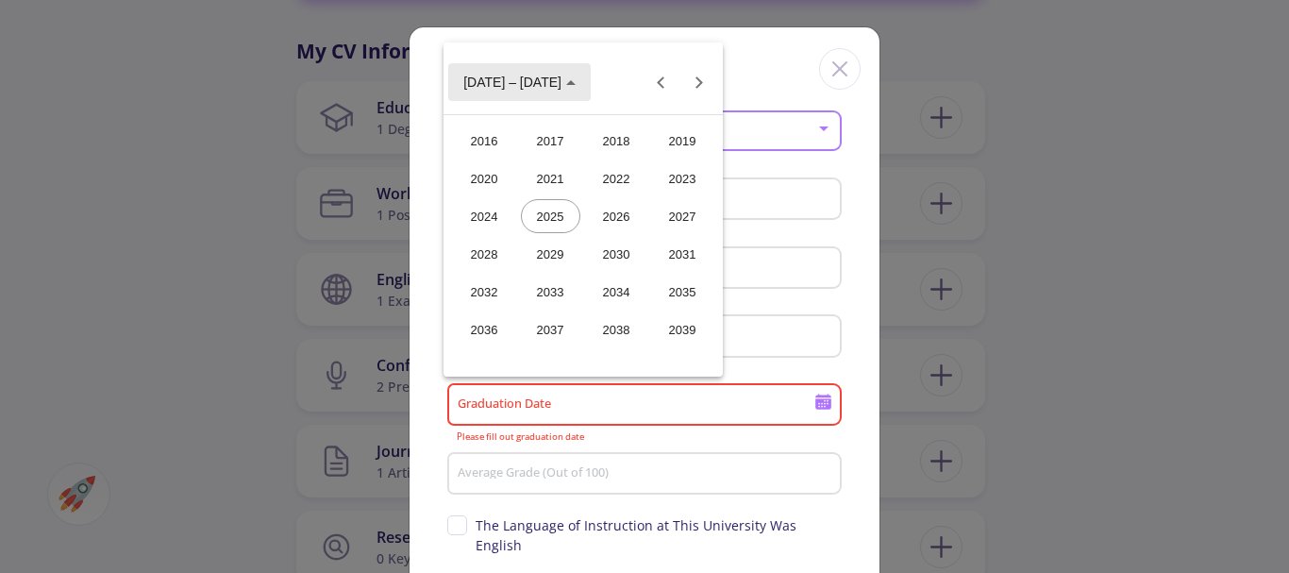
click at [566, 81] on polygon "Choose date" at bounding box center [570, 82] width 9 height 5
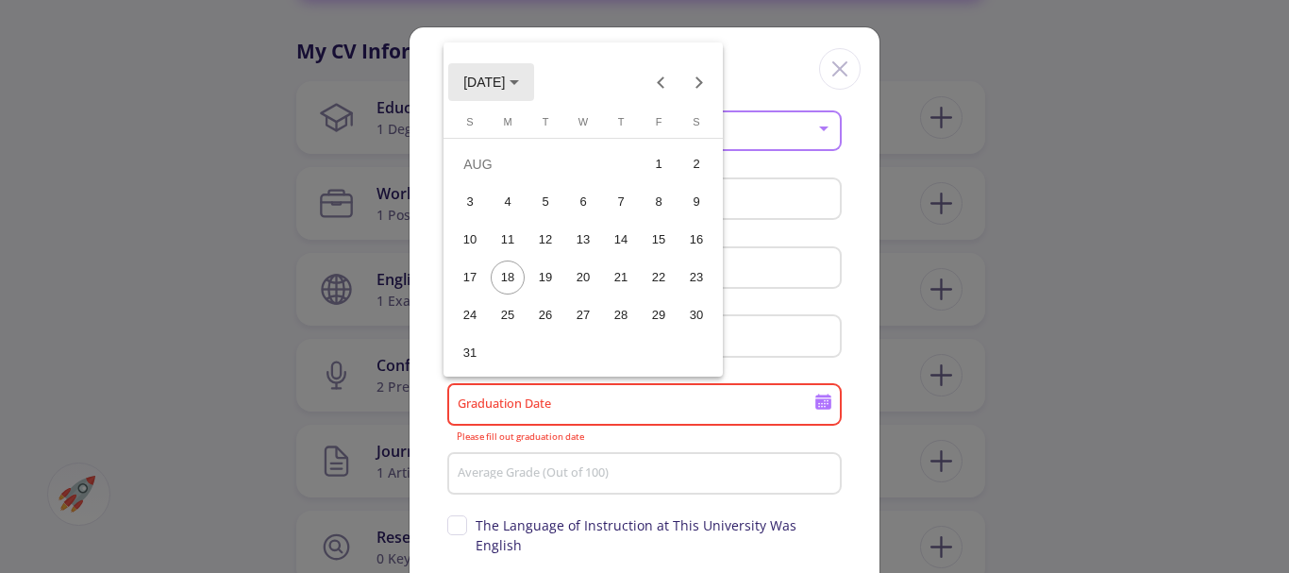
click at [519, 80] on icon "Choose month and year" at bounding box center [514, 82] width 9 height 5
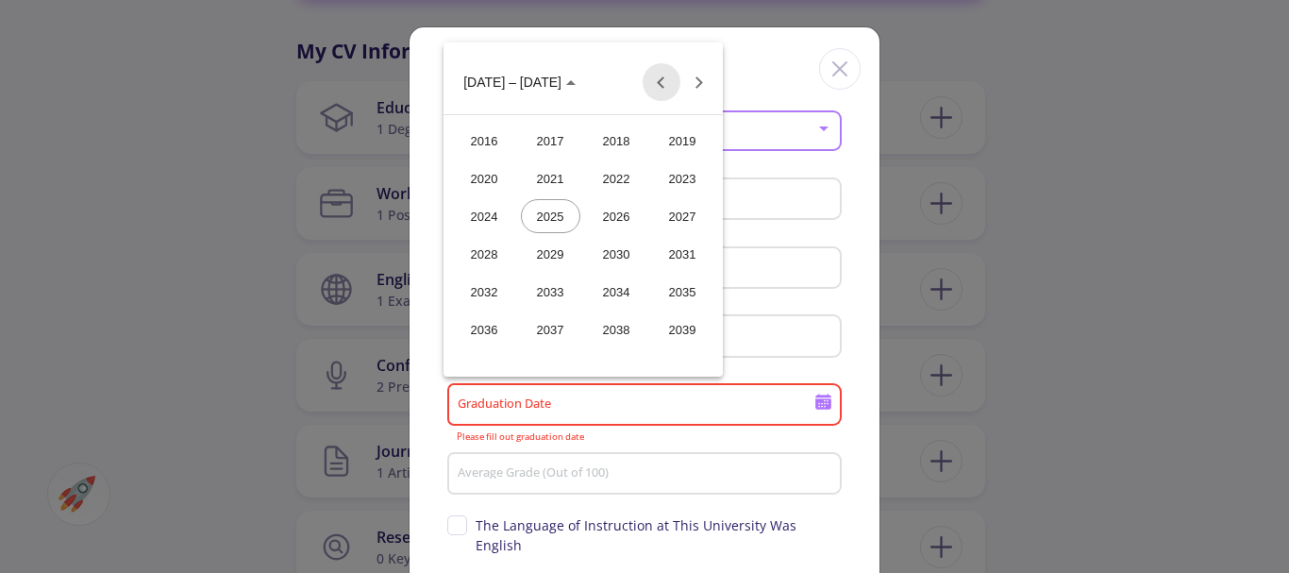
click at [660, 82] on button "Previous 24 years" at bounding box center [662, 82] width 38 height 38
click at [491, 284] on div "2008" at bounding box center [484, 292] width 59 height 34
click at [611, 207] on div "[DATE]" at bounding box center [616, 216] width 59 height 34
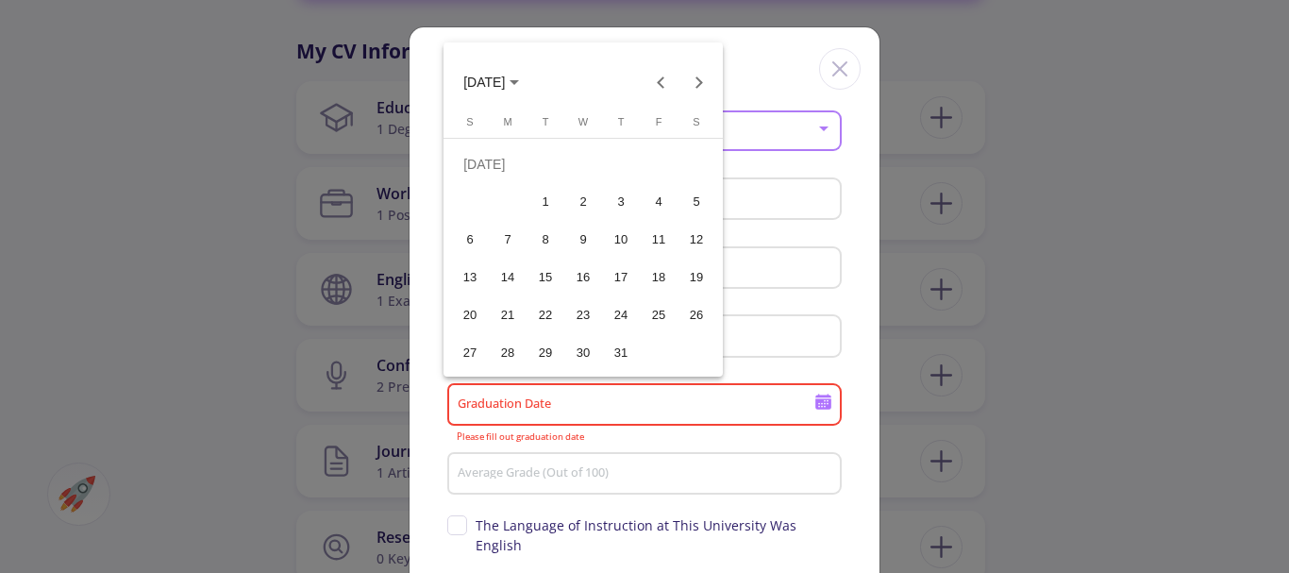
click at [544, 198] on div "1" at bounding box center [545, 202] width 34 height 34
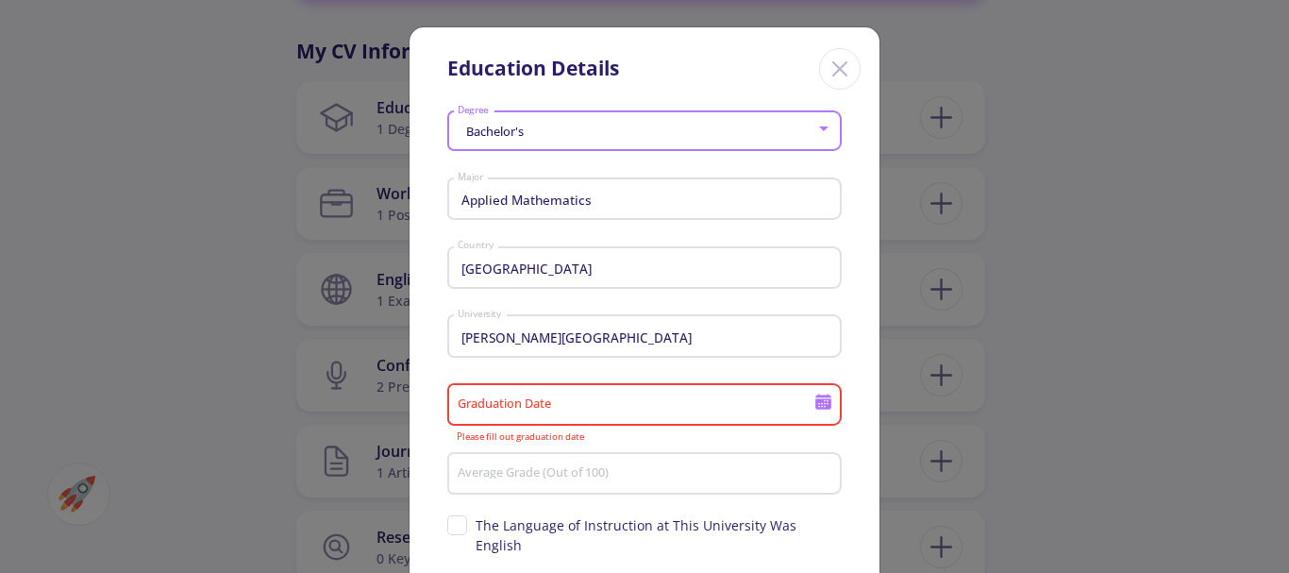
type input "[DATE]"
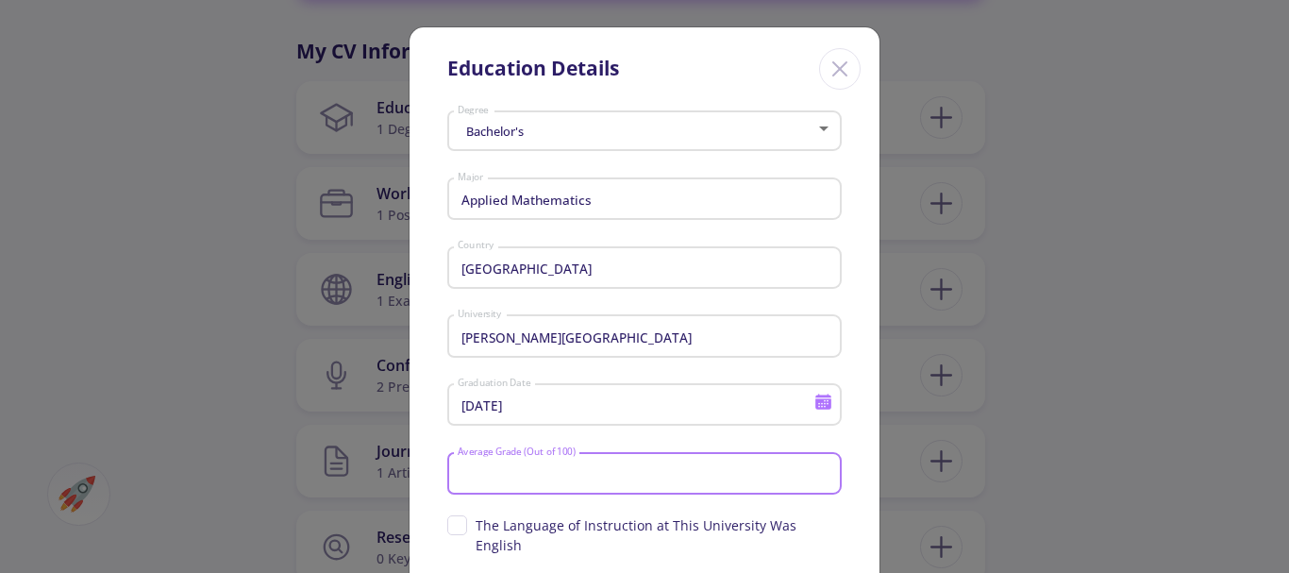
click at [486, 466] on input "Average Grade (Out of 100)" at bounding box center [647, 474] width 381 height 17
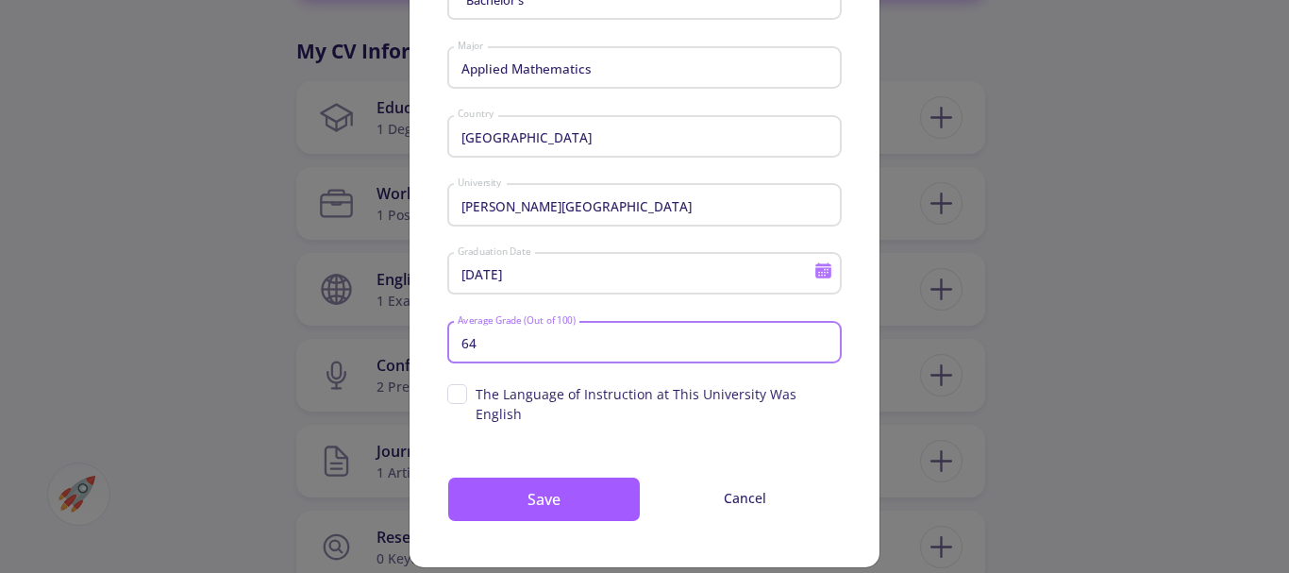
scroll to position [133, 0]
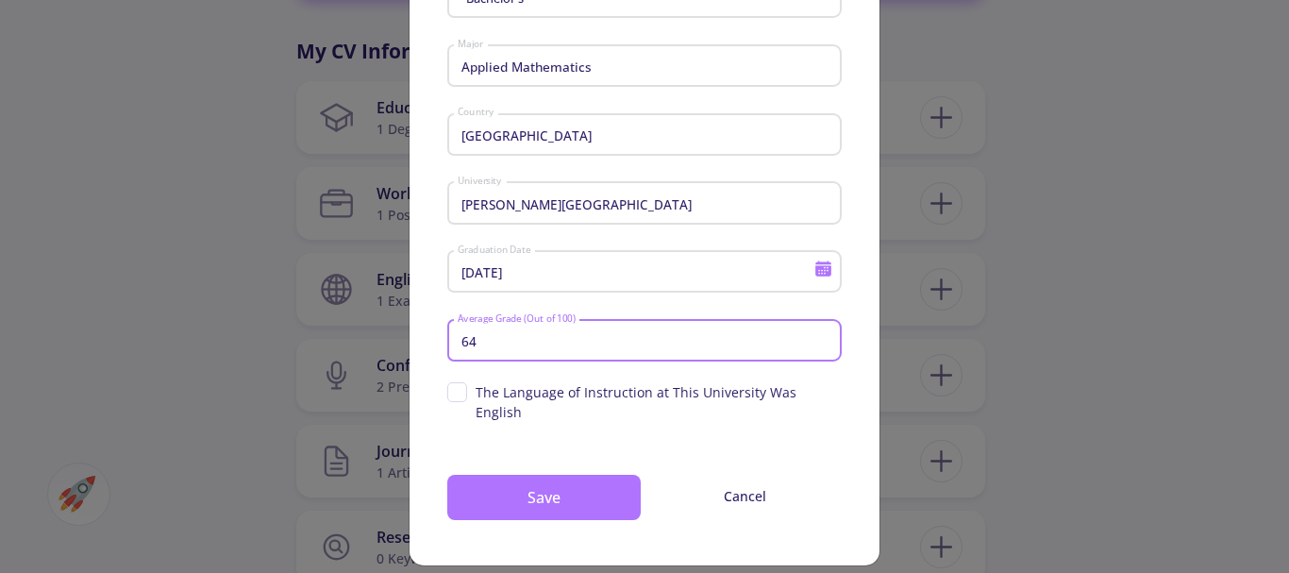
type input "64"
click at [539, 480] on button "Save" at bounding box center [543, 497] width 193 height 45
click at [529, 477] on button "Save" at bounding box center [543, 497] width 193 height 45
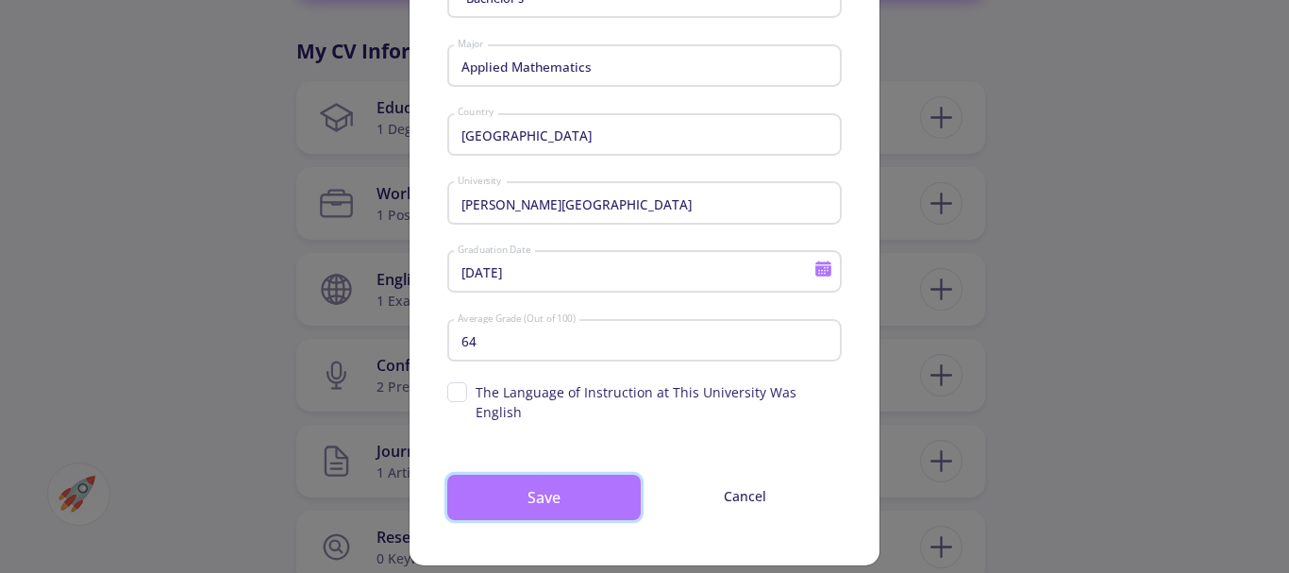
click at [529, 477] on button "Save" at bounding box center [543, 497] width 193 height 45
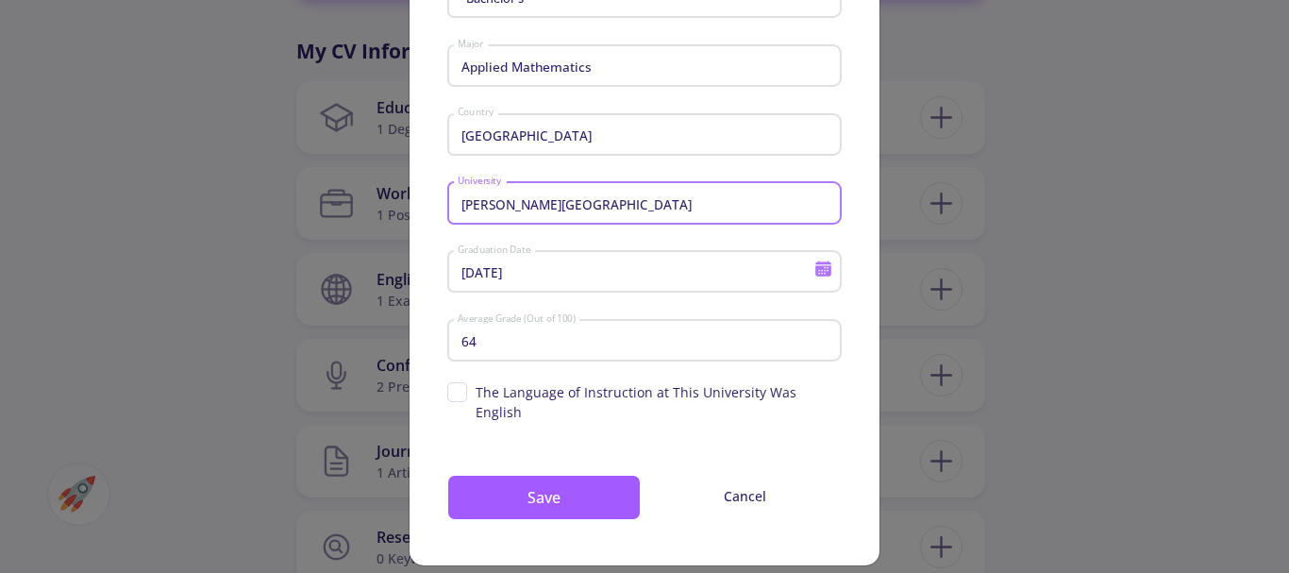
click at [528, 205] on input "Imam Khomeini International university" at bounding box center [647, 203] width 381 height 17
click at [457, 203] on input "Imam Khomeini International university" at bounding box center [647, 203] width 381 height 17
click at [457, 202] on input "Imam Khomeini International university" at bounding box center [647, 203] width 381 height 17
click at [650, 201] on input "Imam Khomeini International university" at bounding box center [647, 203] width 381 height 17
type input "[PERSON_NAME][GEOGRAPHIC_DATA]"
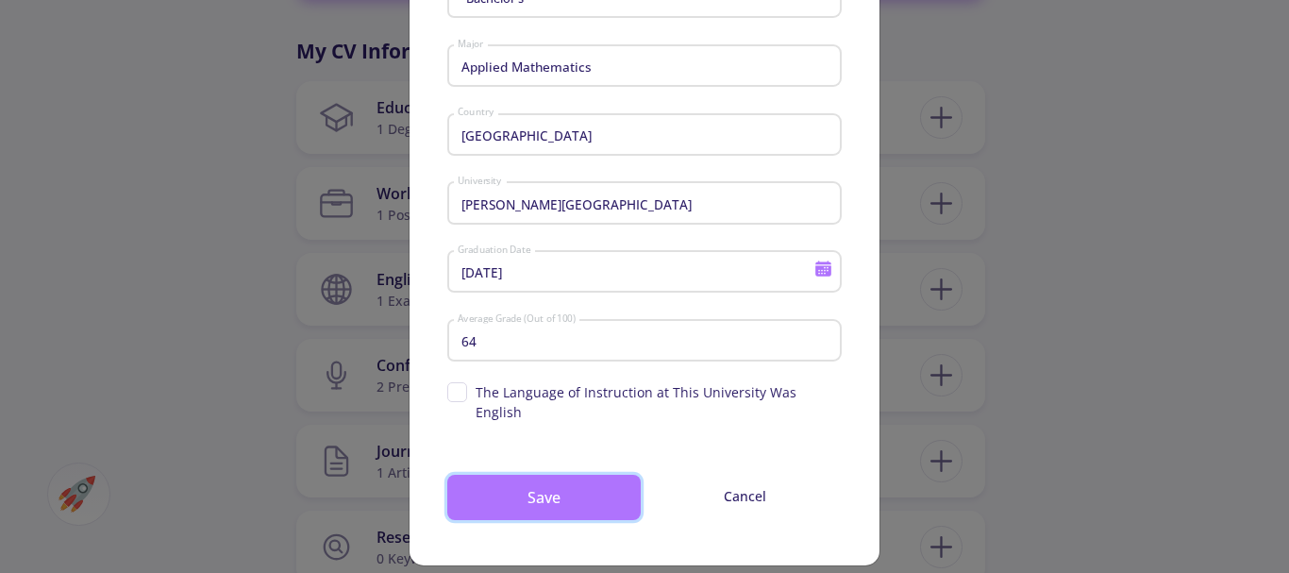
click at [557, 475] on button "Save" at bounding box center [543, 497] width 193 height 45
click at [556, 475] on button "Save" at bounding box center [543, 497] width 193 height 45
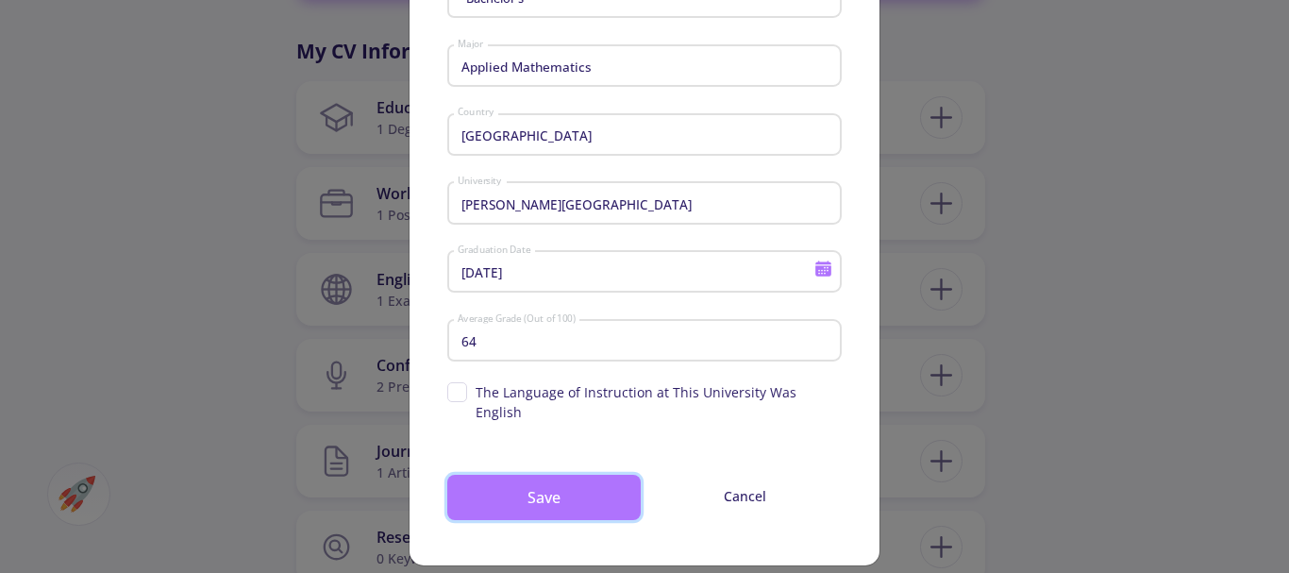
click at [556, 475] on button "Save" at bounding box center [543, 497] width 193 height 45
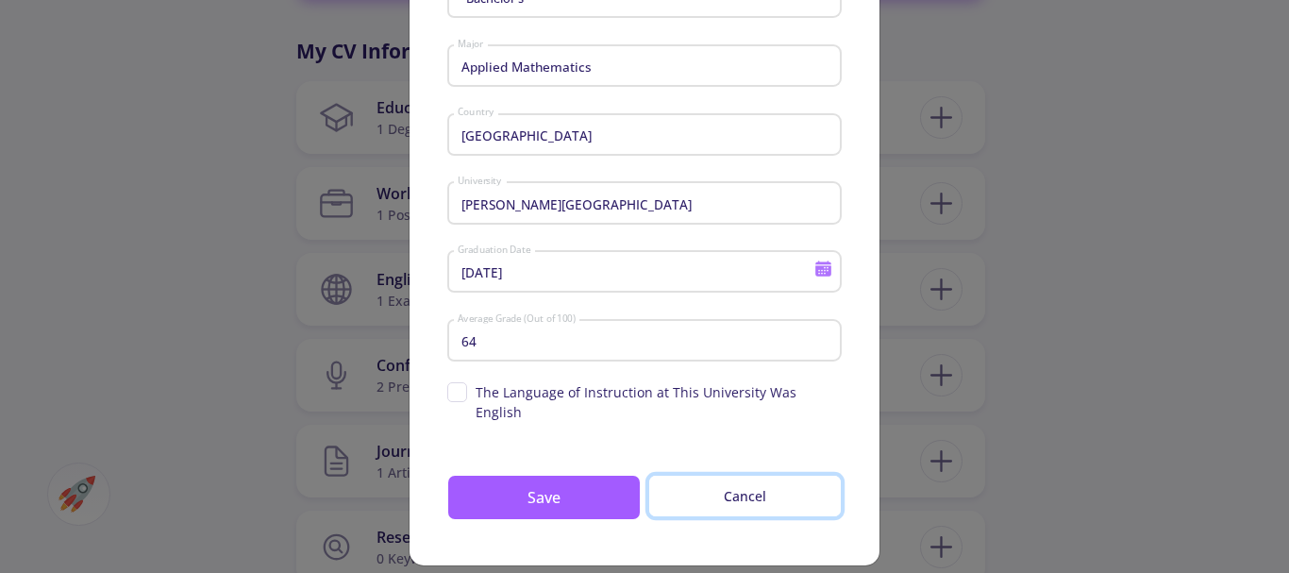
click at [756, 475] on button "Cancel" at bounding box center [744, 496] width 193 height 42
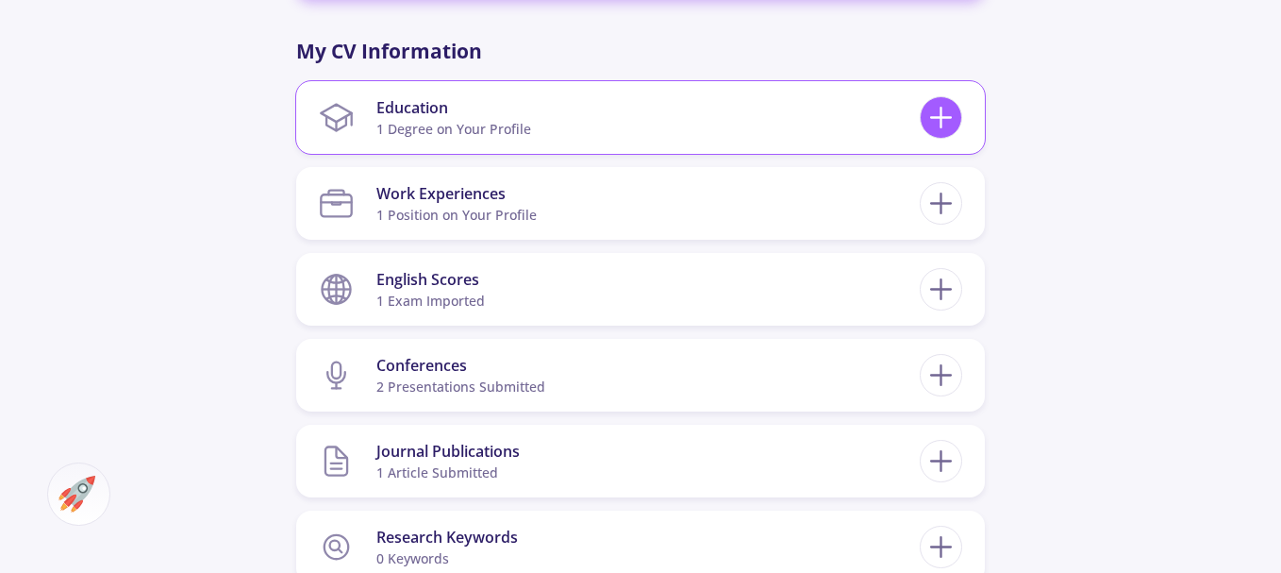
click at [945, 112] on icon at bounding box center [941, 117] width 35 height 35
checkbox input "false"
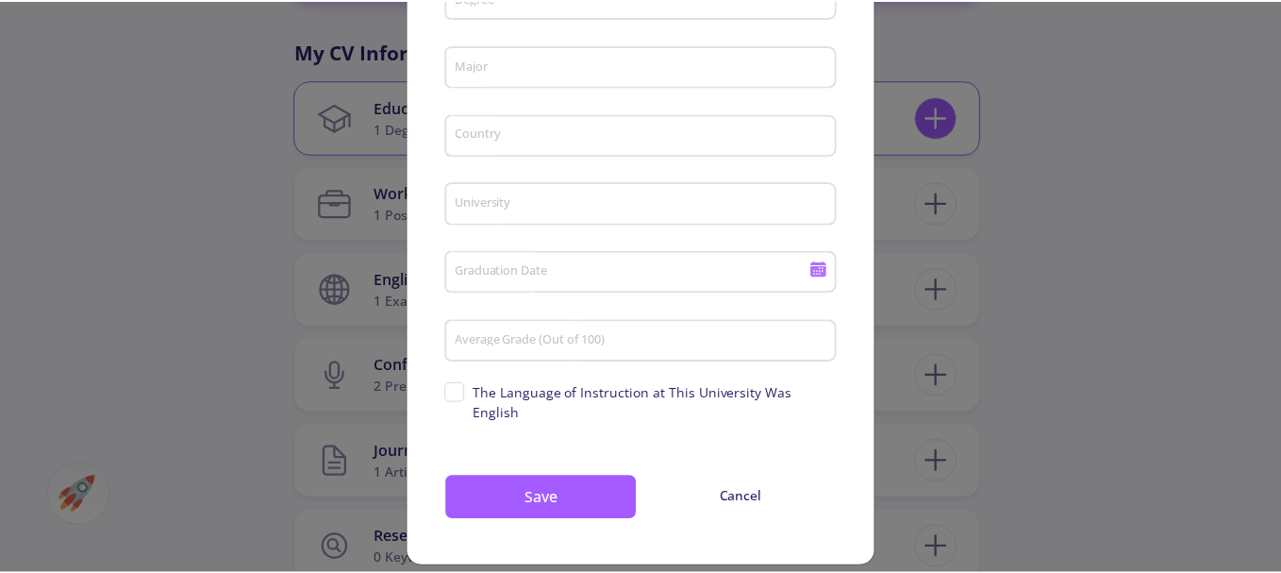
scroll to position [0, 0]
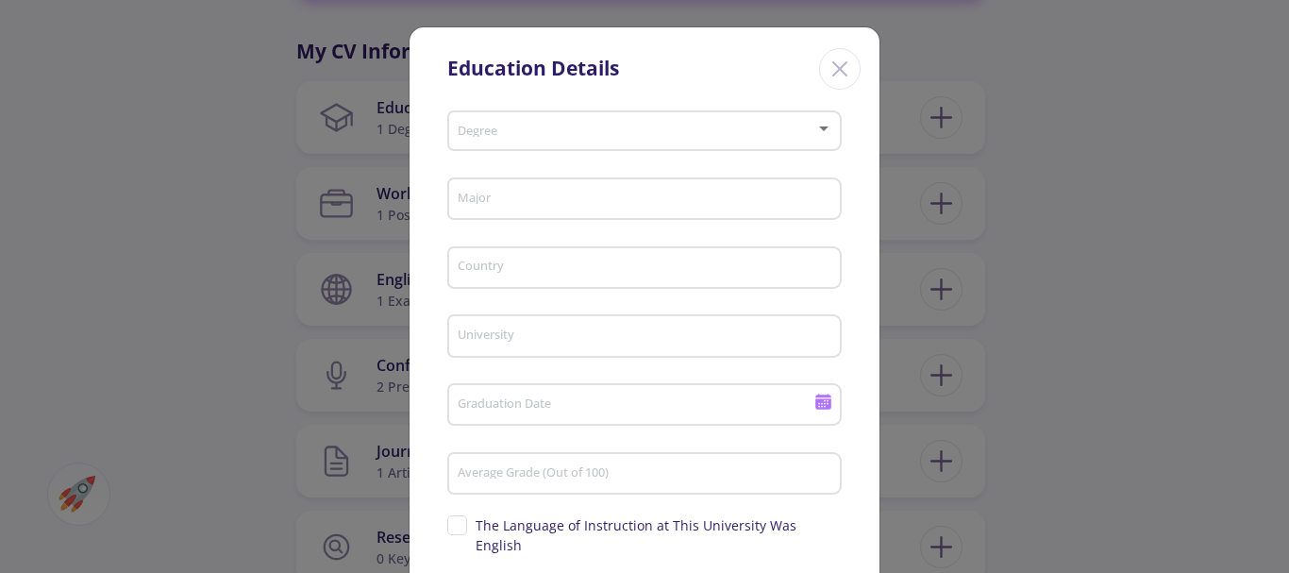
click at [842, 66] on icon "Close" at bounding box center [840, 69] width 30 height 30
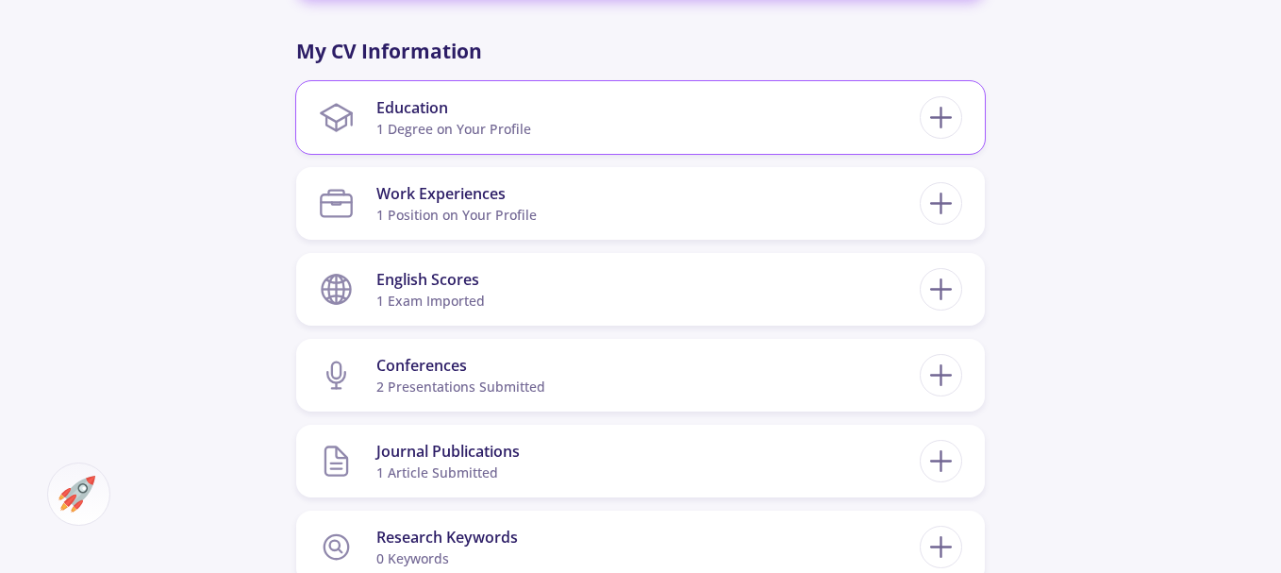
click at [421, 99] on div "Education" at bounding box center [453, 107] width 155 height 23
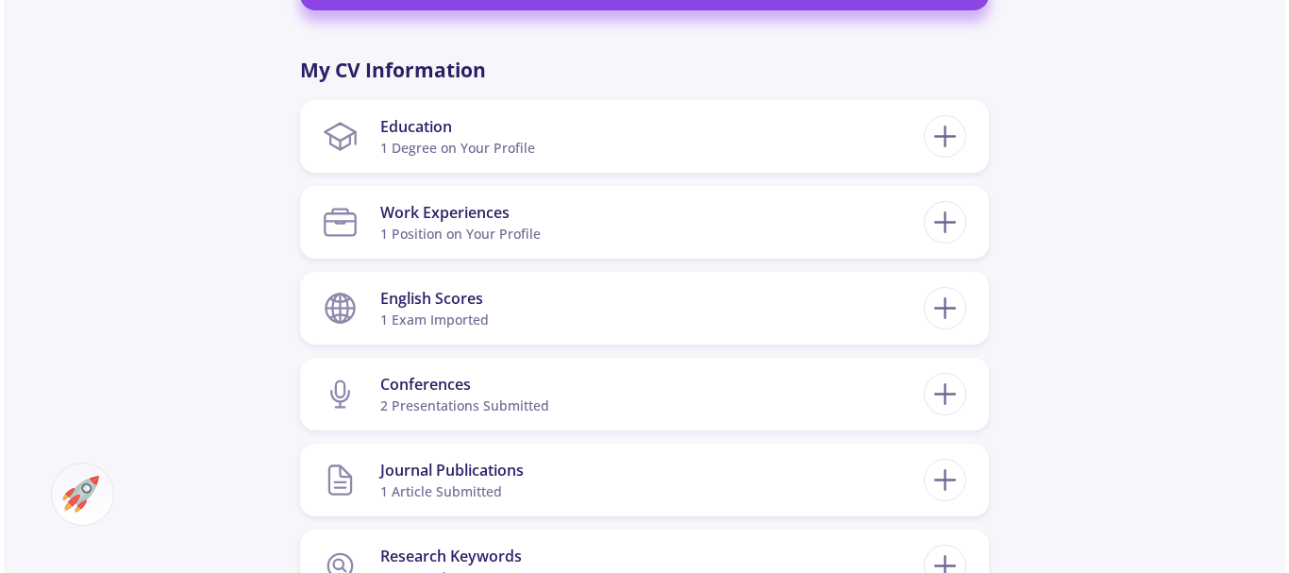
scroll to position [849, 0]
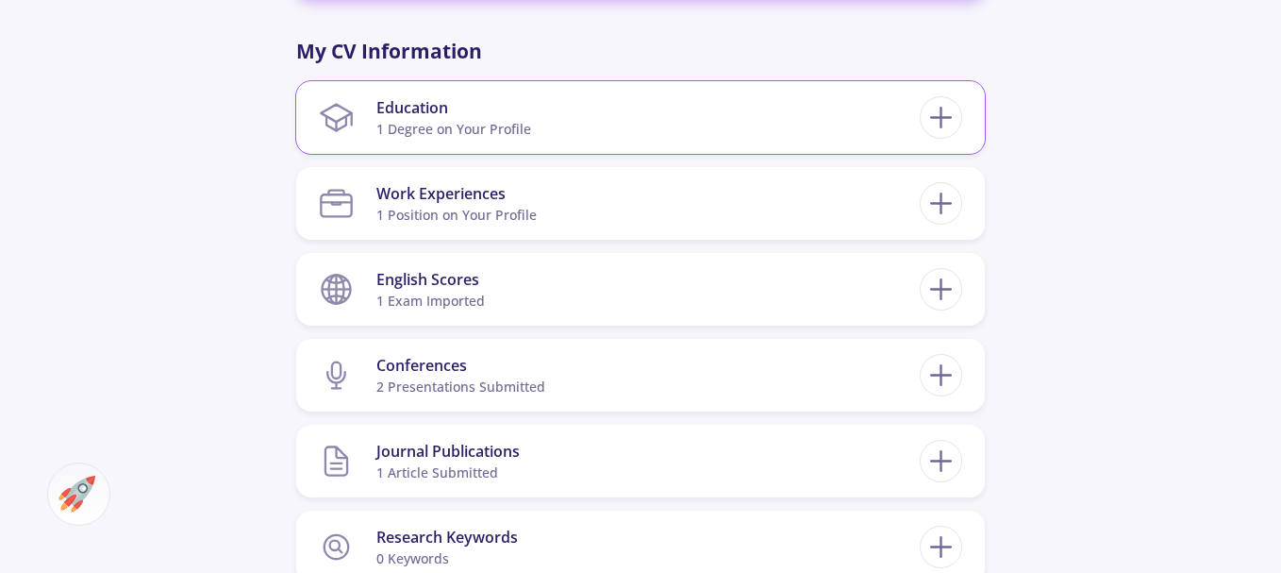
click at [429, 110] on div "Education" at bounding box center [453, 107] width 155 height 23
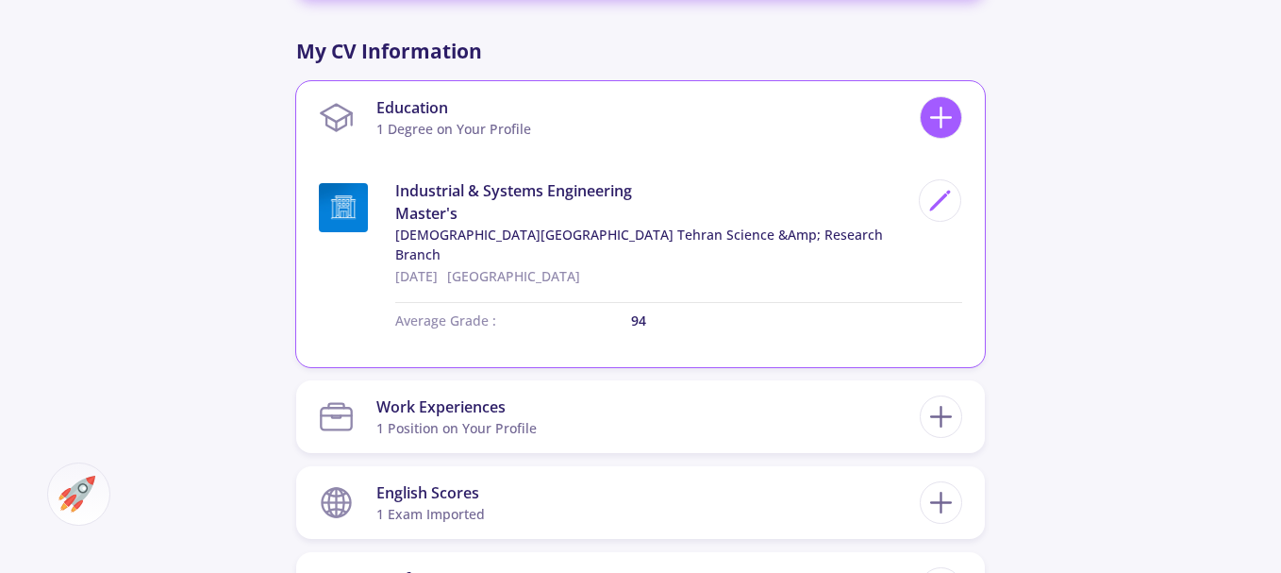
click at [945, 111] on icon at bounding box center [941, 117] width 35 height 35
checkbox input "false"
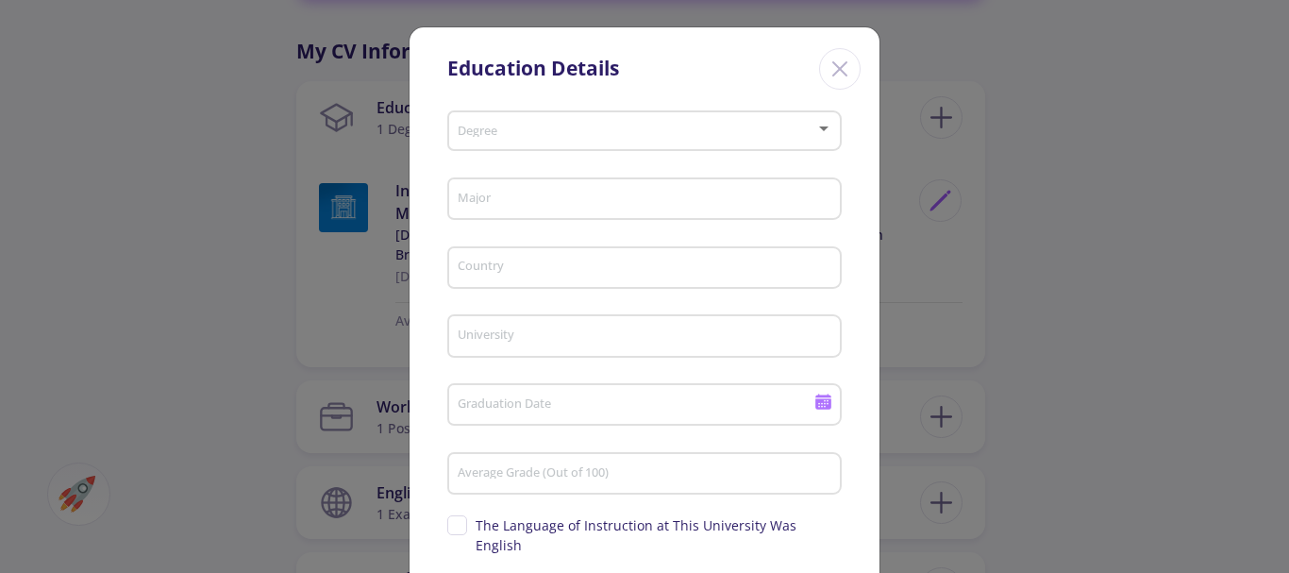
click at [484, 132] on span at bounding box center [638, 131] width 355 height 13
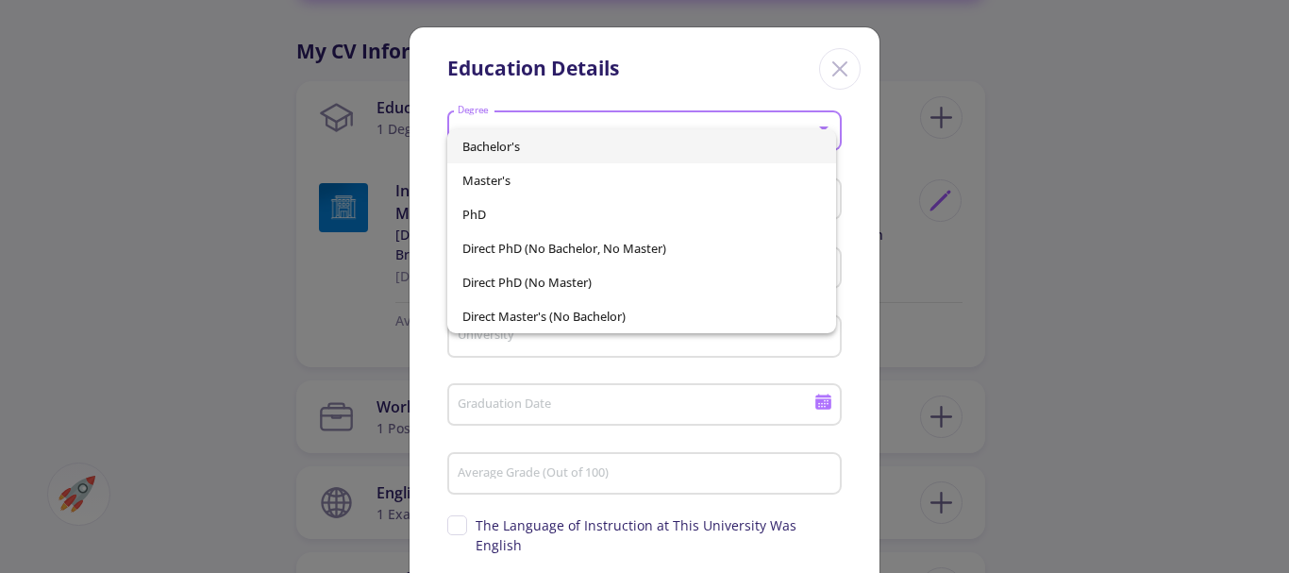
click at [509, 143] on span "Bachelor's" at bounding box center [642, 146] width 360 height 34
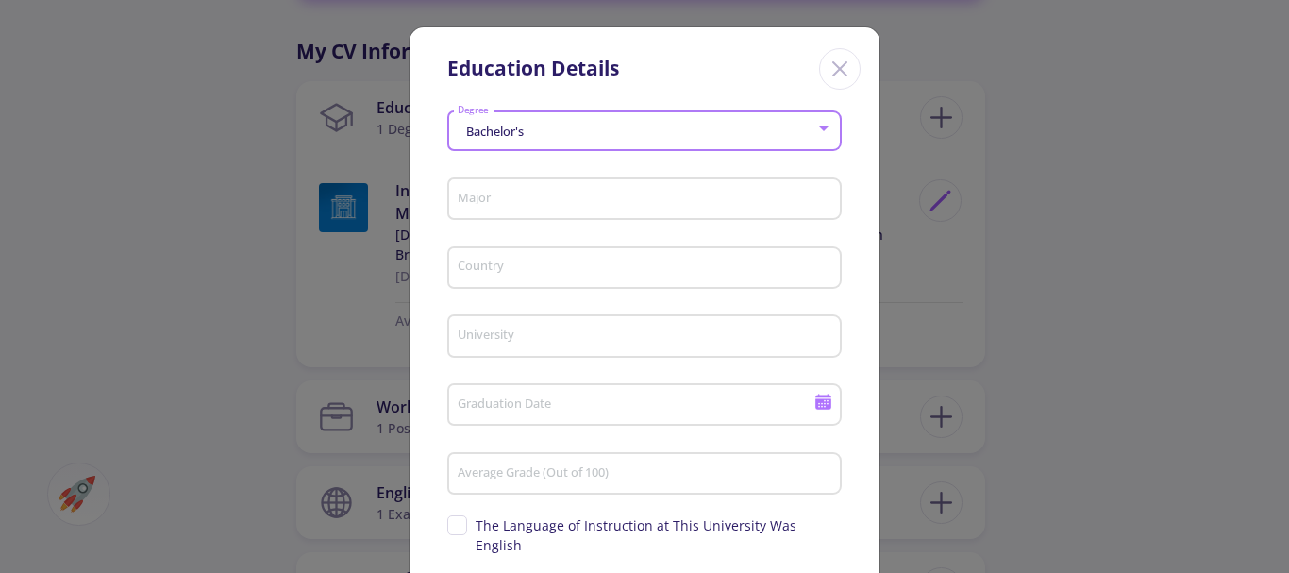
click at [486, 200] on input "Major" at bounding box center [647, 200] width 381 height 17
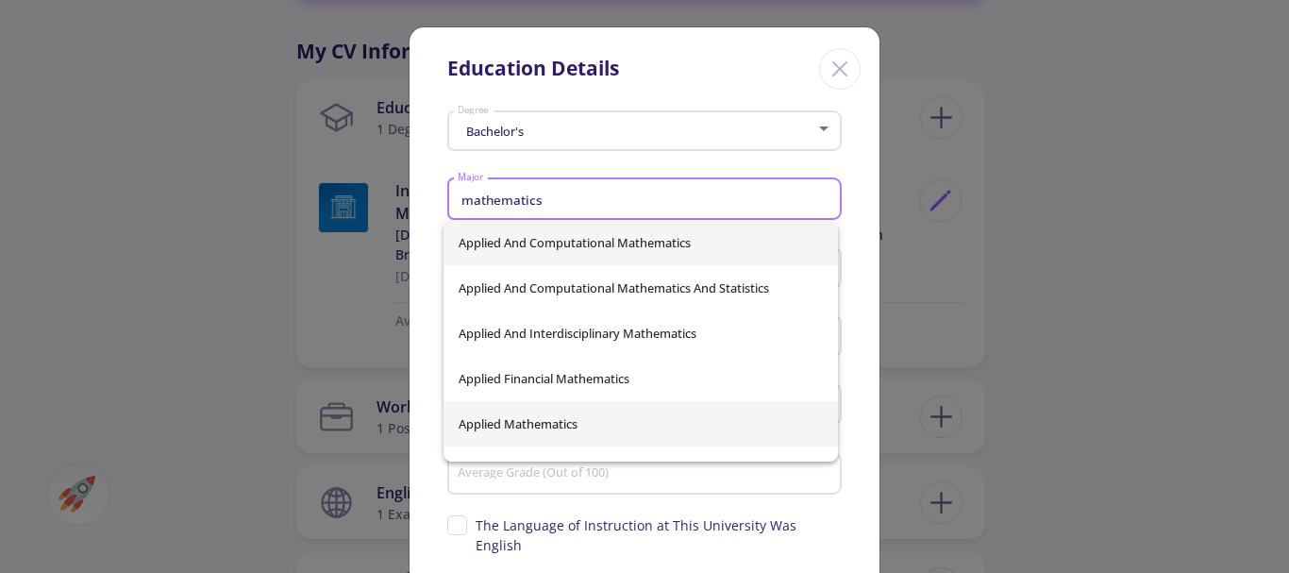
type input "mathematics"
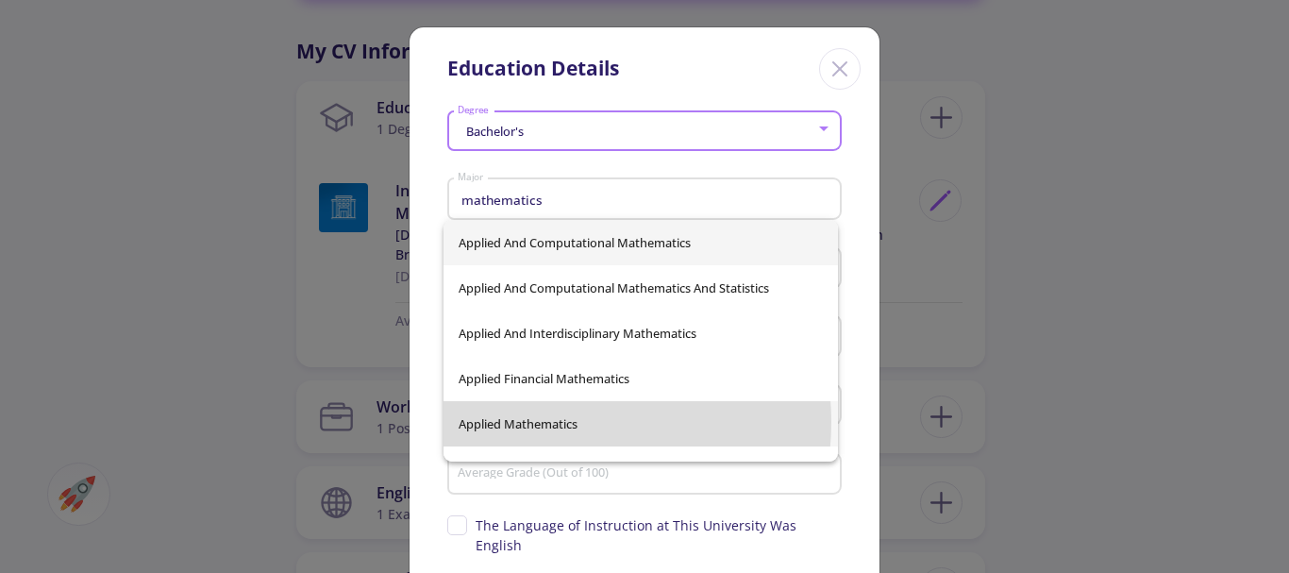
click at [547, 422] on div "Applied And Computational Mathematics Applied And Computational Mathematics And…" at bounding box center [640, 341] width 394 height 242
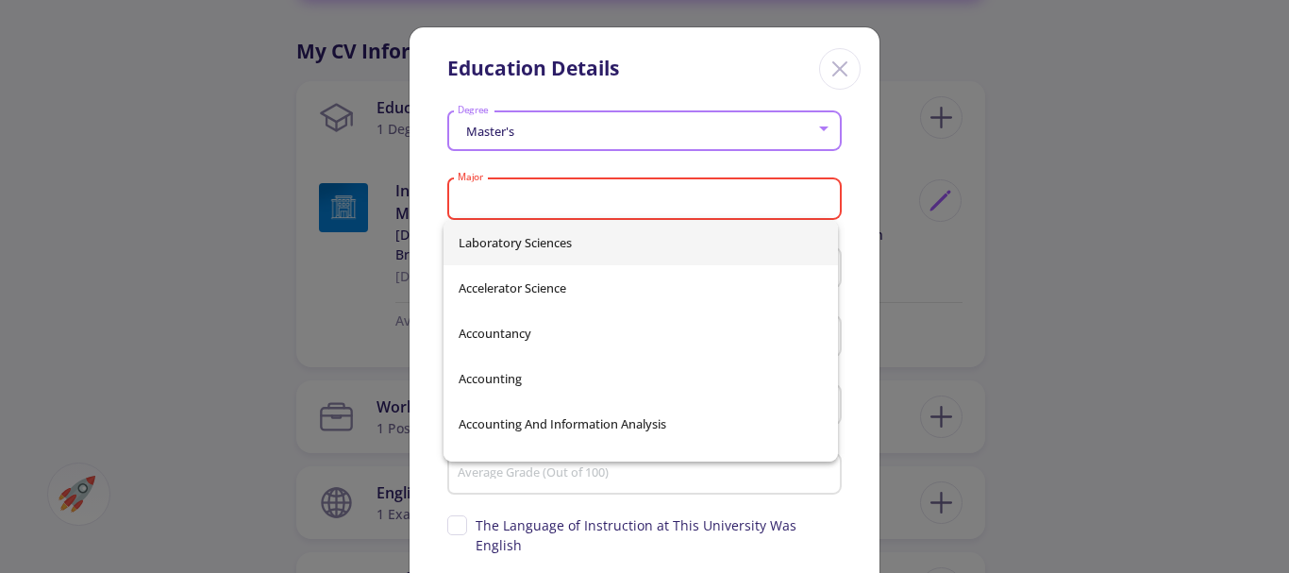
click at [485, 192] on input "Major" at bounding box center [647, 200] width 381 height 17
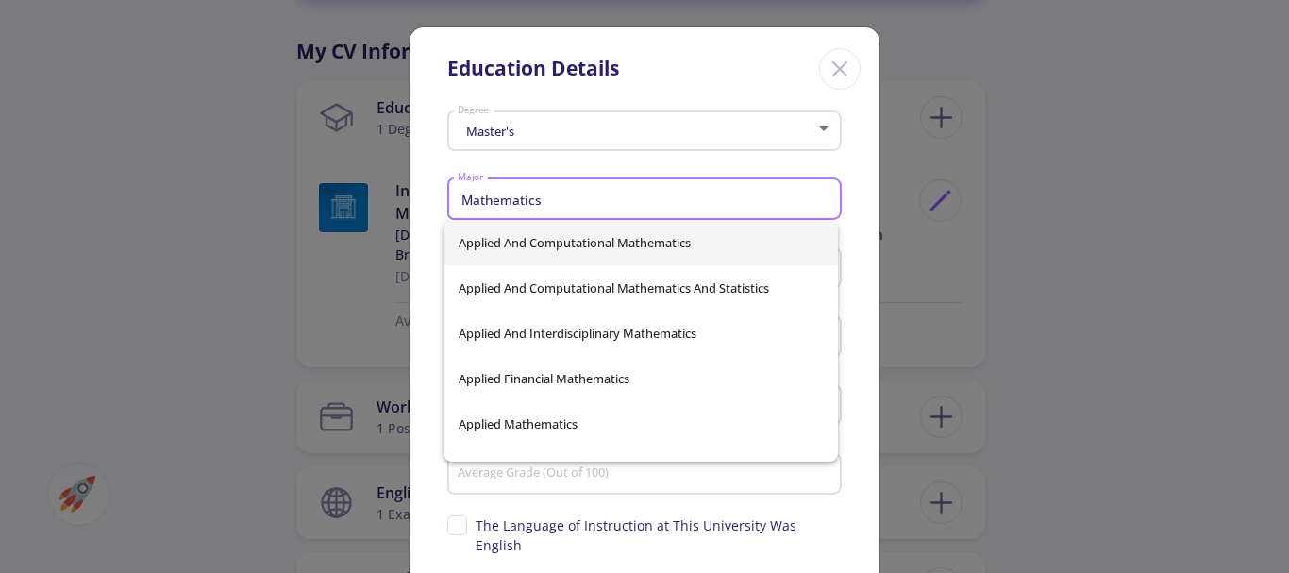
click at [531, 418] on span "Applied Mathematics" at bounding box center [641, 423] width 364 height 45
type input "Applied Mathematics"
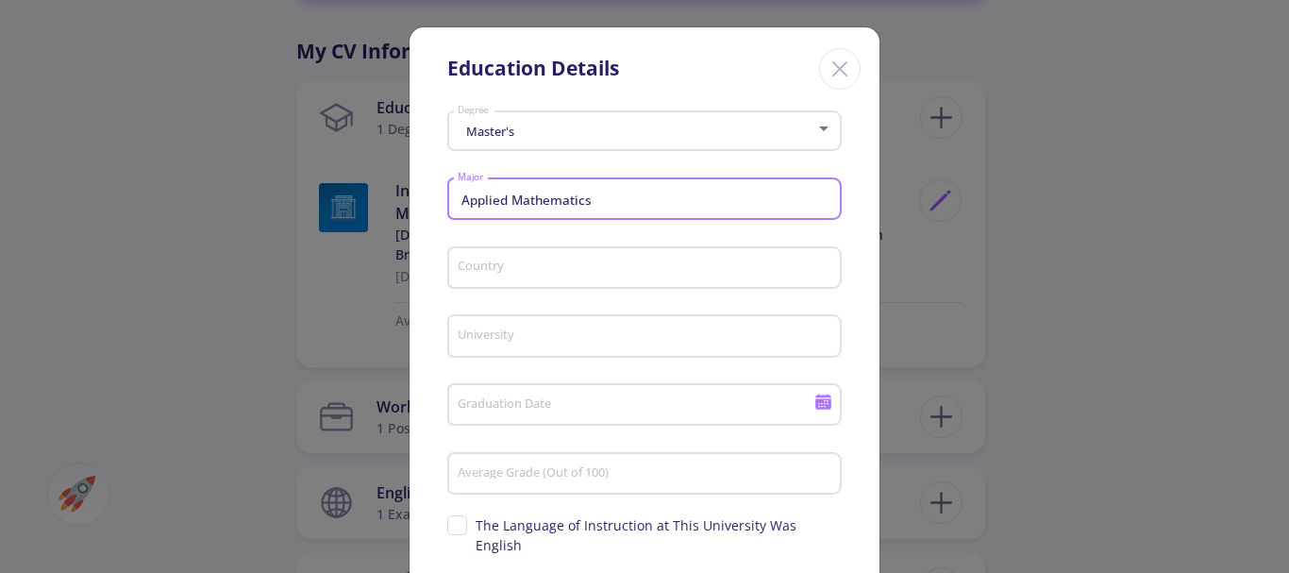
click at [487, 270] on input "Country" at bounding box center [647, 268] width 381 height 17
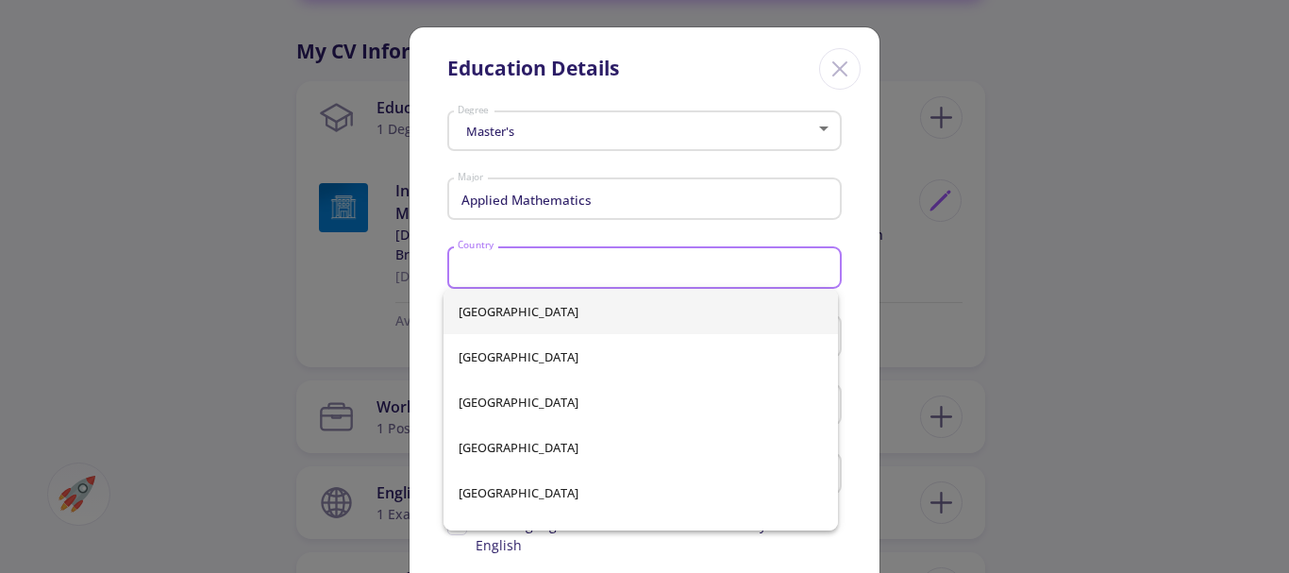
type input "[GEOGRAPHIC_DATA]"
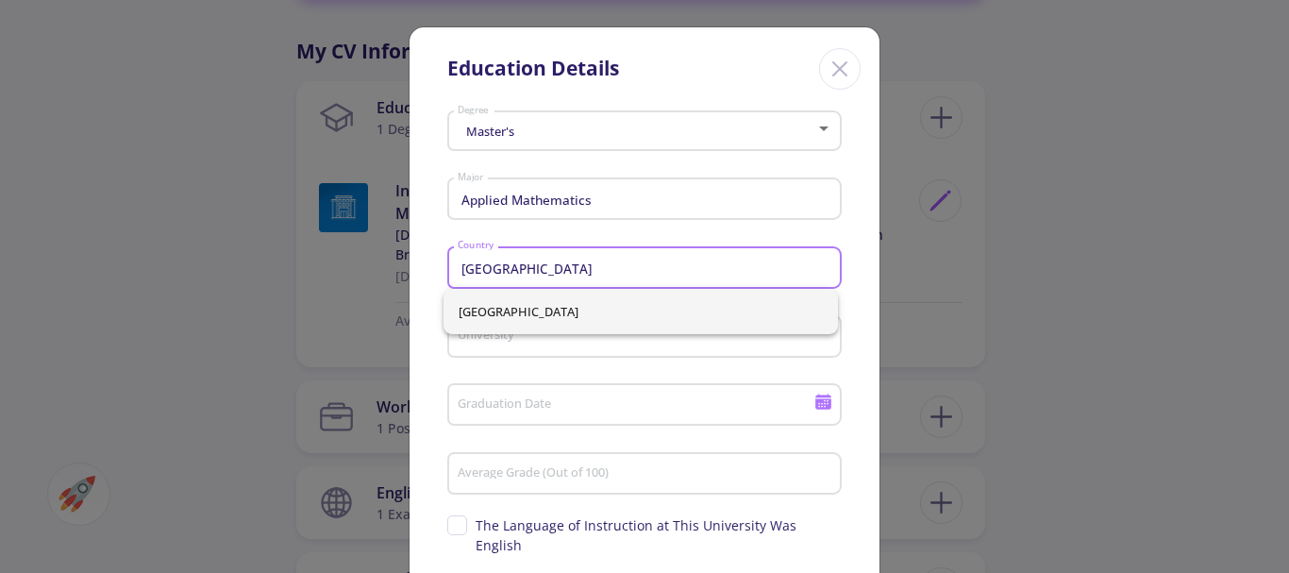
click at [477, 342] on input "University" at bounding box center [647, 336] width 381 height 17
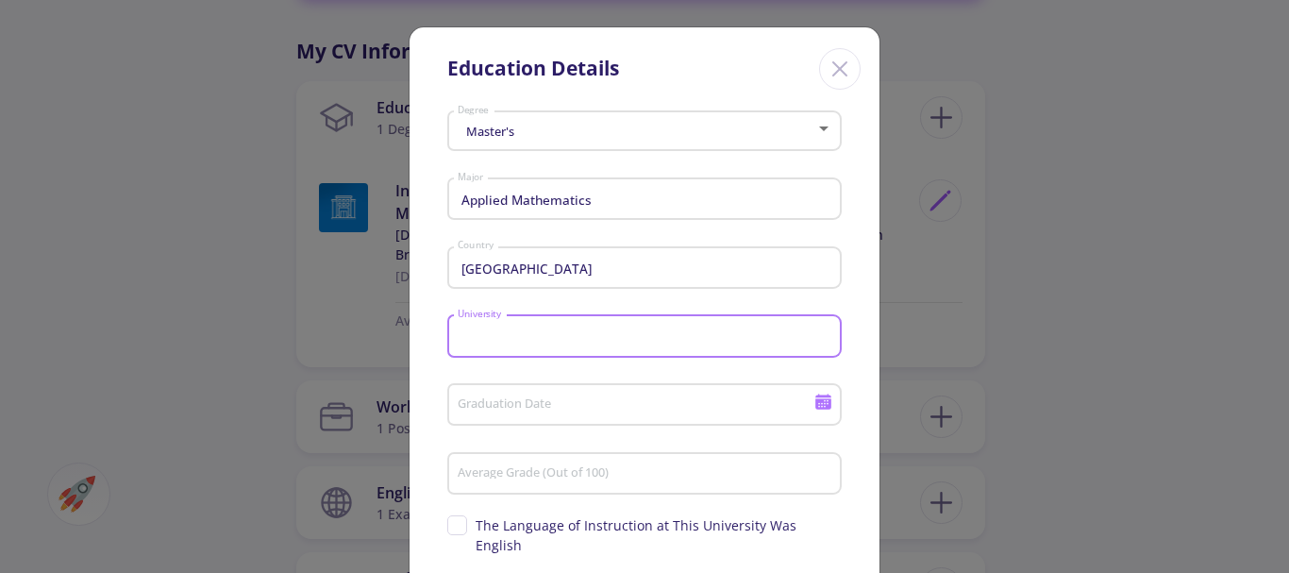
click at [477, 342] on input "University" at bounding box center [647, 336] width 381 height 17
type input "I"
type input "S"
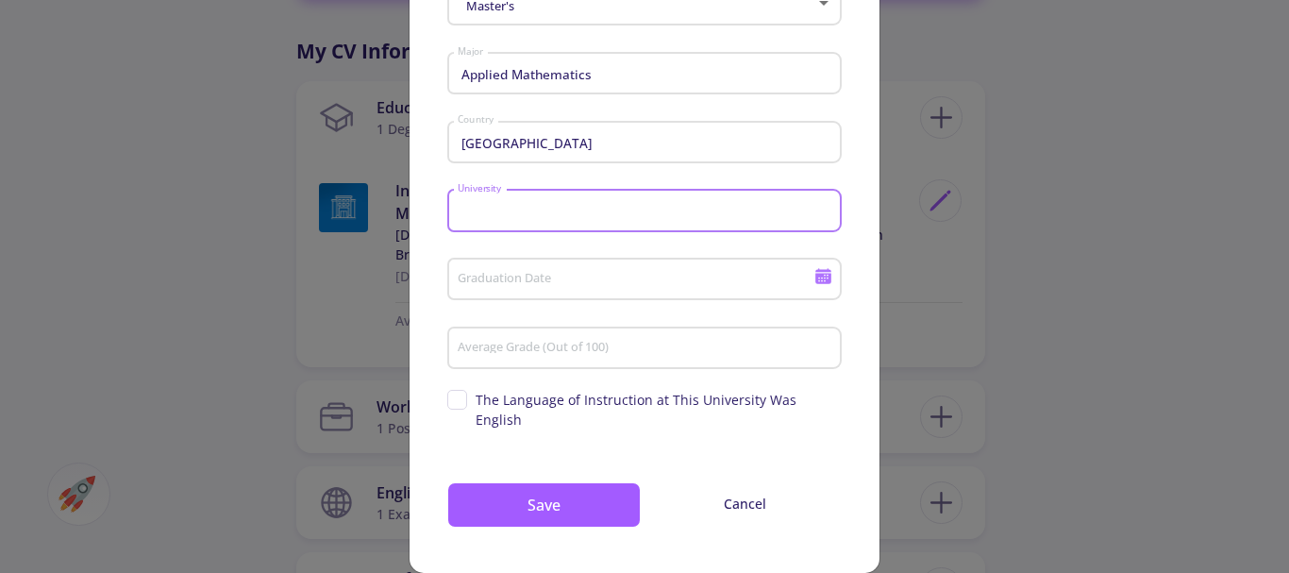
scroll to position [133, 0]
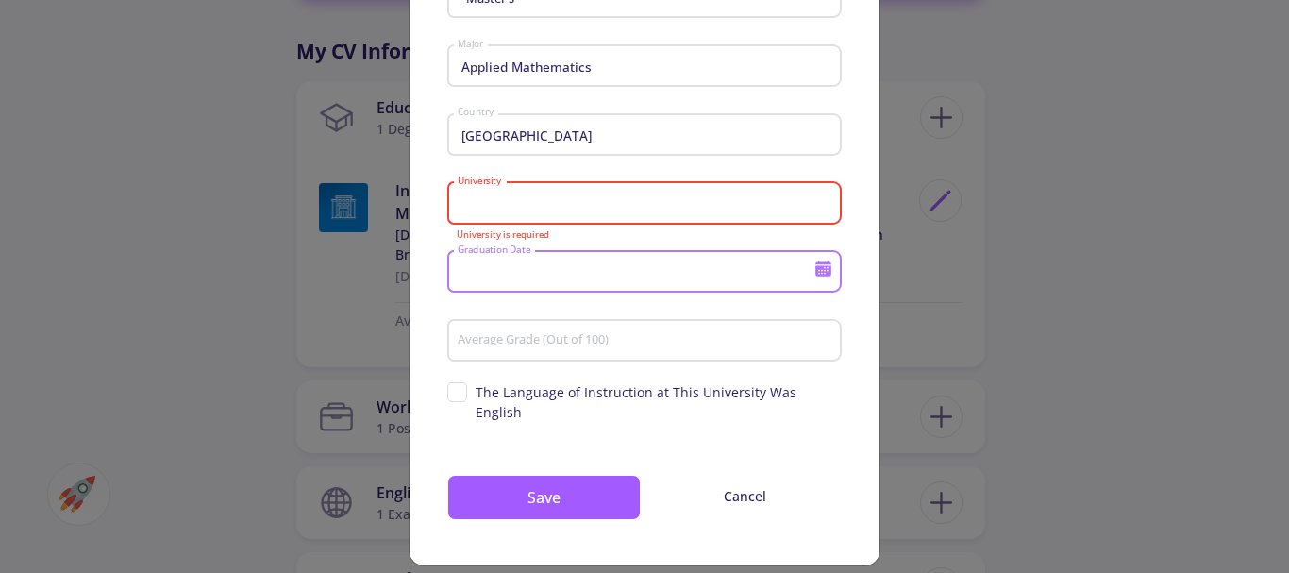
click at [483, 269] on input "Graduation Date" at bounding box center [638, 272] width 363 height 17
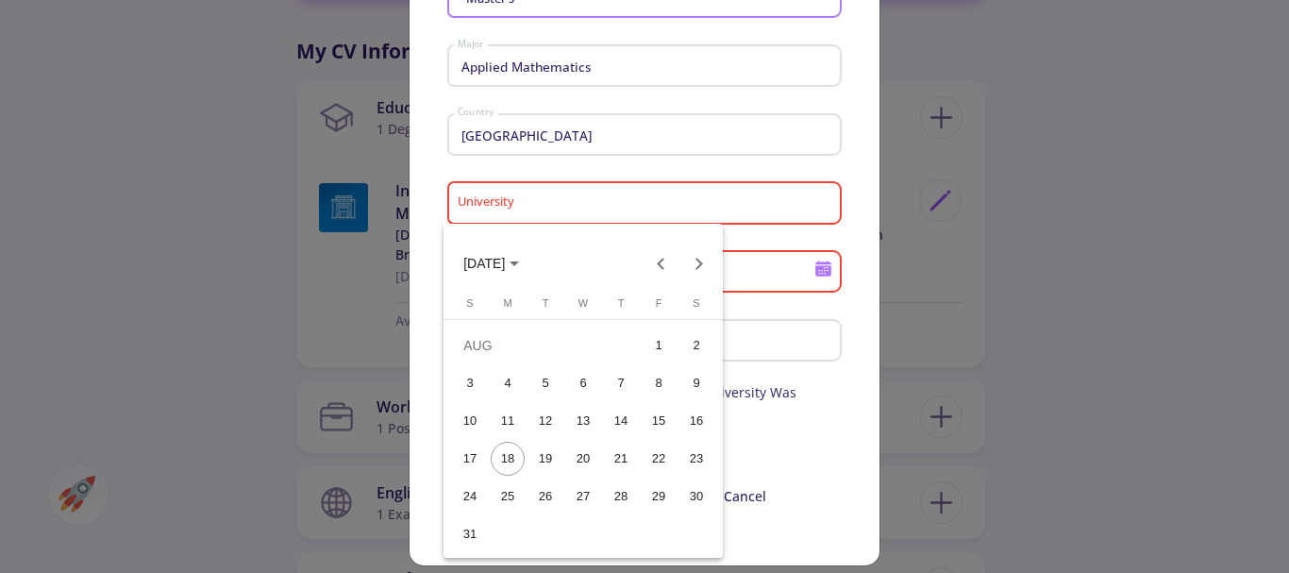
scroll to position [125, 0]
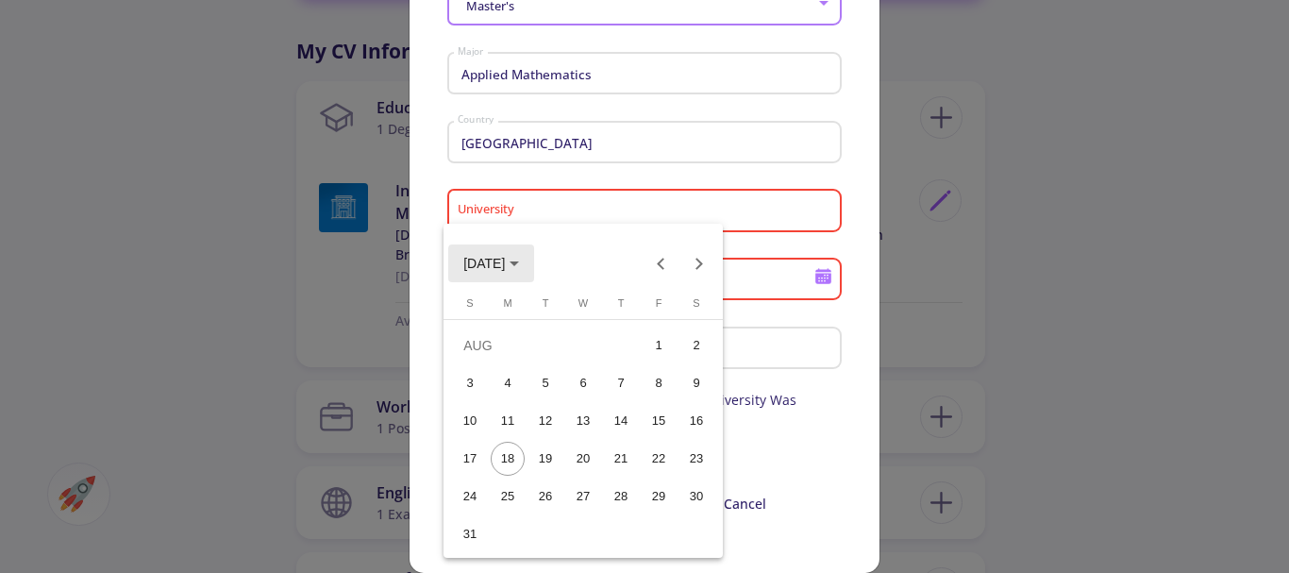
click at [519, 264] on span "[DATE]" at bounding box center [491, 262] width 56 height 15
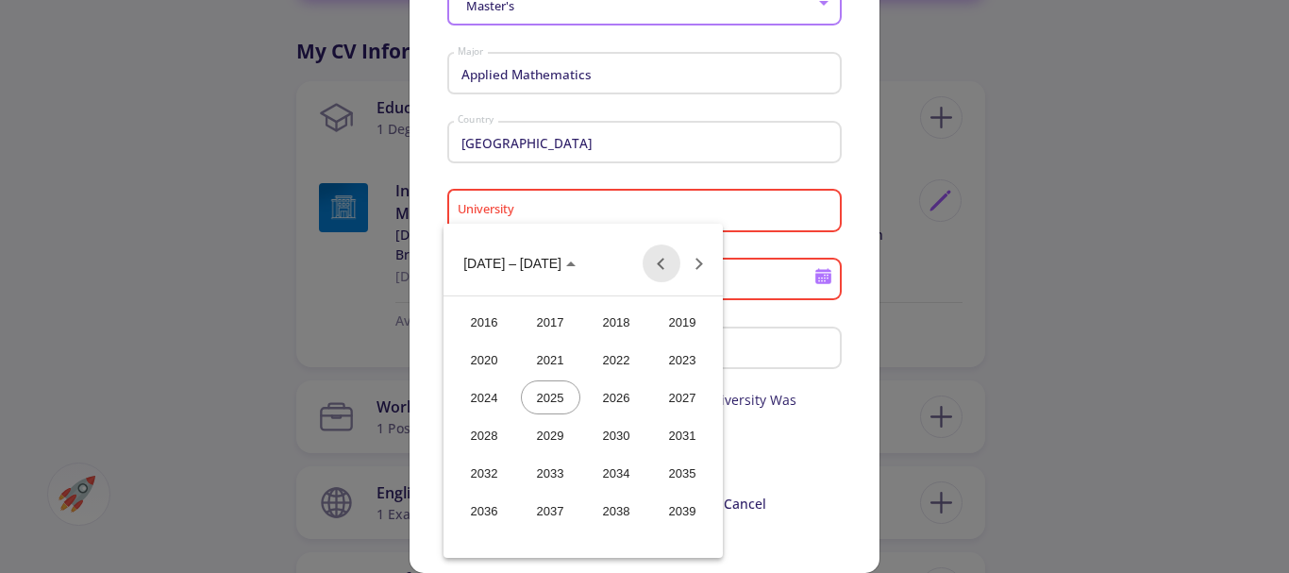
click at [661, 262] on button "Previous 24 years" at bounding box center [662, 263] width 38 height 38
click at [489, 473] on div "2008" at bounding box center [484, 473] width 59 height 34
click at [603, 396] on div "[DATE]" at bounding box center [616, 397] width 59 height 34
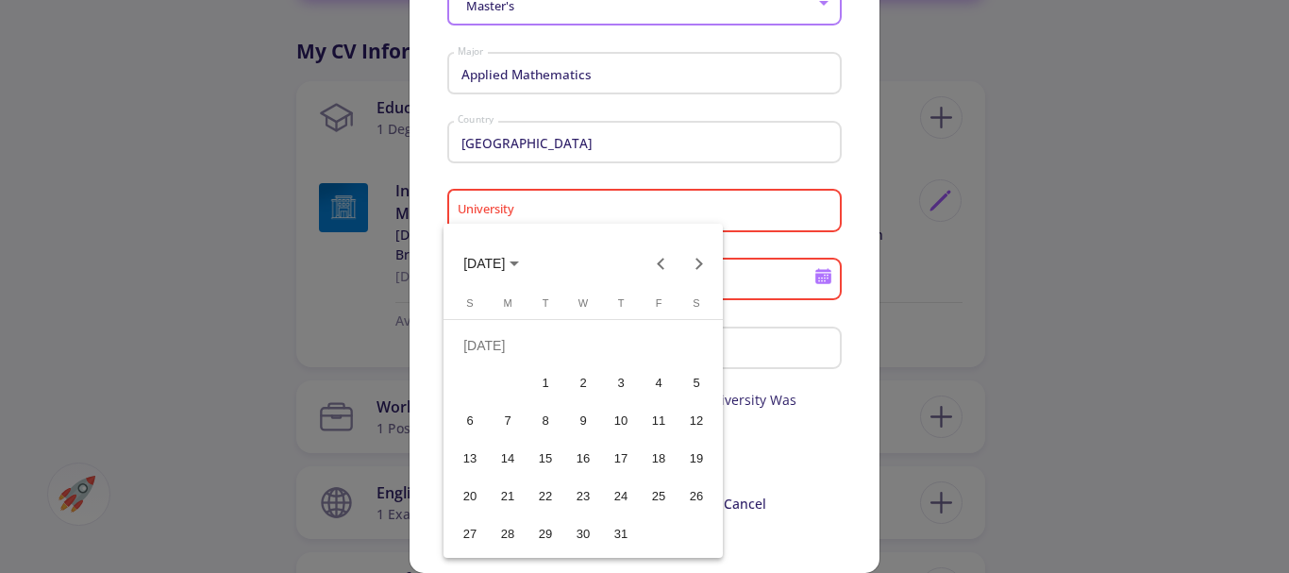
click at [547, 376] on div "1" at bounding box center [545, 383] width 34 height 34
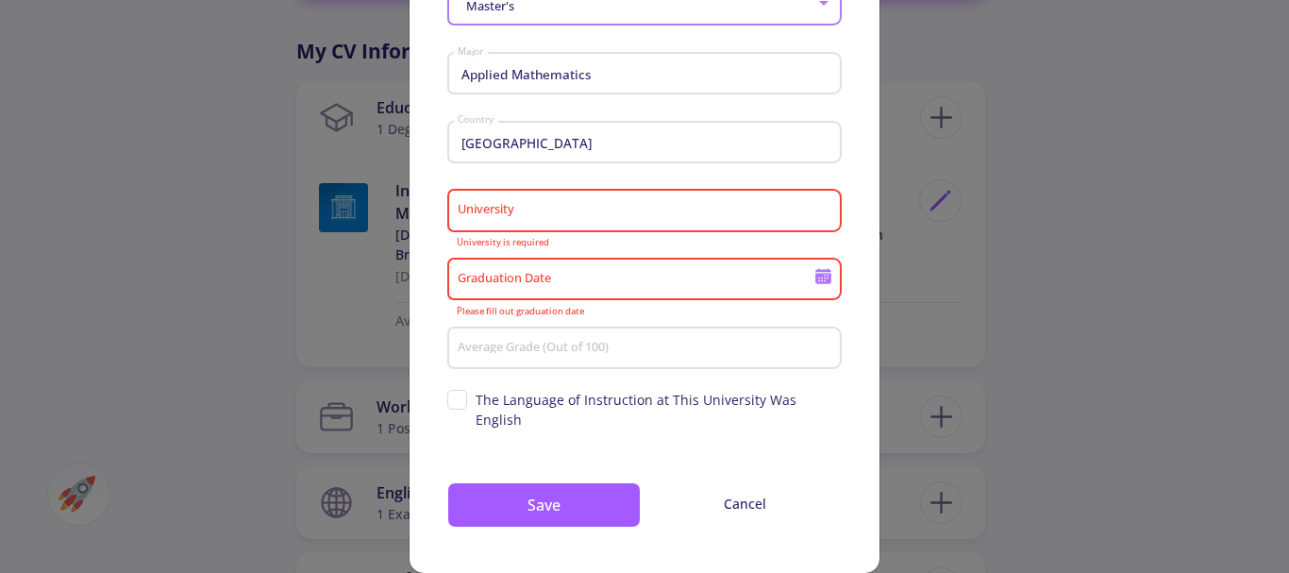
type input "[DATE]"
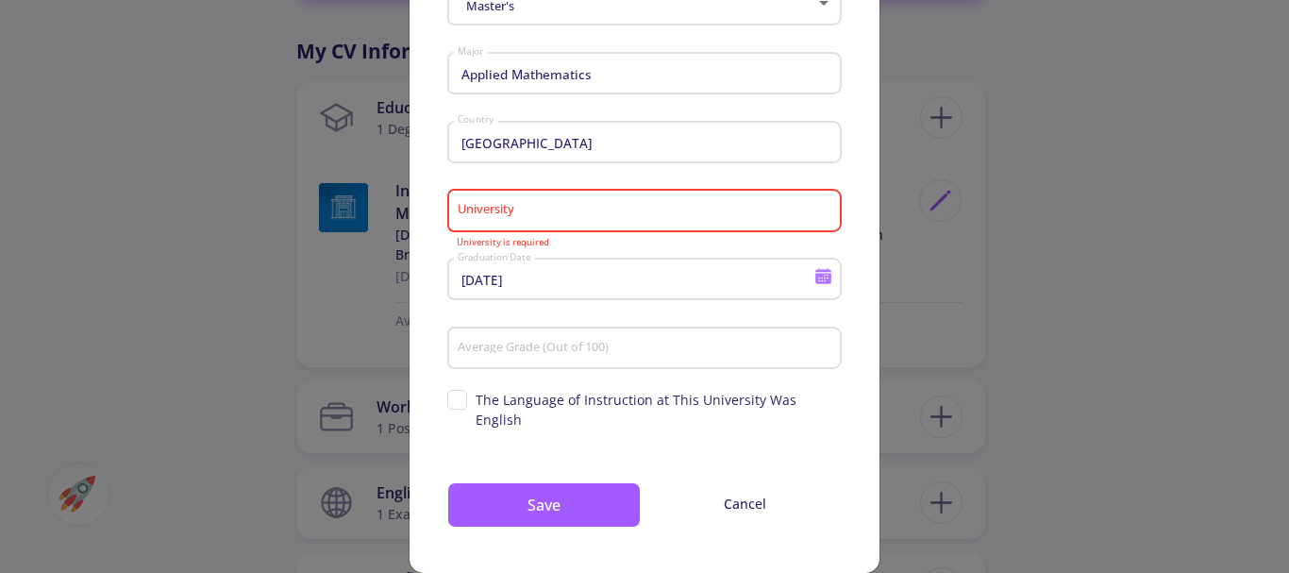
click at [481, 335] on div "Average Grade (Out of 100)" at bounding box center [645, 344] width 376 height 49
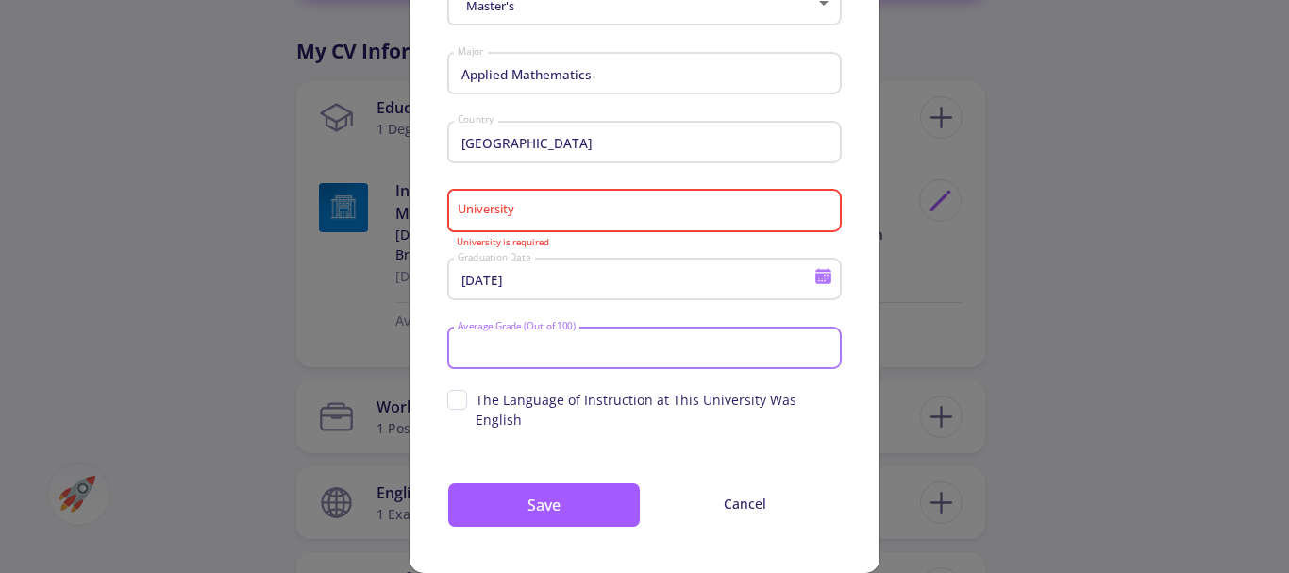
click at [481, 343] on input "Average Grade (Out of 100)" at bounding box center [647, 349] width 381 height 17
type input "64"
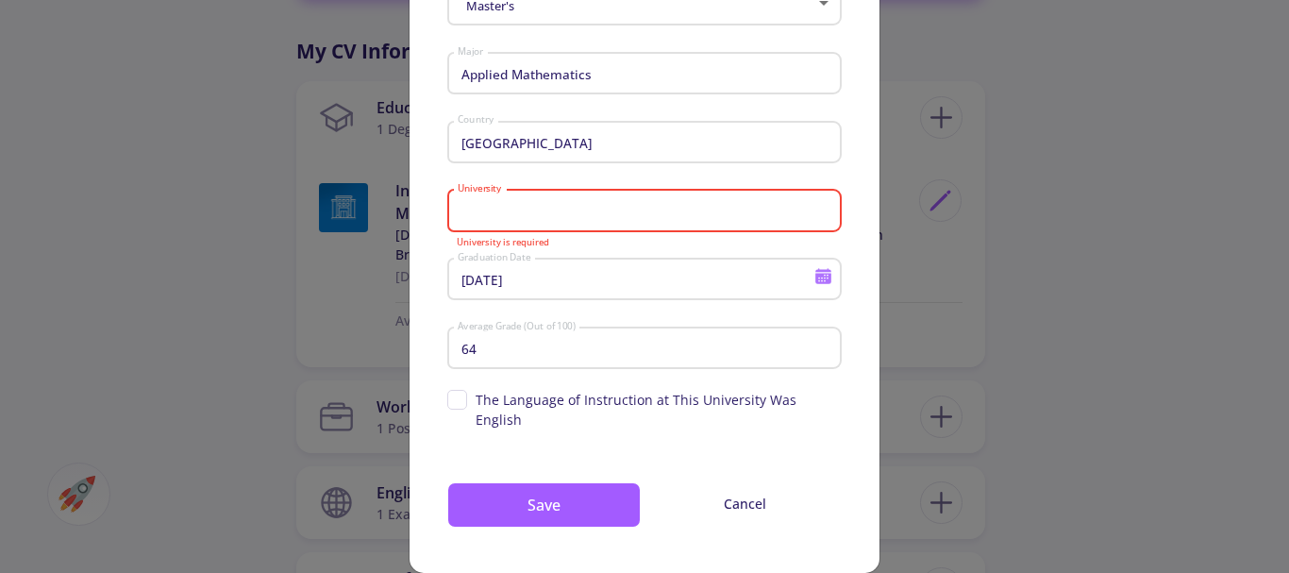
click at [498, 213] on input "University" at bounding box center [647, 211] width 381 height 17
type input "s"
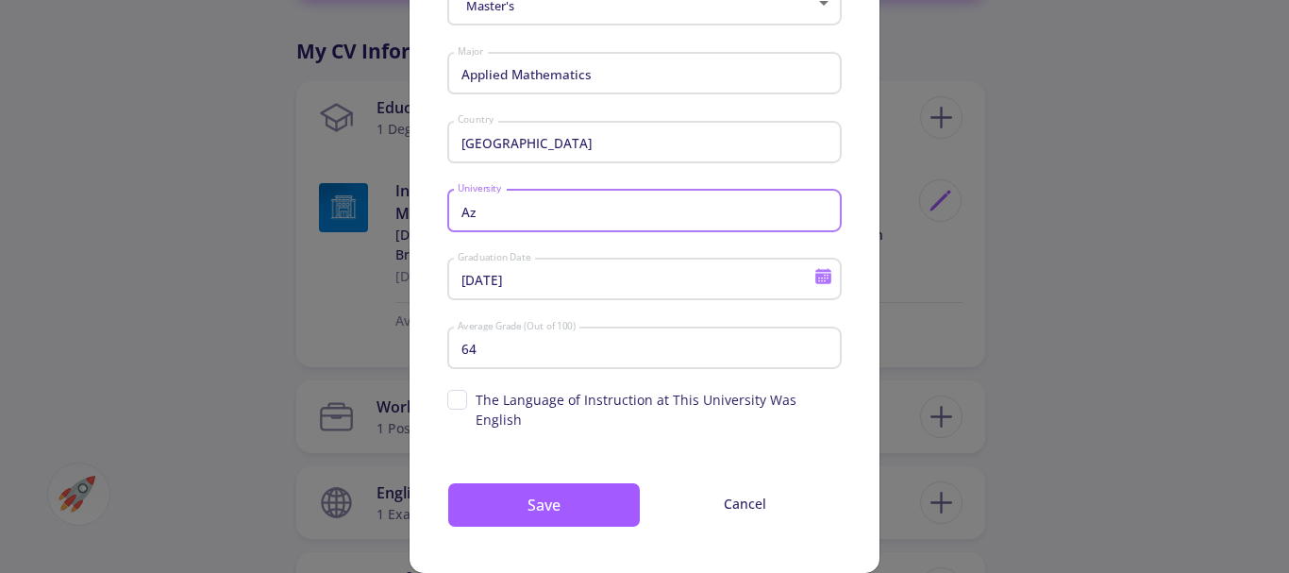
type input "A"
type input "I"
type input "Qazvin"
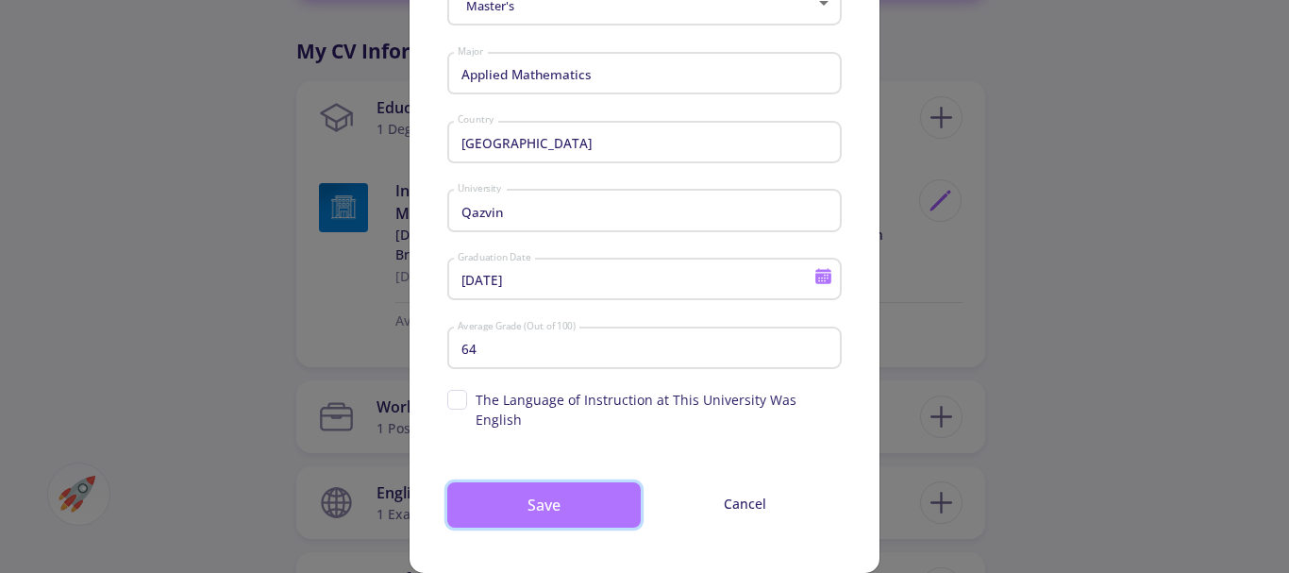
click at [544, 490] on button "Save" at bounding box center [543, 504] width 193 height 45
click at [539, 482] on button "Save" at bounding box center [543, 504] width 193 height 45
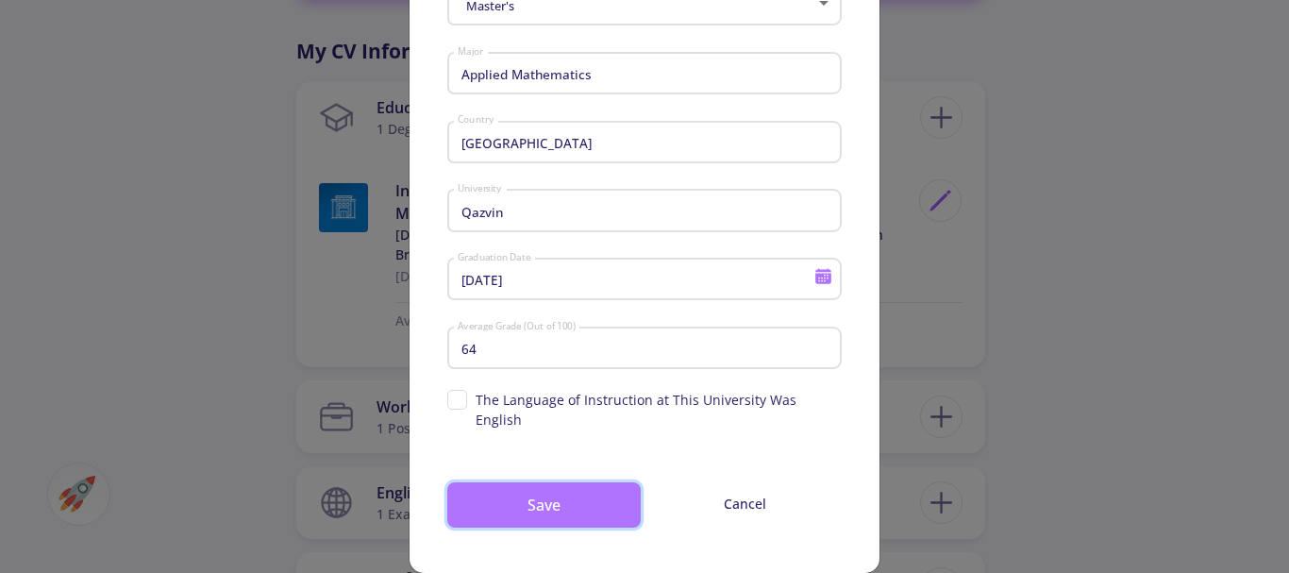
click at [539, 482] on button "Save" at bounding box center [543, 504] width 193 height 45
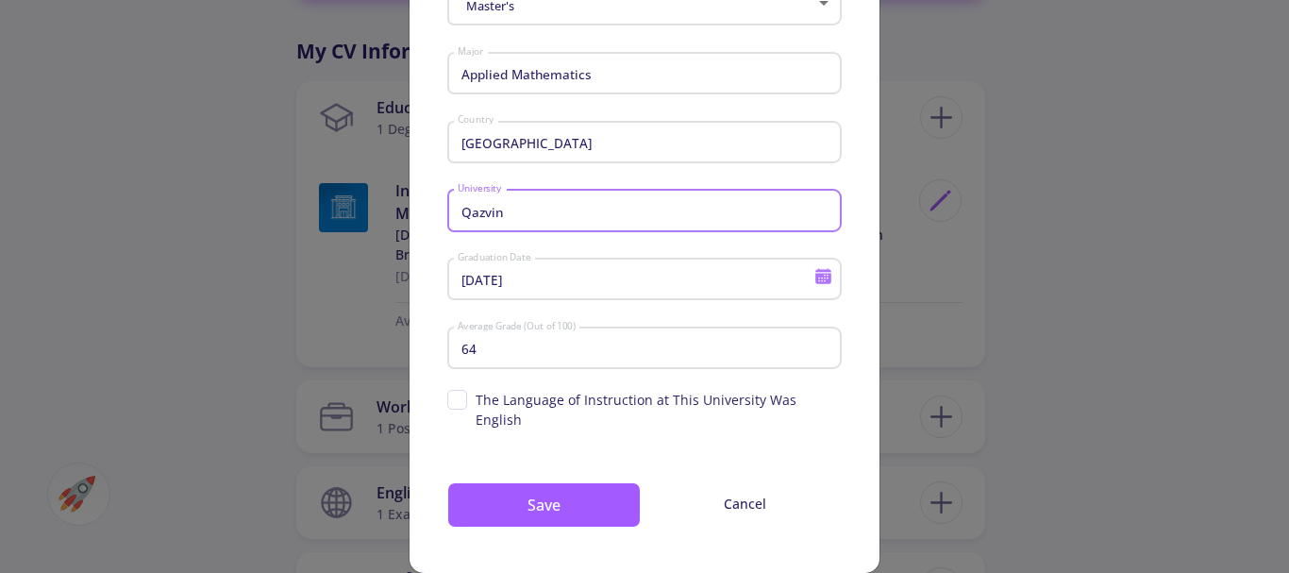
click at [504, 211] on input "Qazvin" at bounding box center [647, 211] width 381 height 17
drag, startPoint x: 504, startPoint y: 211, endPoint x: 444, endPoint y: 210, distance: 59.5
click at [447, 210] on div "Qazvin University" at bounding box center [644, 206] width 394 height 49
type input "Imam Khomeini International University"
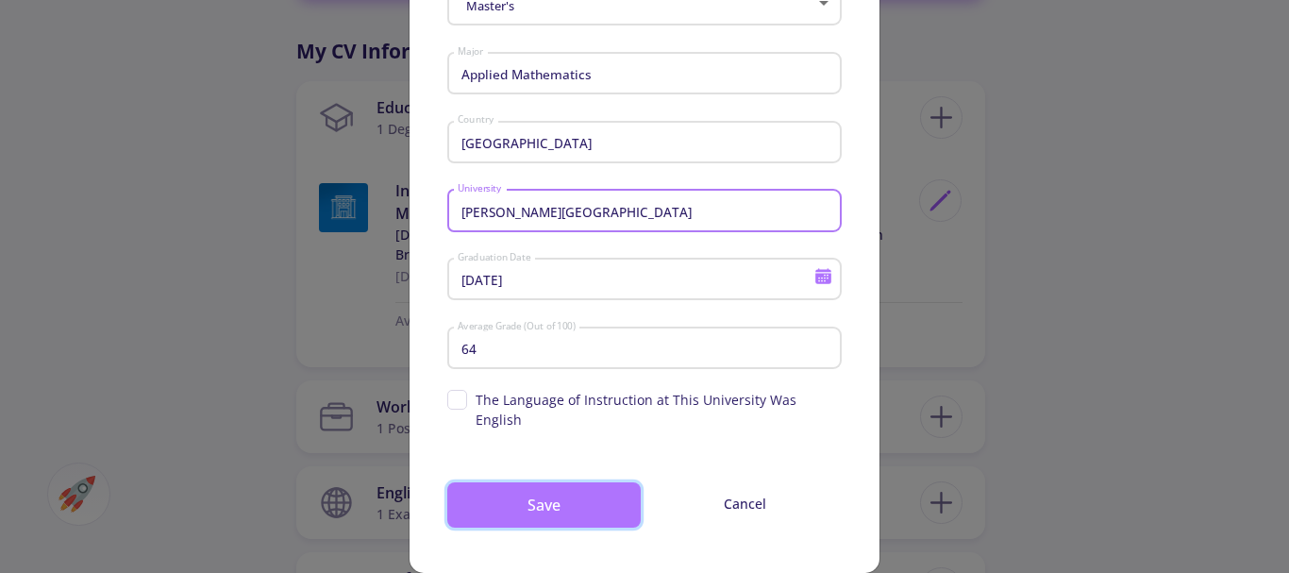
click at [524, 483] on button "Save" at bounding box center [543, 504] width 193 height 45
click at [539, 483] on button "Save" at bounding box center [543, 504] width 193 height 45
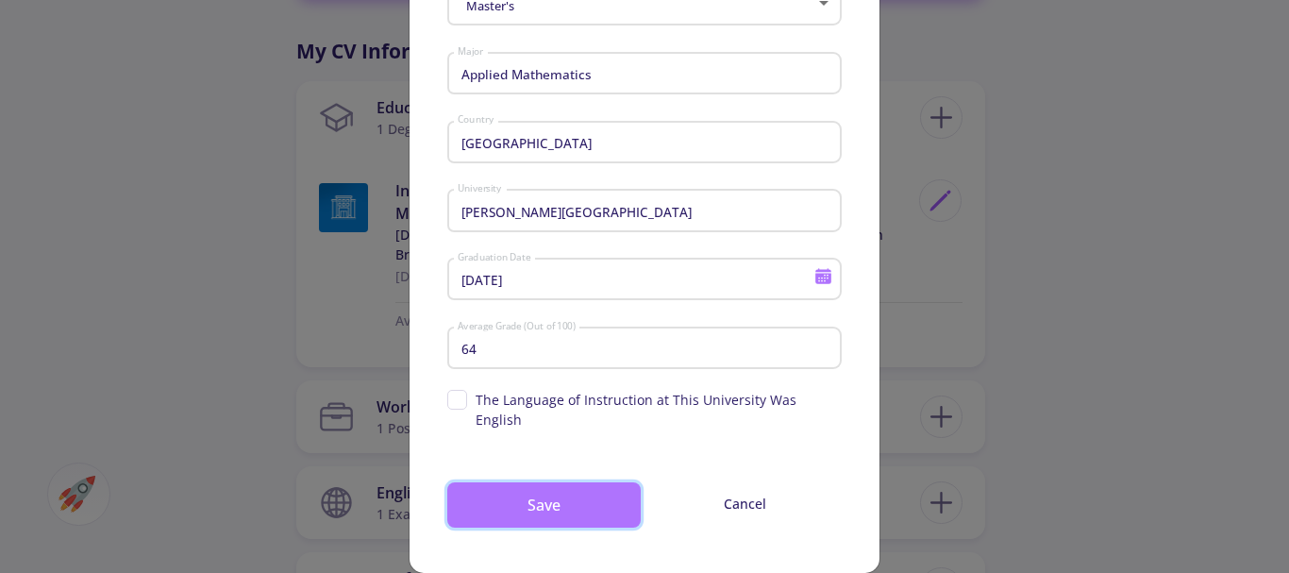
click at [539, 483] on button "Save" at bounding box center [543, 504] width 193 height 45
click at [534, 483] on button "Save" at bounding box center [543, 504] width 193 height 45
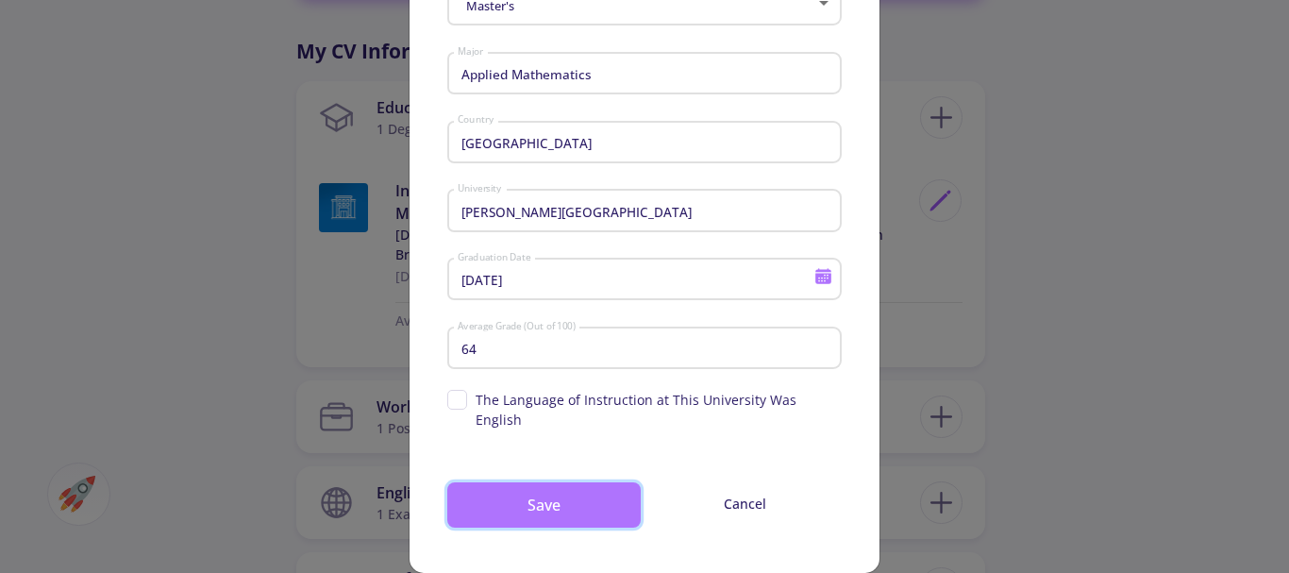
click at [534, 483] on button "Save" at bounding box center [543, 504] width 193 height 45
click at [534, 484] on button "Save" at bounding box center [543, 504] width 193 height 45
click at [534, 485] on button "Save" at bounding box center [543, 504] width 193 height 45
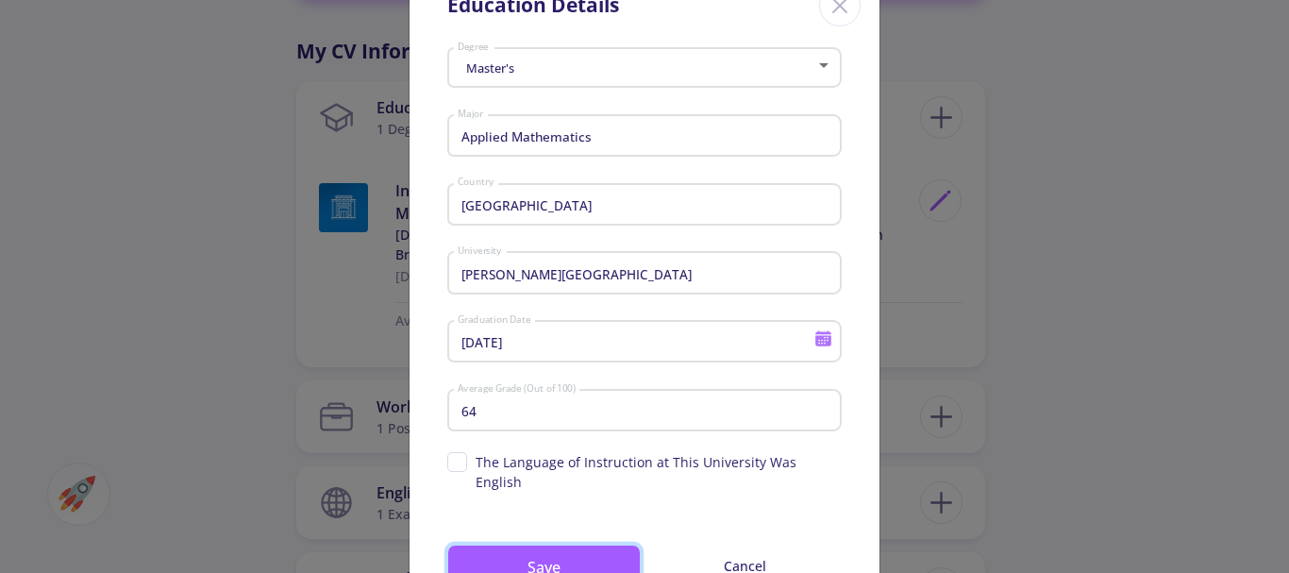
scroll to position [31, 0]
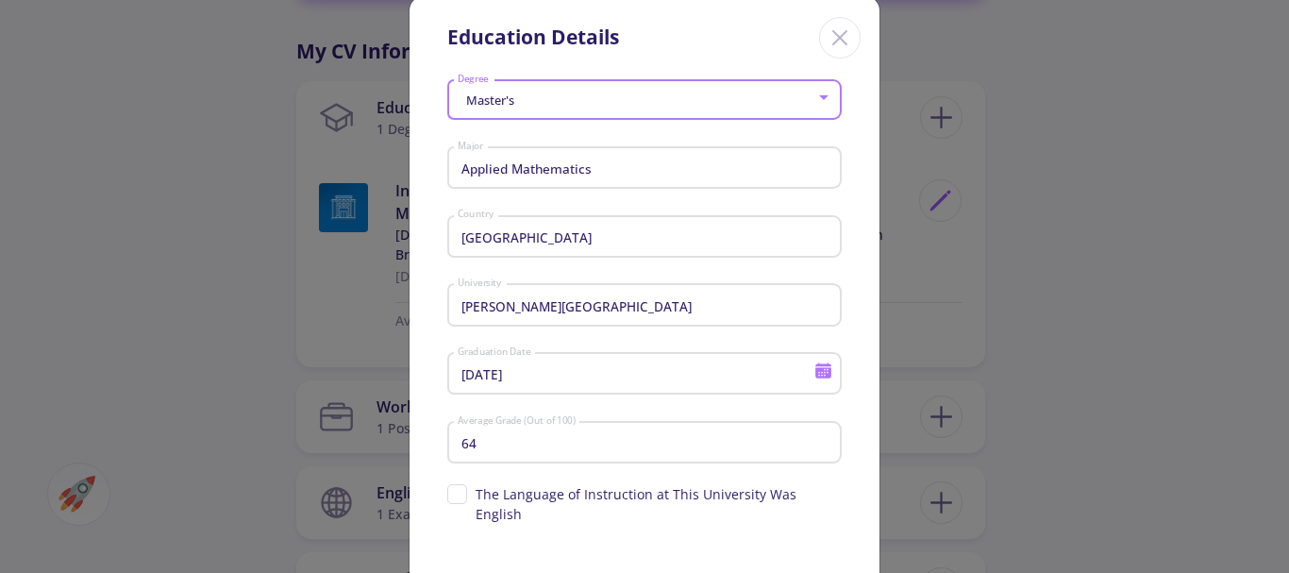
click at [824, 96] on div at bounding box center [823, 97] width 9 height 5
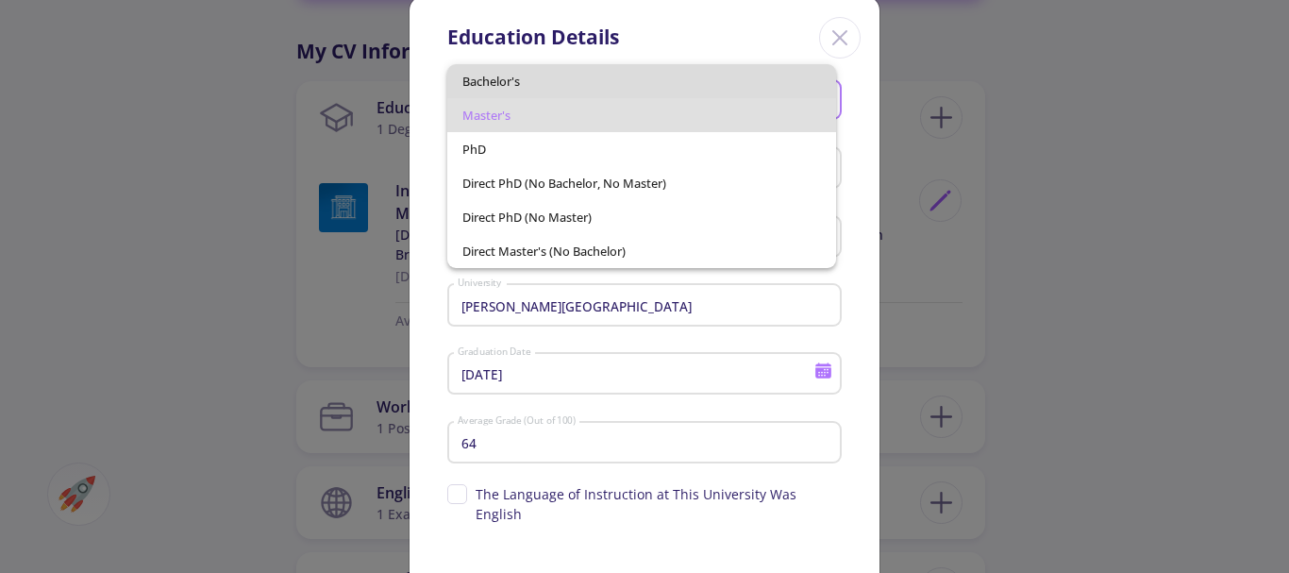
click at [518, 79] on span "Bachelor's" at bounding box center [642, 81] width 360 height 34
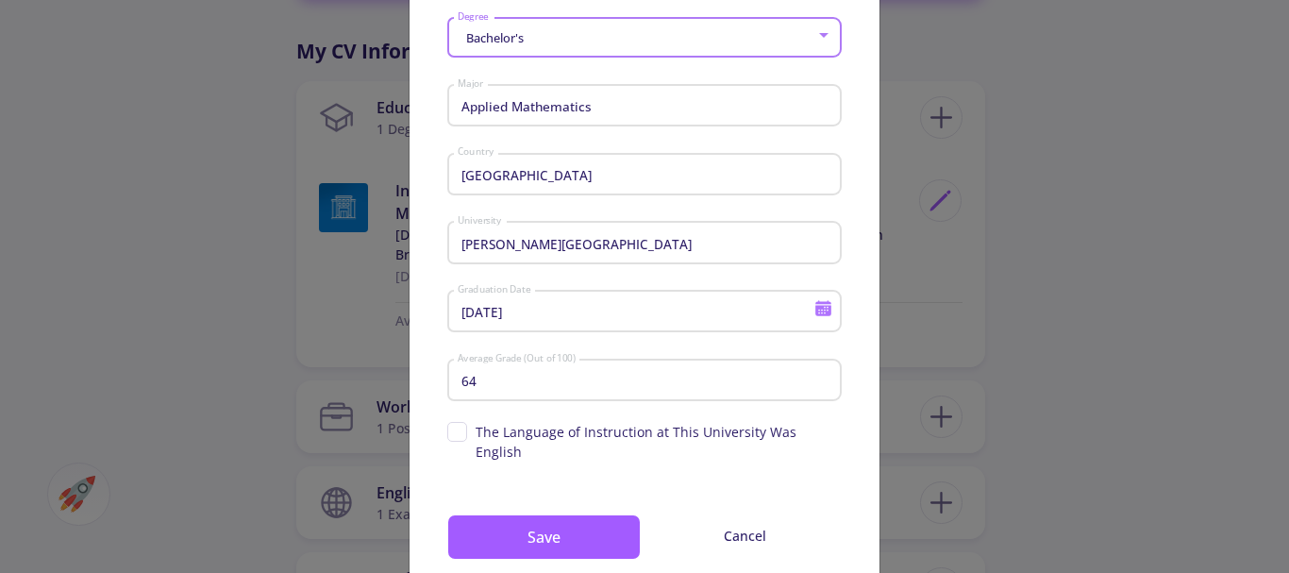
scroll to position [125, 0]
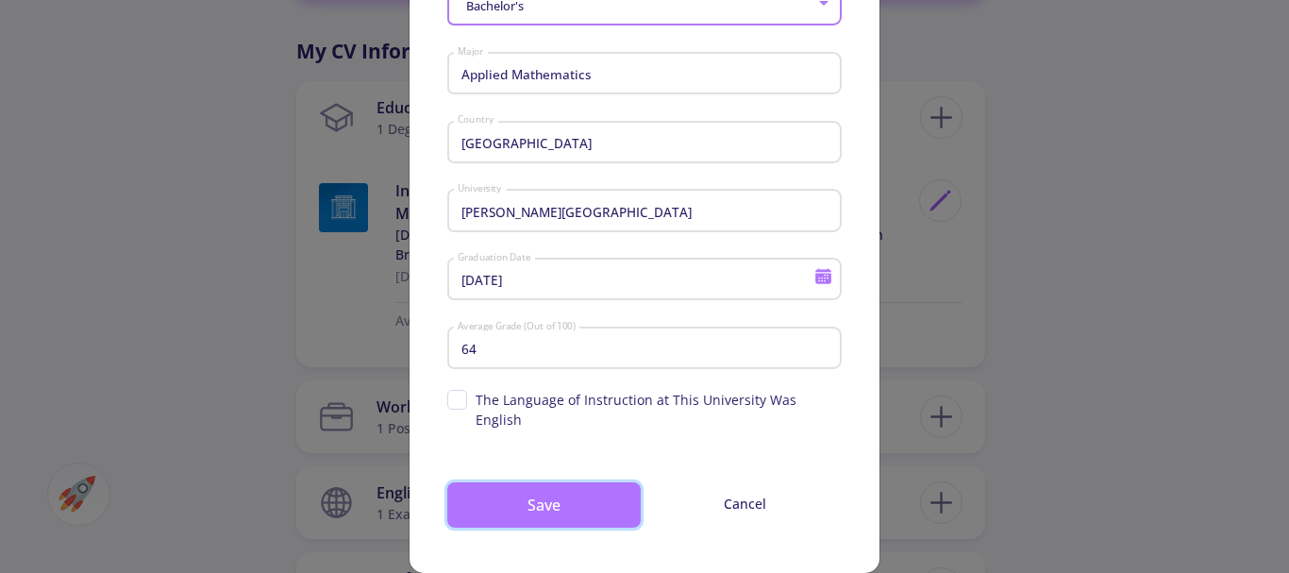
click at [540, 482] on button "Save" at bounding box center [543, 504] width 193 height 45
click at [531, 482] on button "Save" at bounding box center [543, 504] width 193 height 45
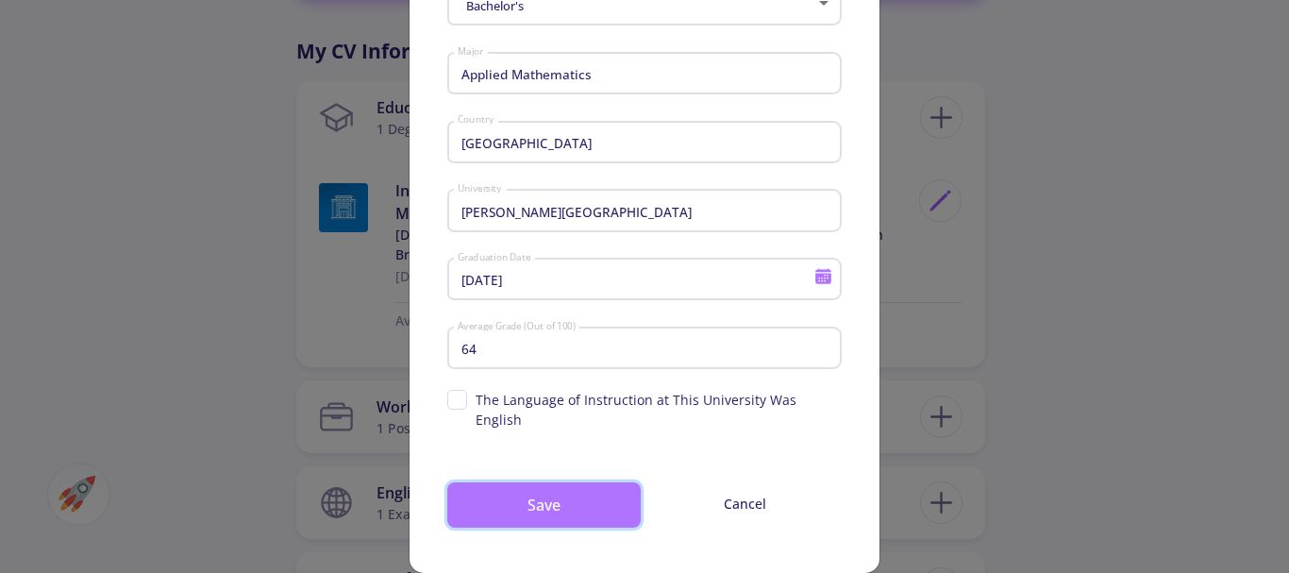
click at [531, 482] on button "Save" at bounding box center [543, 504] width 193 height 45
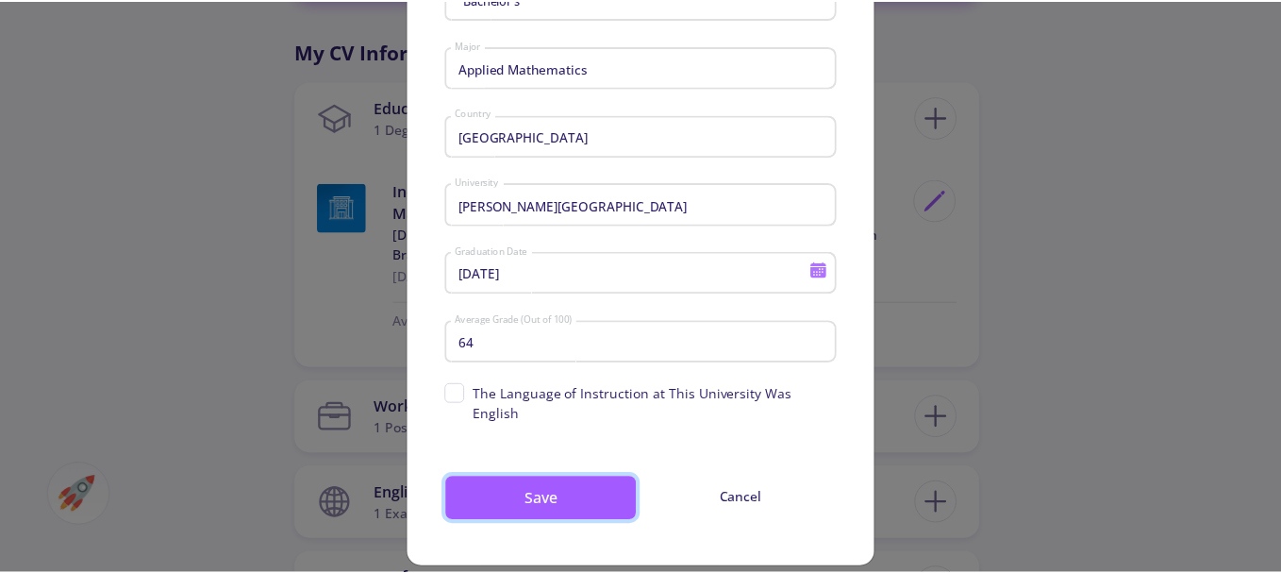
scroll to position [133, 0]
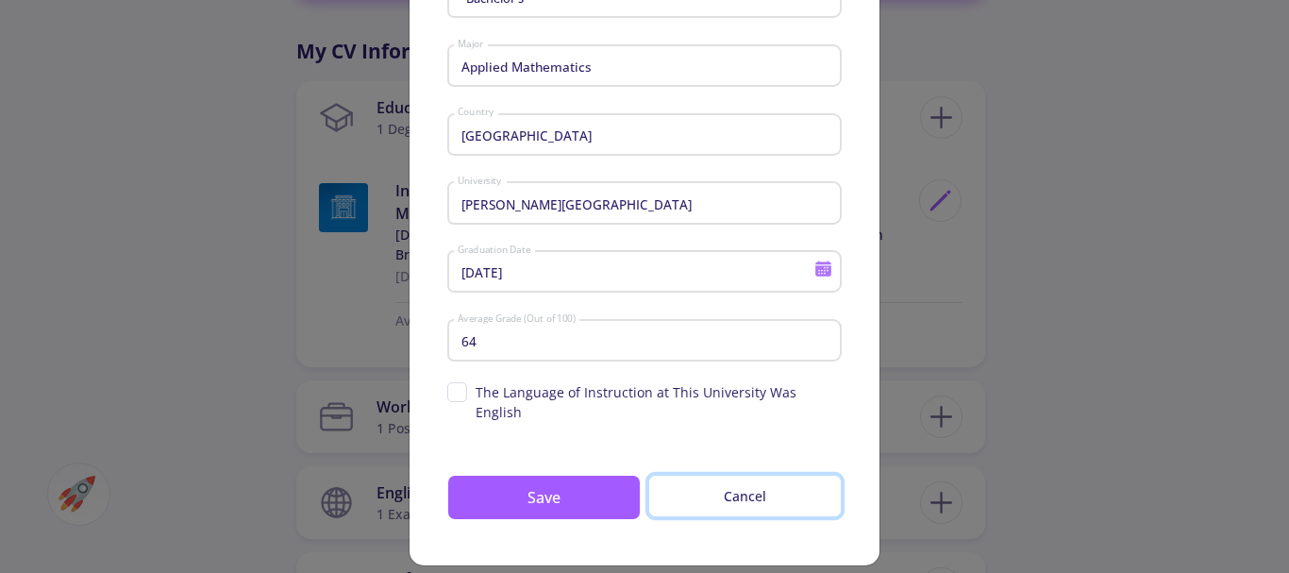
click at [745, 475] on button "Cancel" at bounding box center [744, 496] width 193 height 42
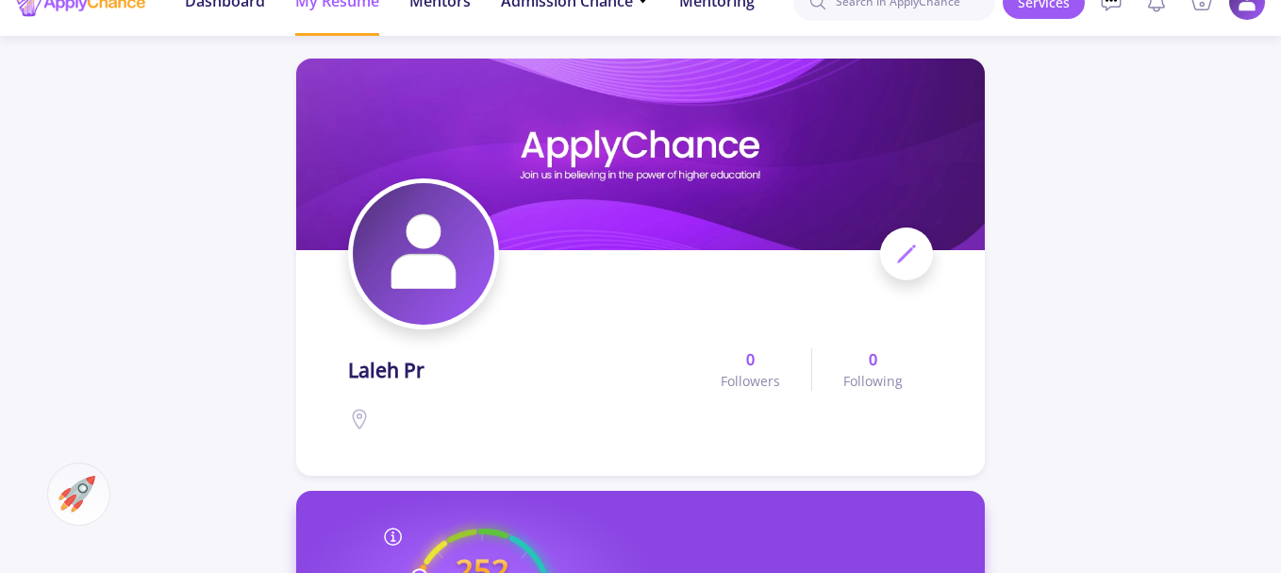
scroll to position [0, 0]
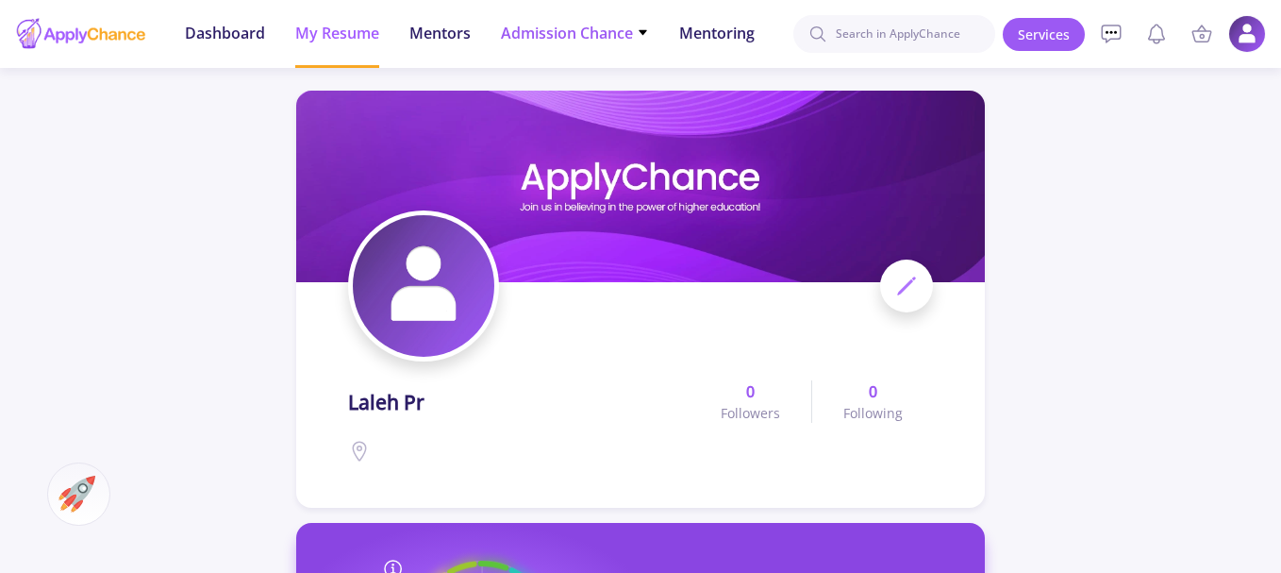
click at [576, 31] on span "Admission Chance" at bounding box center [575, 33] width 148 height 23
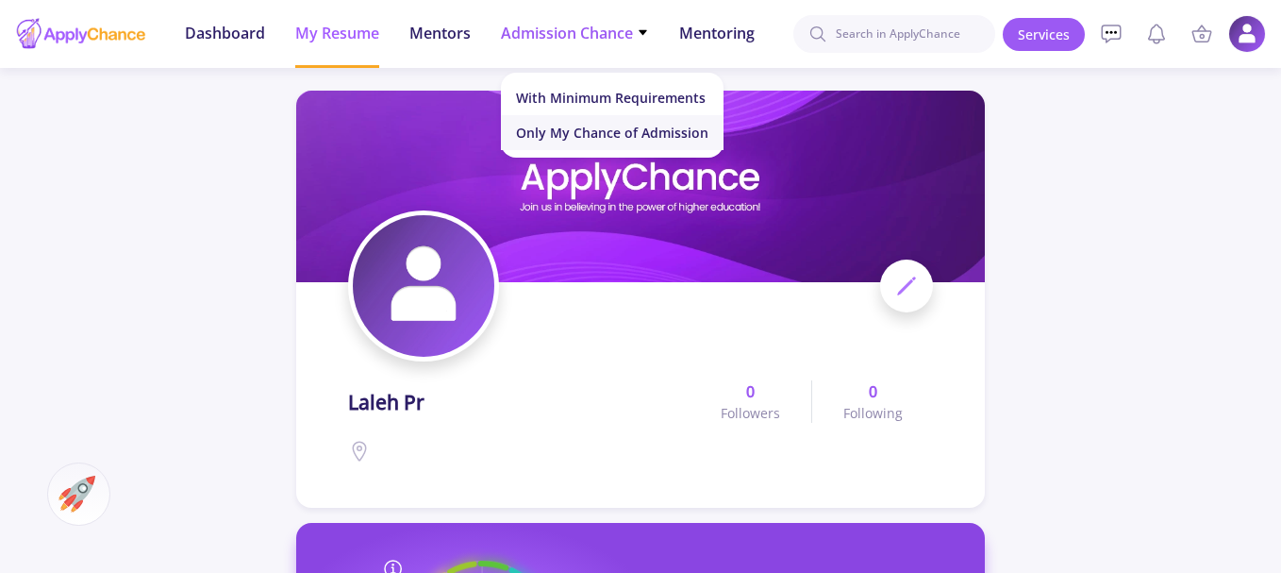
click at [597, 135] on link "Only My Chance of Admission" at bounding box center [612, 132] width 223 height 35
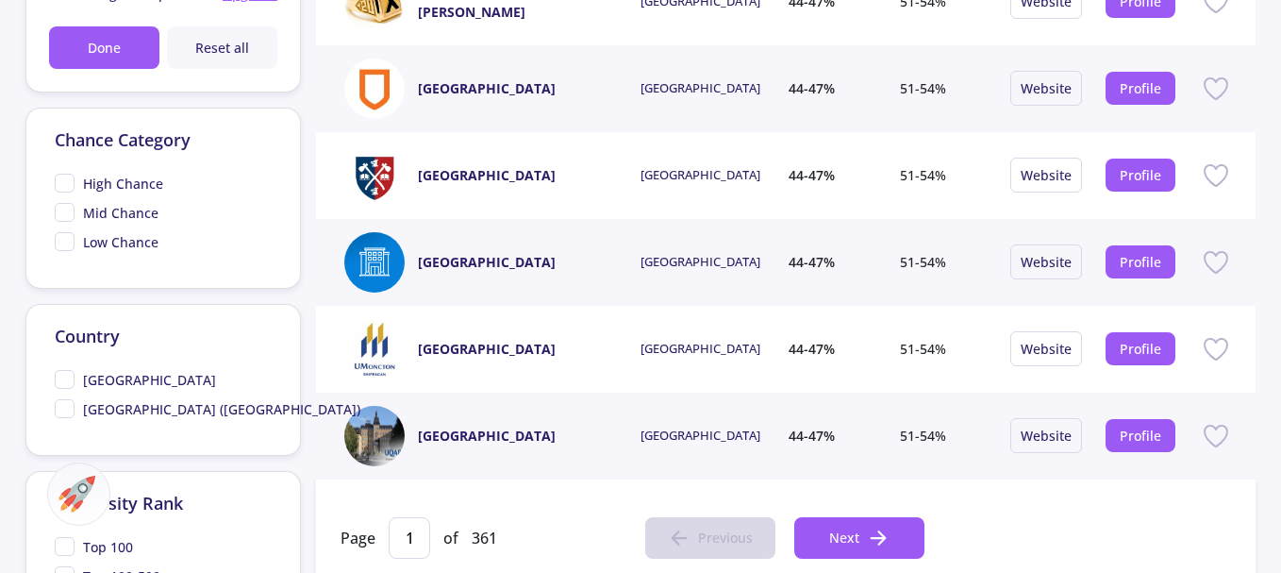
scroll to position [755, 0]
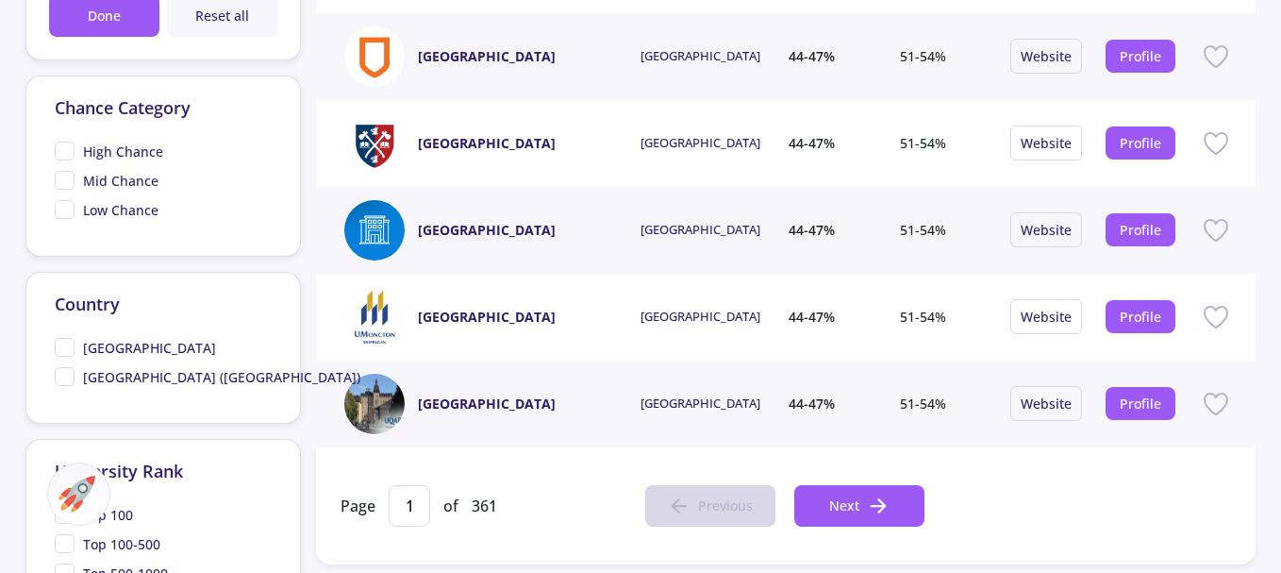
click at [70, 343] on span "[GEOGRAPHIC_DATA]" at bounding box center [135, 348] width 161 height 20
click at [67, 343] on input "[GEOGRAPHIC_DATA]" at bounding box center [61, 344] width 12 height 12
checkbox input "true"
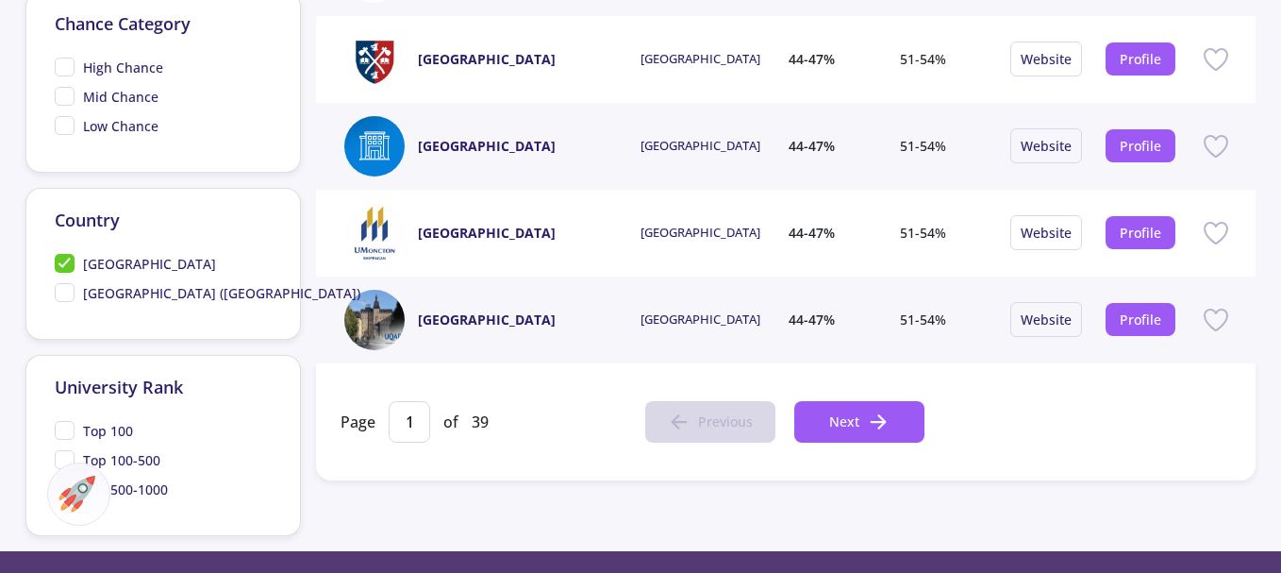
scroll to position [849, 0]
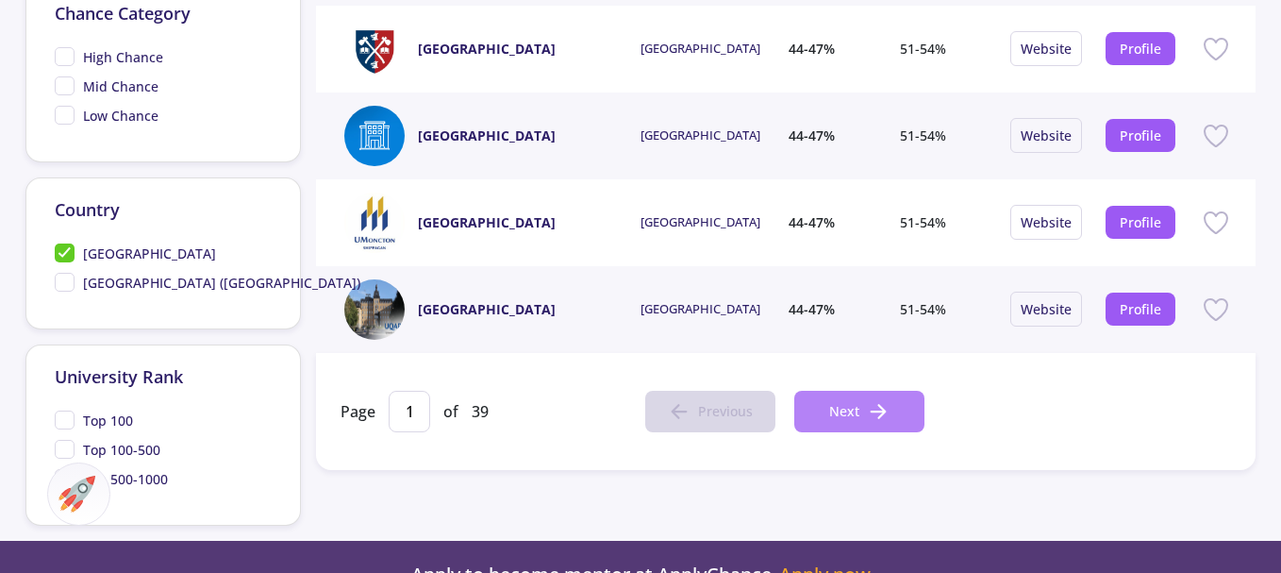
click at [843, 408] on span "Next" at bounding box center [844, 411] width 30 height 20
type input "2"
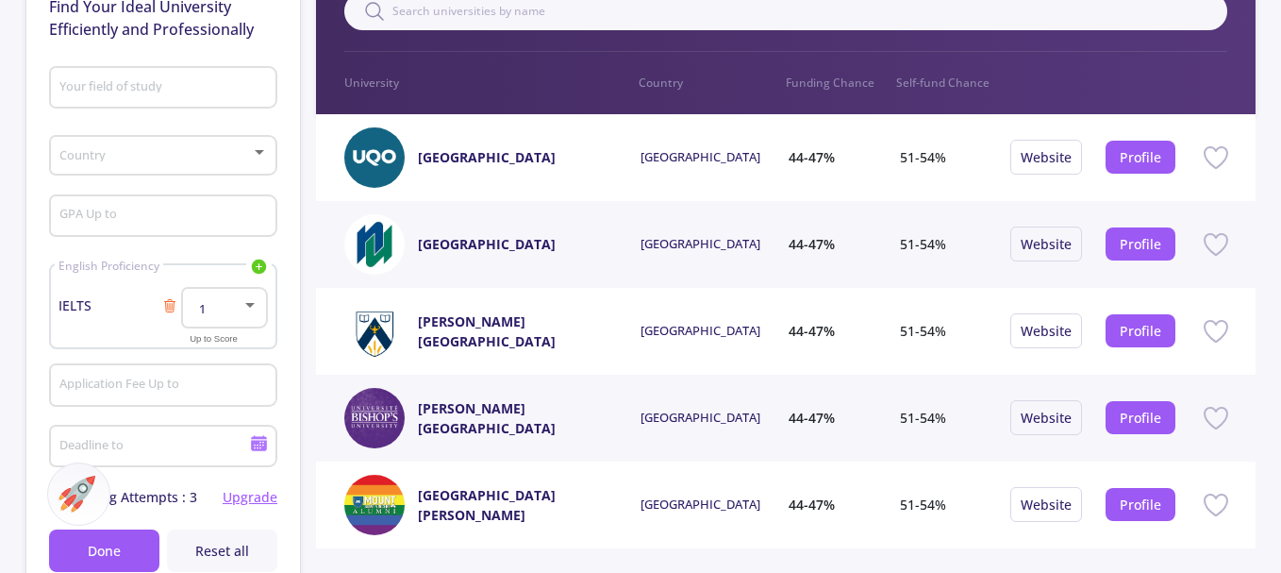
scroll to position [189, 0]
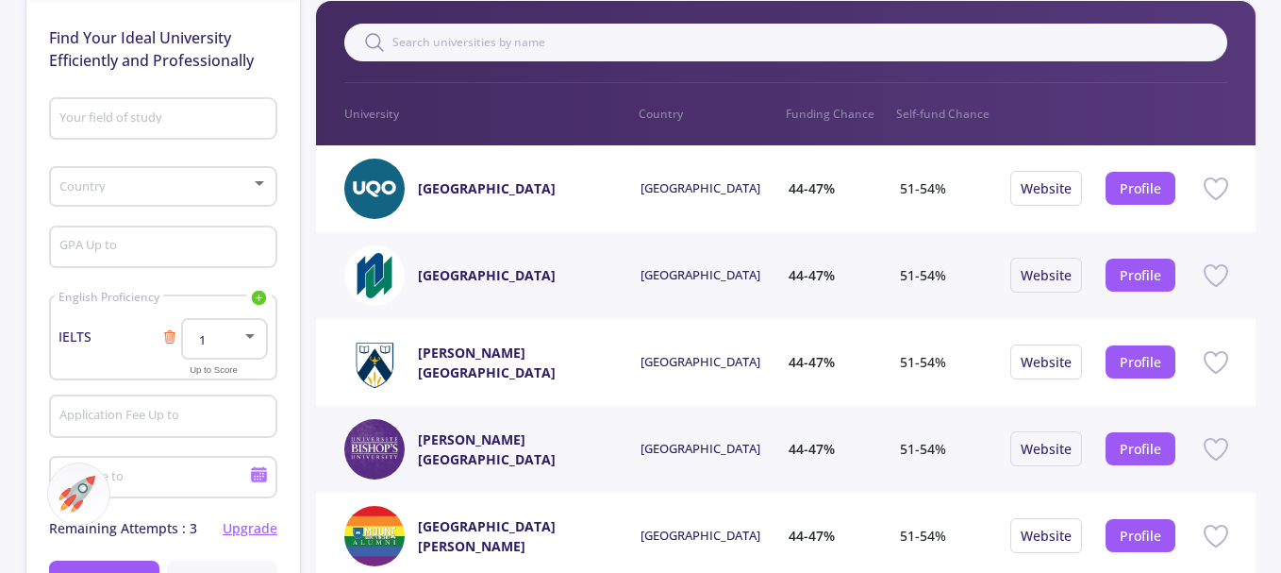
click at [218, 118] on input "Your field of study" at bounding box center [166, 119] width 215 height 17
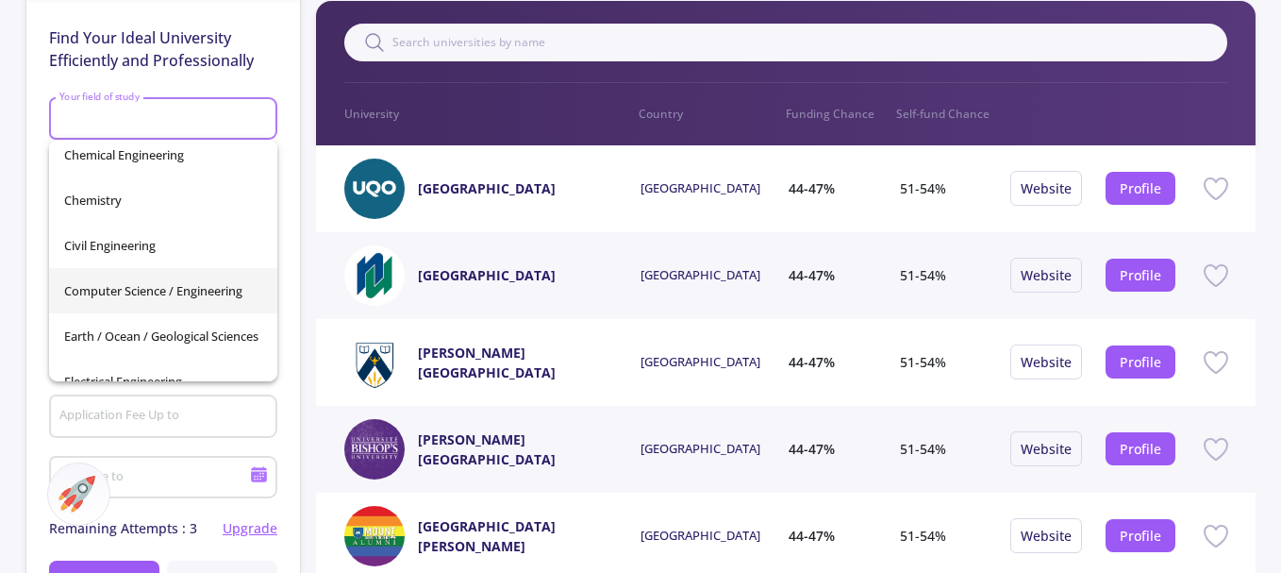
click at [192, 285] on span "Computer Science / Engineering" at bounding box center [163, 290] width 198 height 45
type input "Computer Science / Engineering"
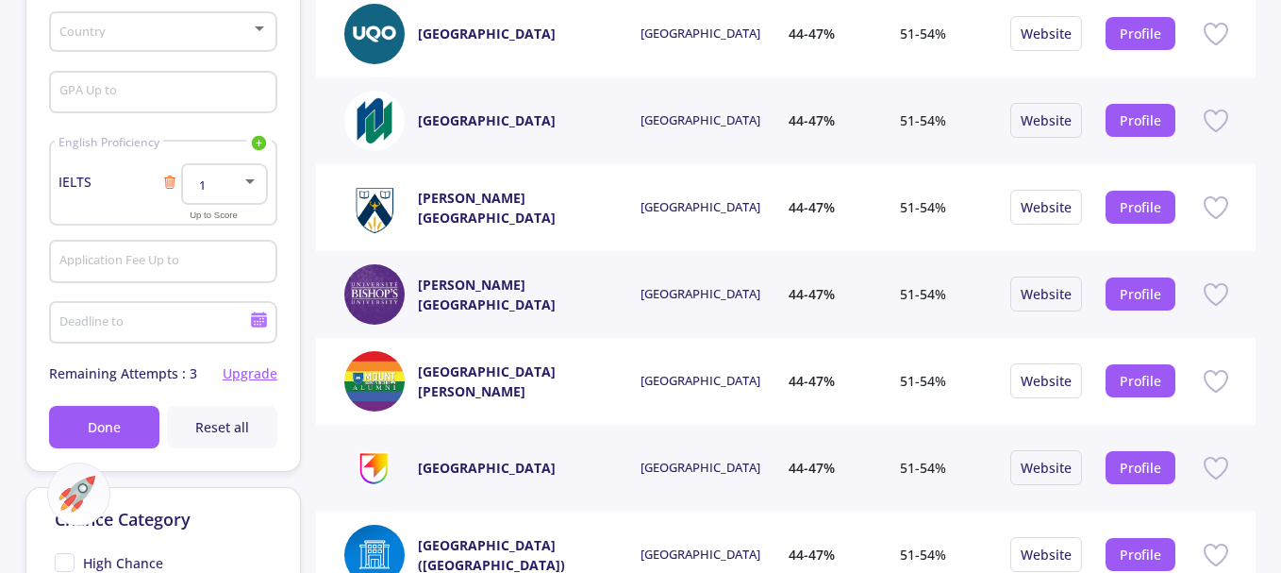
scroll to position [377, 0]
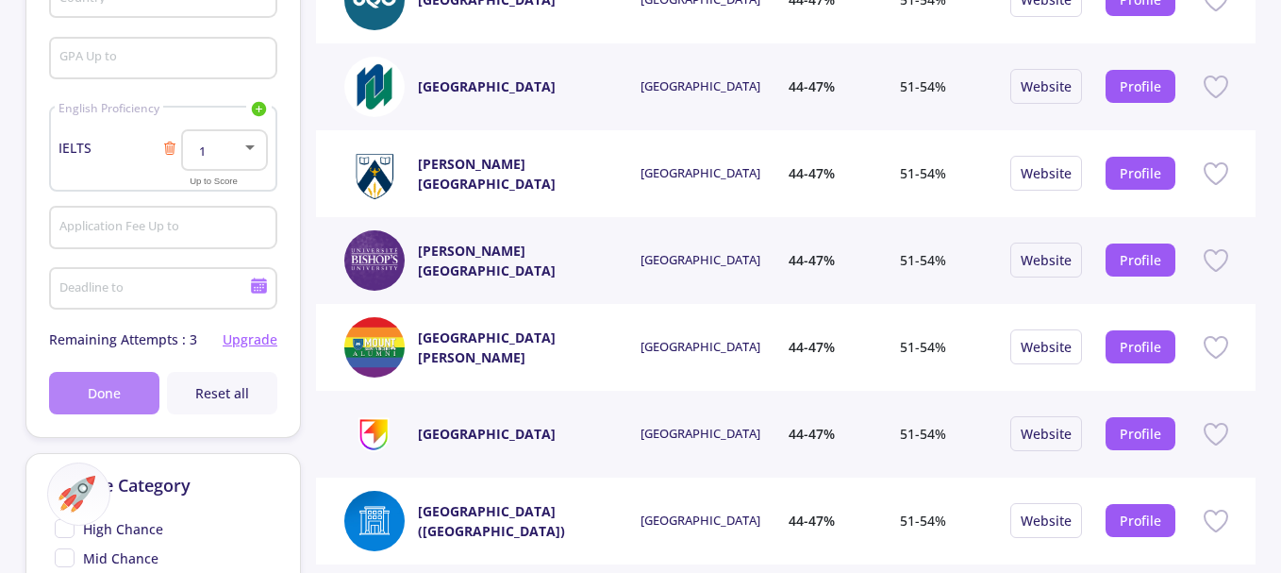
click at [89, 391] on span "Done" at bounding box center [104, 393] width 33 height 20
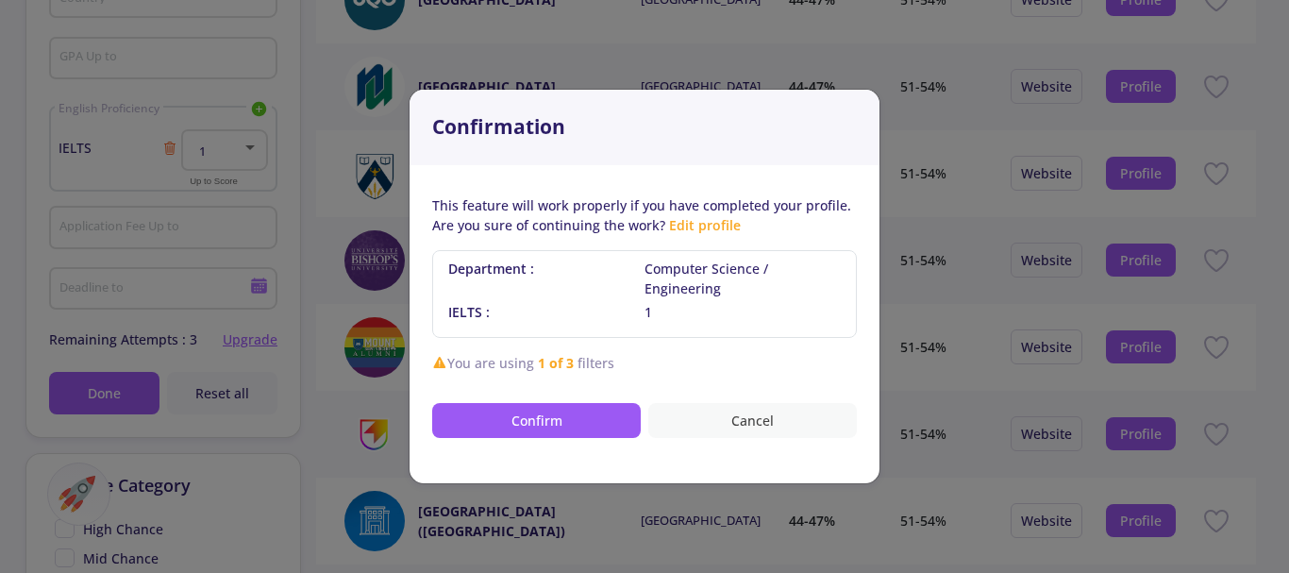
click at [758, 421] on button "Cancel" at bounding box center [752, 420] width 209 height 35
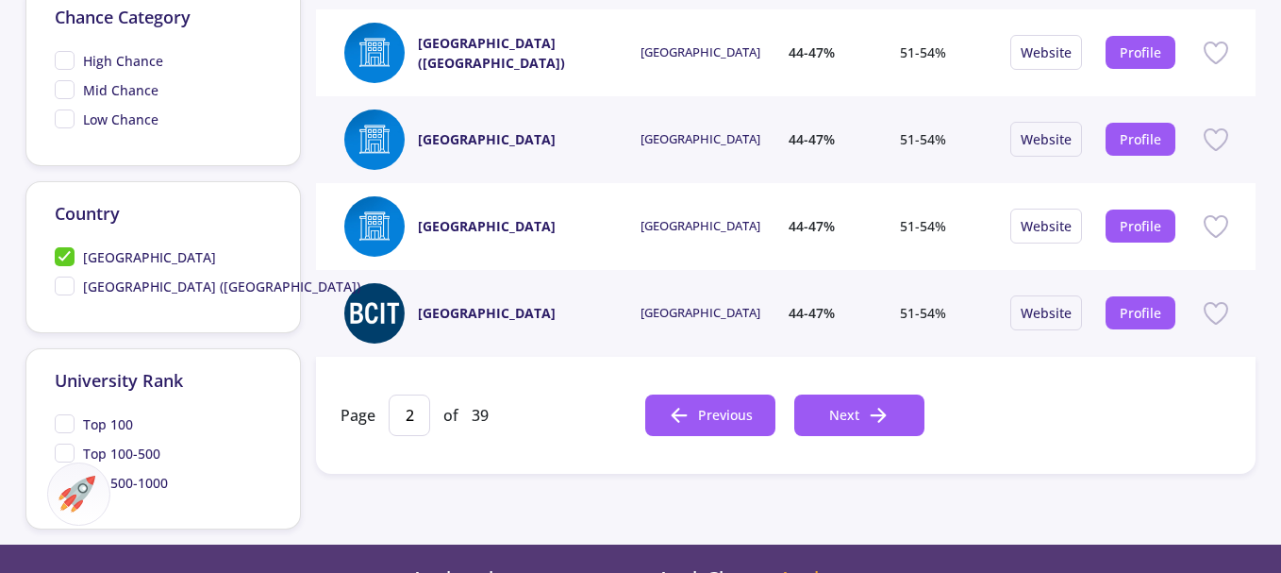
scroll to position [849, 0]
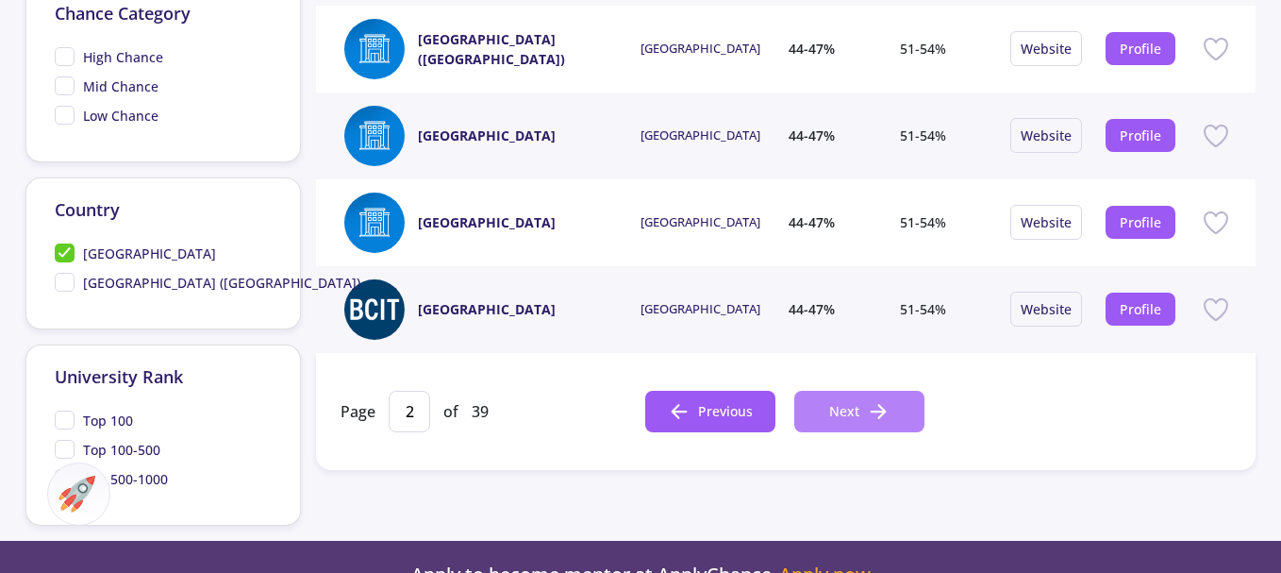
click at [842, 421] on span "Next" at bounding box center [844, 411] width 30 height 20
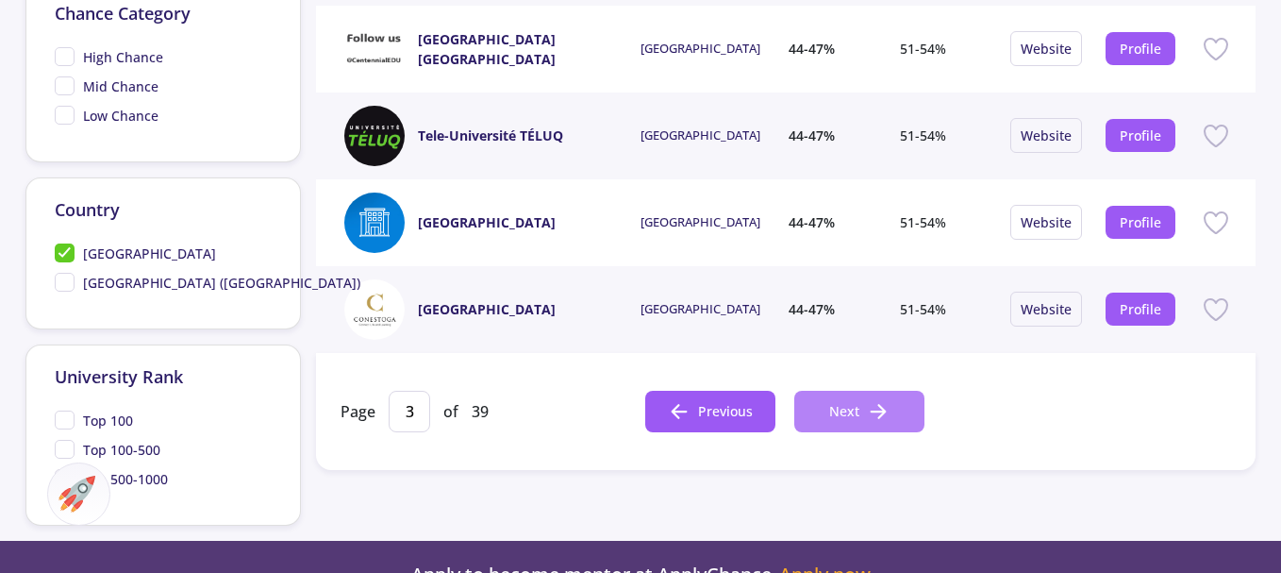
click at [846, 410] on span "Next" at bounding box center [844, 411] width 30 height 20
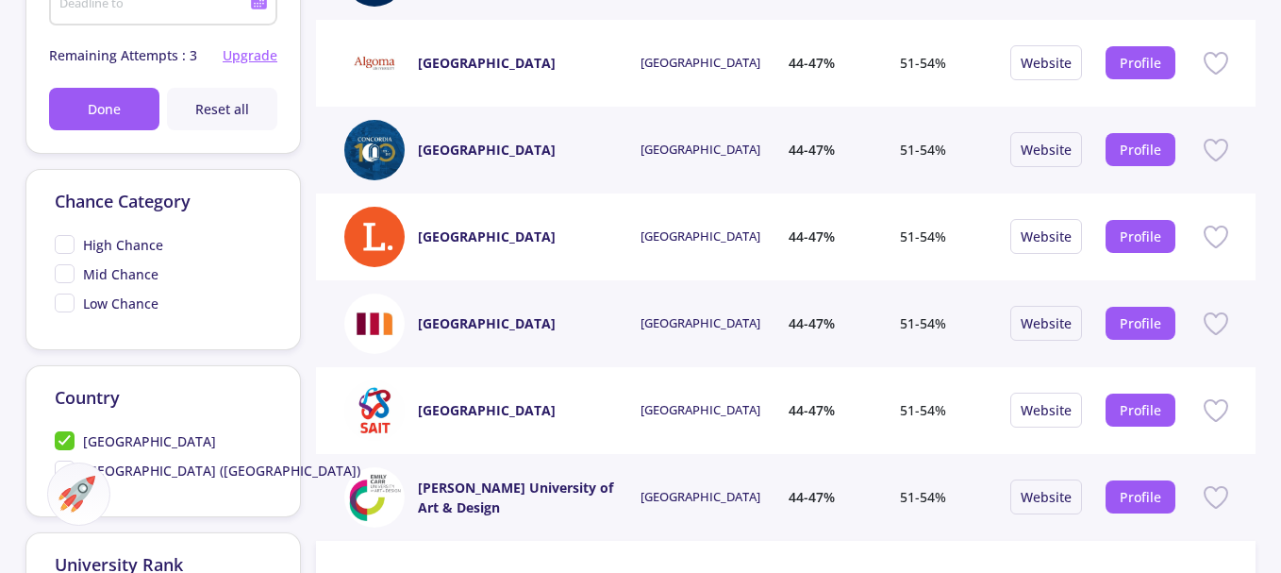
scroll to position [755, 0]
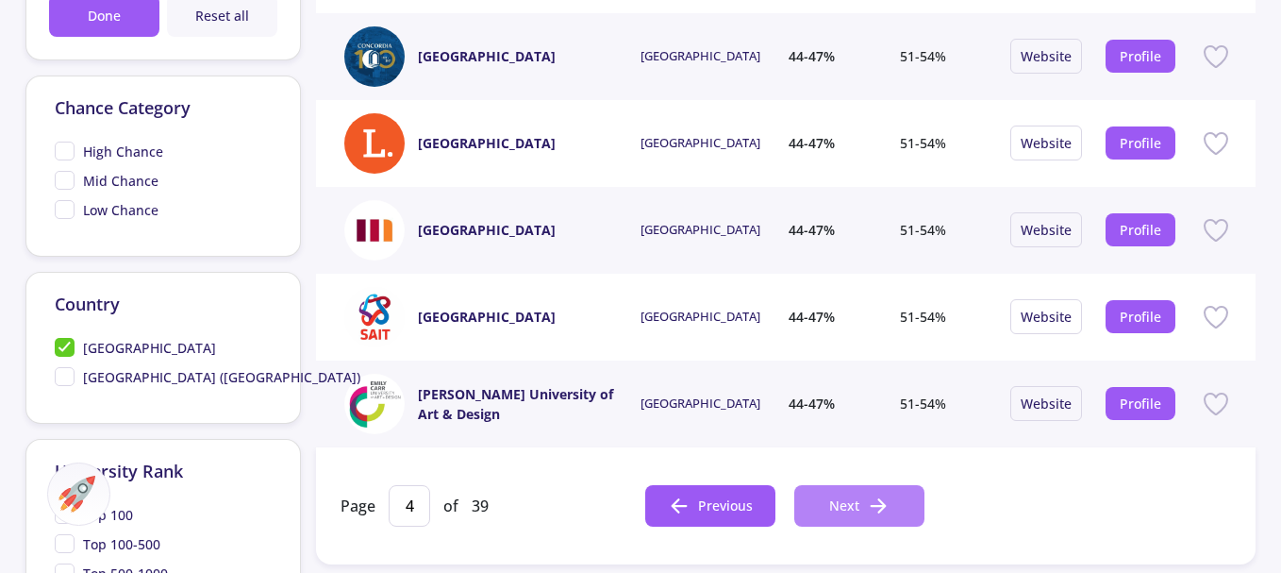
click at [857, 504] on span "Next" at bounding box center [844, 505] width 30 height 20
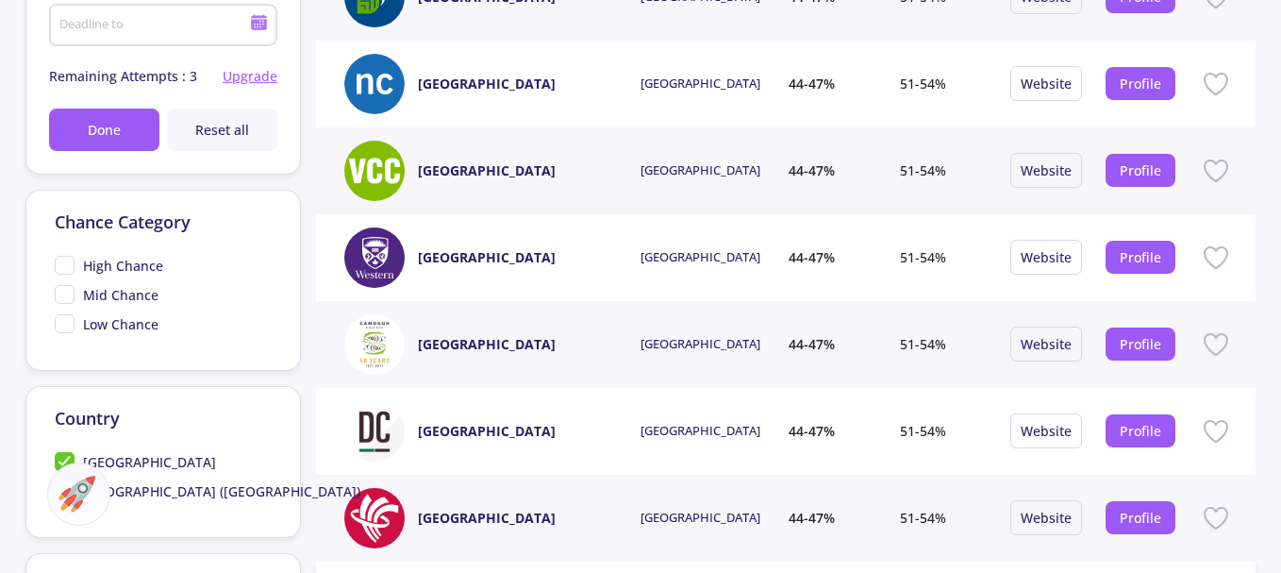
scroll to position [849, 0]
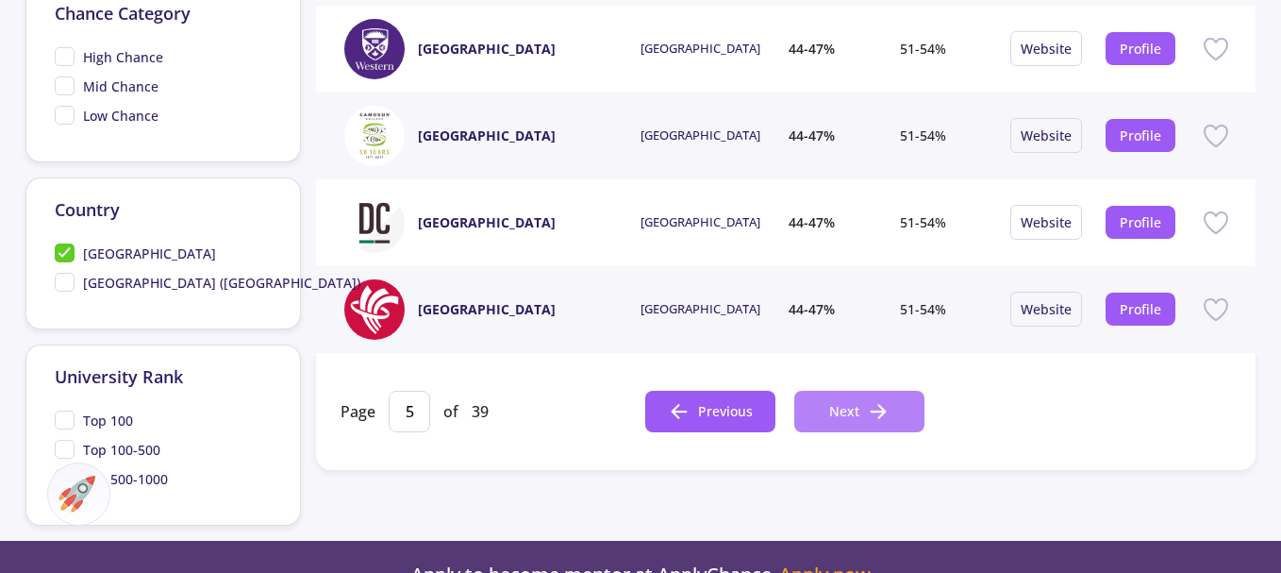
click at [880, 413] on icon at bounding box center [878, 411] width 23 height 23
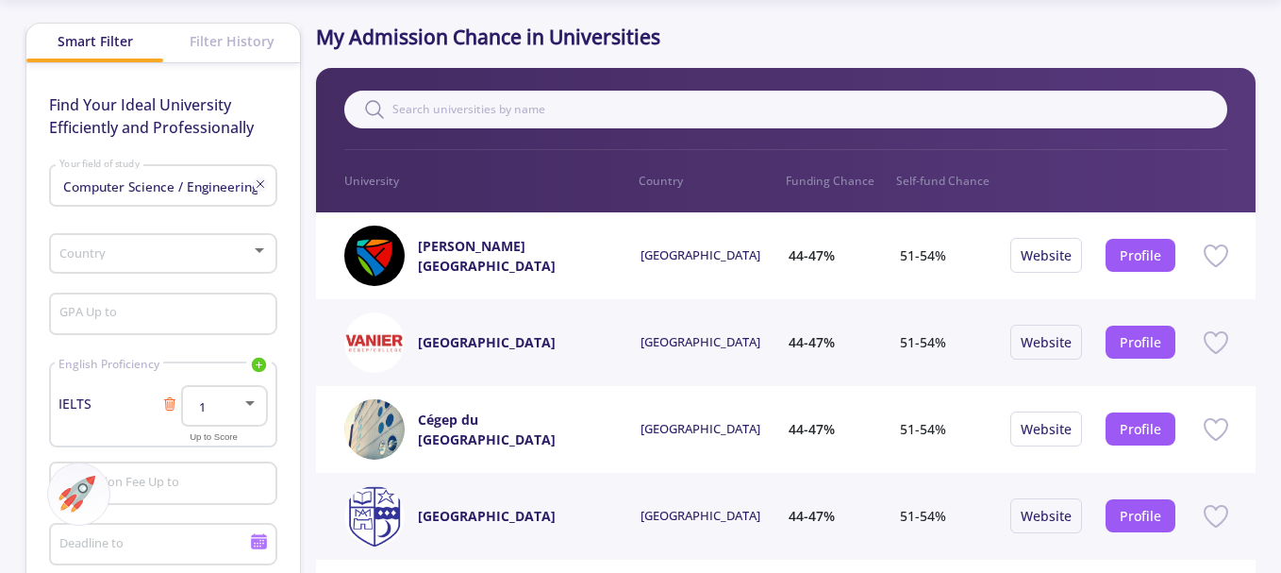
scroll to position [94, 0]
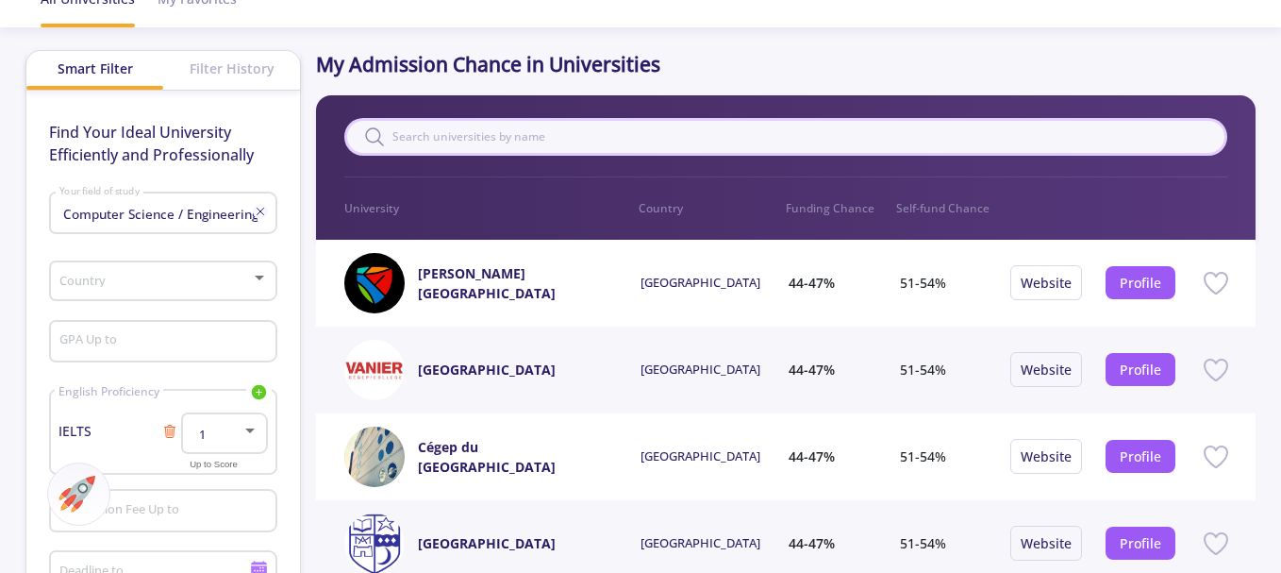
click at [415, 135] on input "text" at bounding box center [785, 137] width 883 height 38
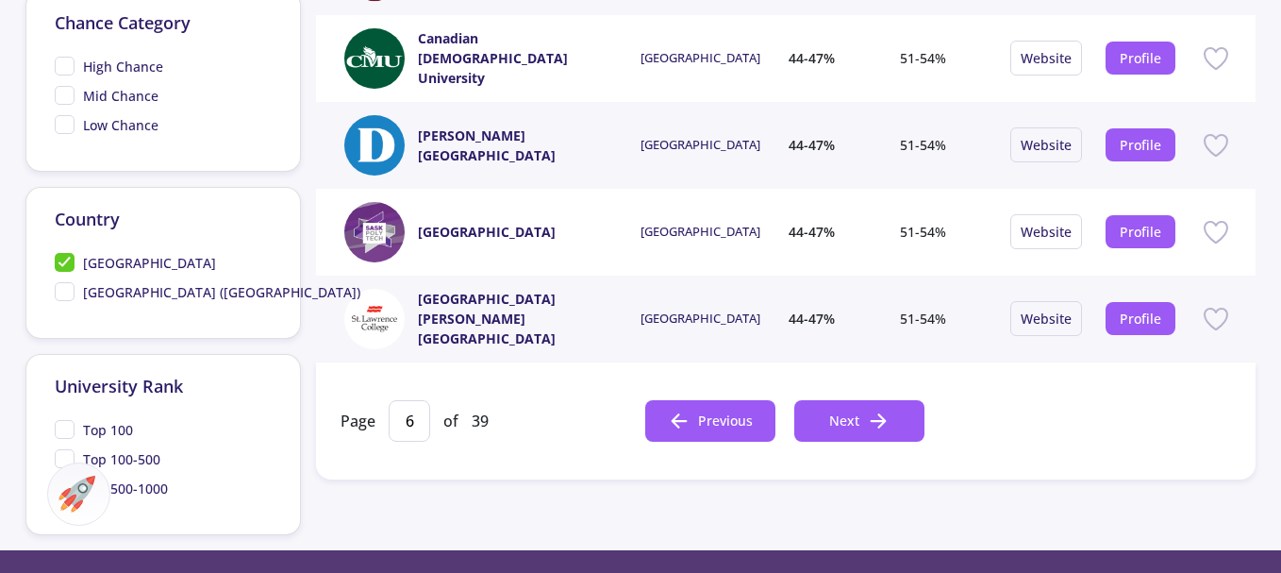
scroll to position [849, 0]
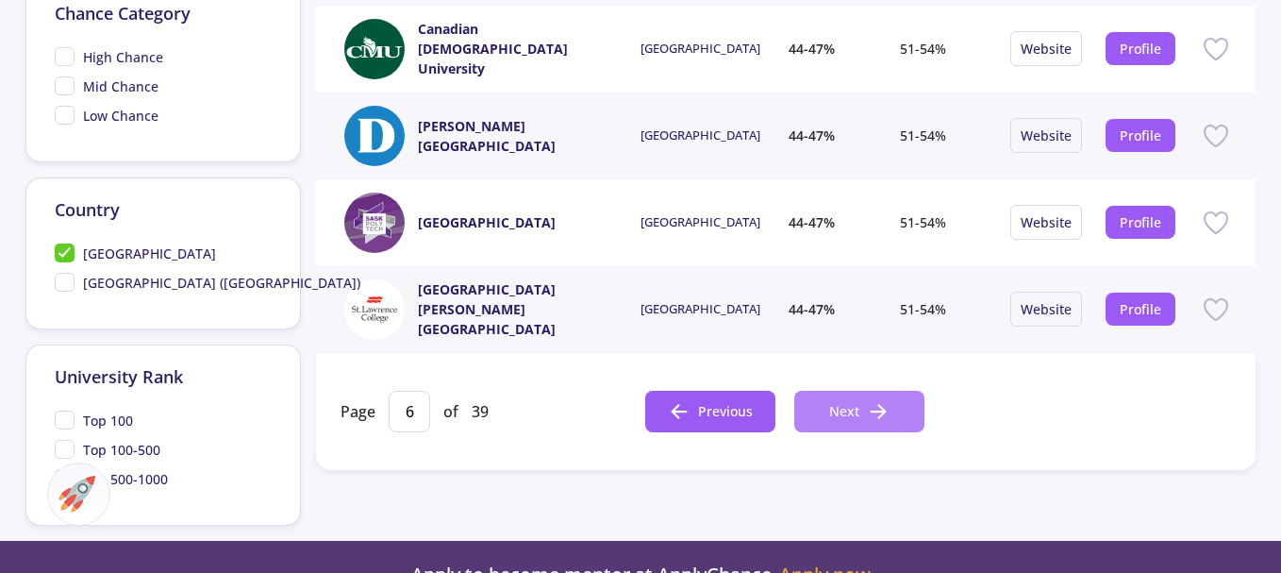
click at [867, 409] on icon at bounding box center [878, 411] width 23 height 23
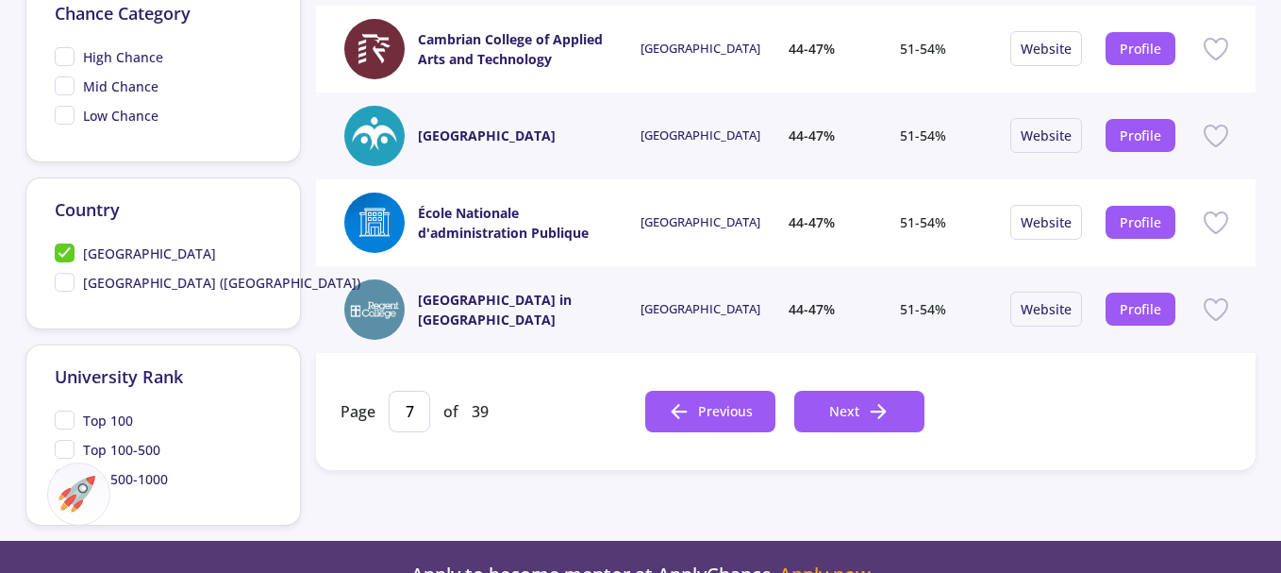
drag, startPoint x: 419, startPoint y: 408, endPoint x: 393, endPoint y: 409, distance: 26.4
click at [393, 409] on input "7" at bounding box center [410, 412] width 42 height 42
click at [421, 410] on input "7" at bounding box center [410, 412] width 42 height 42
drag, startPoint x: 415, startPoint y: 410, endPoint x: 397, endPoint y: 410, distance: 17.9
click at [397, 410] on input "7" at bounding box center [410, 412] width 42 height 42
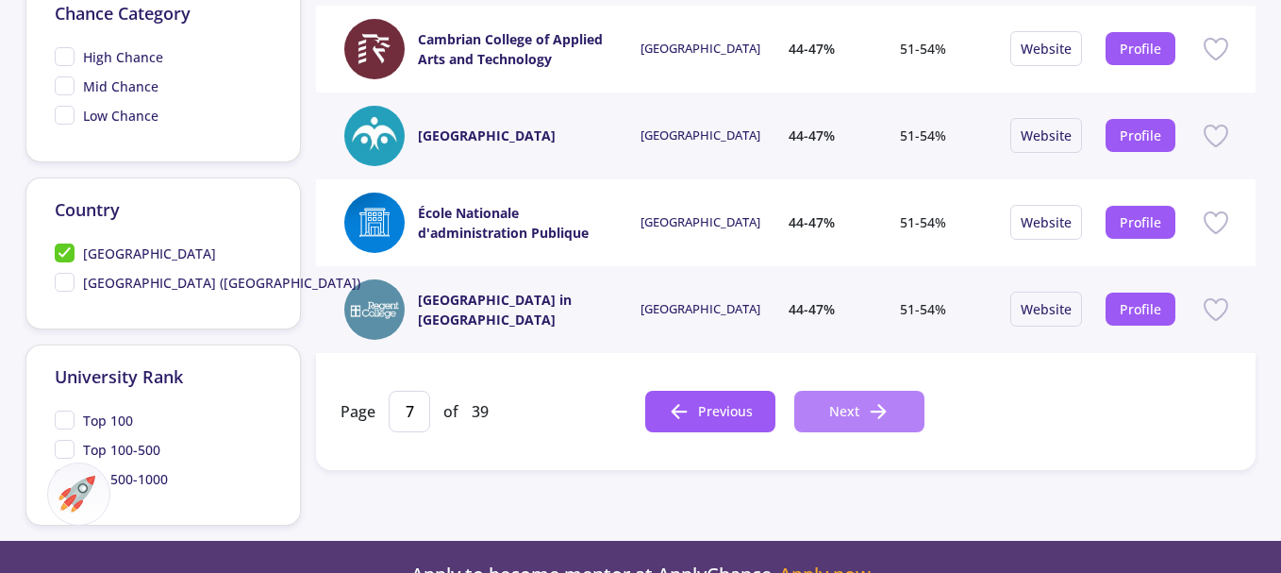
click at [869, 402] on icon at bounding box center [878, 411] width 23 height 23
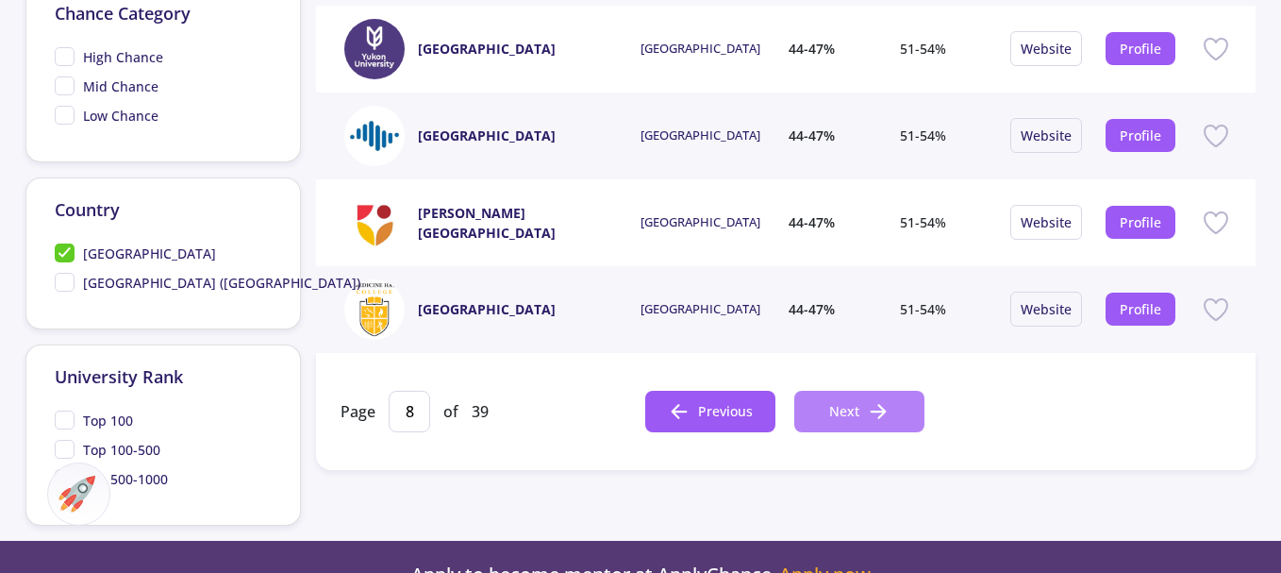
click at [877, 413] on icon at bounding box center [878, 411] width 23 height 23
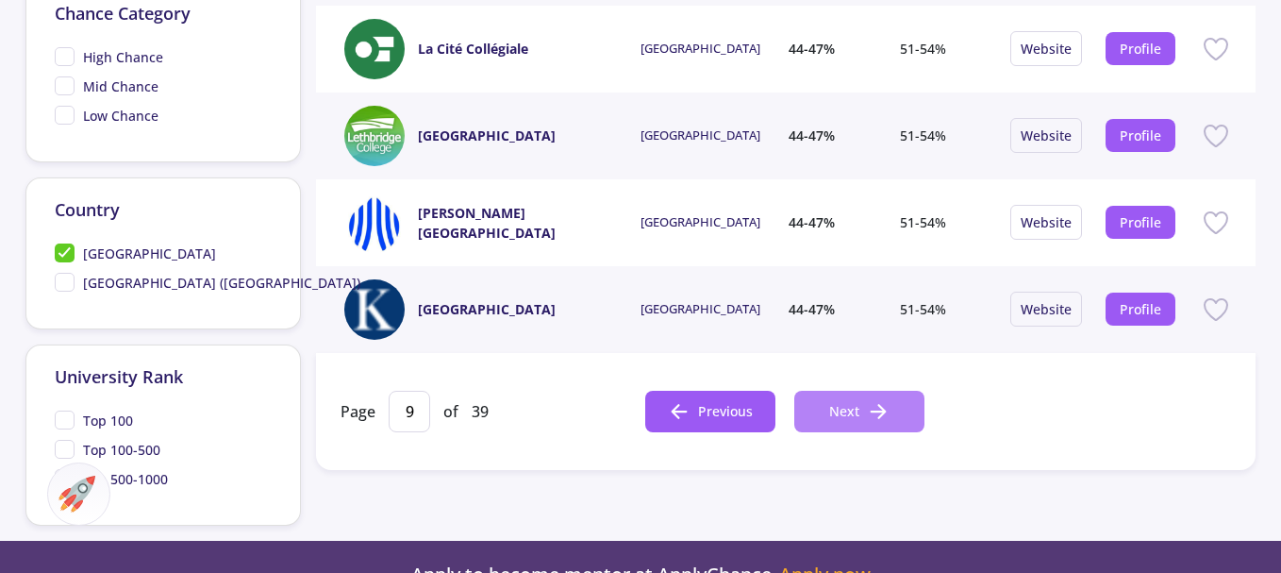
click at [876, 416] on icon at bounding box center [878, 411] width 23 height 23
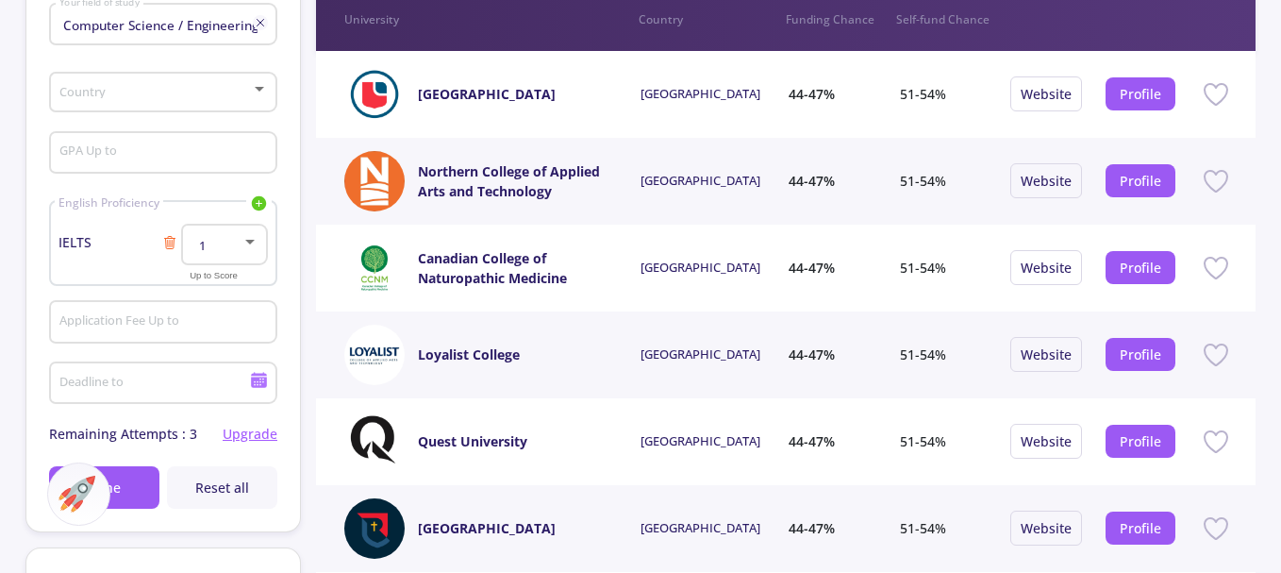
scroll to position [189, 0]
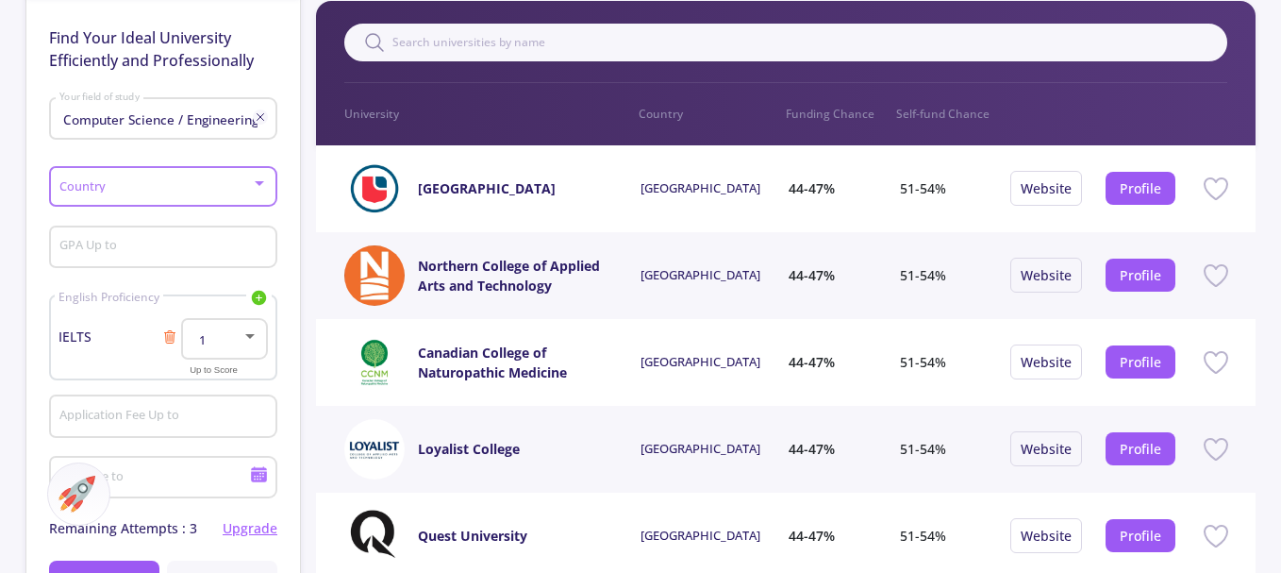
click at [261, 183] on div at bounding box center [259, 183] width 9 height 5
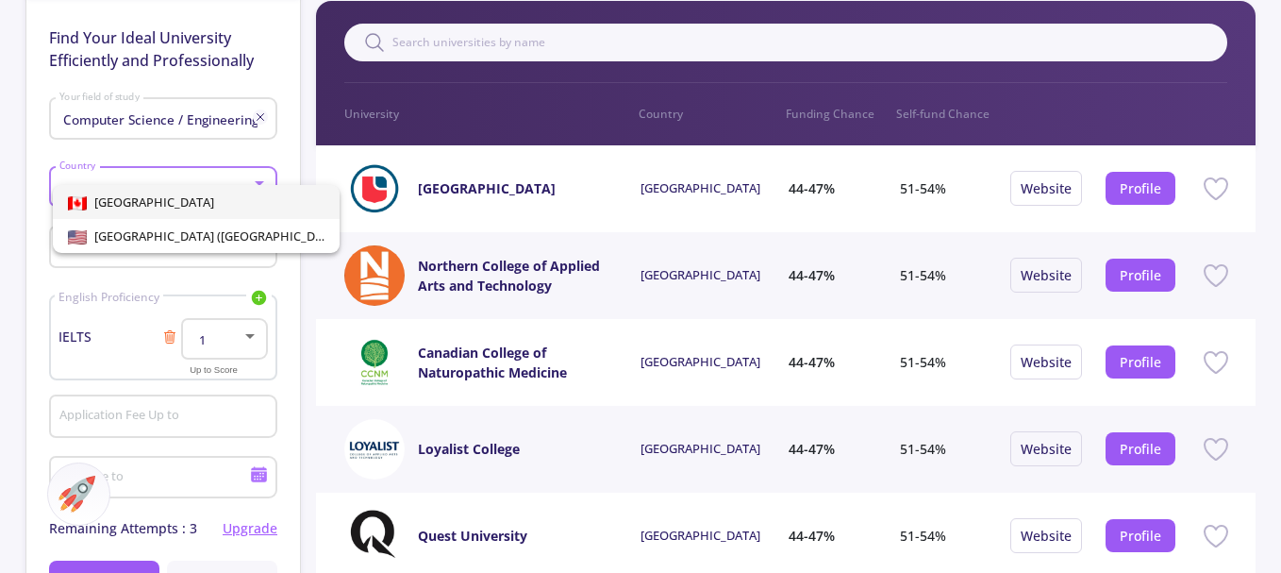
click at [149, 194] on span "[GEOGRAPHIC_DATA]" at bounding box center [196, 202] width 257 height 34
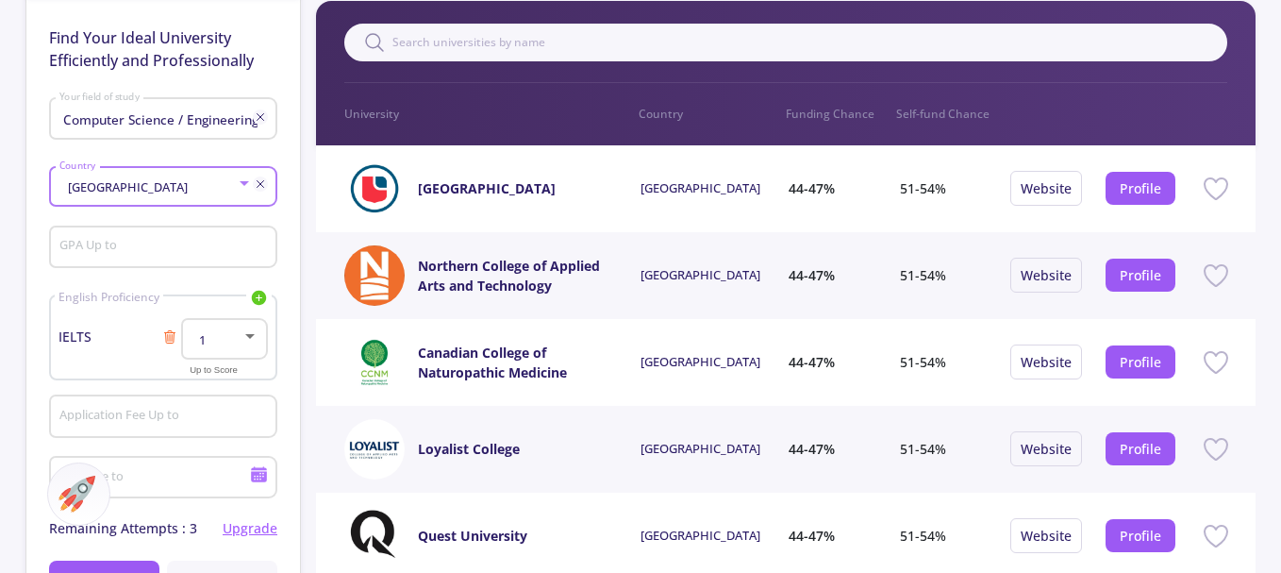
click at [152, 250] on input "GPA Up to" at bounding box center [166, 248] width 215 height 17
click at [250, 335] on div at bounding box center [249, 336] width 9 height 5
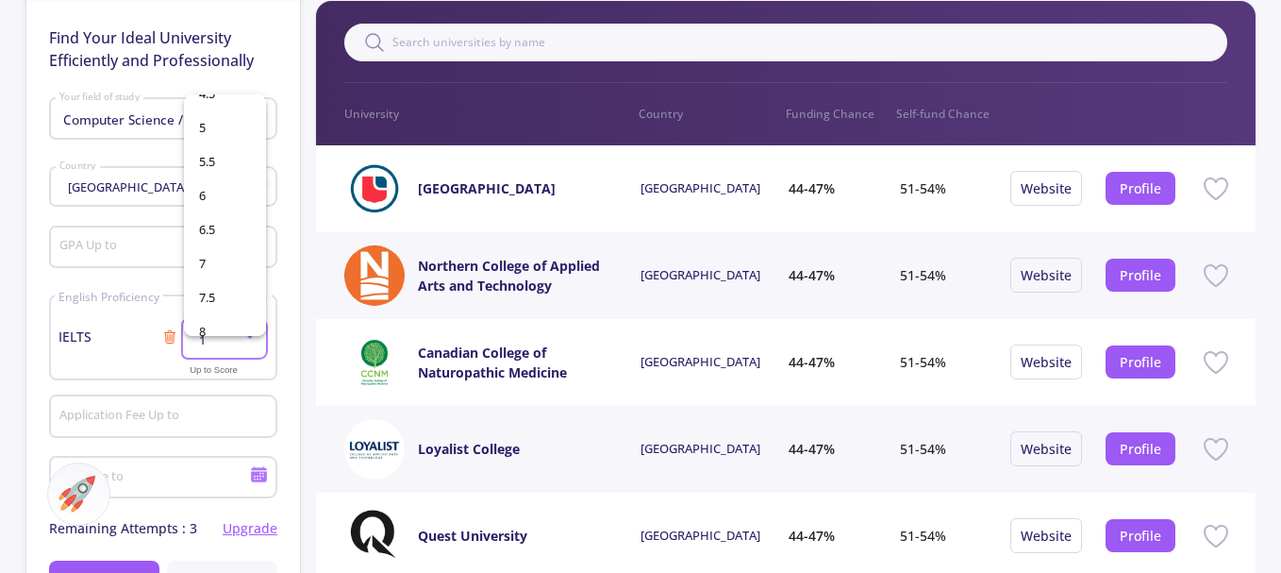
scroll to position [283, 0]
click at [229, 195] on span "6.5" at bounding box center [225, 202] width 52 height 34
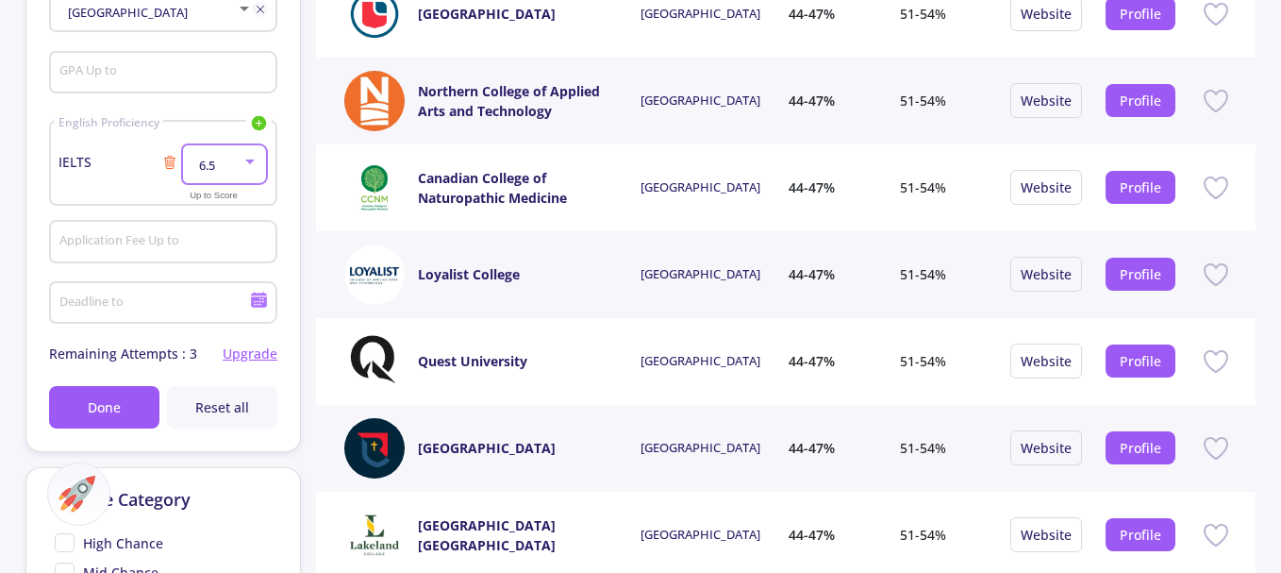
scroll to position [377, 0]
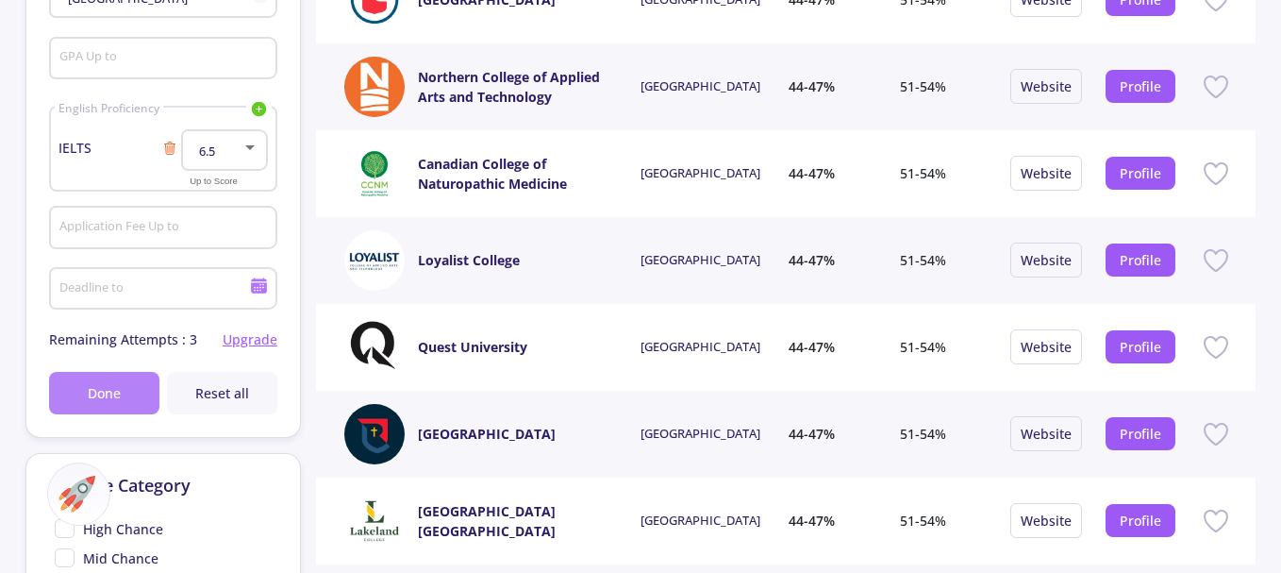
click at [96, 392] on span "Done" at bounding box center [104, 393] width 33 height 20
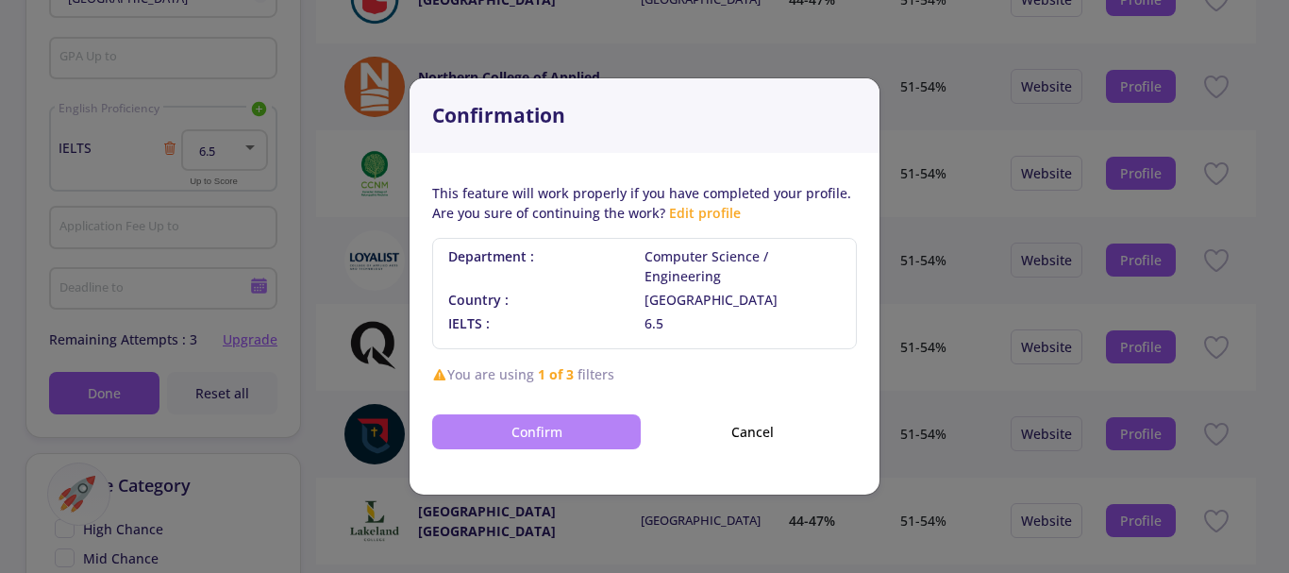
click at [539, 420] on button "Confirm" at bounding box center [536, 431] width 209 height 35
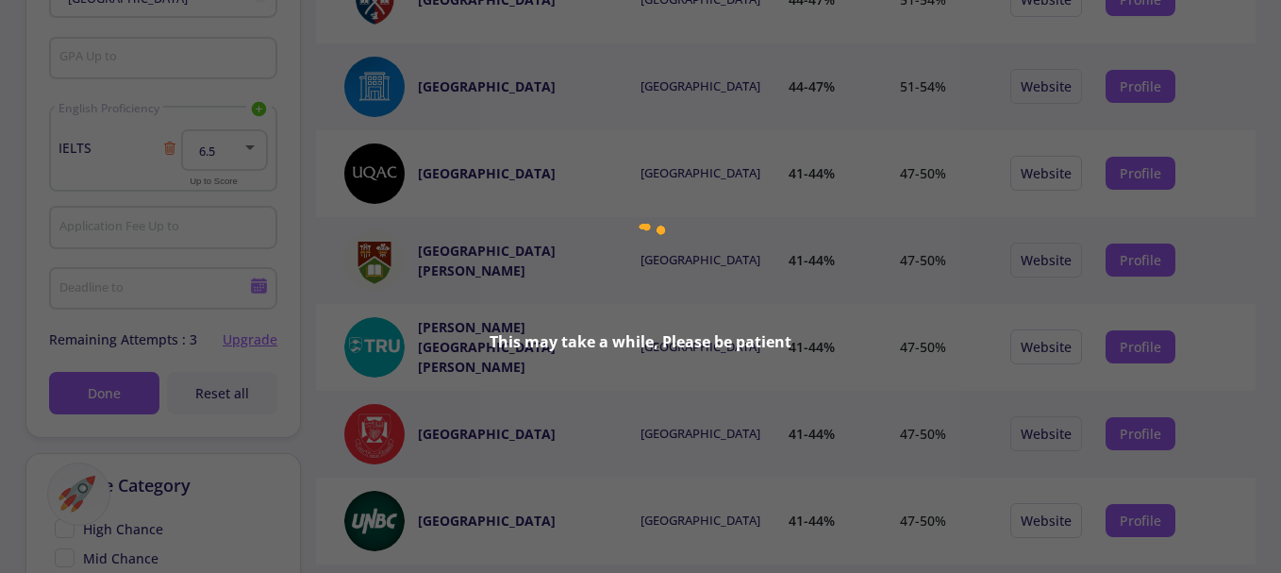
type input "1"
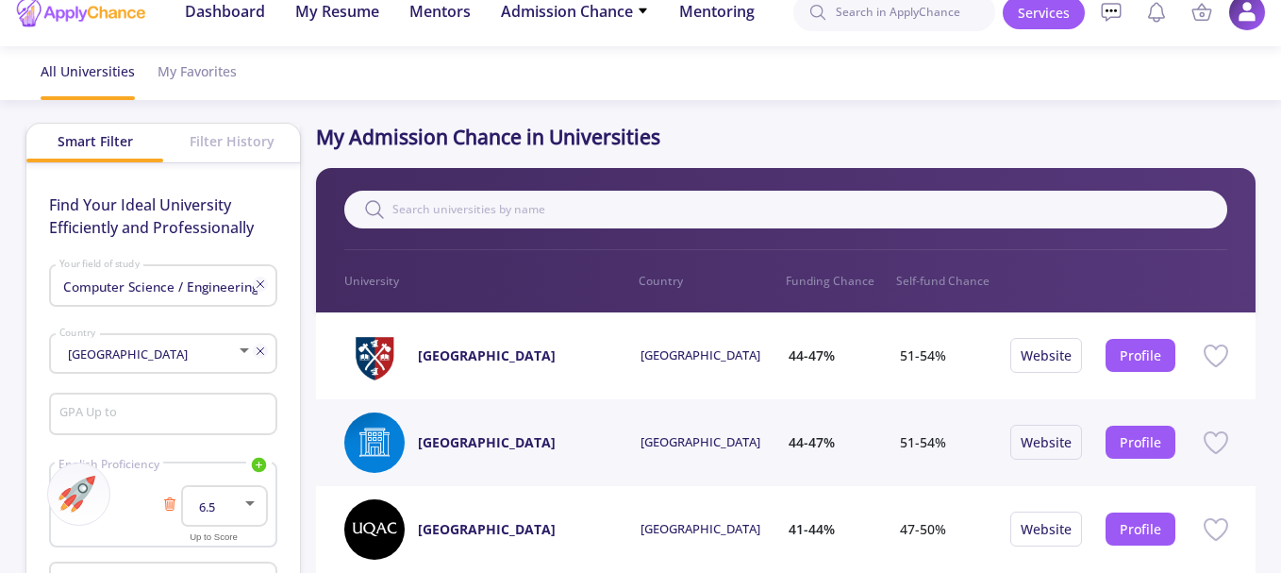
scroll to position [0, 0]
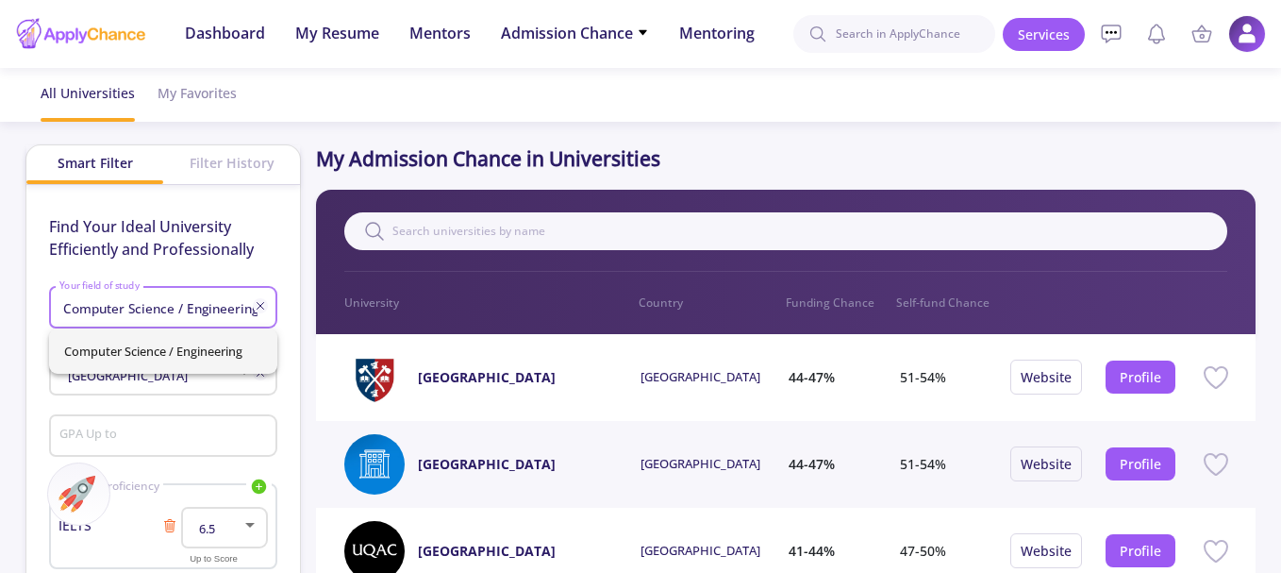
click at [189, 308] on input "Computer Science / Engineering" at bounding box center [159, 308] width 200 height 17
click at [259, 305] on icon at bounding box center [260, 305] width 15 height 15
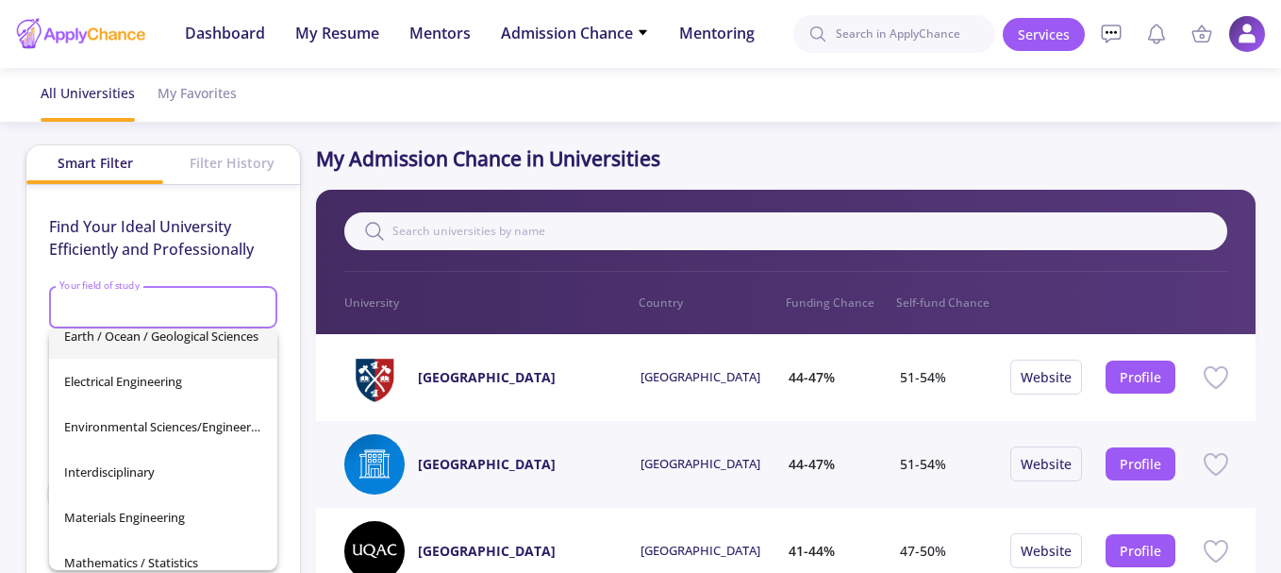
scroll to position [472, 0]
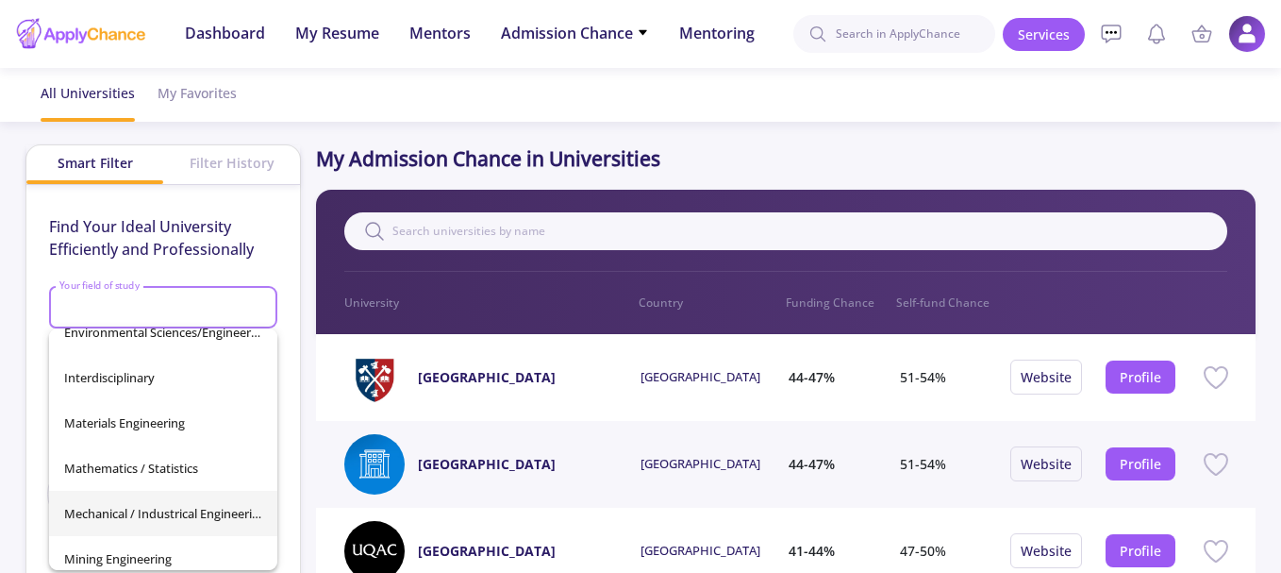
click at [201, 514] on span "Mechanical / Industrical Engineering" at bounding box center [163, 513] width 198 height 45
type input "Mechanical / Industrical Engineering"
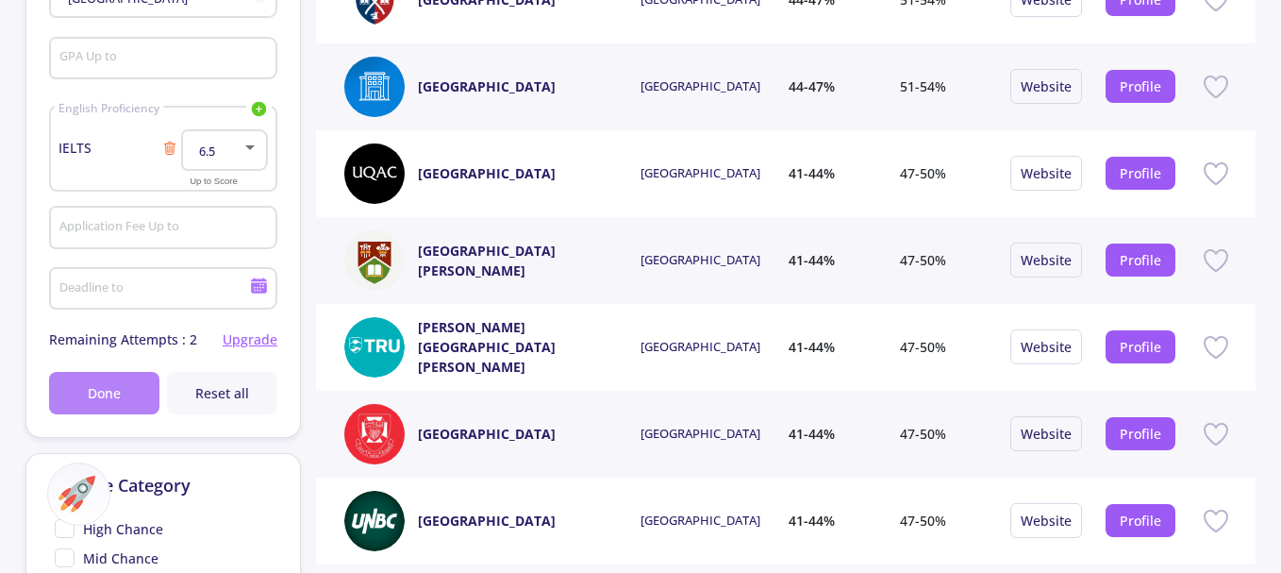
scroll to position [0, 0]
click at [109, 384] on span "Done" at bounding box center [104, 393] width 33 height 20
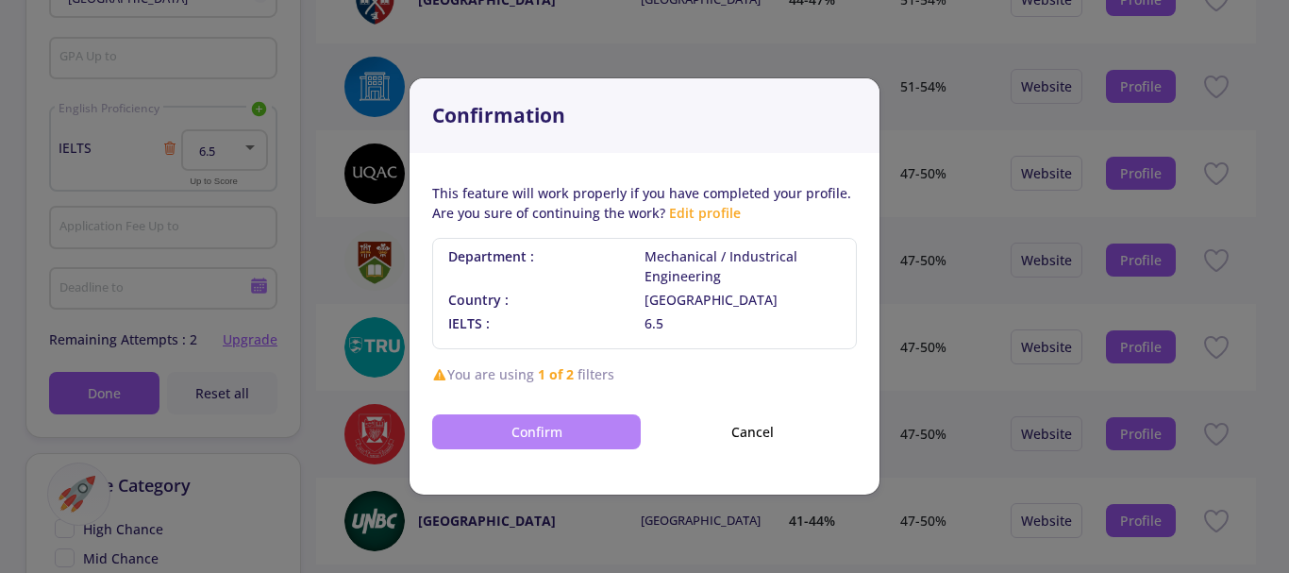
click at [532, 428] on button "Confirm" at bounding box center [536, 431] width 209 height 35
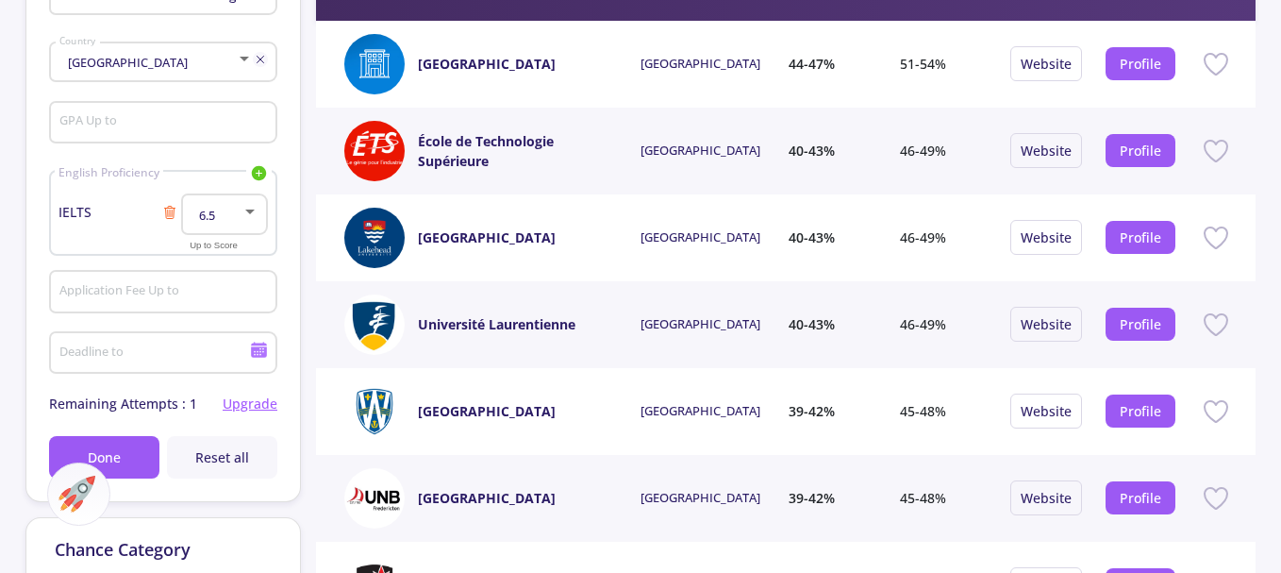
scroll to position [283, 0]
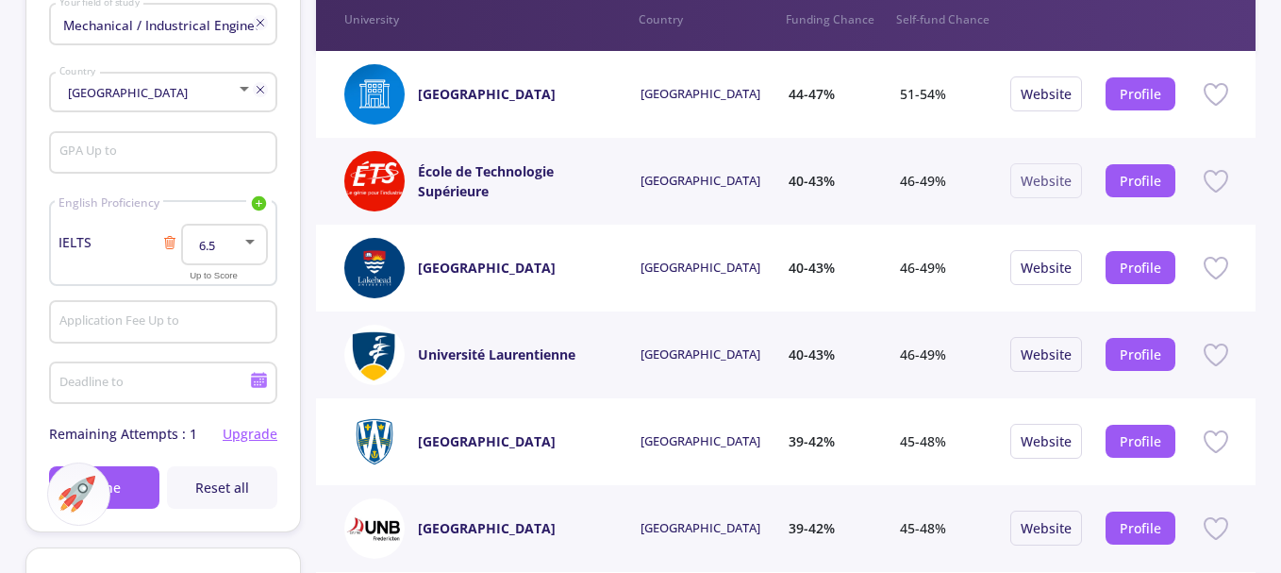
click at [1056, 179] on link "Website" at bounding box center [1046, 181] width 51 height 18
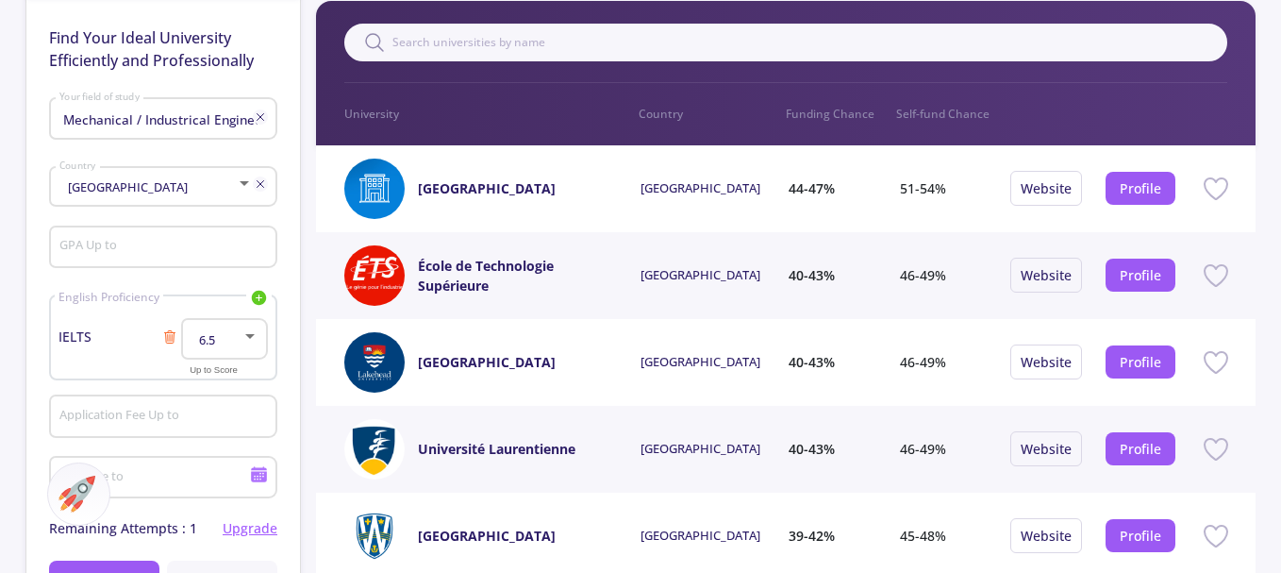
click at [259, 117] on icon at bounding box center [260, 116] width 15 height 15
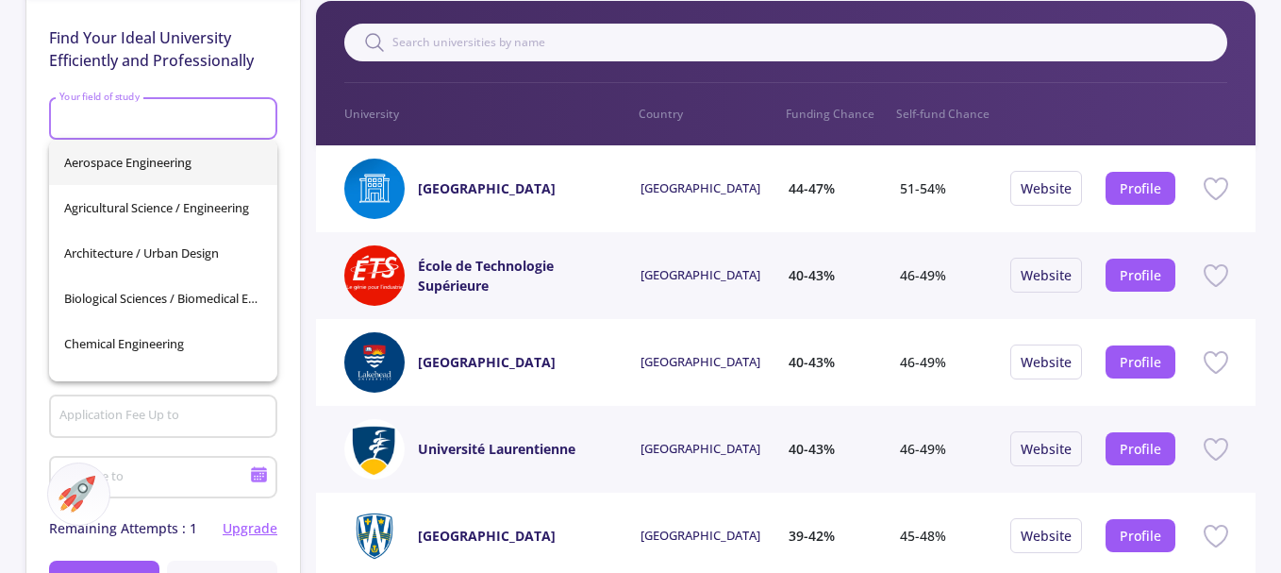
click at [182, 123] on input "Your field of study" at bounding box center [166, 119] width 215 height 17
type input "m"
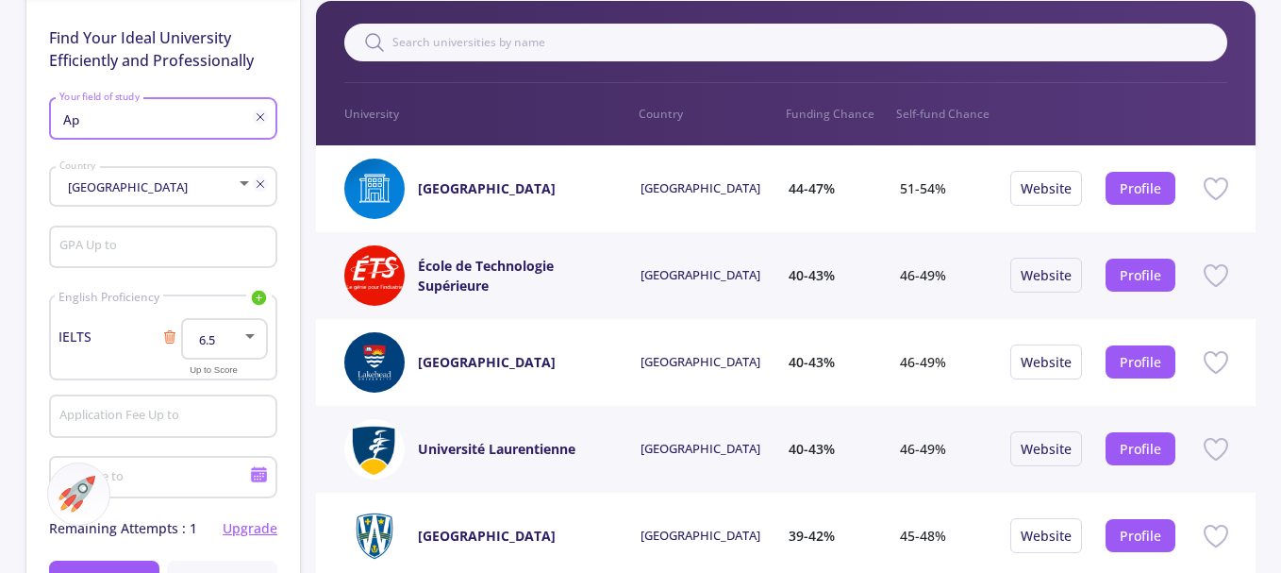
type input "A"
click at [168, 158] on span "Mathematics / Statistics" at bounding box center [163, 162] width 198 height 45
type input "Mathematics / Statistics"
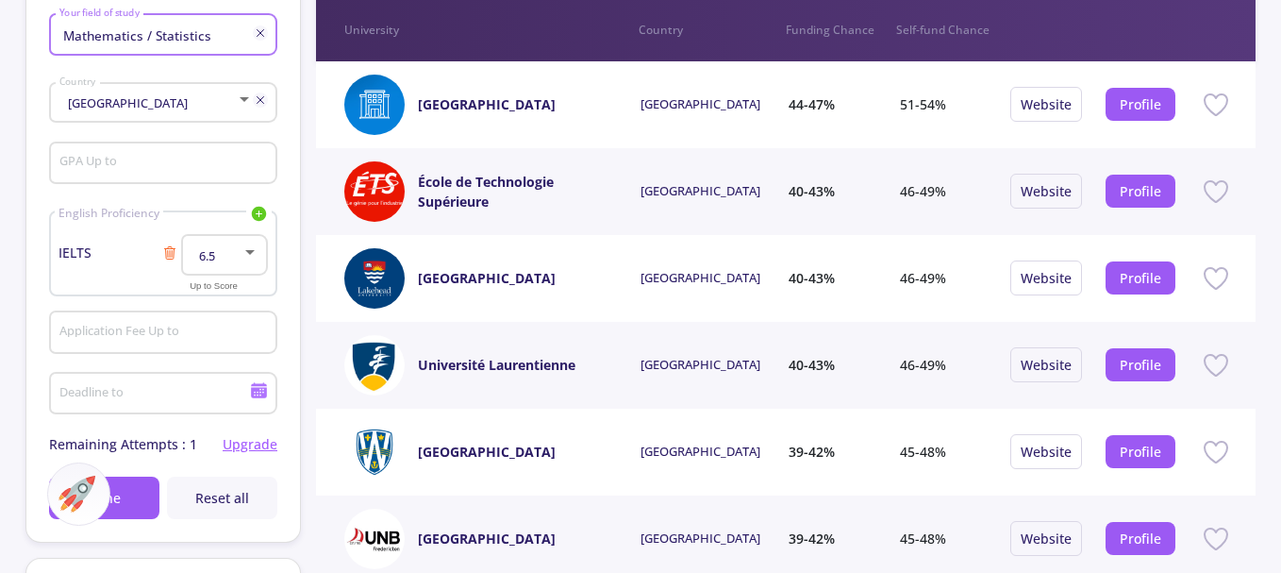
scroll to position [283, 0]
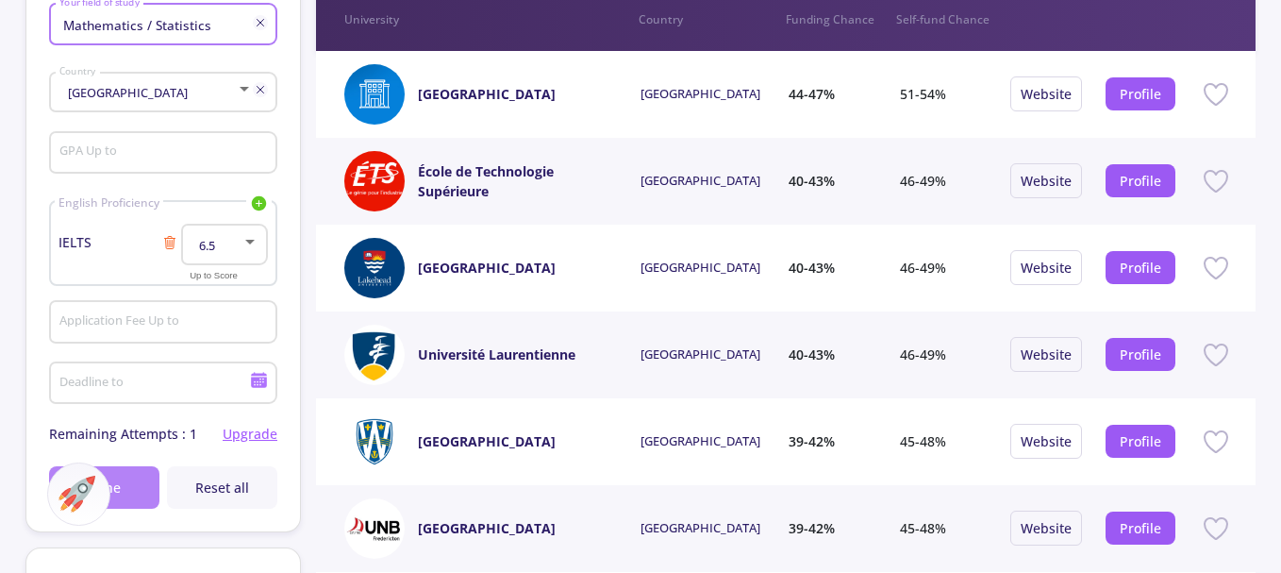
click at [130, 484] on button "Done" at bounding box center [104, 487] width 110 height 42
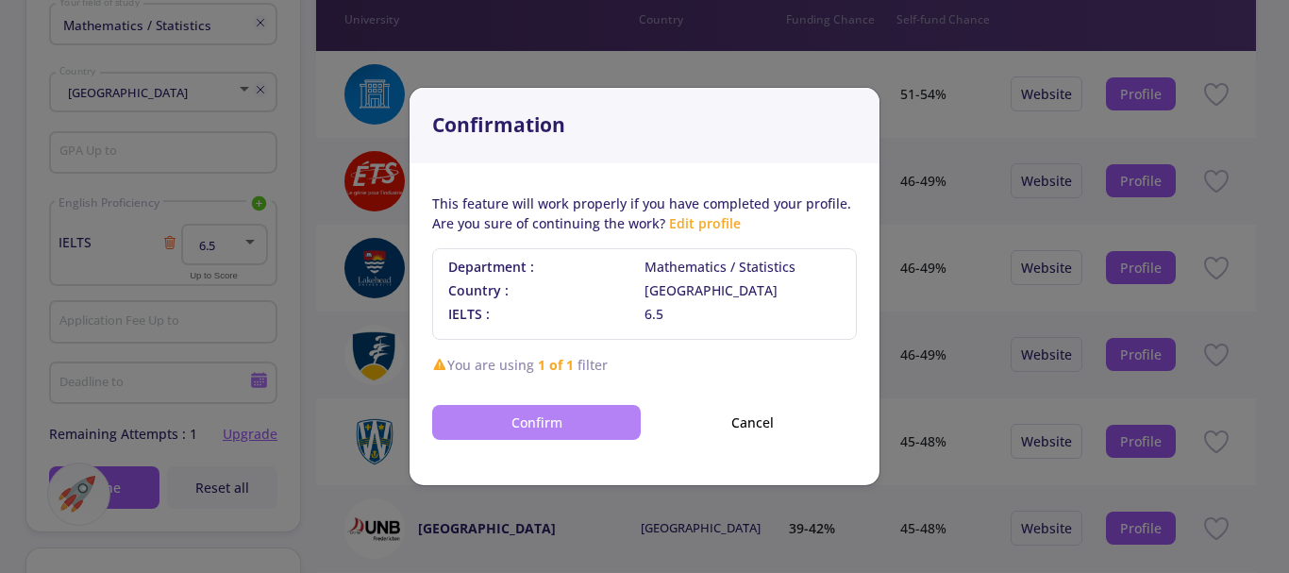
click at [522, 415] on button "Confirm" at bounding box center [536, 422] width 209 height 35
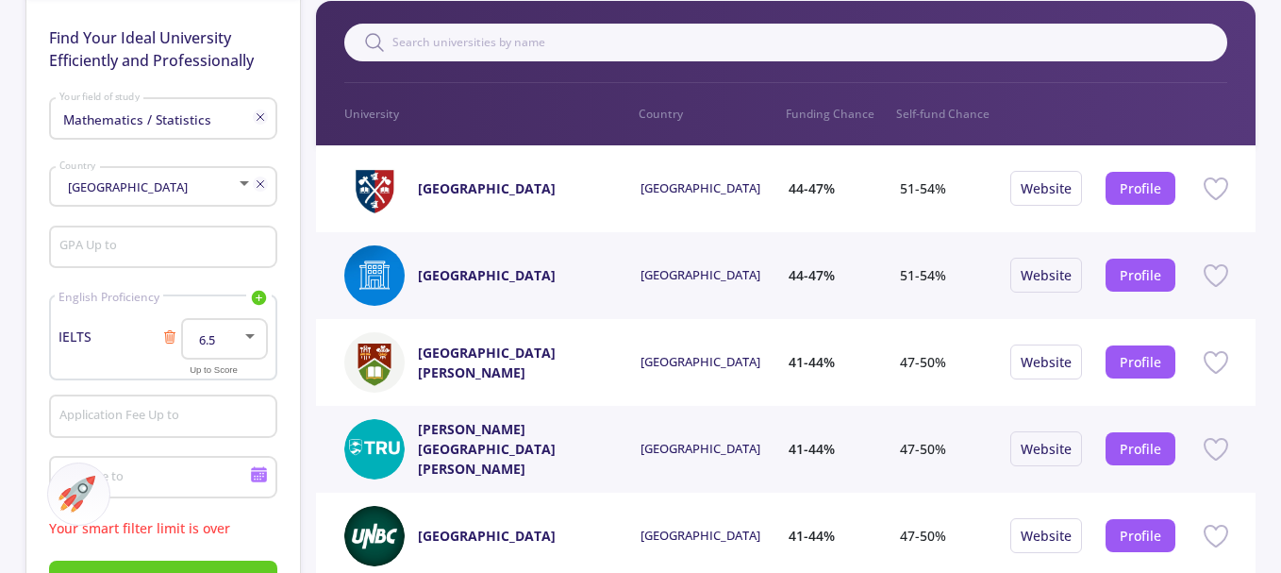
scroll to position [94, 0]
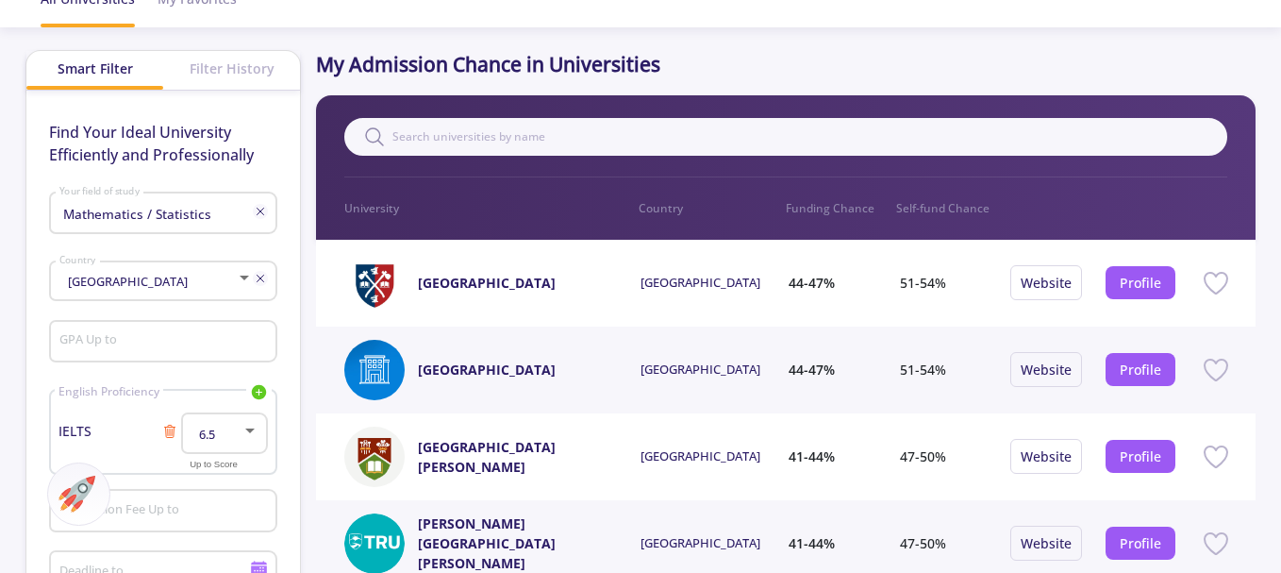
click at [259, 209] on icon at bounding box center [260, 211] width 15 height 15
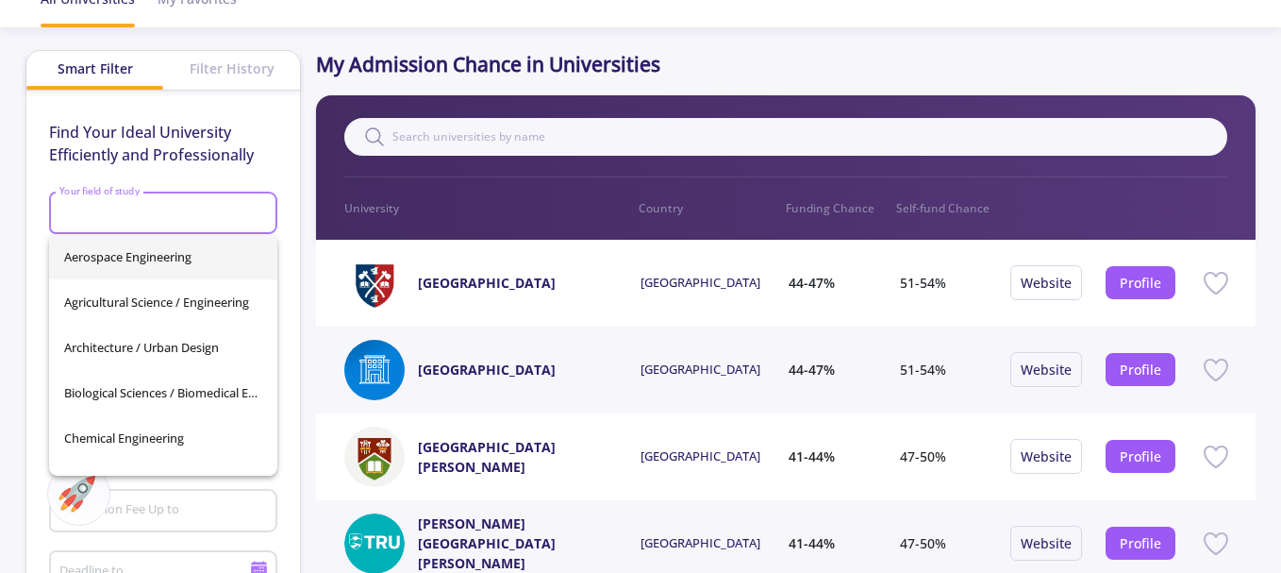
click at [145, 213] on input "Your field of study" at bounding box center [166, 214] width 215 height 17
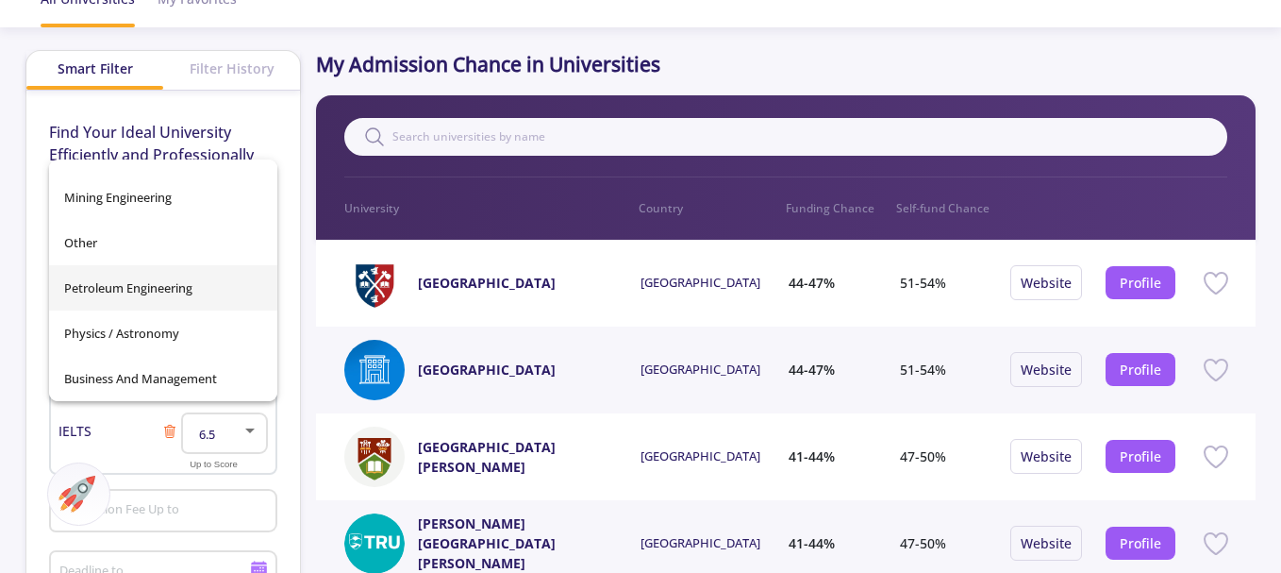
scroll to position [189, 0]
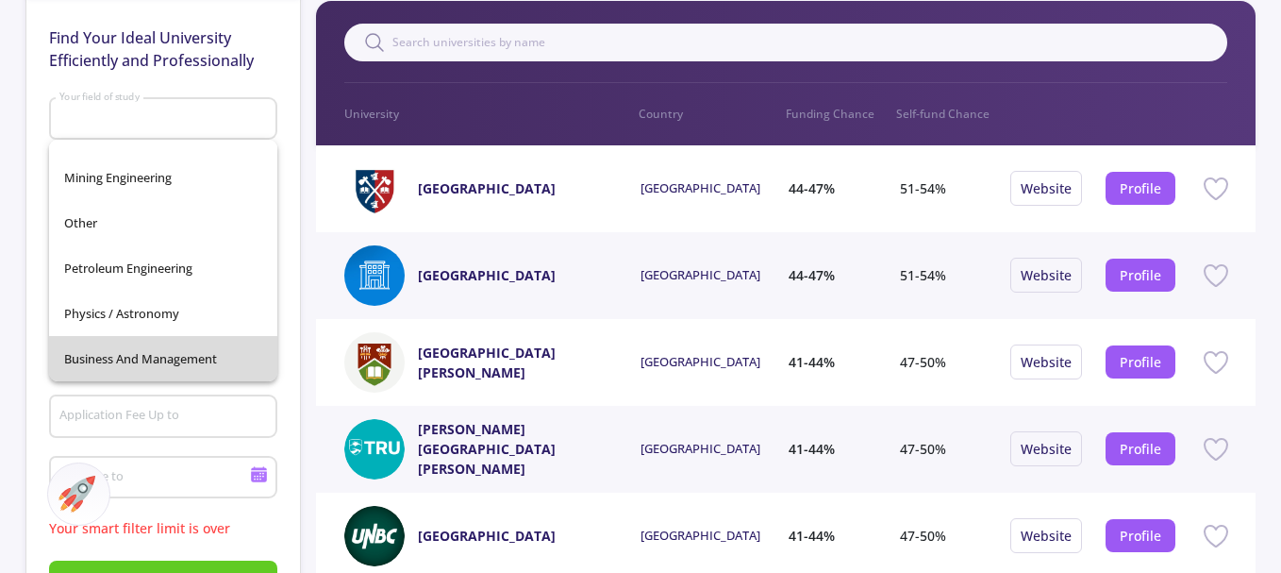
click at [167, 355] on span "Business and Management" at bounding box center [163, 358] width 198 height 45
type input "Business and Management"
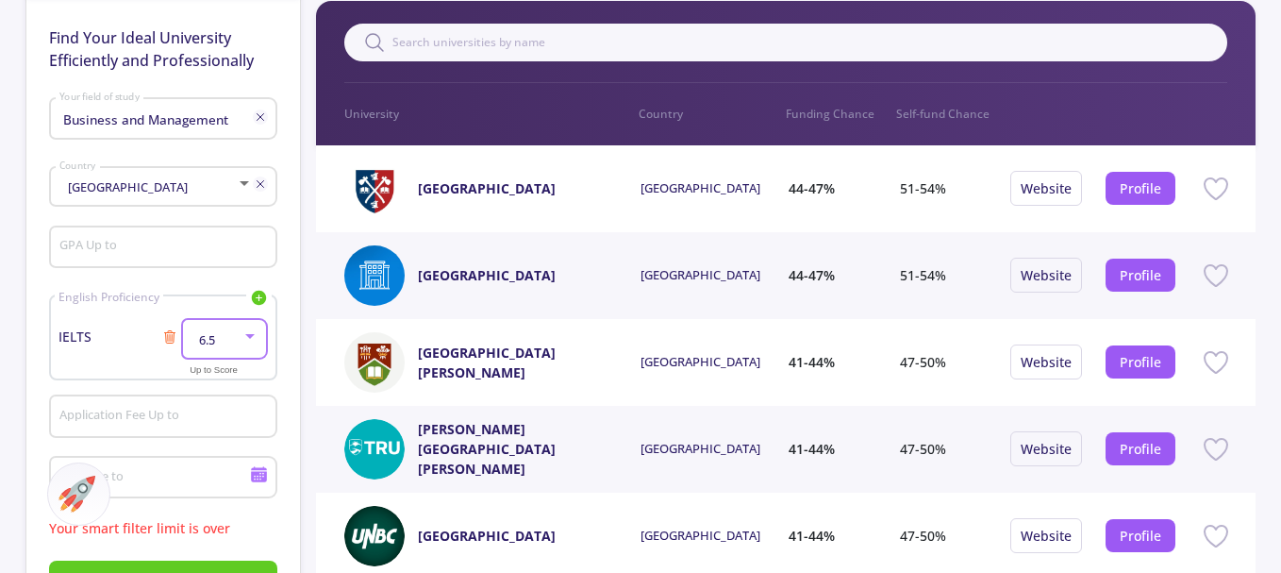
click at [253, 332] on div at bounding box center [250, 335] width 17 height 15
click at [202, 387] on span "7" at bounding box center [225, 388] width 52 height 34
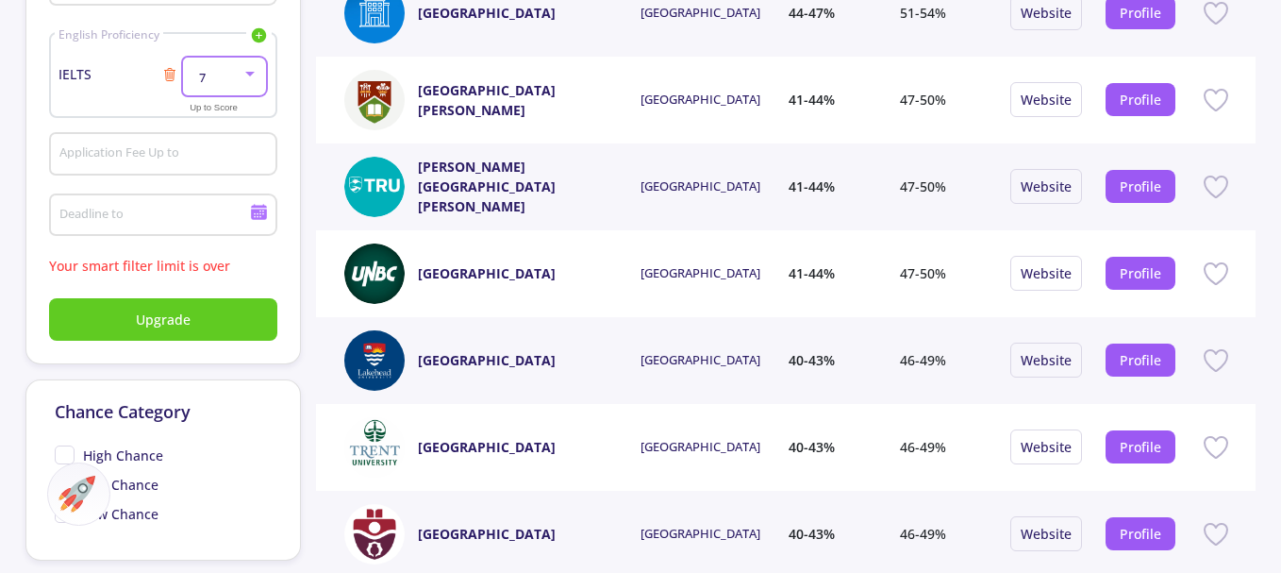
scroll to position [472, 0]
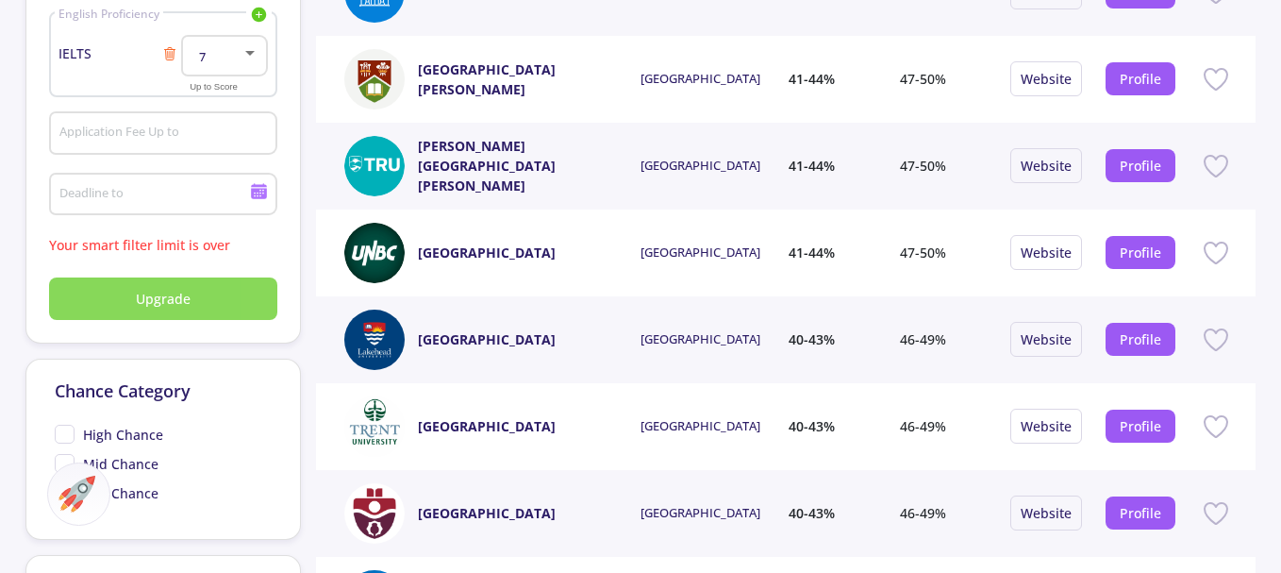
click at [167, 301] on span "Upgrade" at bounding box center [163, 299] width 55 height 20
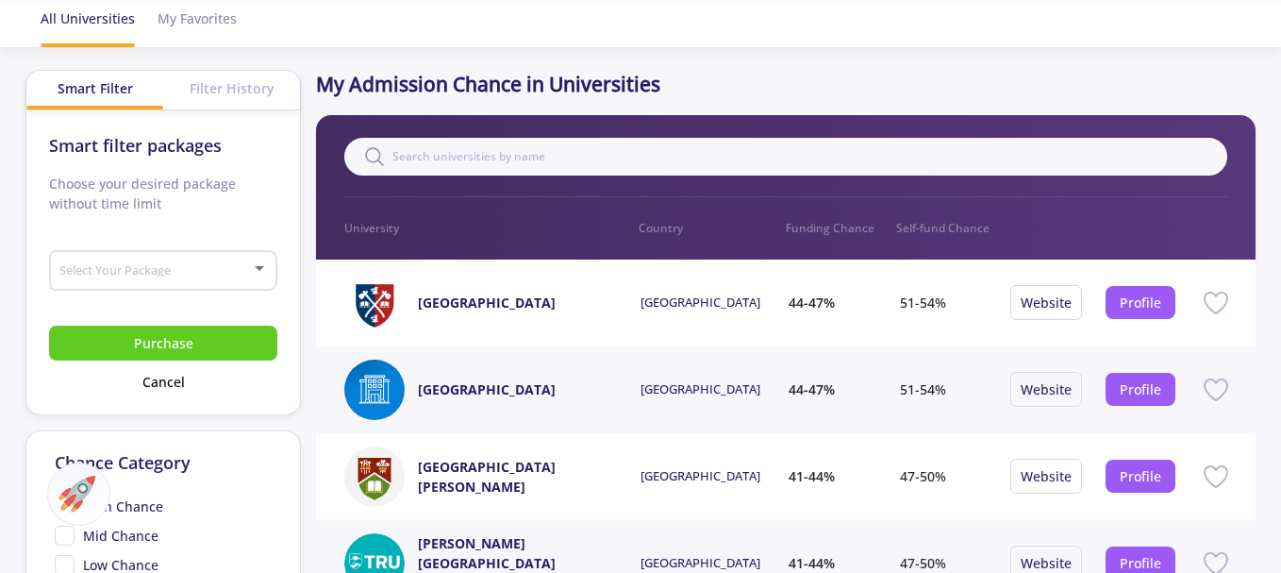
scroll to position [94, 0]
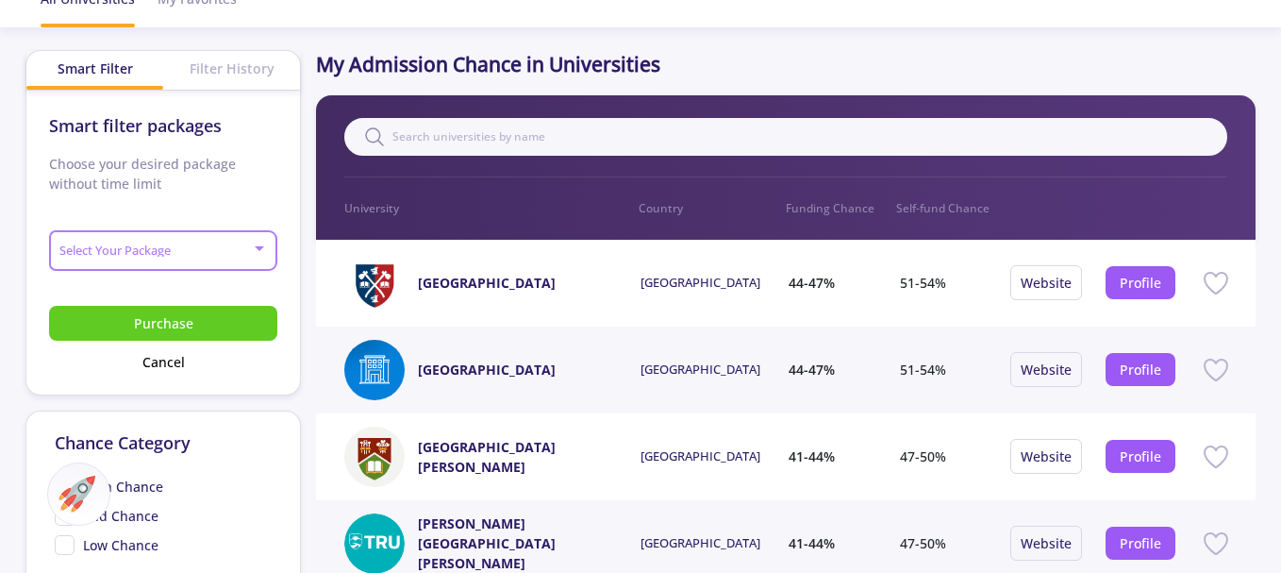
click at [251, 252] on div at bounding box center [259, 248] width 17 height 15
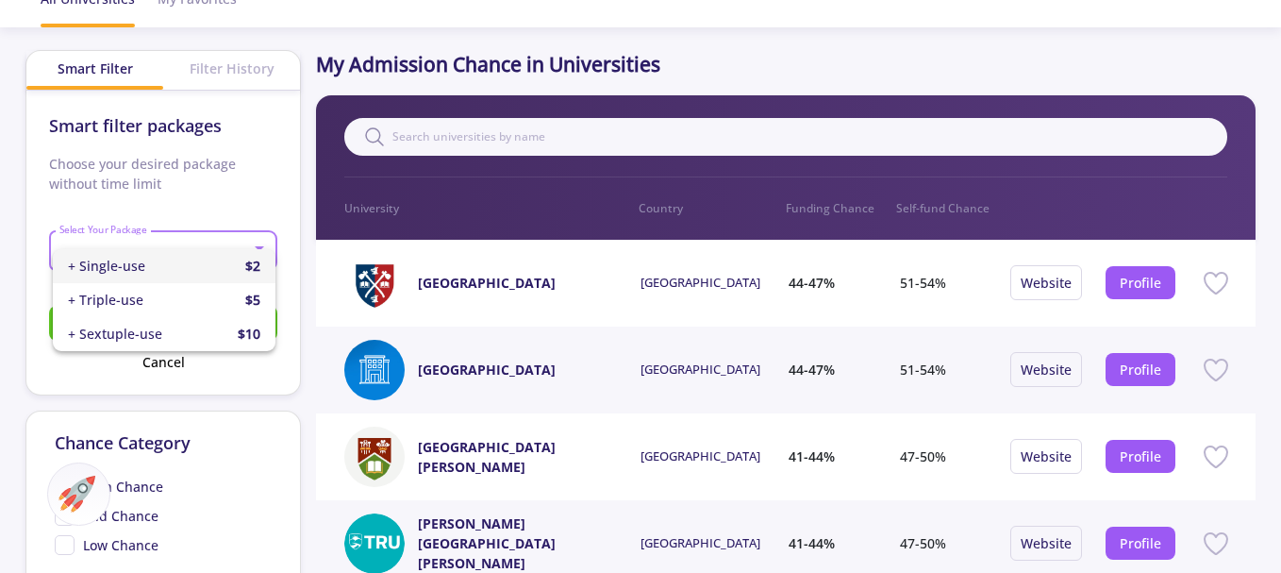
click at [271, 200] on div at bounding box center [640, 286] width 1281 height 573
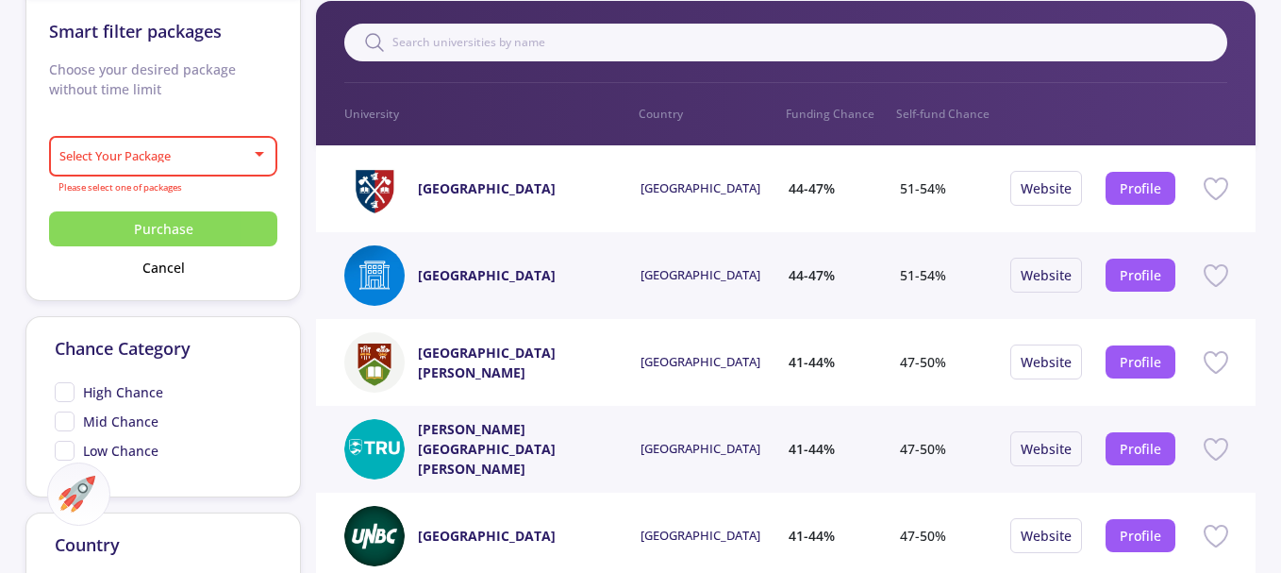
scroll to position [0, 0]
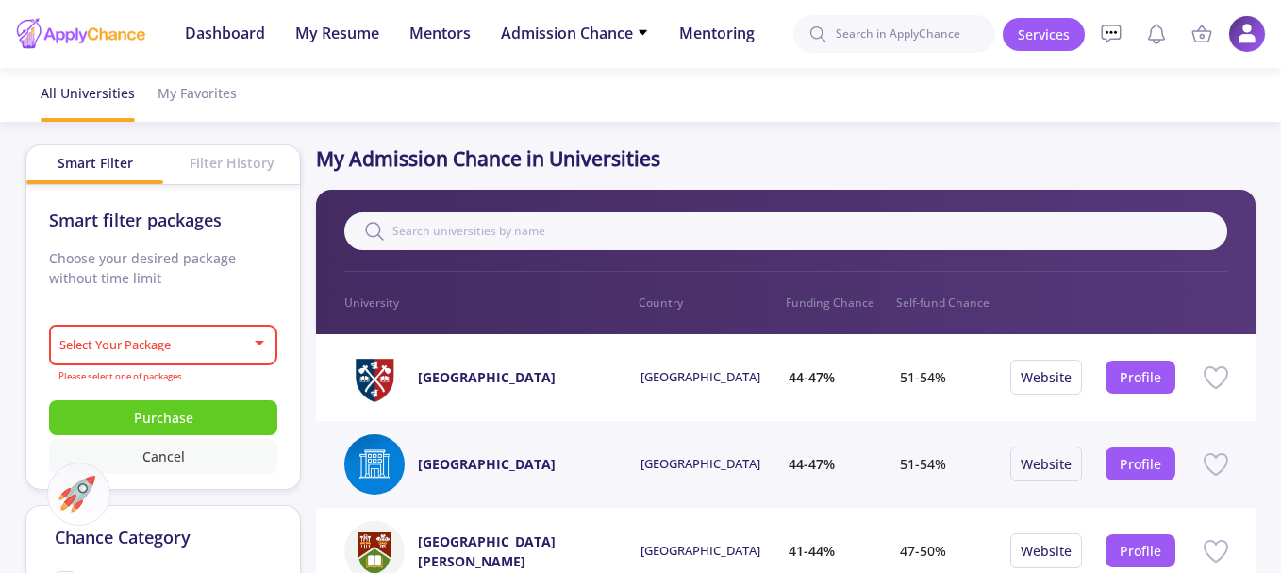
click at [148, 454] on button "Cancel" at bounding box center [163, 456] width 228 height 35
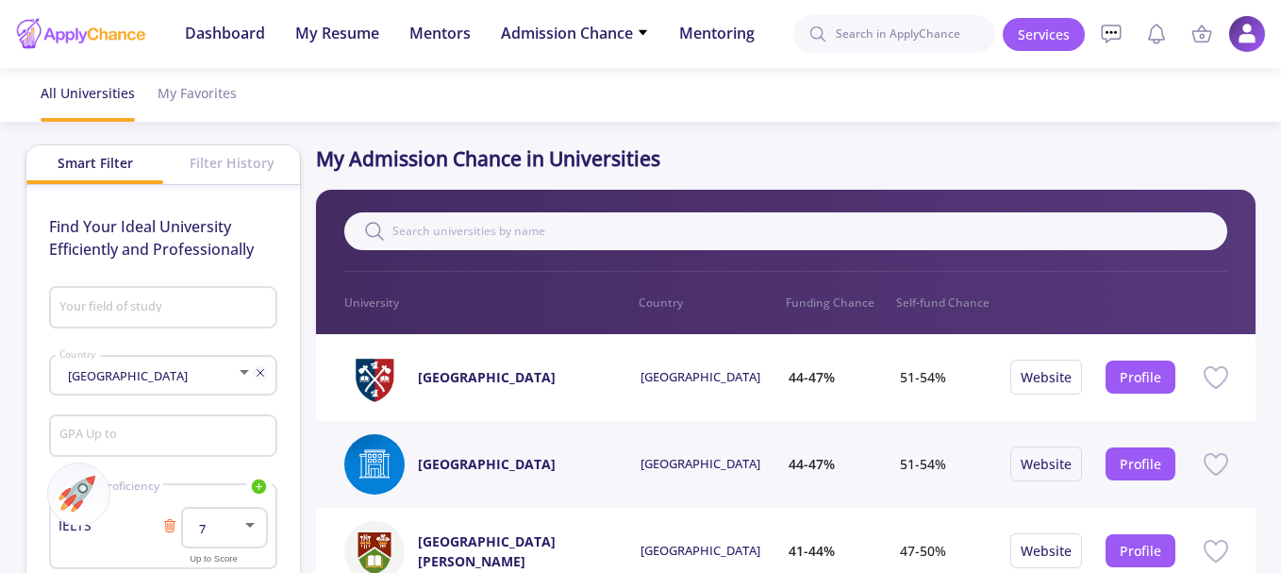
type input "Business and Management"
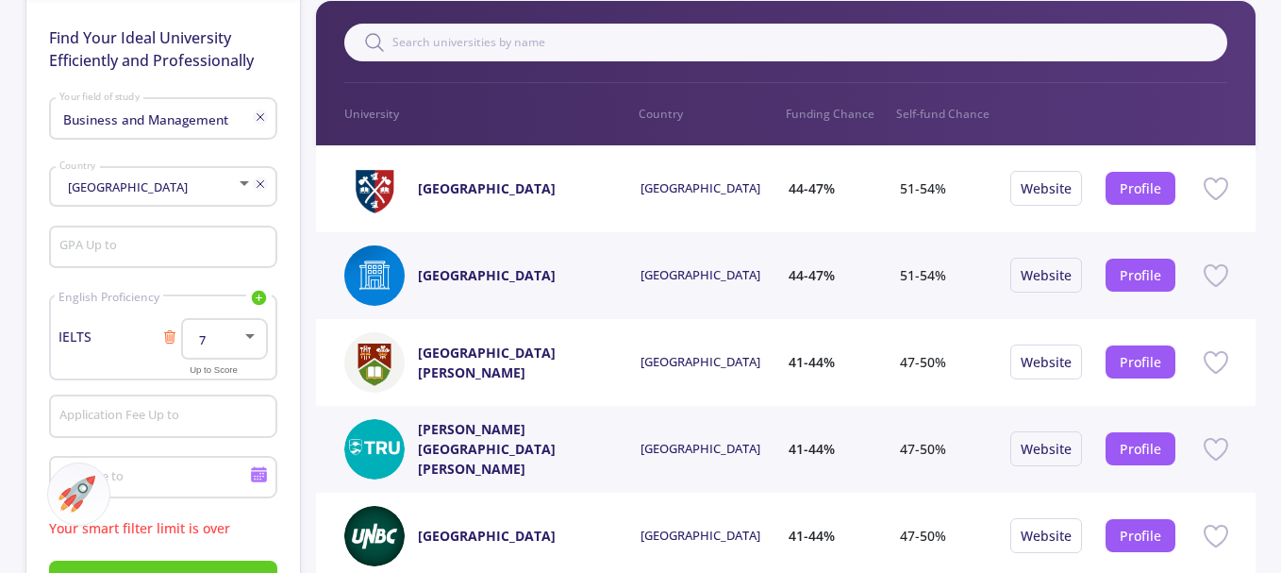
scroll to position [377, 0]
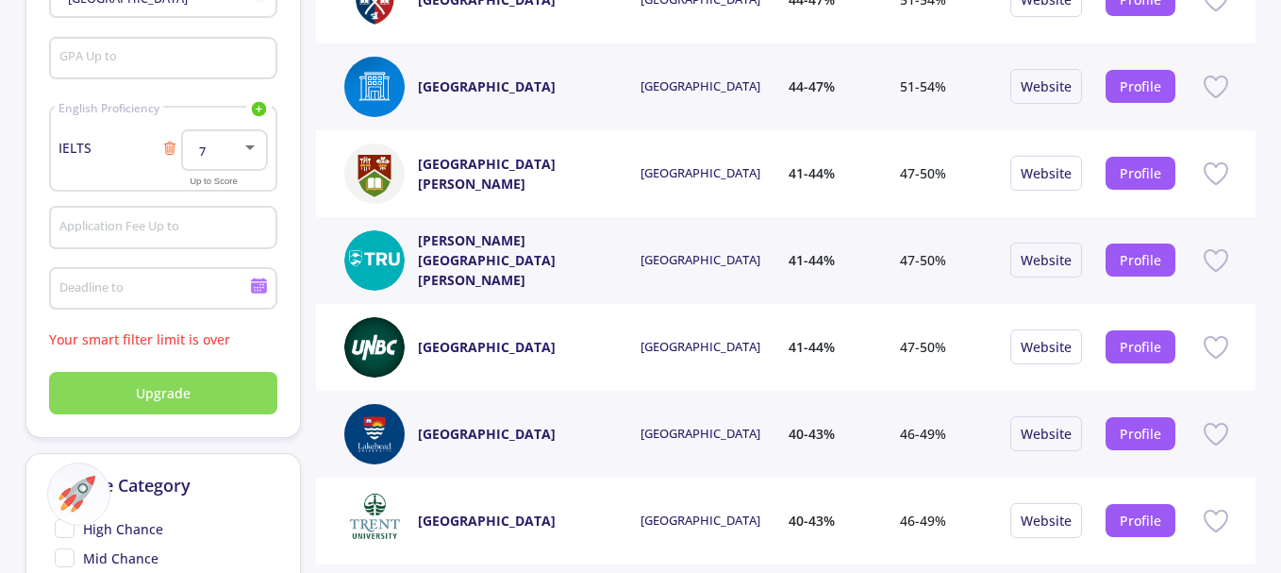
click at [151, 388] on span "Upgrade" at bounding box center [163, 393] width 55 height 20
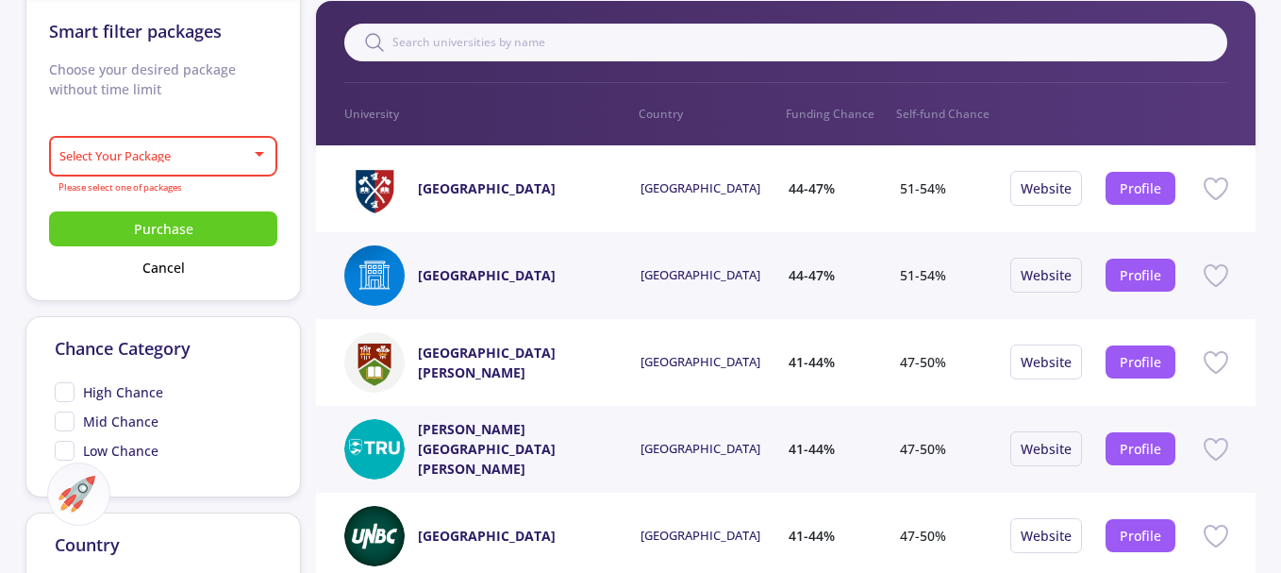
scroll to position [0, 0]
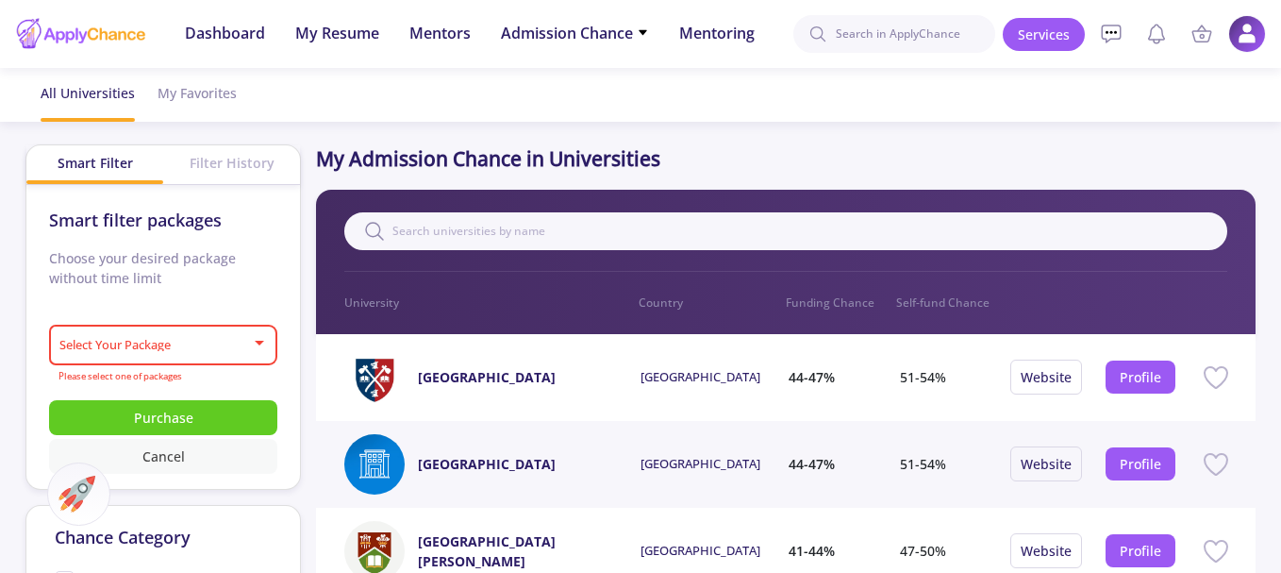
click at [162, 452] on button "Cancel" at bounding box center [163, 456] width 228 height 35
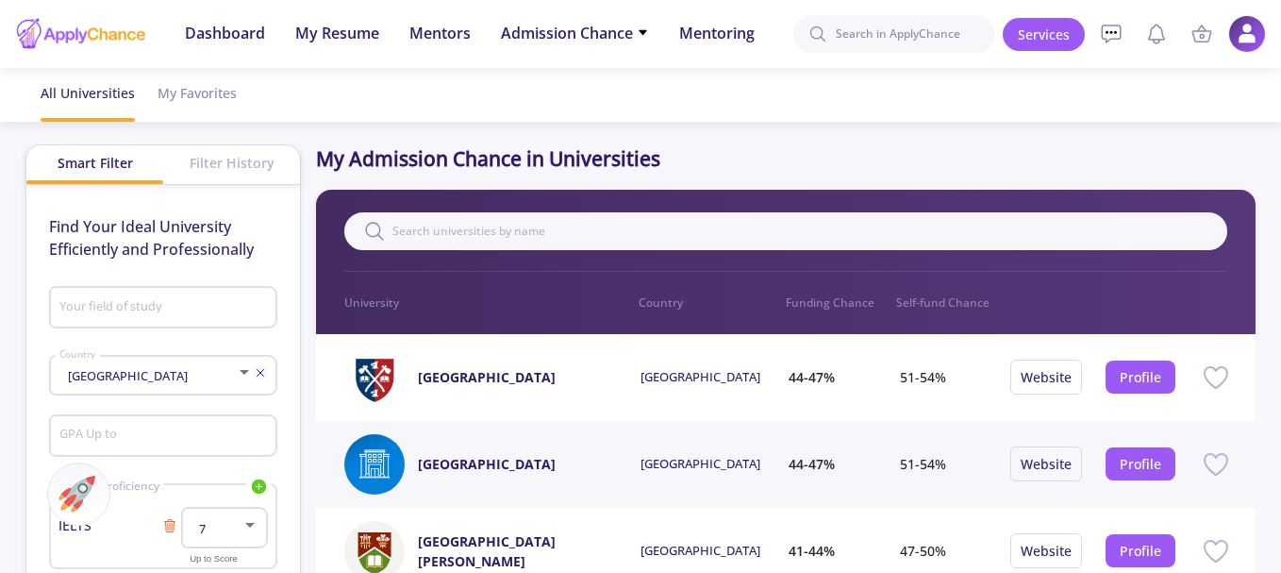
type input "Business and Management"
click at [260, 306] on line at bounding box center [261, 306] width 7 height 7
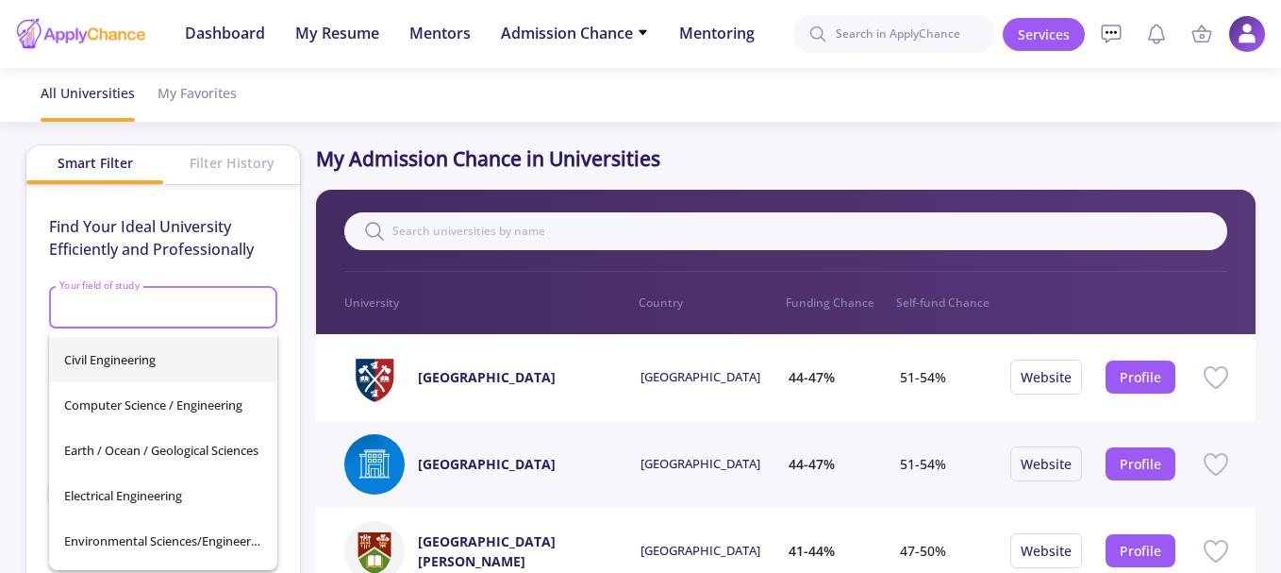
scroll to position [283, 0]
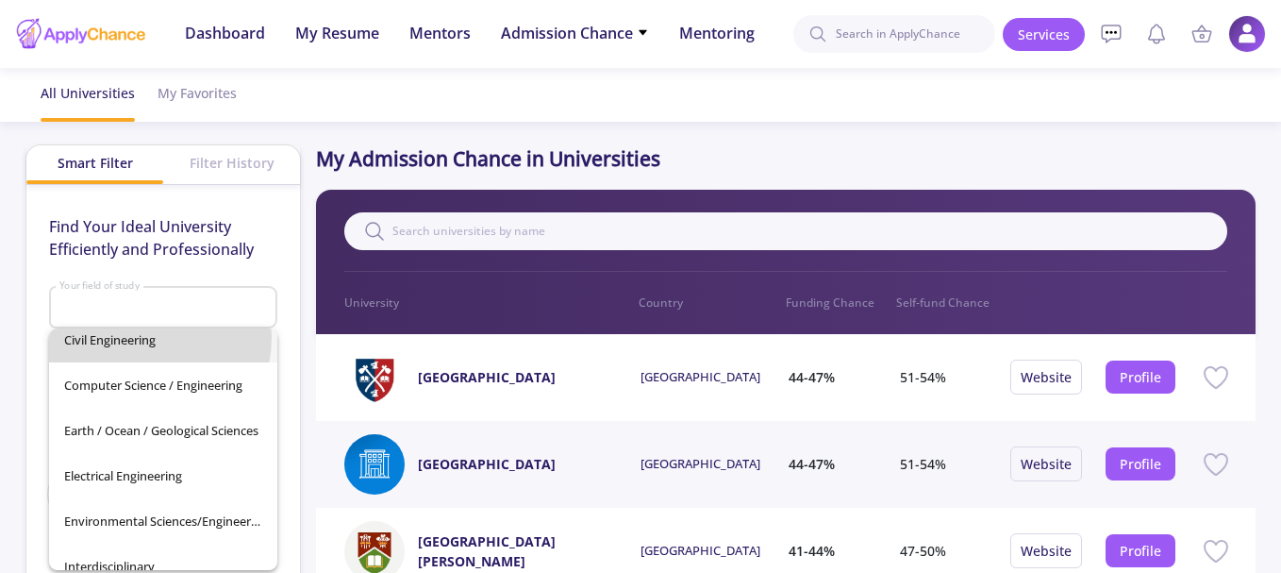
click at [130, 337] on span "Civil Engineering" at bounding box center [163, 339] width 198 height 45
type input "Civil Engineering"
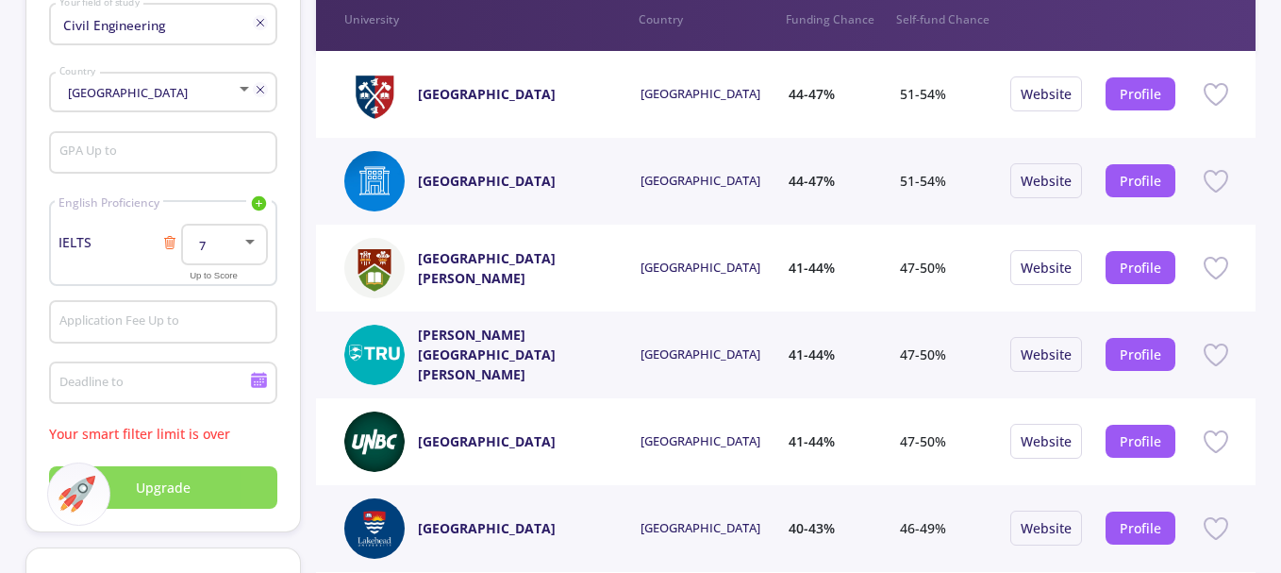
click at [153, 483] on span "Upgrade" at bounding box center [163, 487] width 55 height 20
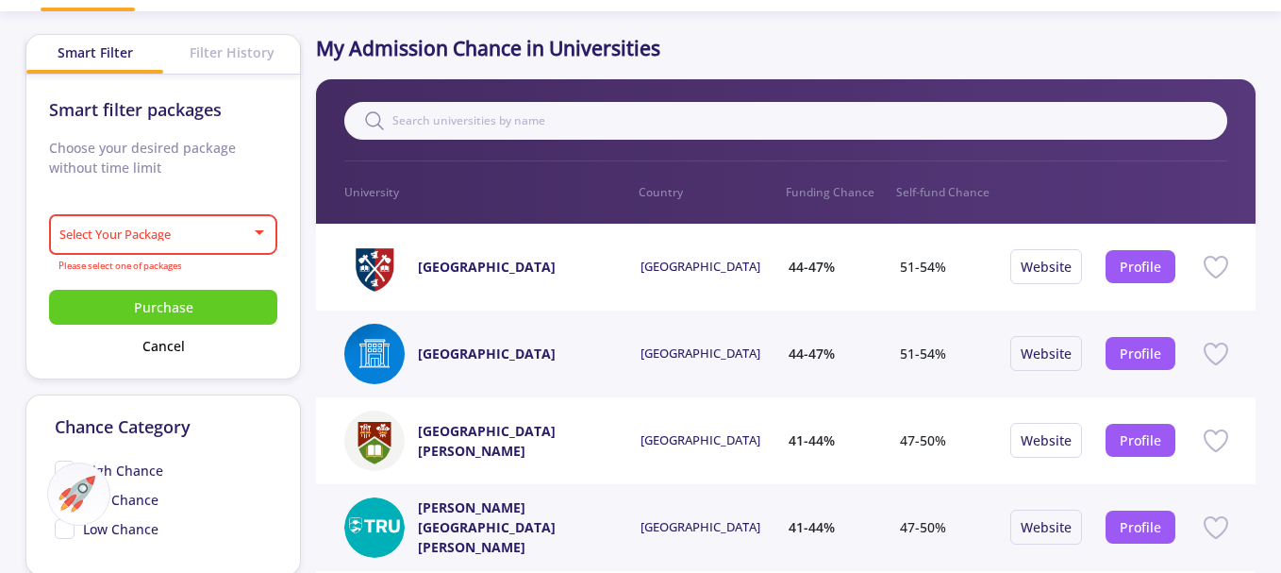
scroll to position [94, 0]
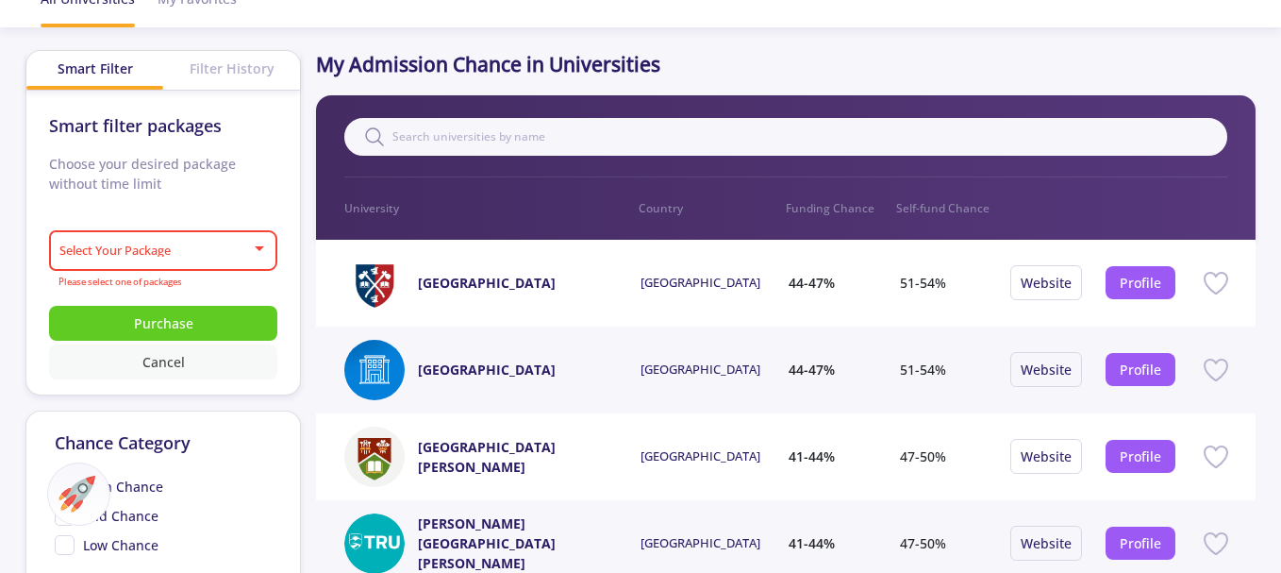
click at [160, 362] on button "Cancel" at bounding box center [163, 361] width 228 height 35
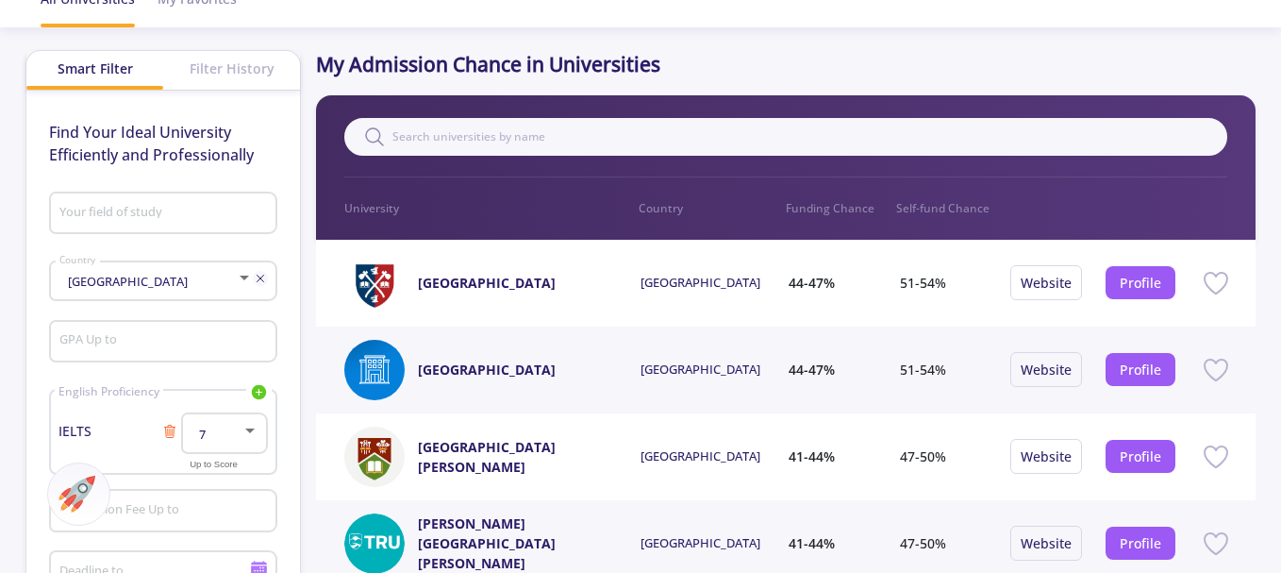
type input "Civil Engineering"
click at [233, 62] on div "Filter History" at bounding box center [231, 68] width 137 height 35
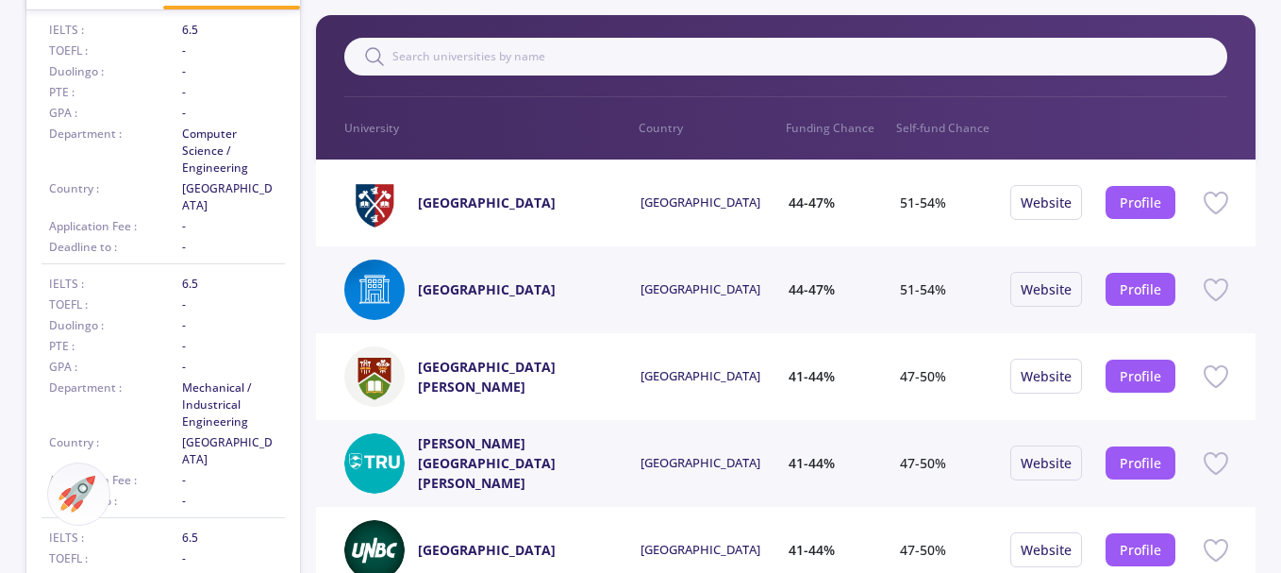
scroll to position [0, 0]
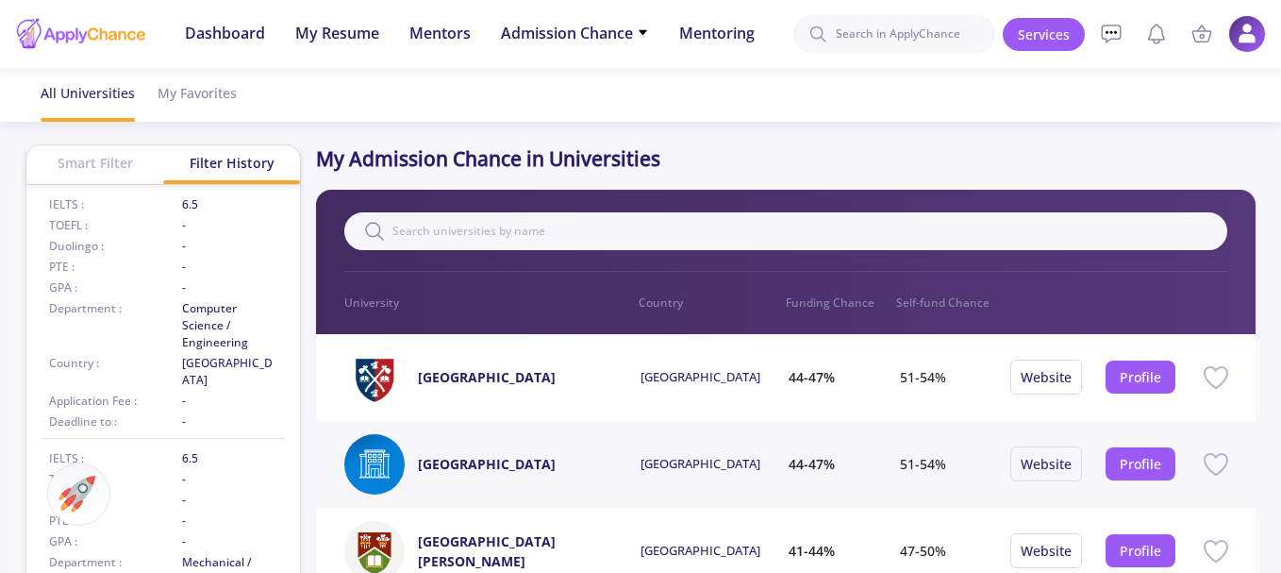
click at [99, 157] on div "Smart Filter" at bounding box center [94, 162] width 137 height 35
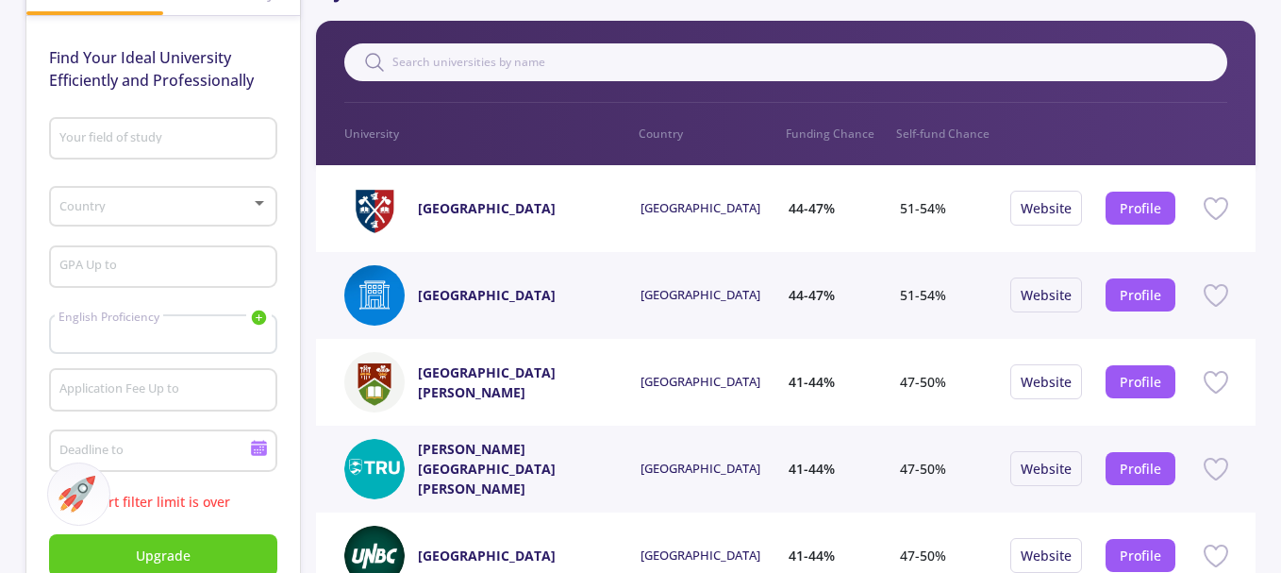
scroll to position [189, 0]
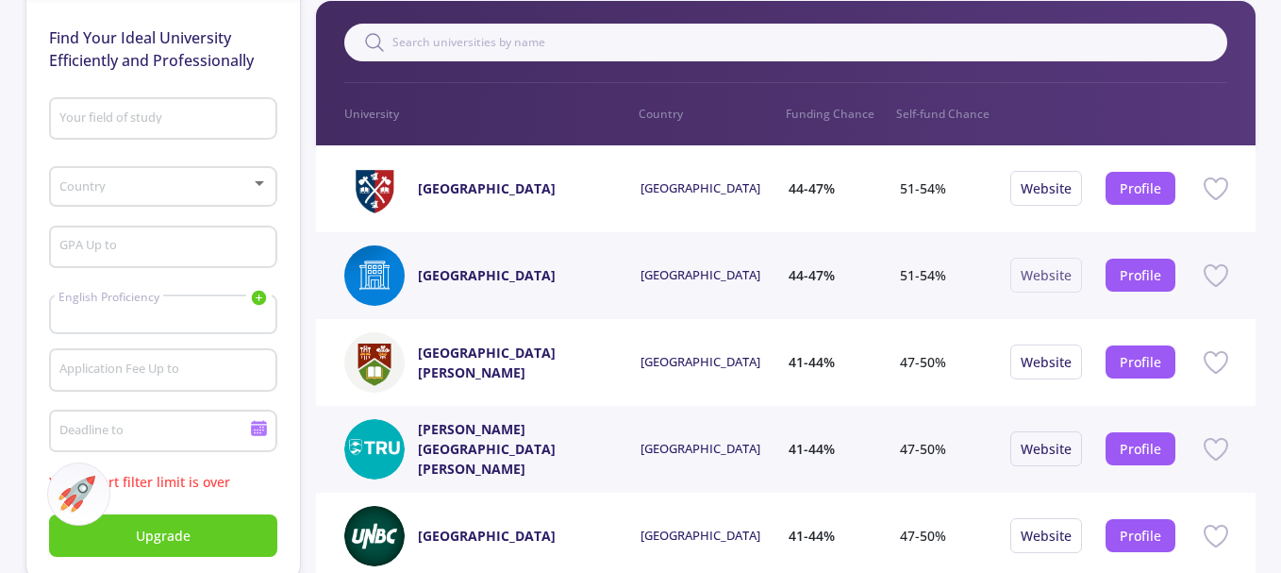
click at [1054, 280] on link "Website" at bounding box center [1046, 275] width 51 height 18
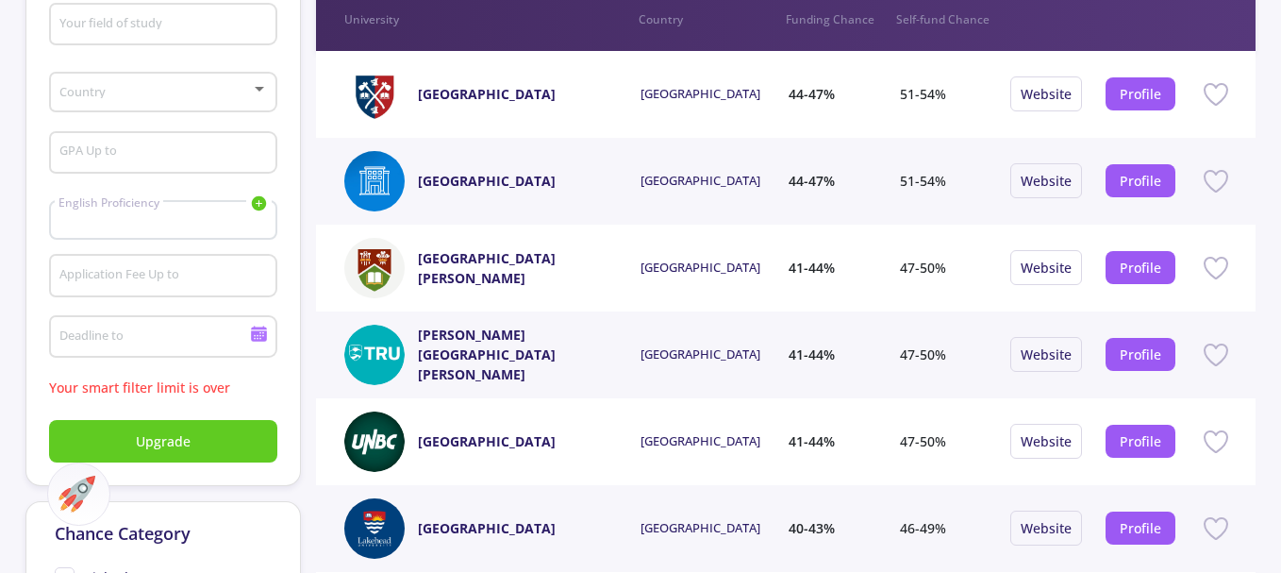
scroll to position [0, 0]
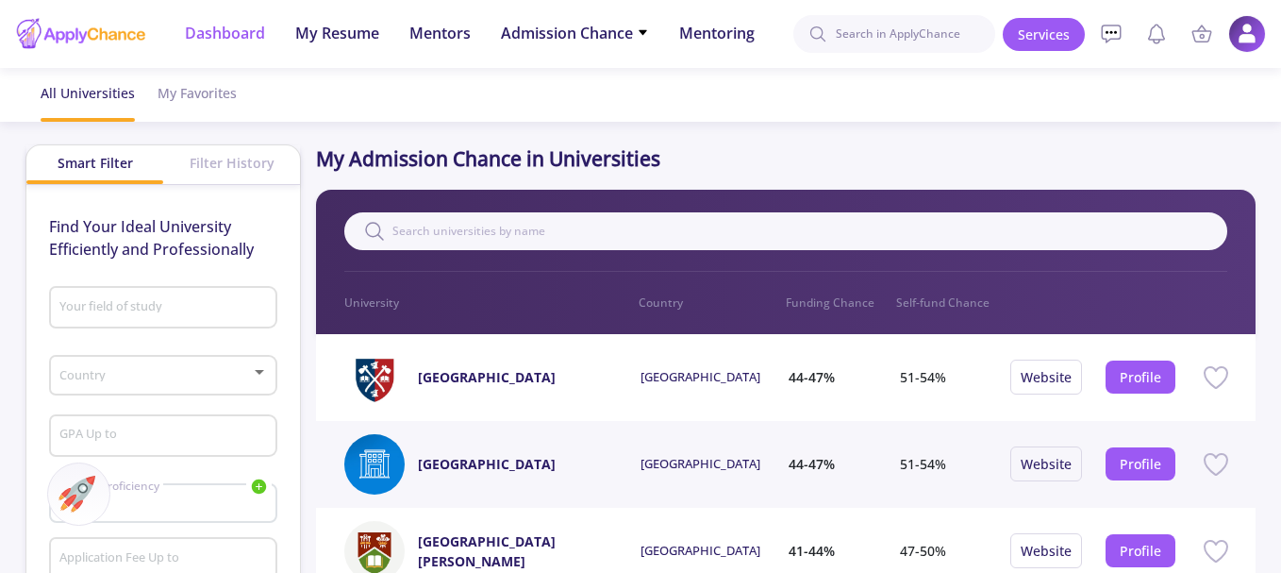
click at [226, 34] on span "Dashboard" at bounding box center [225, 33] width 80 height 23
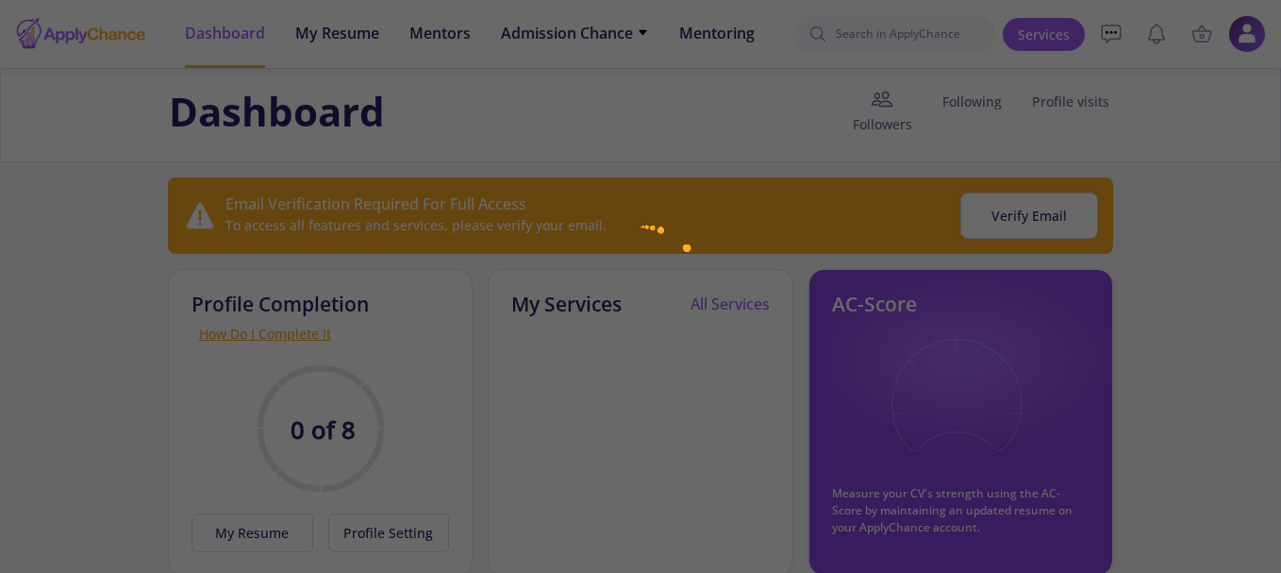
click at [333, 33] on div at bounding box center [640, 286] width 1281 height 573
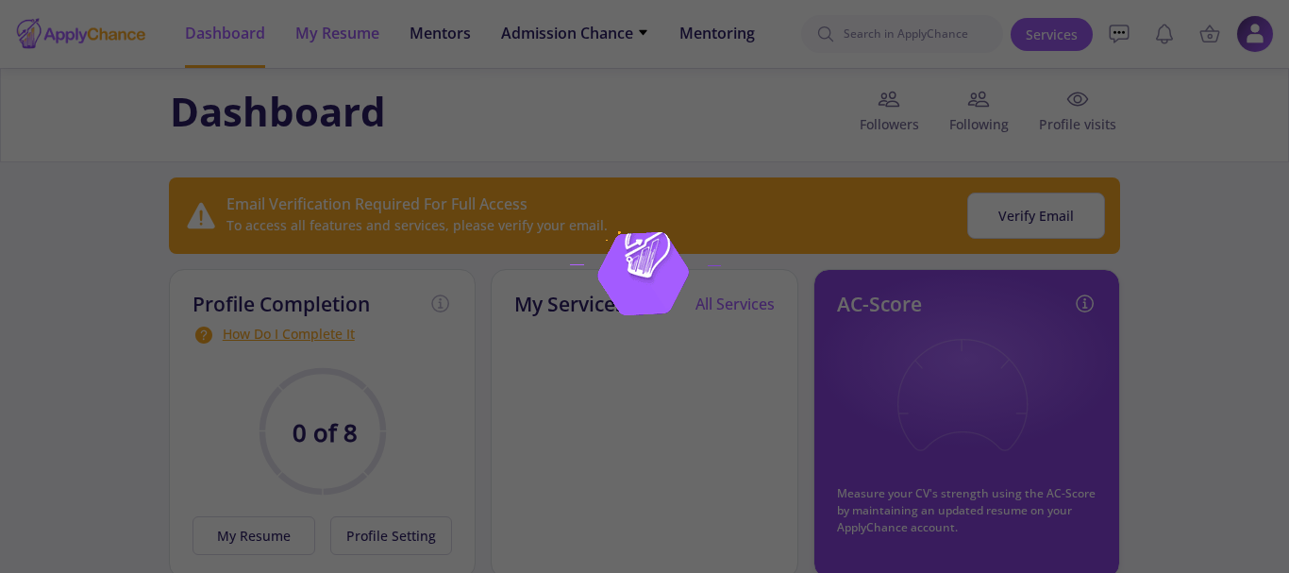
click at [343, 36] on div at bounding box center [644, 286] width 1289 height 573
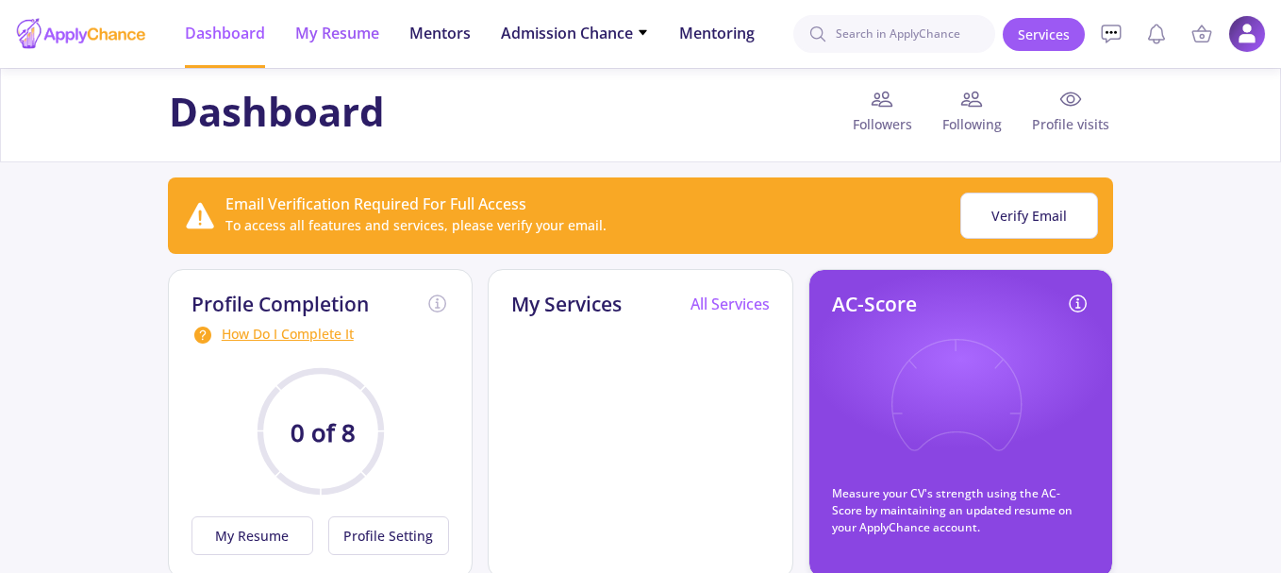
click at [343, 36] on span "My Resume" at bounding box center [337, 33] width 84 height 23
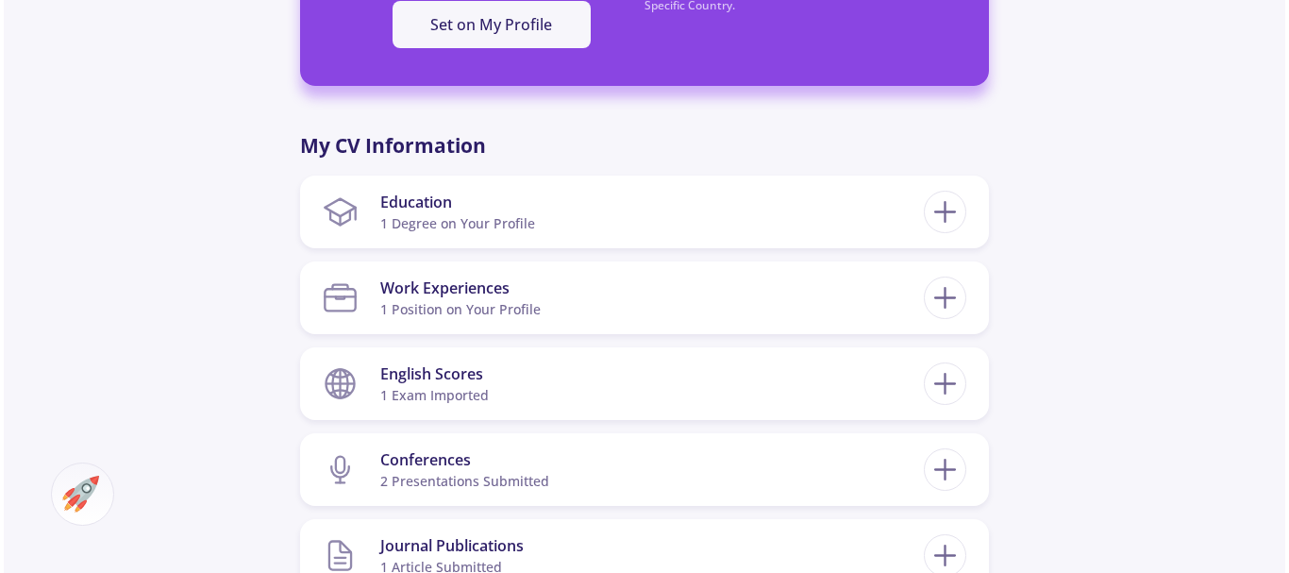
scroll to position [849, 0]
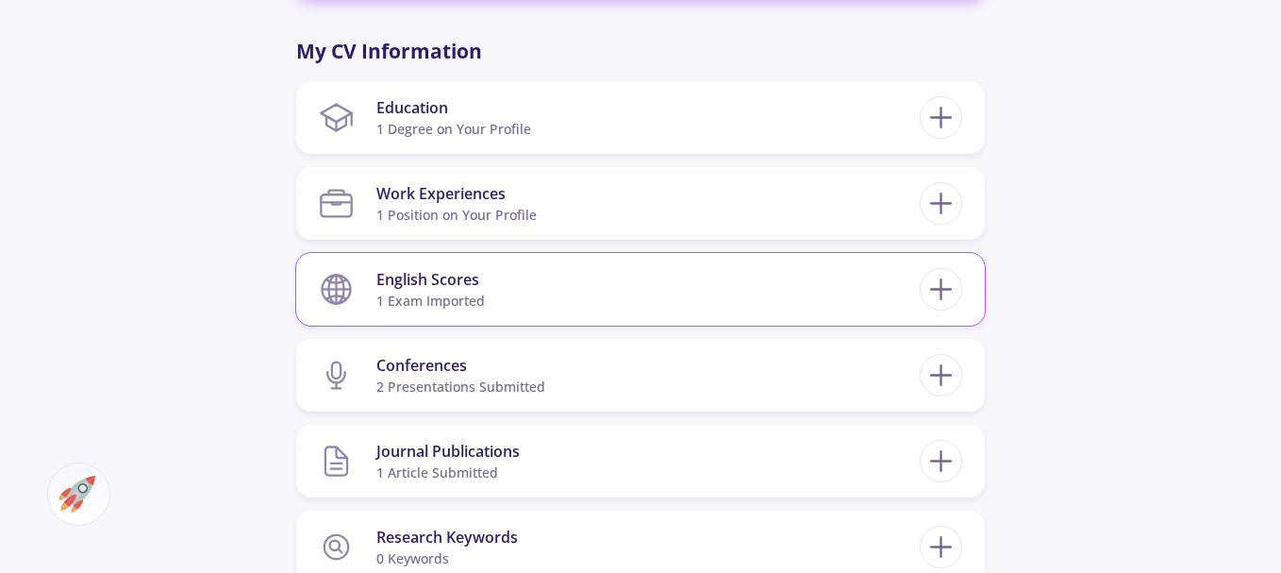
click at [440, 280] on div "English Scores" at bounding box center [430, 279] width 109 height 23
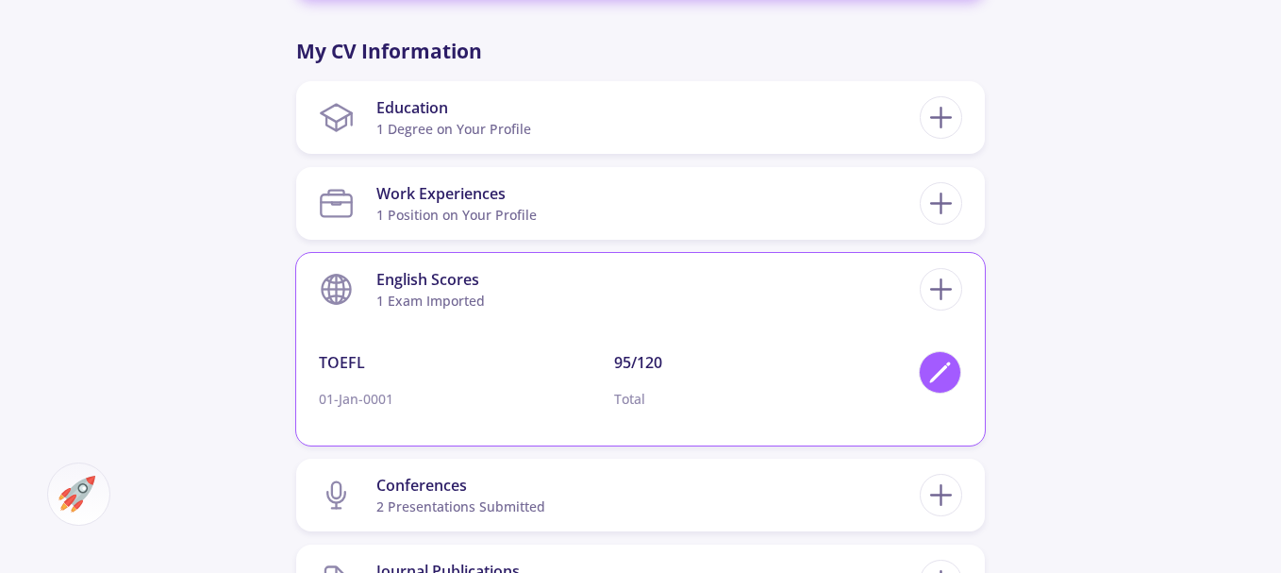
click at [945, 366] on polygon at bounding box center [939, 374] width 16 height 16
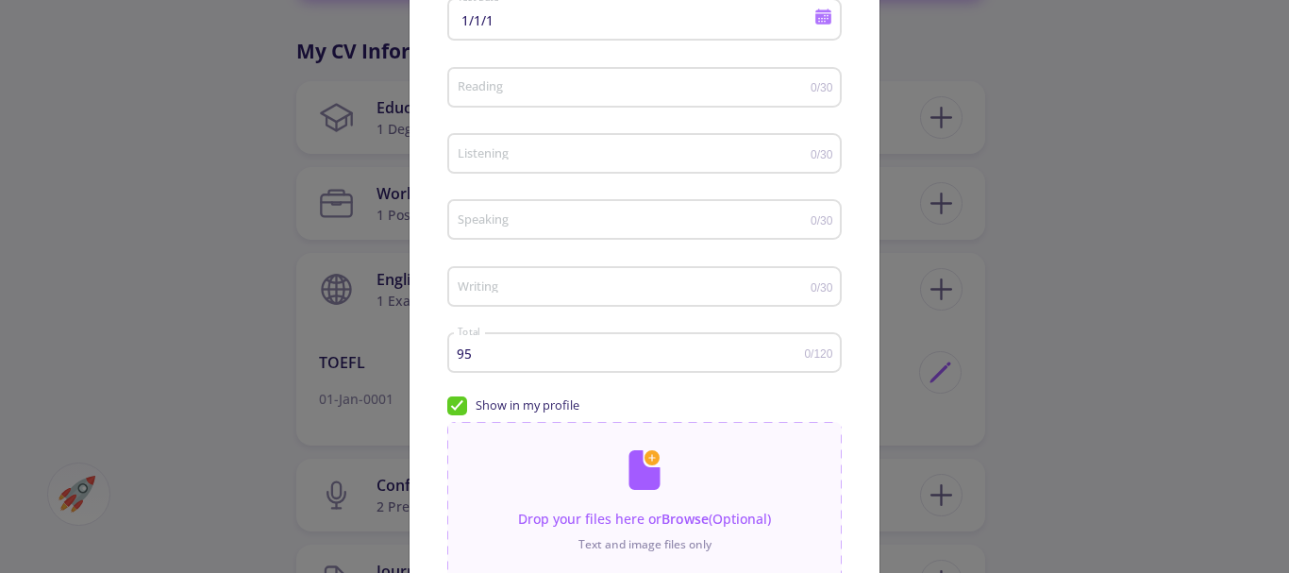
scroll to position [189, 0]
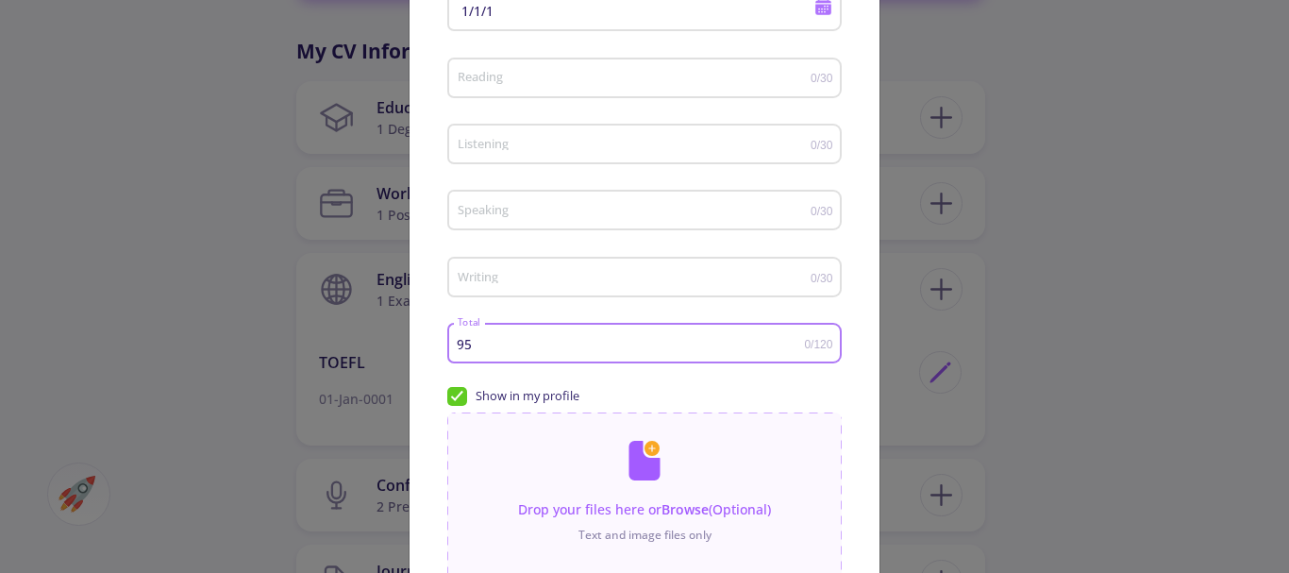
drag, startPoint x: 471, startPoint y: 343, endPoint x: 417, endPoint y: 343, distance: 53.8
click at [417, 343] on div "TOEFL English Exam Type 1/1/1 Test Date Reading 0/30 Listening 0/30 Speaking 0/…" at bounding box center [645, 316] width 470 height 803
type input "105"
click at [460, 398] on span "Show in my profile" at bounding box center [513, 396] width 132 height 18
click at [450, 393] on span "Show in my profile" at bounding box center [513, 396] width 132 height 18
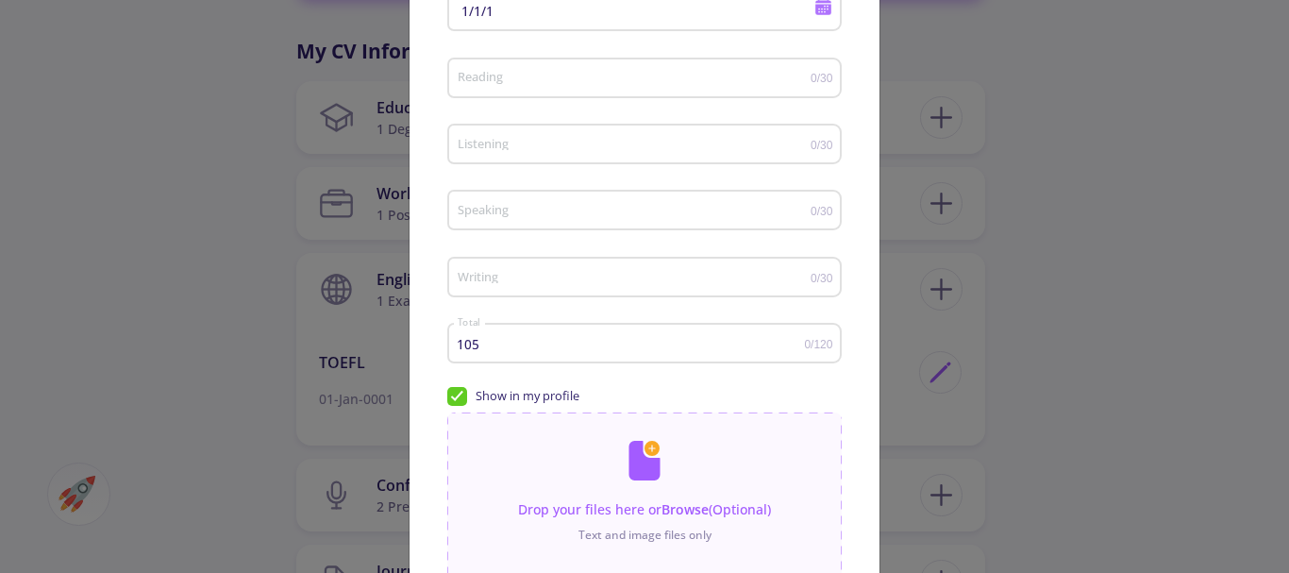
click at [450, 393] on input "Show in my profile" at bounding box center [453, 393] width 12 height 12
checkbox input "false"
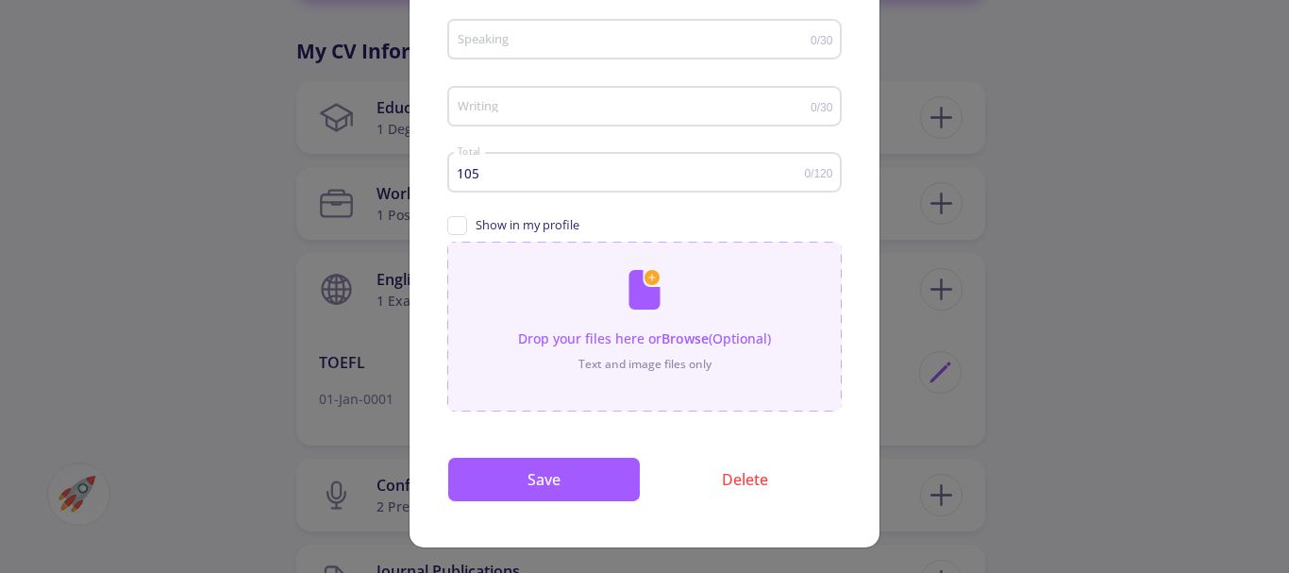
scroll to position [361, 0]
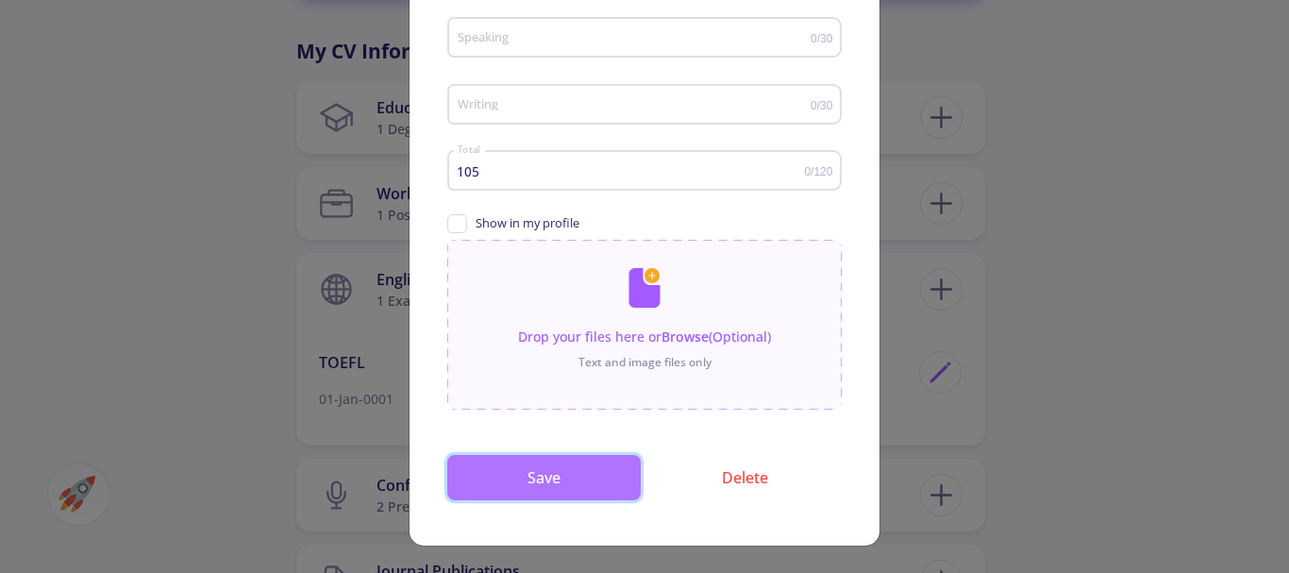
click at [559, 485] on button "Save" at bounding box center [543, 477] width 193 height 45
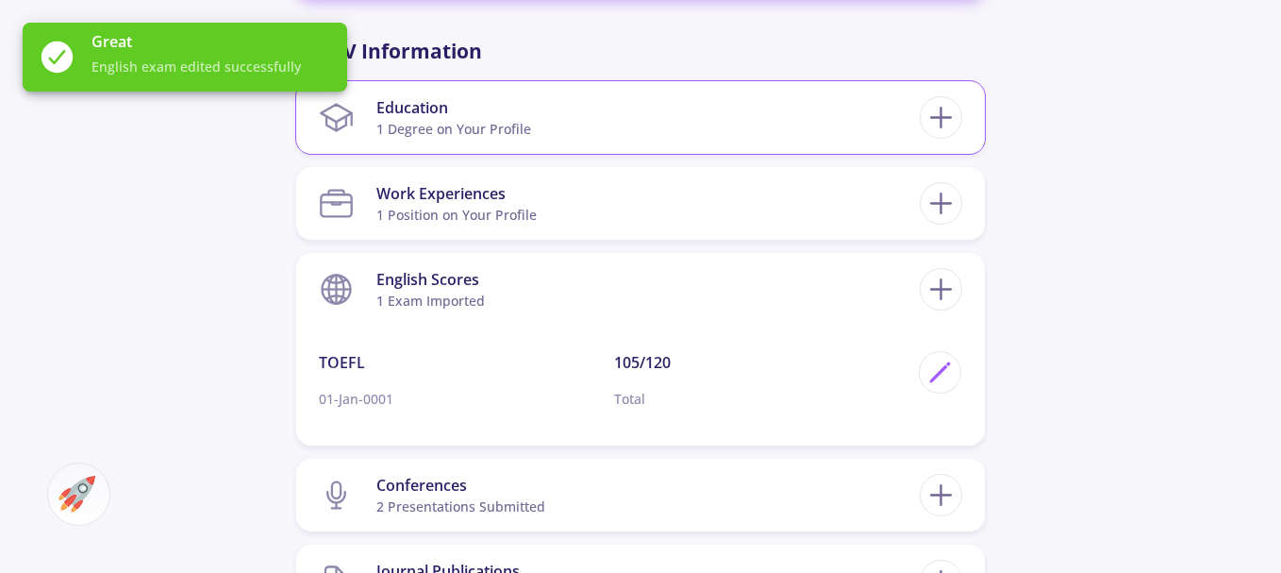
click at [448, 107] on div "Education" at bounding box center [453, 107] width 155 height 23
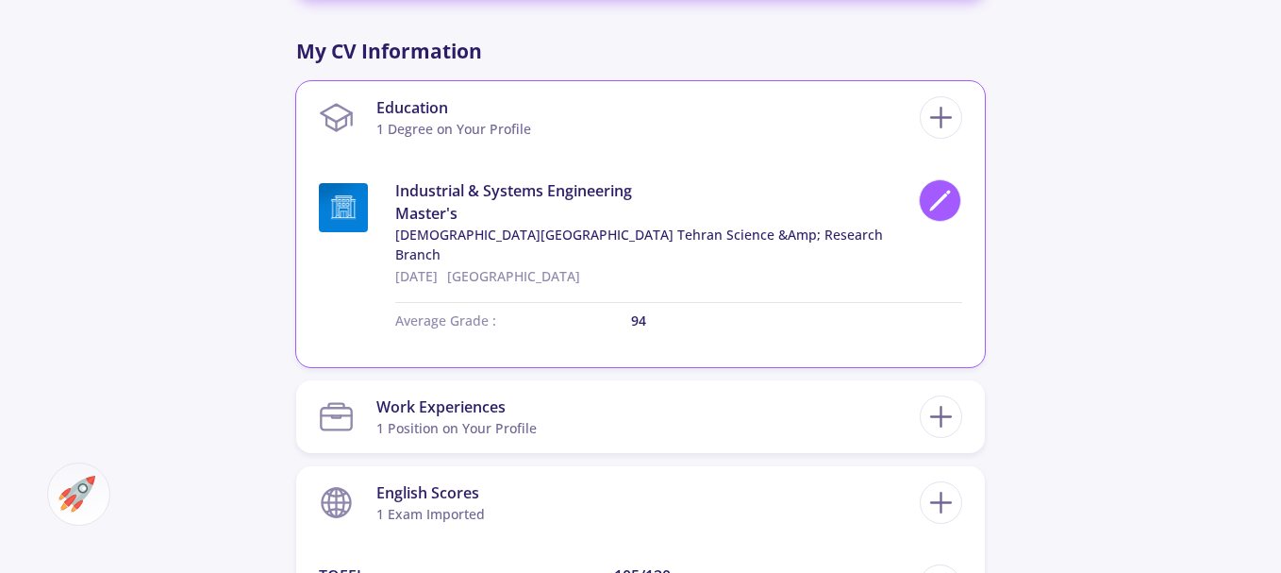
click at [947, 192] on icon at bounding box center [948, 193] width 3 height 3
type input "Industrial & Systems Engineering"
type input "[GEOGRAPHIC_DATA]"
type input "[DATE]"
type input "94"
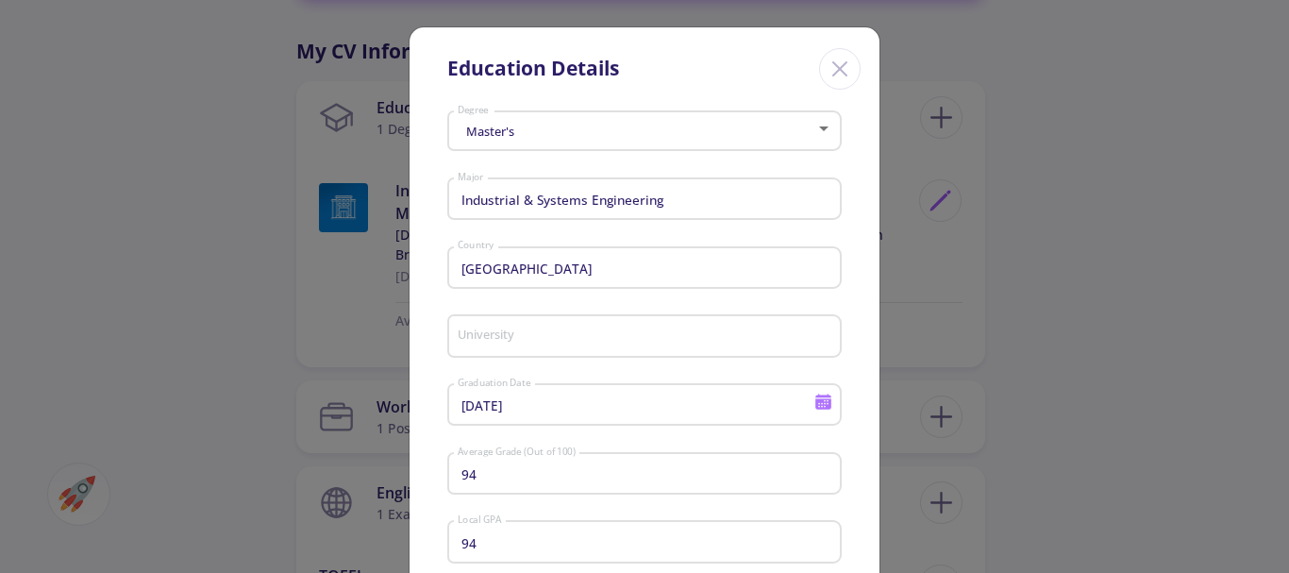
type input "[DEMOGRAPHIC_DATA][GEOGRAPHIC_DATA] Tehran Science &amp; Research Branch"
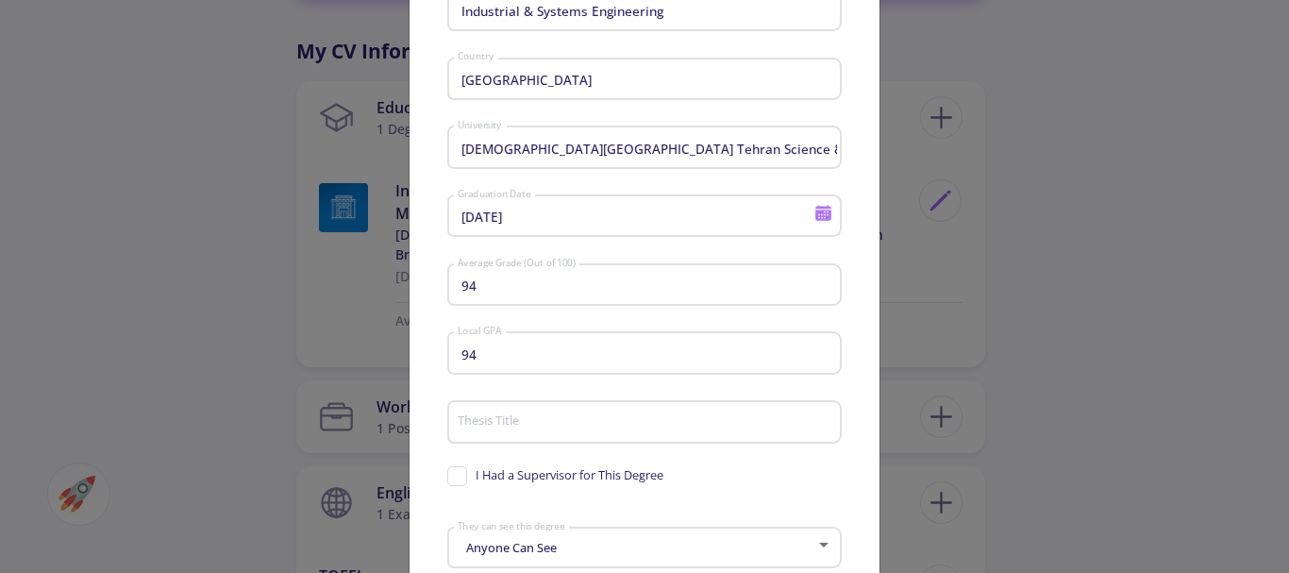
scroll to position [395, 0]
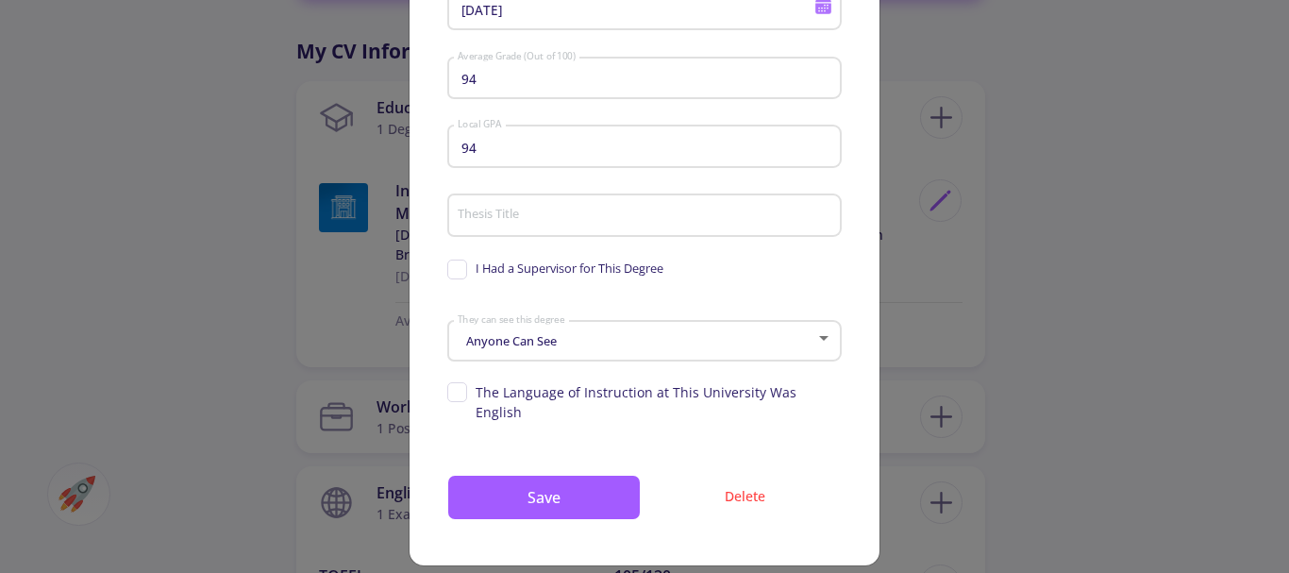
click at [825, 340] on div at bounding box center [823, 338] width 9 height 5
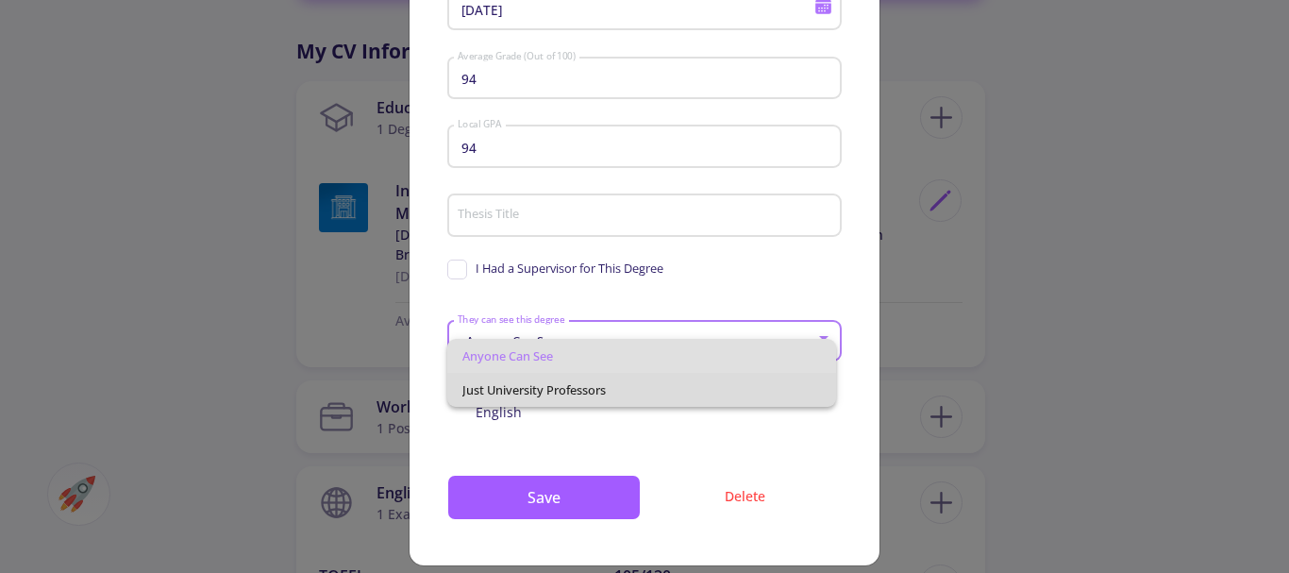
click at [544, 391] on span "Just University Professors" at bounding box center [642, 390] width 360 height 34
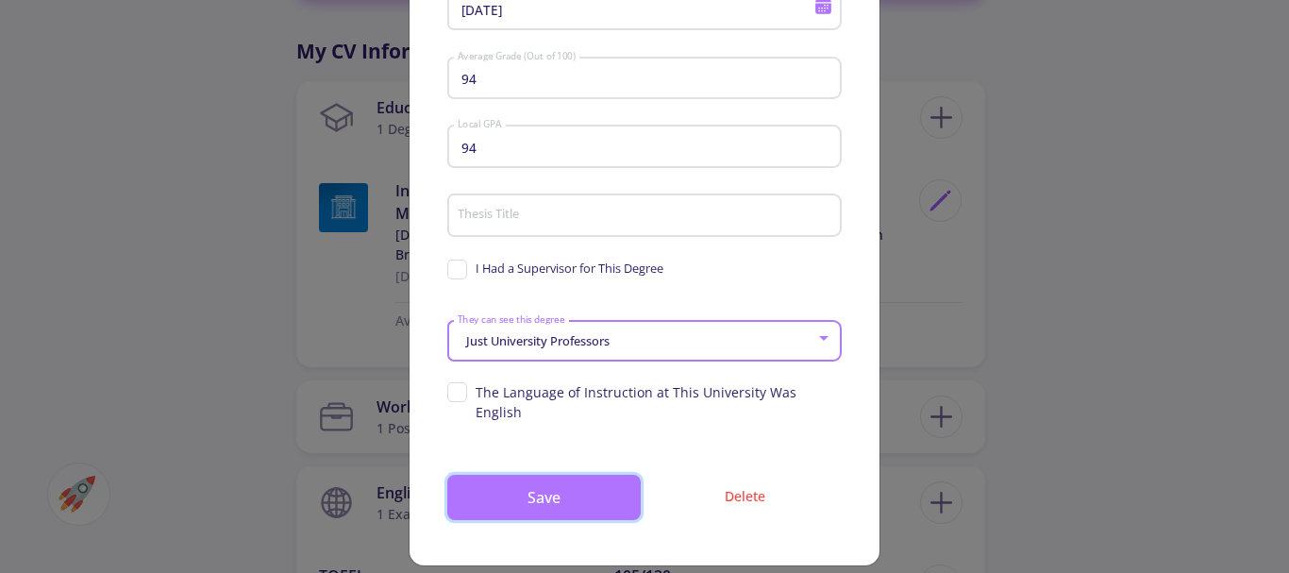
click at [541, 477] on button "Save" at bounding box center [543, 497] width 193 height 45
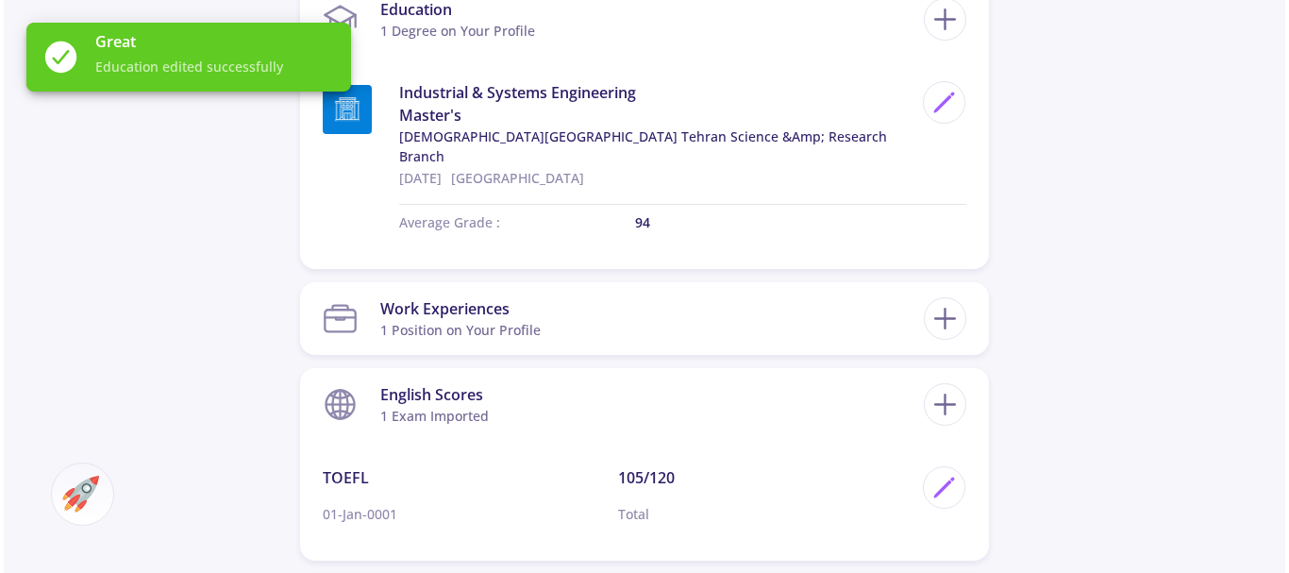
scroll to position [1038, 0]
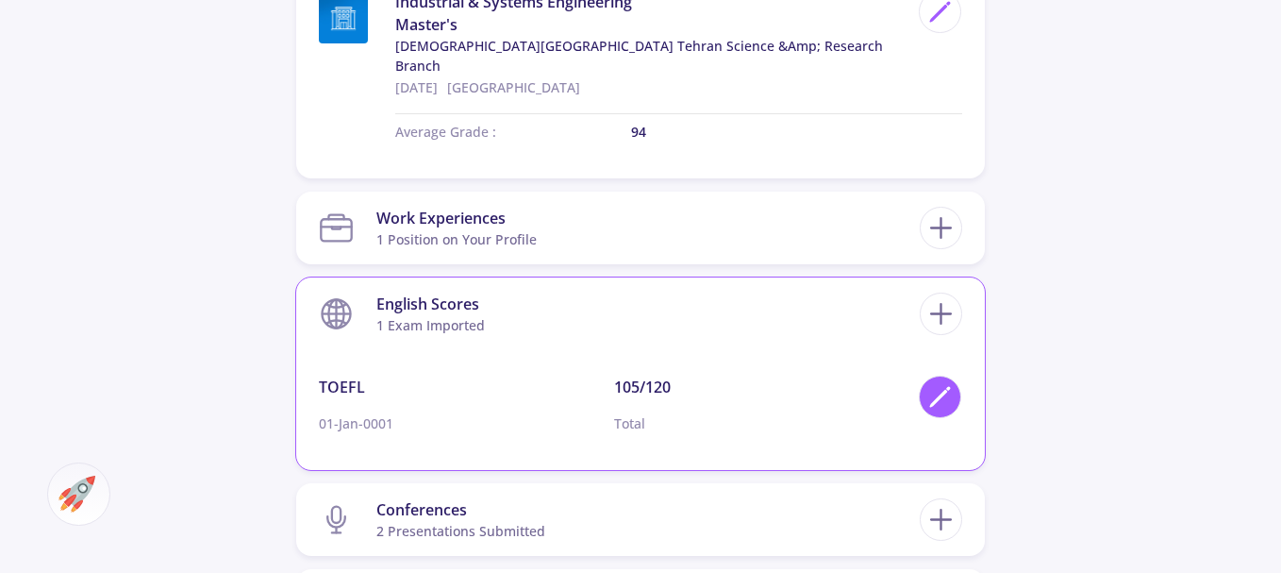
click at [942, 391] on polygon at bounding box center [939, 399] width 16 height 16
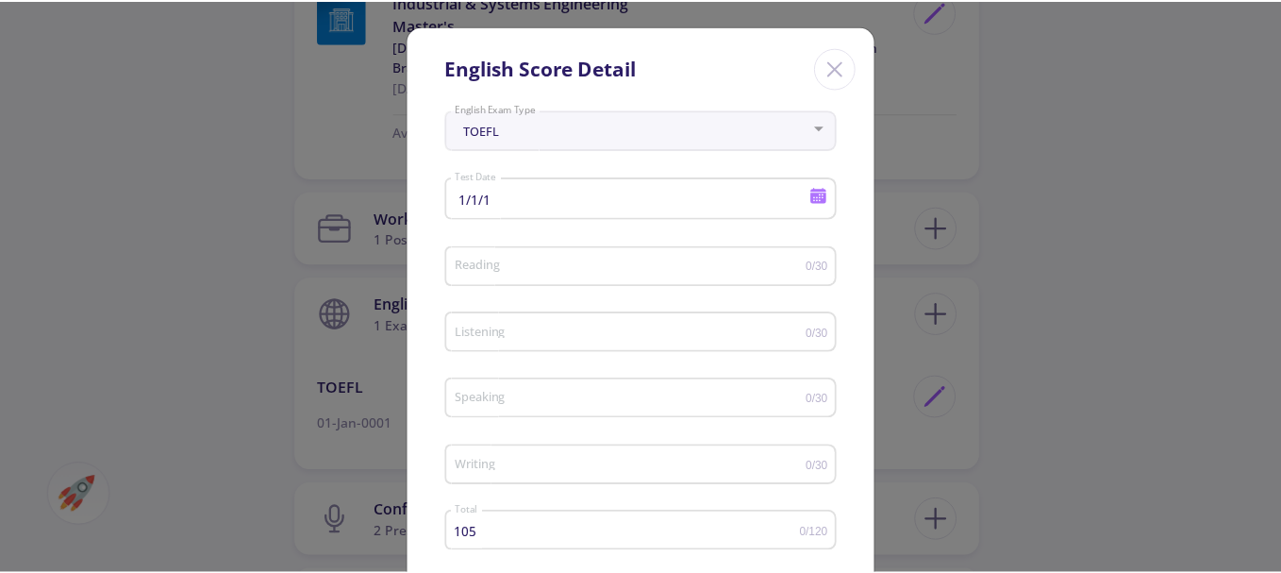
scroll to position [0, 0]
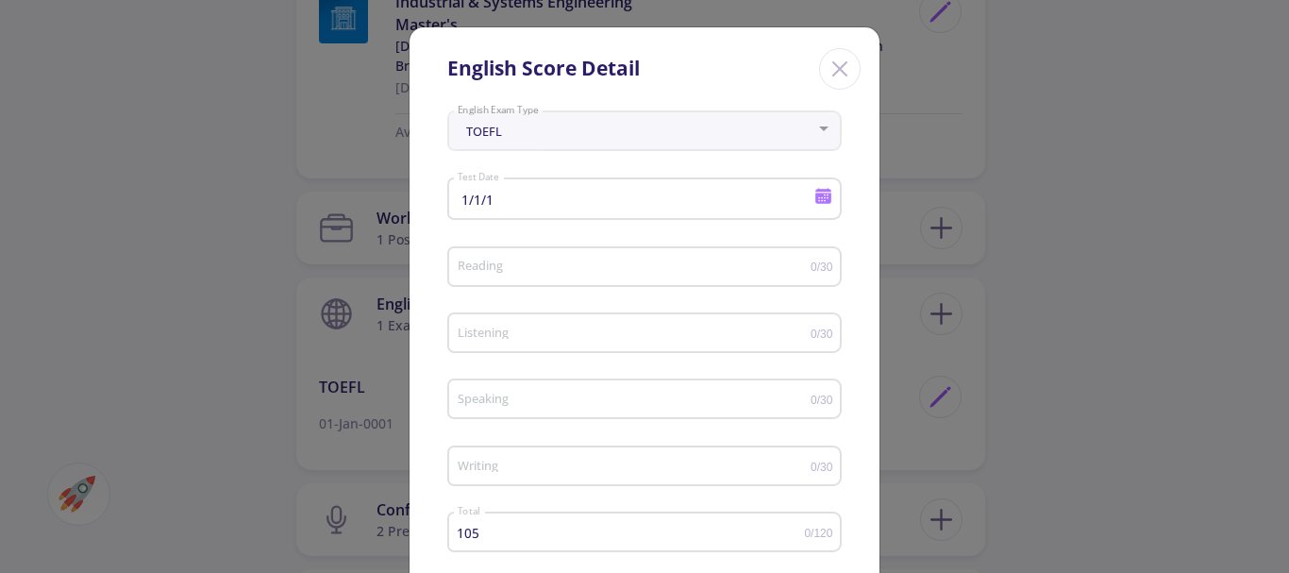
click at [825, 67] on icon "Close" at bounding box center [840, 69] width 30 height 30
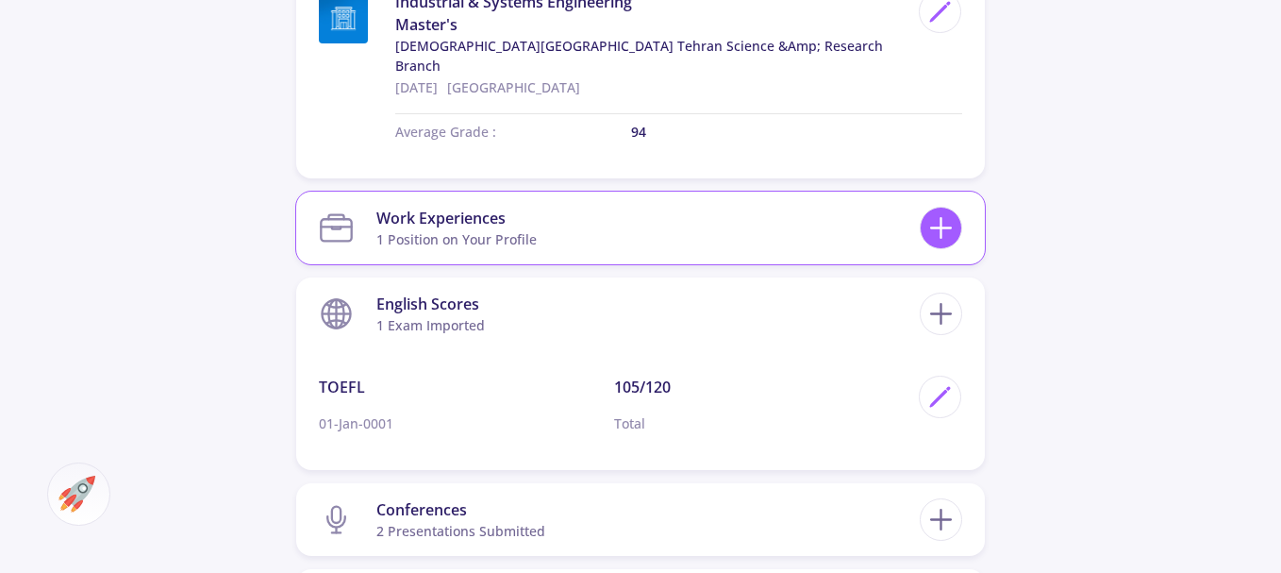
click at [935, 210] on icon at bounding box center [941, 227] width 35 height 35
checkbox input "false"
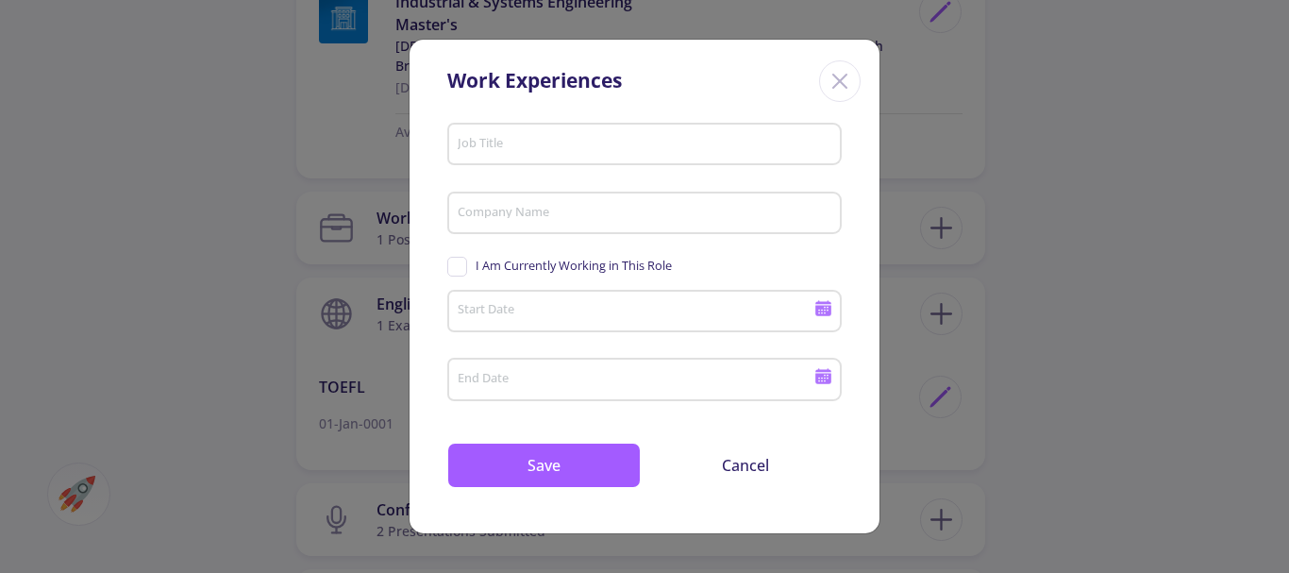
click at [843, 64] on div "Close" at bounding box center [840, 81] width 42 height 42
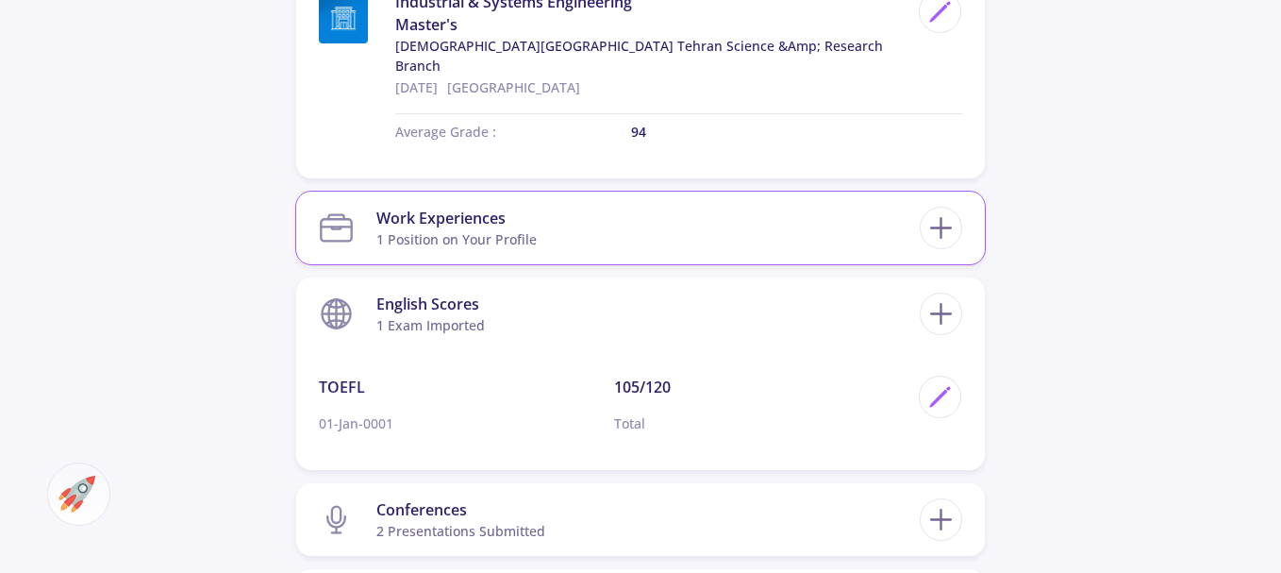
click at [441, 207] on div "Work Experiences" at bounding box center [456, 218] width 160 height 23
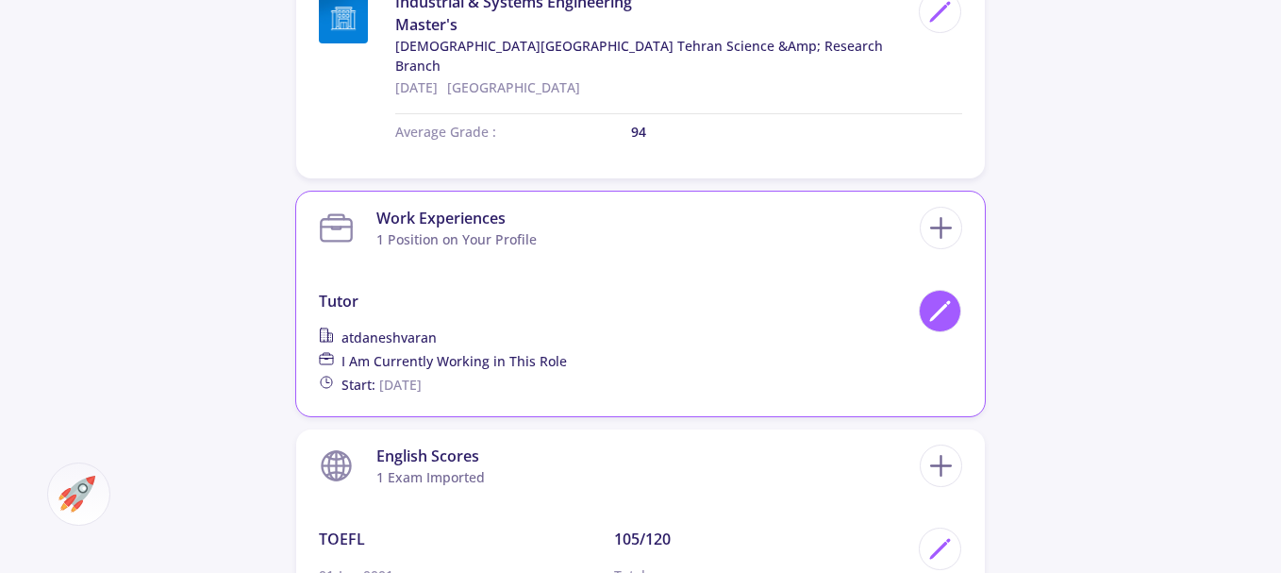
click at [941, 298] on icon at bounding box center [940, 310] width 25 height 25
type input "tutor"
type input "daneshvaran"
checkbox input "true"
type input "[DATE]"
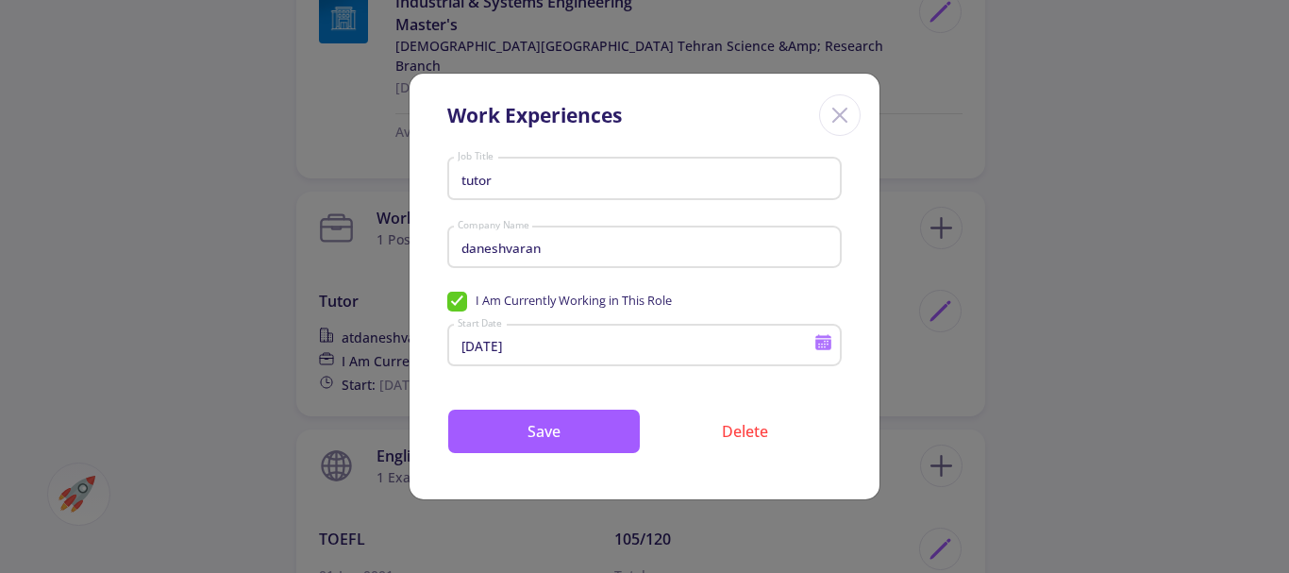
click at [836, 113] on icon "Close" at bounding box center [840, 115] width 30 height 30
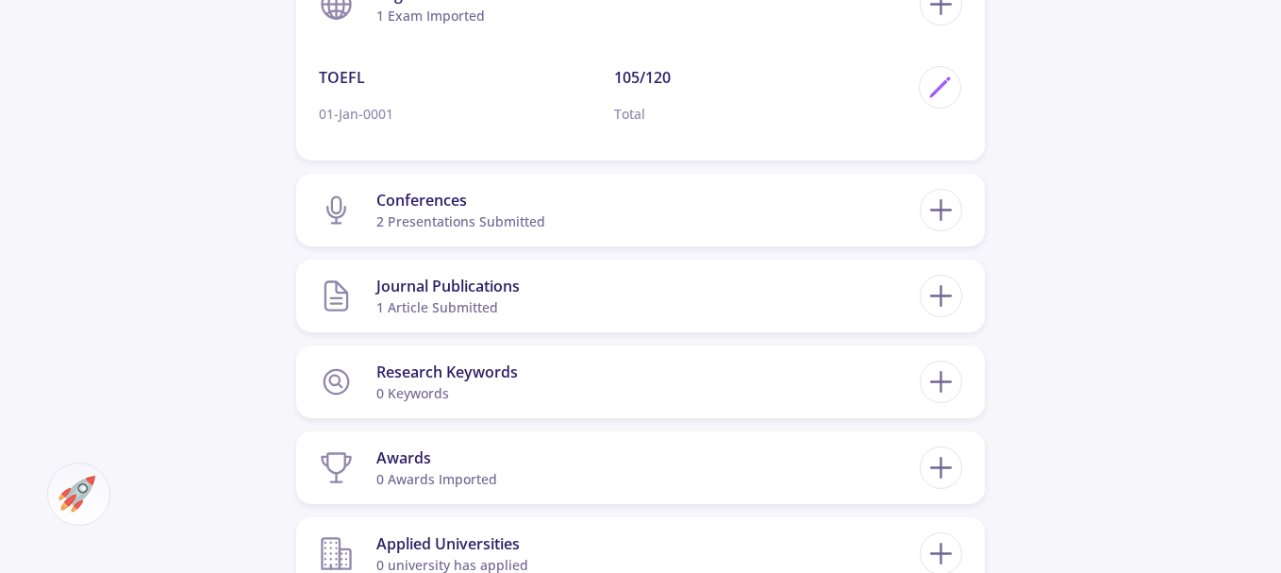
scroll to position [1510, 0]
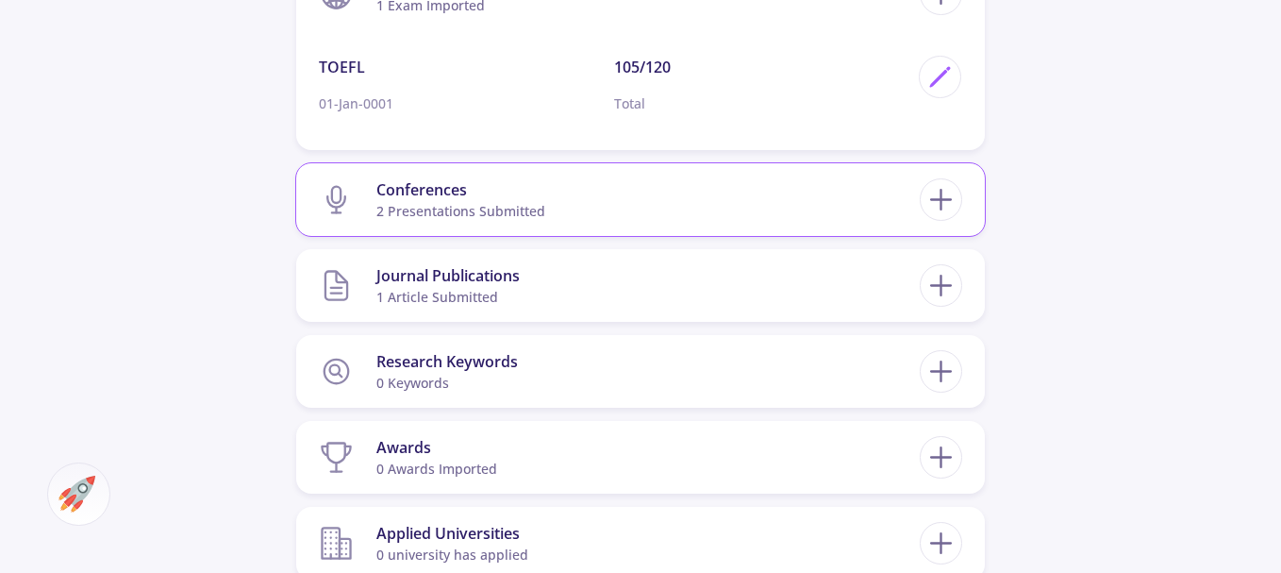
click at [444, 178] on div "Conferences" at bounding box center [460, 189] width 169 height 23
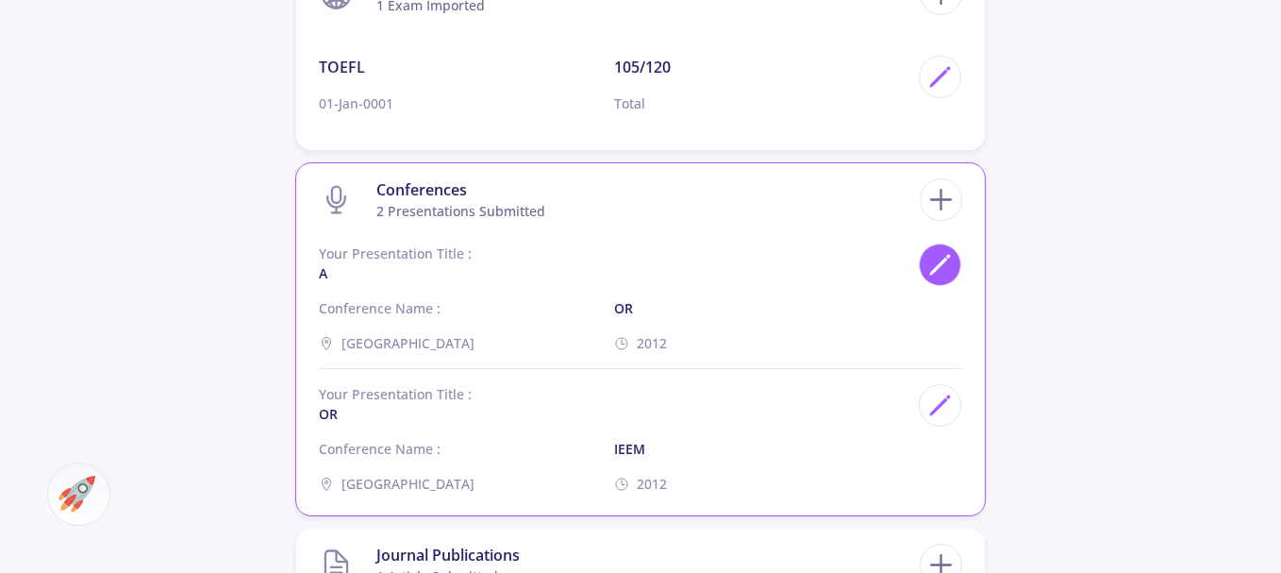
click at [943, 259] on polygon at bounding box center [939, 267] width 16 height 16
type input "a"
type input "OR"
type input "[GEOGRAPHIC_DATA]"
type input "2012"
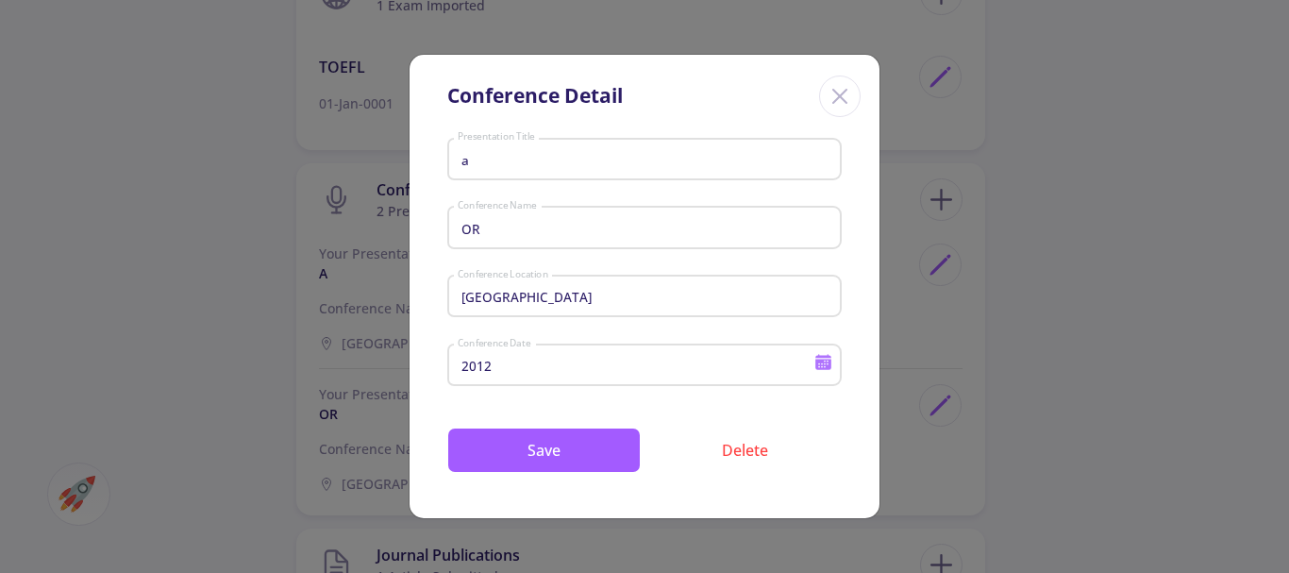
click at [841, 99] on icon "Close" at bounding box center [840, 96] width 30 height 30
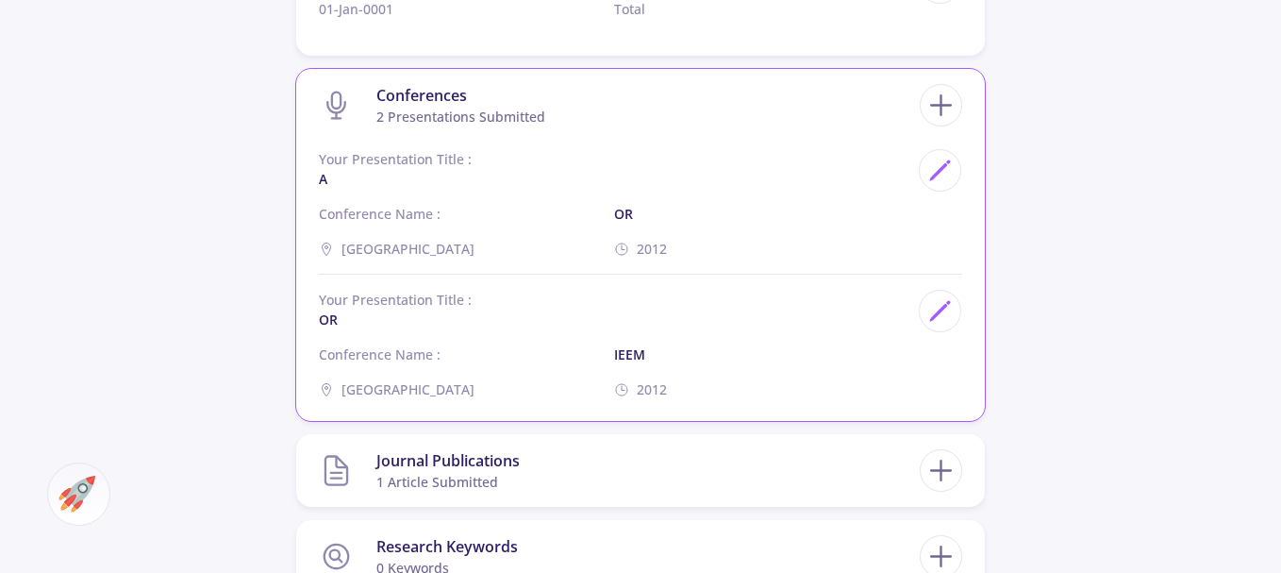
scroll to position [1698, 0]
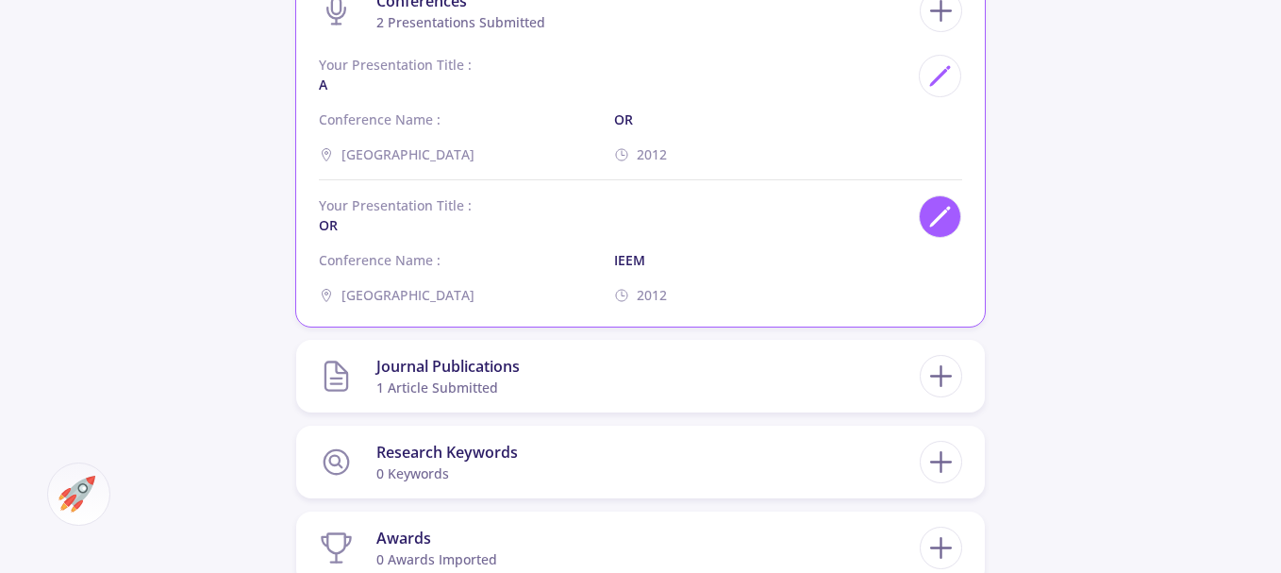
click at [937, 204] on icon at bounding box center [940, 216] width 25 height 25
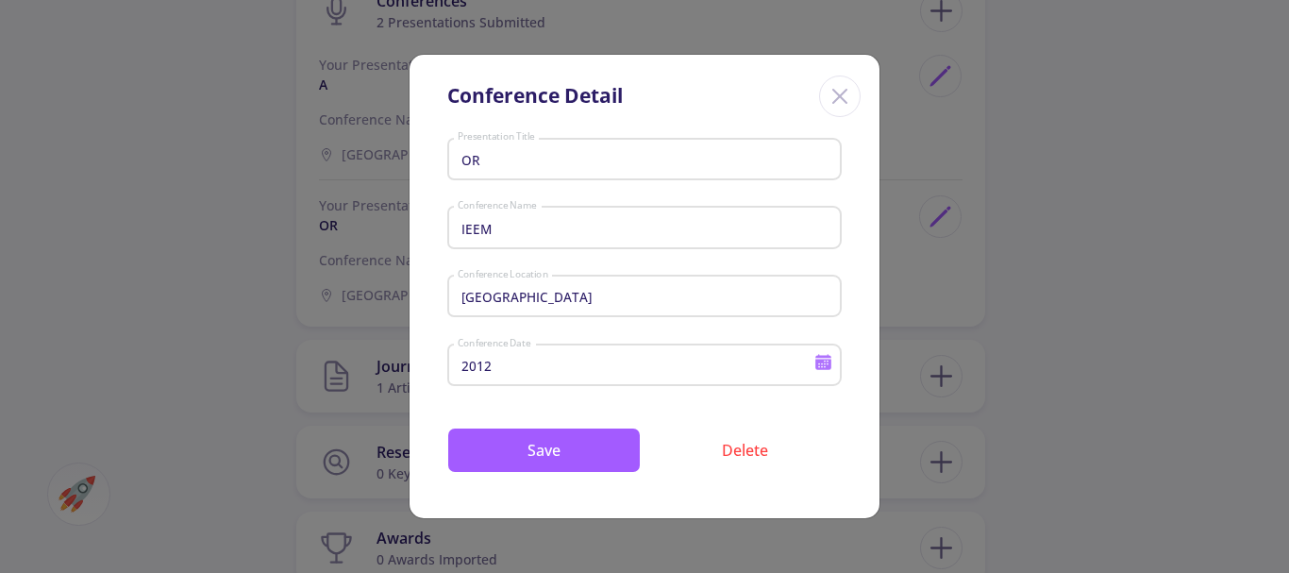
drag, startPoint x: 833, startPoint y: 95, endPoint x: 884, endPoint y: 120, distance: 56.6
click at [834, 95] on icon "Close" at bounding box center [840, 96] width 30 height 30
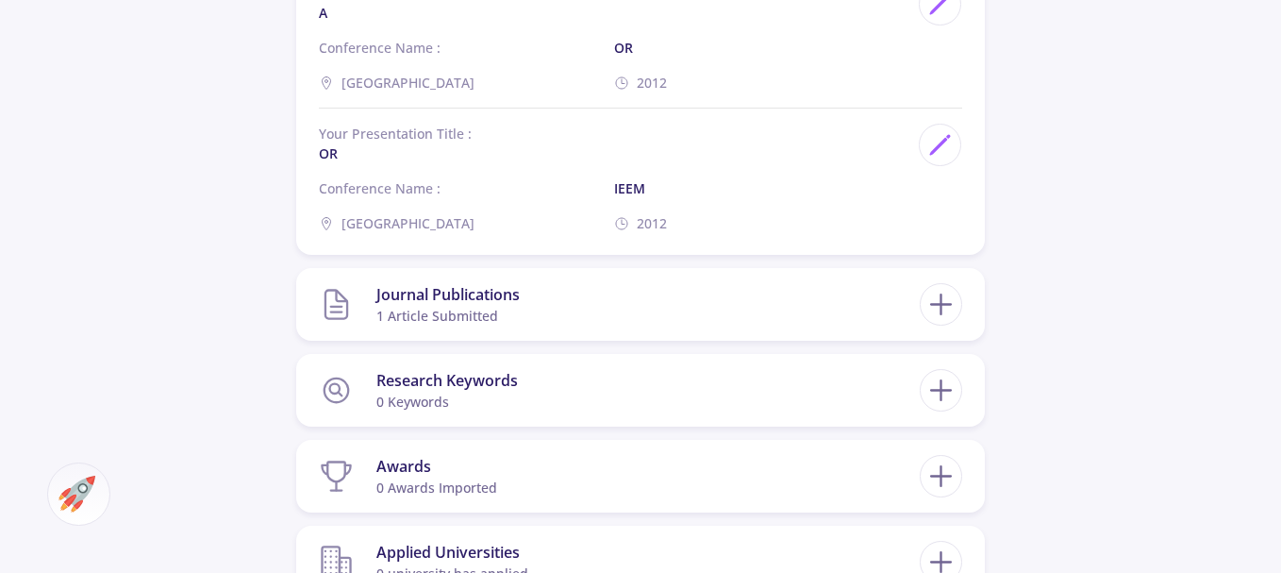
scroll to position [1887, 0]
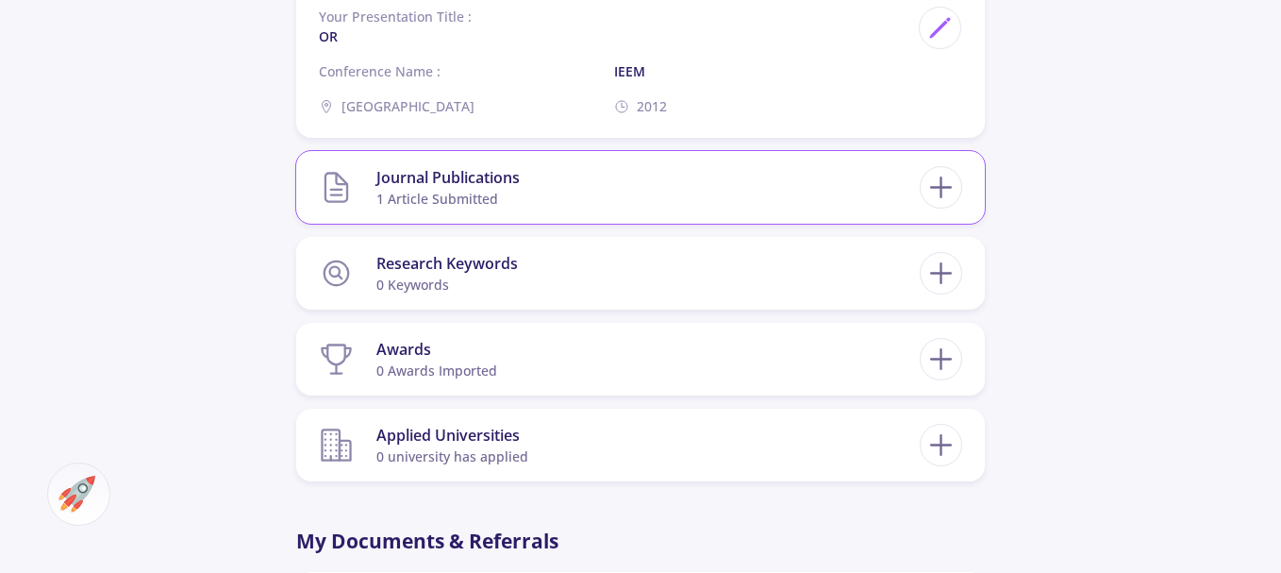
click at [443, 166] on div "Journal Publications" at bounding box center [447, 177] width 143 height 23
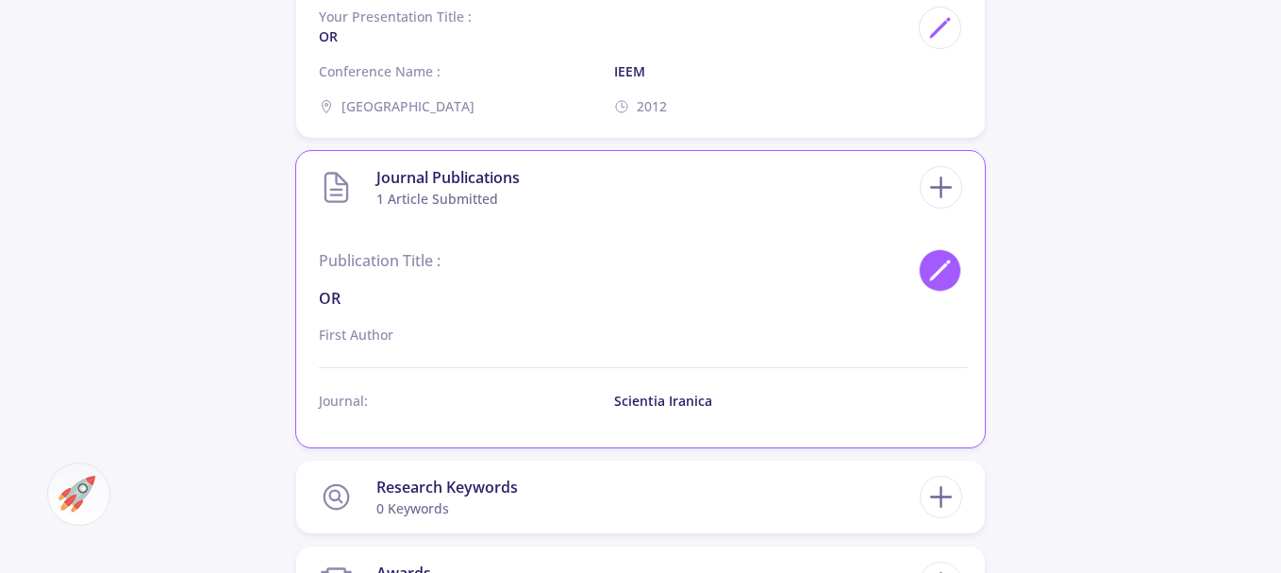
click at [937, 258] on icon at bounding box center [940, 270] width 25 height 25
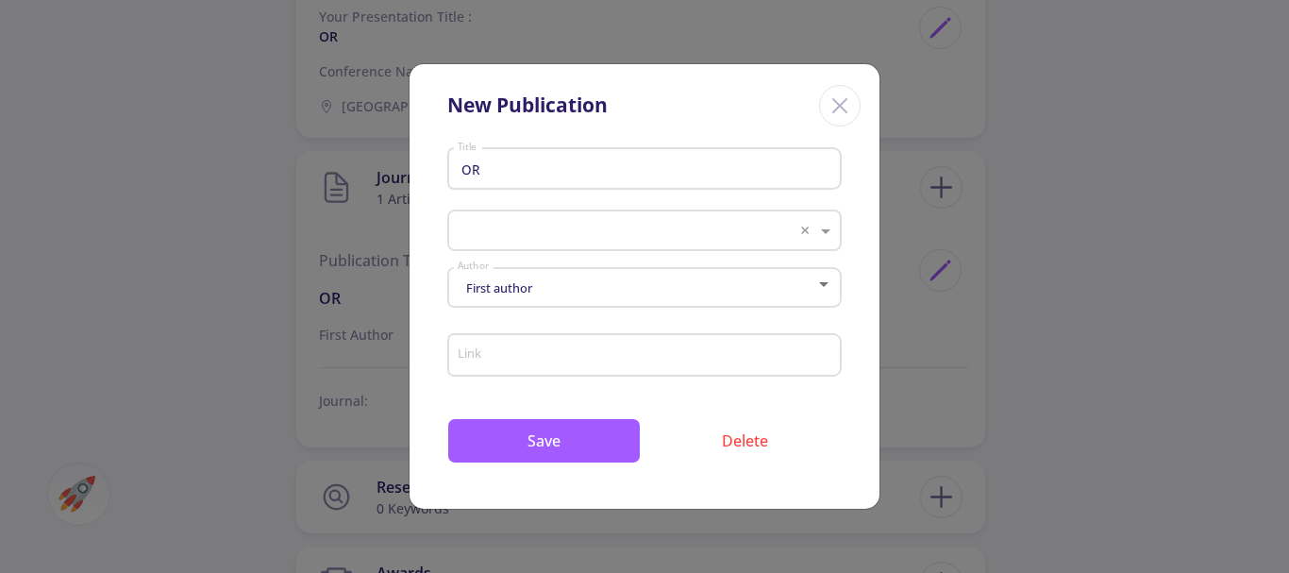
click at [836, 104] on icon "Close" at bounding box center [840, 106] width 30 height 30
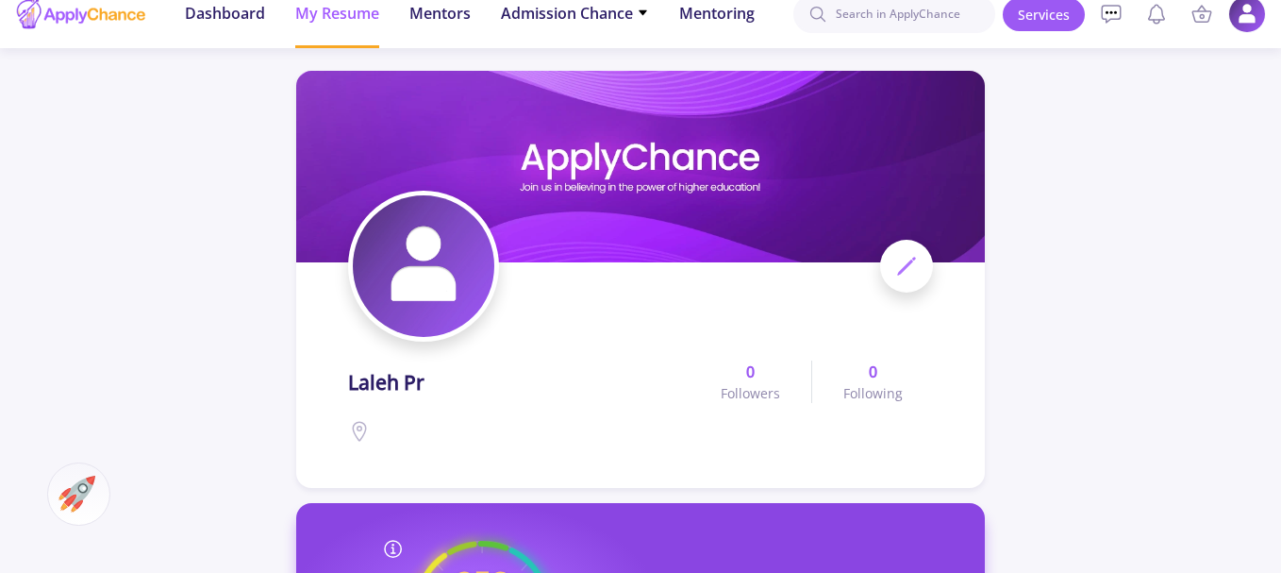
scroll to position [0, 0]
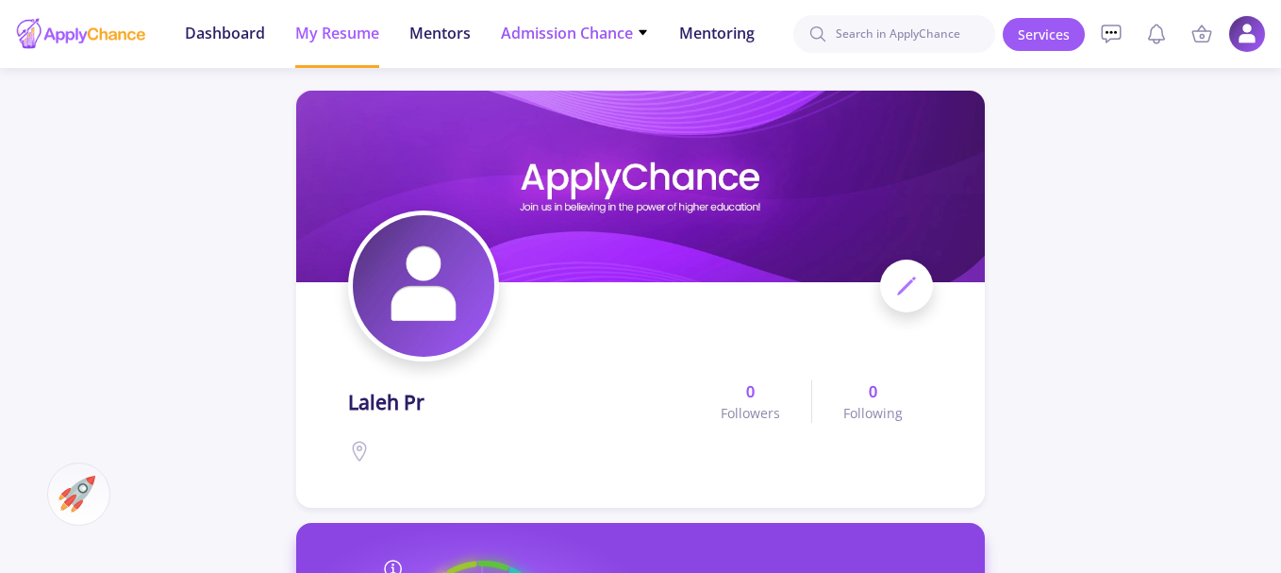
click at [624, 29] on span "Admission Chance" at bounding box center [575, 33] width 148 height 23
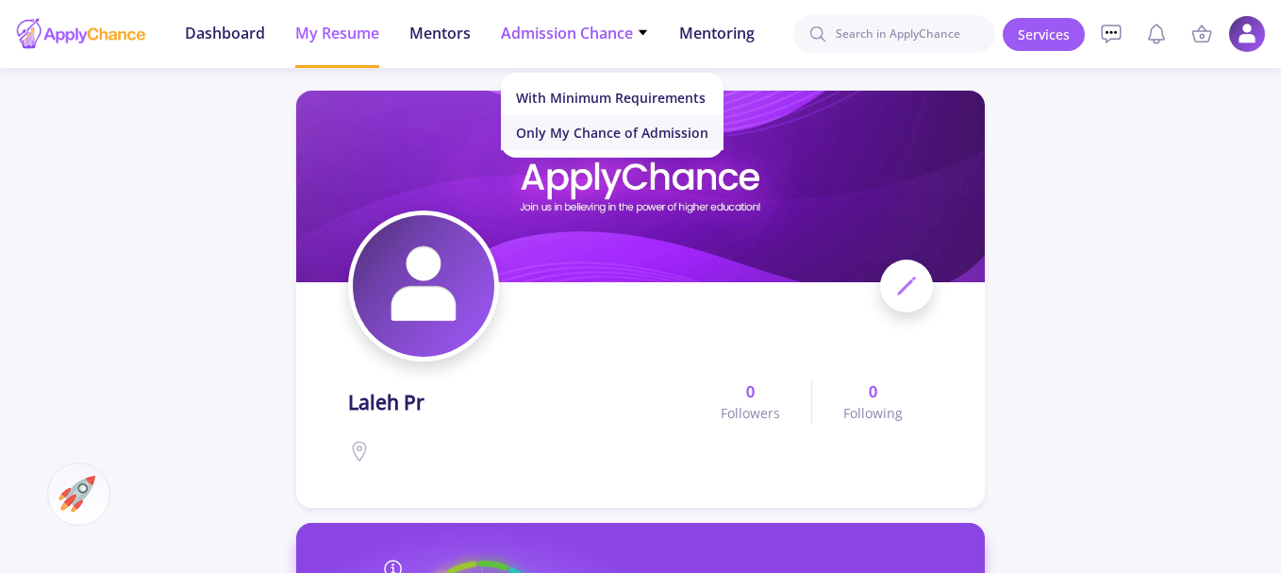
click at [575, 138] on link "Only My Chance of Admission" at bounding box center [612, 132] width 223 height 35
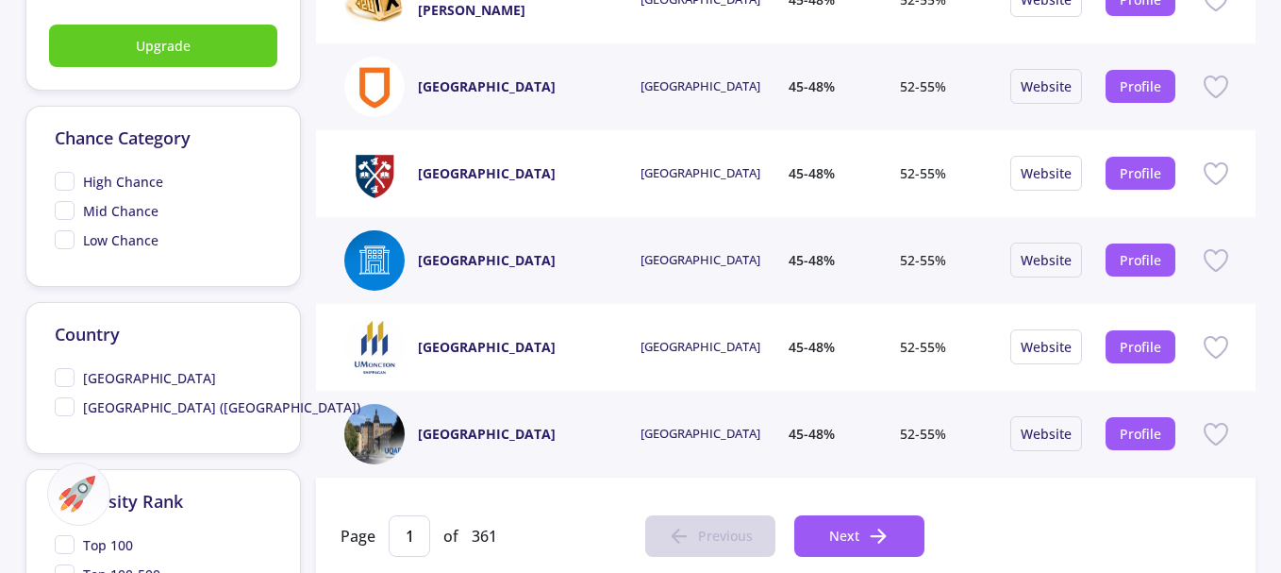
scroll to position [755, 0]
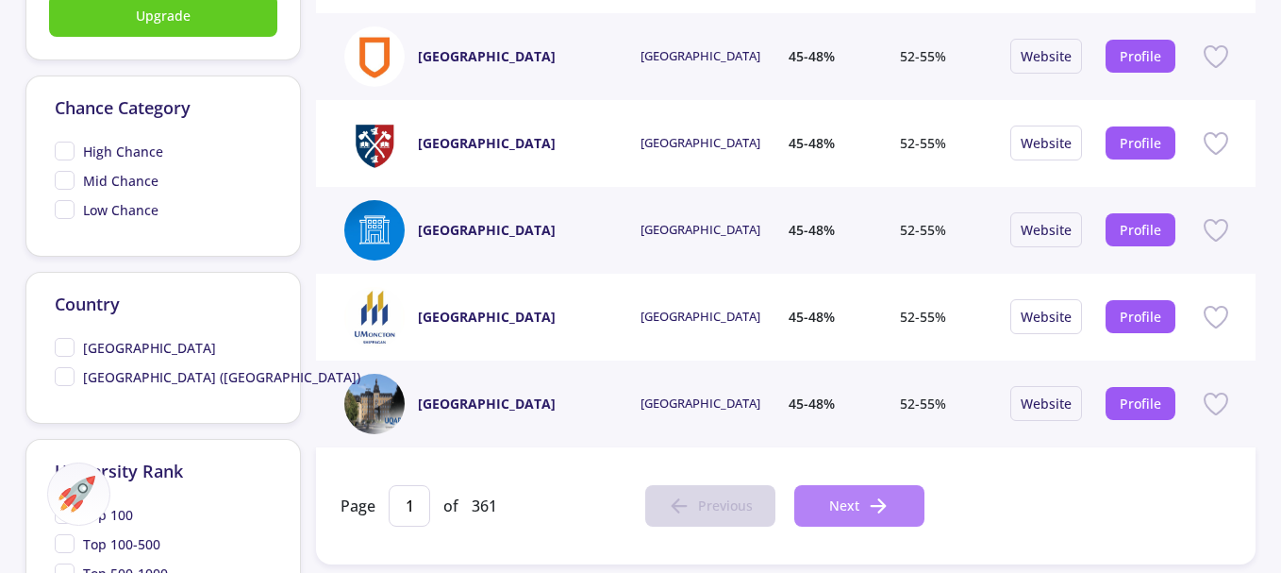
click at [857, 511] on span "Next" at bounding box center [844, 505] width 30 height 20
type input "2"
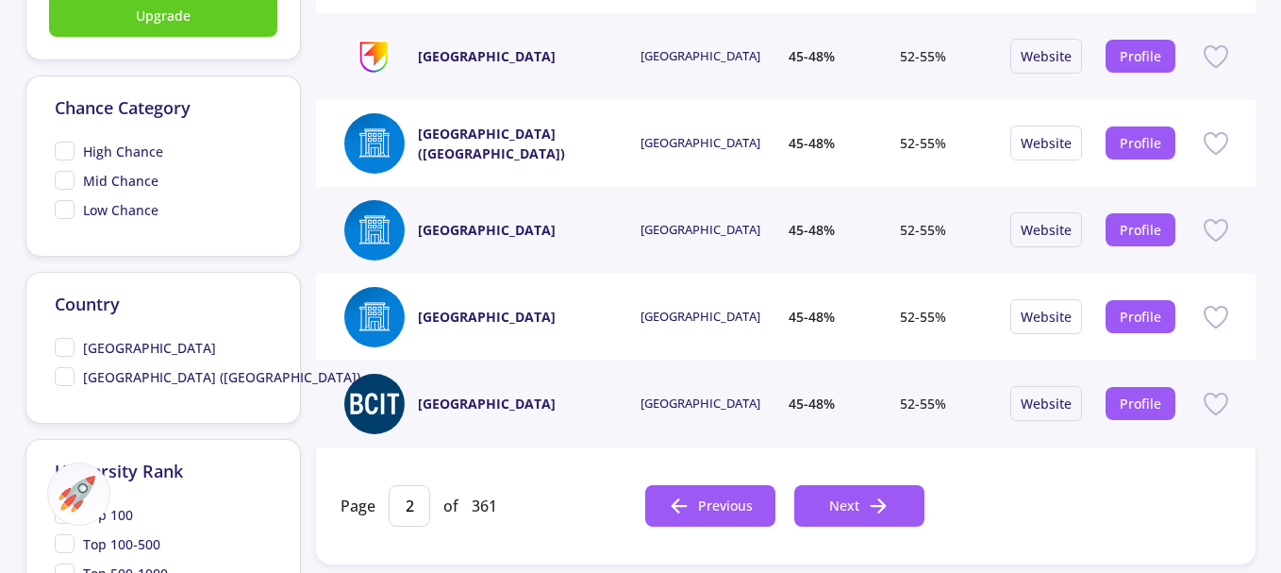
click at [67, 344] on span "[GEOGRAPHIC_DATA]" at bounding box center [135, 348] width 161 height 20
click at [67, 344] on input "[GEOGRAPHIC_DATA]" at bounding box center [61, 344] width 12 height 12
checkbox input "true"
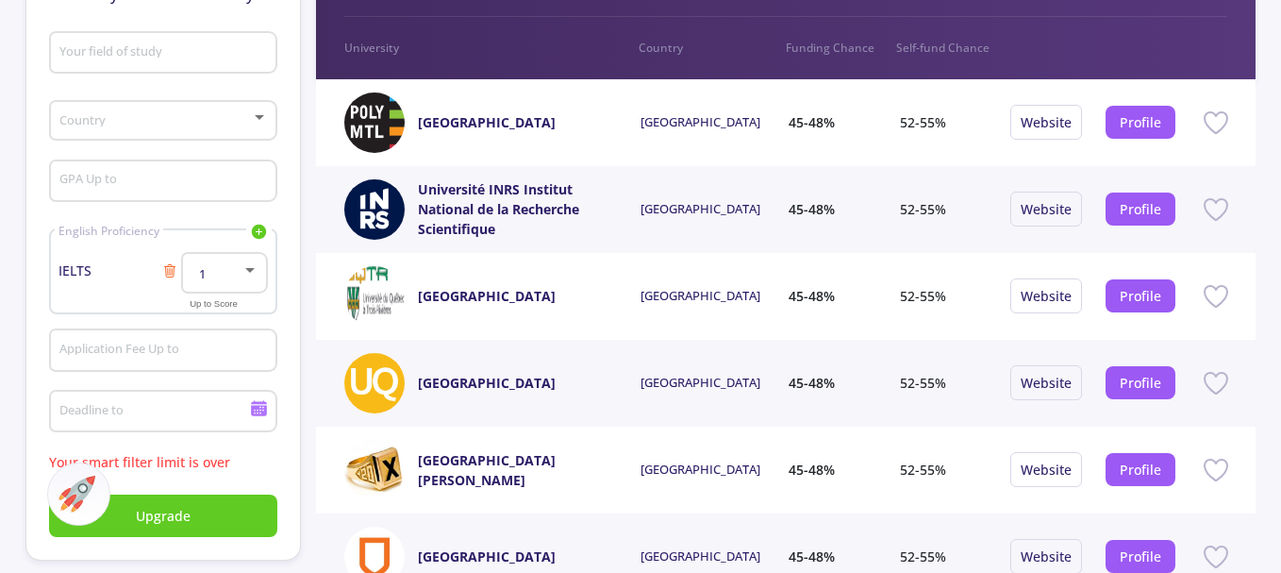
scroll to position [283, 0]
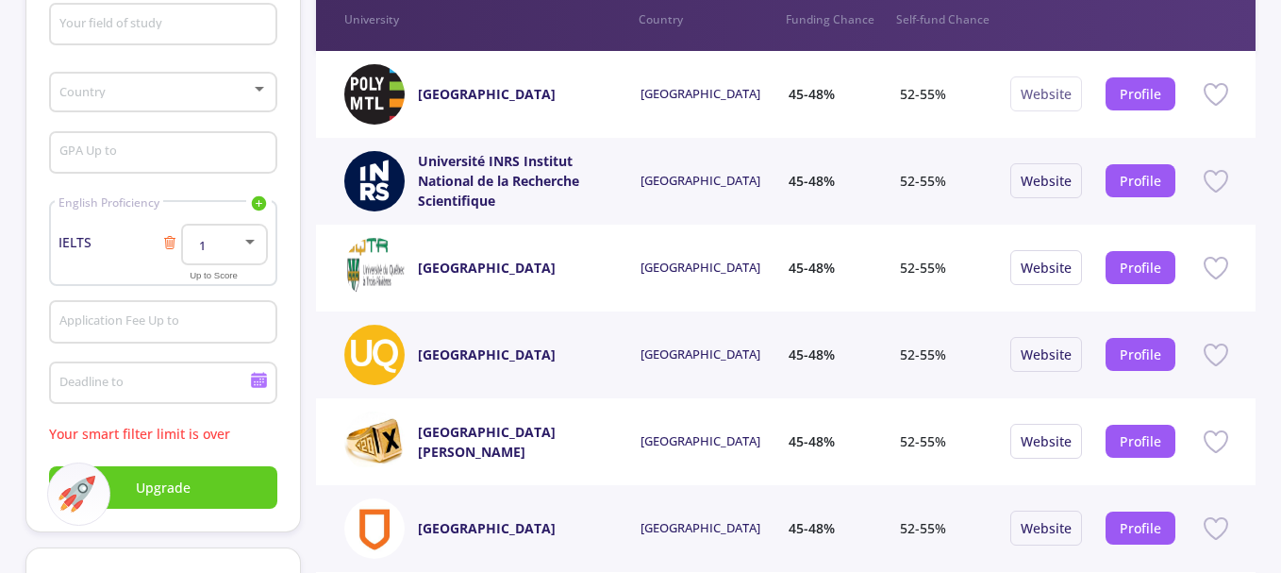
click at [1042, 91] on link "Website" at bounding box center [1046, 94] width 51 height 18
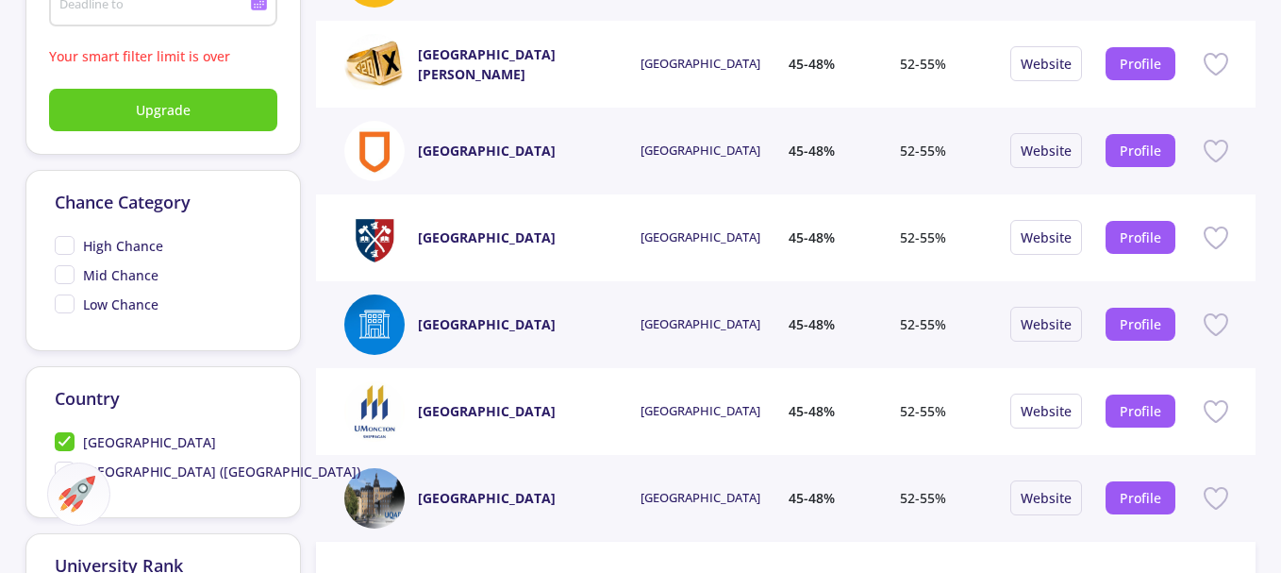
scroll to position [755, 0]
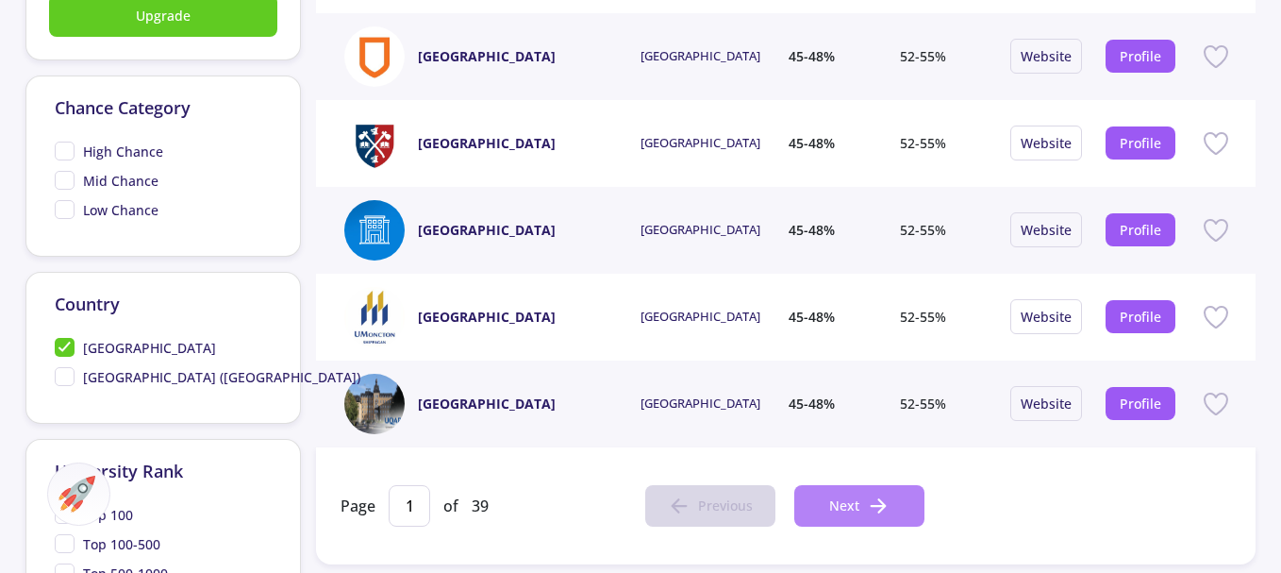
click at [855, 502] on span "Next" at bounding box center [844, 505] width 30 height 20
type input "2"
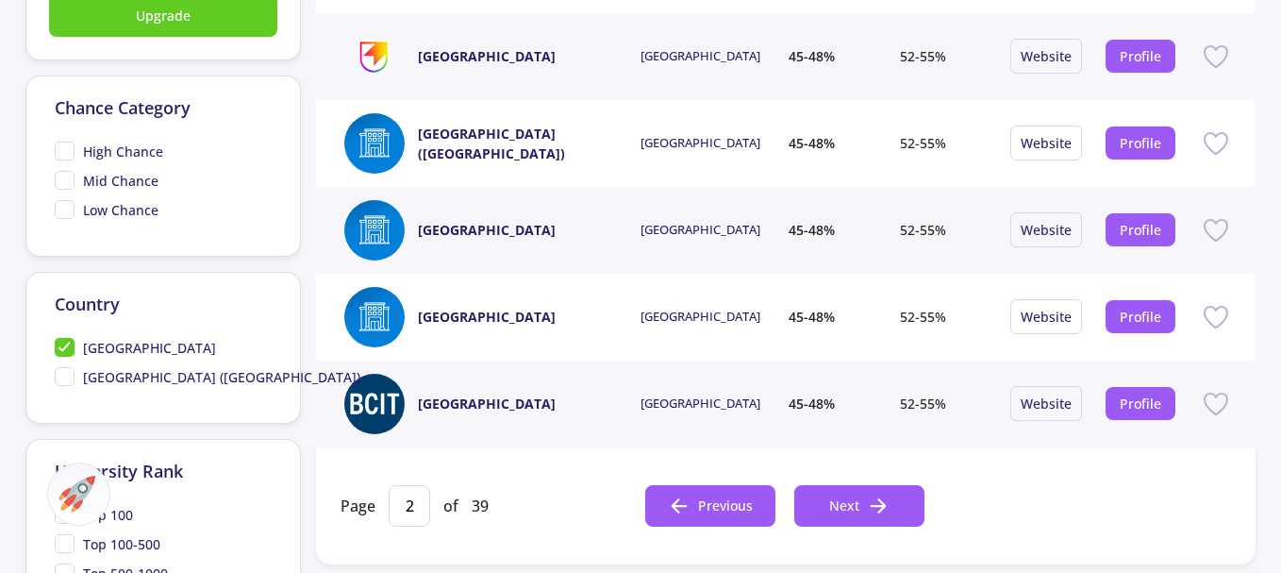
click at [71, 376] on span "[GEOGRAPHIC_DATA] ([GEOGRAPHIC_DATA])" at bounding box center [208, 377] width 306 height 20
click at [67, 376] on input "[GEOGRAPHIC_DATA] ([GEOGRAPHIC_DATA])" at bounding box center [61, 373] width 12 height 12
checkbox input "true"
type input "1"
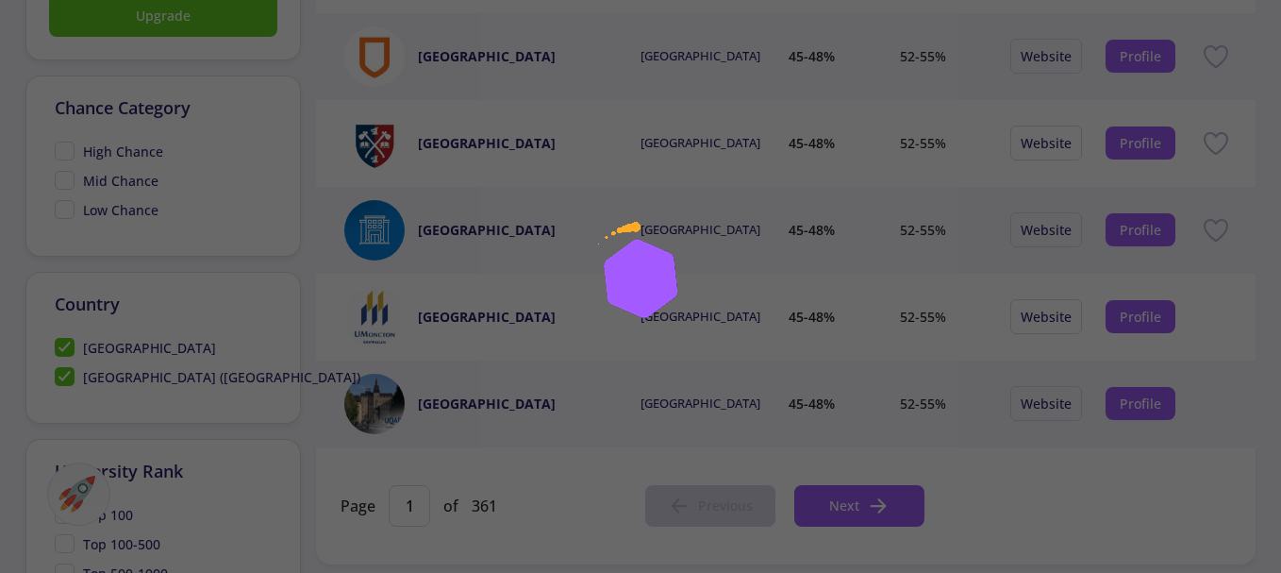
click at [63, 345] on span "[GEOGRAPHIC_DATA]" at bounding box center [135, 348] width 161 height 20
click at [63, 345] on input "[GEOGRAPHIC_DATA]" at bounding box center [61, 344] width 12 height 12
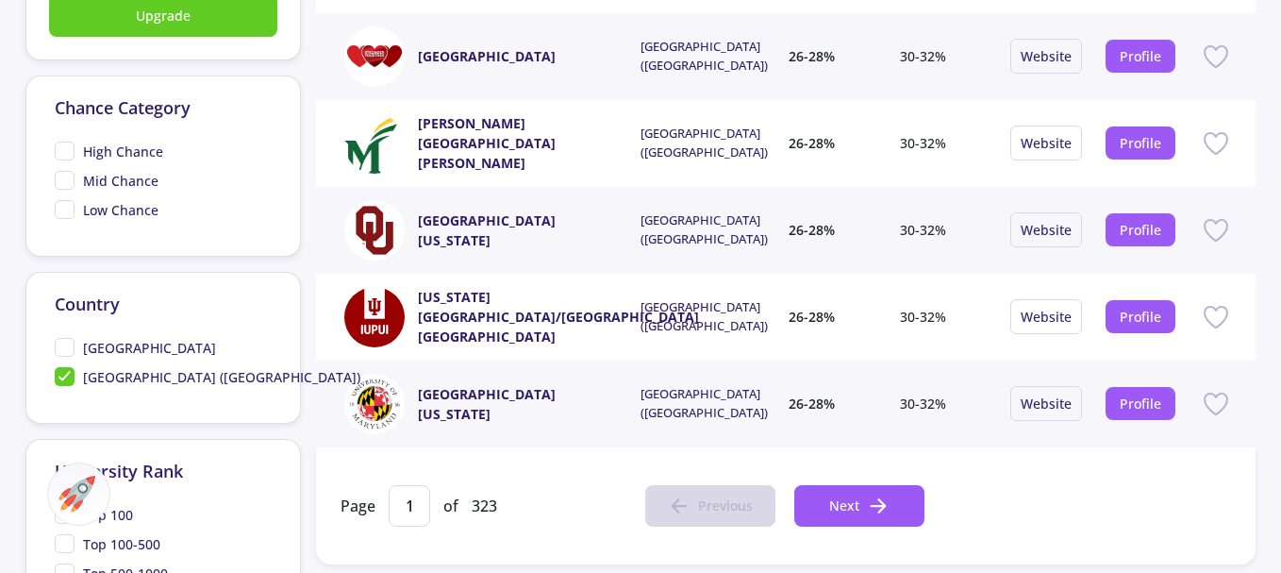
scroll to position [849, 0]
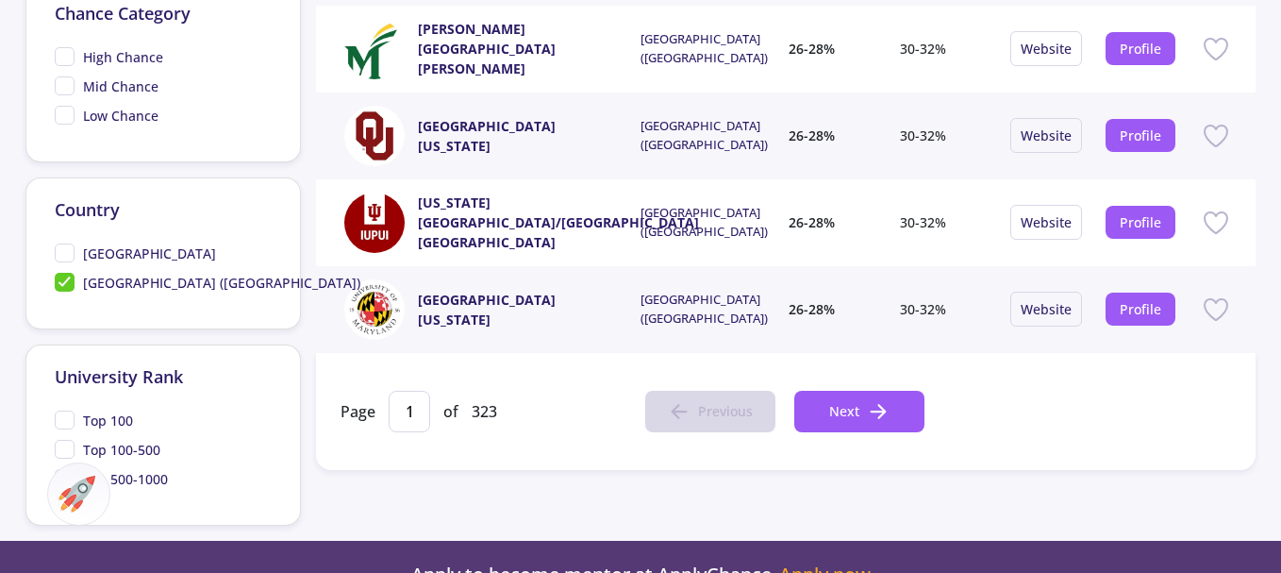
click at [60, 256] on span "[GEOGRAPHIC_DATA]" at bounding box center [135, 253] width 161 height 20
click at [60, 256] on input "[GEOGRAPHIC_DATA]" at bounding box center [61, 249] width 12 height 12
checkbox input "true"
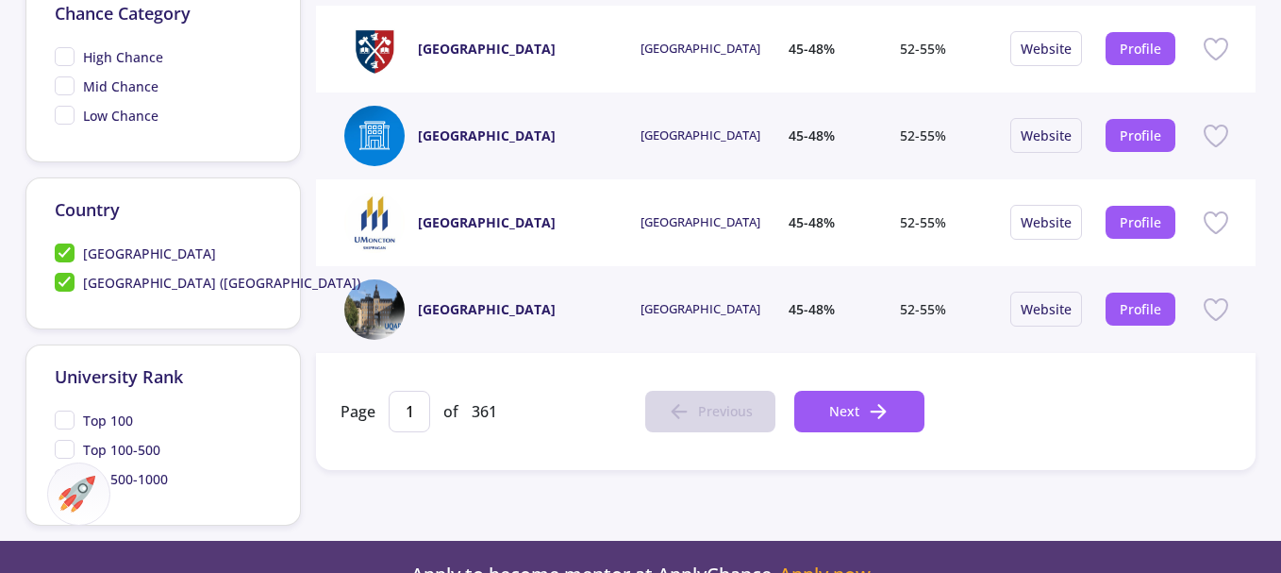
click at [64, 282] on span "[GEOGRAPHIC_DATA] ([GEOGRAPHIC_DATA])" at bounding box center [208, 283] width 306 height 20
click at [64, 282] on input "[GEOGRAPHIC_DATA] ([GEOGRAPHIC_DATA])" at bounding box center [61, 279] width 12 height 12
checkbox input "false"
click at [851, 411] on span "Next" at bounding box center [844, 411] width 30 height 20
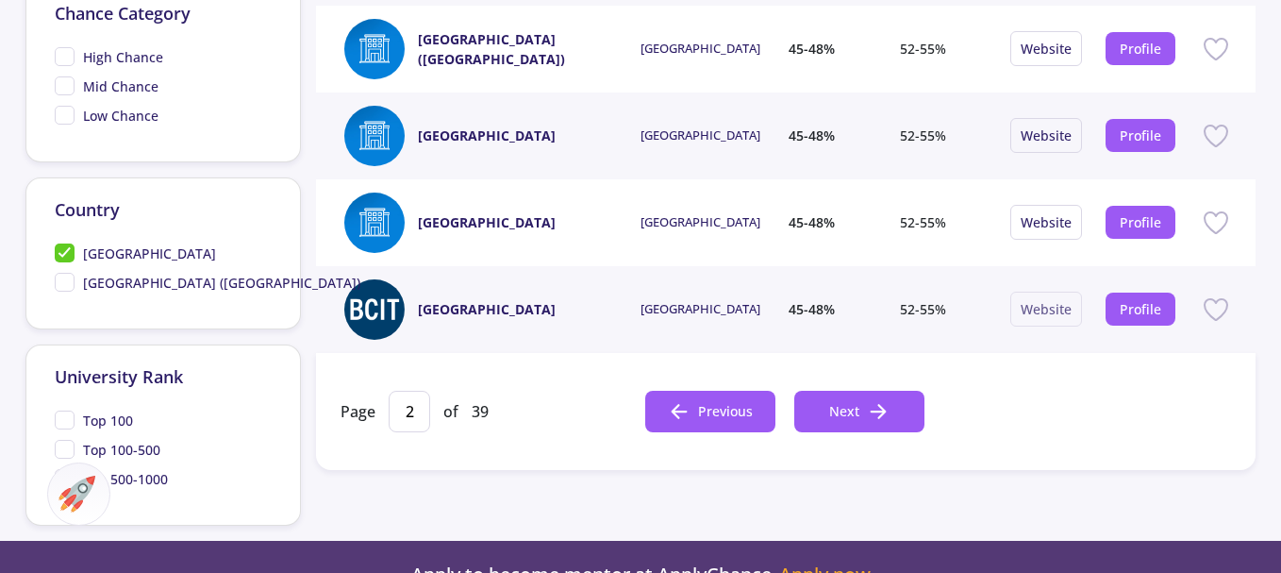
click at [1044, 318] on link "Website" at bounding box center [1046, 309] width 51 height 18
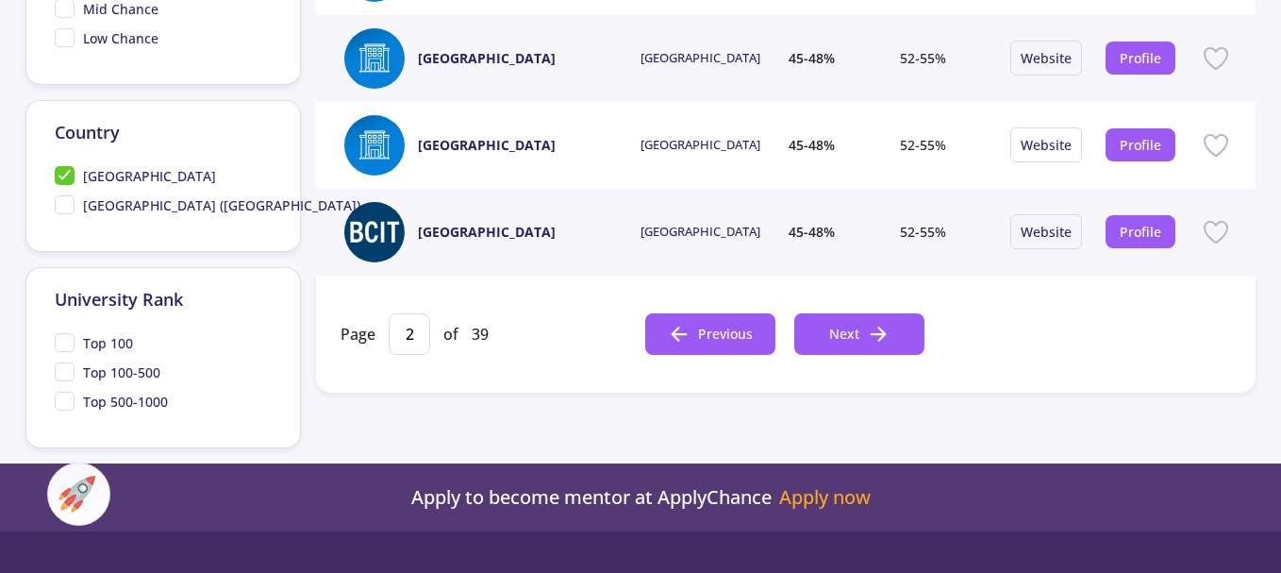
scroll to position [944, 0]
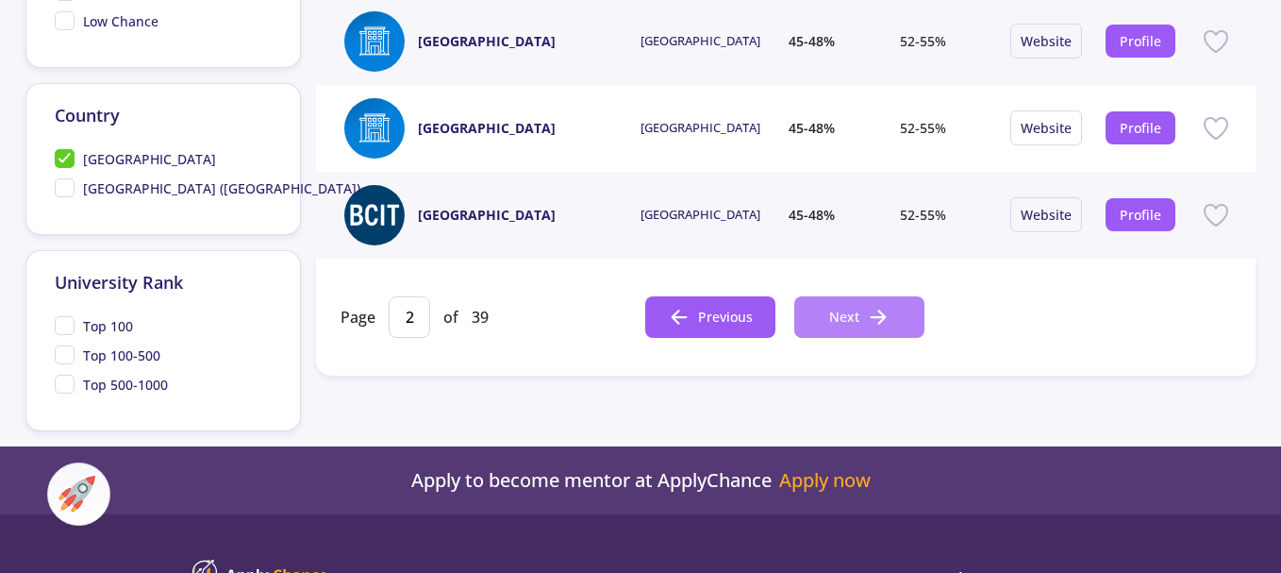
click at [863, 333] on button "Next" at bounding box center [860, 317] width 130 height 42
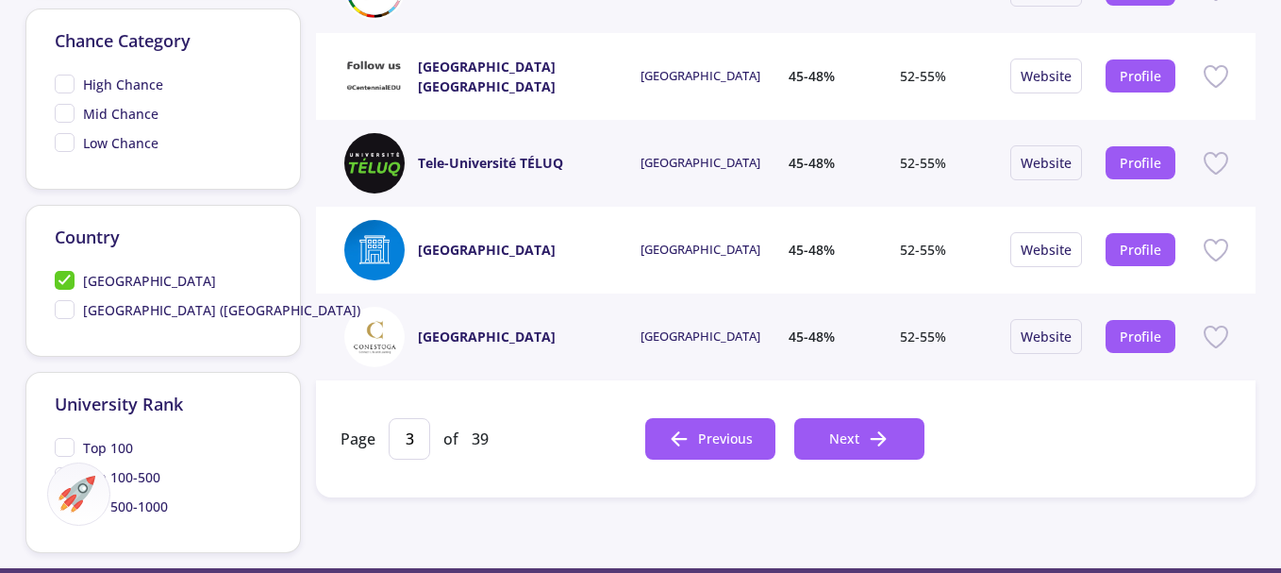
scroll to position [849, 0]
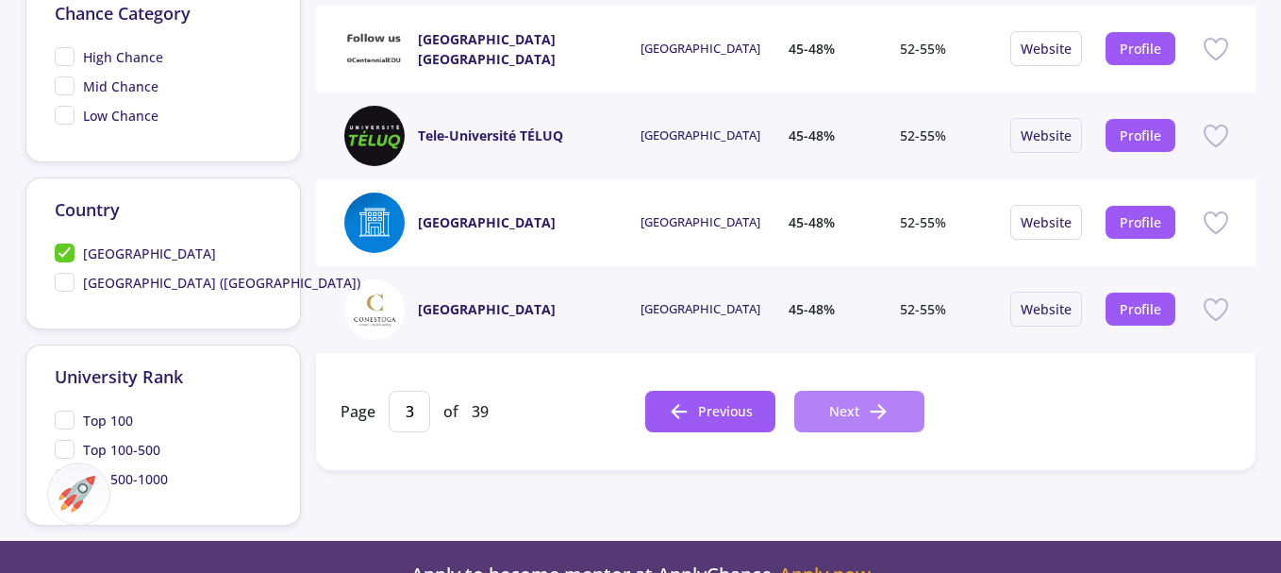
click at [865, 407] on button "Next" at bounding box center [860, 412] width 130 height 42
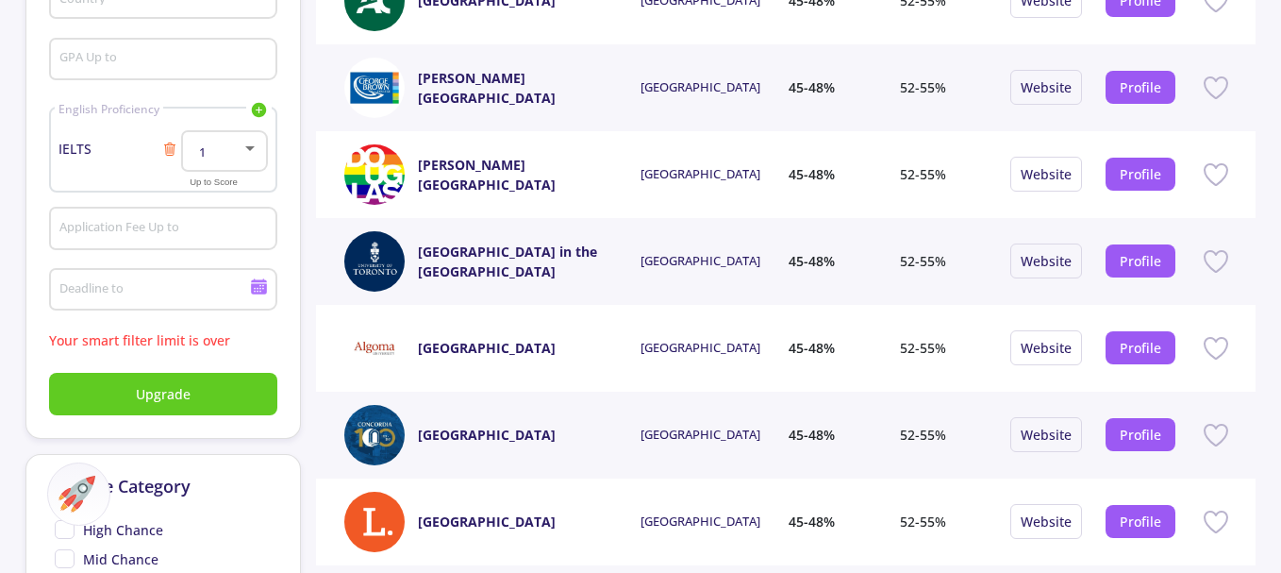
scroll to position [377, 0]
click at [1036, 429] on link "Website" at bounding box center [1046, 434] width 51 height 18
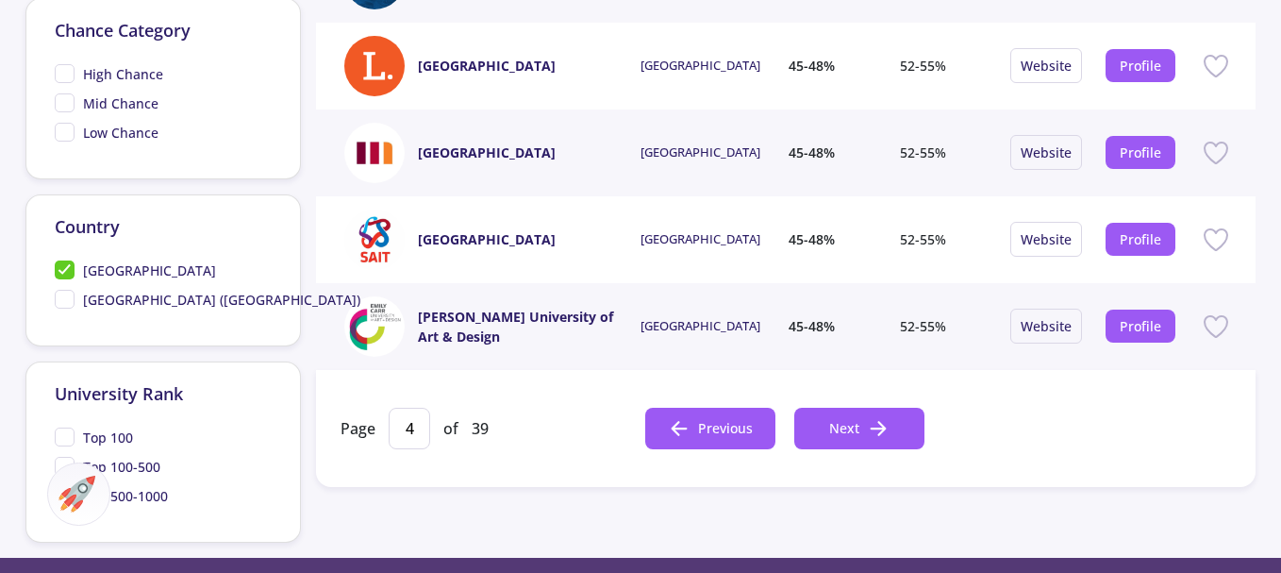
scroll to position [849, 0]
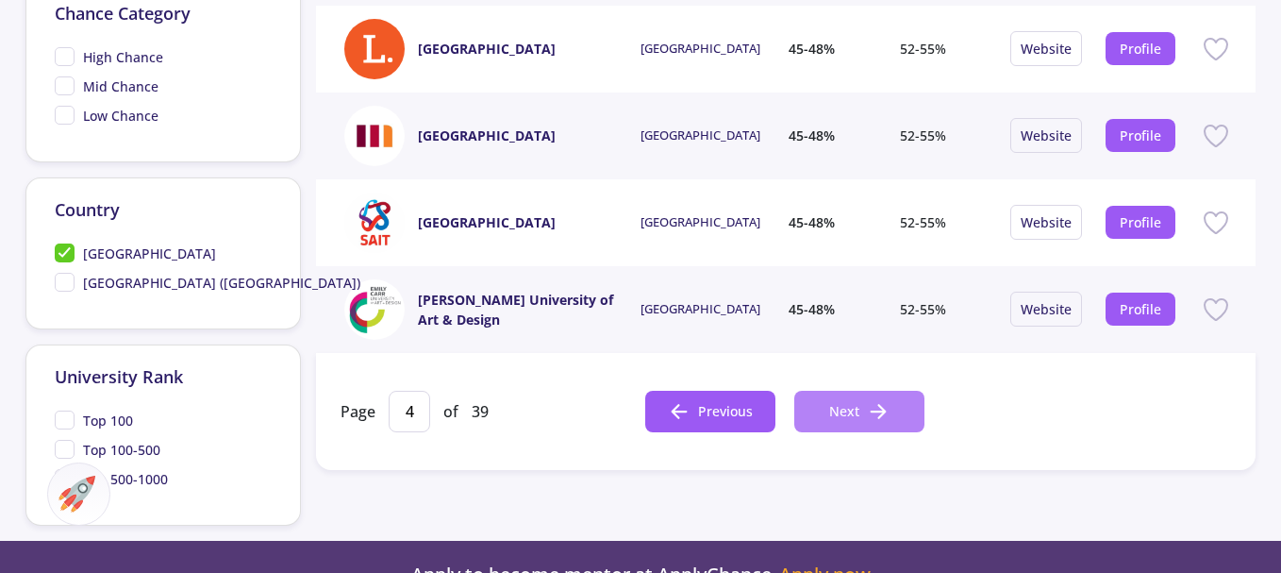
click at [849, 410] on span "Next" at bounding box center [844, 411] width 30 height 20
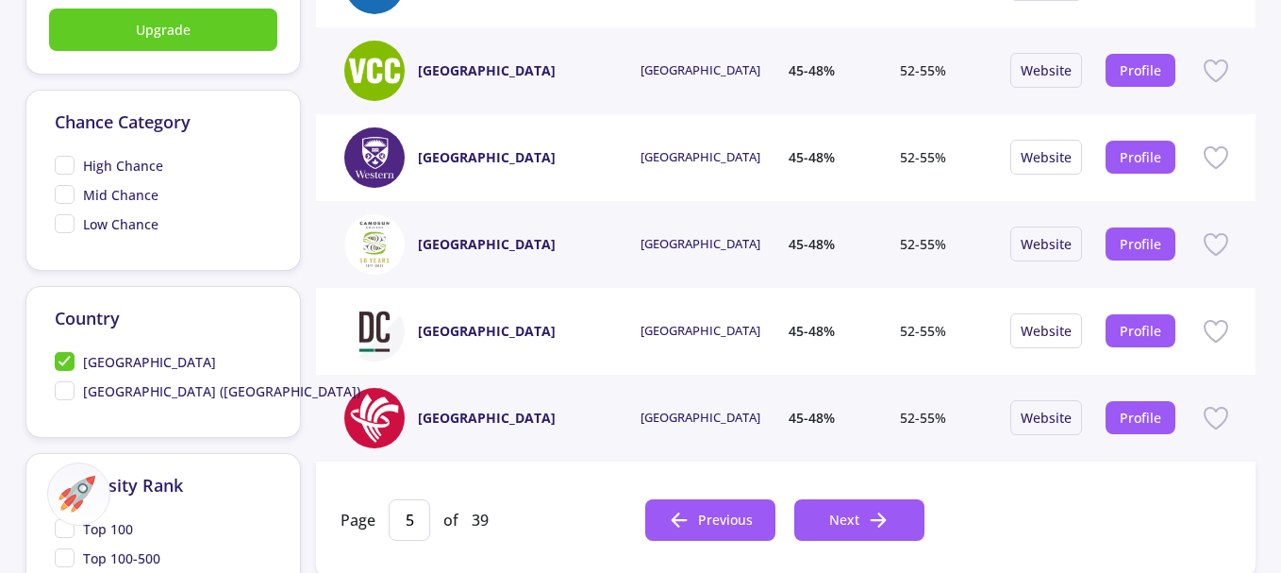
scroll to position [755, 0]
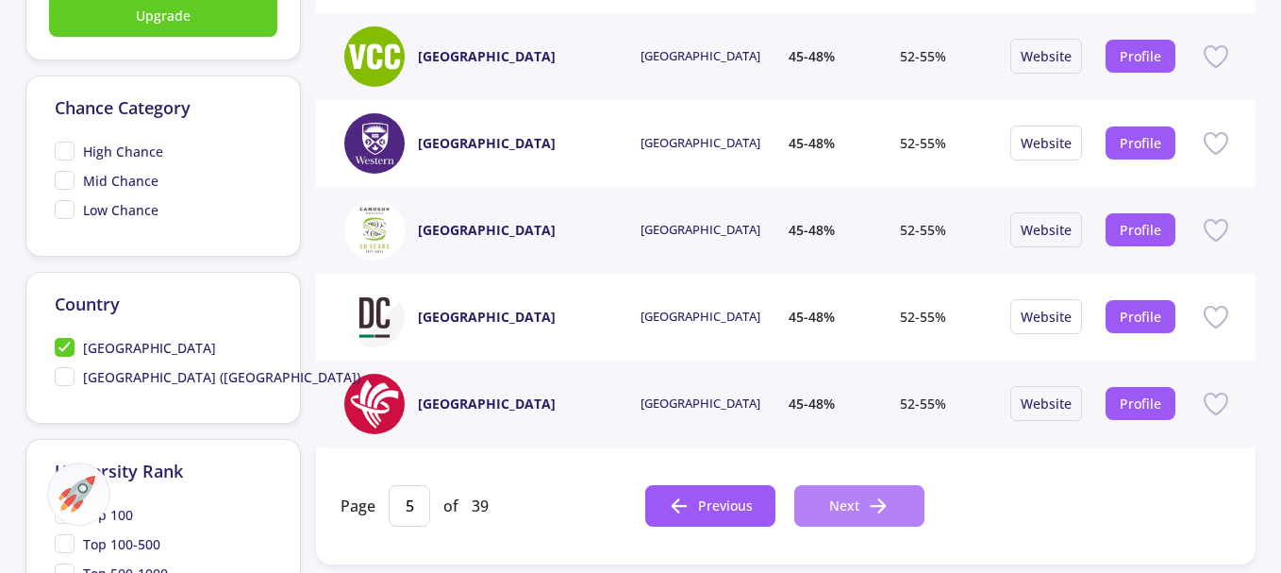
click at [858, 502] on span "Next" at bounding box center [844, 505] width 30 height 20
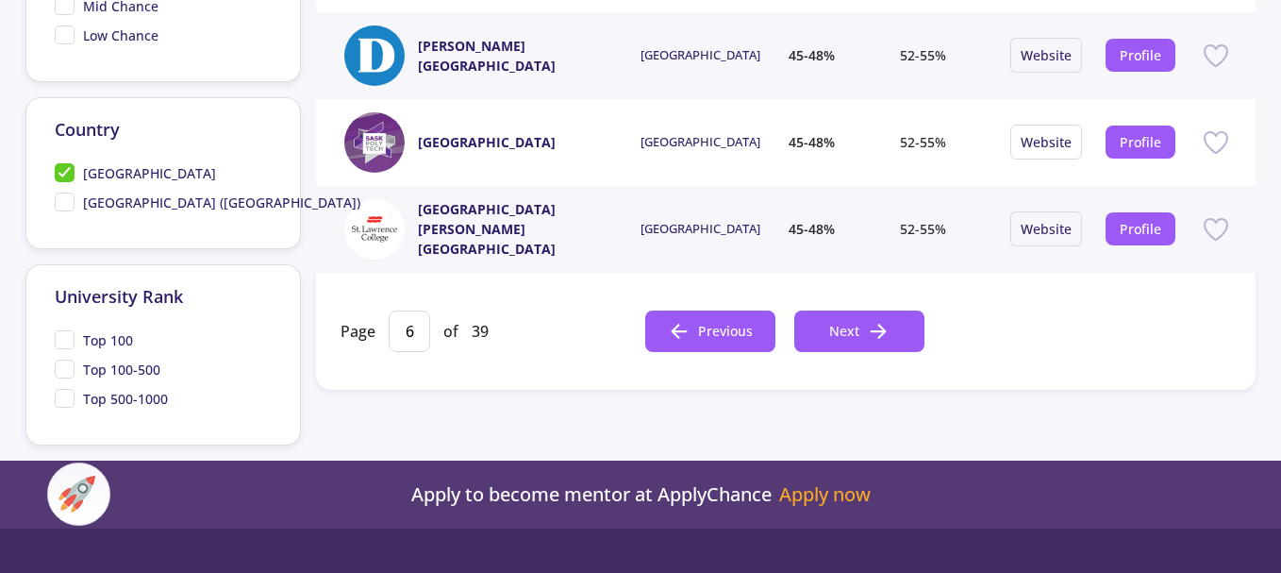
scroll to position [944, 0]
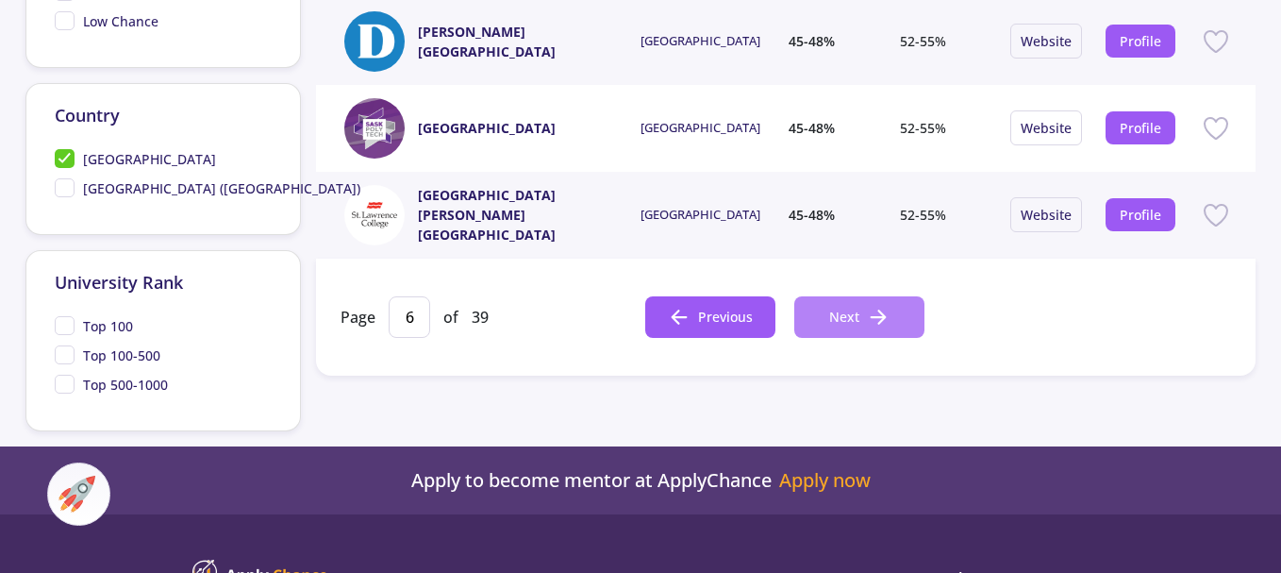
click at [845, 321] on span "Next" at bounding box center [844, 317] width 30 height 20
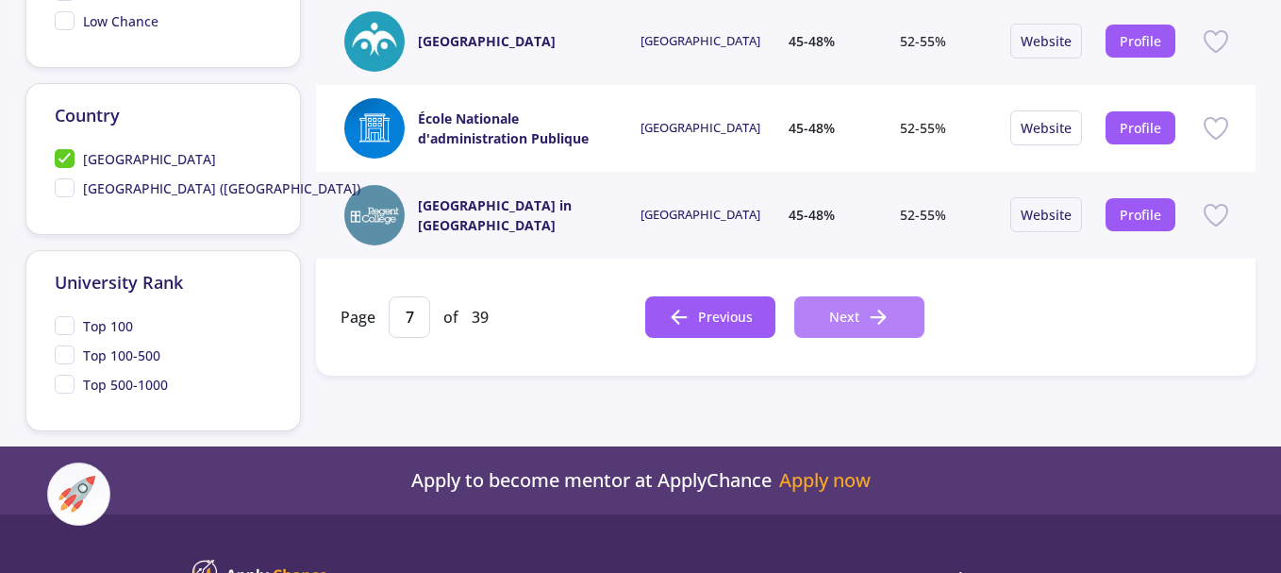
click at [854, 314] on span "Next" at bounding box center [844, 317] width 30 height 20
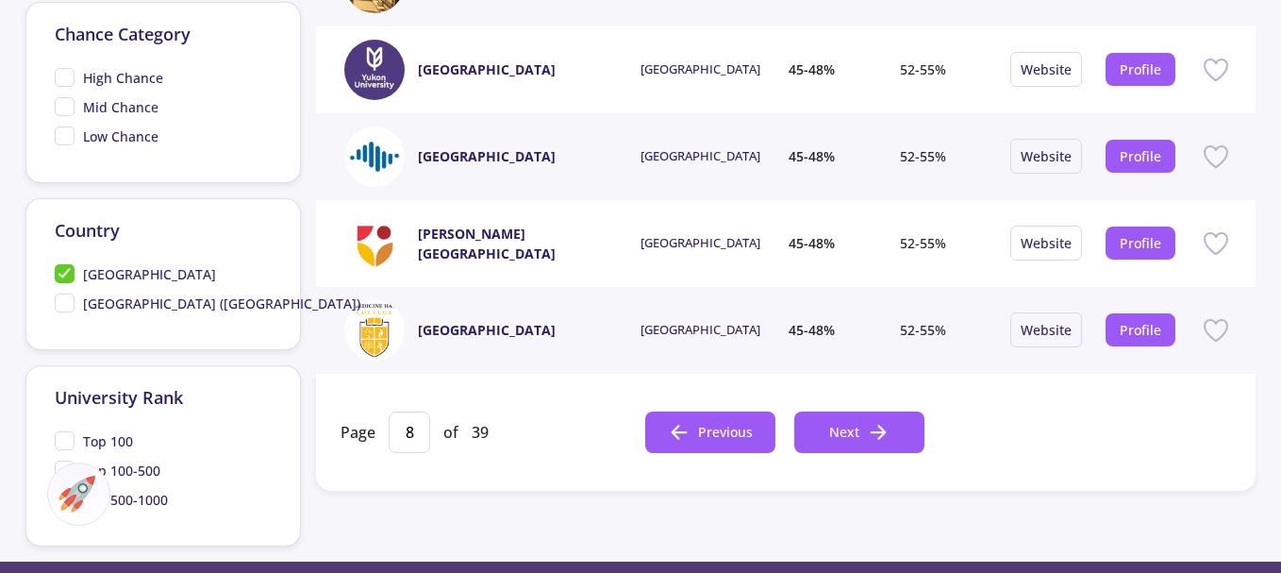
scroll to position [849, 0]
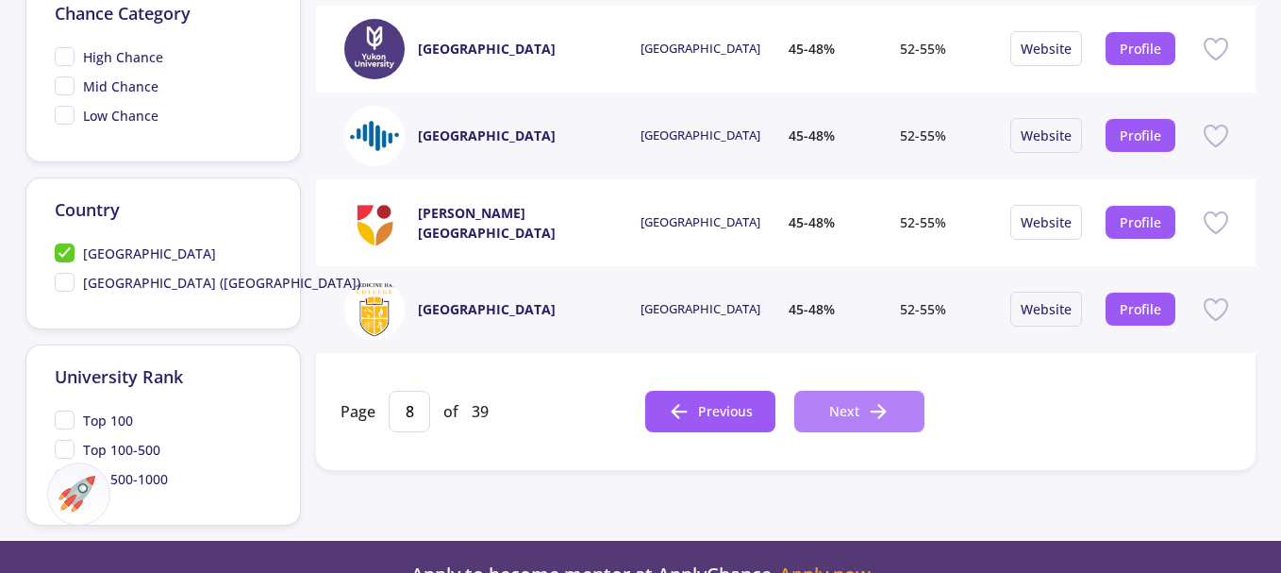
click at [862, 415] on button "Next" at bounding box center [860, 412] width 130 height 42
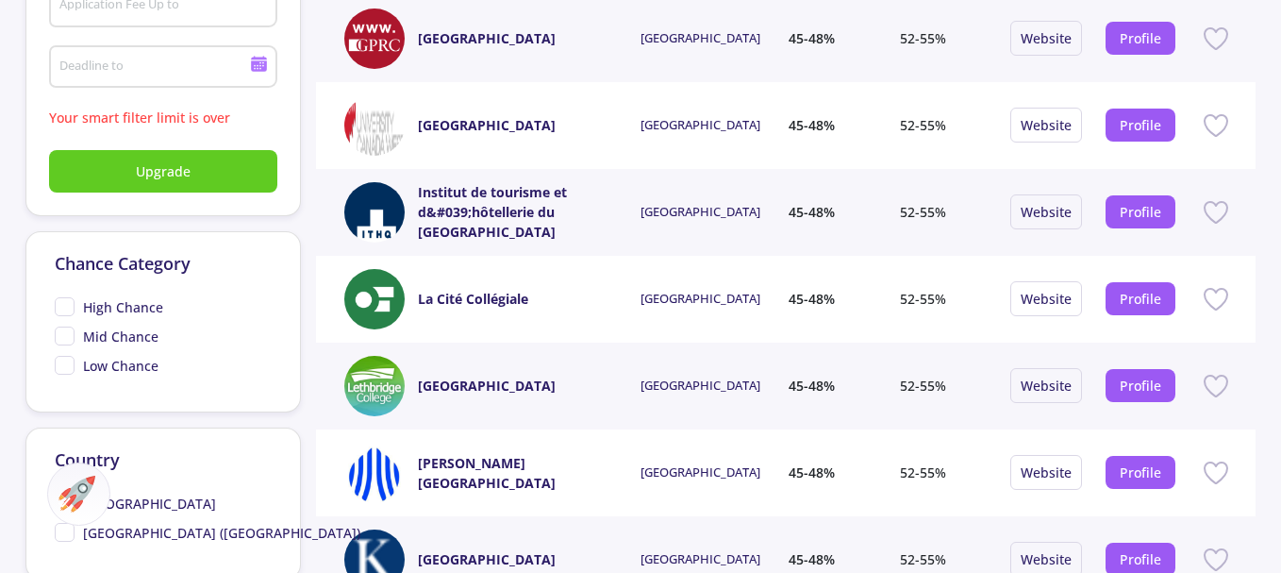
scroll to position [755, 0]
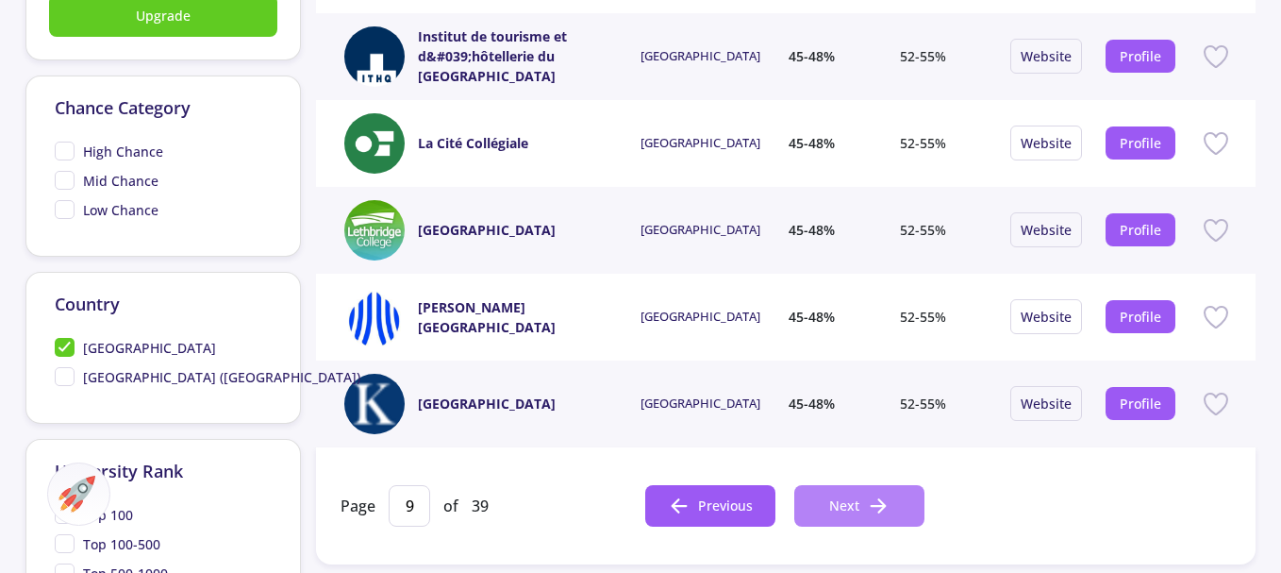
click at [873, 500] on icon at bounding box center [878, 505] width 23 height 23
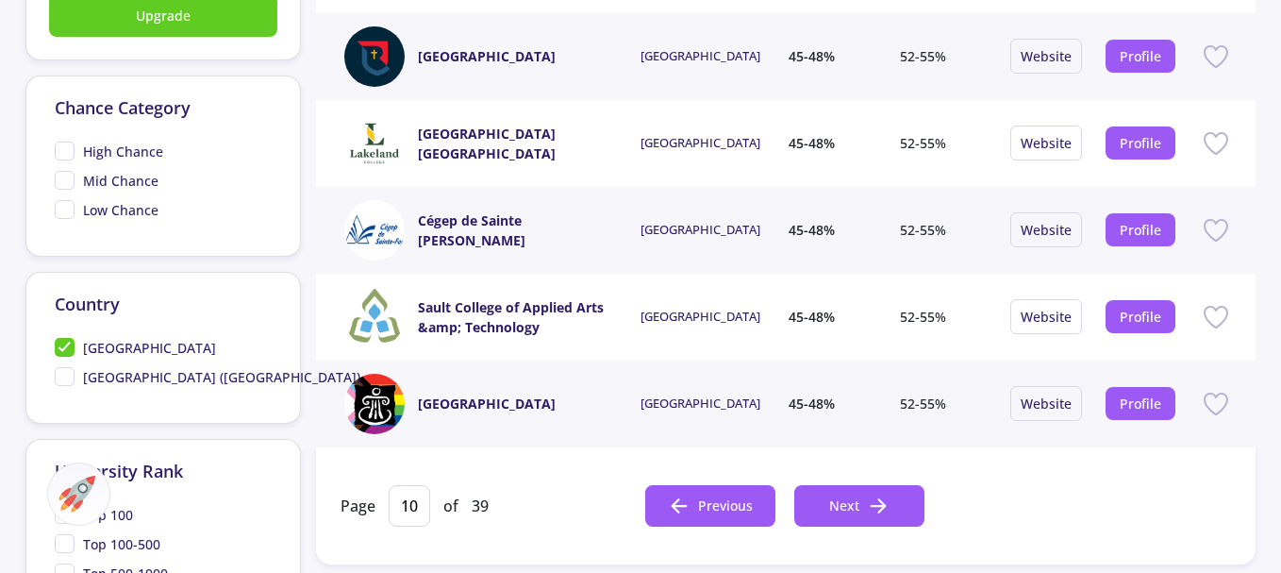
scroll to position [849, 0]
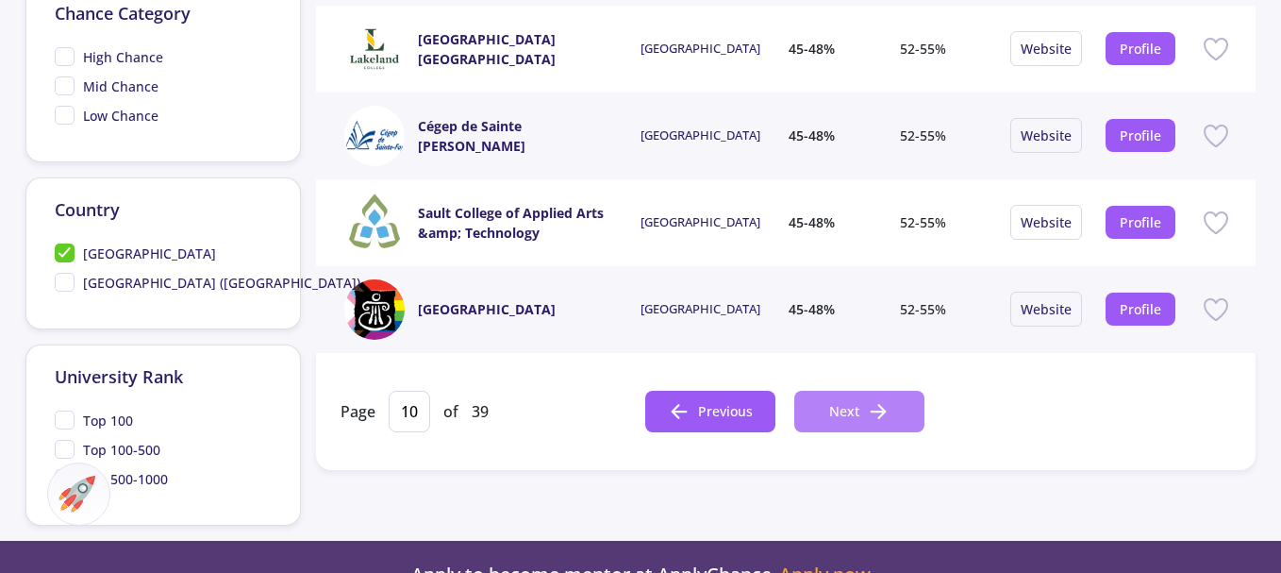
click at [868, 403] on icon at bounding box center [878, 411] width 23 height 23
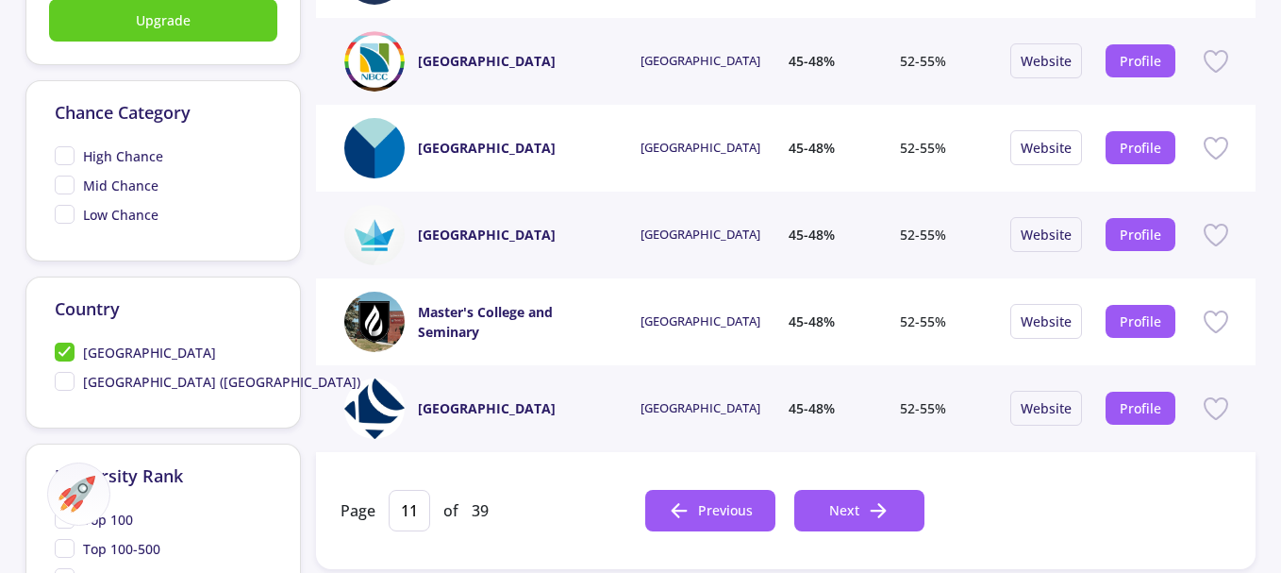
scroll to position [755, 0]
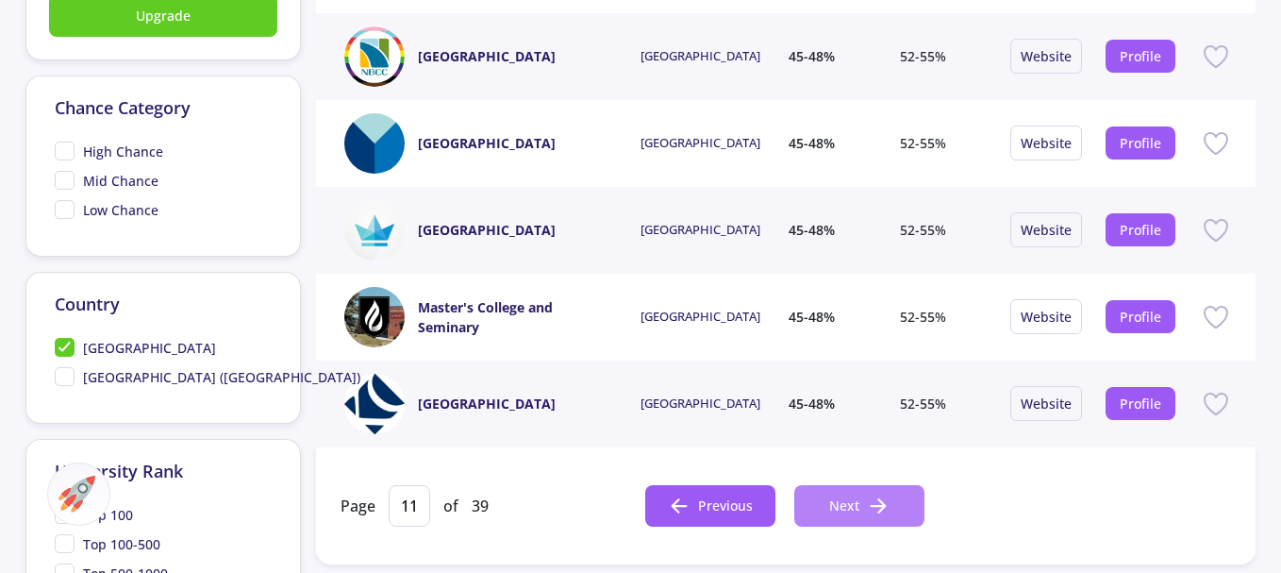
click at [866, 504] on button "Next" at bounding box center [860, 506] width 130 height 42
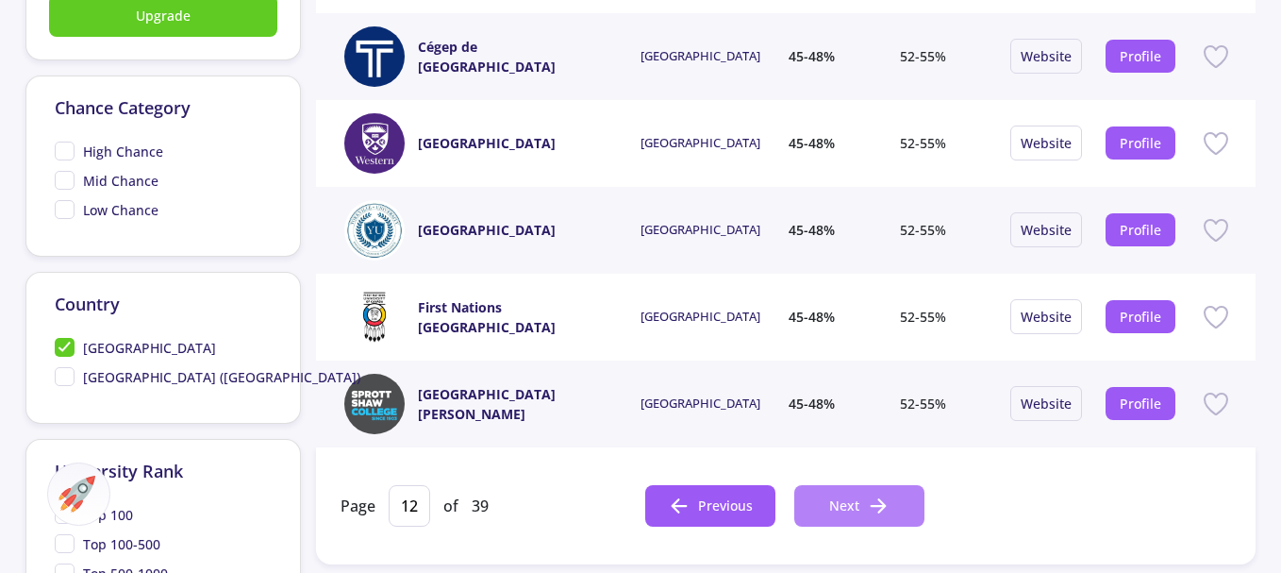
click at [862, 511] on button "Next" at bounding box center [860, 506] width 130 height 42
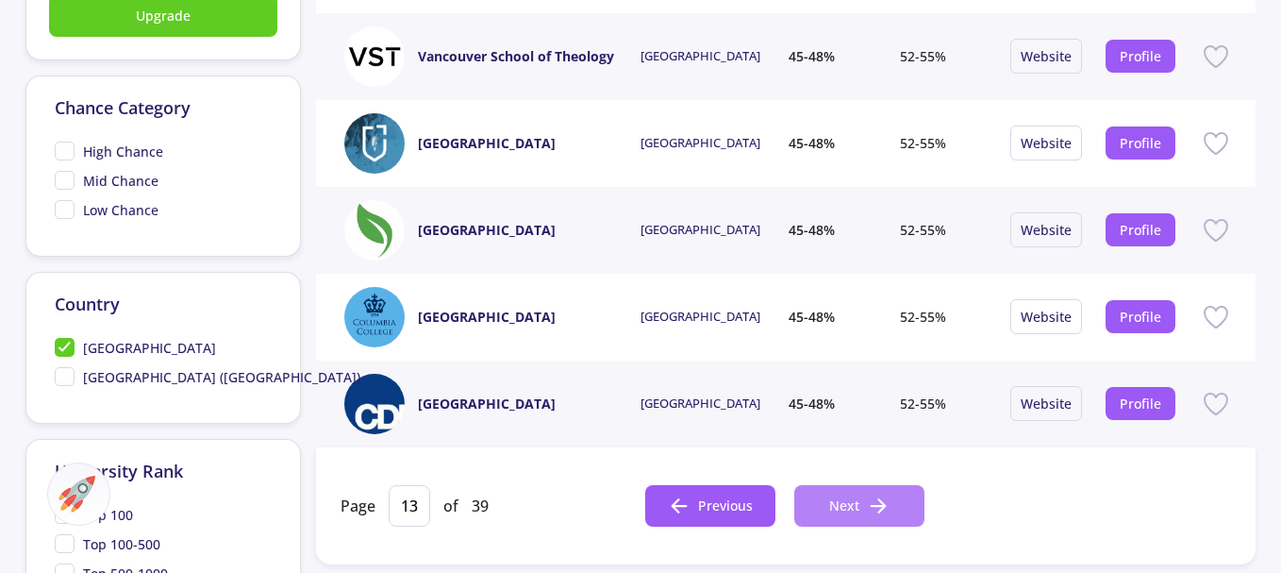
click at [872, 510] on icon at bounding box center [878, 505] width 23 height 23
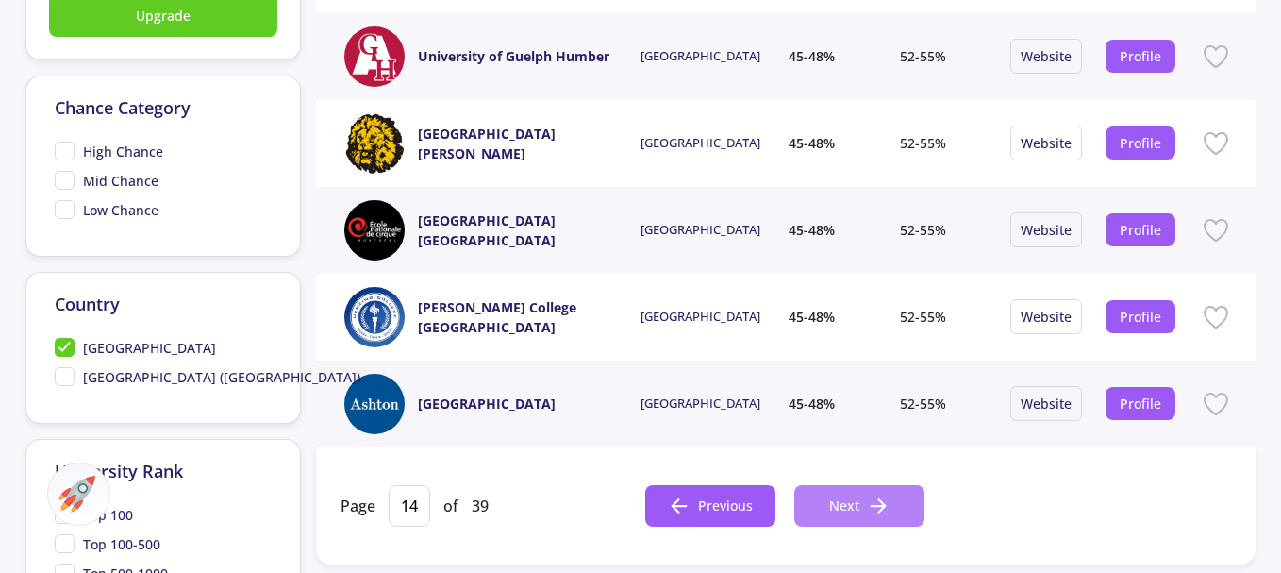
click at [868, 504] on icon at bounding box center [878, 505] width 23 height 23
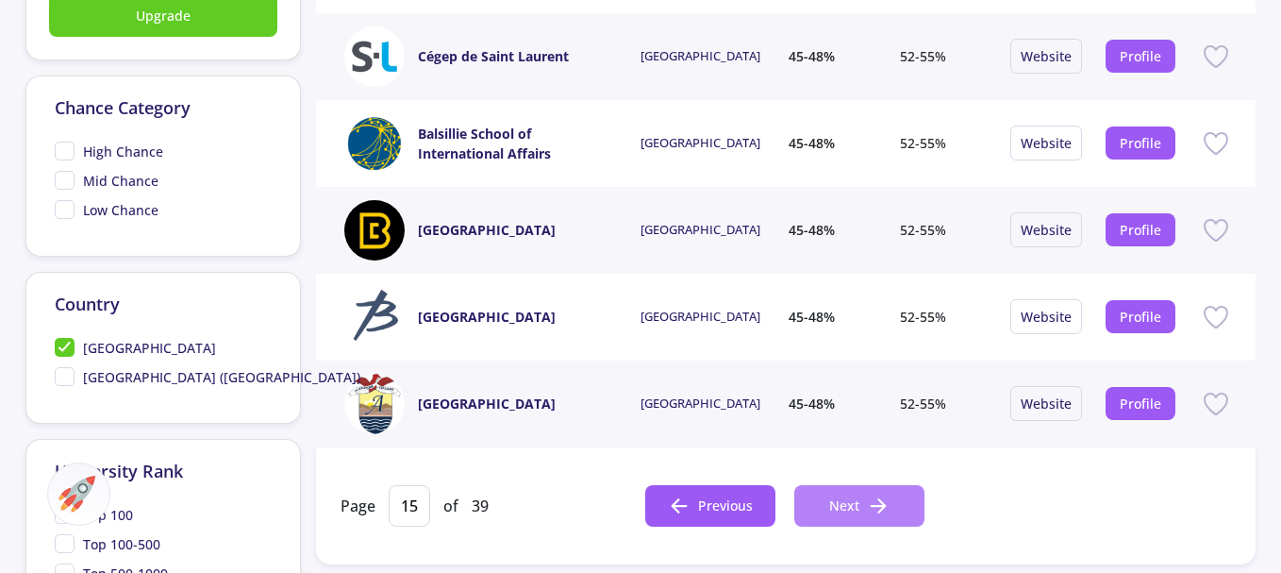
click at [863, 498] on button "Next" at bounding box center [860, 506] width 130 height 42
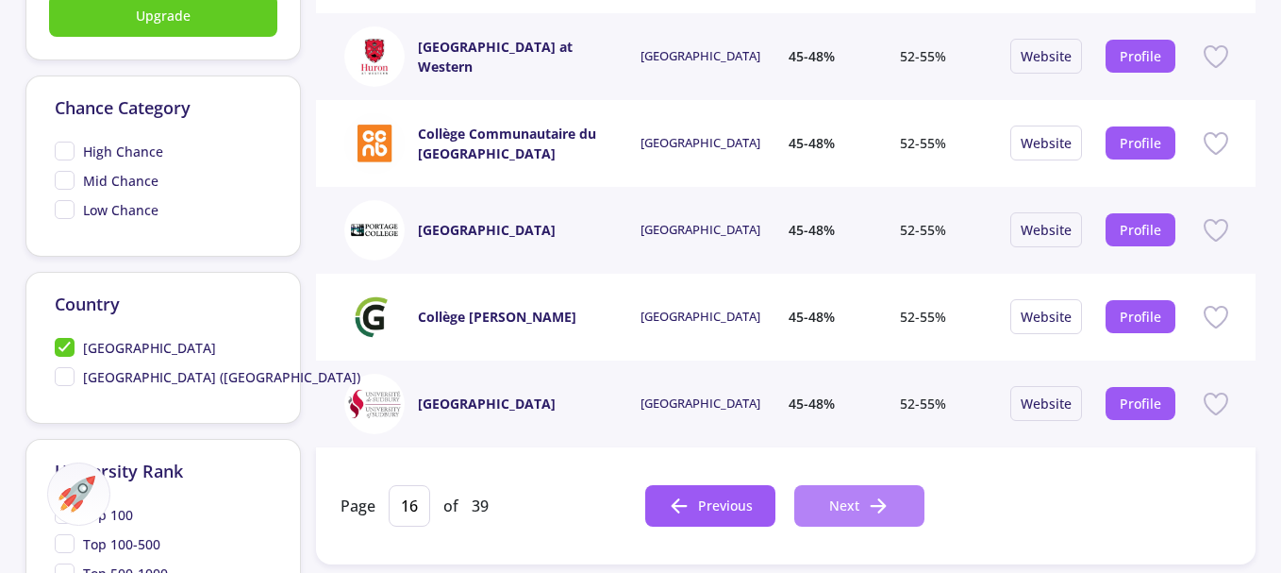
click at [861, 500] on button "Next" at bounding box center [860, 506] width 130 height 42
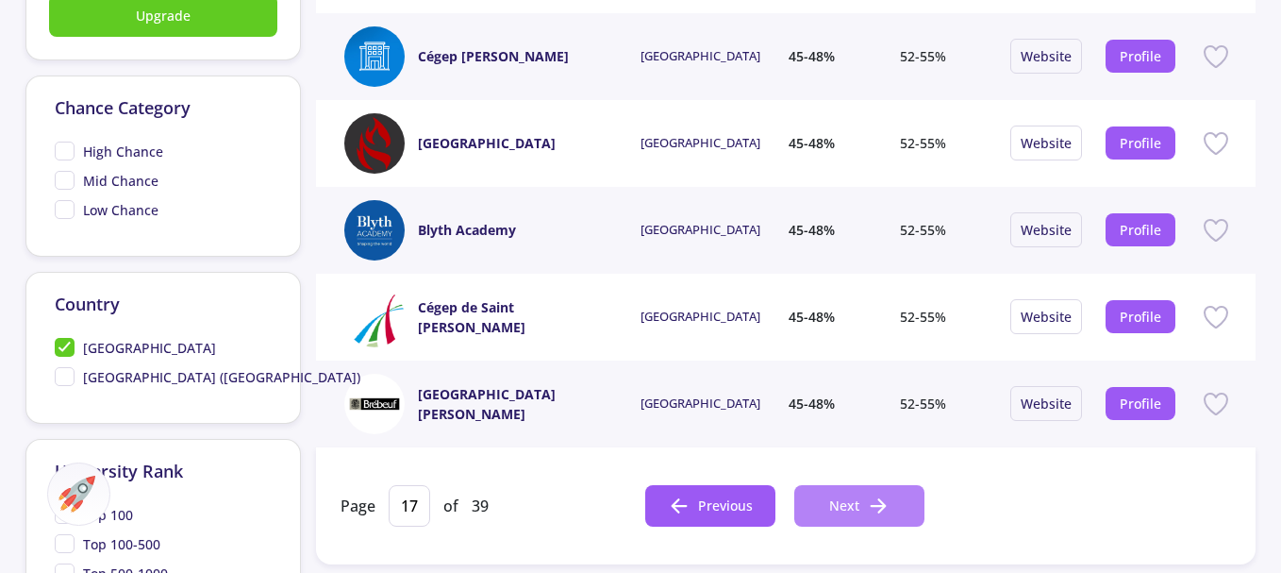
click at [856, 493] on button "Next" at bounding box center [860, 506] width 130 height 42
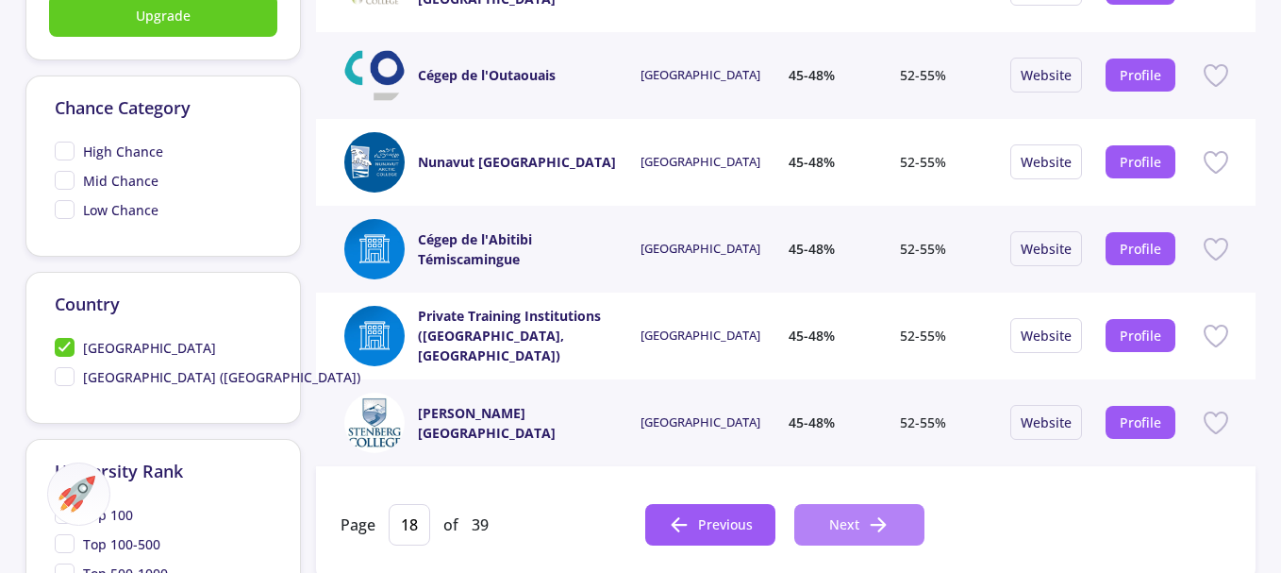
click at [855, 514] on span "Next" at bounding box center [844, 524] width 30 height 20
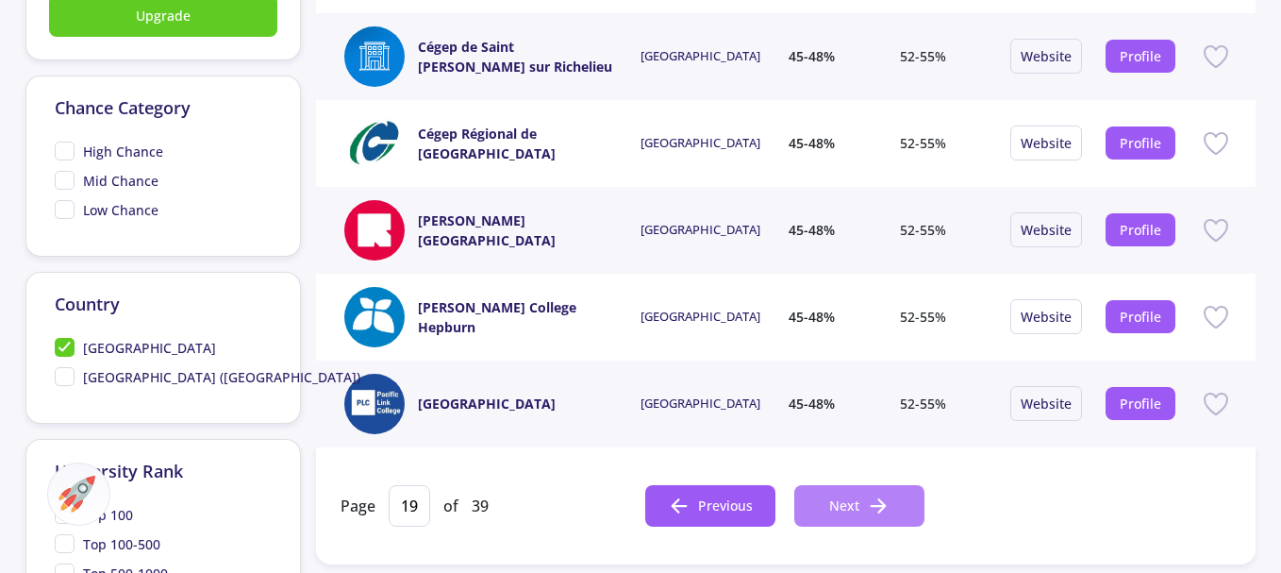
click at [853, 499] on span "Next" at bounding box center [844, 505] width 30 height 20
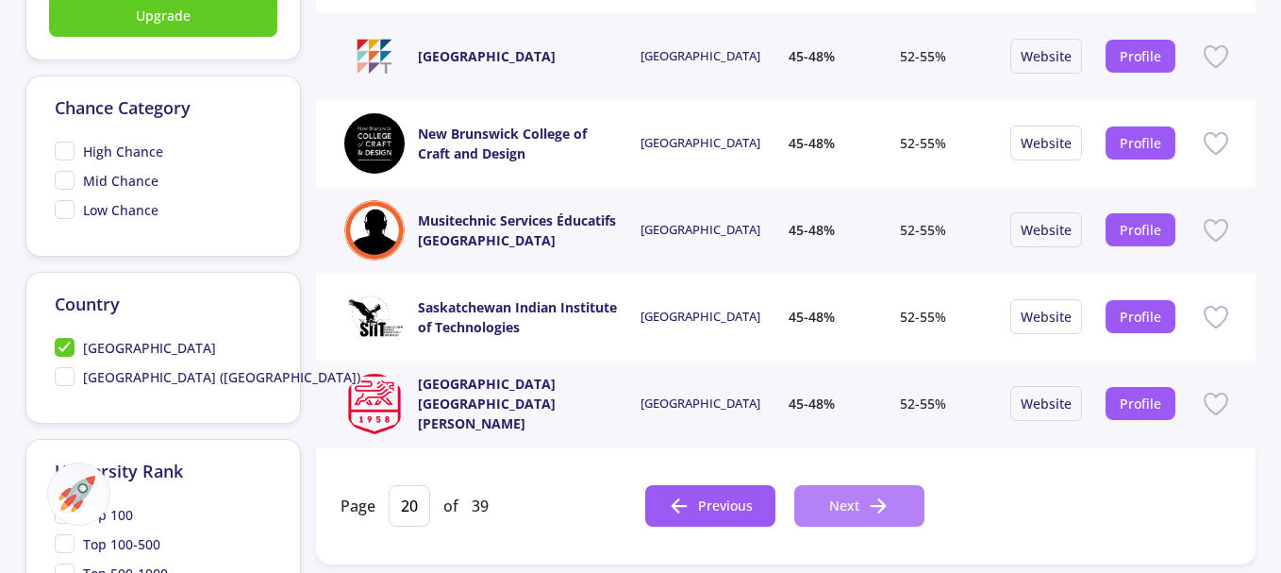
click at [850, 499] on span "Next" at bounding box center [844, 505] width 30 height 20
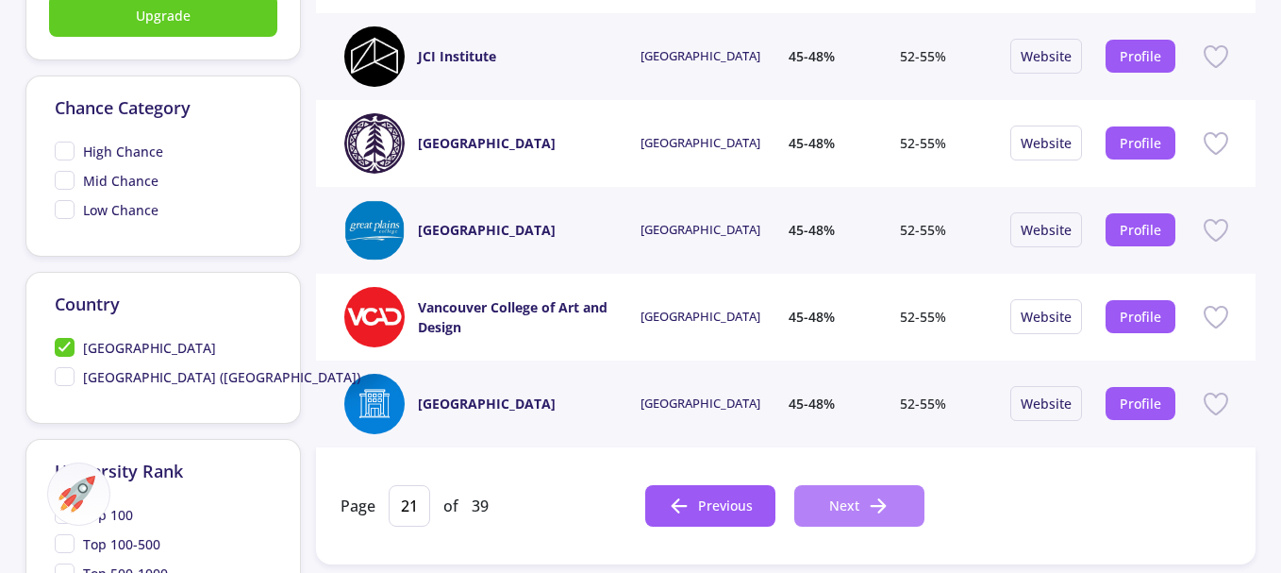
click at [845, 500] on span "Next" at bounding box center [844, 505] width 30 height 20
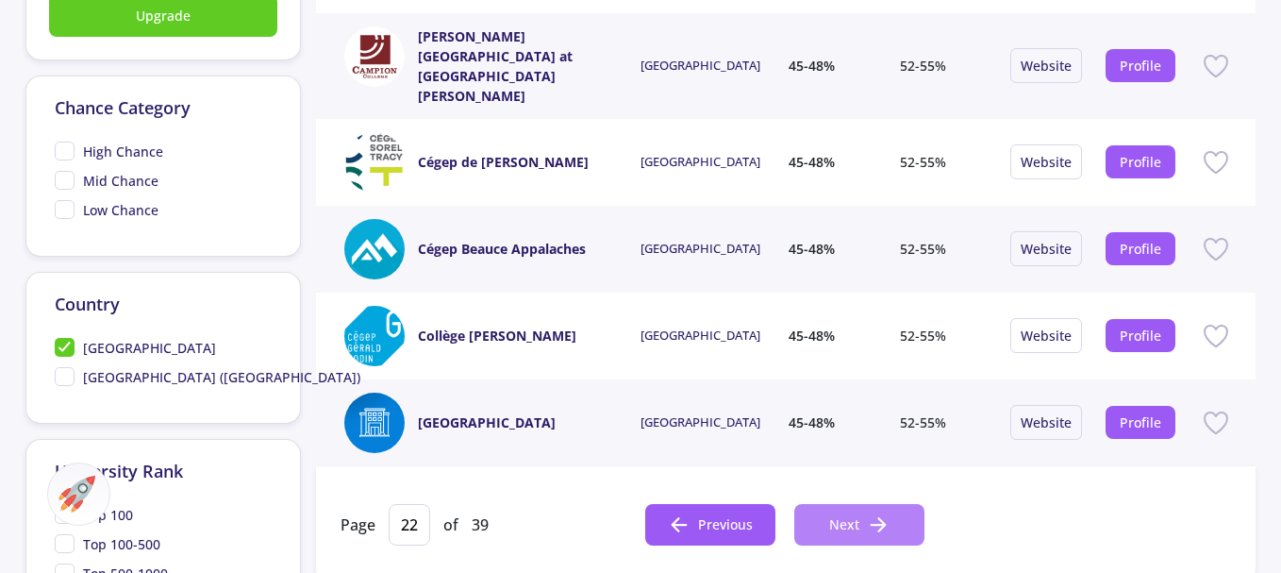
click at [845, 514] on span "Next" at bounding box center [844, 524] width 30 height 20
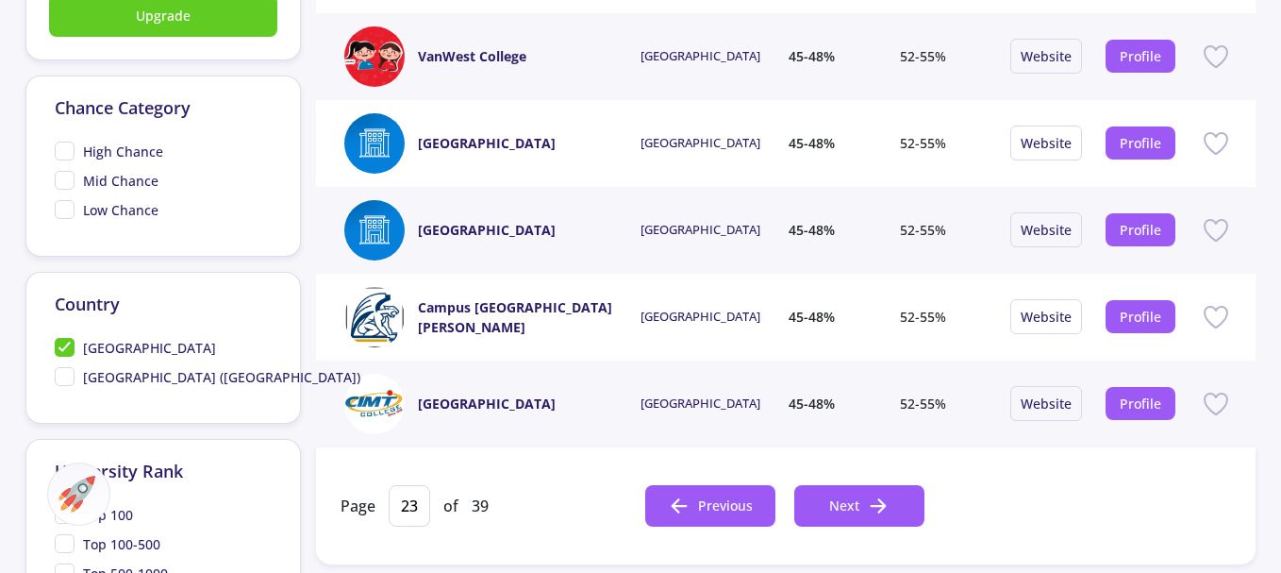
click at [845, 503] on span "Next" at bounding box center [844, 505] width 30 height 20
type input "24"
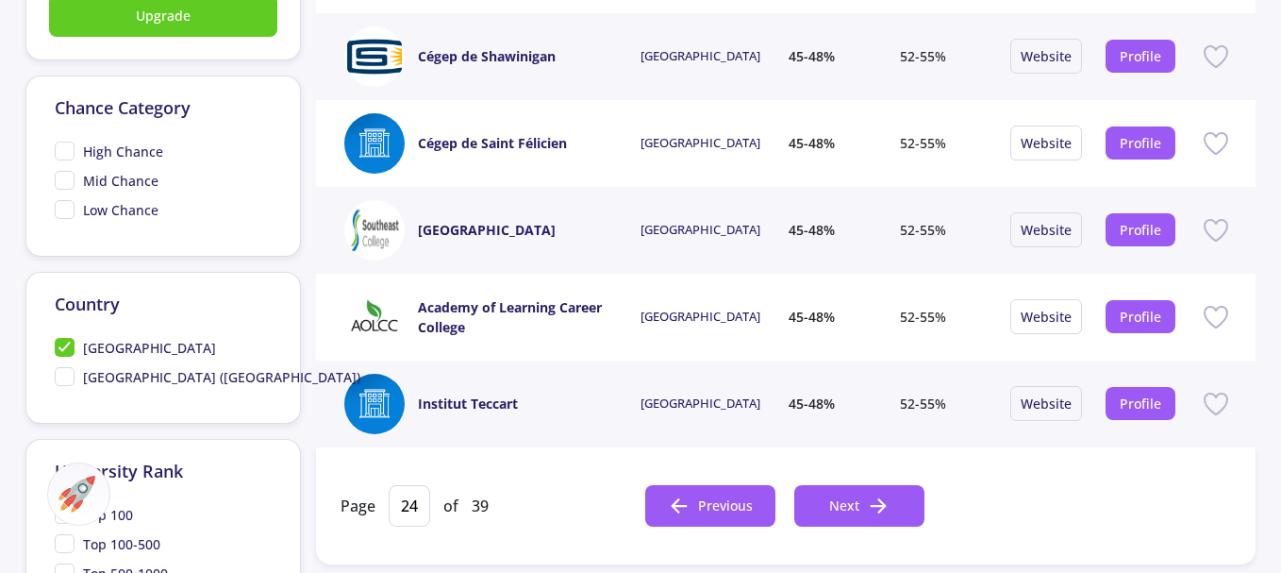
drag, startPoint x: 422, startPoint y: 505, endPoint x: 383, endPoint y: 501, distance: 38.9
click at [383, 501] on div "Page 24 of 39" at bounding box center [493, 506] width 305 height 42
click at [409, 501] on input "24" at bounding box center [410, 506] width 42 height 42
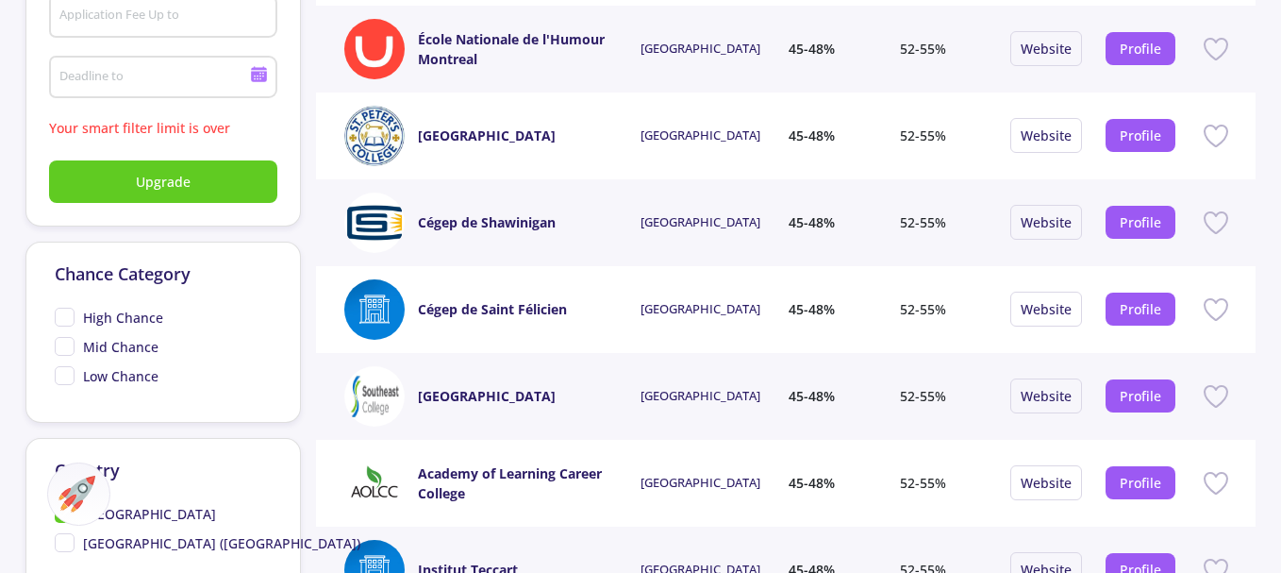
scroll to position [566, 0]
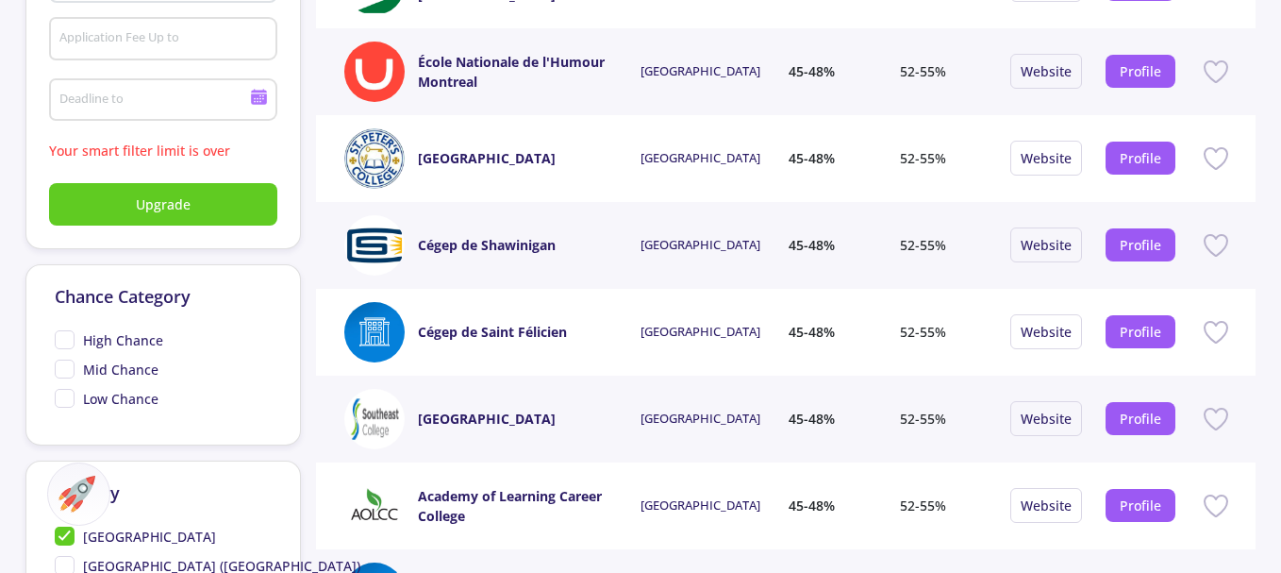
click at [67, 339] on span "High Chance" at bounding box center [109, 340] width 109 height 20
click at [67, 339] on input "High Chance" at bounding box center [61, 336] width 12 height 12
checkbox input "true"
type input "1"
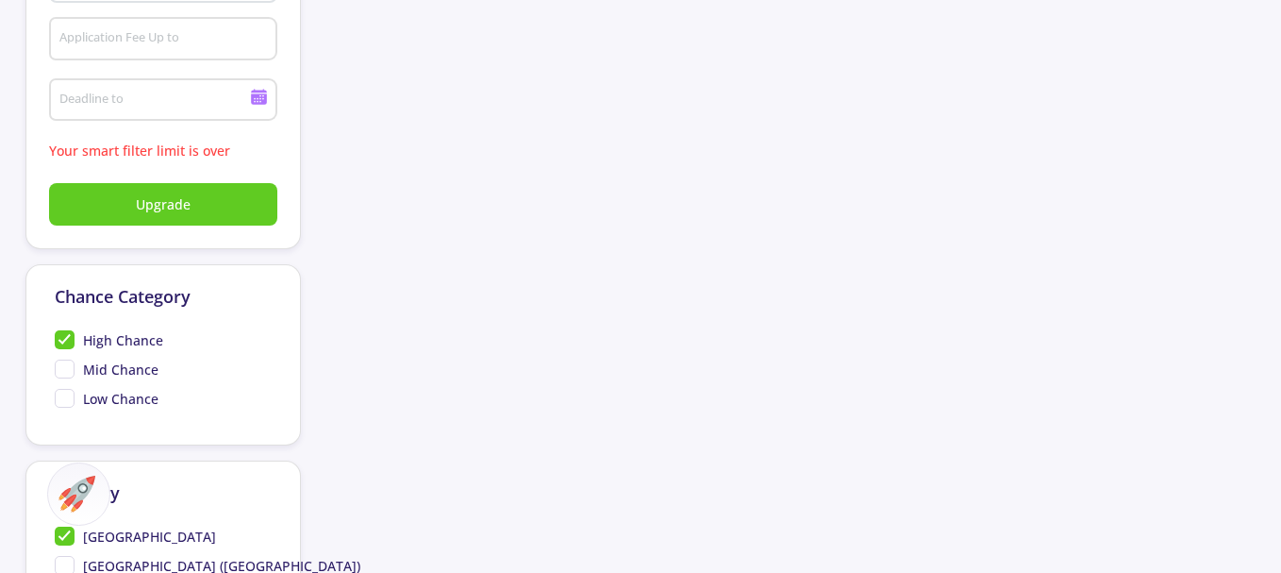
click at [62, 370] on span "Mid Chance" at bounding box center [107, 370] width 104 height 20
click at [62, 370] on input "Mid Chance" at bounding box center [61, 366] width 12 height 12
checkbox input "true"
click at [61, 336] on span "High Chance" at bounding box center [109, 340] width 109 height 20
click at [61, 336] on input "High Chance" at bounding box center [61, 336] width 12 height 12
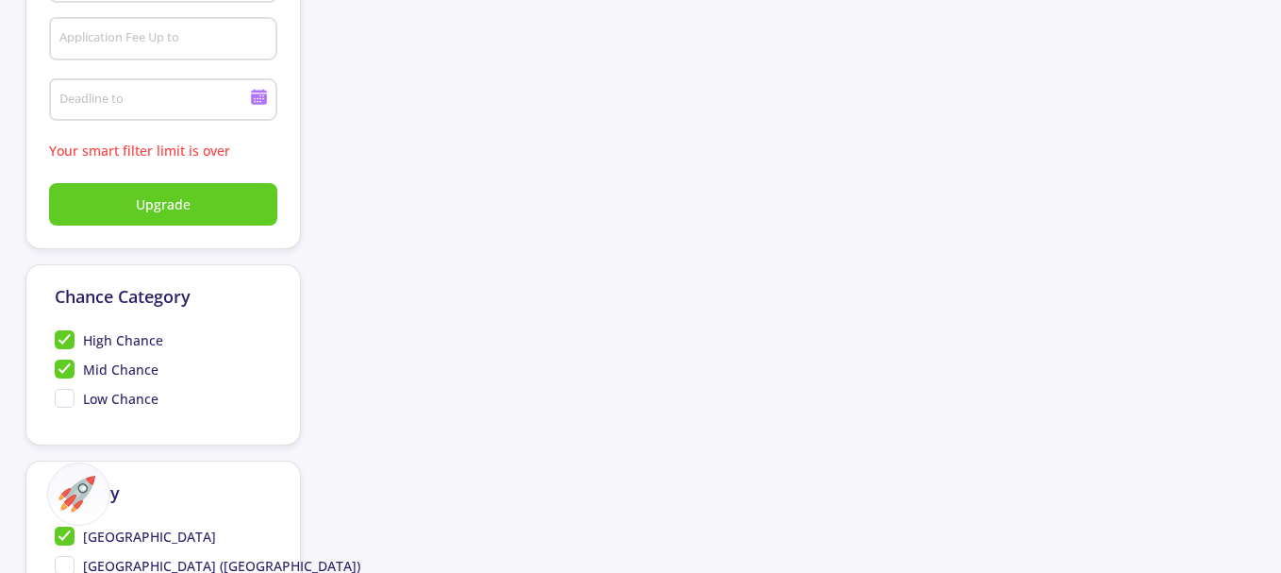
checkbox input "false"
click at [59, 395] on span "Low Chance" at bounding box center [107, 399] width 104 height 20
click at [59, 395] on input "Low Chance" at bounding box center [61, 395] width 12 height 12
checkbox input "true"
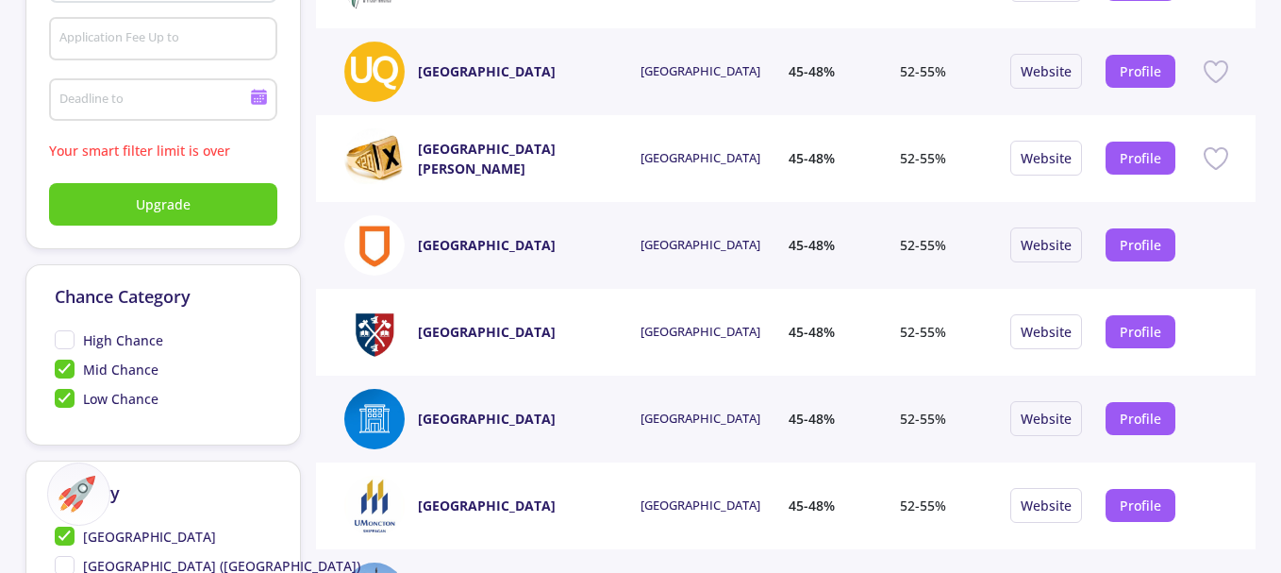
click at [61, 367] on div at bounding box center [640, 286] width 1281 height 573
click at [62, 366] on span "Mid Chance" at bounding box center [107, 370] width 104 height 20
click at [62, 366] on input "Mid Chance" at bounding box center [61, 366] width 12 height 12
checkbox input "false"
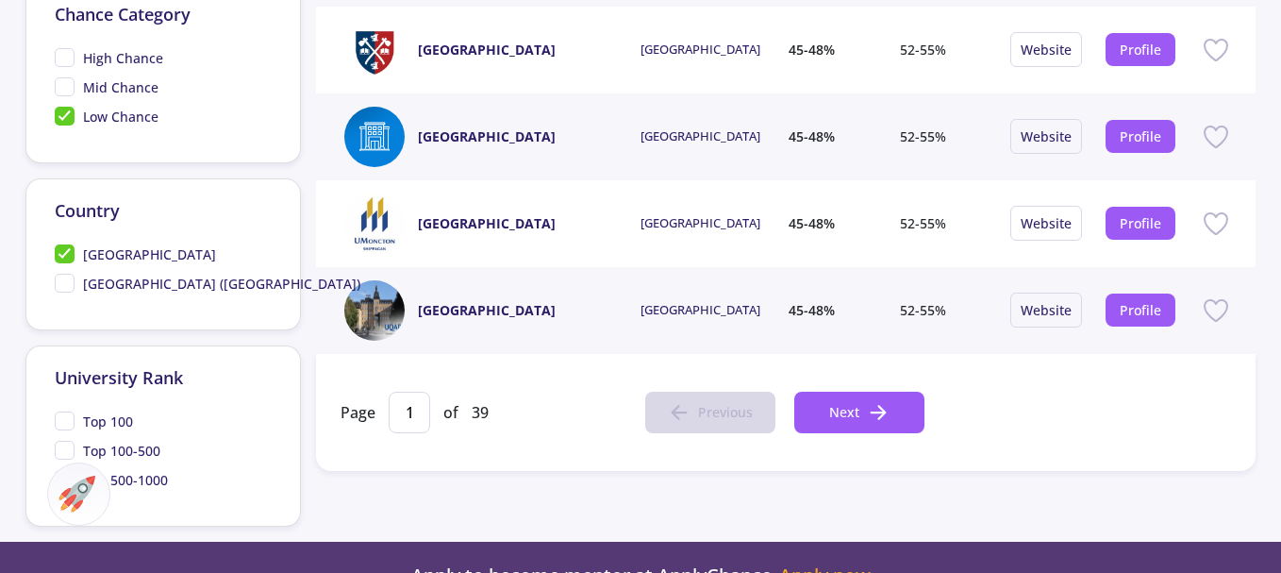
scroll to position [849, 0]
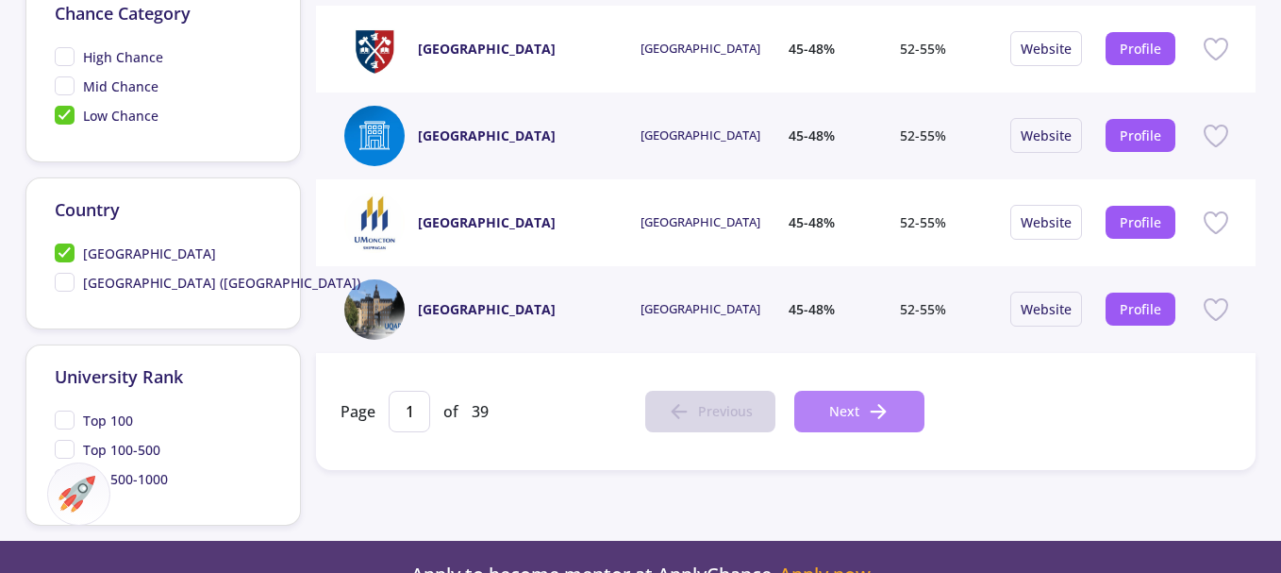
drag, startPoint x: 856, startPoint y: 386, endPoint x: 856, endPoint y: 397, distance: 11.3
click at [856, 389] on div "Page 1 of 39 Previous Next" at bounding box center [786, 411] width 940 height 117
click at [856, 407] on span "Next" at bounding box center [844, 411] width 30 height 20
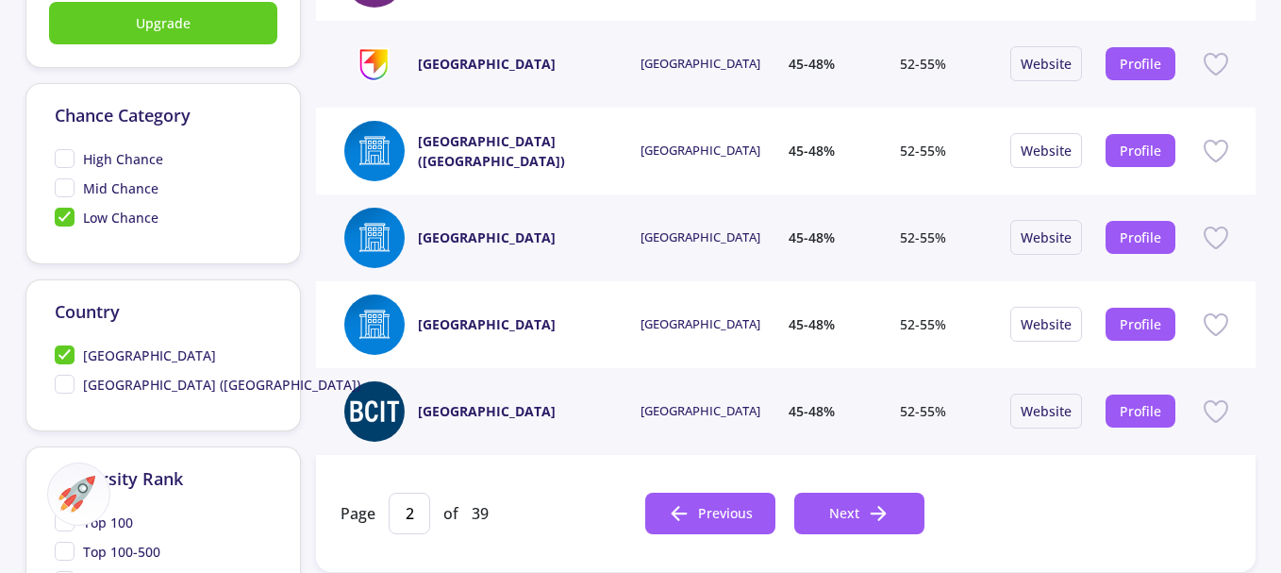
scroll to position [755, 0]
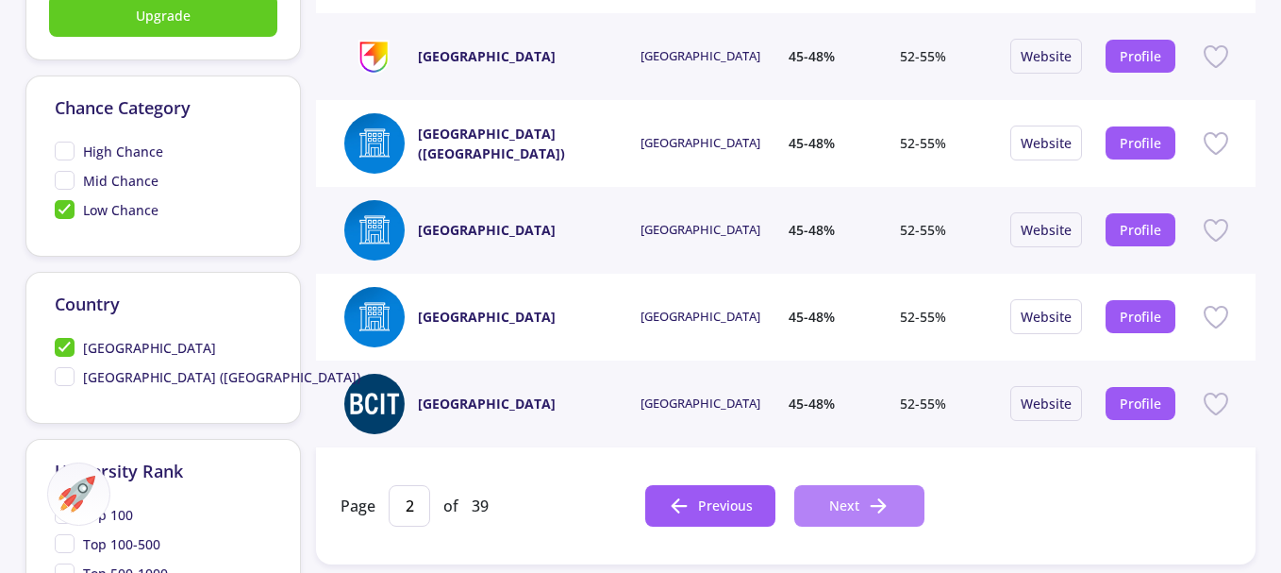
click at [861, 526] on button "Next" at bounding box center [860, 506] width 130 height 42
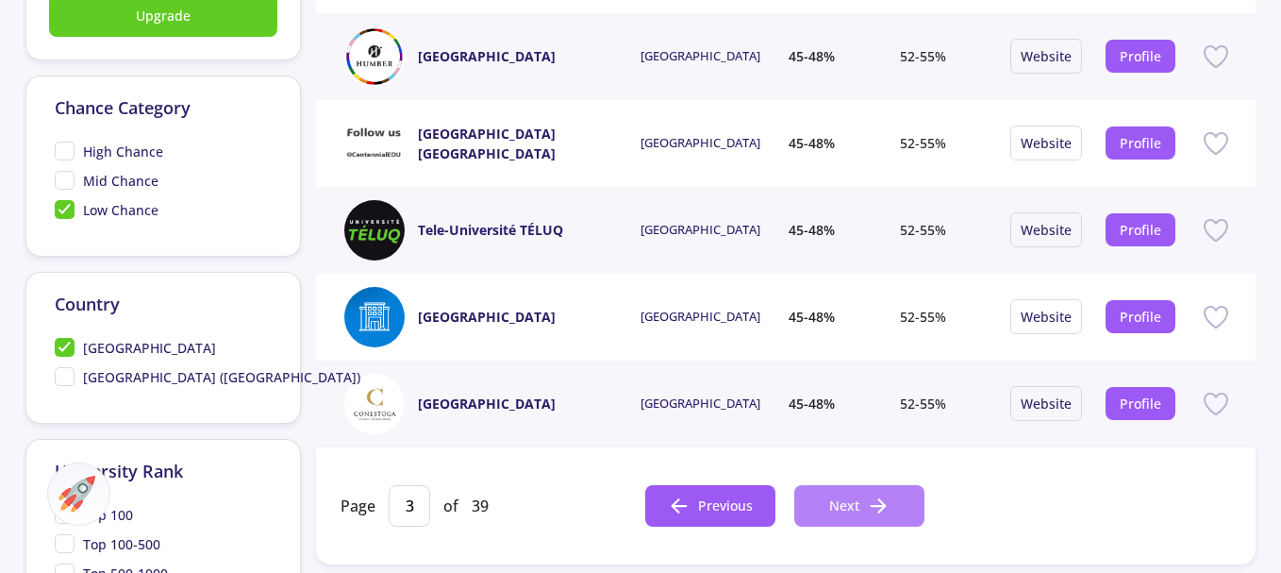
click at [848, 508] on span "Next" at bounding box center [844, 505] width 30 height 20
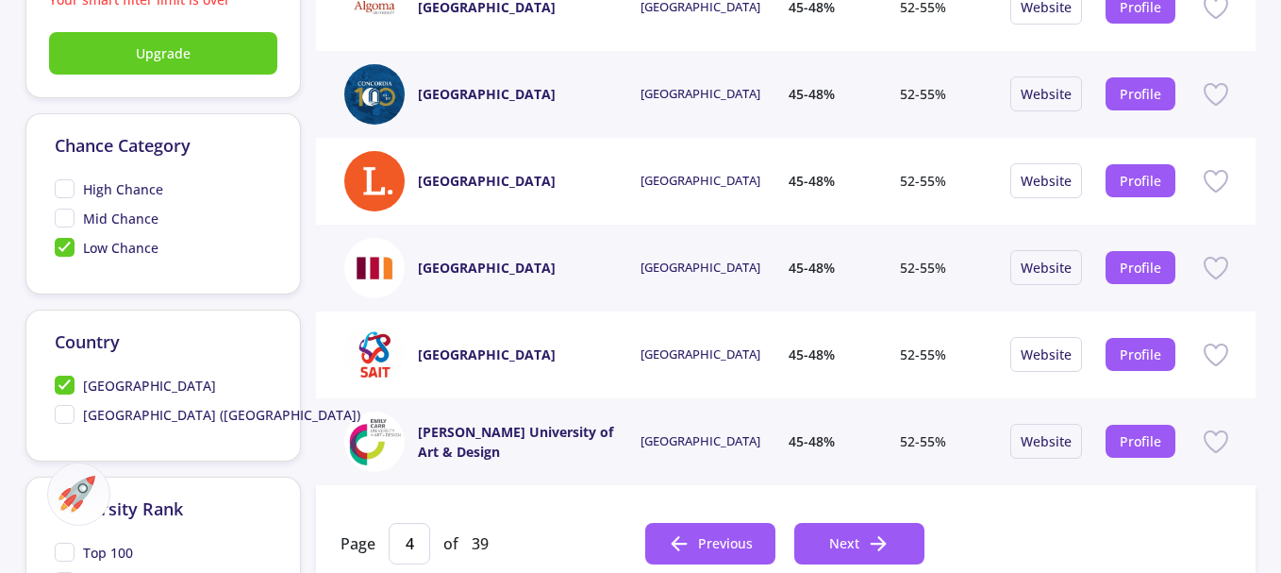
scroll to position [849, 0]
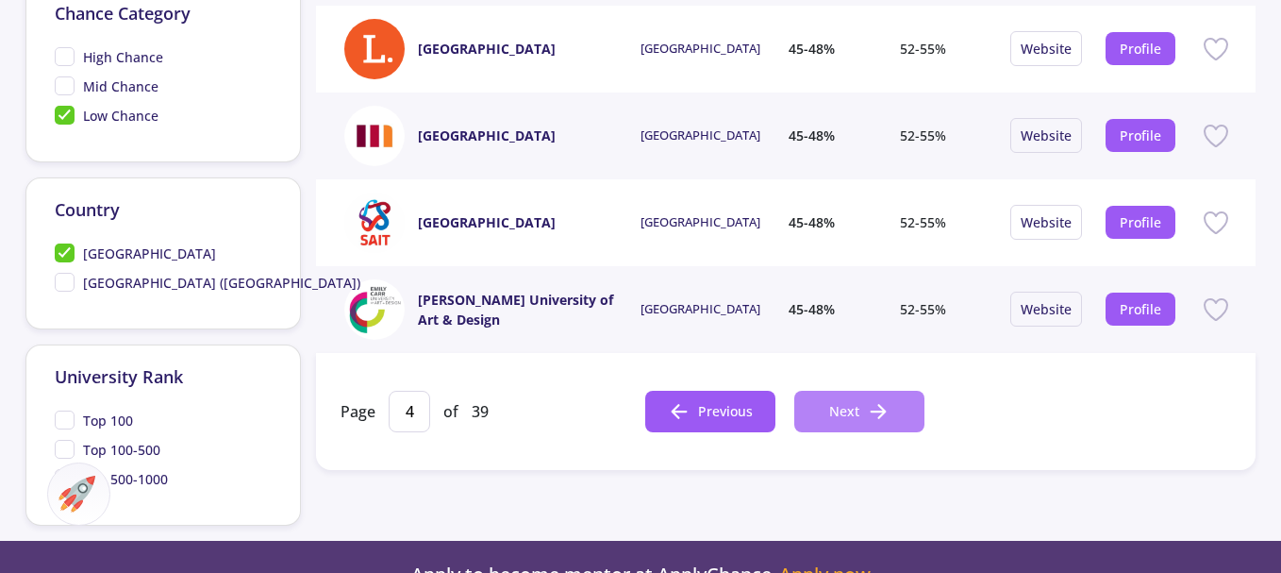
click at [851, 406] on span "Next" at bounding box center [844, 411] width 30 height 20
type input "5"
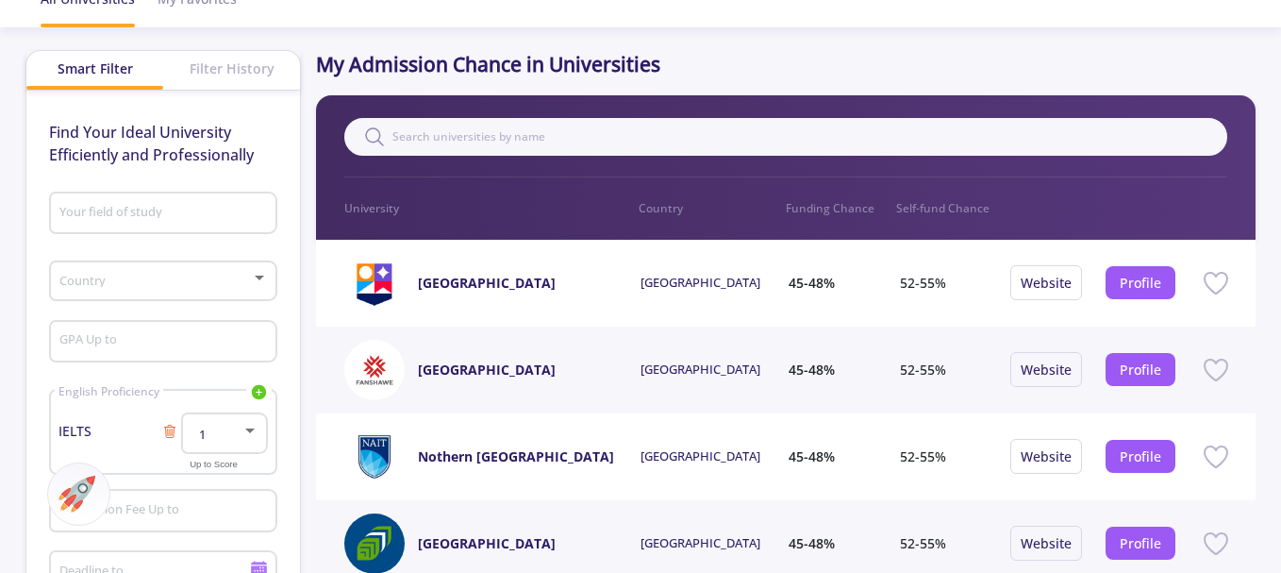
scroll to position [0, 0]
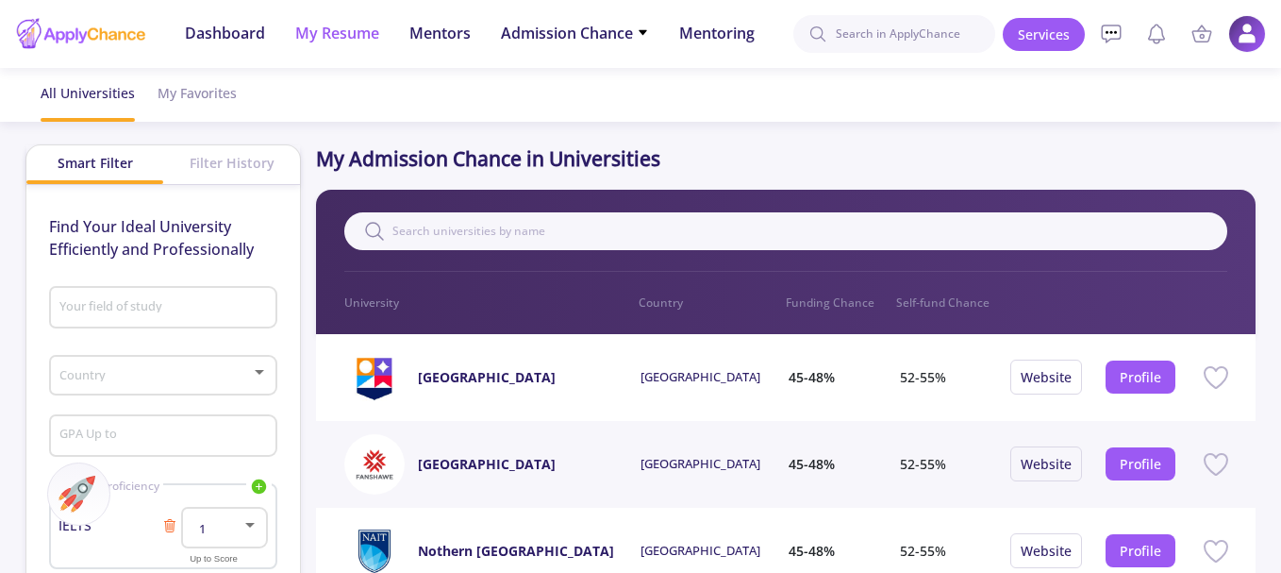
click at [320, 33] on span "My Resume" at bounding box center [337, 33] width 84 height 23
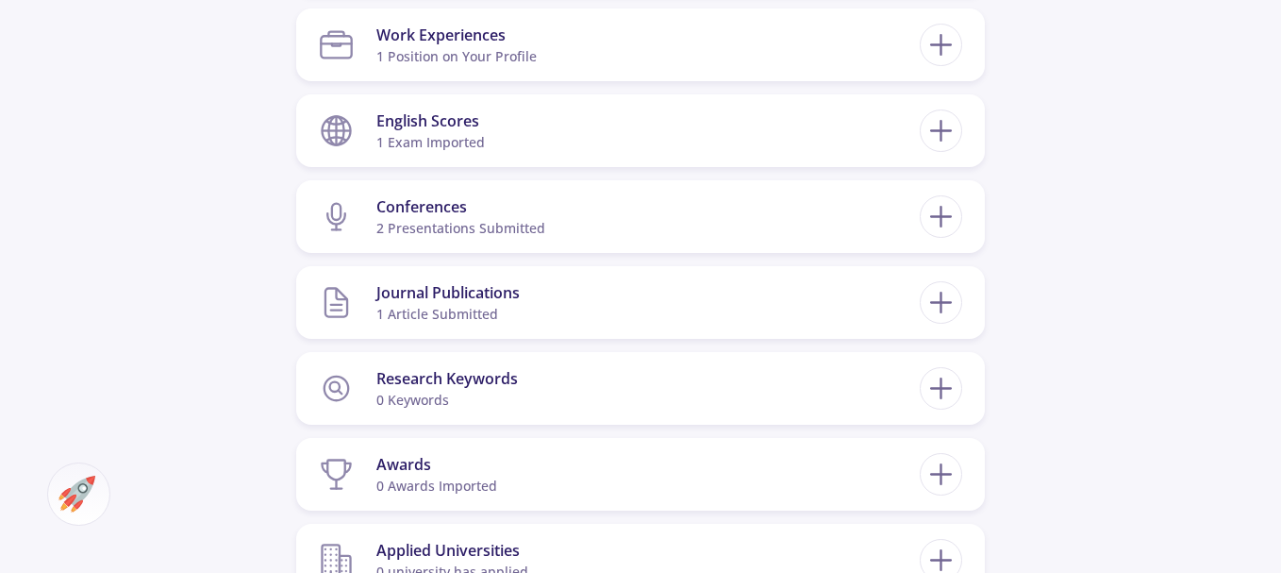
scroll to position [1038, 0]
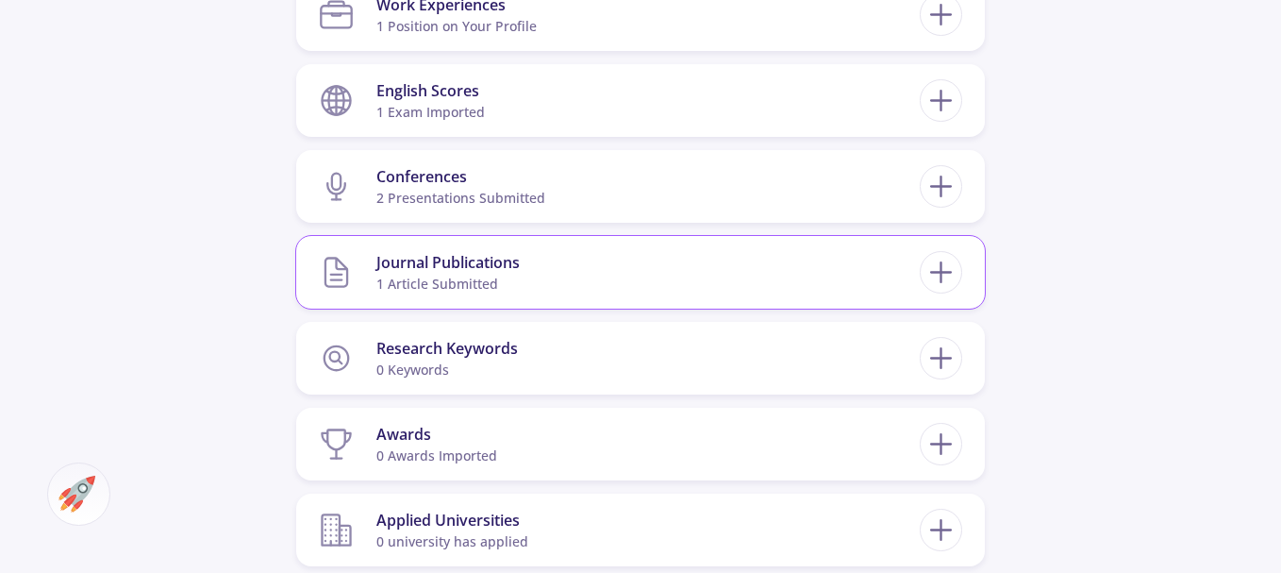
click at [422, 258] on div "Journal Publications" at bounding box center [447, 262] width 143 height 23
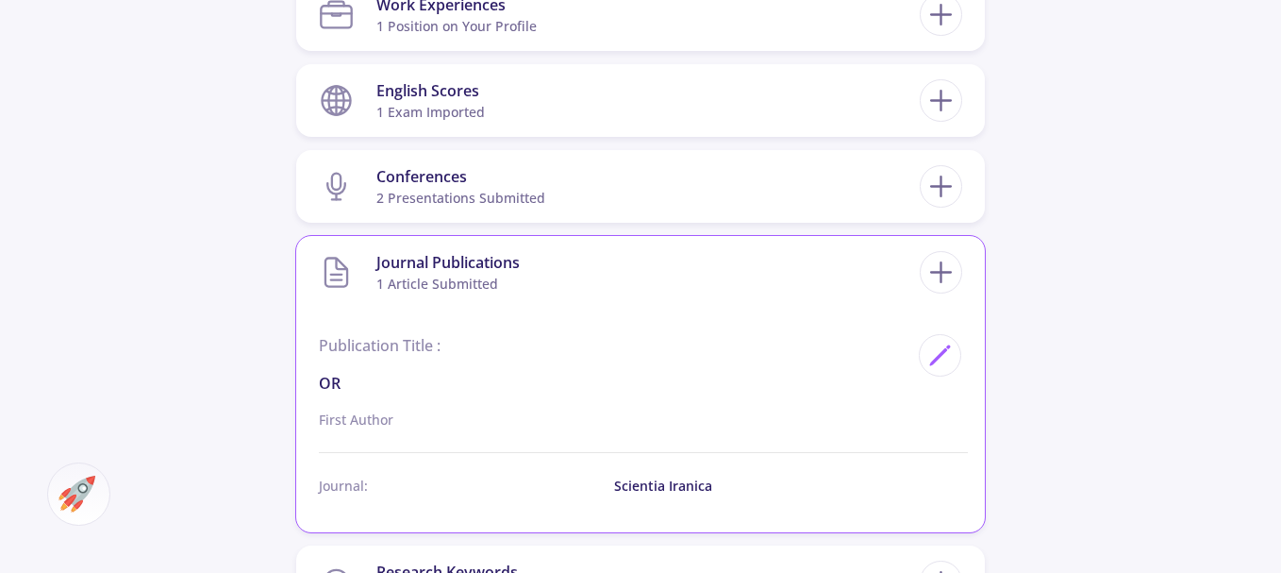
click at [426, 259] on div "Journal Publications" at bounding box center [447, 262] width 143 height 23
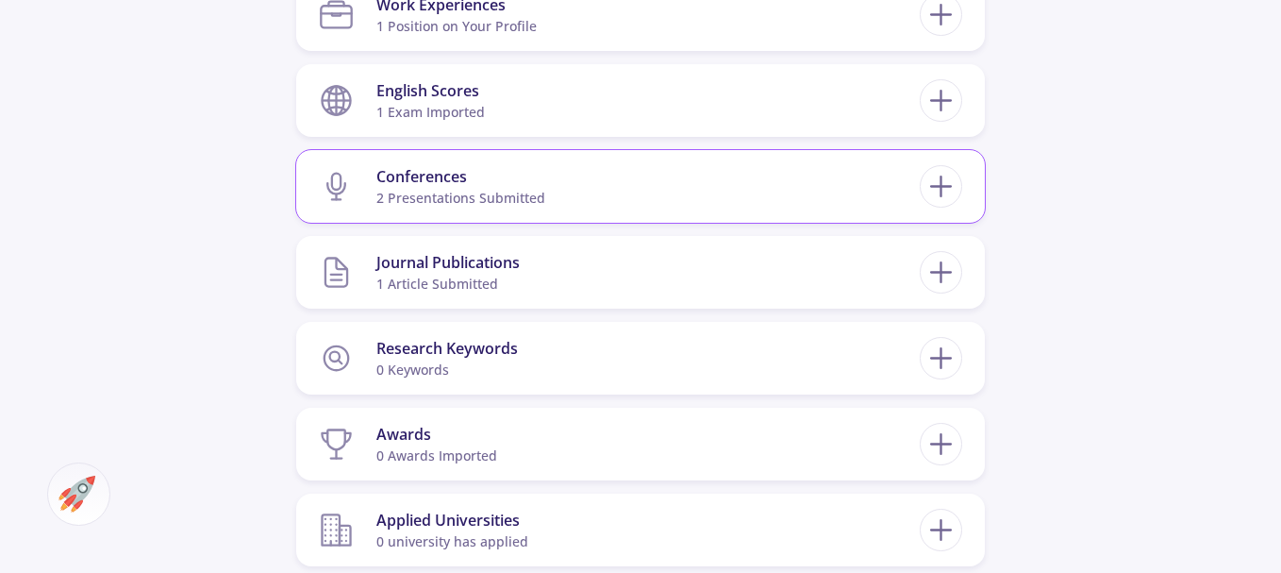
click at [423, 180] on div "Conferences" at bounding box center [460, 176] width 169 height 23
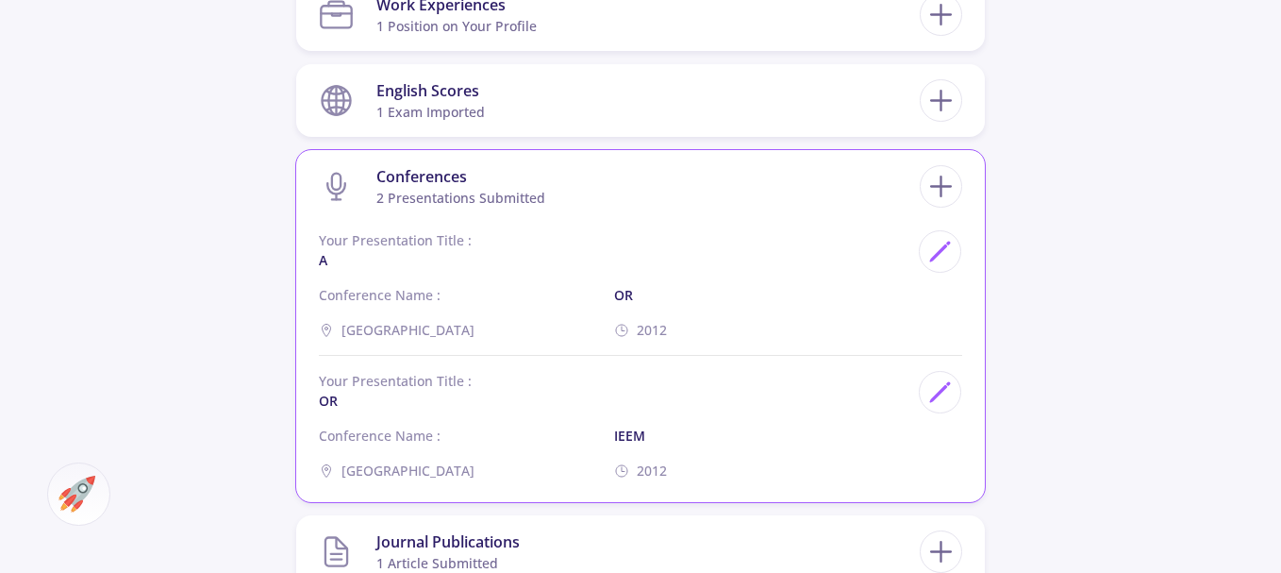
click at [423, 180] on div "Conferences" at bounding box center [460, 176] width 169 height 23
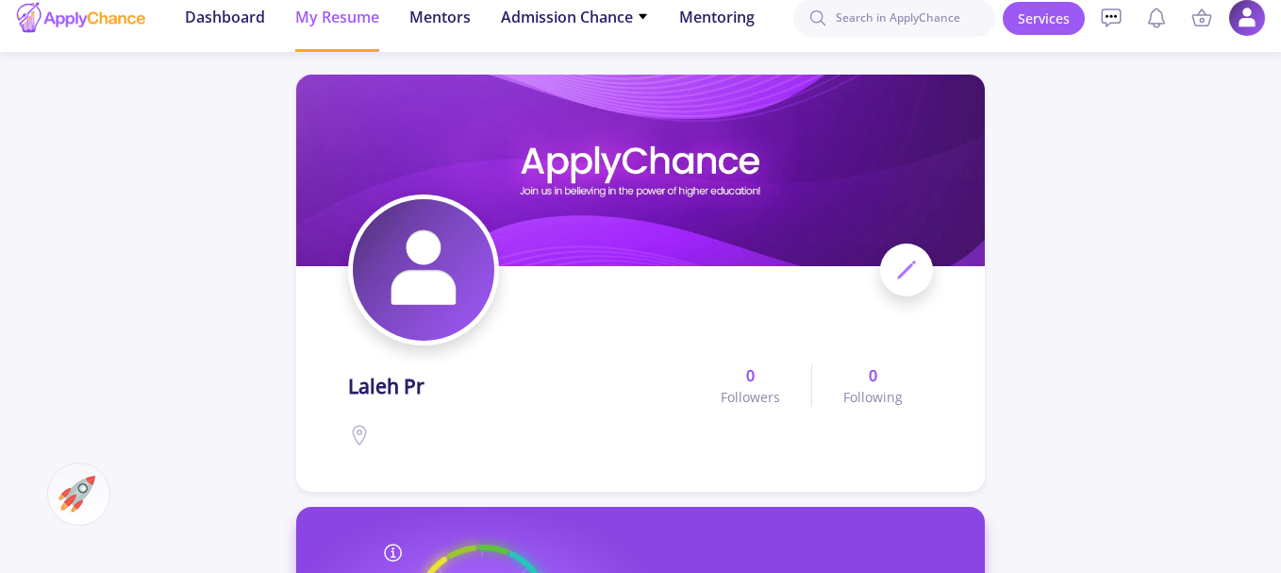
scroll to position [0, 0]
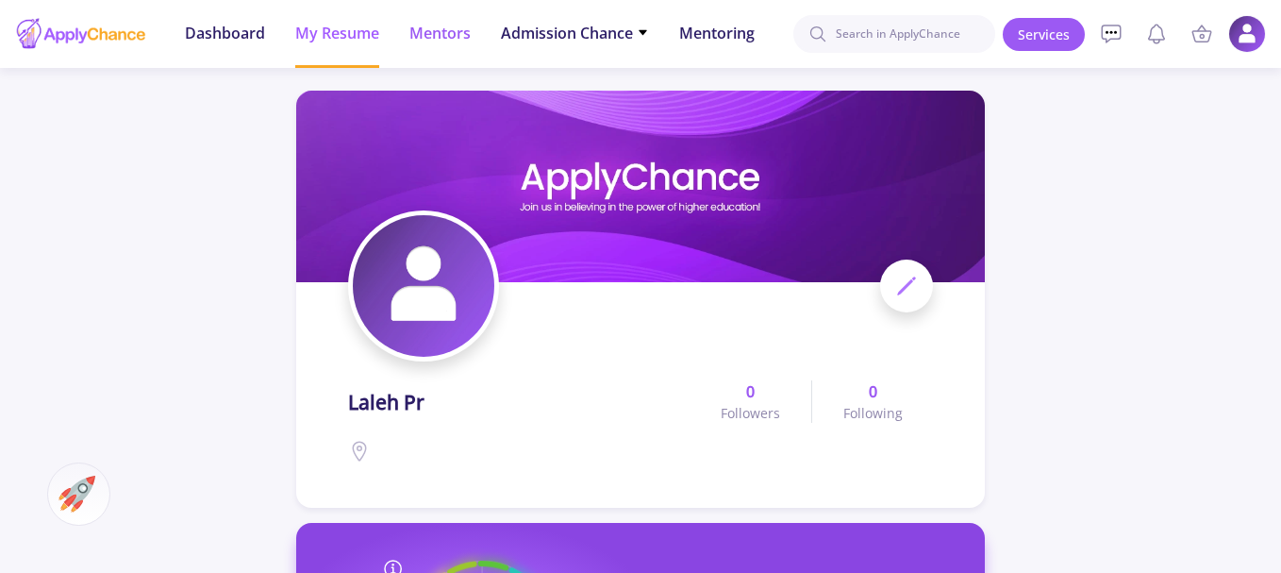
click at [435, 38] on span "Mentors" at bounding box center [440, 33] width 61 height 23
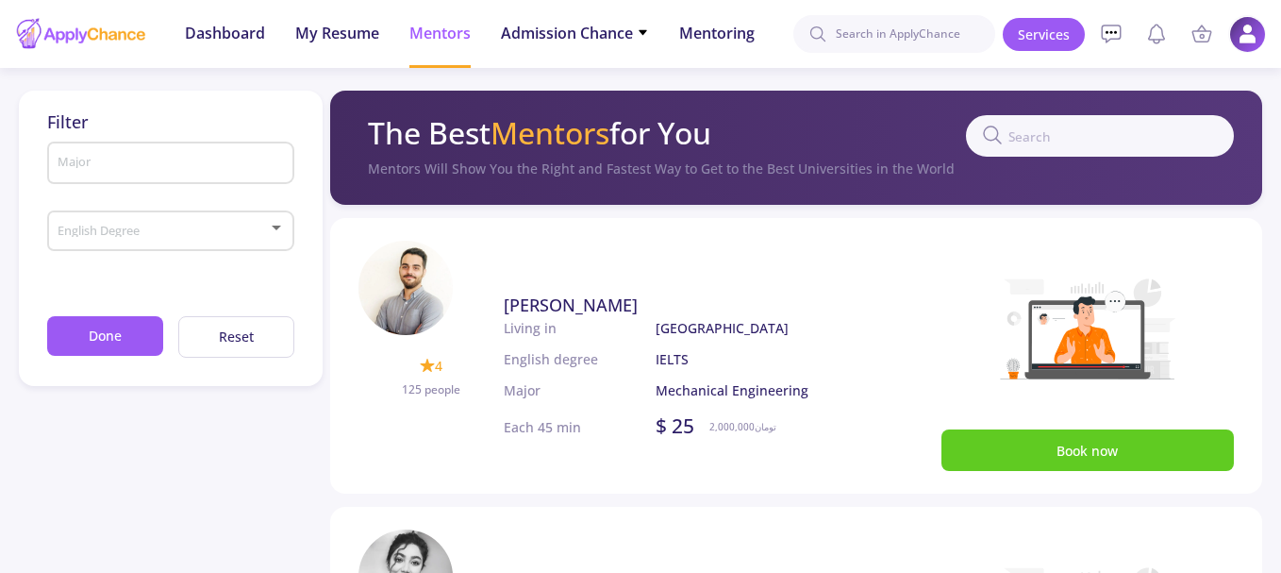
click at [1251, 32] on img at bounding box center [1247, 34] width 37 height 37
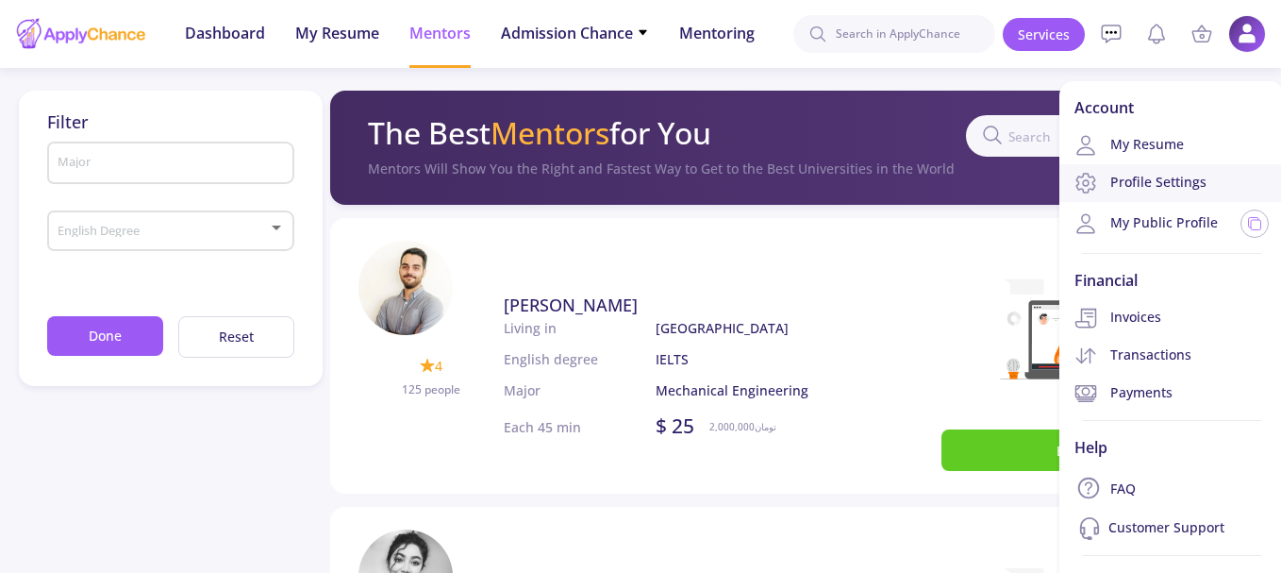
click at [1155, 179] on link "Profile Settings" at bounding box center [1172, 183] width 225 height 38
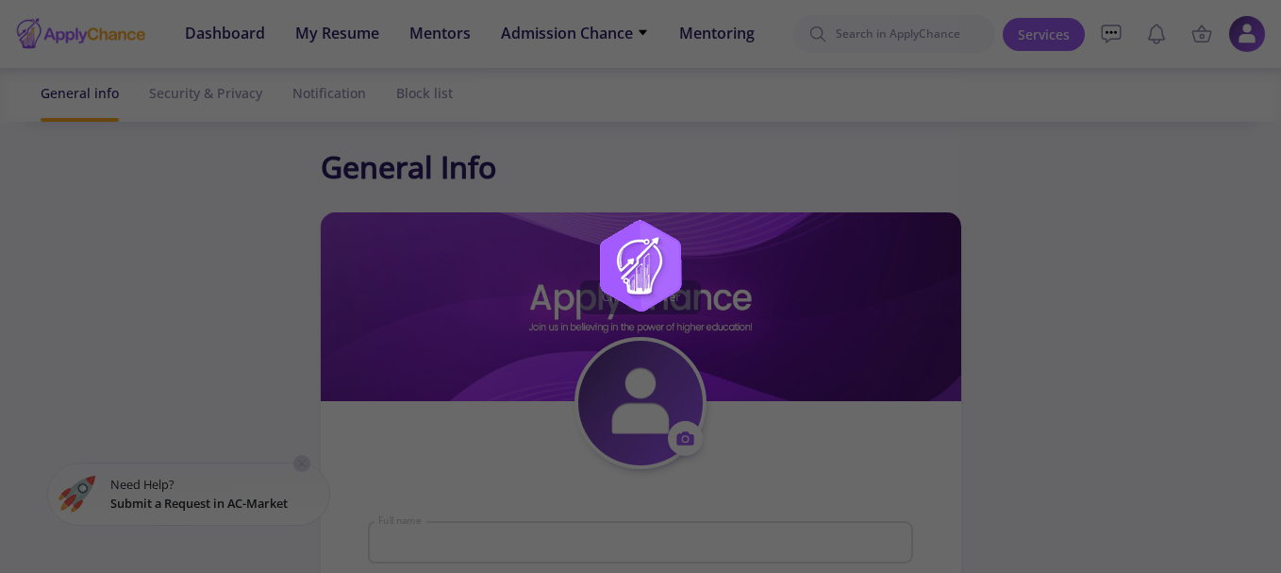
type input "laleh pr"
type input "lalehpr"
type input "[EMAIL_ADDRESS][DOMAIN_NAME]"
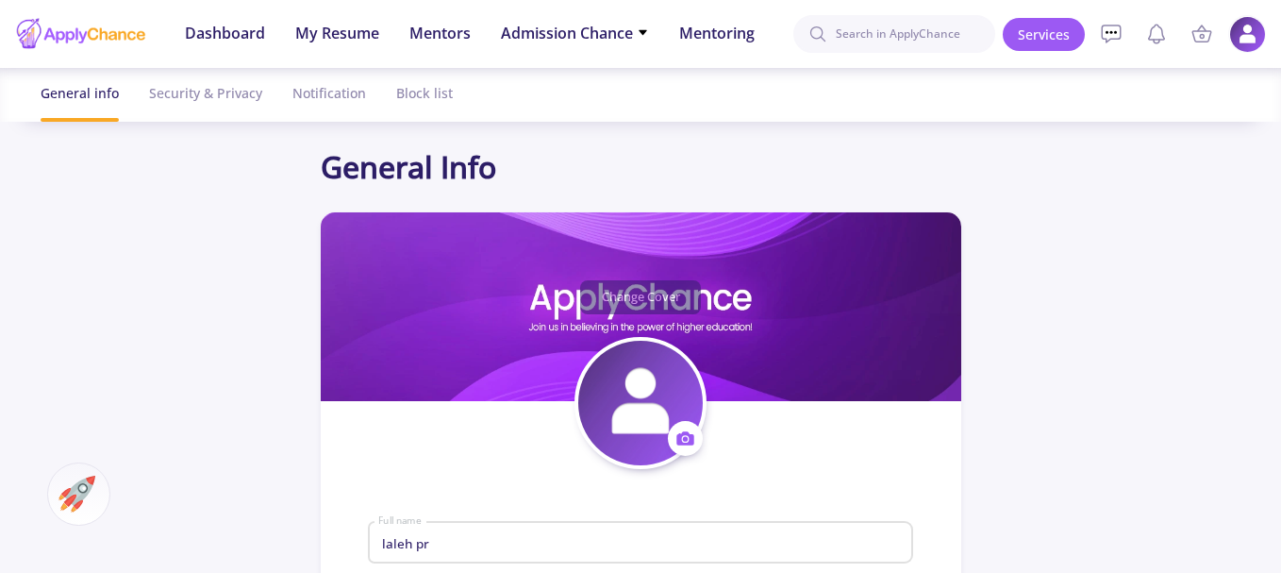
click at [1249, 35] on img at bounding box center [1247, 34] width 37 height 37
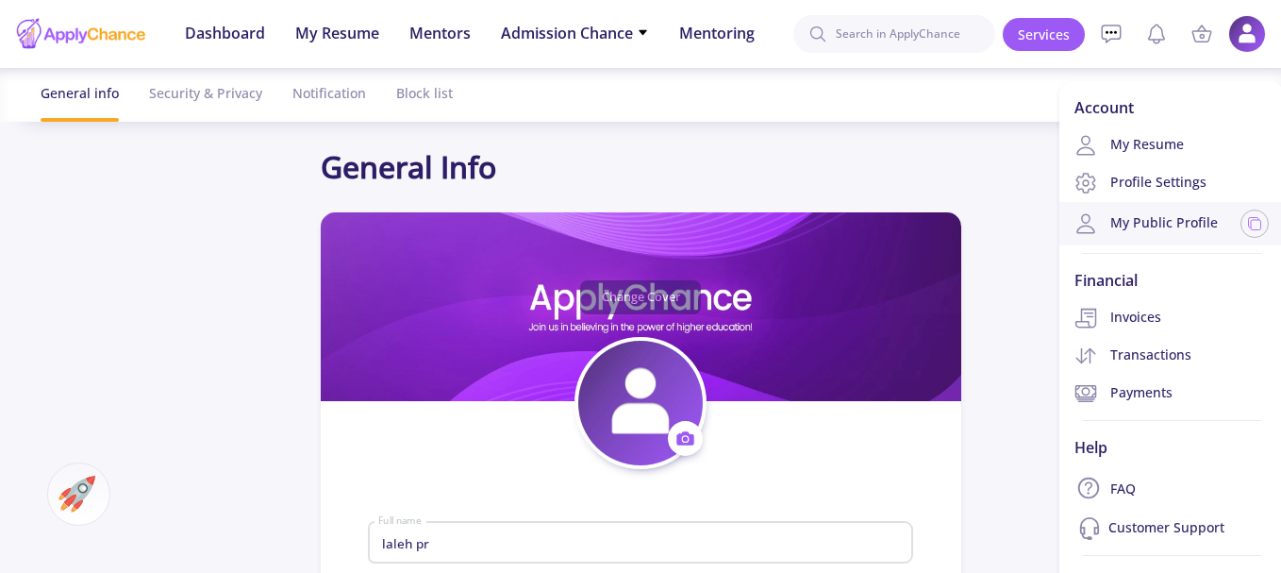
click at [1151, 220] on link "My Public Profile" at bounding box center [1146, 223] width 143 height 23
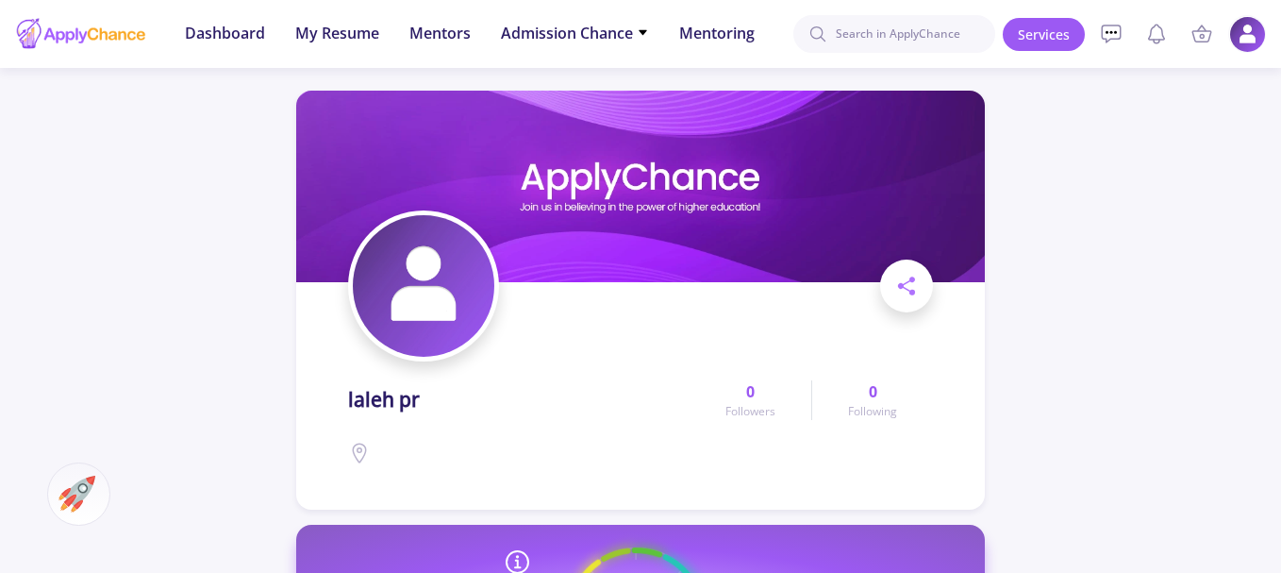
click at [1244, 34] on img at bounding box center [1247, 34] width 37 height 37
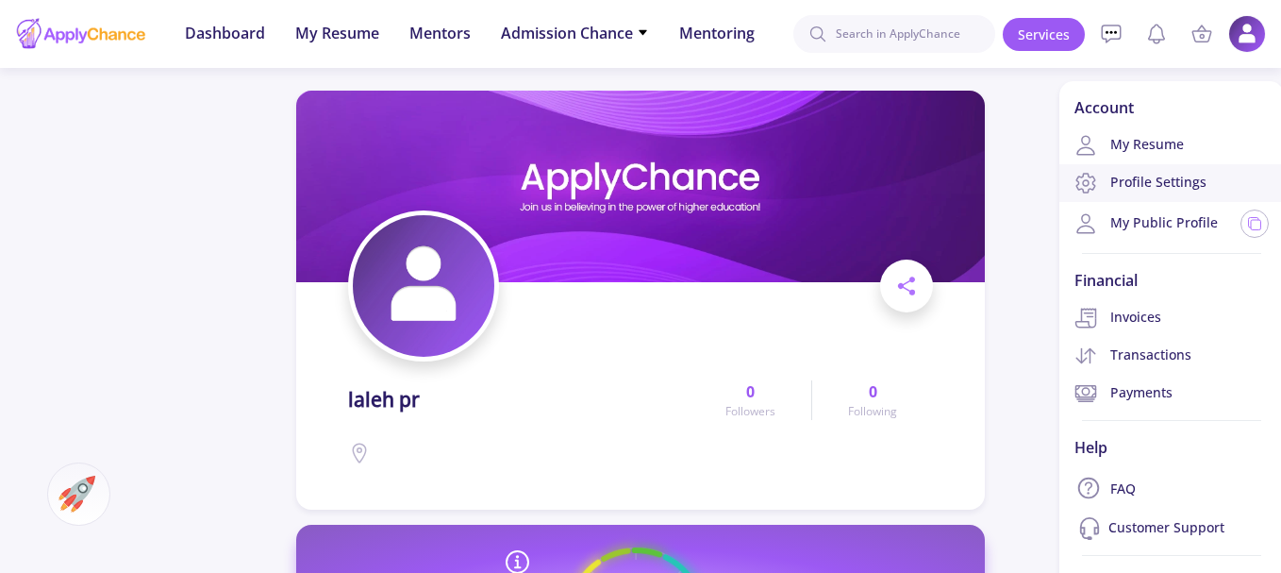
click at [1161, 181] on link "Profile Settings" at bounding box center [1172, 183] width 225 height 38
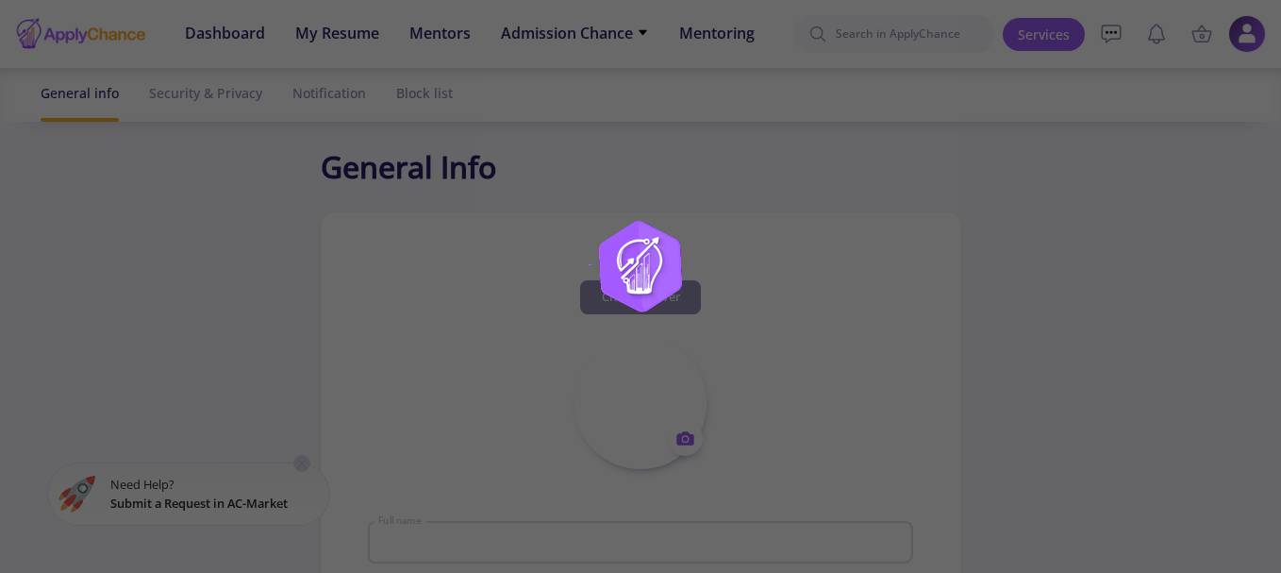
type input "laleh pr"
type input "lalehpr"
type input "[EMAIL_ADDRESS][DOMAIN_NAME]"
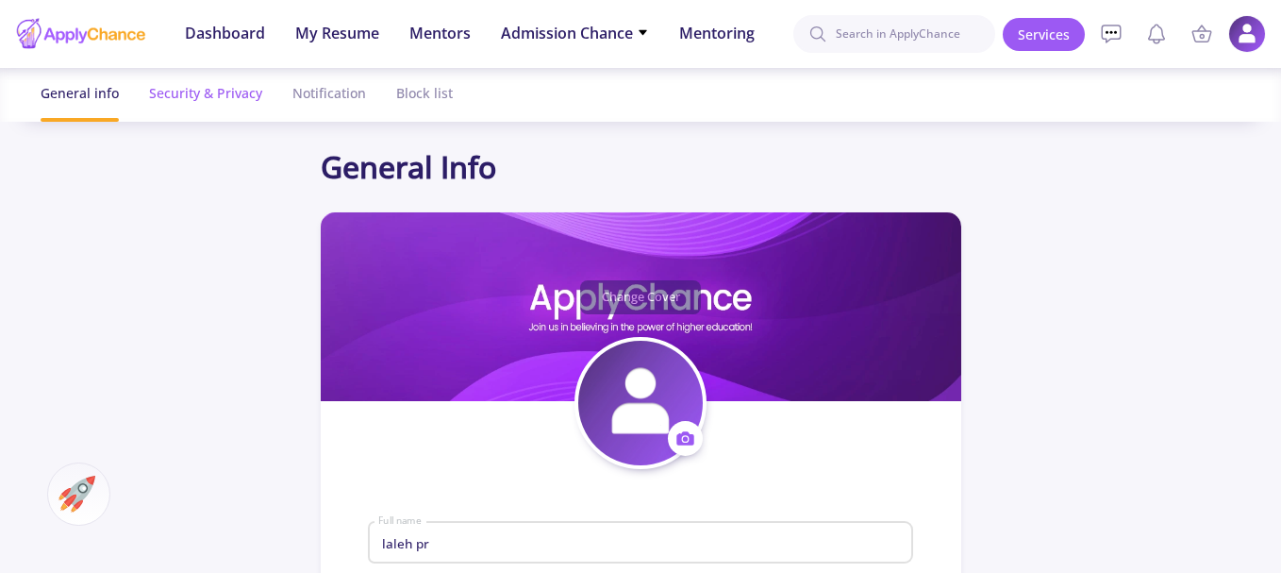
click at [230, 91] on div "Security & Privacy" at bounding box center [205, 93] width 113 height 50
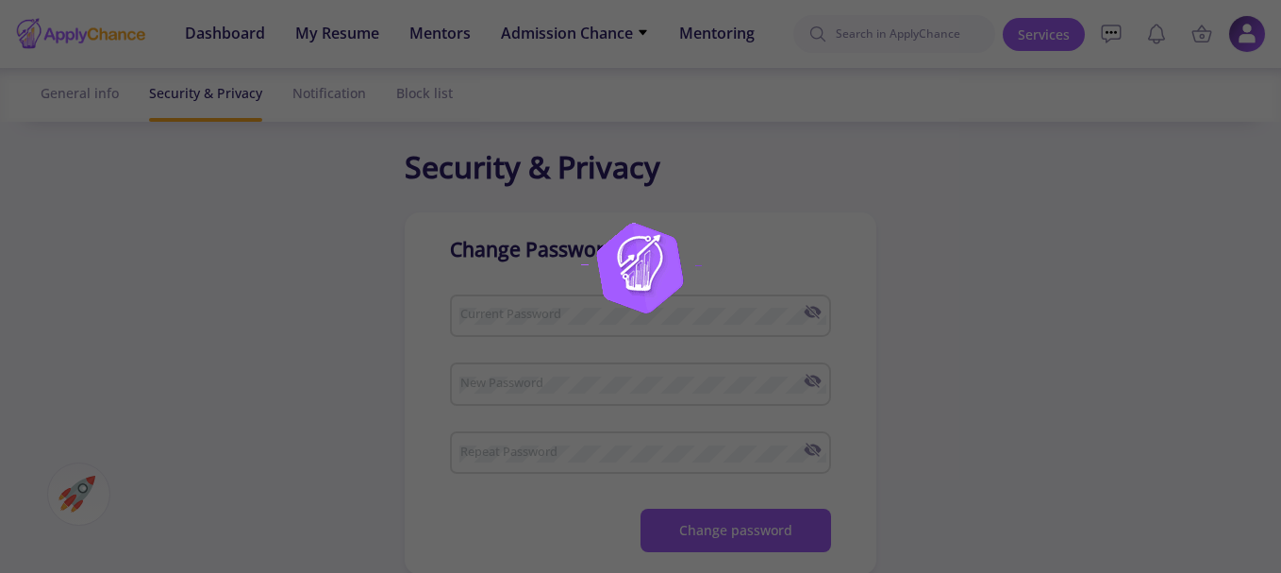
checkbox input "true"
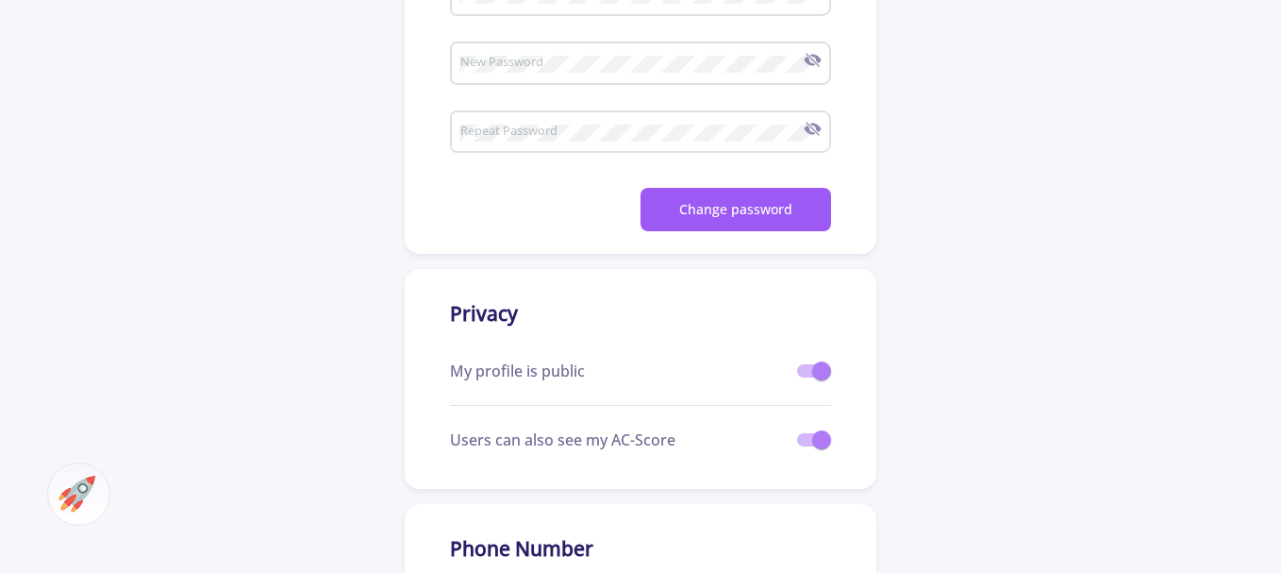
scroll to position [377, 0]
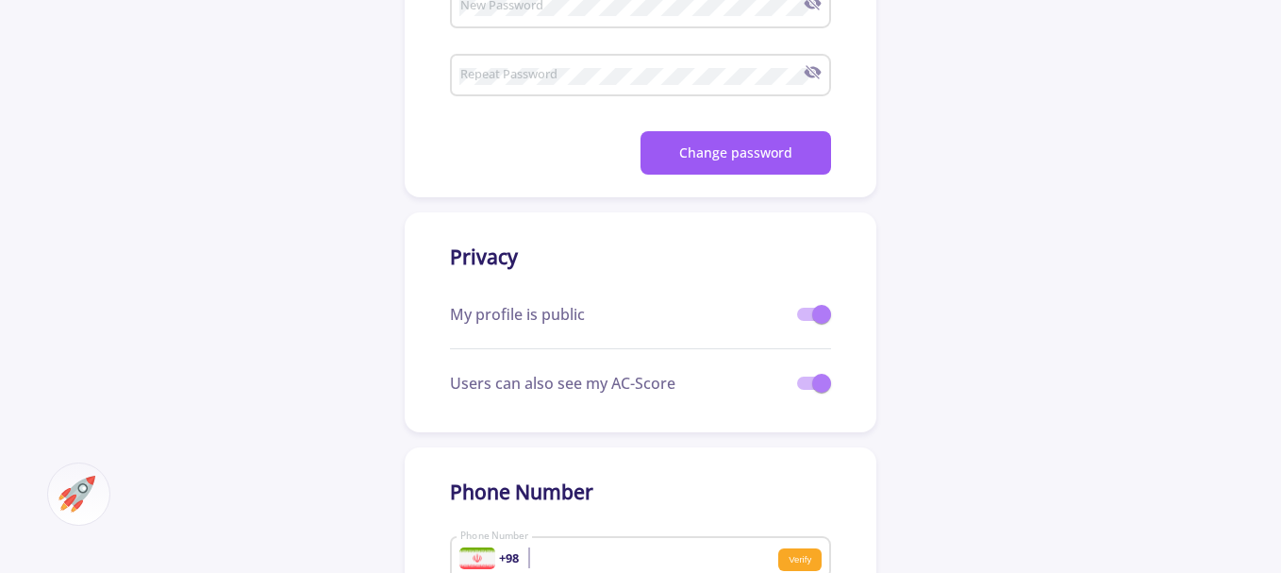
click at [806, 317] on span at bounding box center [814, 314] width 34 height 13
click at [806, 321] on input "checkbox" at bounding box center [806, 321] width 1 height 1
checkbox input "false"
click at [797, 380] on div "Users can also see my AC-Score" at bounding box center [640, 383] width 381 height 68
click at [803, 384] on span at bounding box center [814, 382] width 34 height 13
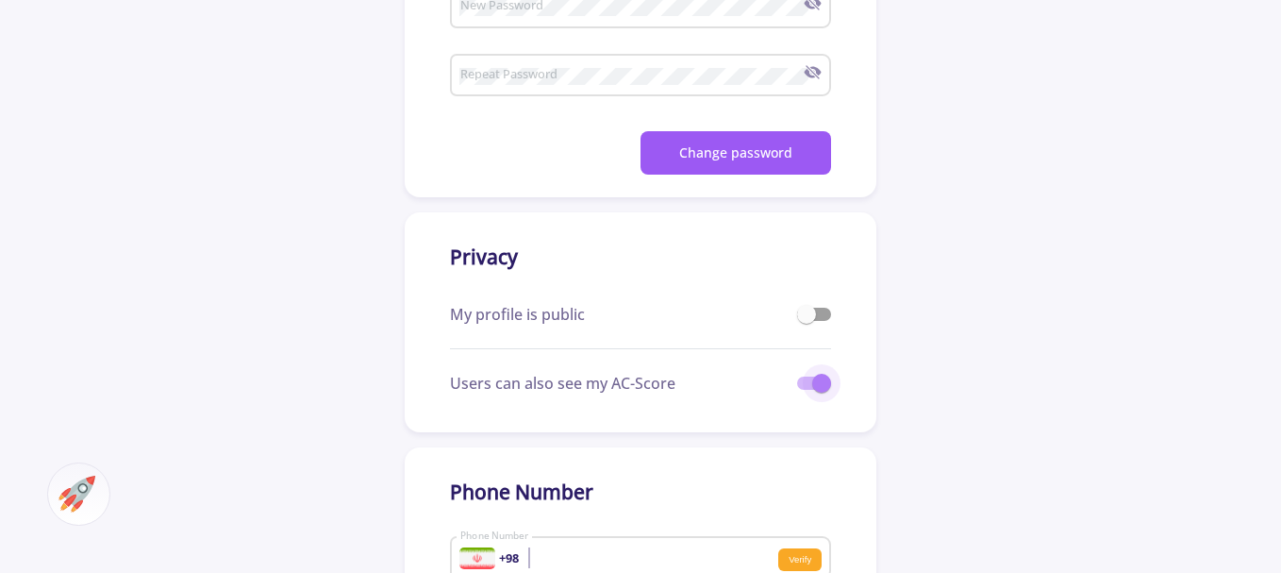
click at [806, 390] on input "checkbox" at bounding box center [806, 390] width 1 height 1
checkbox input "false"
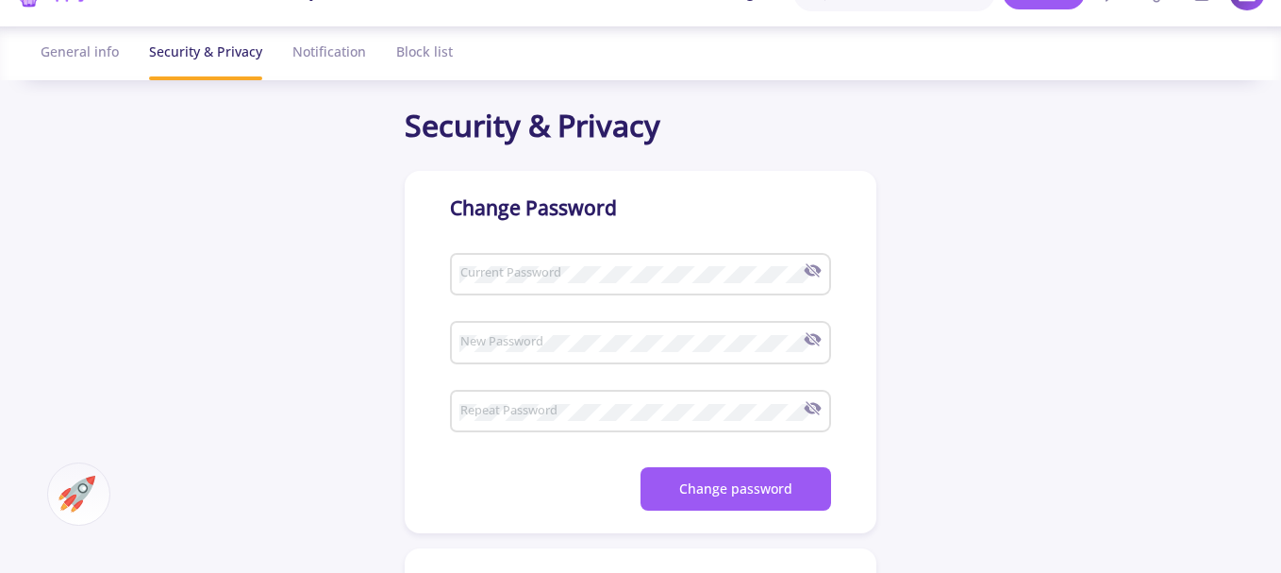
scroll to position [0, 0]
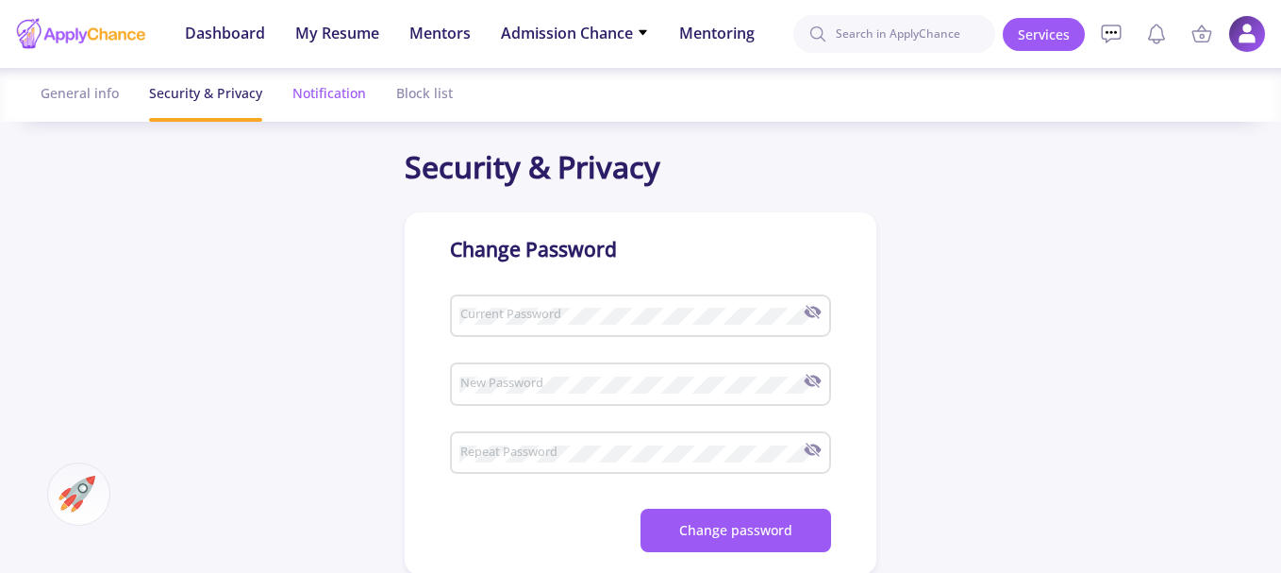
click at [319, 91] on div "Notification" at bounding box center [330, 93] width 74 height 50
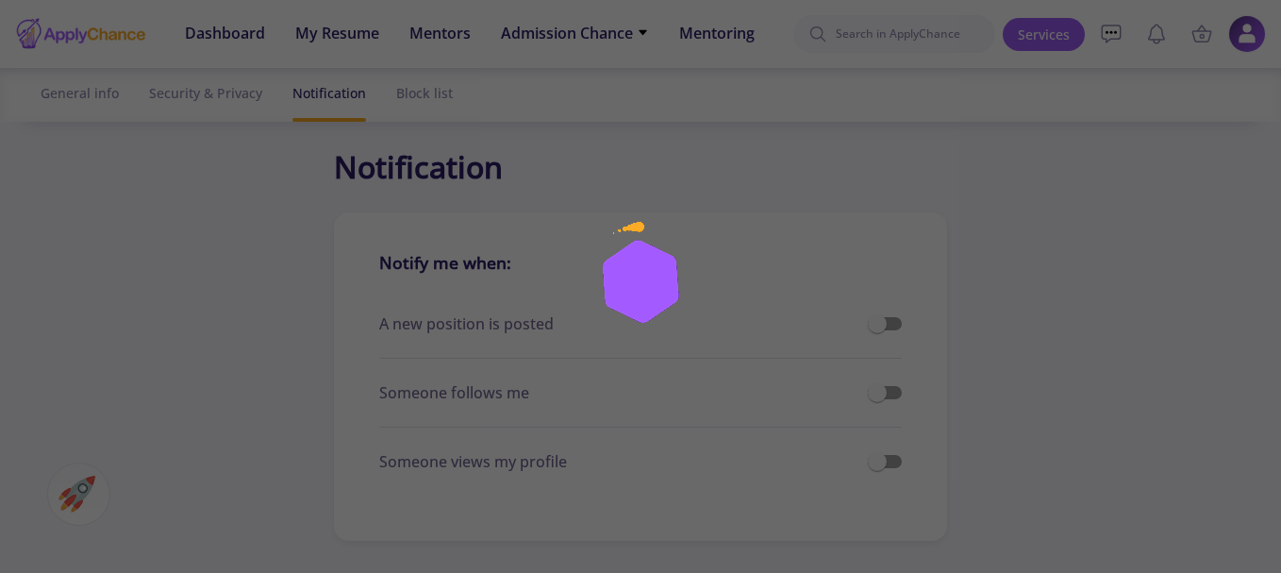
checkbox input "true"
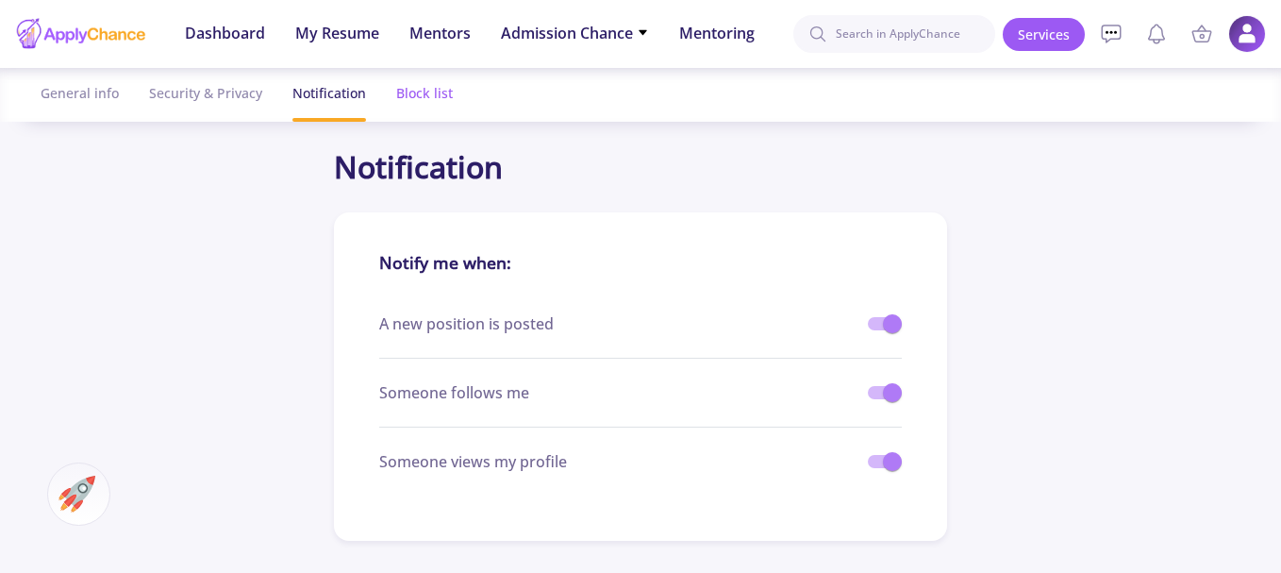
click at [427, 94] on div "Block list" at bounding box center [424, 93] width 57 height 50
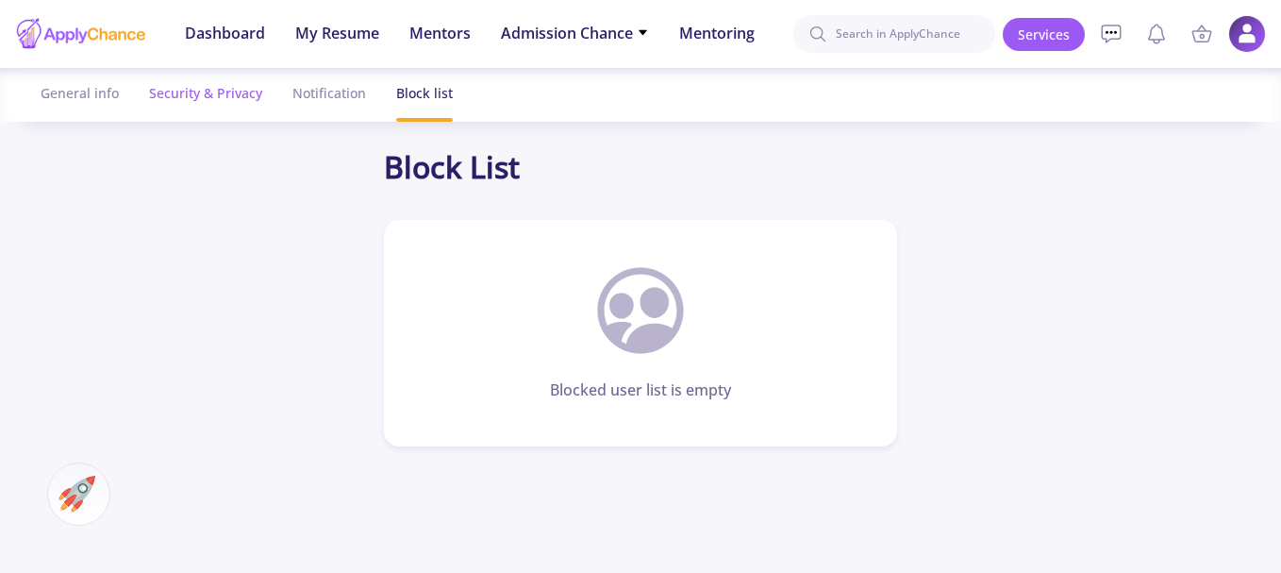
click at [206, 102] on div "Security & Privacy" at bounding box center [205, 93] width 113 height 50
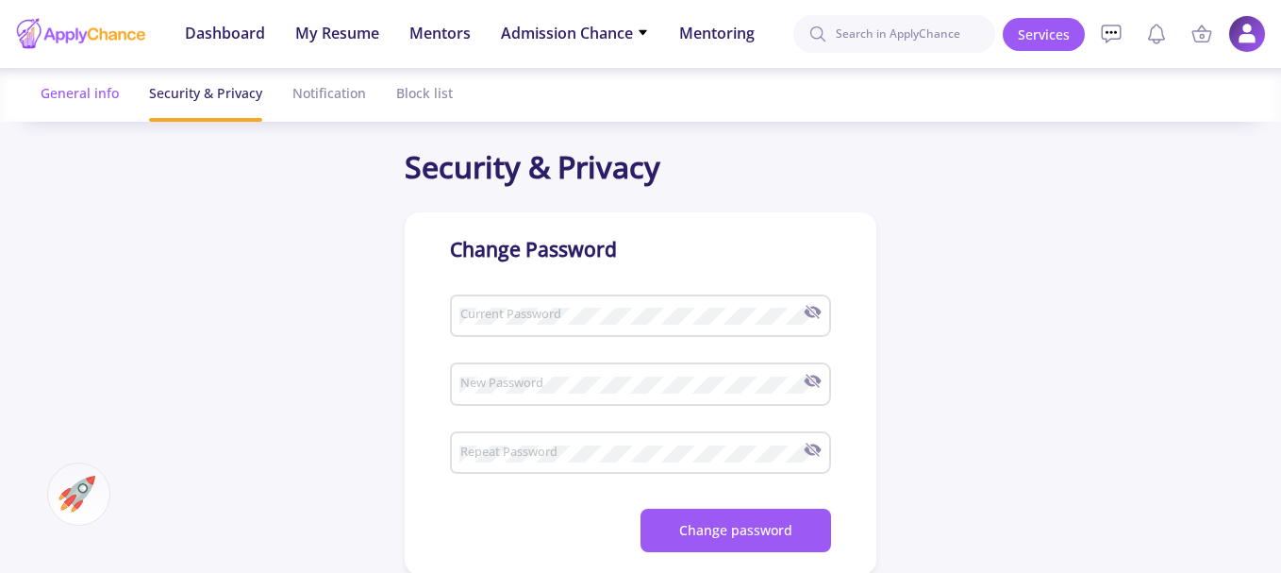
click at [92, 102] on div "General info" at bounding box center [80, 93] width 78 height 50
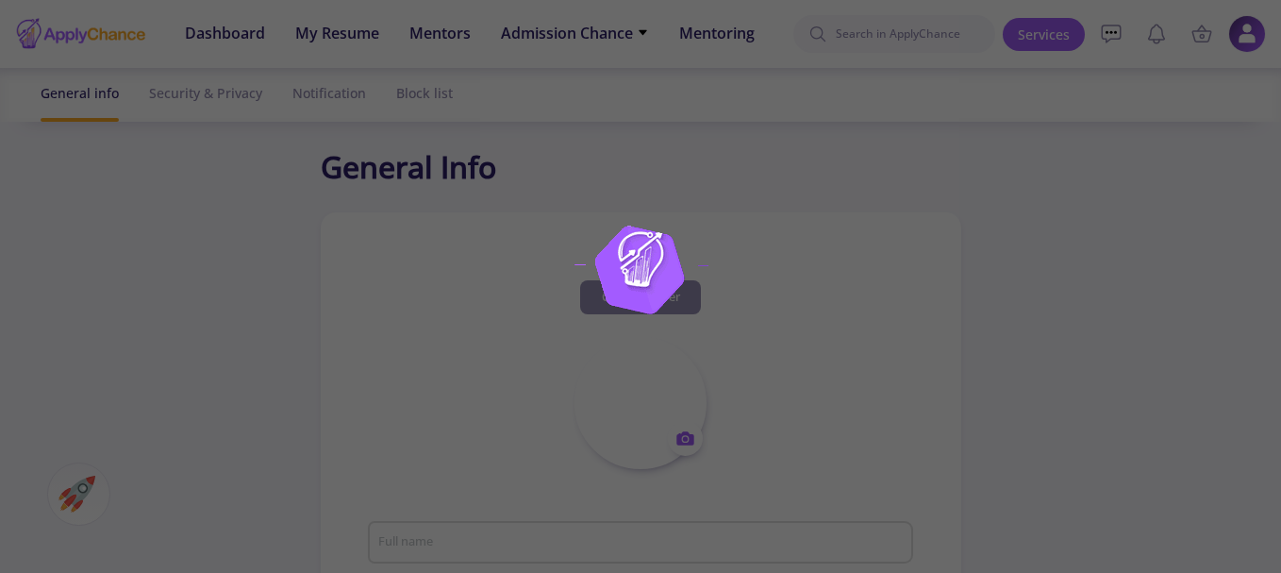
type input "laleh pr"
type input "lalehpr"
type input "[EMAIL_ADDRESS][DOMAIN_NAME]"
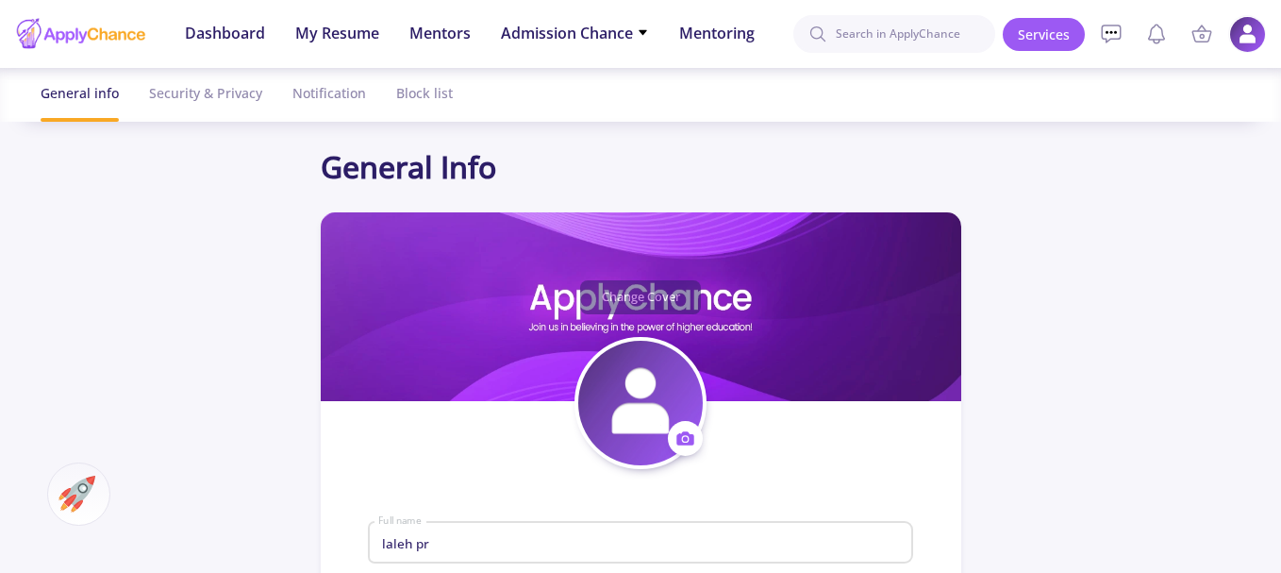
click at [1246, 36] on img at bounding box center [1247, 34] width 37 height 37
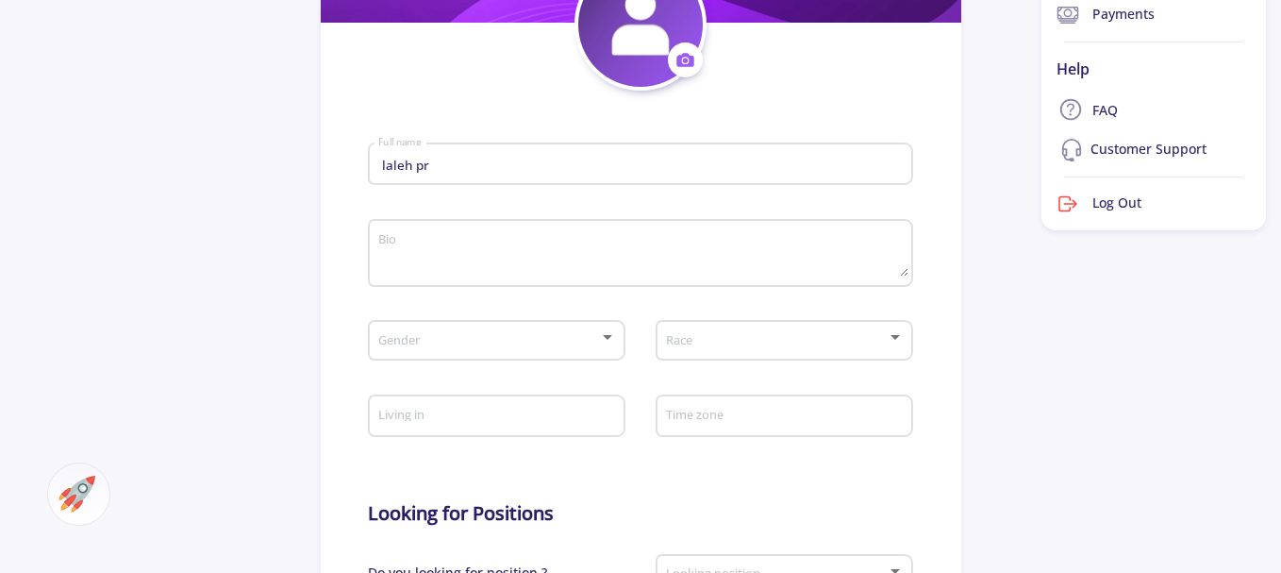
scroll to position [377, 0]
click at [1128, 197] on link "Log Out" at bounding box center [1154, 205] width 225 height 38
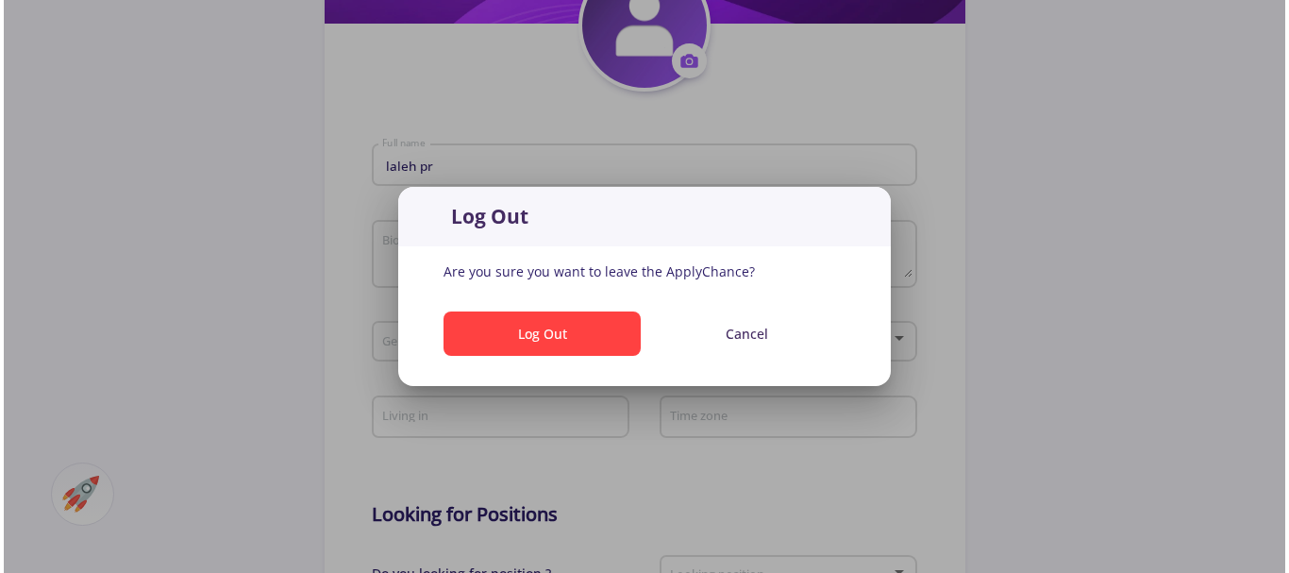
scroll to position [0, 0]
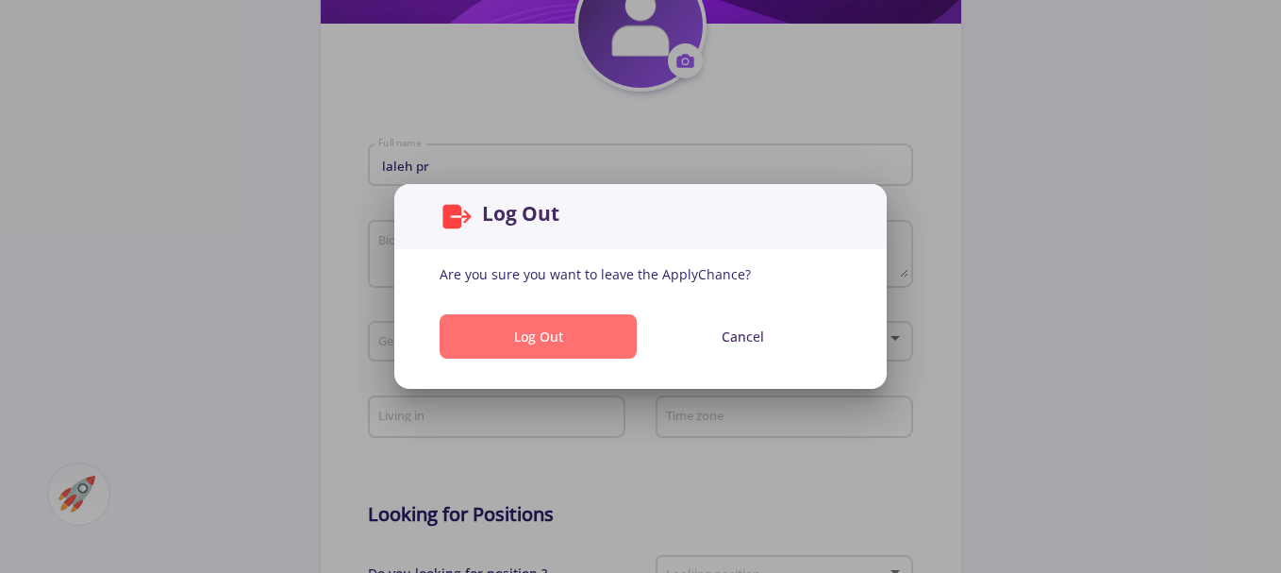
click at [553, 335] on button "Log Out" at bounding box center [538, 336] width 197 height 44
